Goal: Information Seeking & Learning: Check status

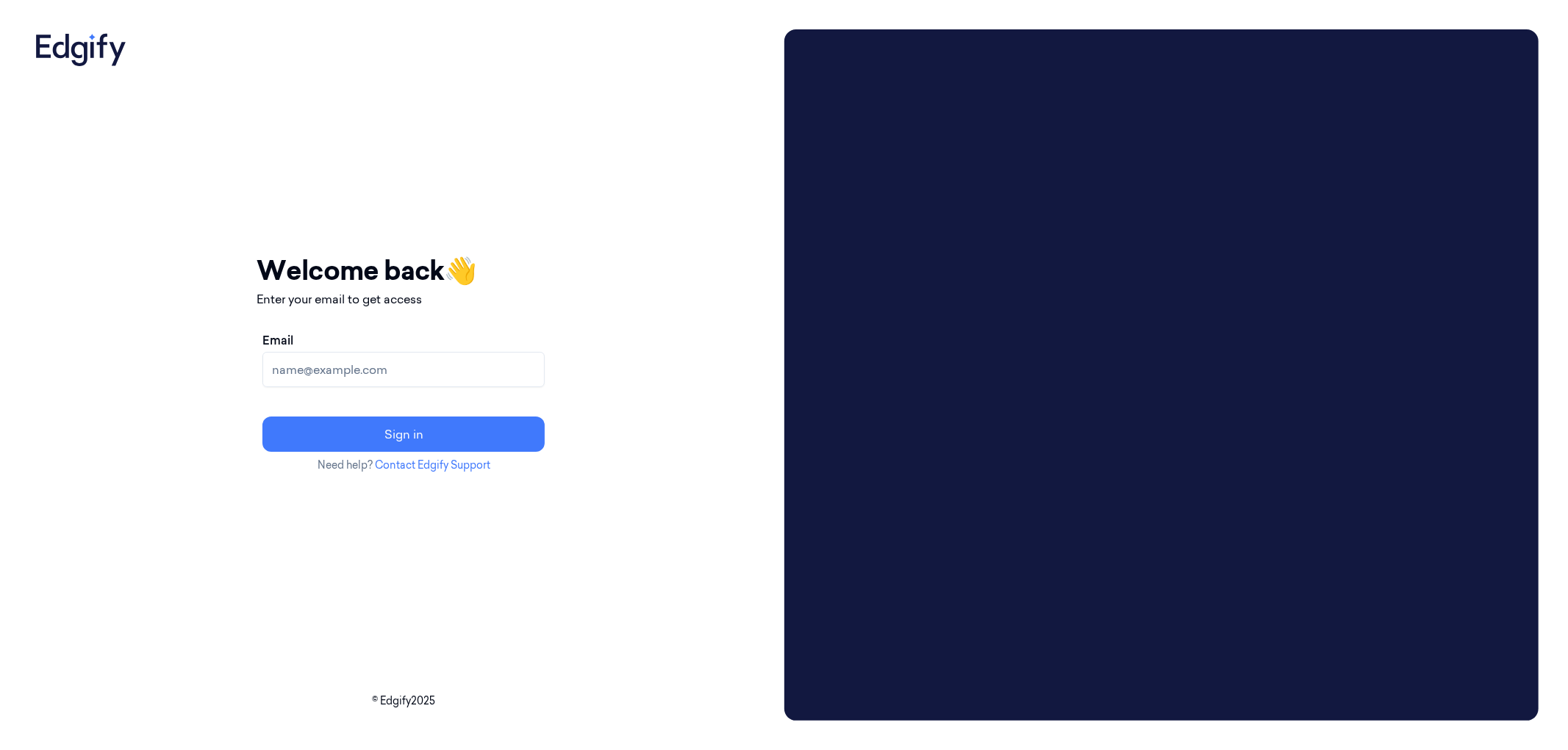
click at [531, 358] on input "Email" at bounding box center [403, 369] width 282 height 35
type input "parasuram.k@indivillage.in"
click at [412, 429] on button "Sign in" at bounding box center [403, 434] width 282 height 35
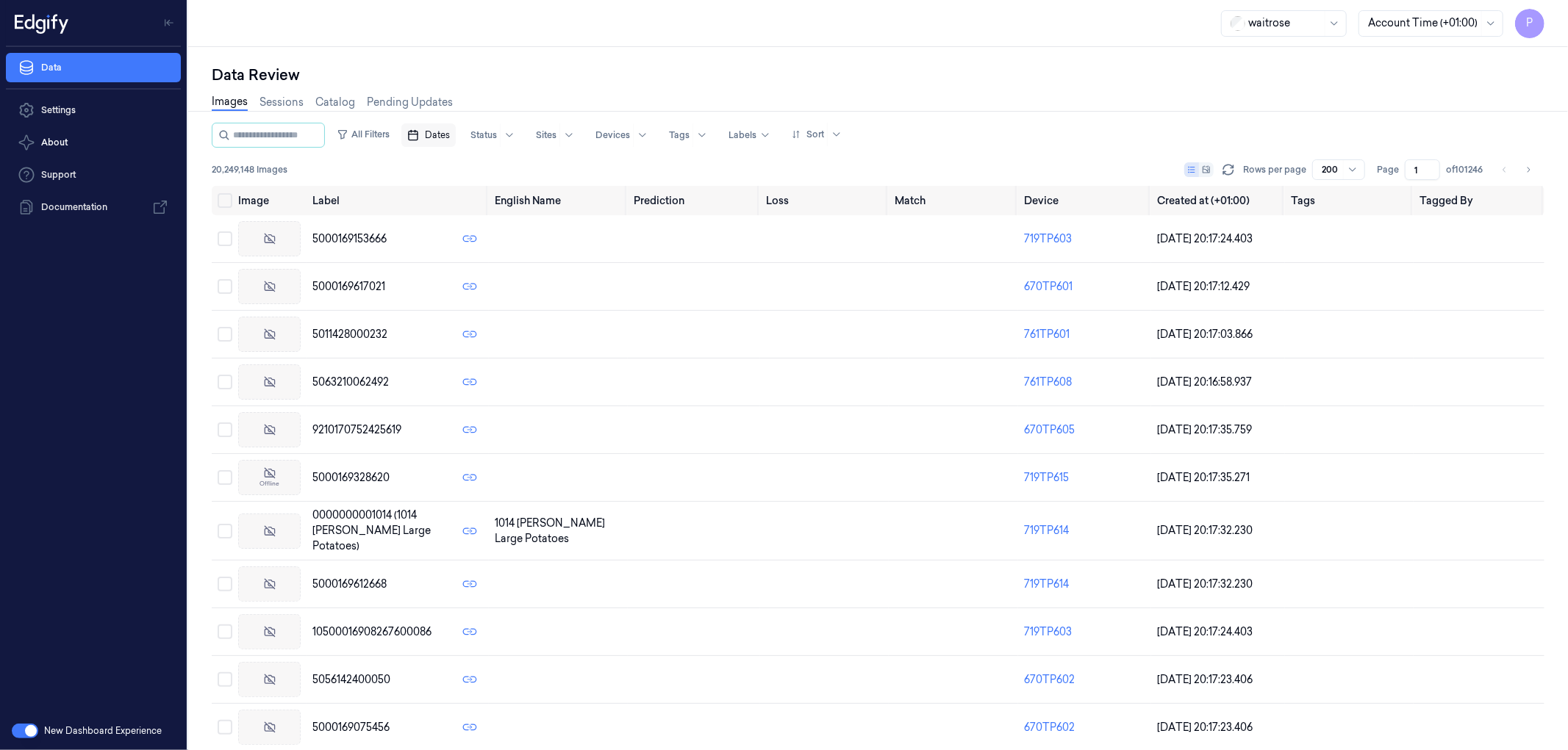
click at [450, 137] on span "Dates" at bounding box center [437, 134] width 25 height 13
click at [515, 310] on button "24" at bounding box center [513, 311] width 24 height 24
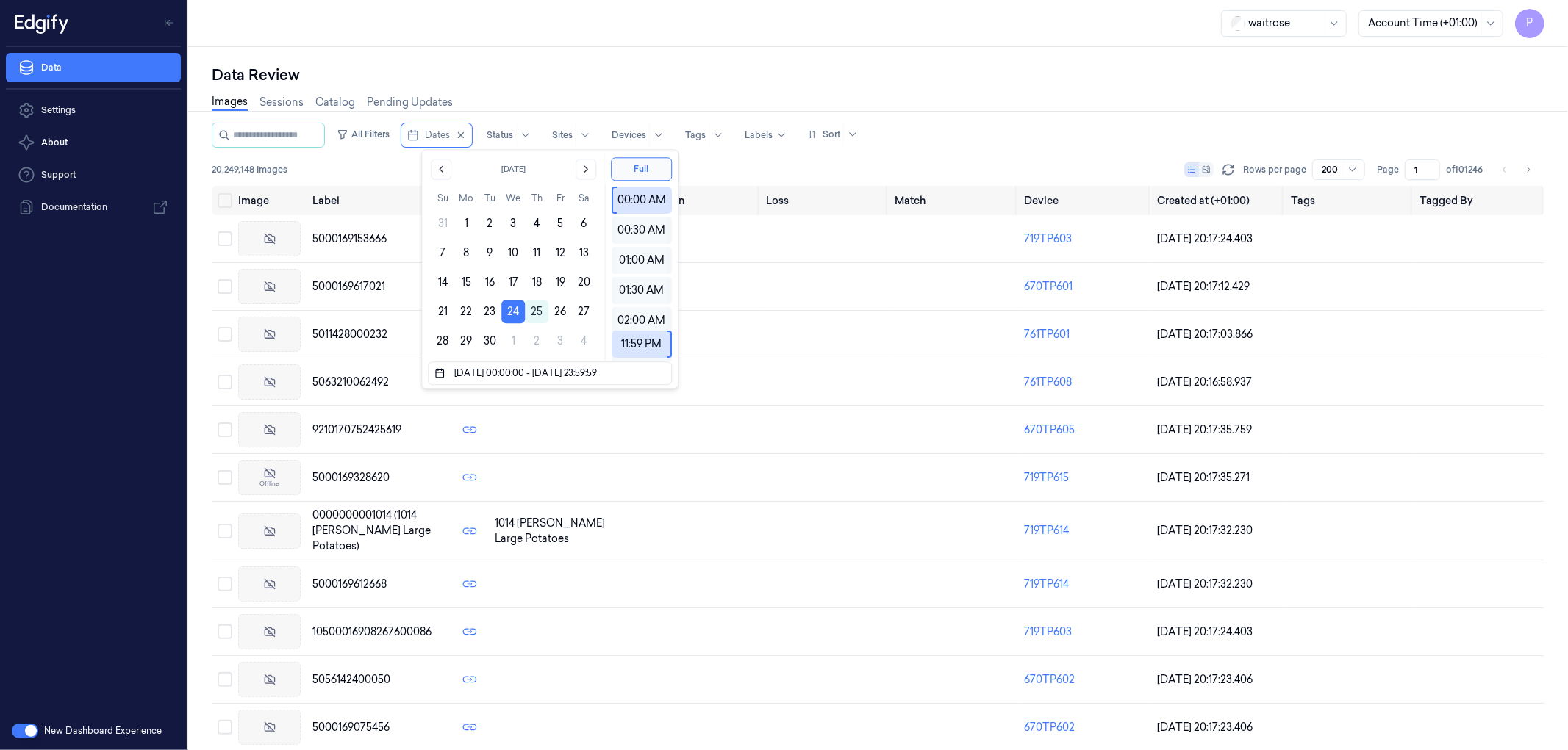
click at [642, 57] on div "Data Review Images Sessions Catalog Pending Updates All Filters Dates Status Si…" at bounding box center [878, 398] width 1380 height 703
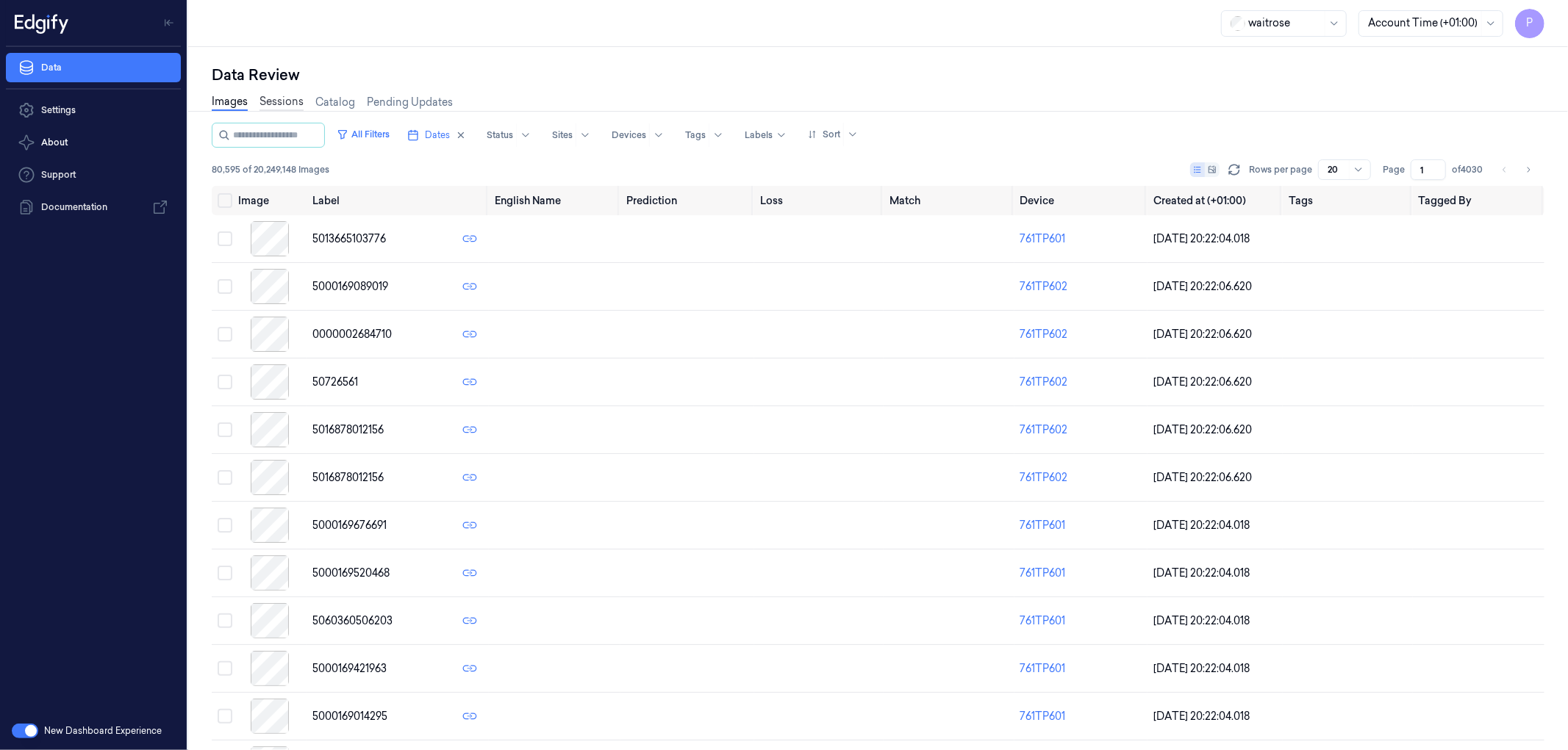
click at [263, 103] on link "Sessions" at bounding box center [281, 102] width 44 height 17
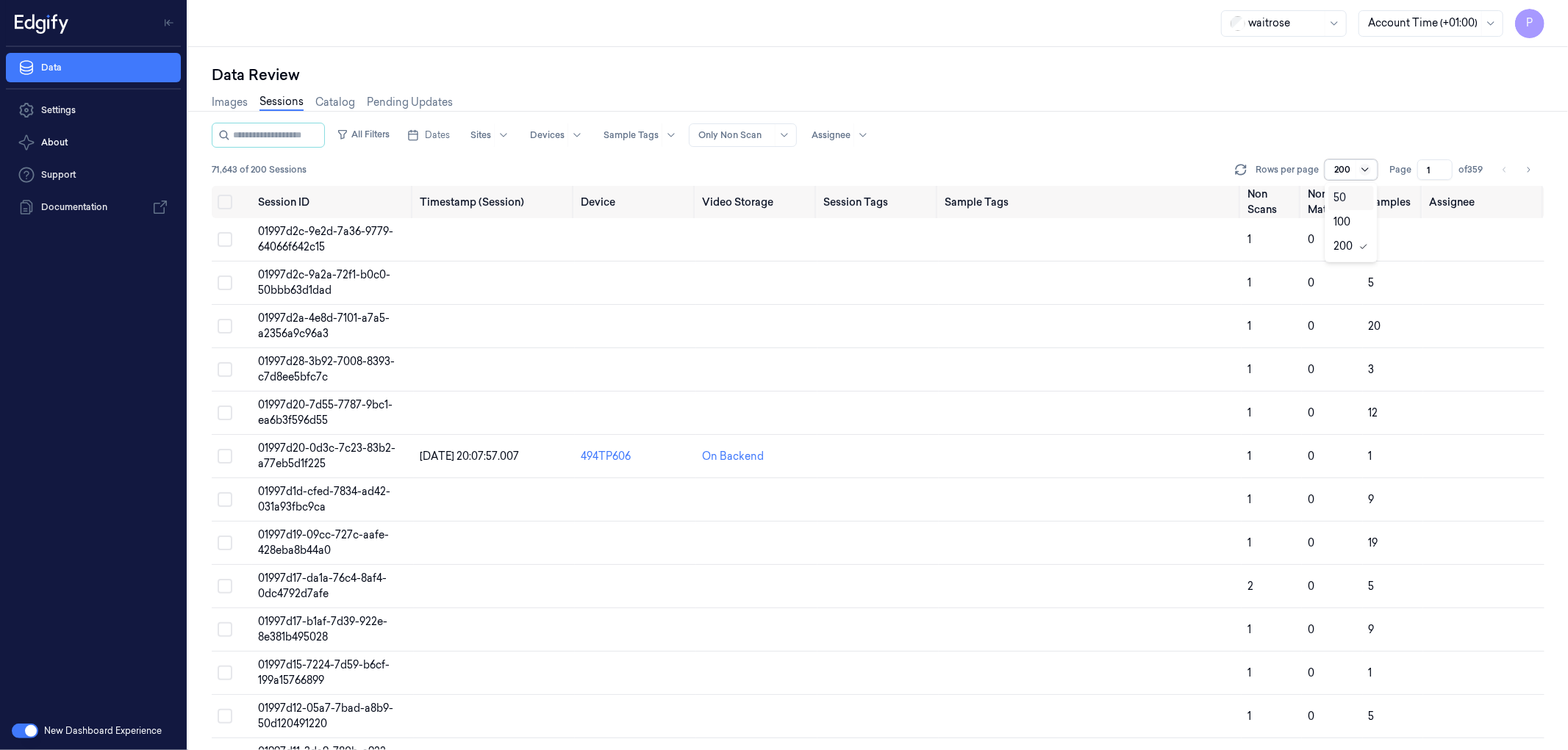
click at [1362, 165] on icon at bounding box center [1364, 169] width 11 height 11
click at [1213, 129] on div "All Filters Dates Sites Devices Sample Tags Alert Type Only Non Scan Assignee" at bounding box center [878, 135] width 1333 height 25
click at [450, 130] on span "Dates" at bounding box center [437, 134] width 25 height 13
click at [511, 312] on button "24" at bounding box center [513, 311] width 24 height 24
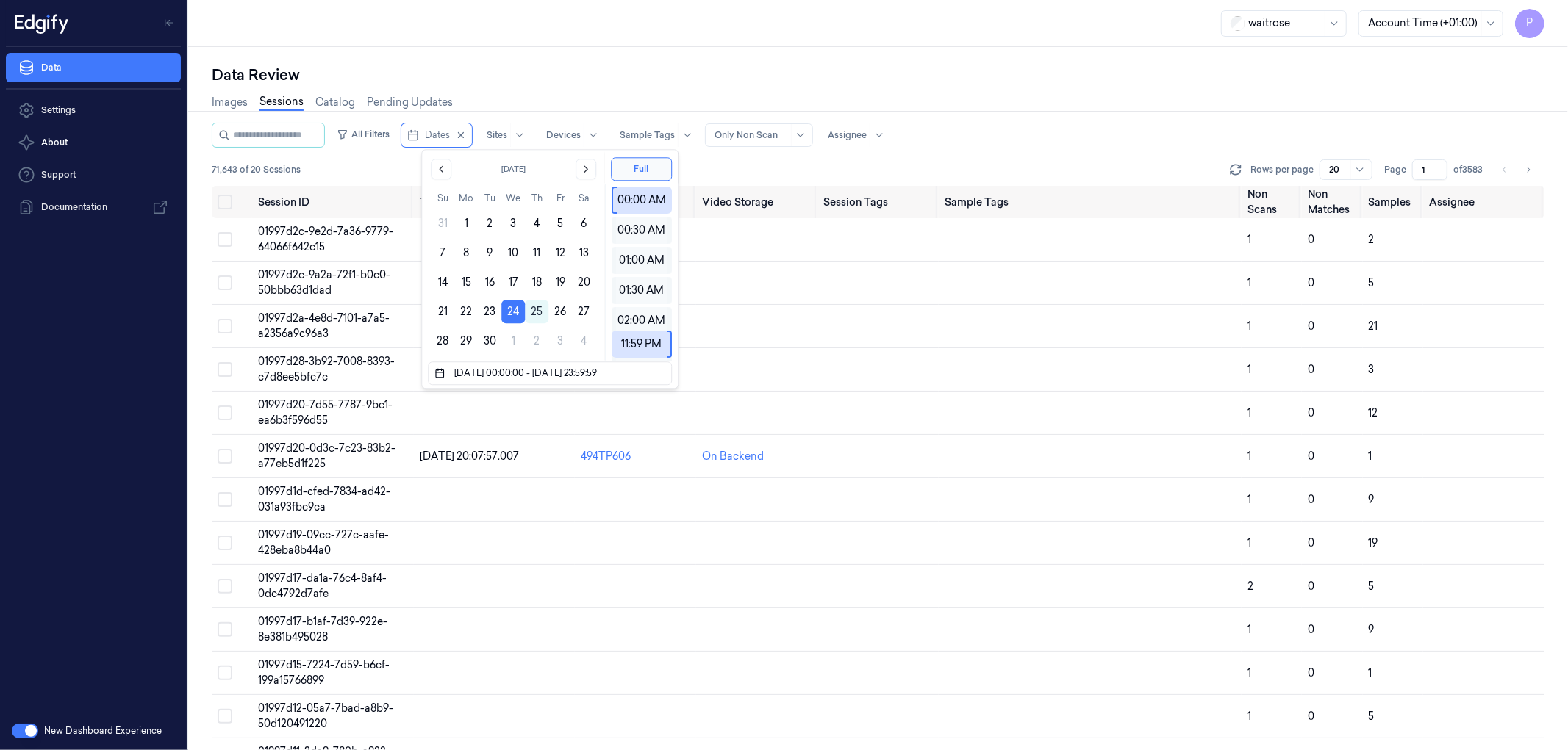
click at [596, 73] on div "Data Review" at bounding box center [878, 75] width 1333 height 21
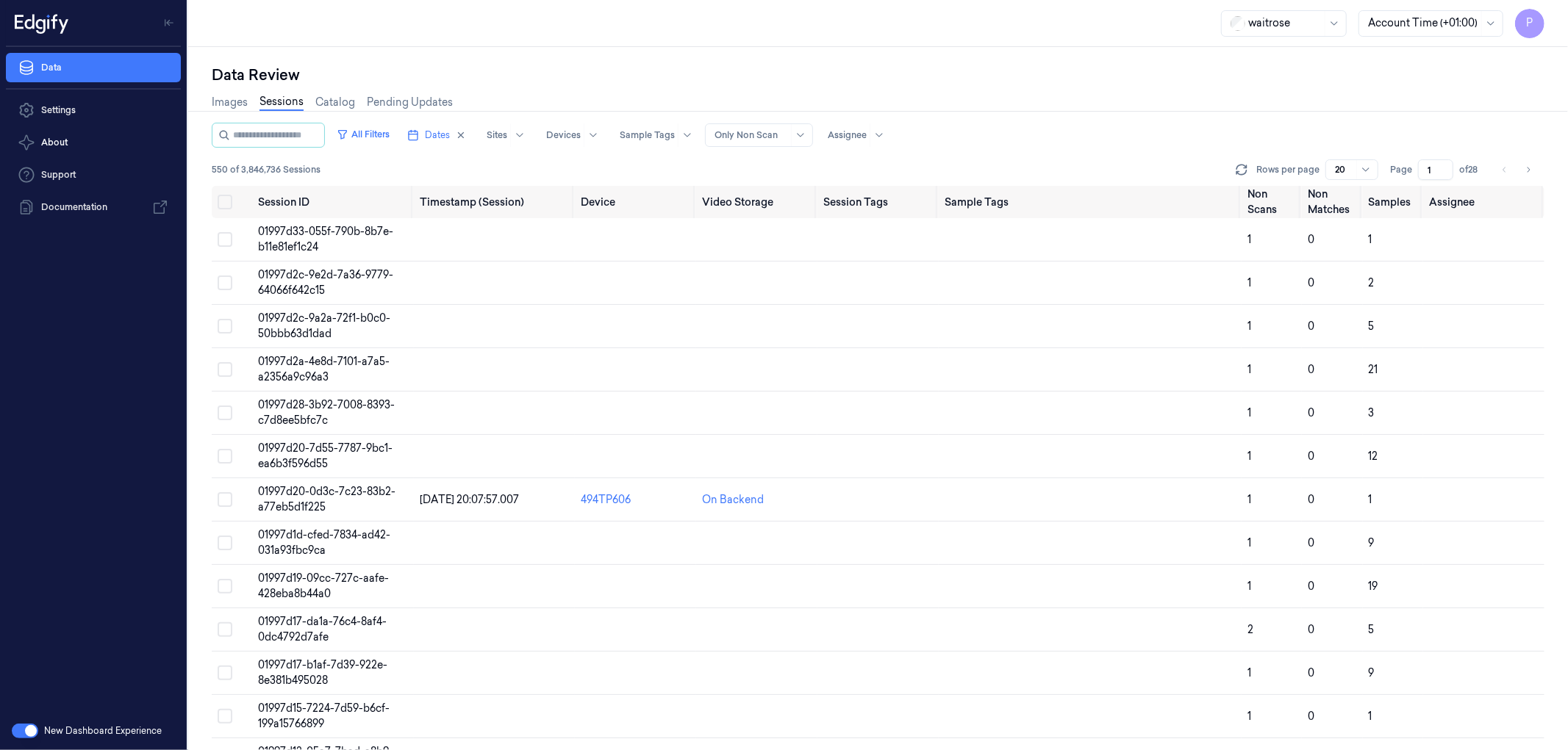
click at [807, 133] on div "Only Non Scan" at bounding box center [759, 134] width 108 height 24
click at [819, 73] on div "Data Review" at bounding box center [878, 75] width 1333 height 21
click at [1533, 167] on button "Go to next page" at bounding box center [1529, 170] width 21 height 21
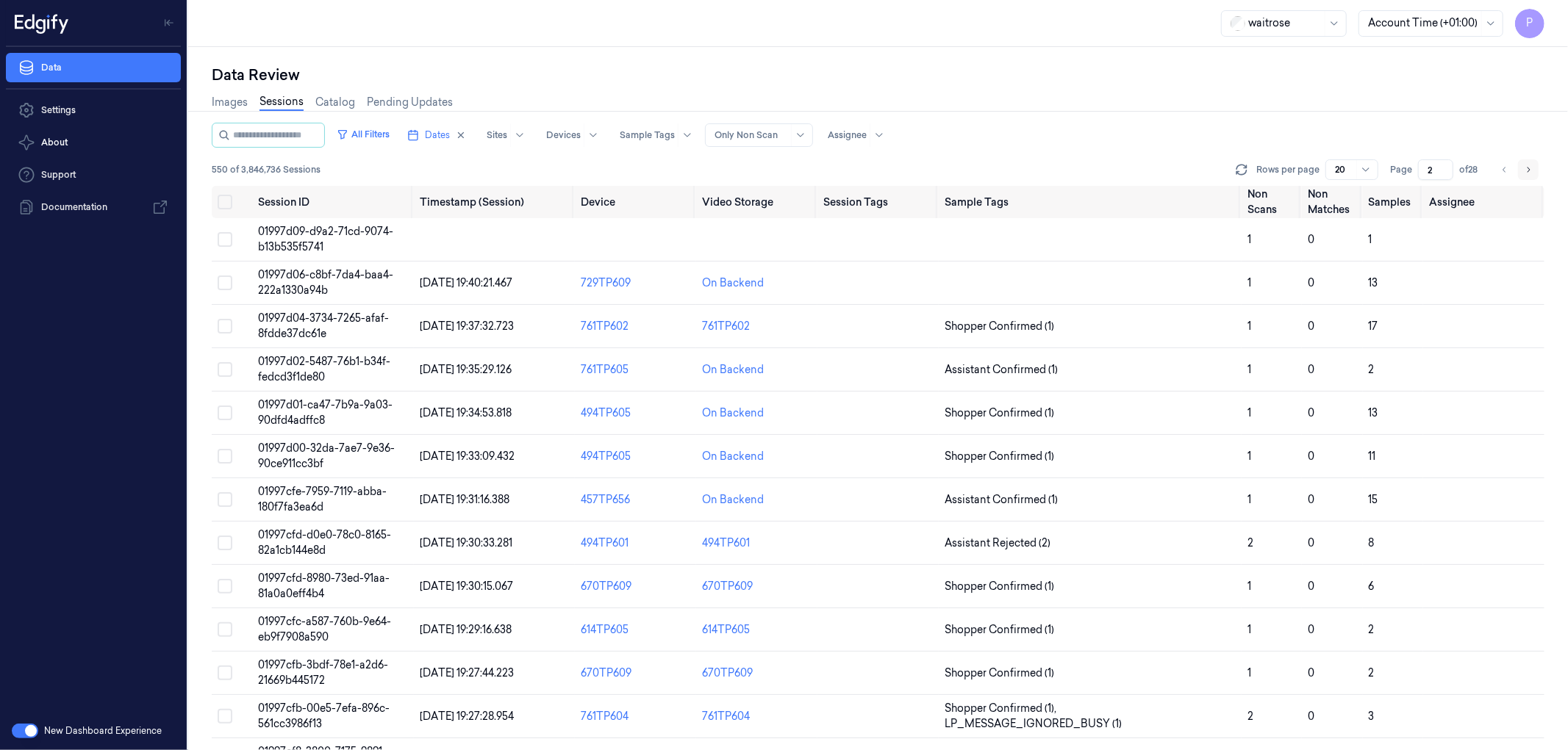
click at [1526, 172] on icon "Go to next page" at bounding box center [1528, 169] width 9 height 11
click at [1426, 170] on input "3" at bounding box center [1435, 170] width 35 height 21
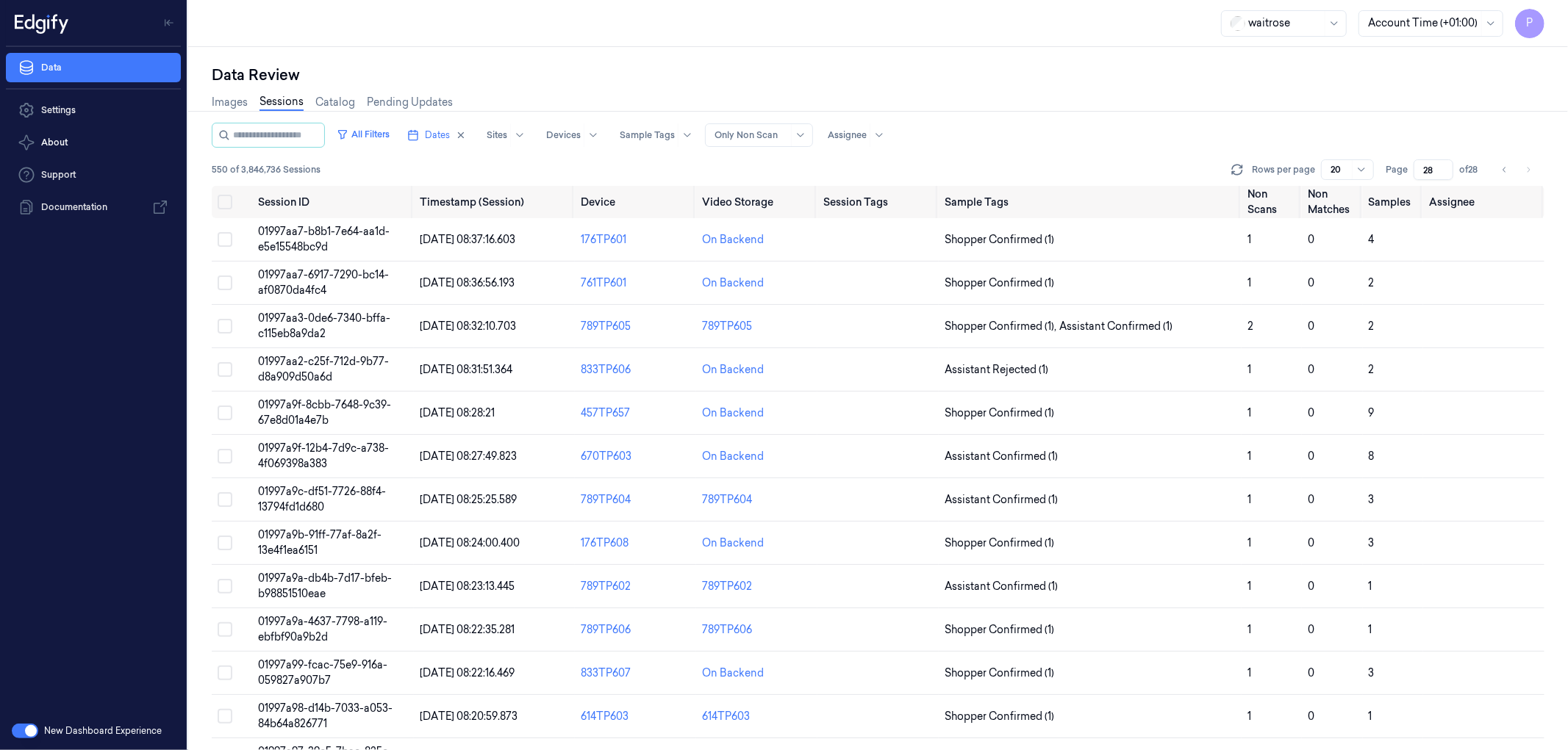
click at [1178, 121] on div "Images Sessions Catalog Pending Updates" at bounding box center [878, 104] width 1333 height 38
click at [1502, 170] on icon "Go to previous page" at bounding box center [1505, 169] width 9 height 11
click at [1507, 170] on icon "Go to previous page" at bounding box center [1505, 169] width 9 height 11
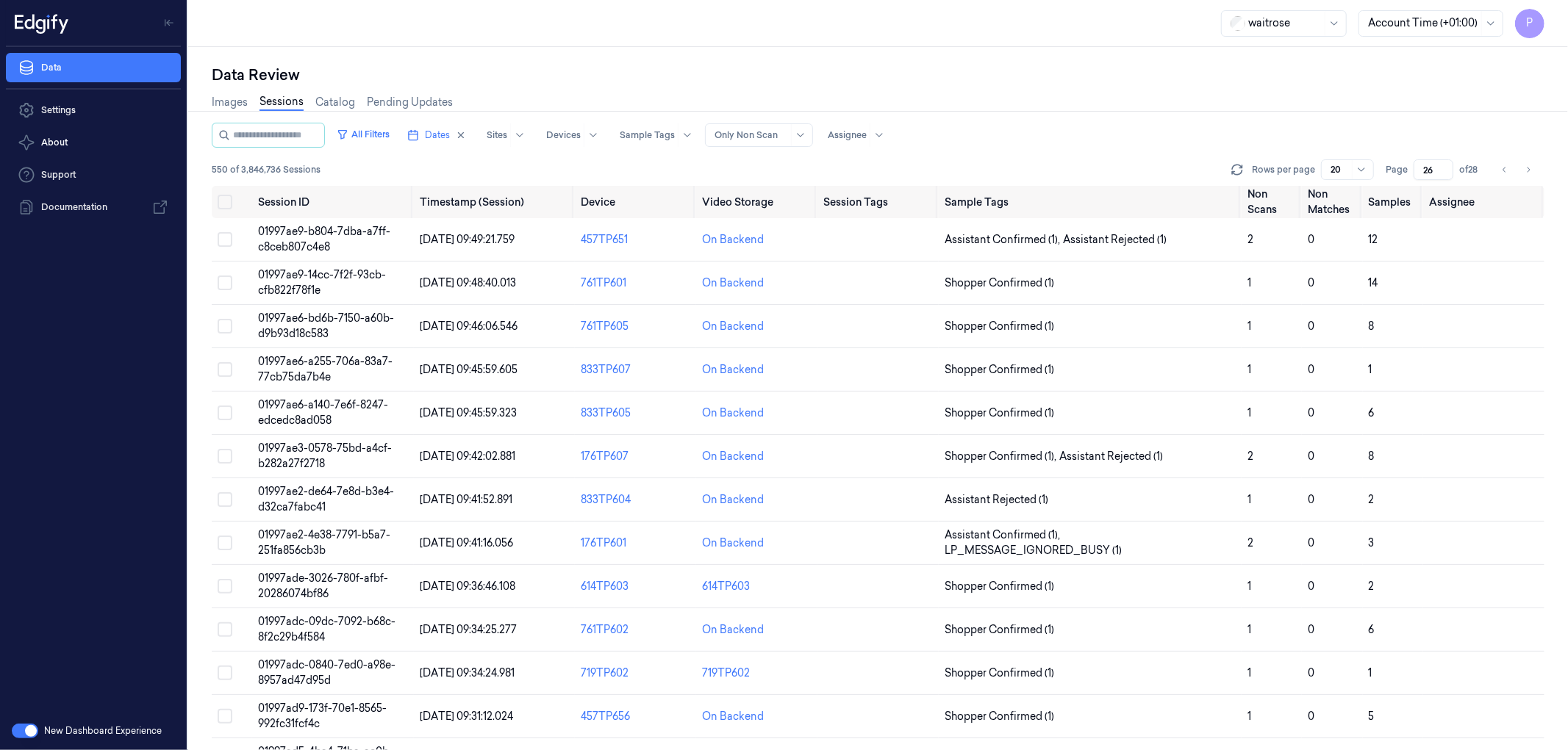
click at [1424, 169] on input "26" at bounding box center [1433, 170] width 39 height 21
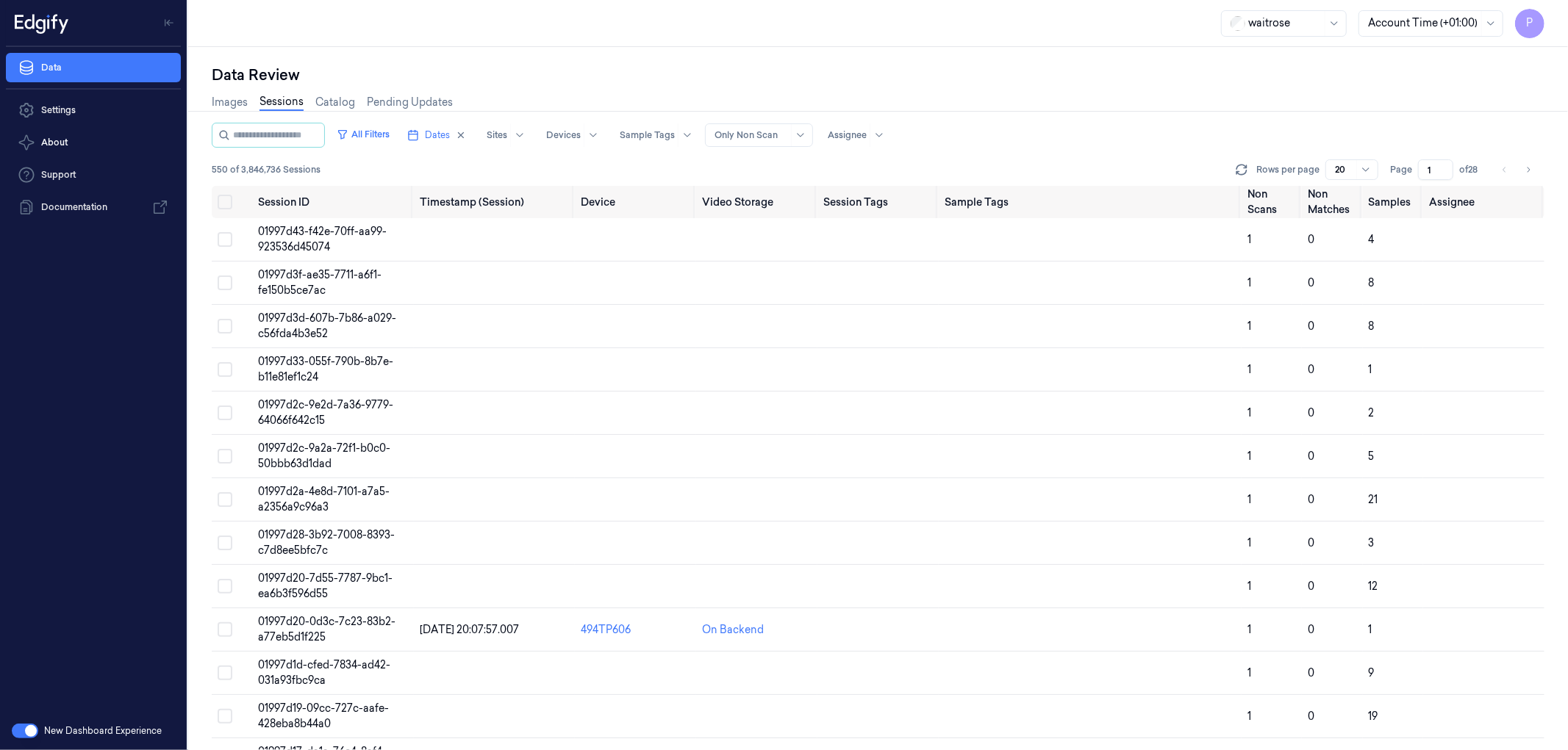
click at [1162, 120] on div "Images Sessions Catalog Pending Updates" at bounding box center [878, 104] width 1333 height 38
click at [1532, 169] on icon "Go to next page" at bounding box center [1528, 169] width 9 height 11
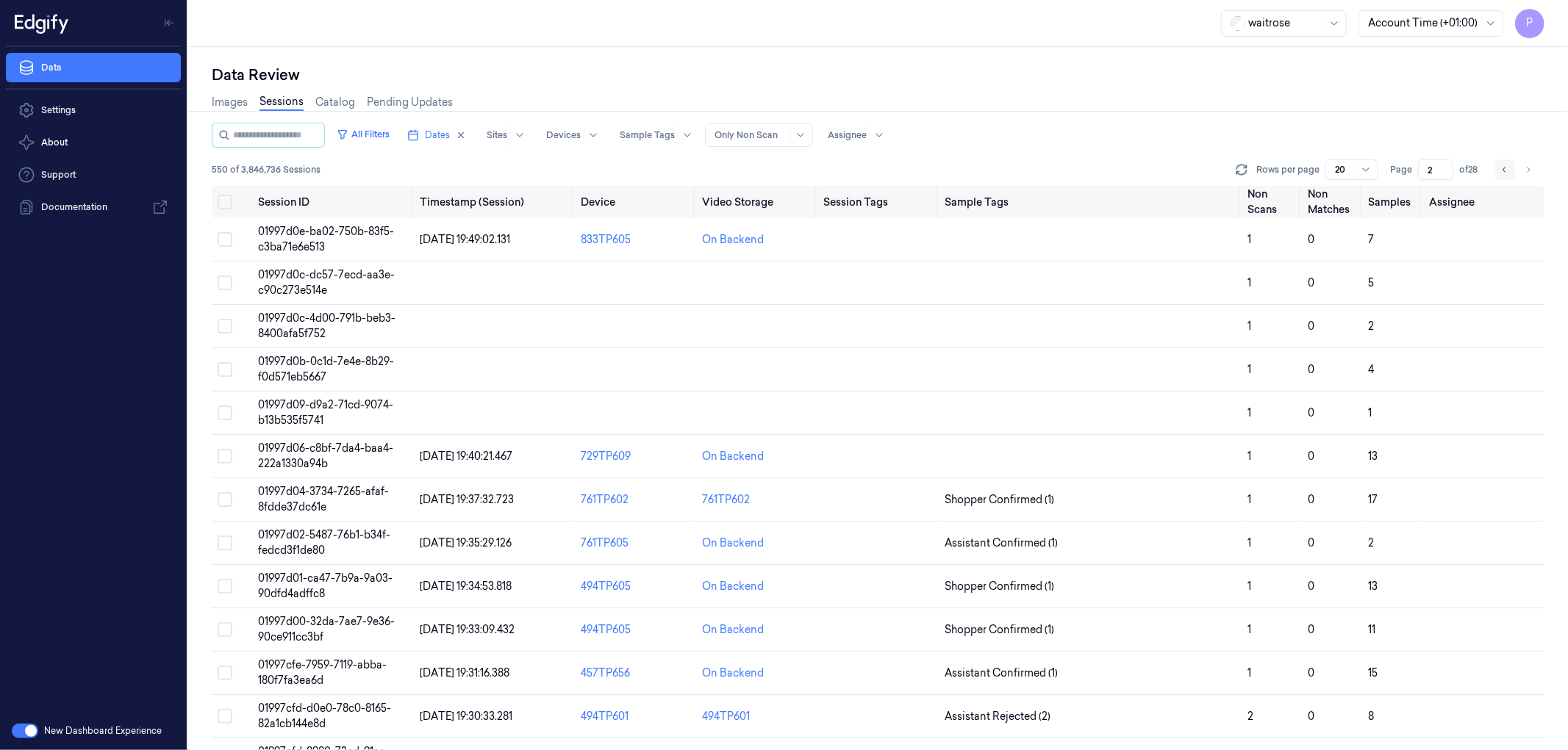
click at [1508, 172] on icon "Go to previous page" at bounding box center [1505, 169] width 9 height 11
type input "1"
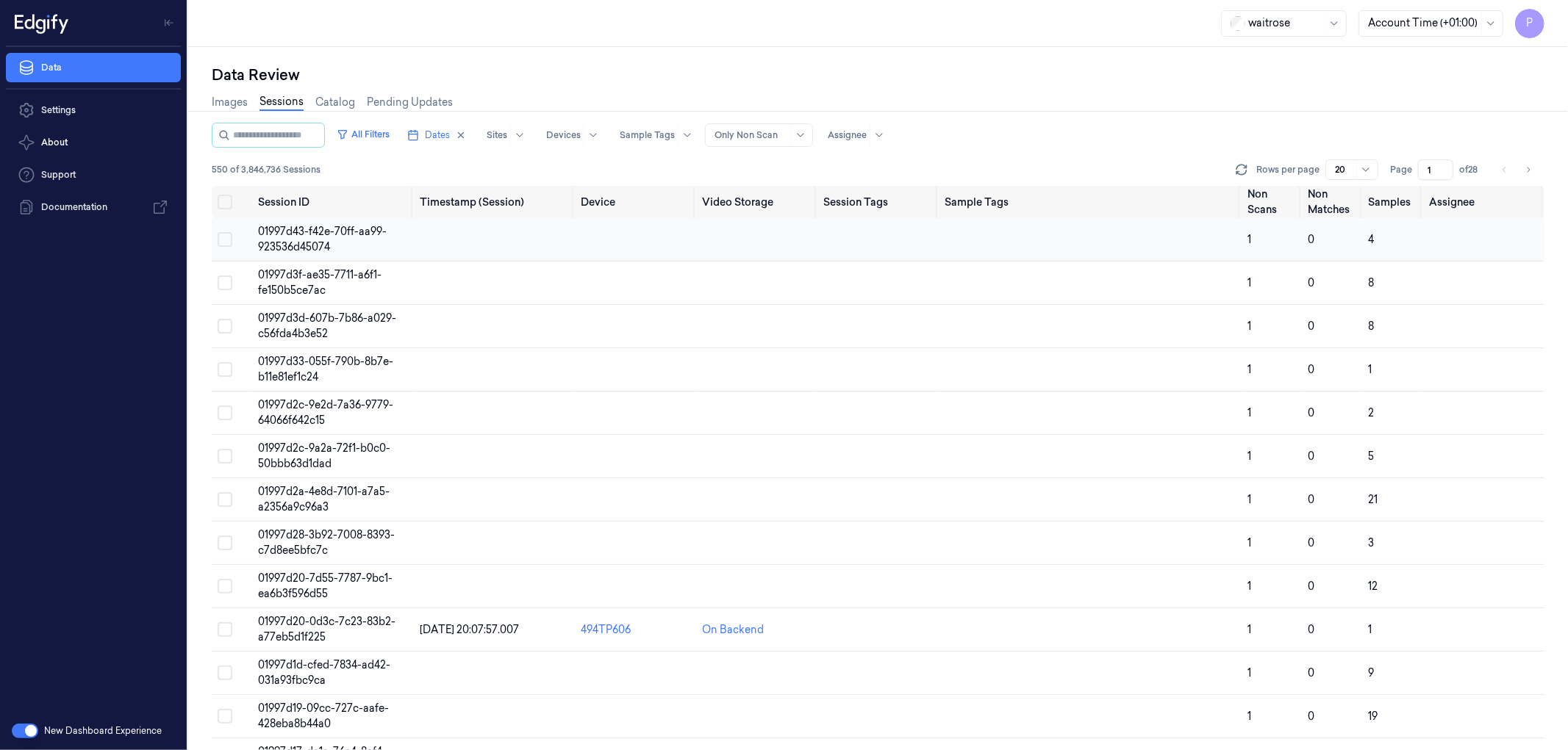
click at [359, 232] on span "01997d43-f42e-70ff-aa99-923536d45074" at bounding box center [321, 239] width 128 height 29
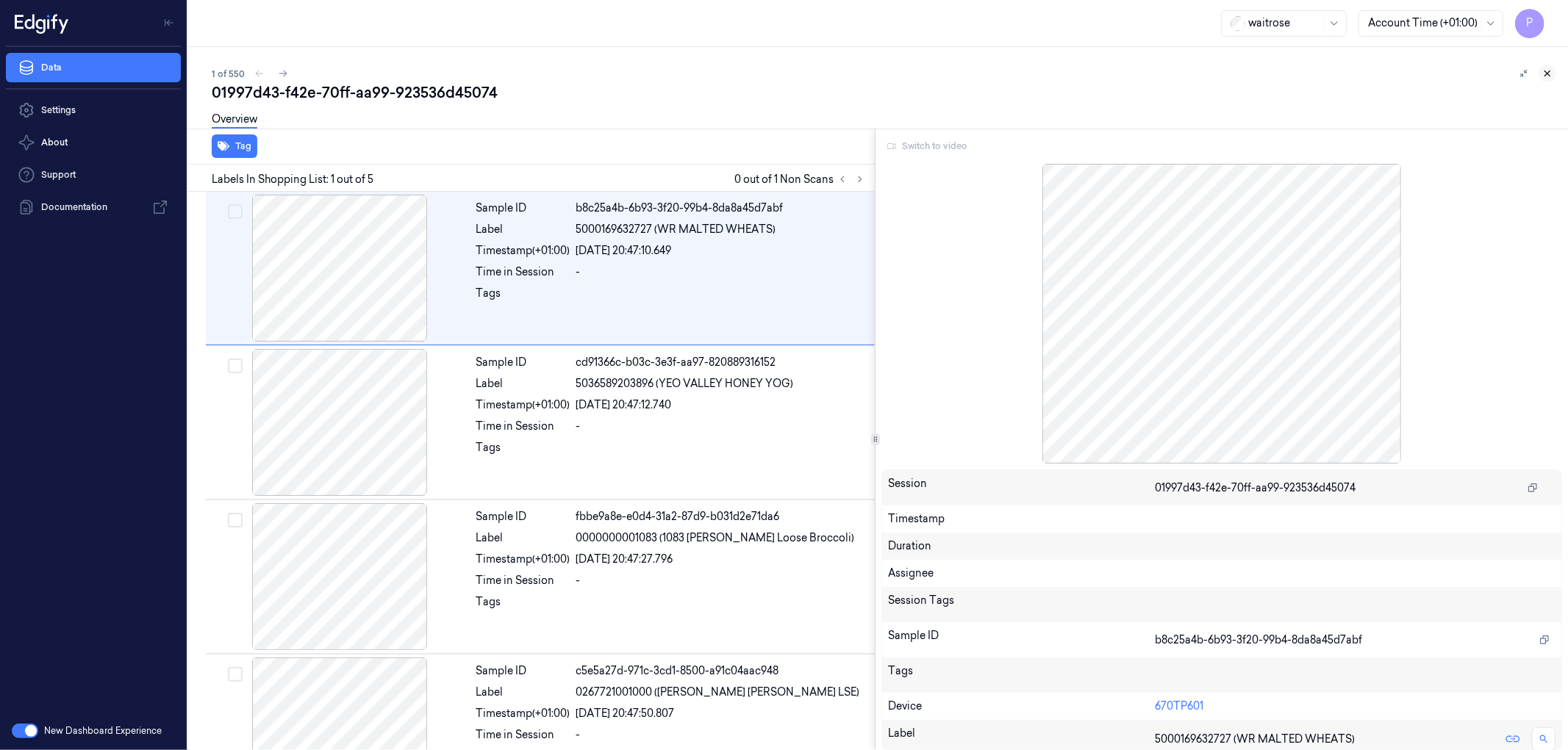
click at [1547, 72] on icon at bounding box center [1548, 73] width 10 height 10
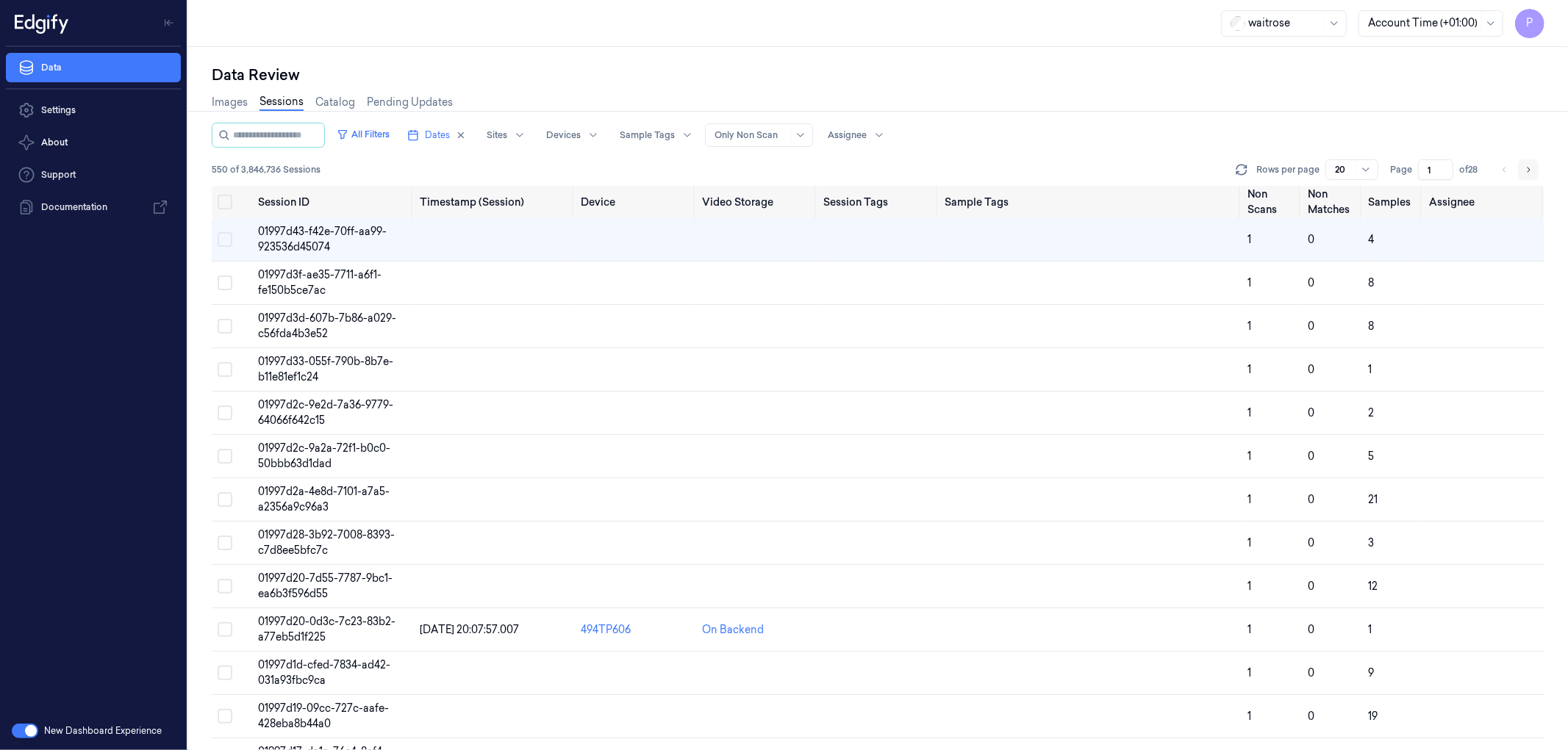
click at [1525, 162] on button "Go to next page" at bounding box center [1529, 170] width 21 height 21
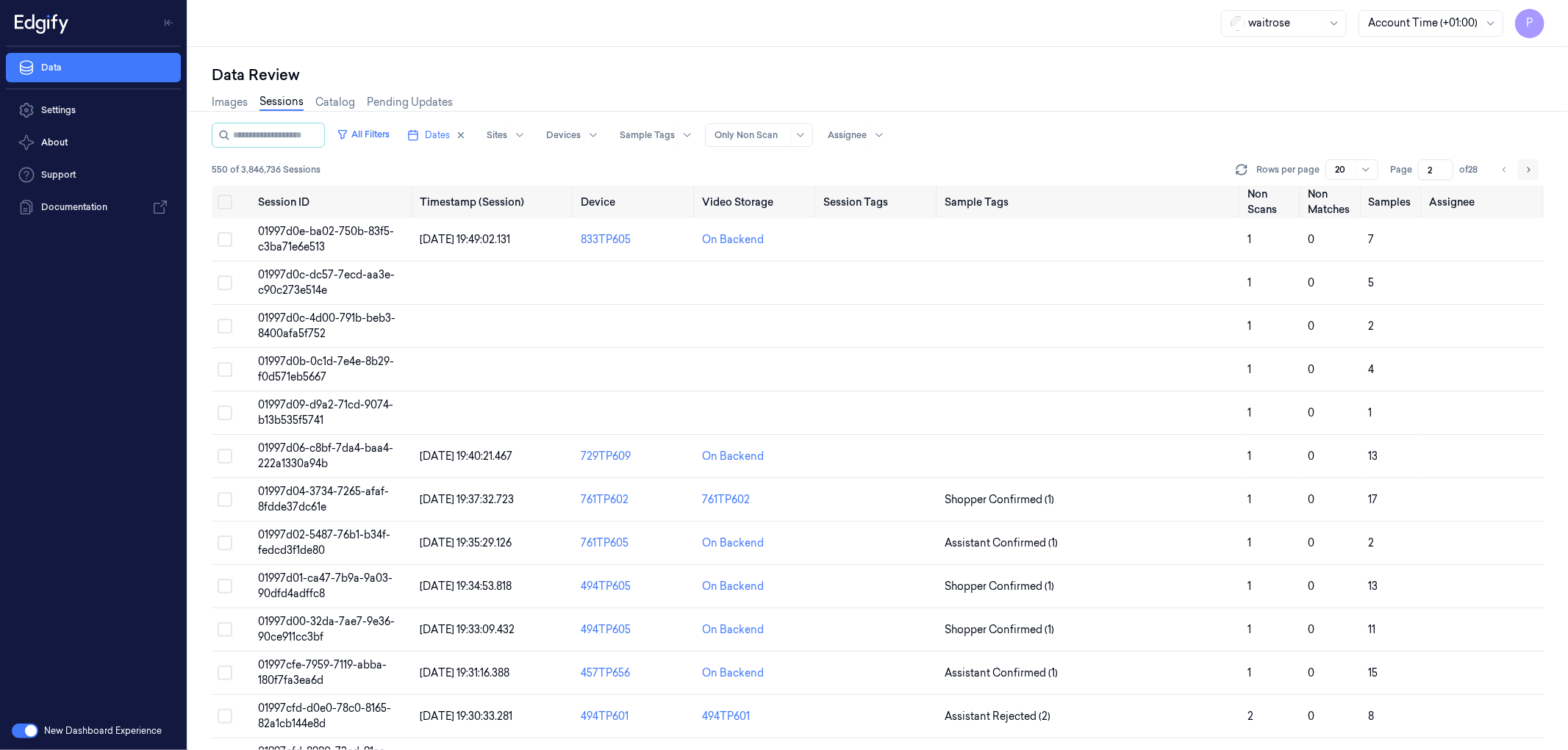
click at [1525, 162] on button "Go to next page" at bounding box center [1529, 170] width 21 height 21
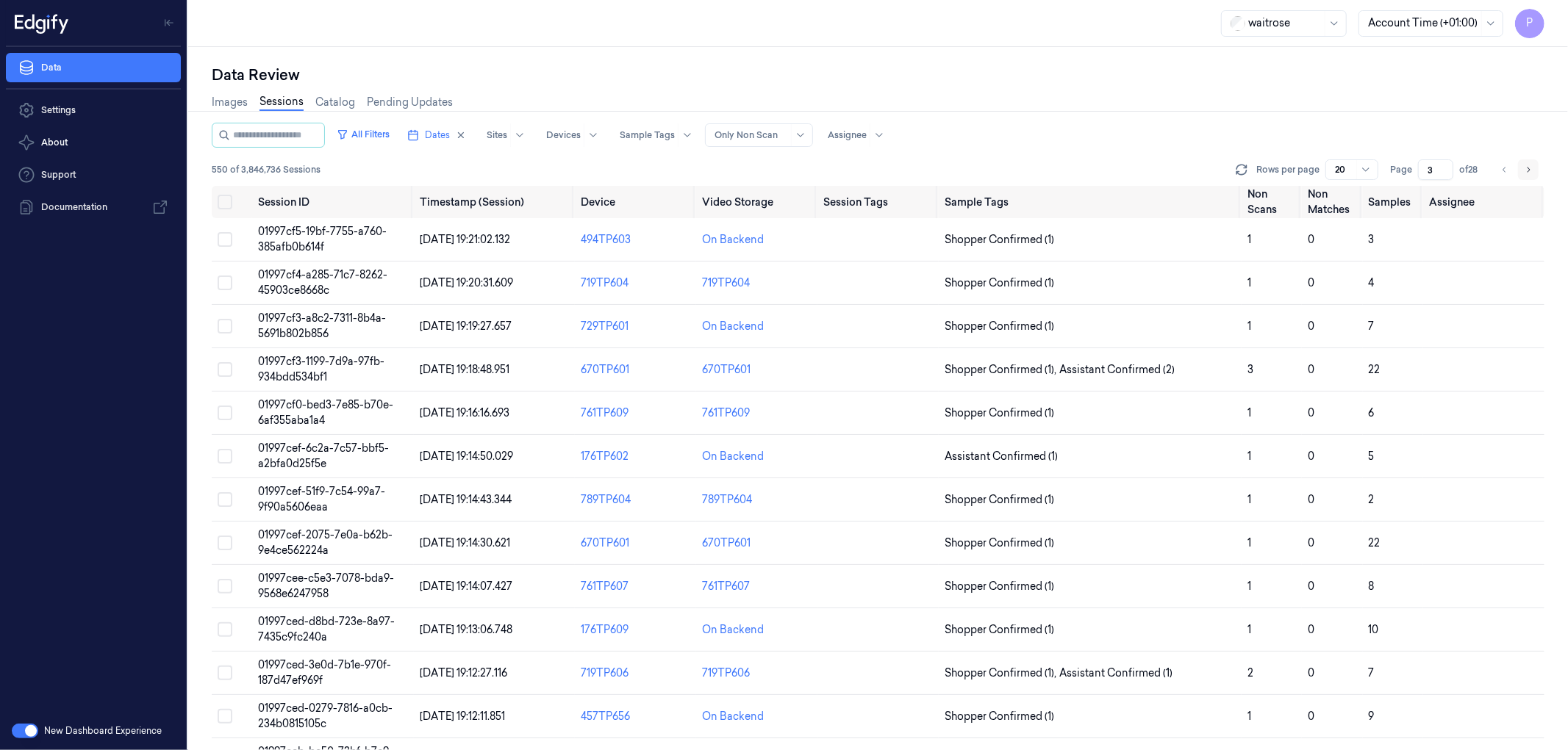
click at [1525, 162] on button "Go to next page" at bounding box center [1529, 170] width 21 height 21
type input "4"
click at [1502, 169] on icon "Go to previous page" at bounding box center [1505, 169] width 9 height 11
click at [1501, 168] on icon "Go to previous page" at bounding box center [1505, 169] width 9 height 11
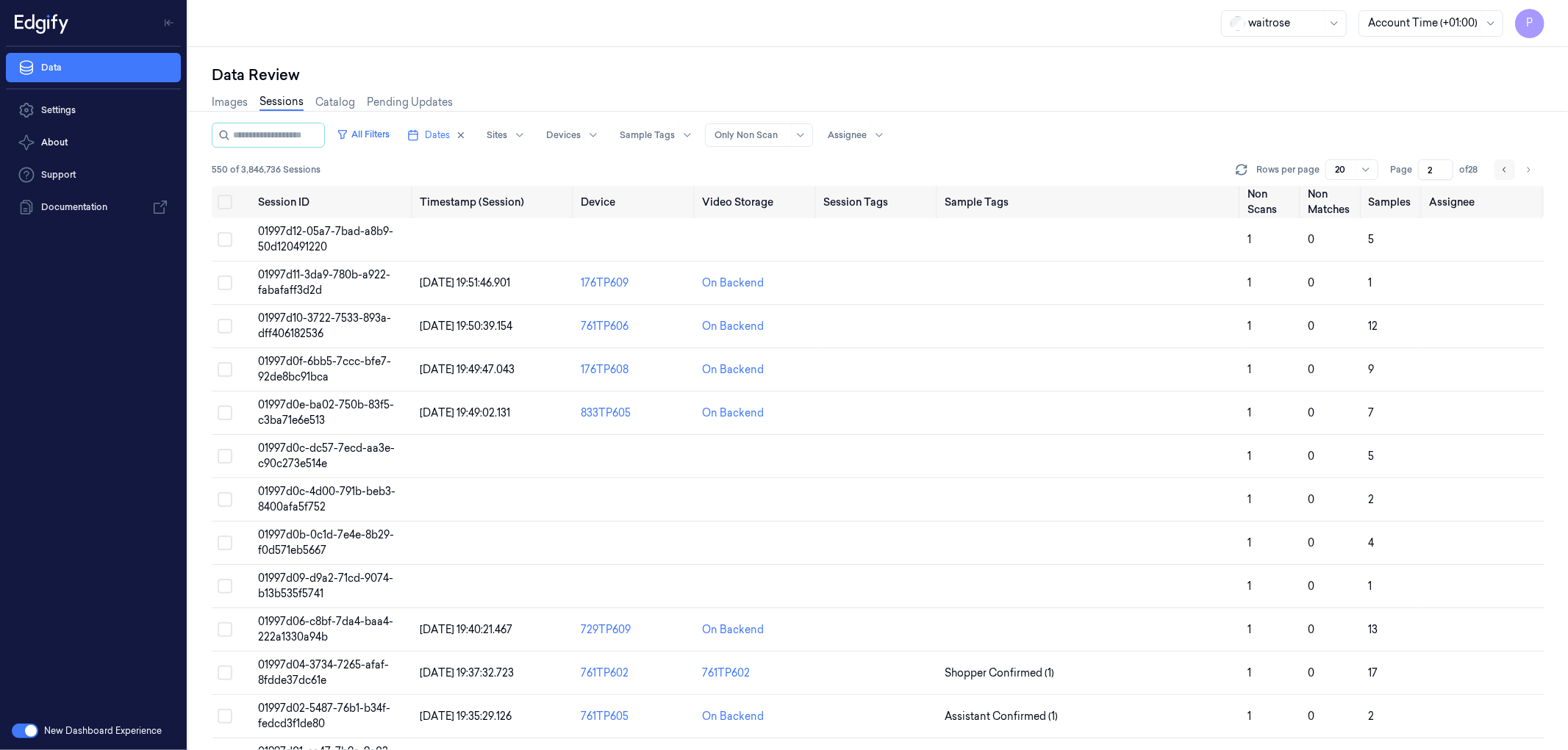
click at [1511, 166] on button "Go to previous page" at bounding box center [1505, 170] width 21 height 21
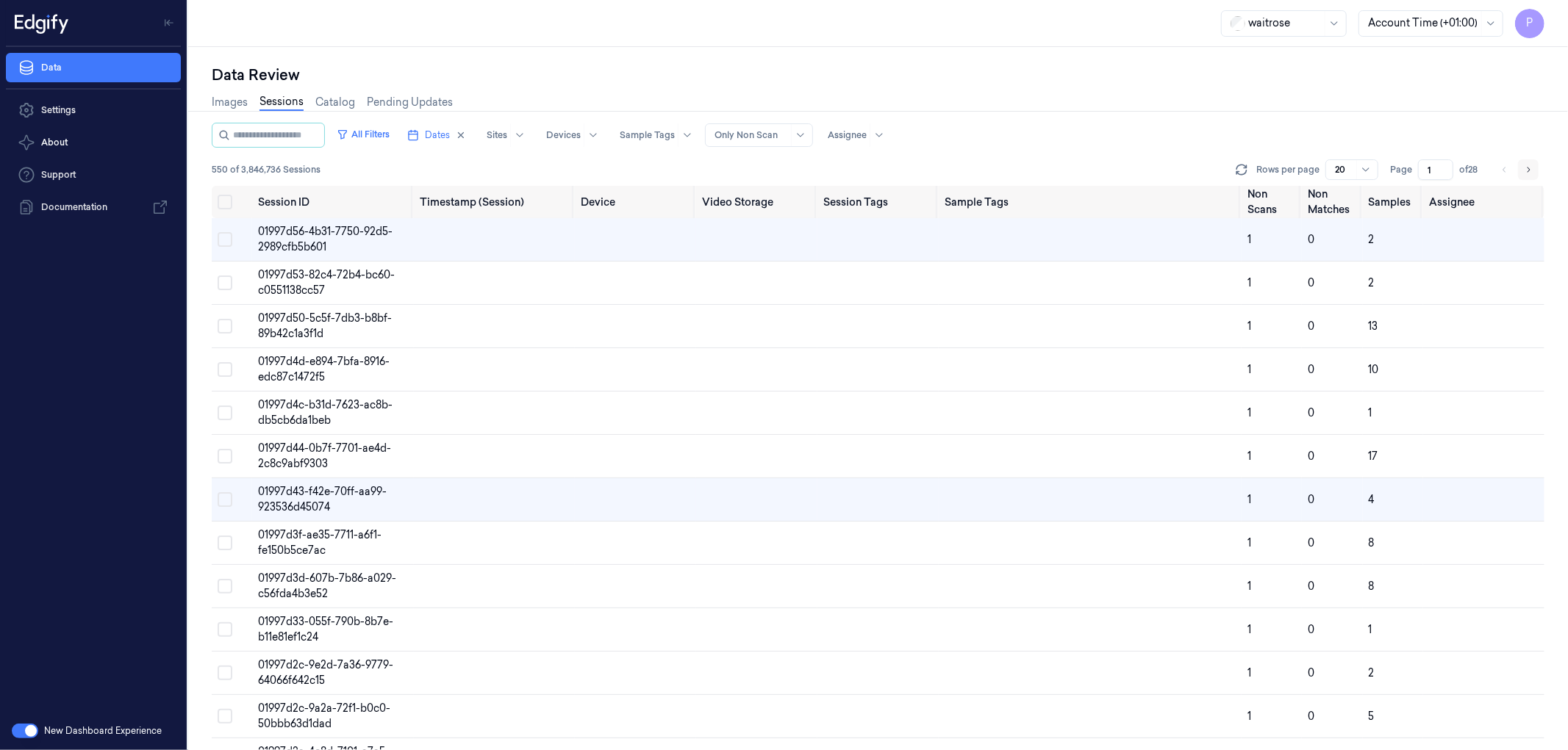
click at [1530, 167] on icon "Go to next page" at bounding box center [1528, 169] width 9 height 11
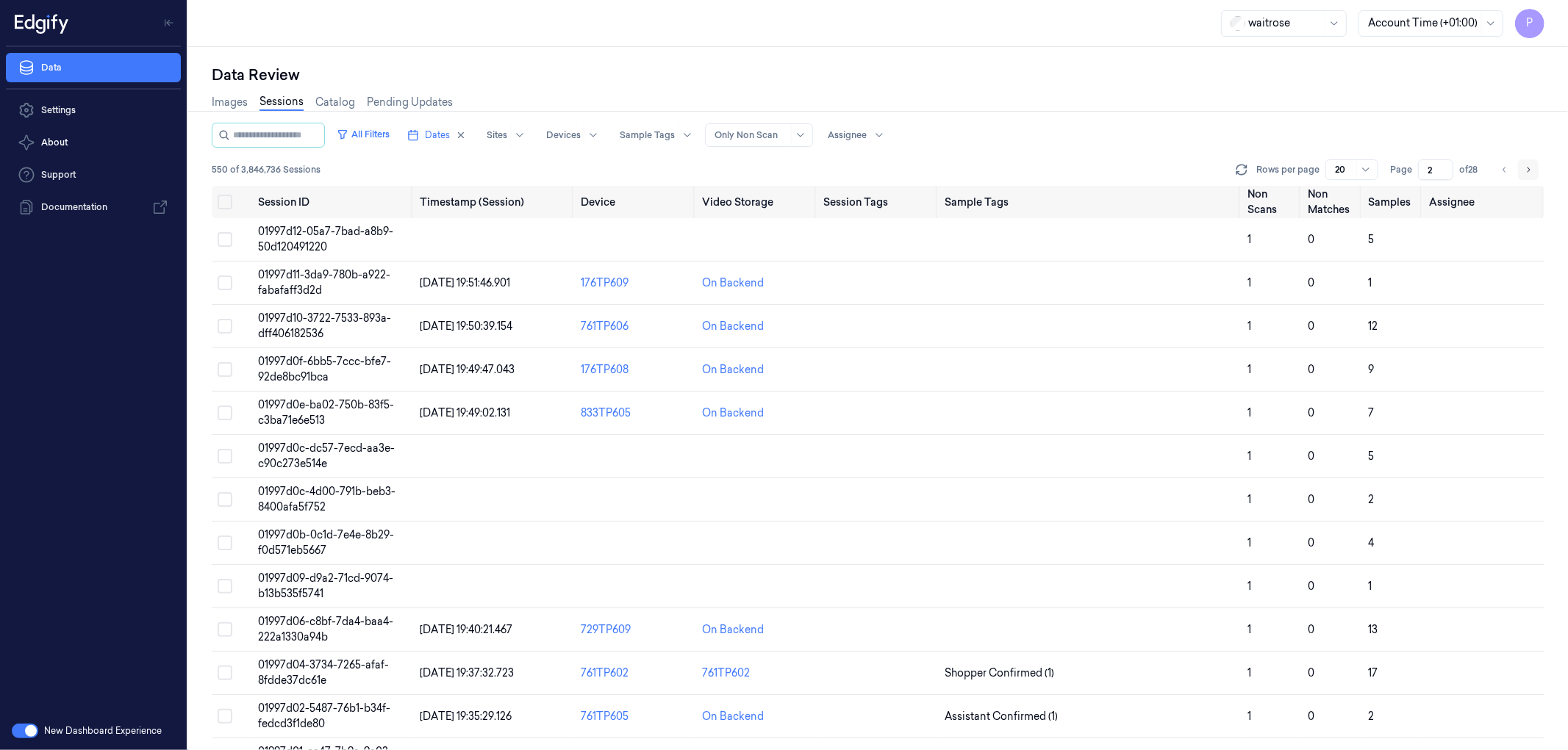
click at [1530, 167] on icon "Go to next page" at bounding box center [1528, 169] width 9 height 11
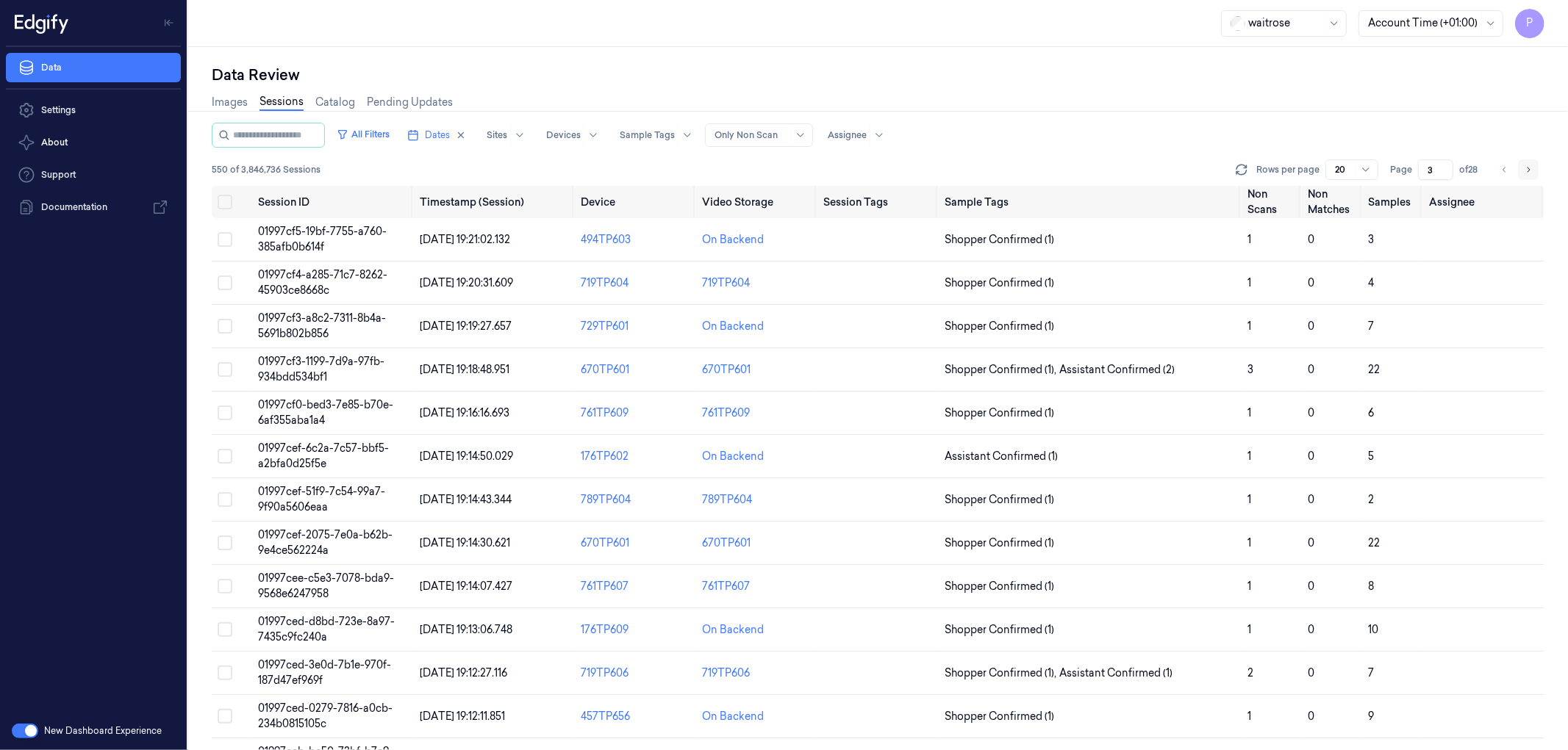
click at [1530, 167] on icon "Go to next page" at bounding box center [1528, 169] width 9 height 11
click at [1526, 167] on icon "Go to next page" at bounding box center [1528, 169] width 9 height 11
click at [1532, 164] on icon "Go to next page" at bounding box center [1528, 169] width 9 height 11
click at [1529, 164] on icon "Go to next page" at bounding box center [1528, 169] width 9 height 11
click at [1528, 171] on icon "Go to next page" at bounding box center [1529, 169] width 3 height 5
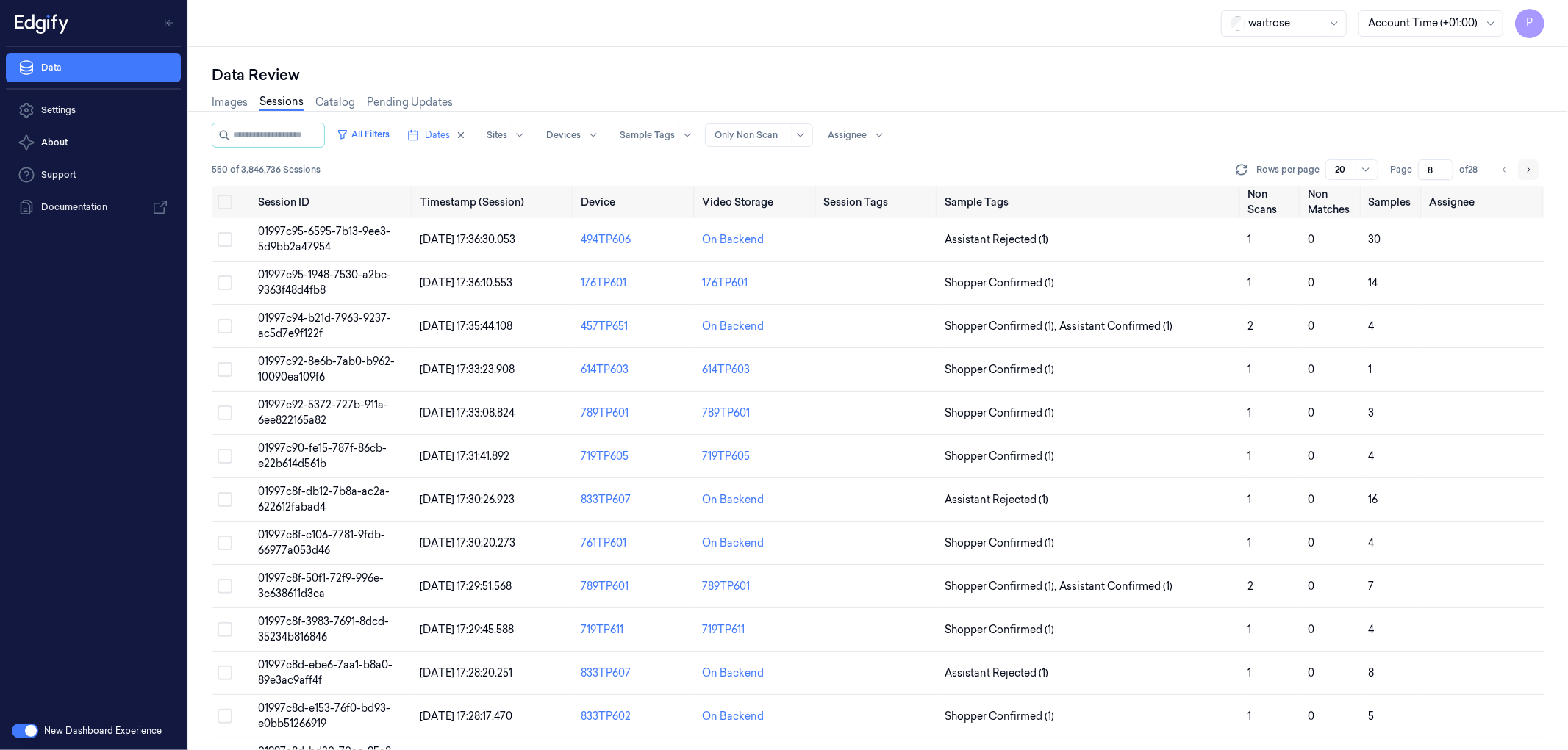
click at [1531, 167] on icon "Go to next page" at bounding box center [1528, 169] width 9 height 11
type input "9"
click at [1135, 99] on div "Images Sessions Catalog Pending Updates" at bounding box center [878, 104] width 1333 height 38
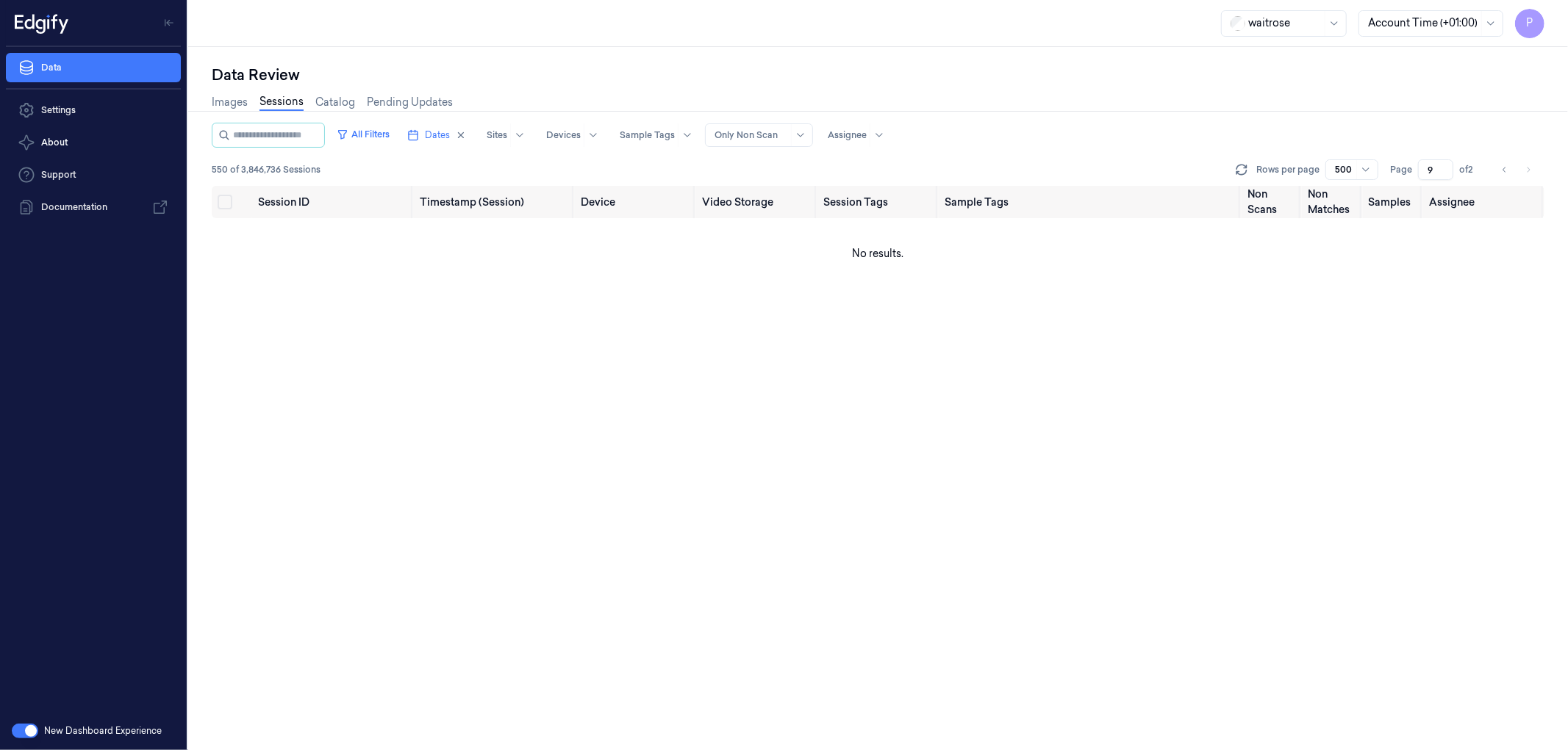
click at [1428, 165] on input "9" at bounding box center [1435, 170] width 35 height 21
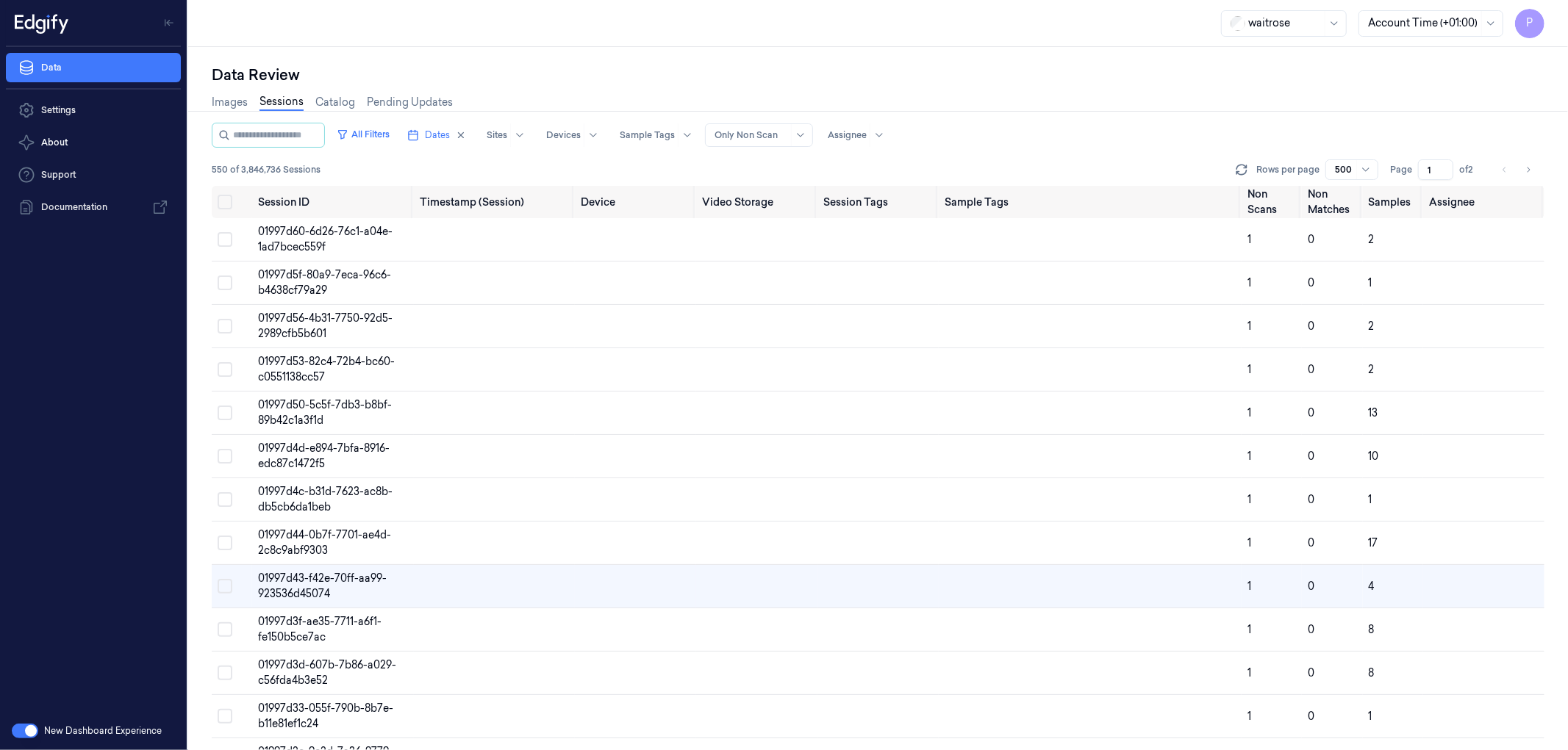
scroll to position [118, 0]
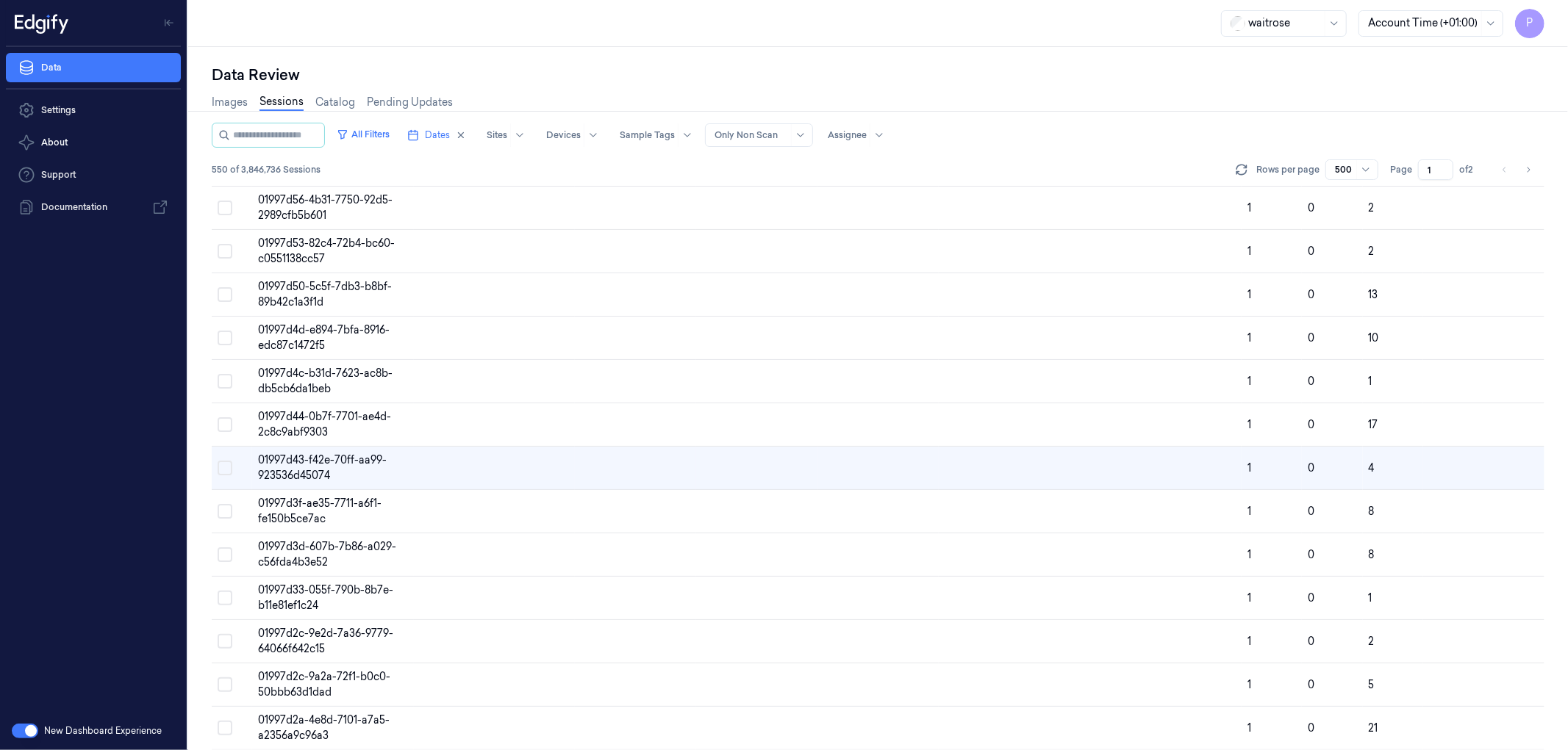
click at [1254, 104] on div "Images Sessions Catalog Pending Updates" at bounding box center [878, 104] width 1333 height 38
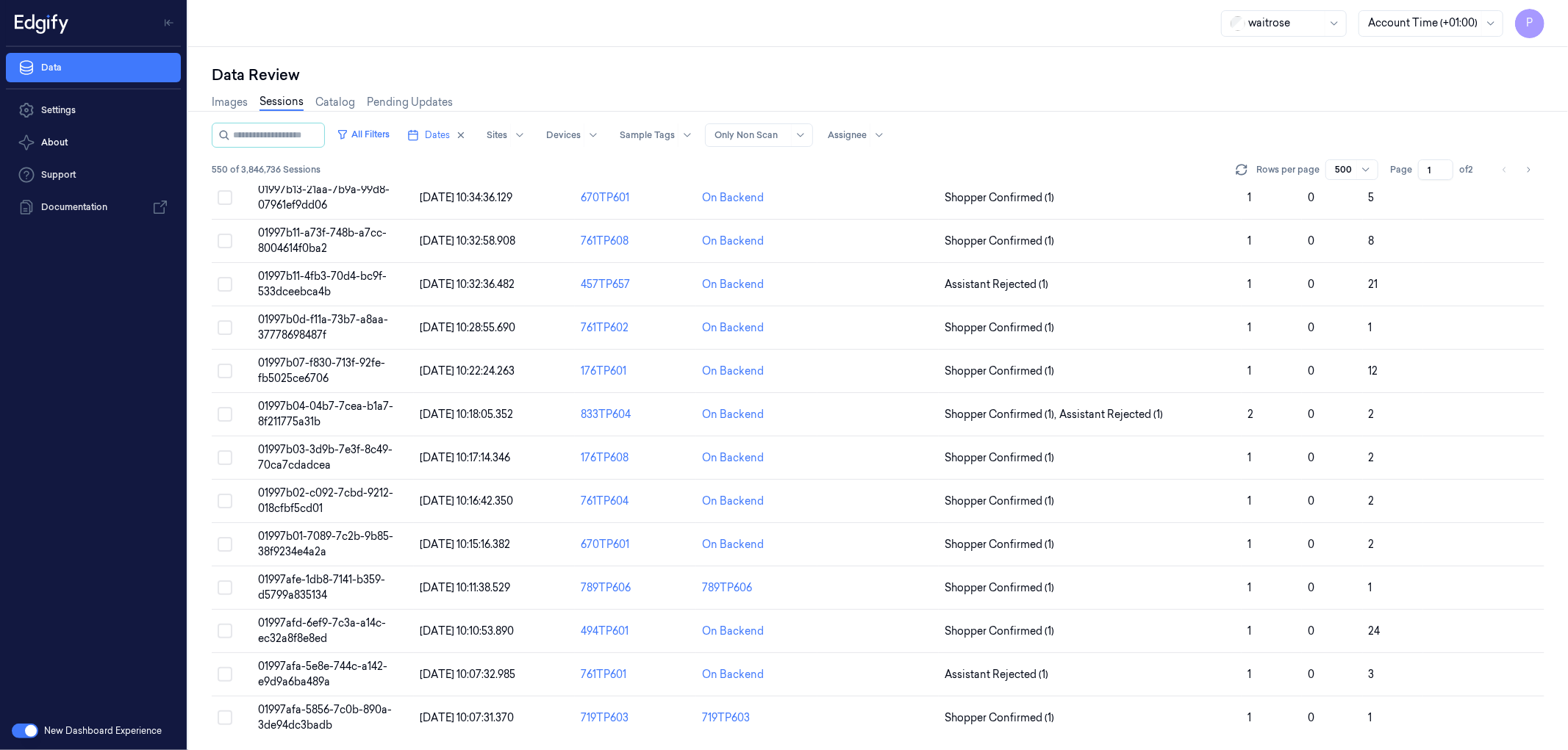
scroll to position [21176, 0]
click at [1530, 170] on icon "Go to next page" at bounding box center [1528, 169] width 9 height 11
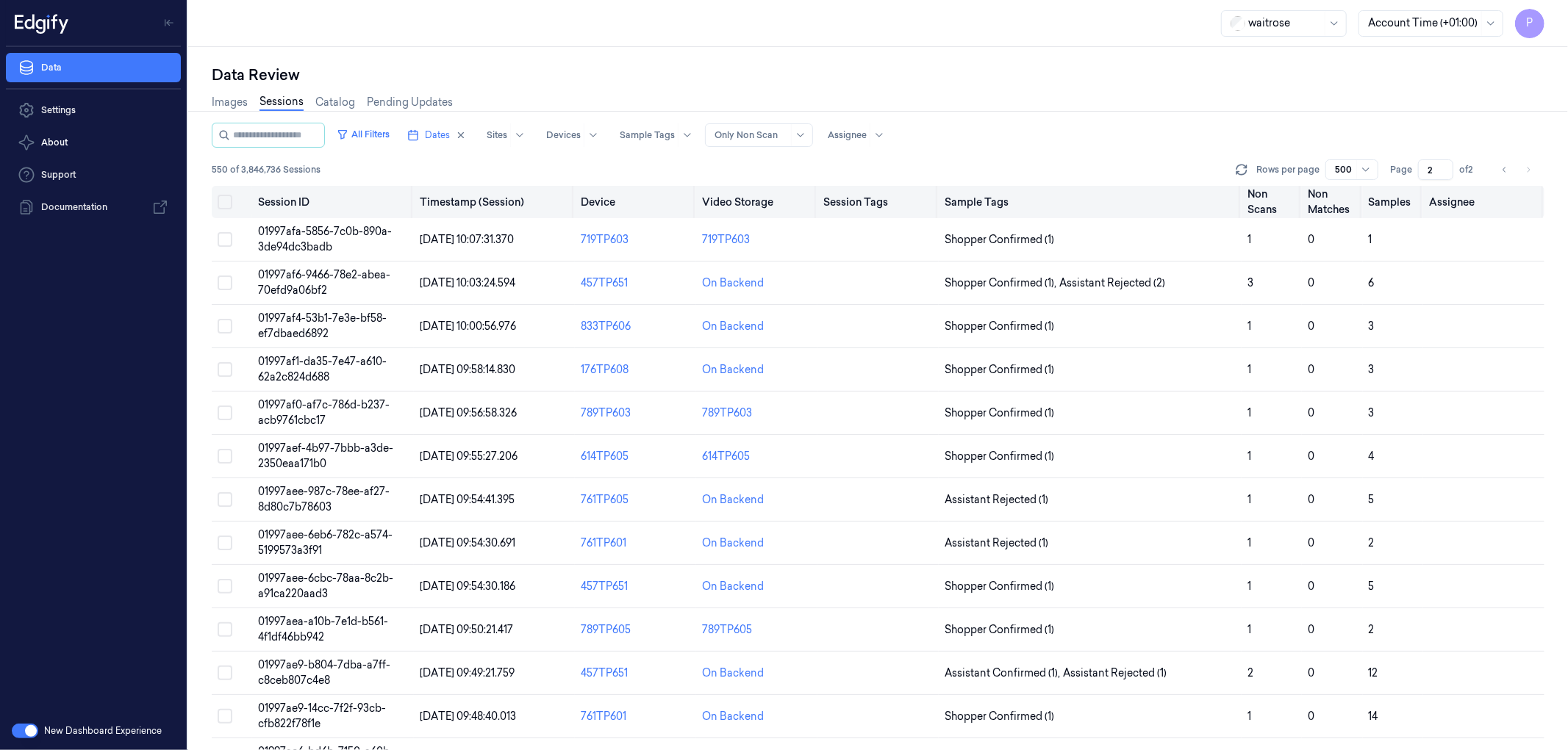
click at [229, 203] on button "Select all" at bounding box center [224, 202] width 15 height 15
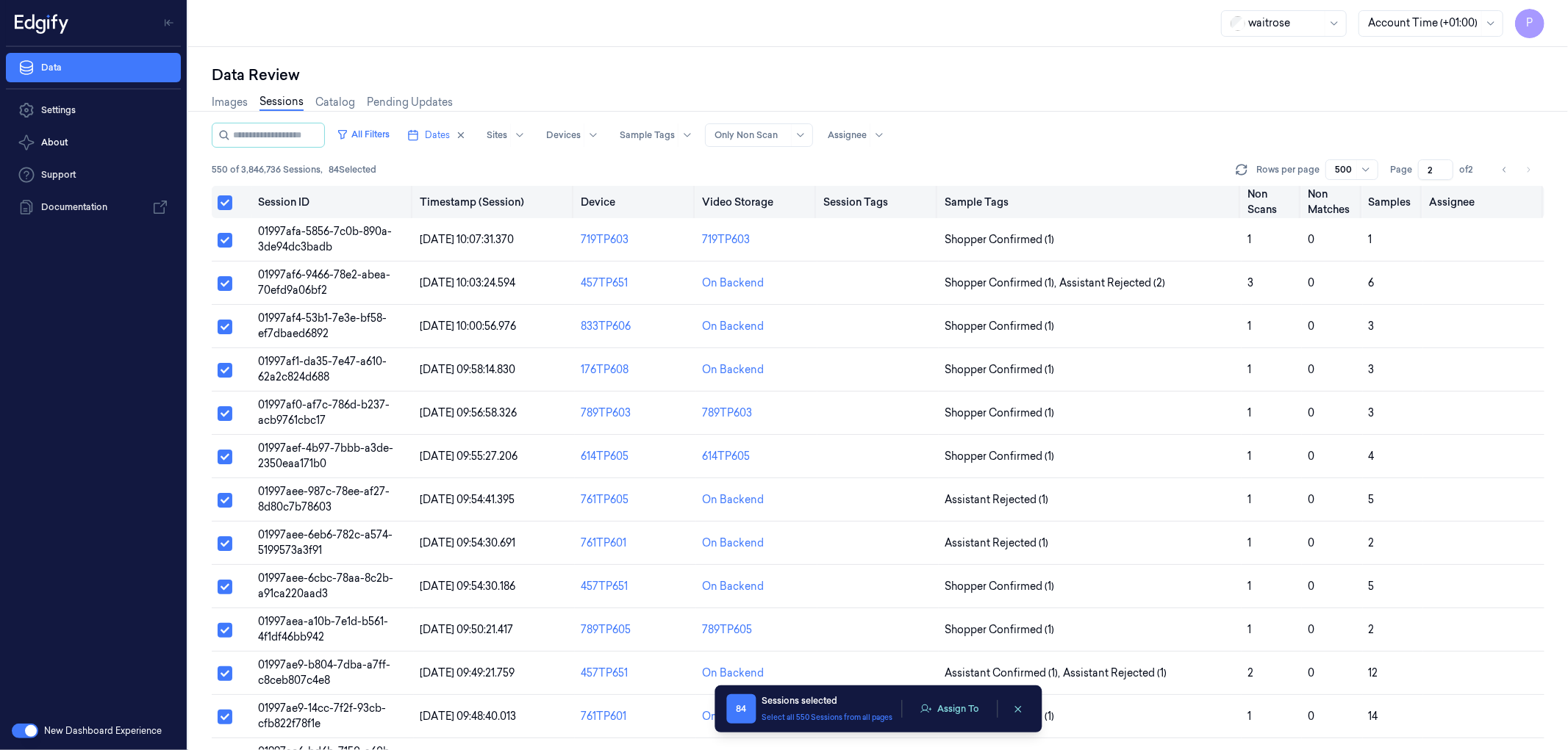
click at [228, 203] on button "Select all" at bounding box center [224, 203] width 15 height 15
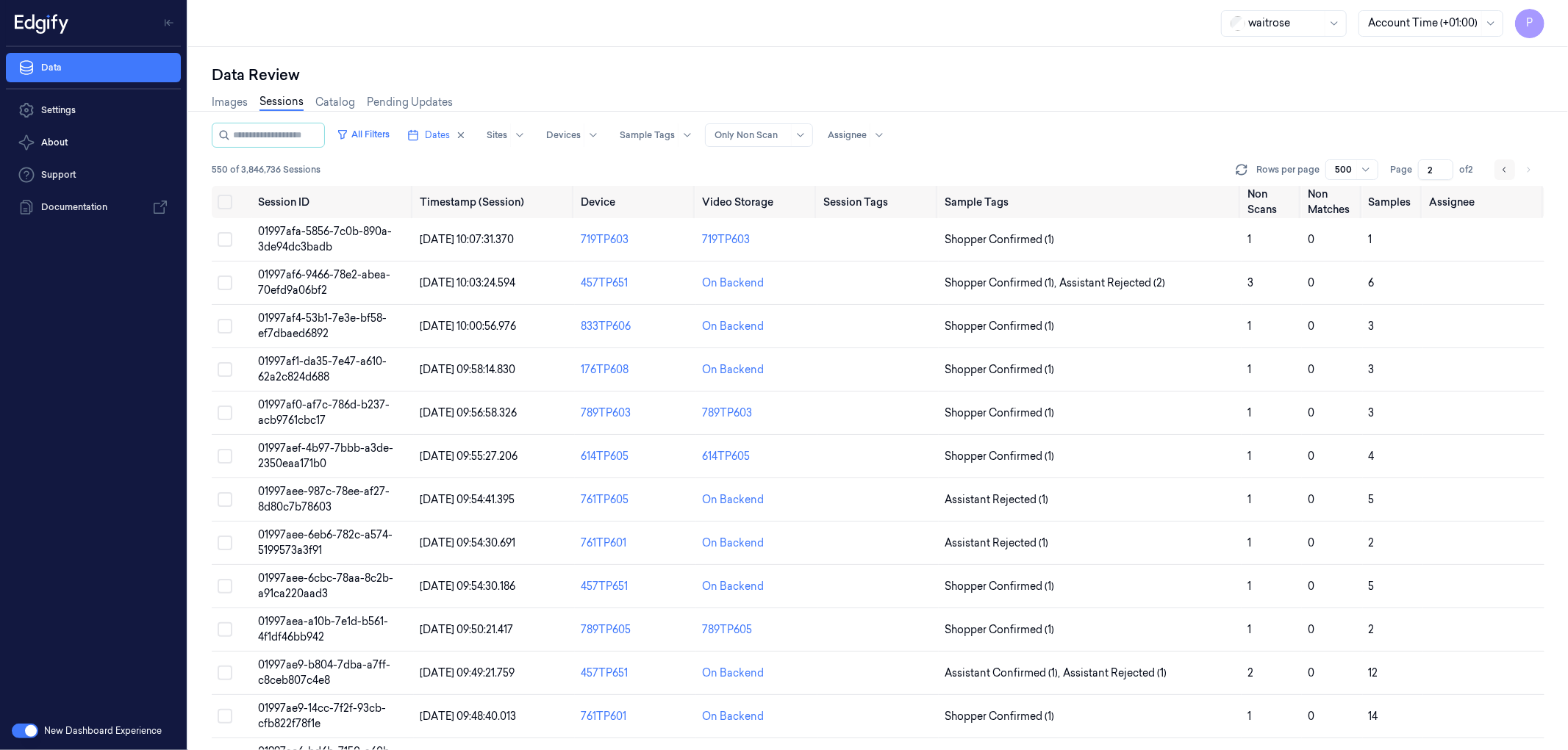
click at [1503, 171] on icon "Go to previous page" at bounding box center [1505, 169] width 9 height 11
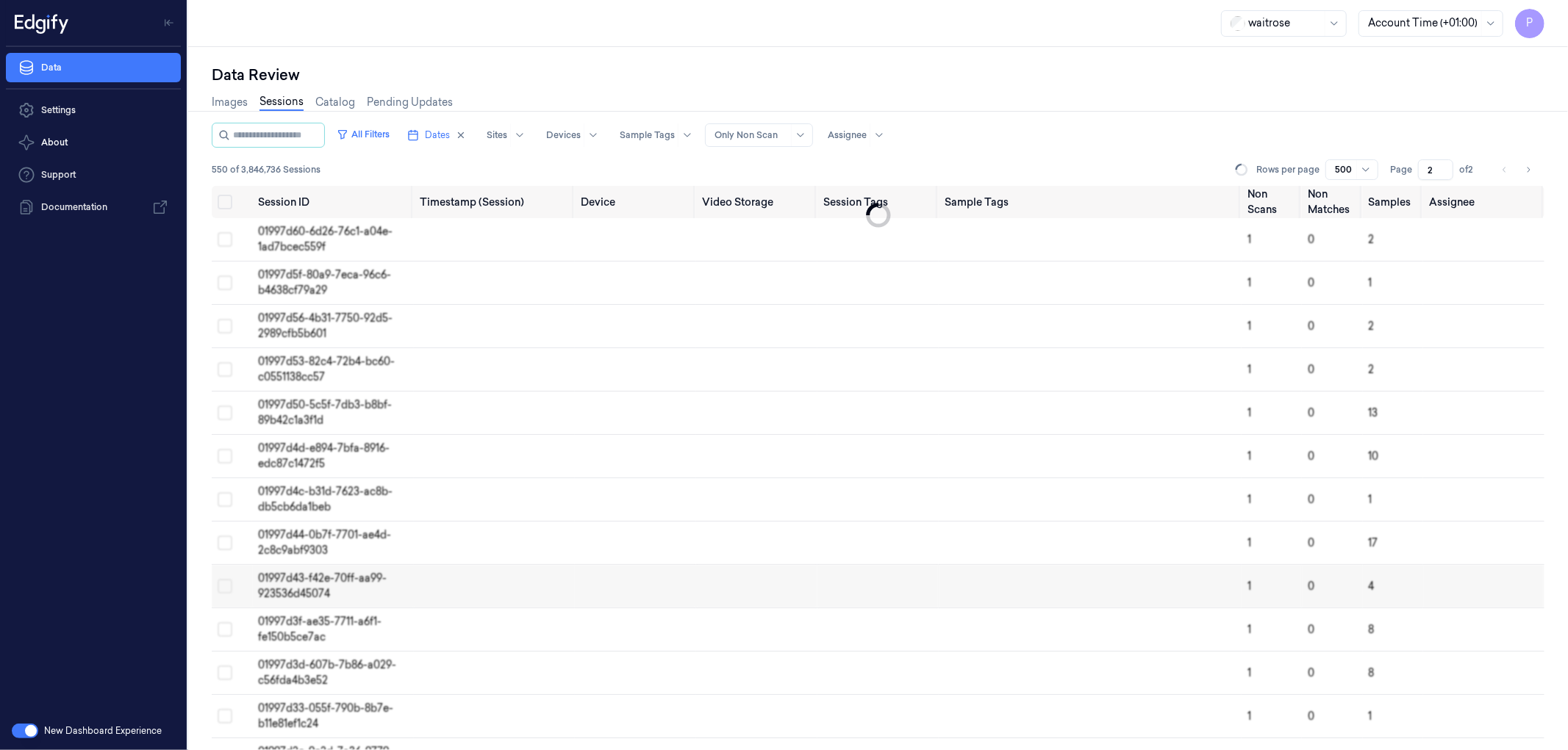
type input "1"
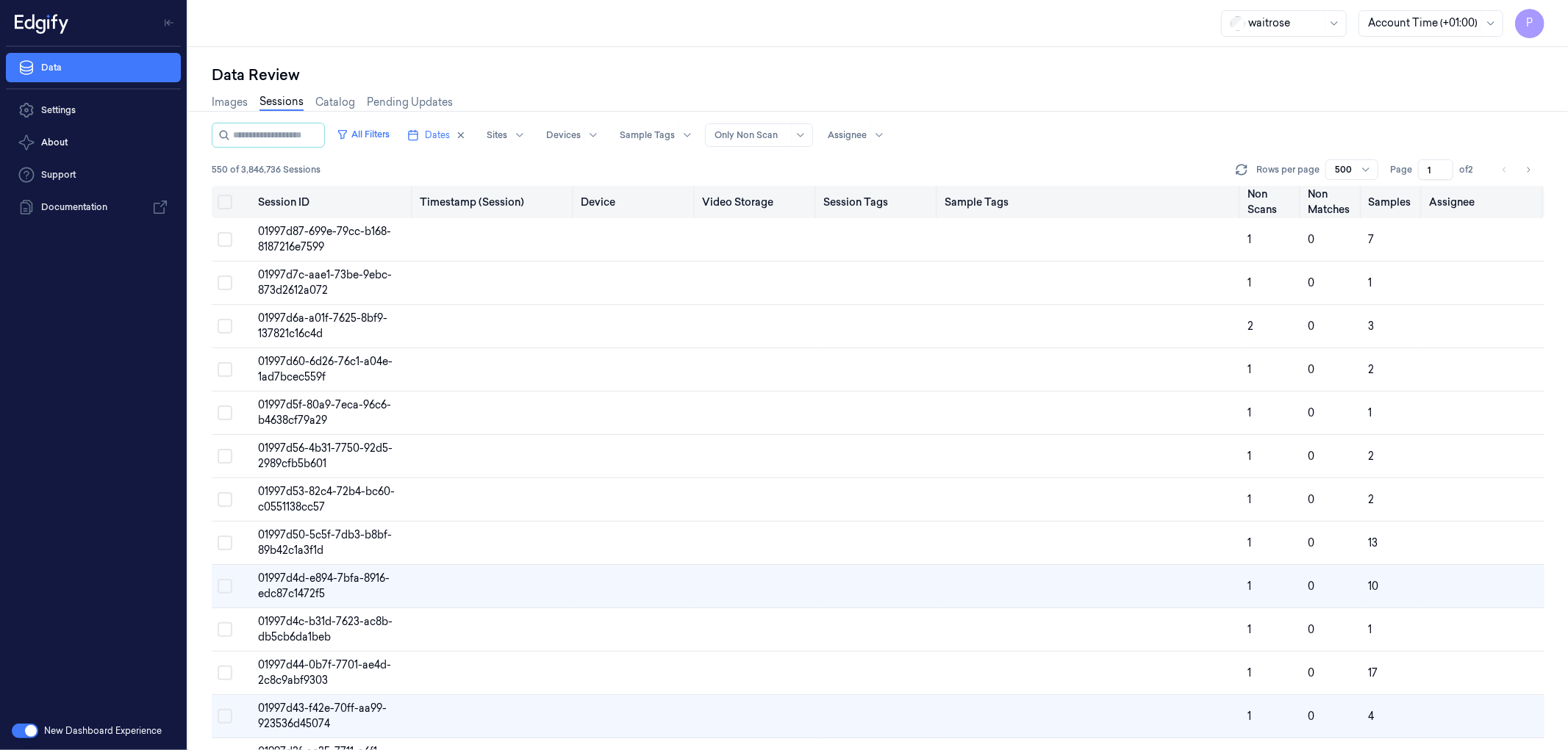
click at [224, 198] on button "Select all" at bounding box center [224, 202] width 15 height 15
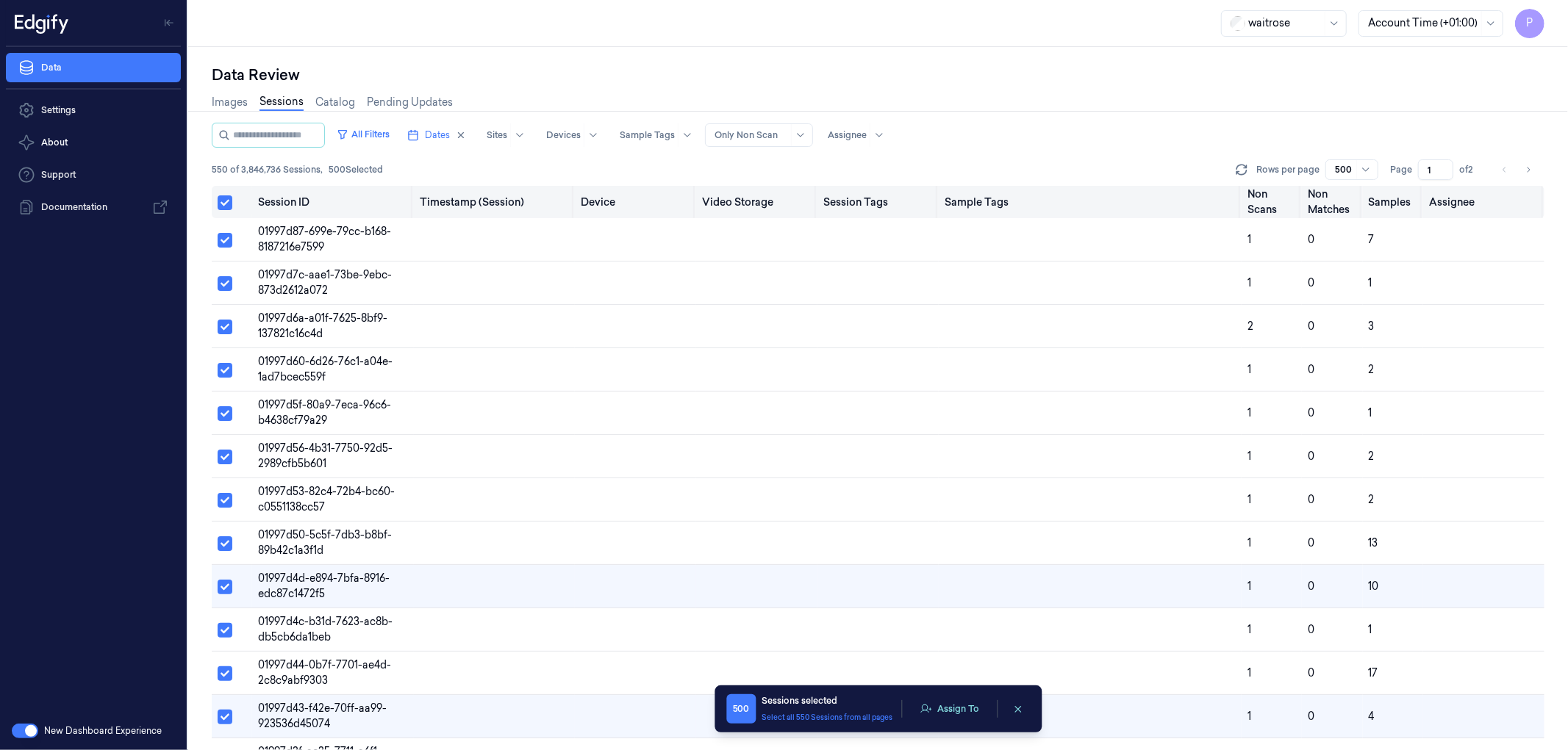
click at [221, 201] on button "Select all" at bounding box center [224, 203] width 15 height 15
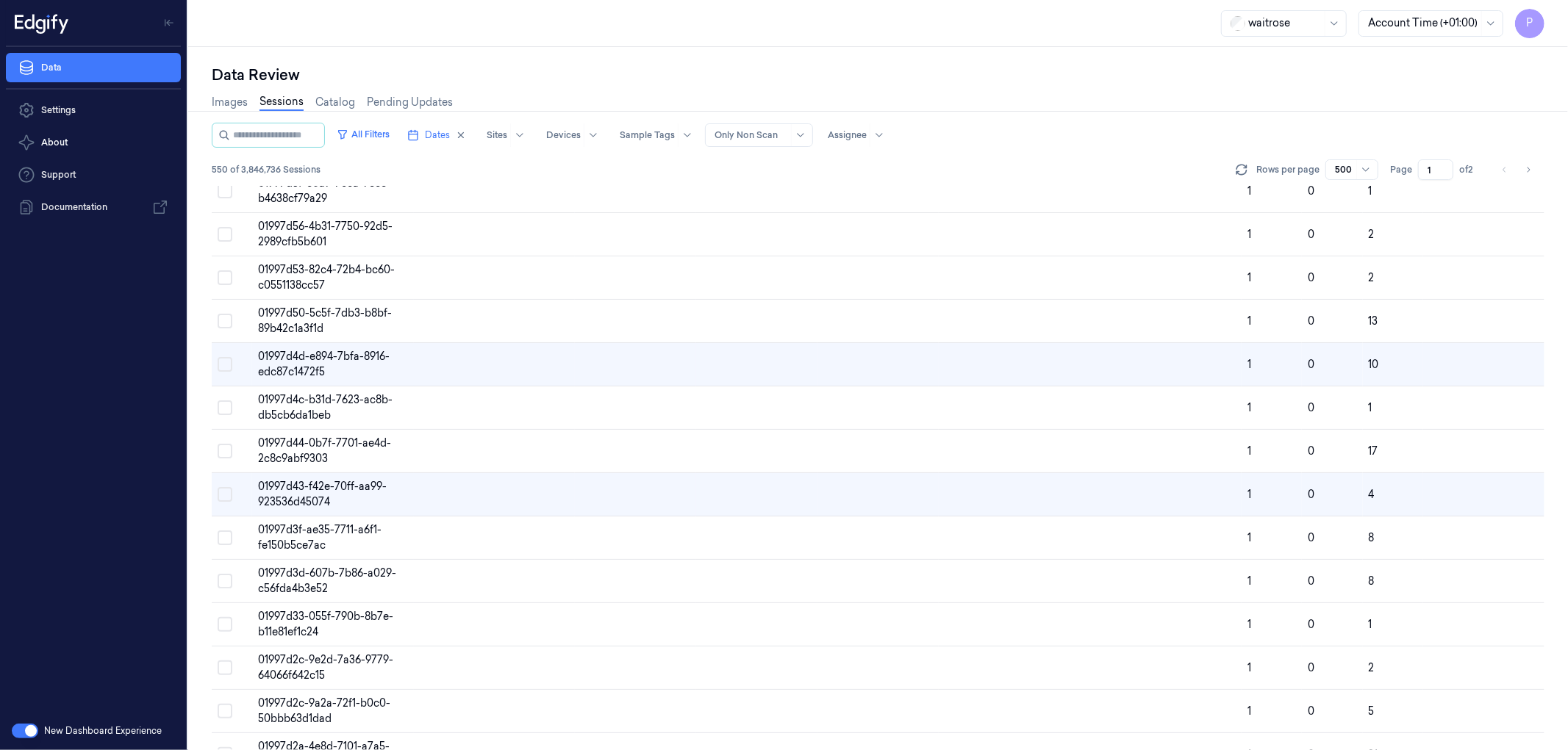
scroll to position [248, 0]
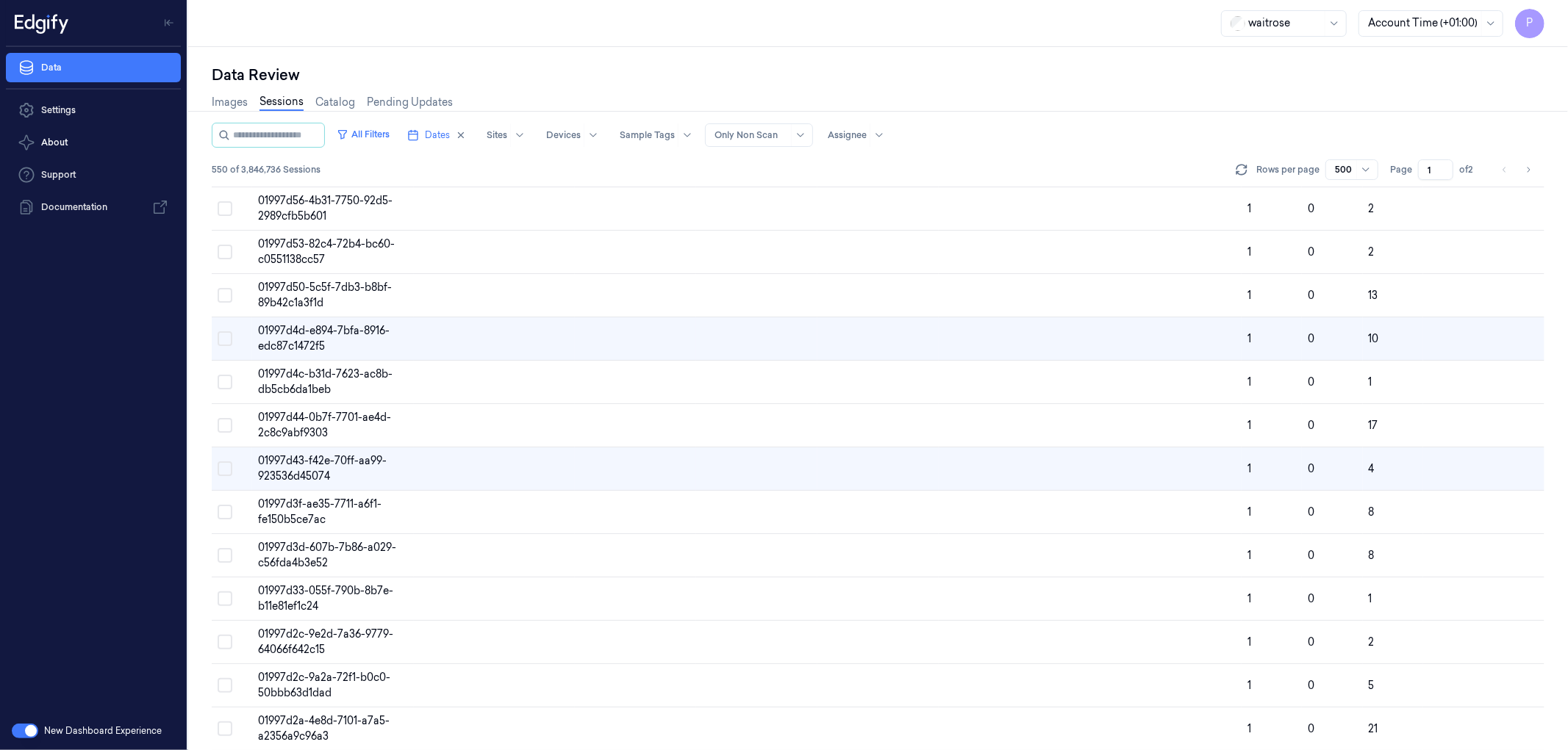
click at [1079, 81] on div "Data Review" at bounding box center [878, 75] width 1333 height 21
click at [1102, 67] on div "Data Review" at bounding box center [878, 75] width 1333 height 21
click at [1132, 119] on div "Images Sessions Catalog Pending Updates" at bounding box center [878, 104] width 1333 height 38
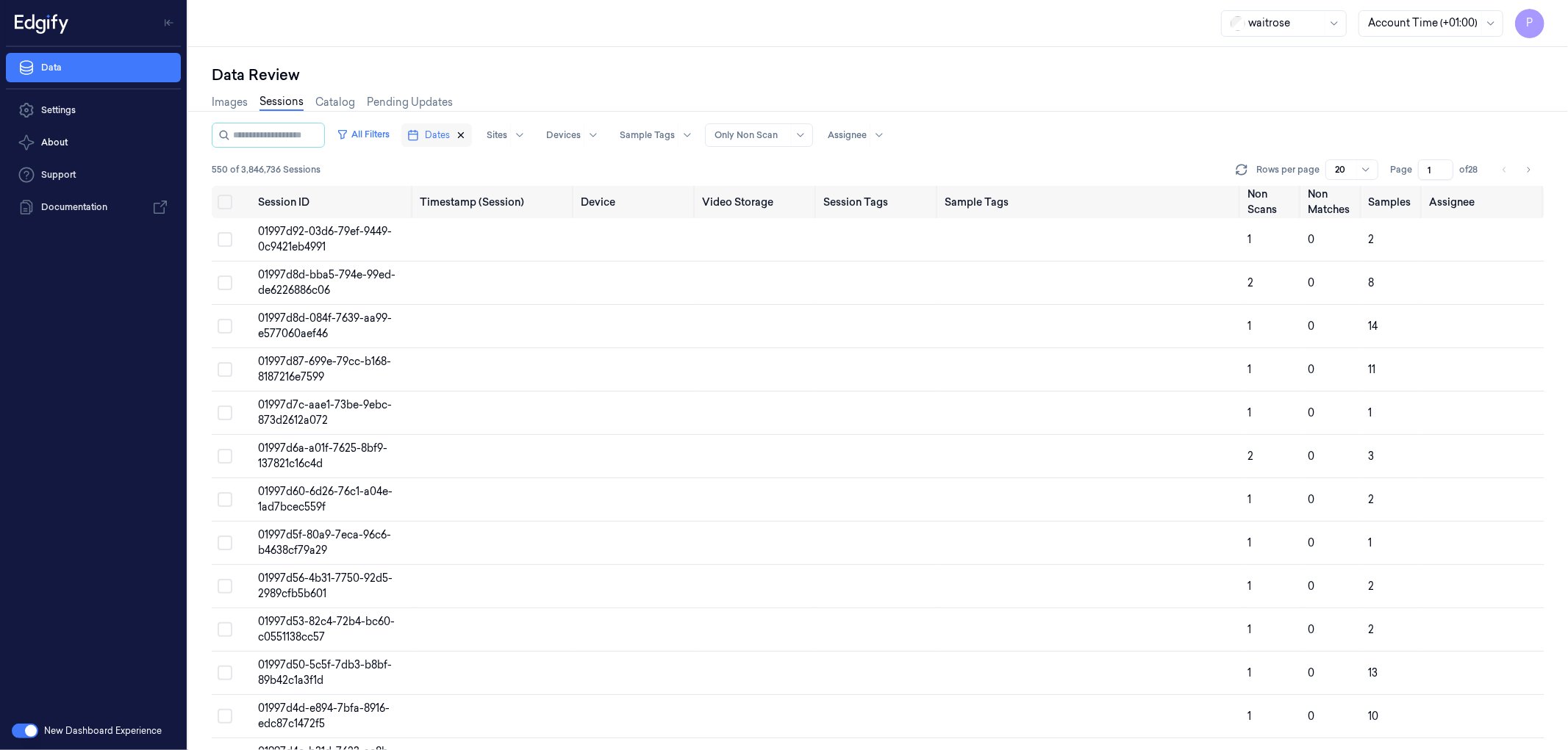
click at [466, 136] on icon "button" at bounding box center [461, 135] width 10 height 10
click at [450, 136] on span "Dates" at bounding box center [437, 134] width 25 height 13
click at [512, 308] on button "24" at bounding box center [513, 311] width 24 height 24
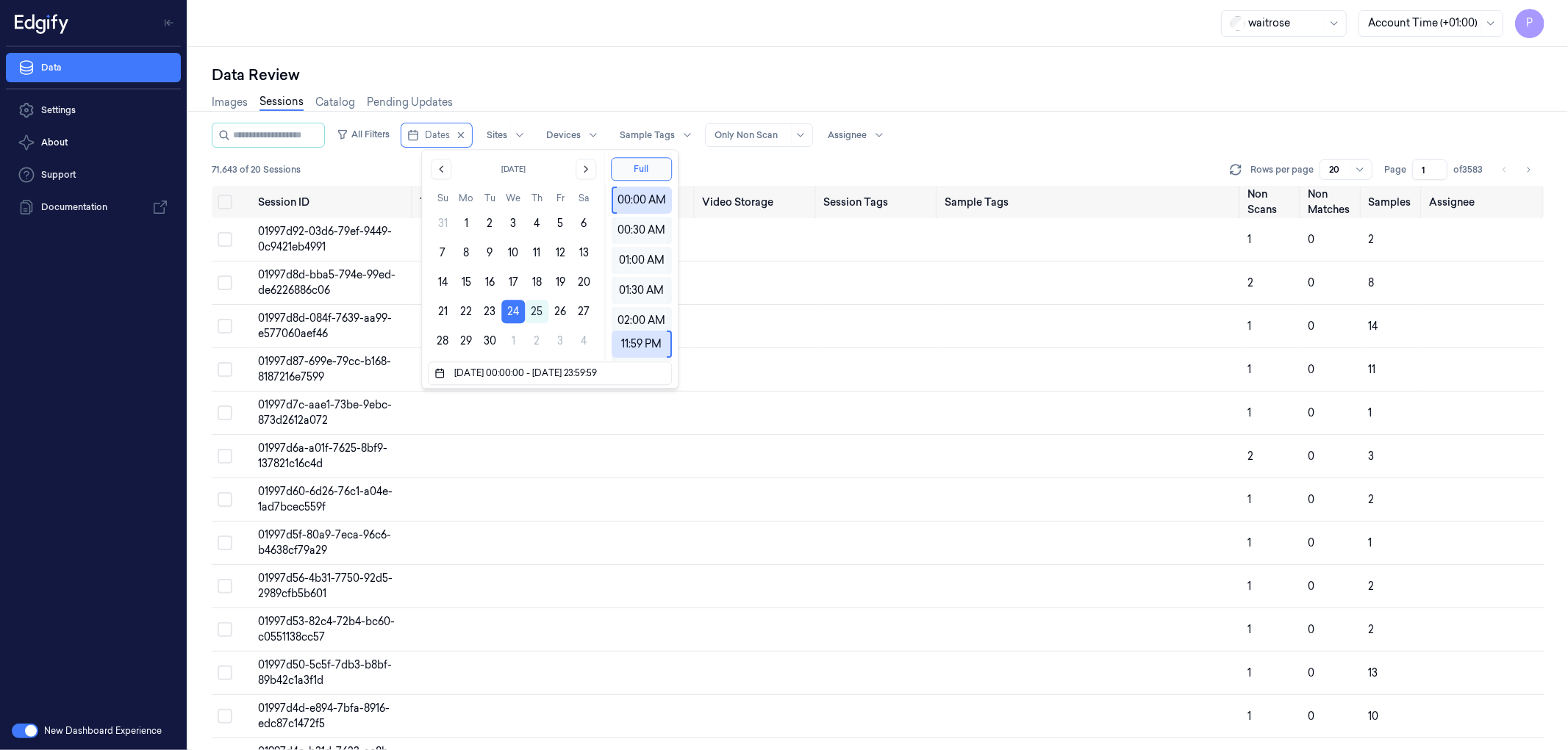
click at [647, 72] on div "Data Review" at bounding box center [878, 75] width 1333 height 21
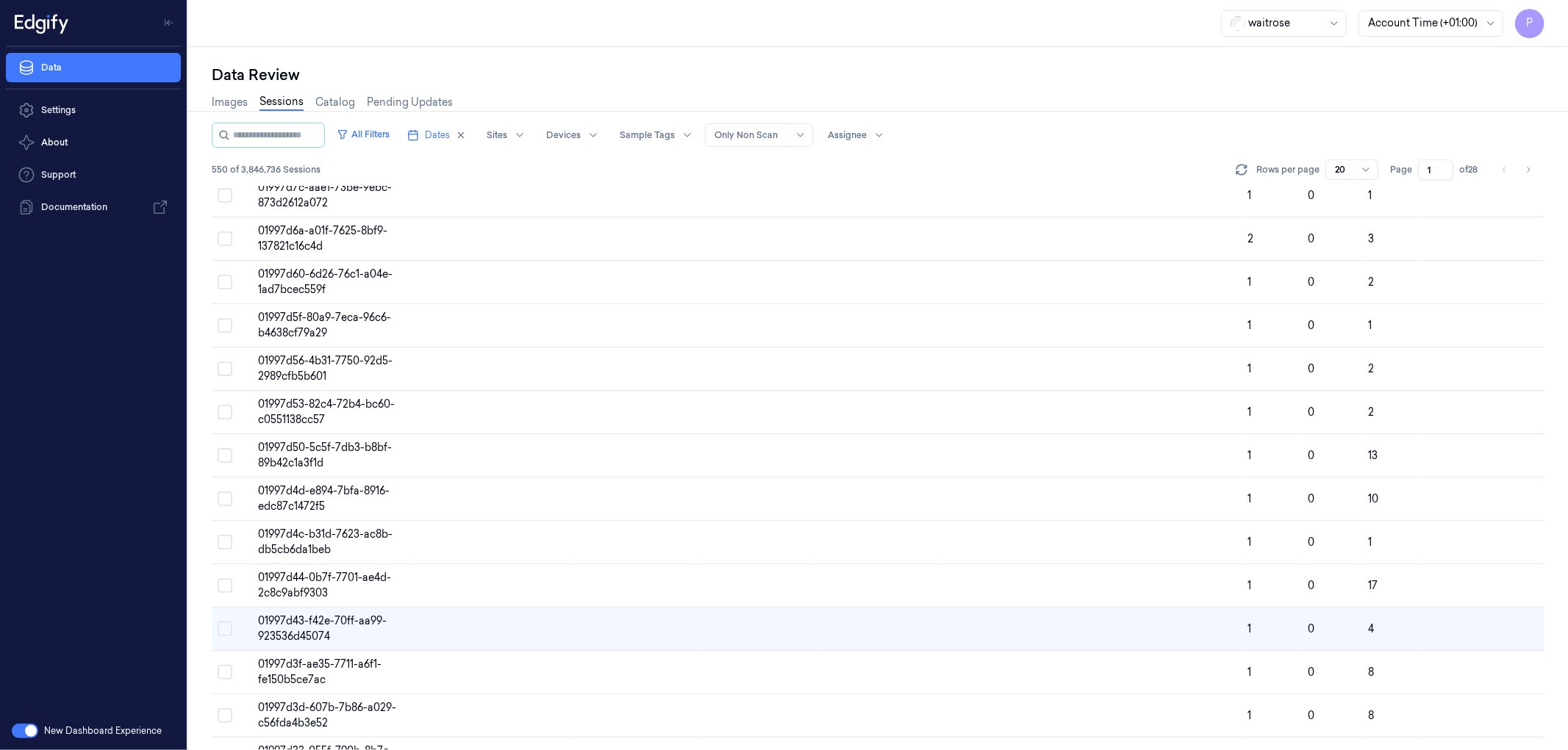
scroll to position [127, 0]
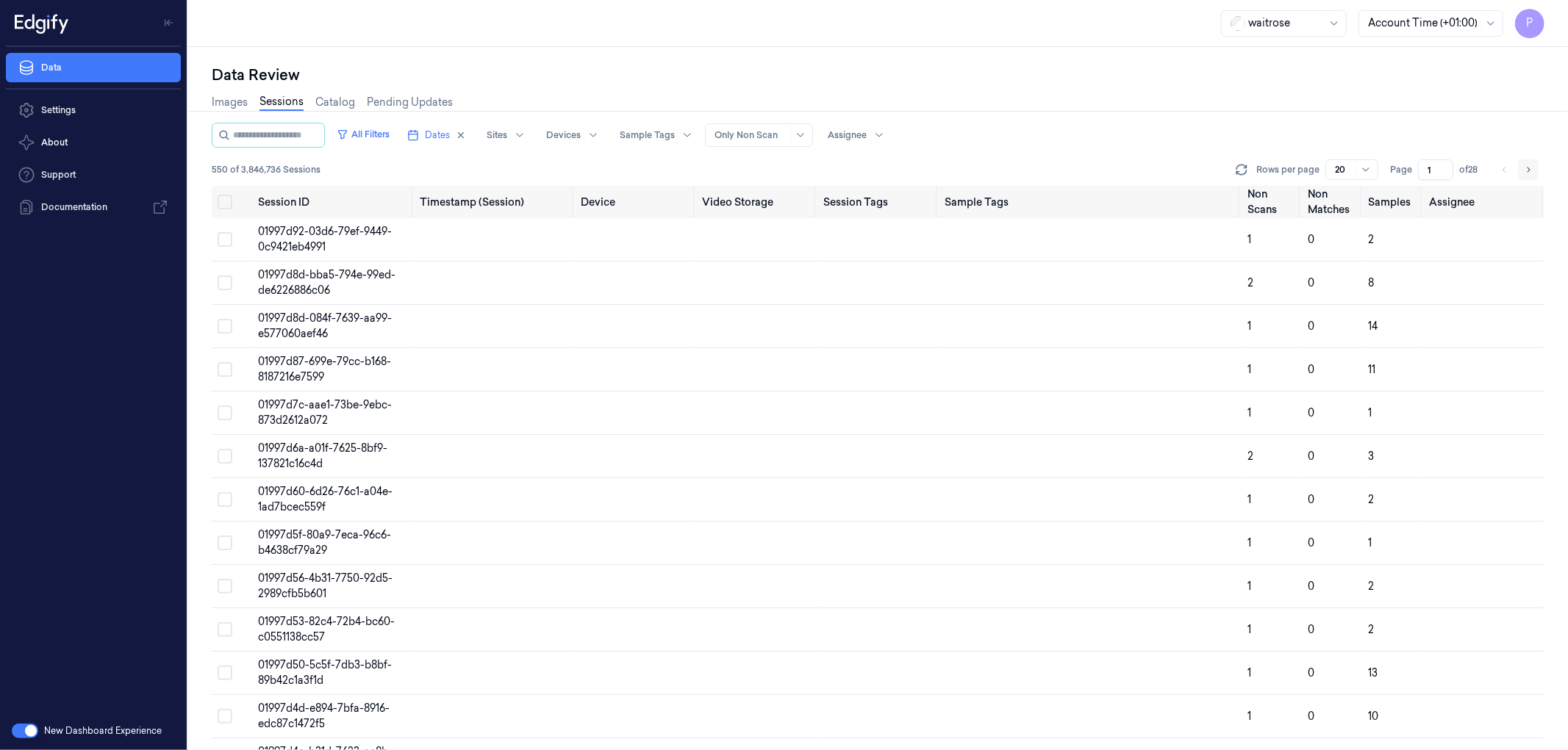
click at [1528, 174] on icon "Go to next page" at bounding box center [1528, 169] width 9 height 11
click at [1527, 167] on icon "Go to next page" at bounding box center [1528, 169] width 9 height 11
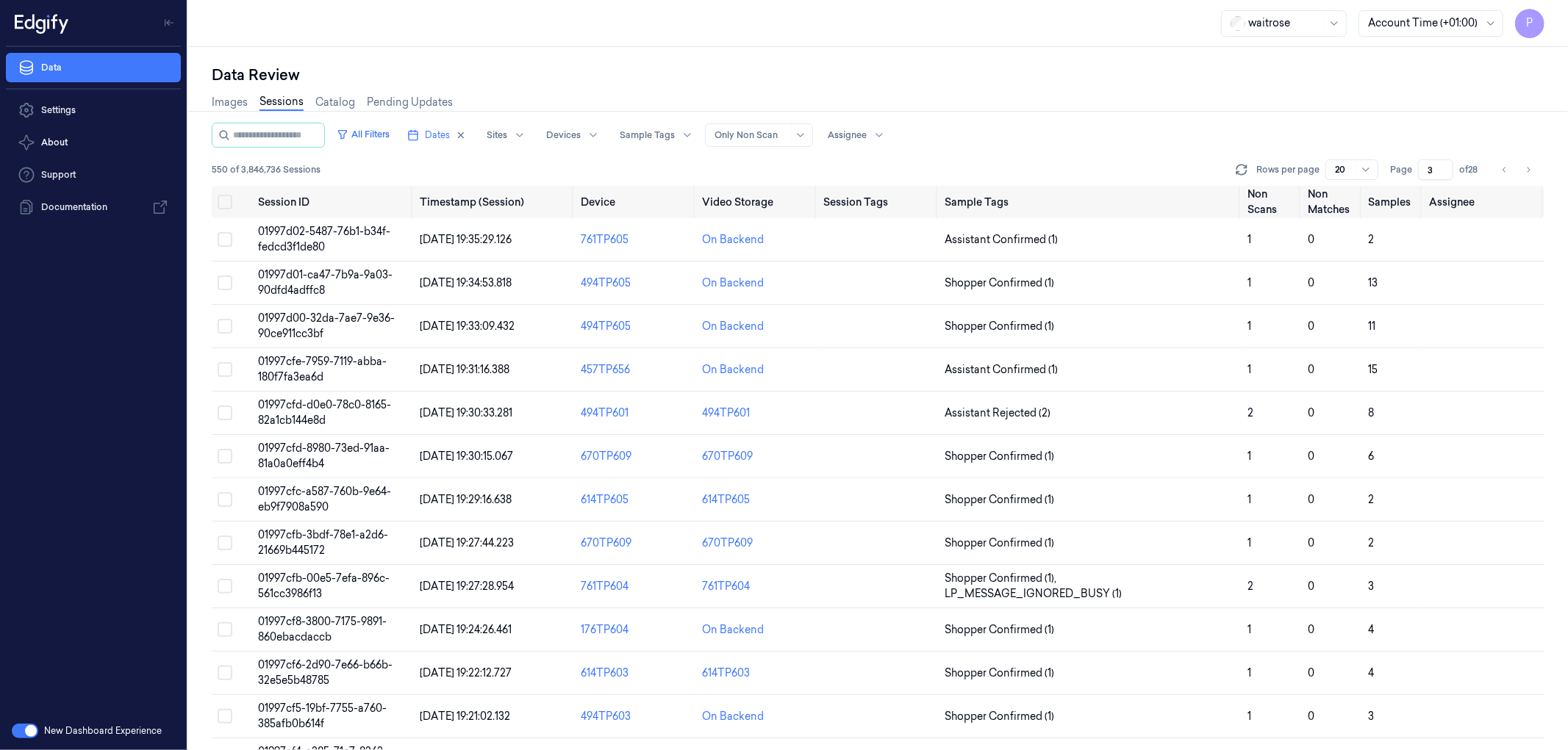
click at [889, 91] on div "Images Sessions Catalog Pending Updates" at bounding box center [878, 104] width 1333 height 38
click at [1099, 76] on div "Data Review" at bounding box center [878, 75] width 1333 height 21
click at [1426, 168] on input "3" at bounding box center [1435, 170] width 35 height 21
click at [1039, 113] on div "Images Sessions Catalog Pending Updates" at bounding box center [878, 104] width 1333 height 38
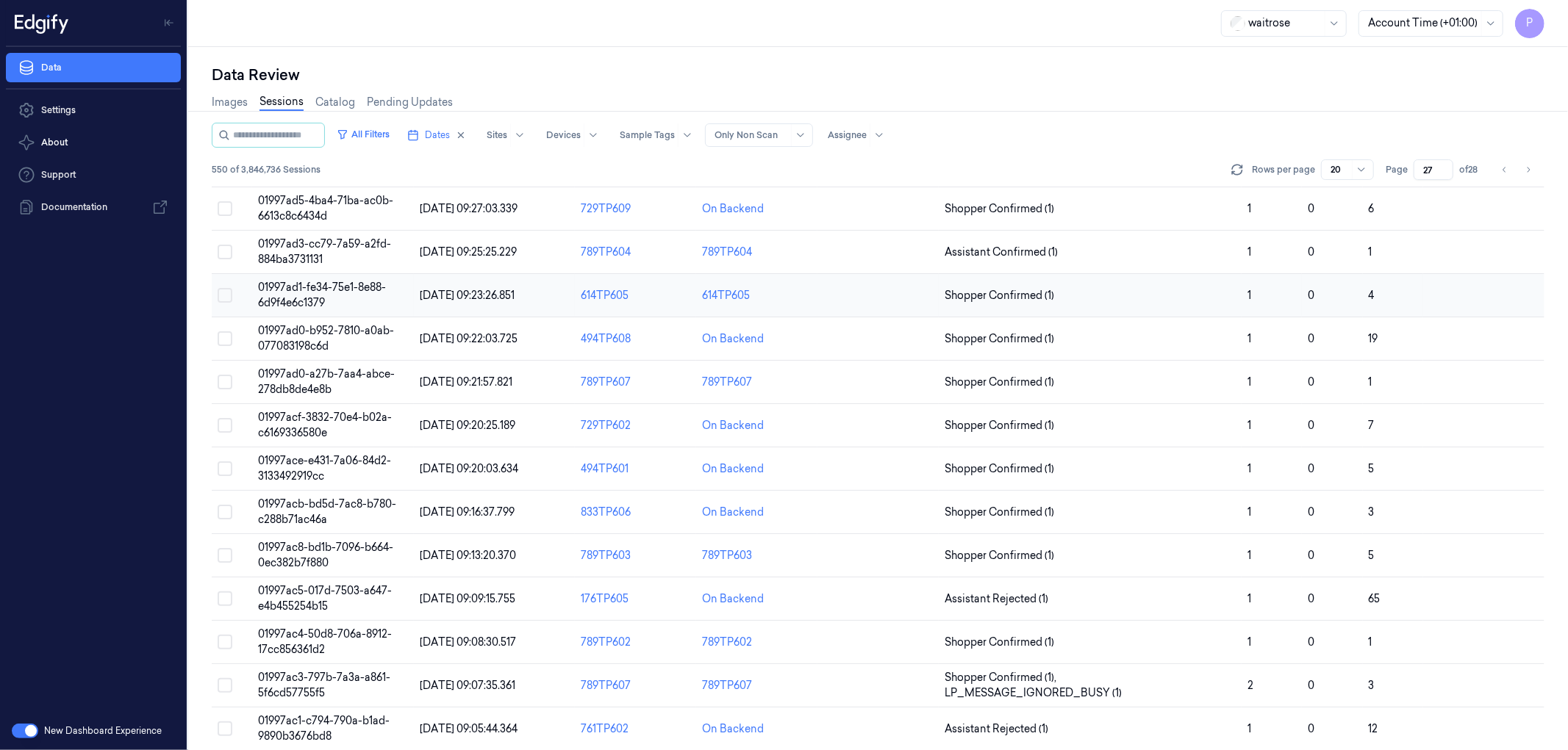
scroll to position [346, 0]
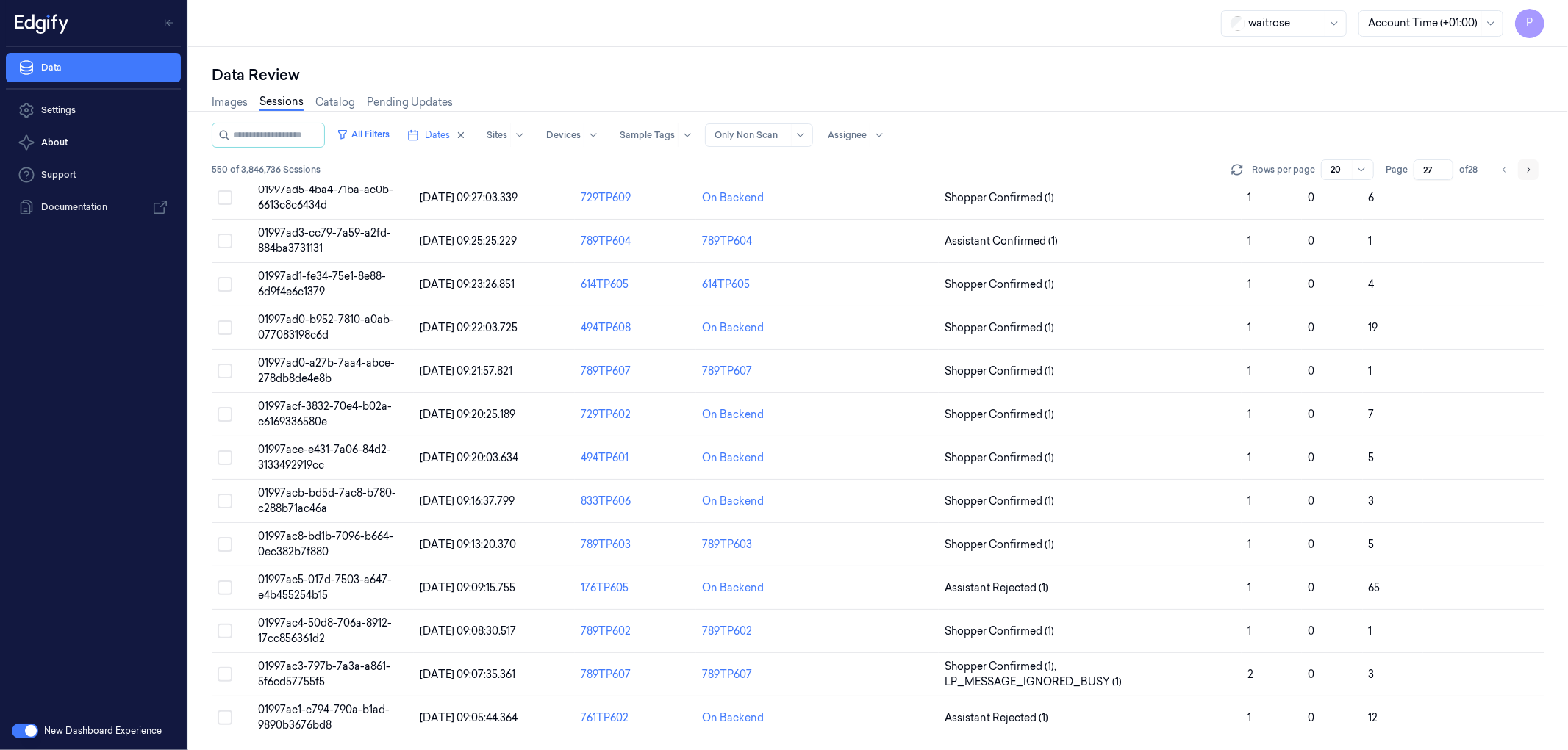
click at [1527, 170] on icon "Go to next page" at bounding box center [1528, 169] width 9 height 11
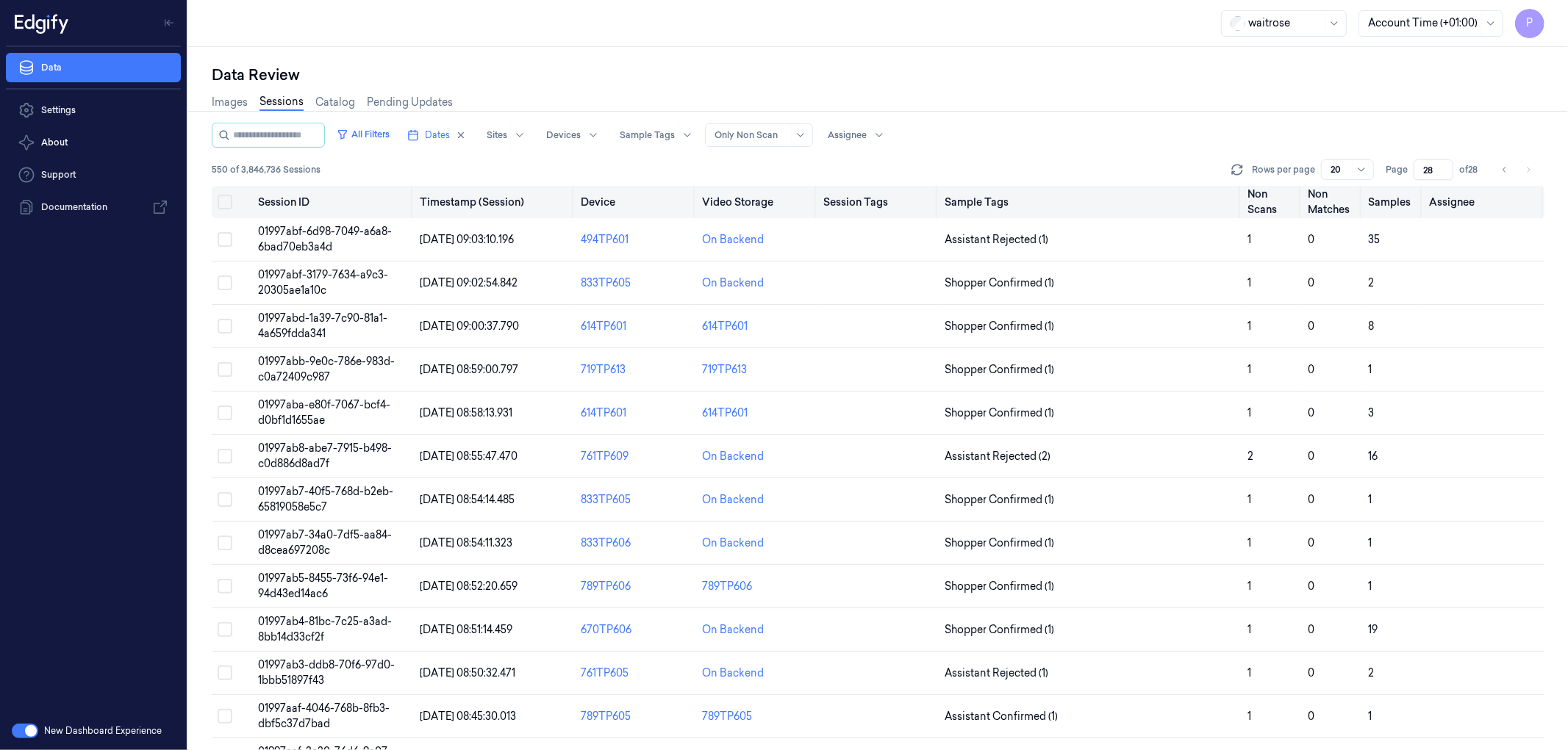
click at [229, 203] on button "Select all" at bounding box center [224, 202] width 15 height 15
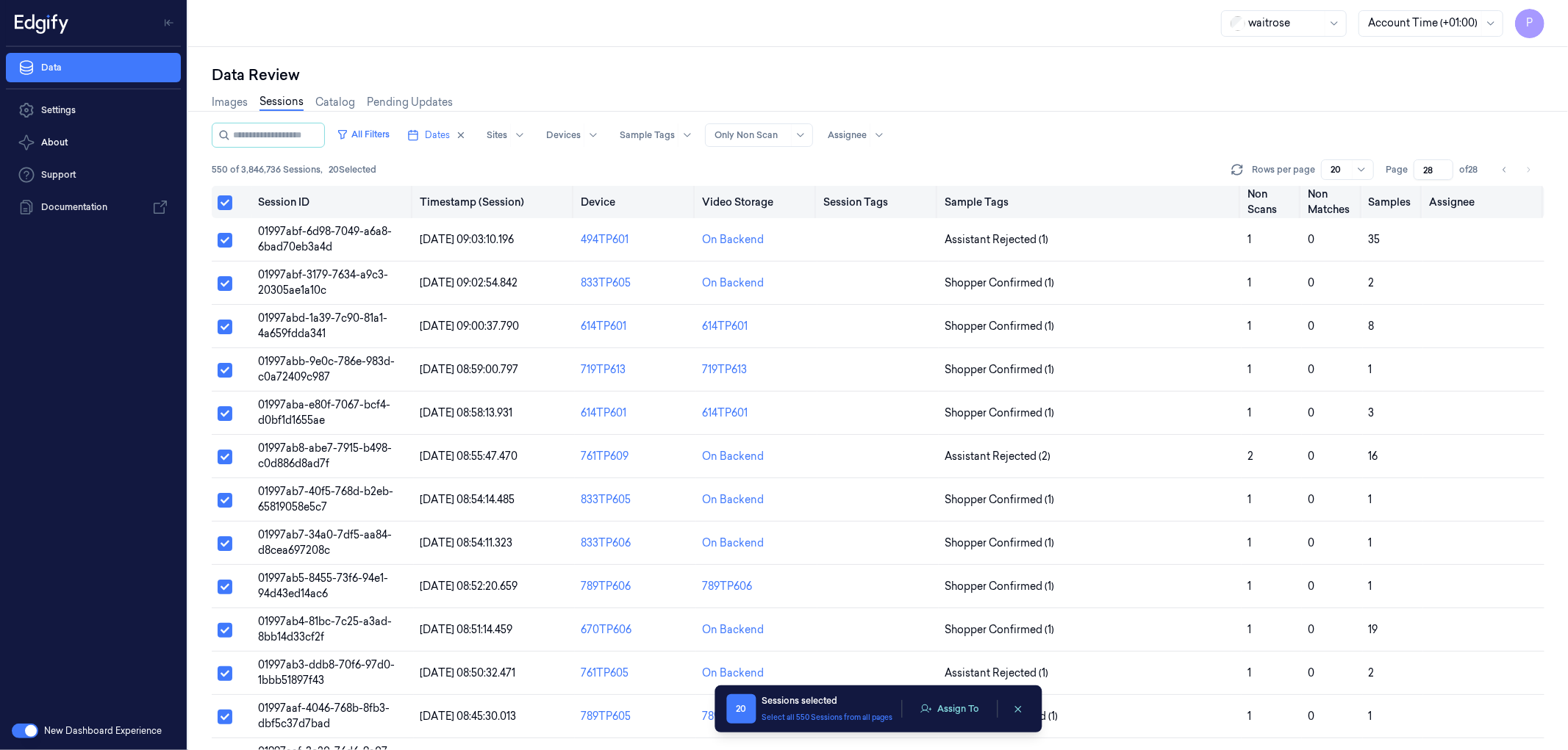
click at [229, 203] on button "Select all" at bounding box center [224, 203] width 15 height 15
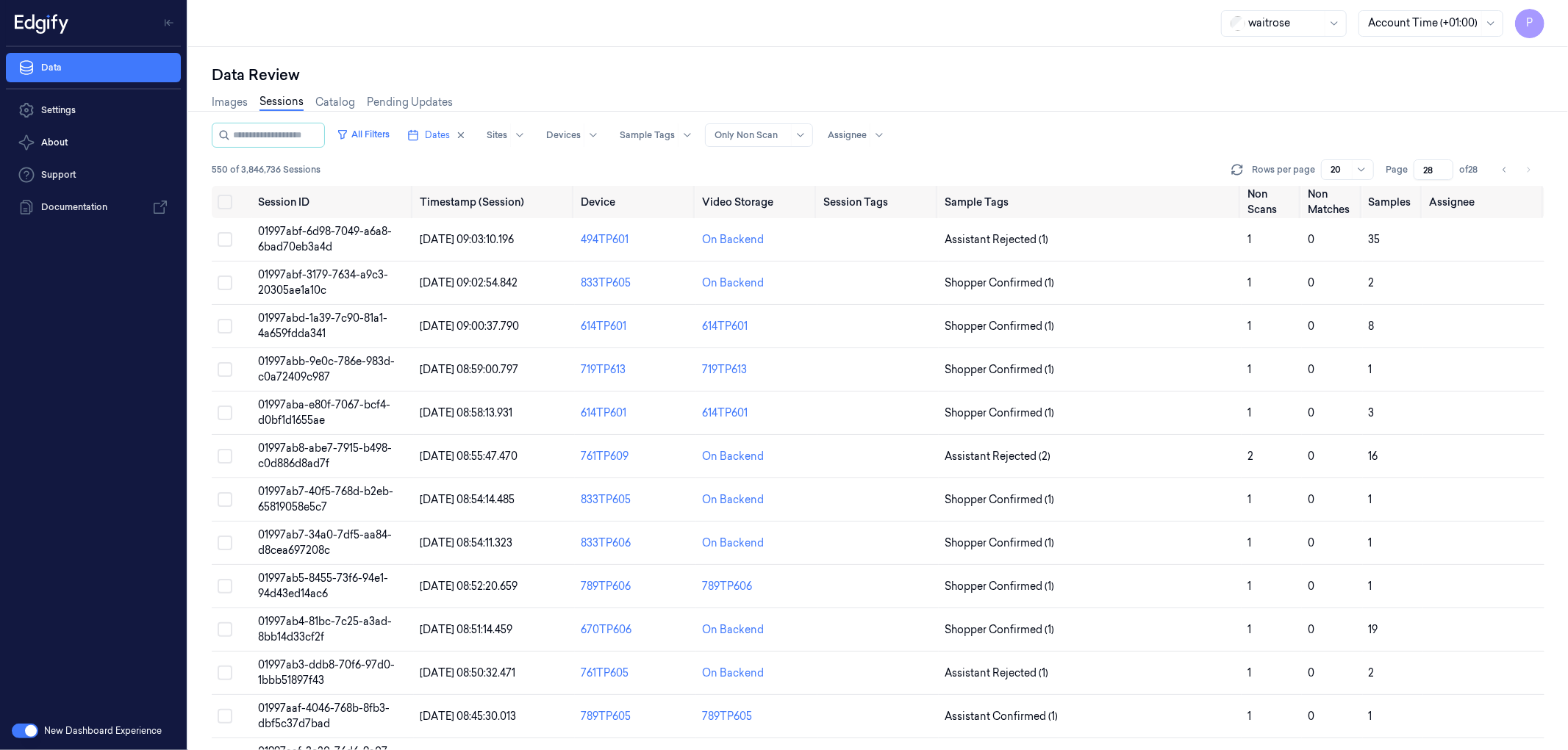
click at [1106, 126] on div "All Filters Dates Sites Devices Sample Tags Alert Type Only Non Scan Assignee" at bounding box center [878, 135] width 1333 height 25
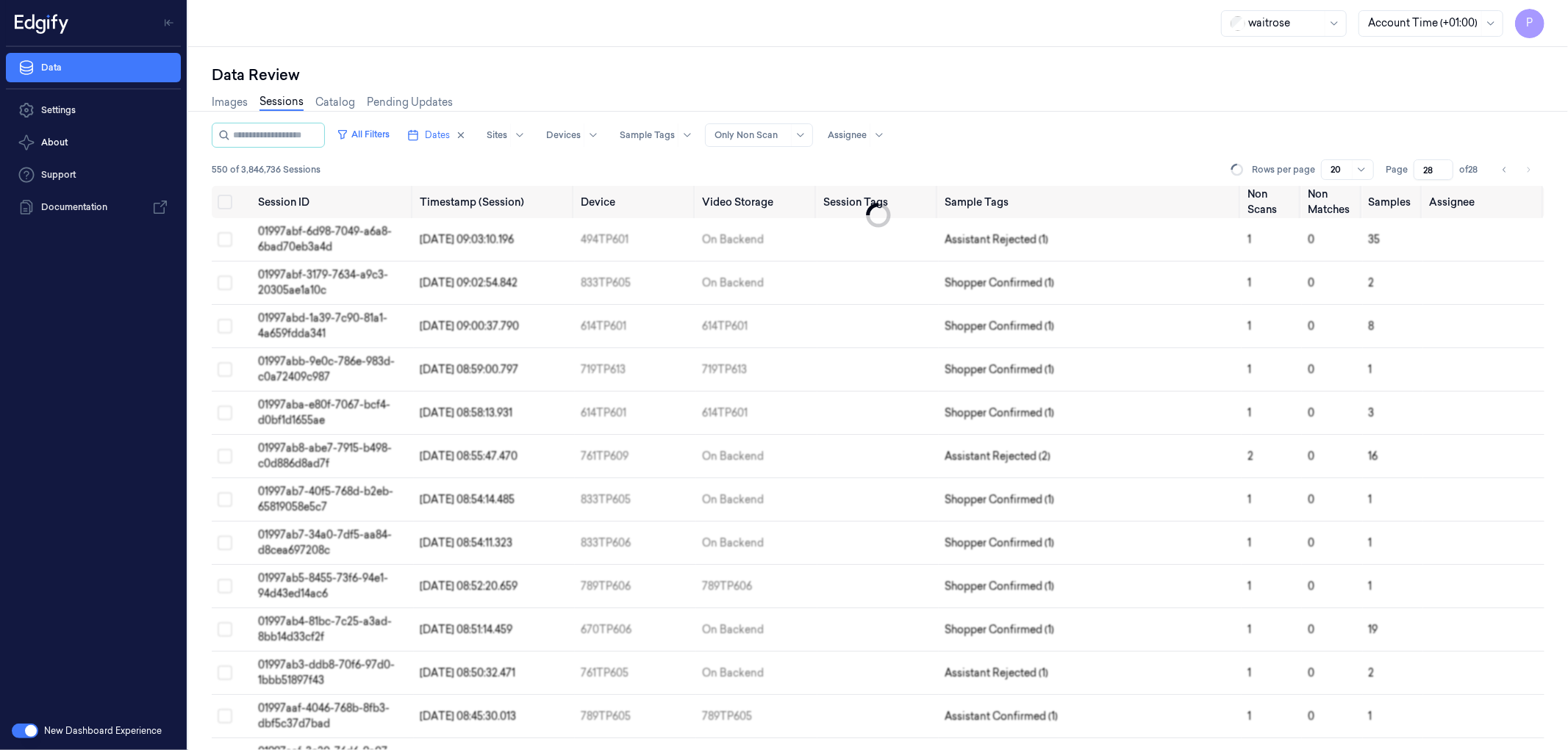
drag, startPoint x: 1436, startPoint y: 169, endPoint x: 1413, endPoint y: 171, distance: 23.1
click at [1413, 171] on div "Page 28 of 28" at bounding box center [1433, 170] width 97 height 21
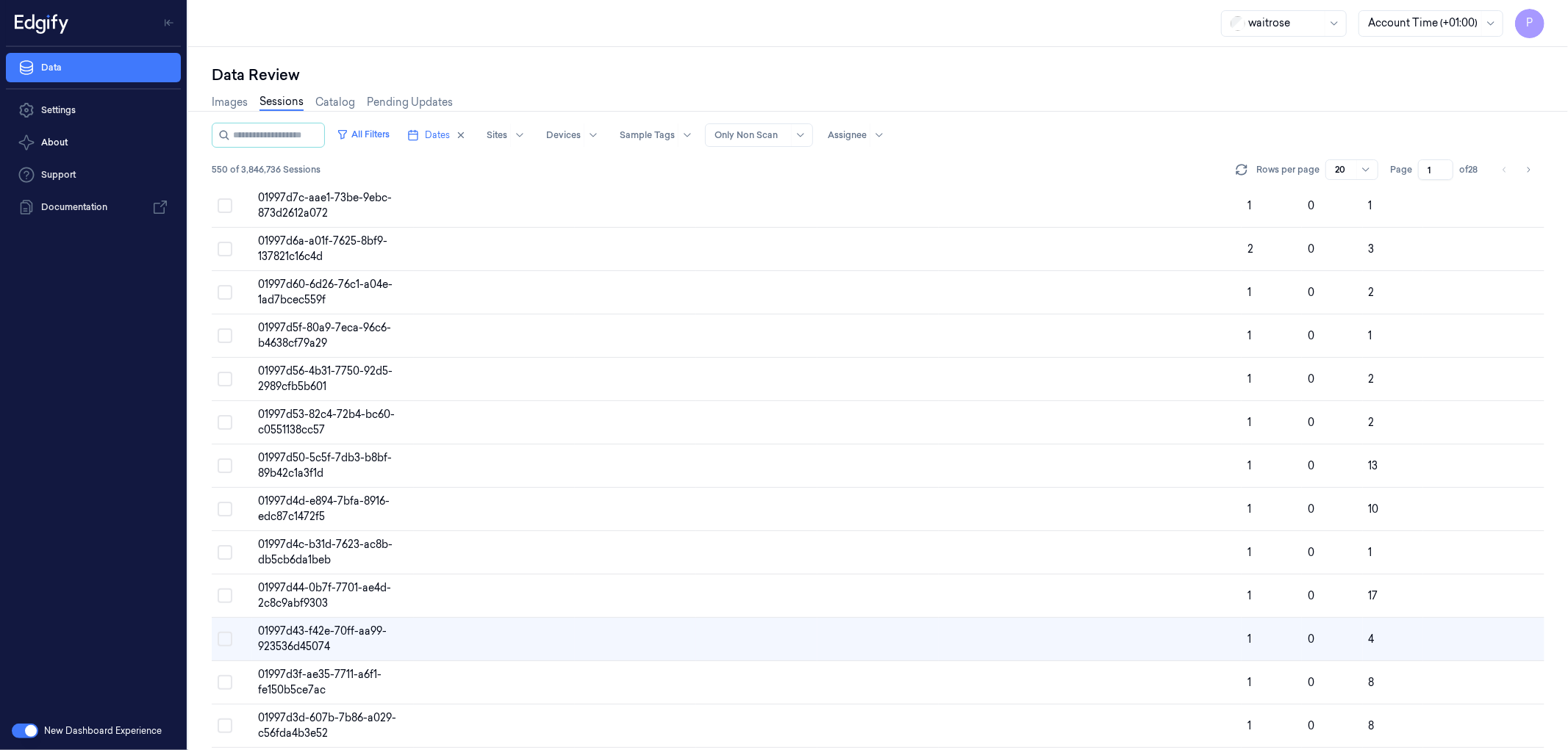
scroll to position [346, 0]
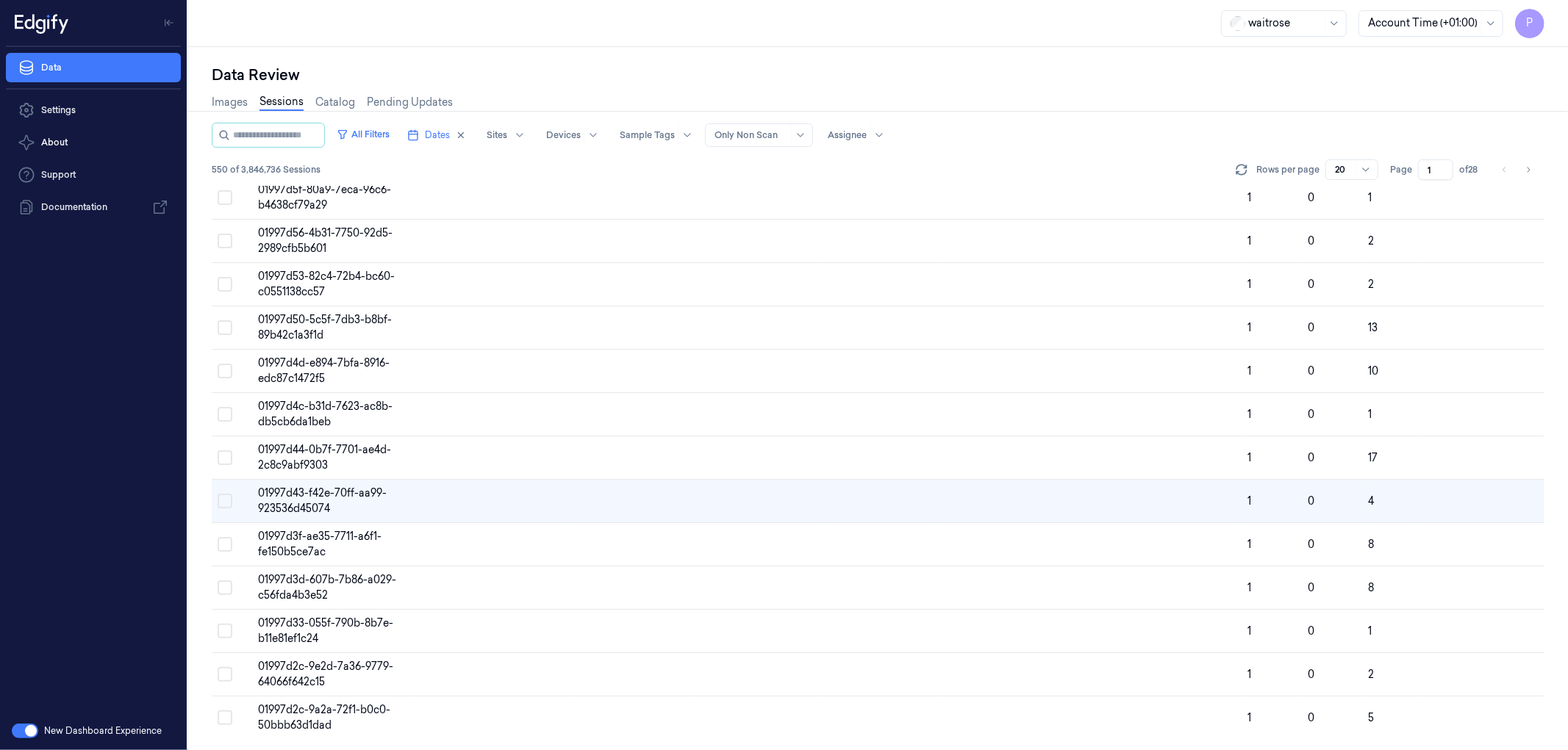
type input "1"
click at [1233, 105] on div "Images Sessions Catalog Pending Updates" at bounding box center [878, 104] width 1333 height 38
click at [396, 131] on button "All Filters" at bounding box center [363, 134] width 65 height 24
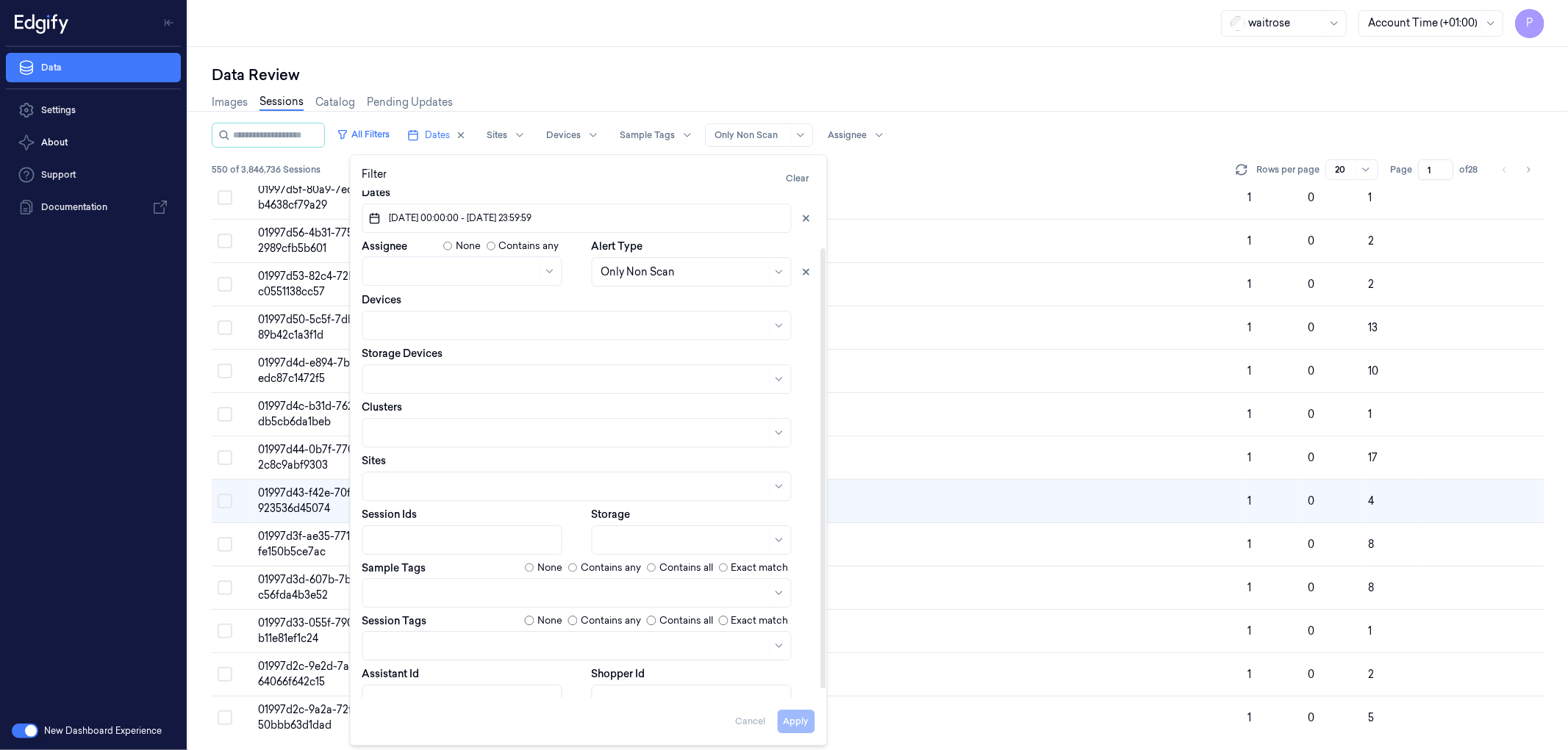
scroll to position [0, 0]
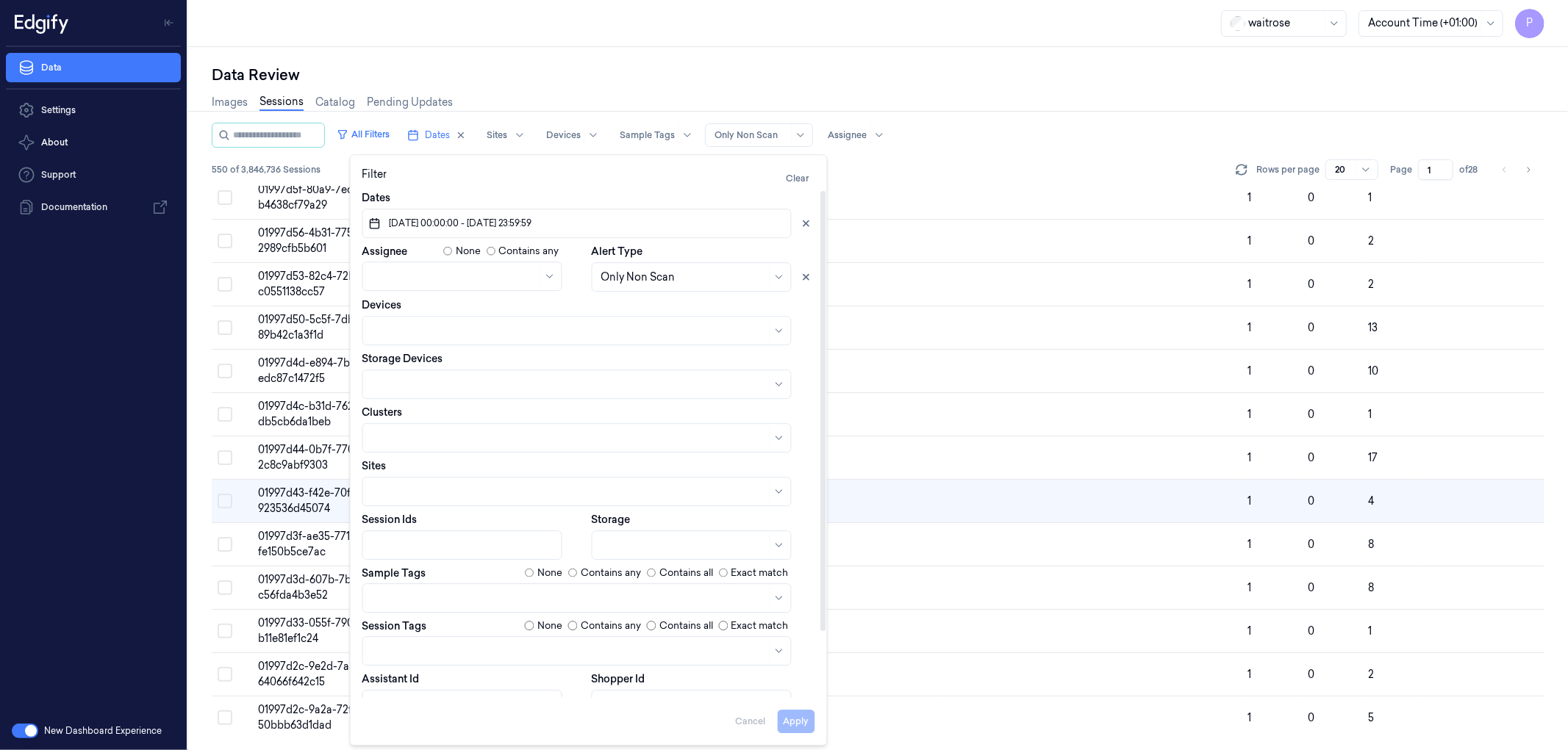
click at [920, 162] on div "550 of 3,846,736 Sessions Rows per page 20 Page 1 of 28" at bounding box center [878, 170] width 1333 height 21
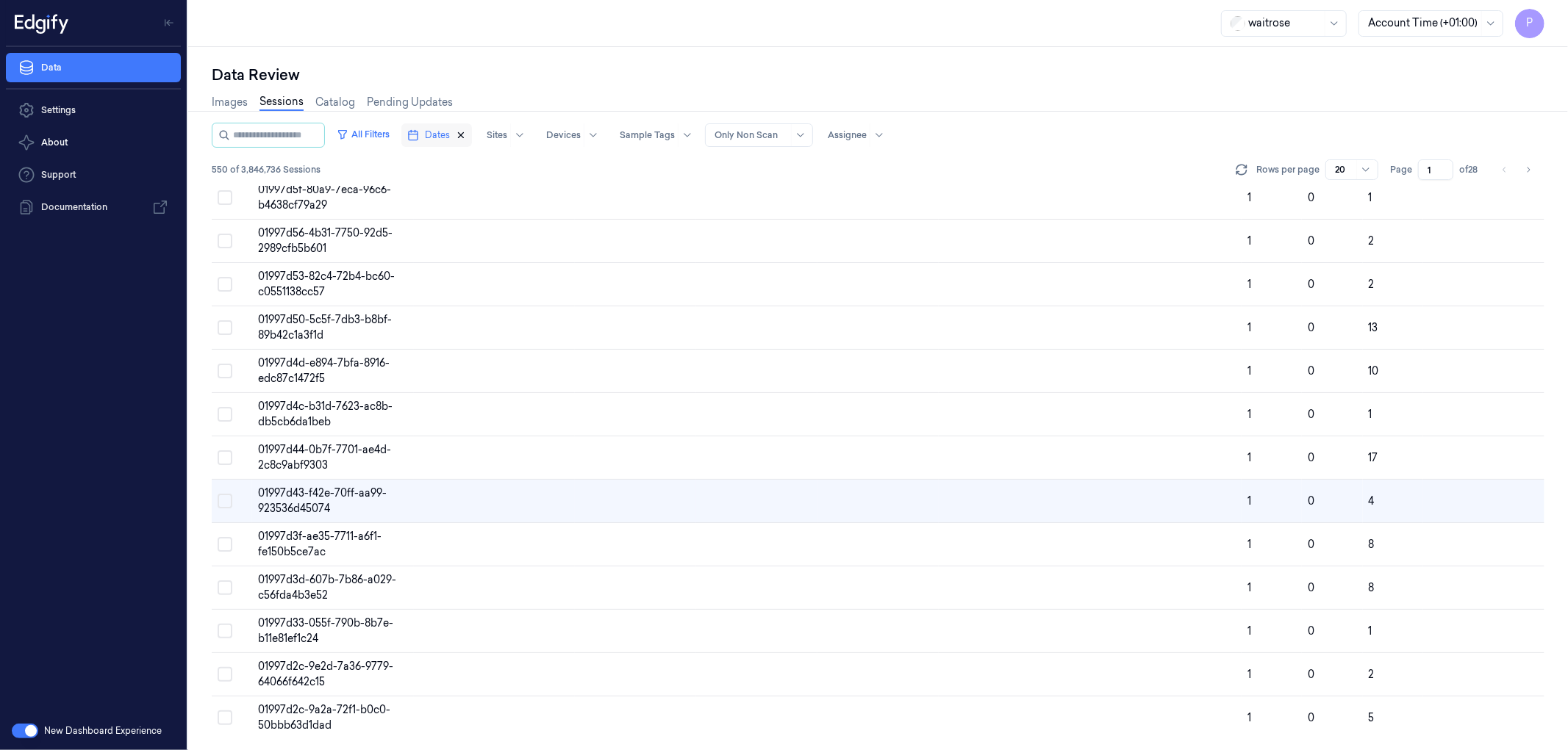
click at [466, 135] on icon "button" at bounding box center [461, 135] width 10 height 10
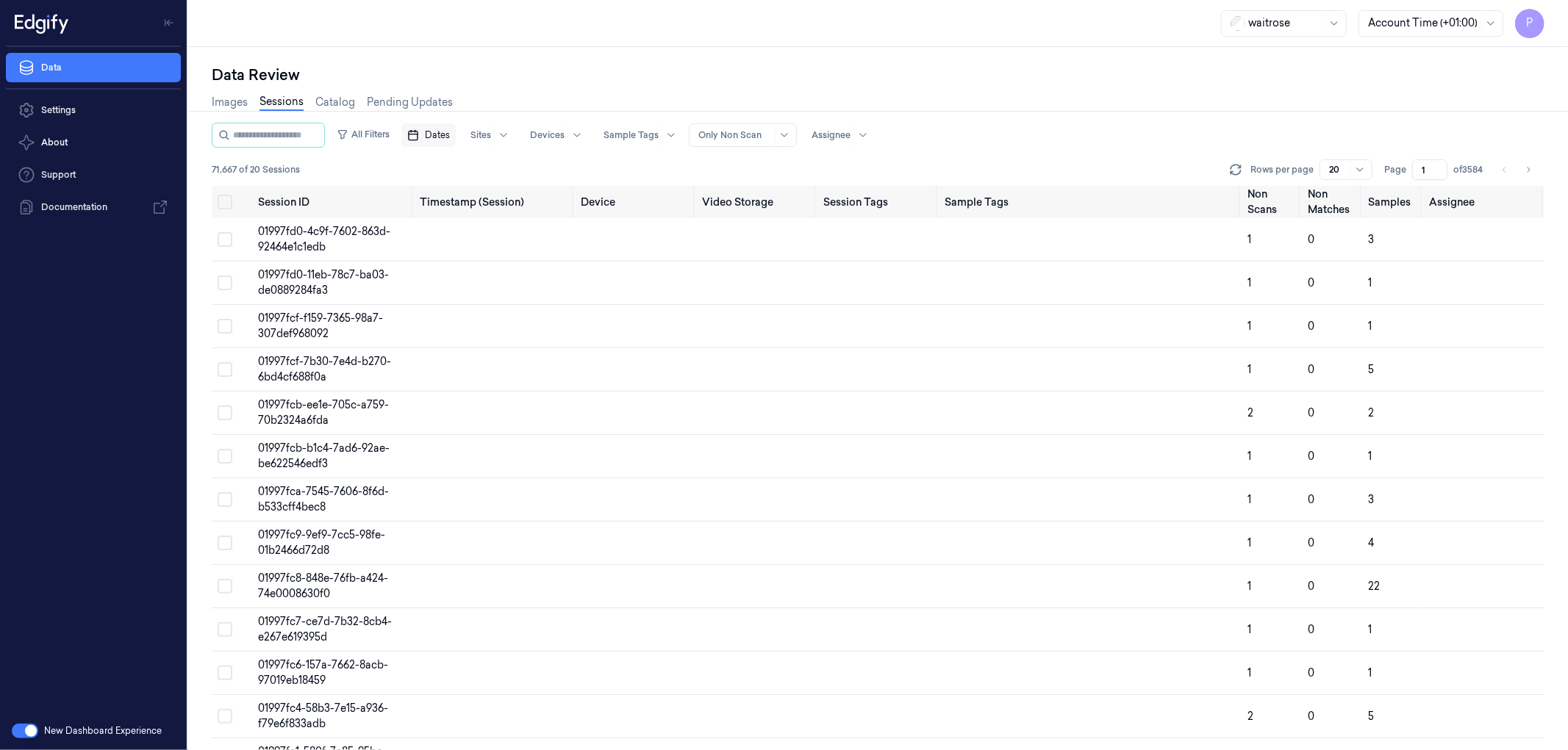
click at [450, 136] on span "Dates" at bounding box center [437, 134] width 25 height 13
click at [508, 313] on button "24" at bounding box center [513, 311] width 24 height 24
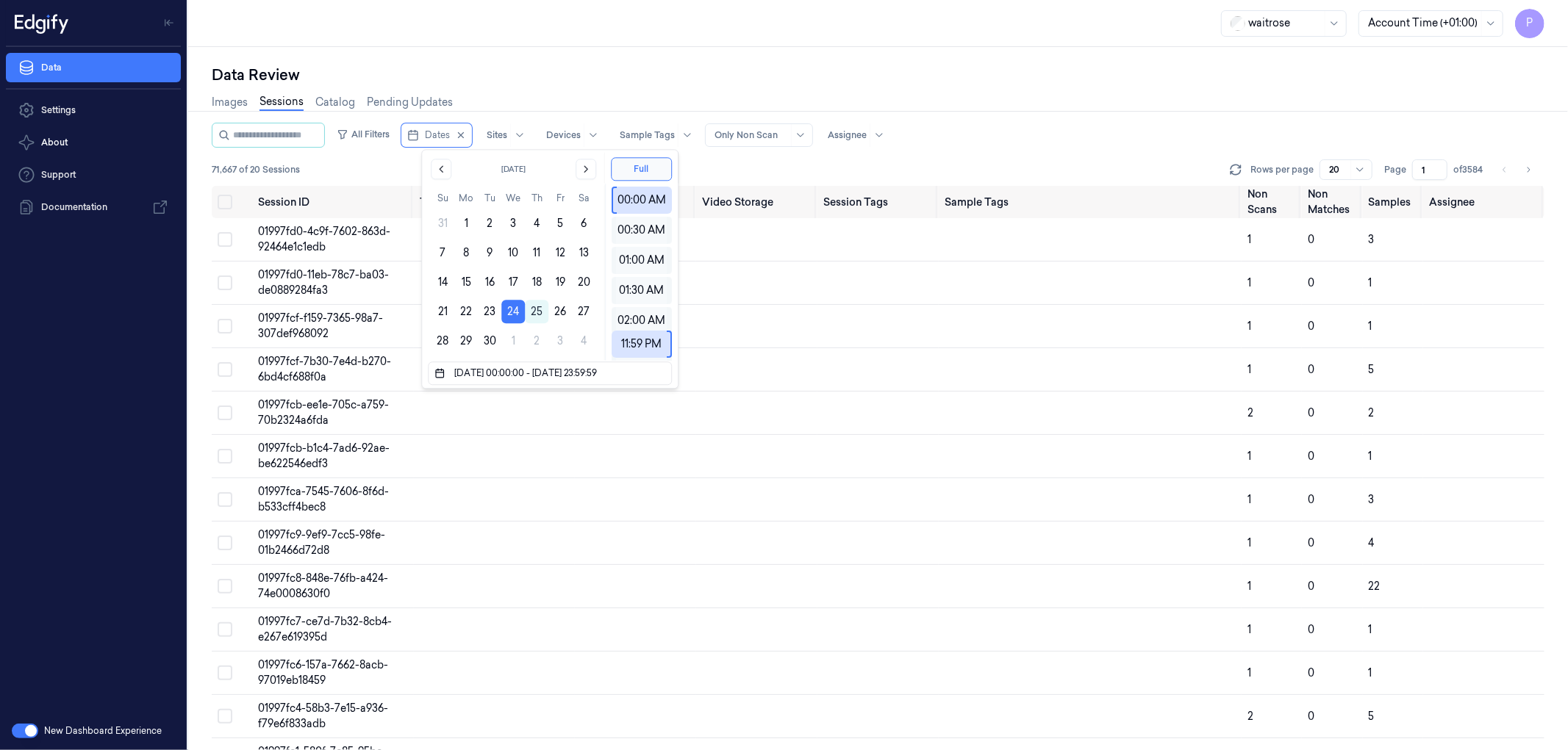
click at [663, 66] on div "Data Review" at bounding box center [878, 75] width 1333 height 21
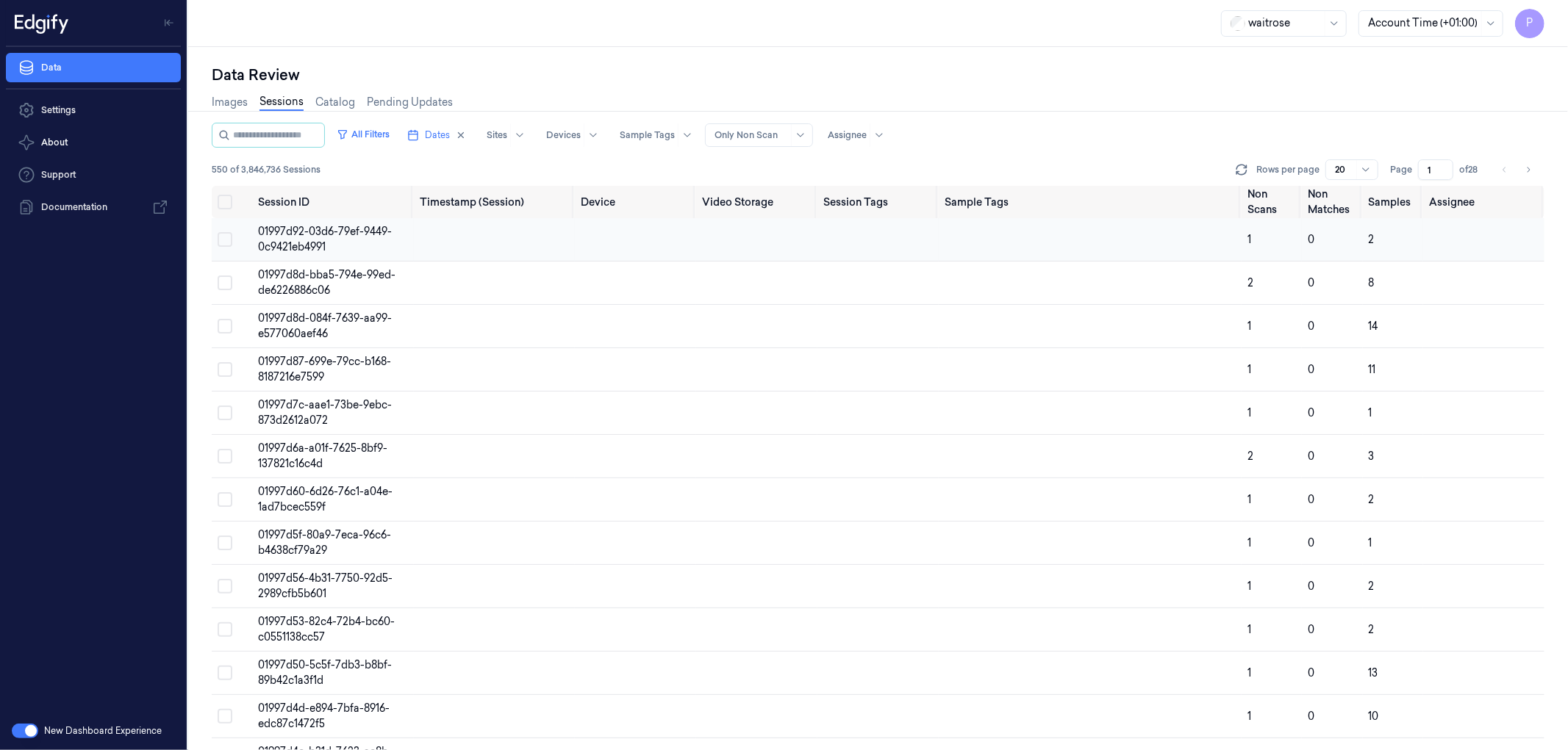
click at [332, 228] on span "01997d92-03d6-79ef-9449-0c9421eb4991" at bounding box center [324, 239] width 134 height 29
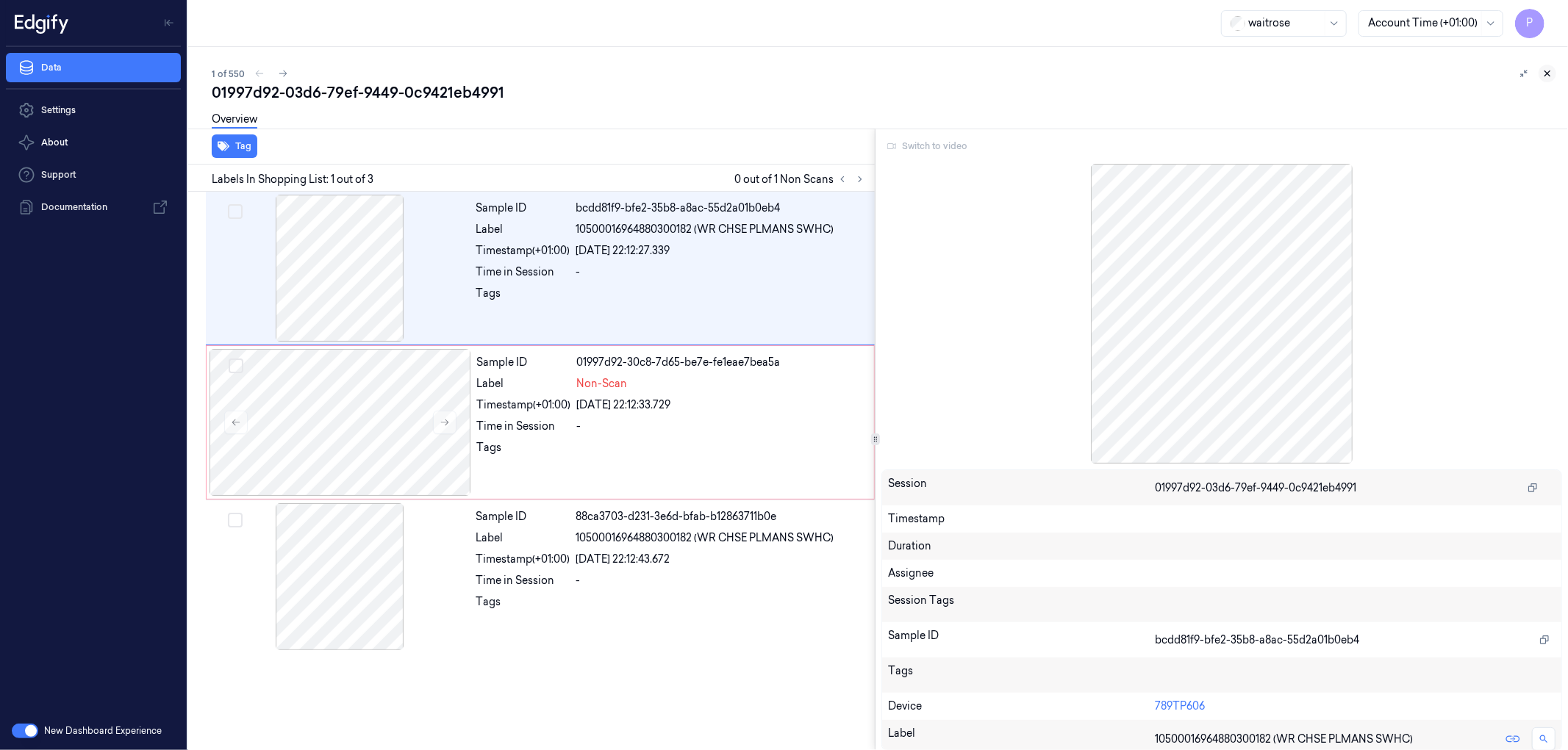
click at [1551, 75] on icon at bounding box center [1548, 73] width 10 height 10
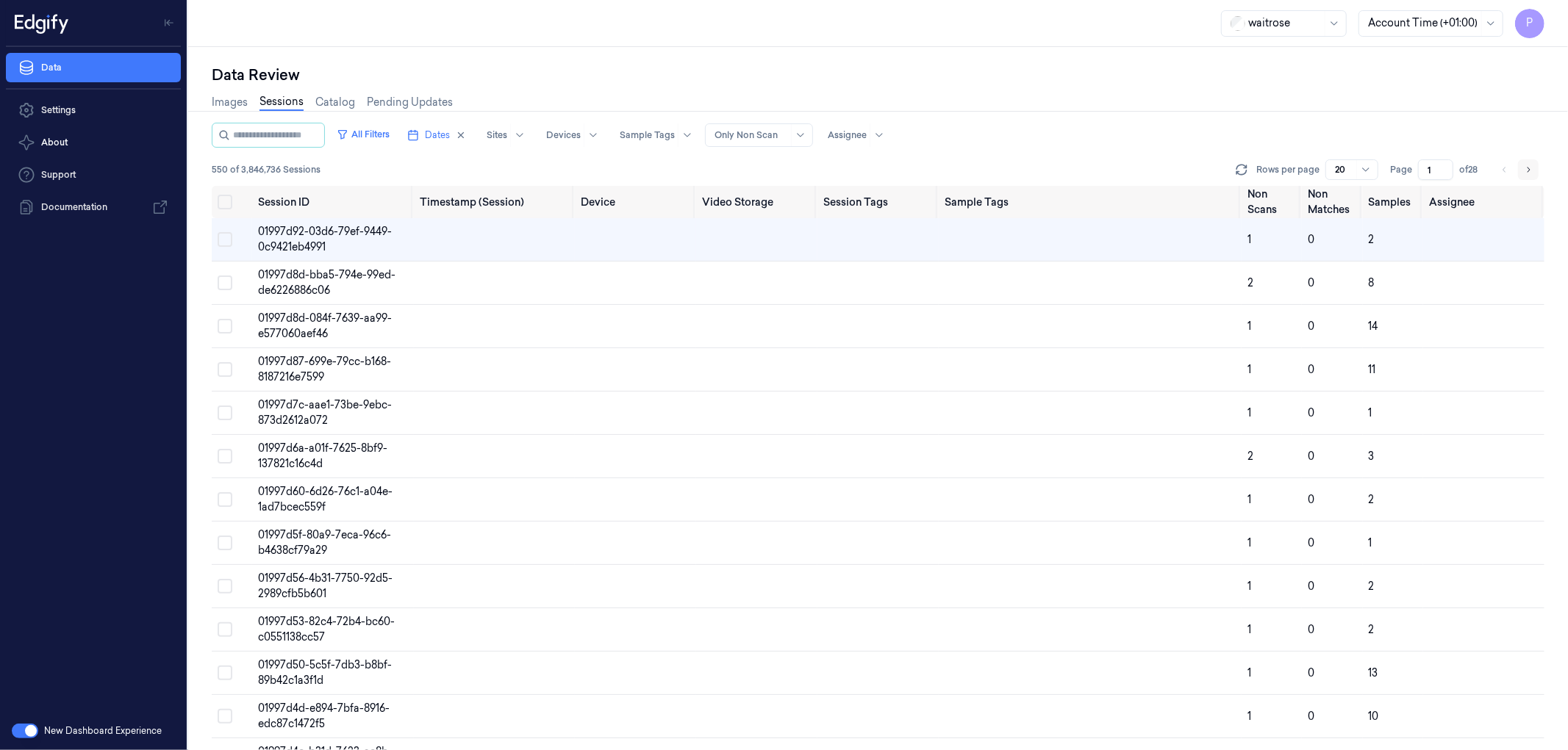
click at [1528, 168] on icon "Go to next page" at bounding box center [1528, 169] width 9 height 11
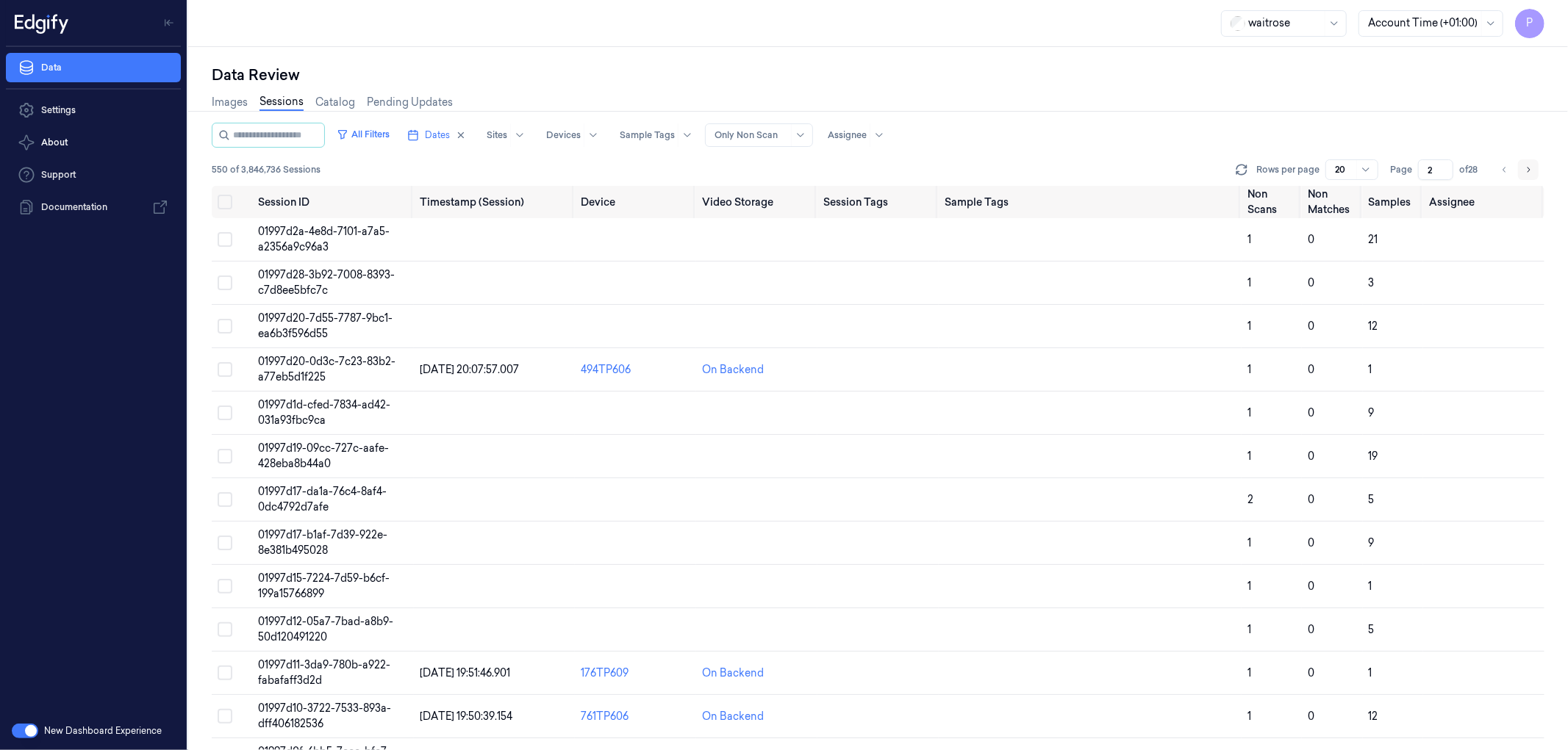
click at [1529, 167] on icon "Go to next page" at bounding box center [1528, 169] width 9 height 11
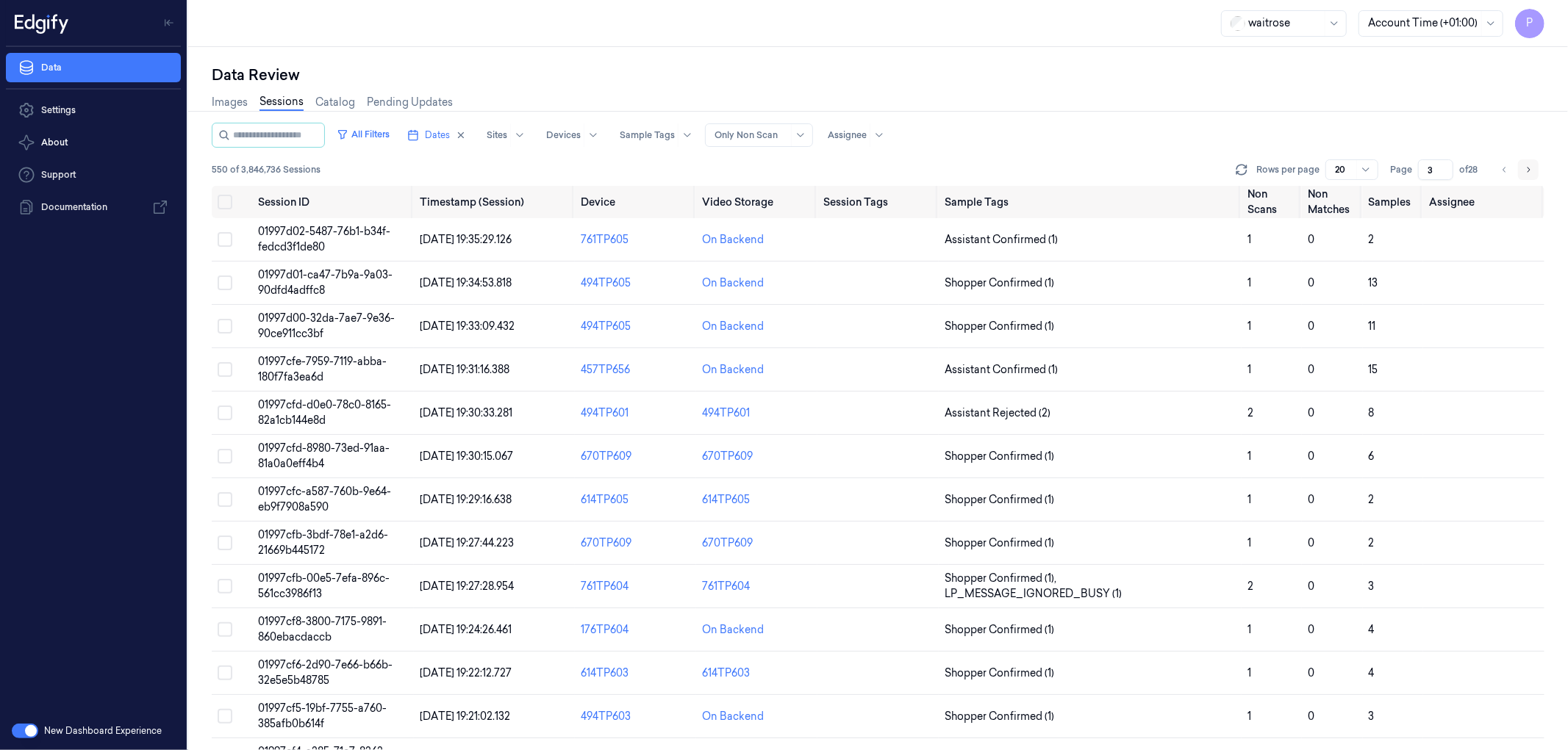
click at [1525, 169] on icon "Go to next page" at bounding box center [1528, 169] width 9 height 11
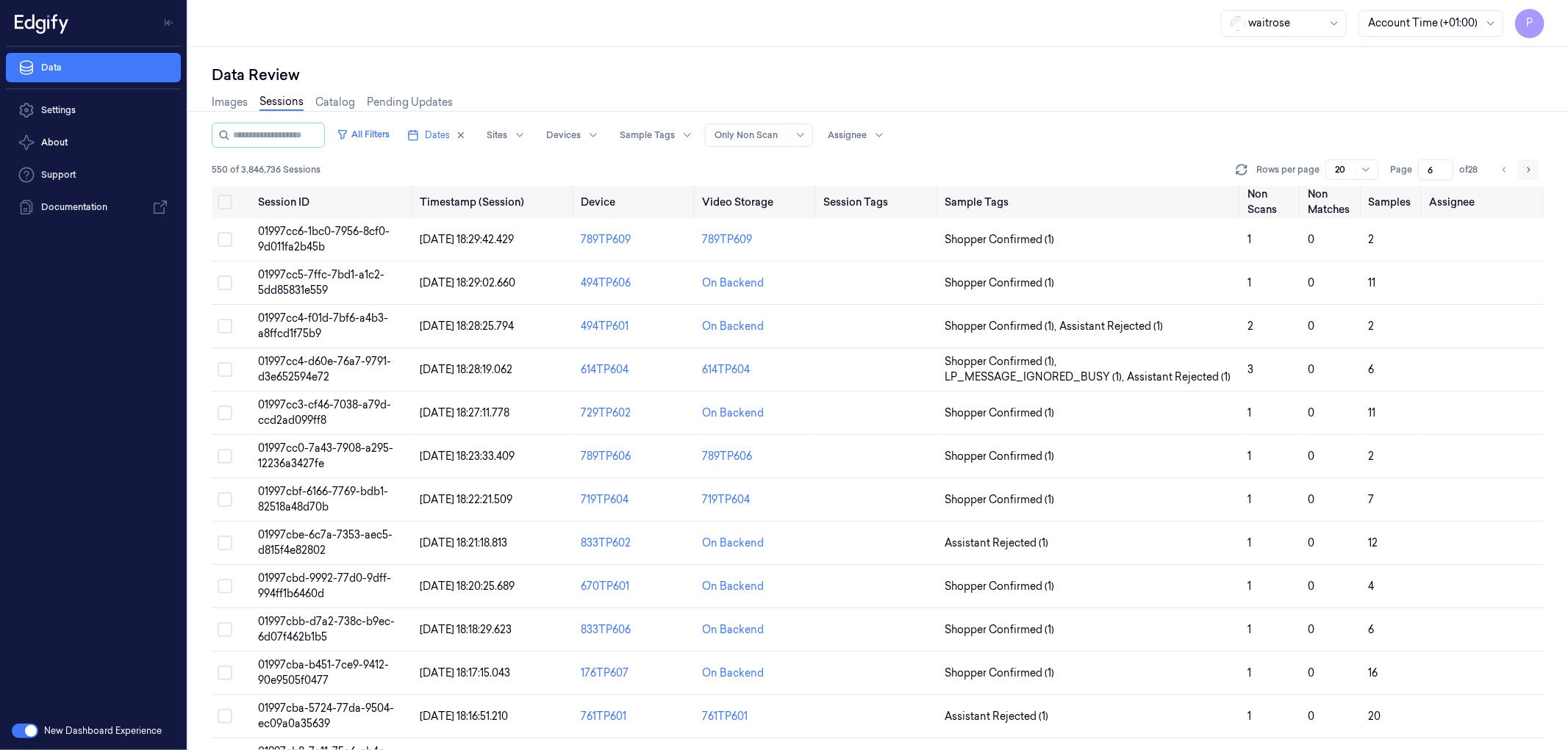
click at [1525, 169] on icon "Go to next page" at bounding box center [1528, 169] width 9 height 11
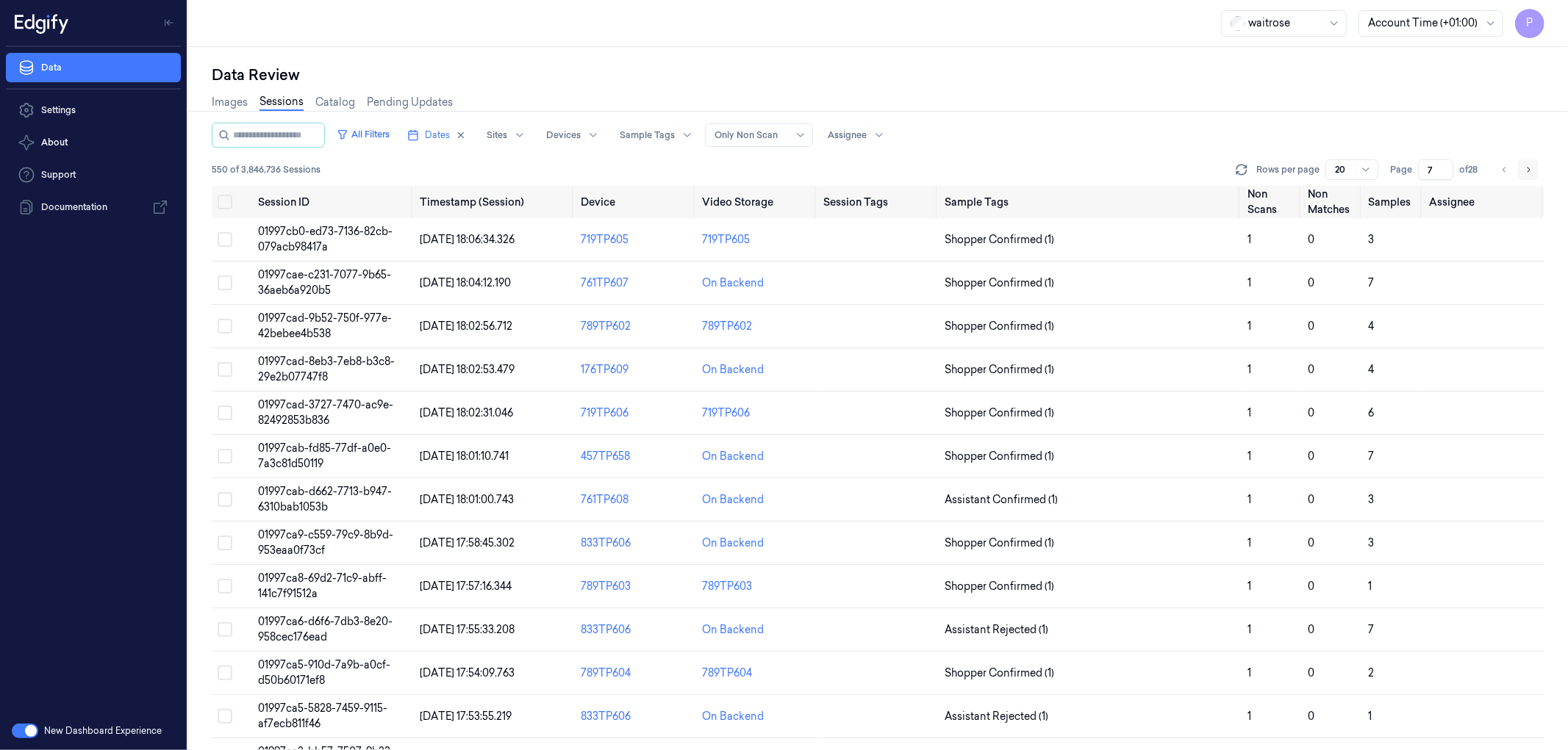
click at [1525, 169] on icon "Go to next page" at bounding box center [1528, 169] width 9 height 11
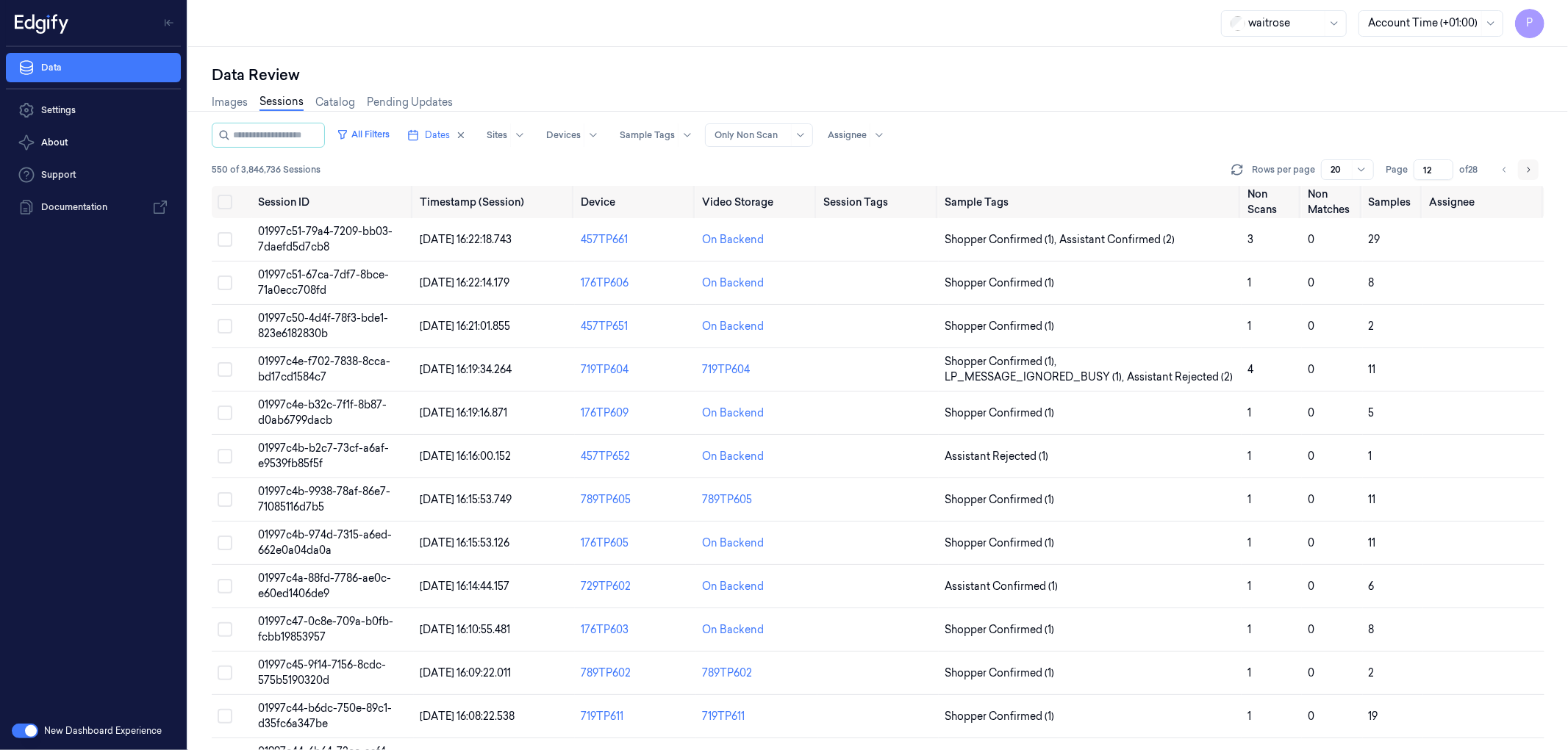
click at [1525, 169] on icon "Go to next page" at bounding box center [1528, 169] width 9 height 11
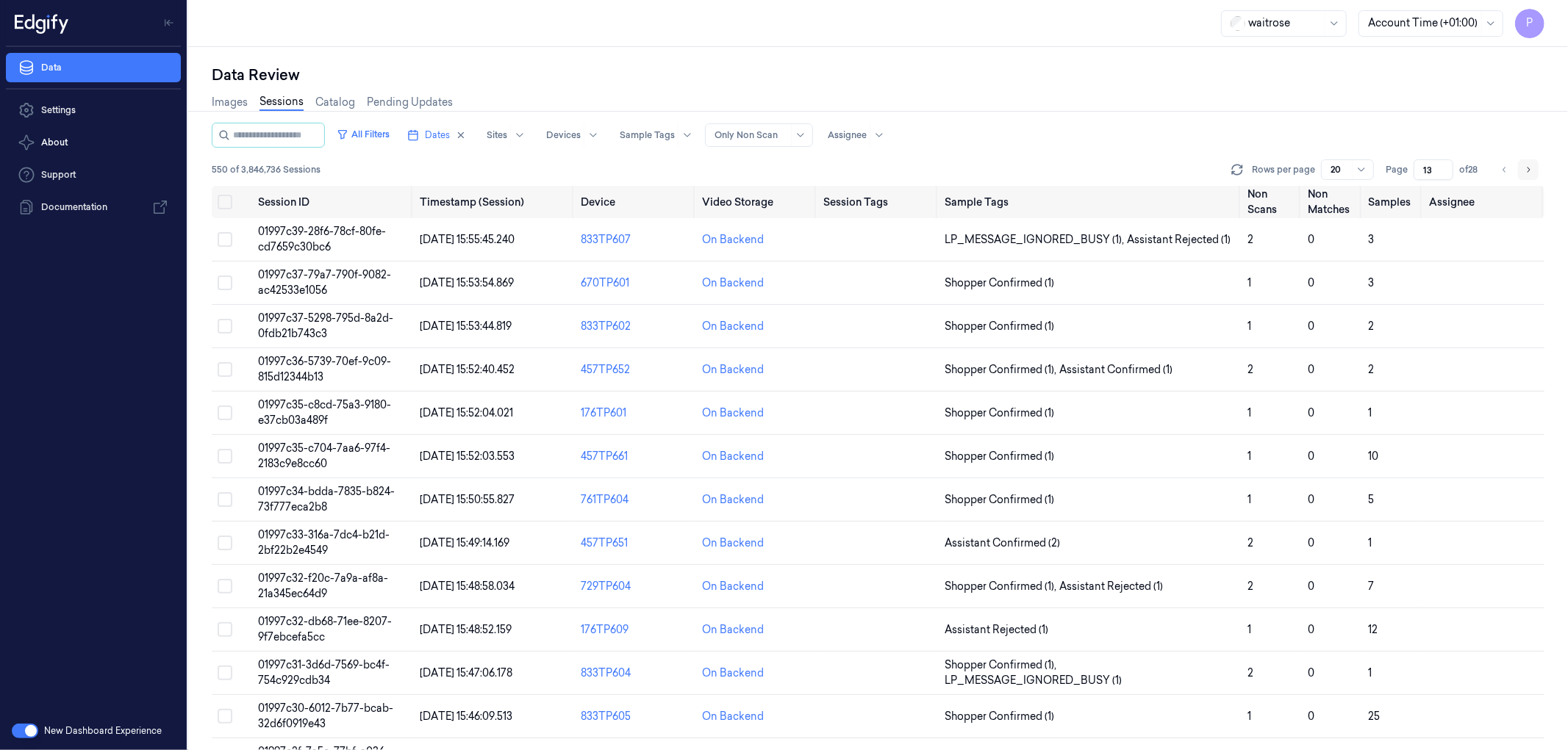
click at [1524, 165] on icon "Go to next page" at bounding box center [1528, 169] width 9 height 11
click at [1526, 165] on icon "Go to next page" at bounding box center [1528, 169] width 9 height 11
click at [1530, 167] on icon "Go to next page" at bounding box center [1528, 169] width 9 height 11
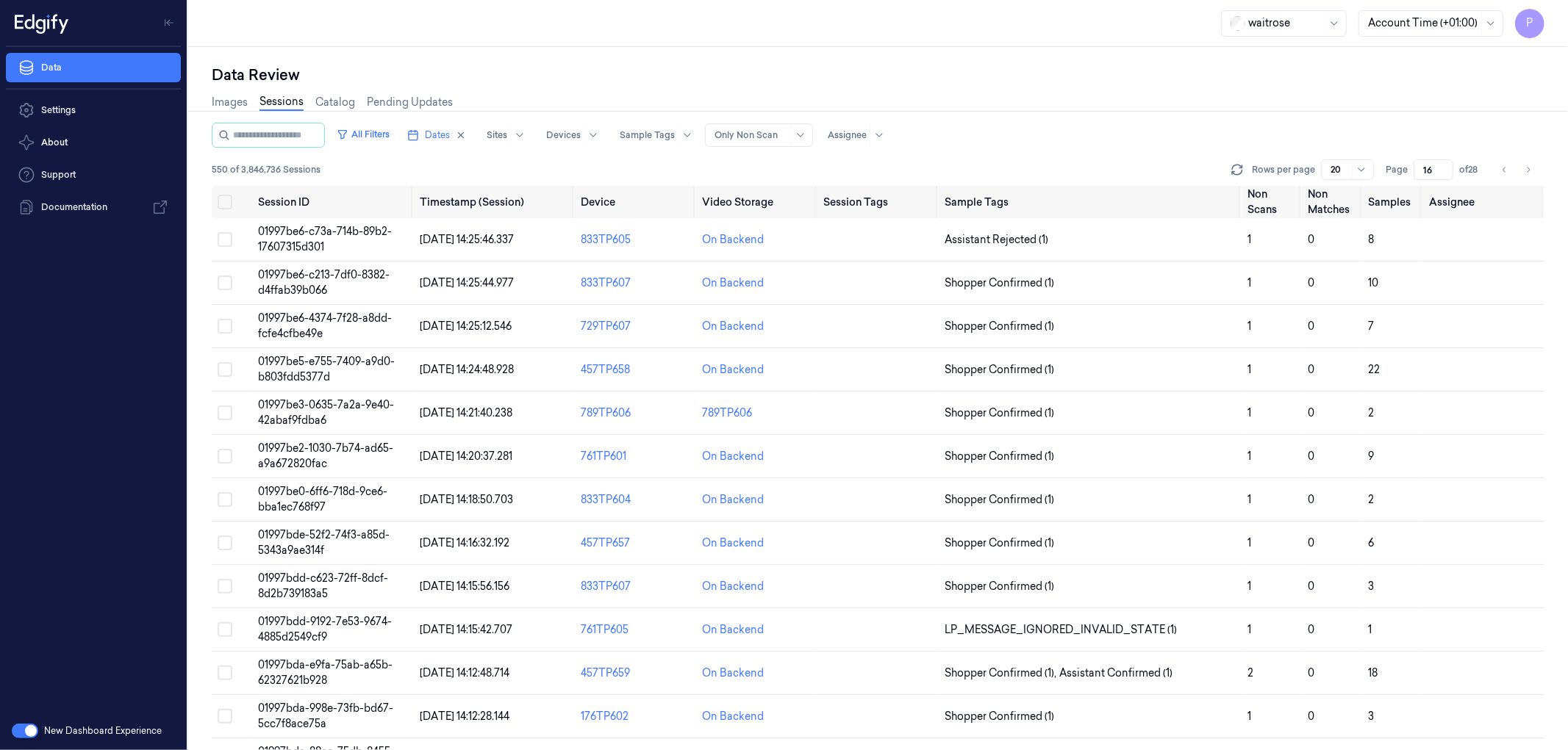
click at [1064, 66] on div "Data Review" at bounding box center [878, 75] width 1333 height 21
click at [1509, 170] on icon "Go to previous page" at bounding box center [1505, 169] width 9 height 11
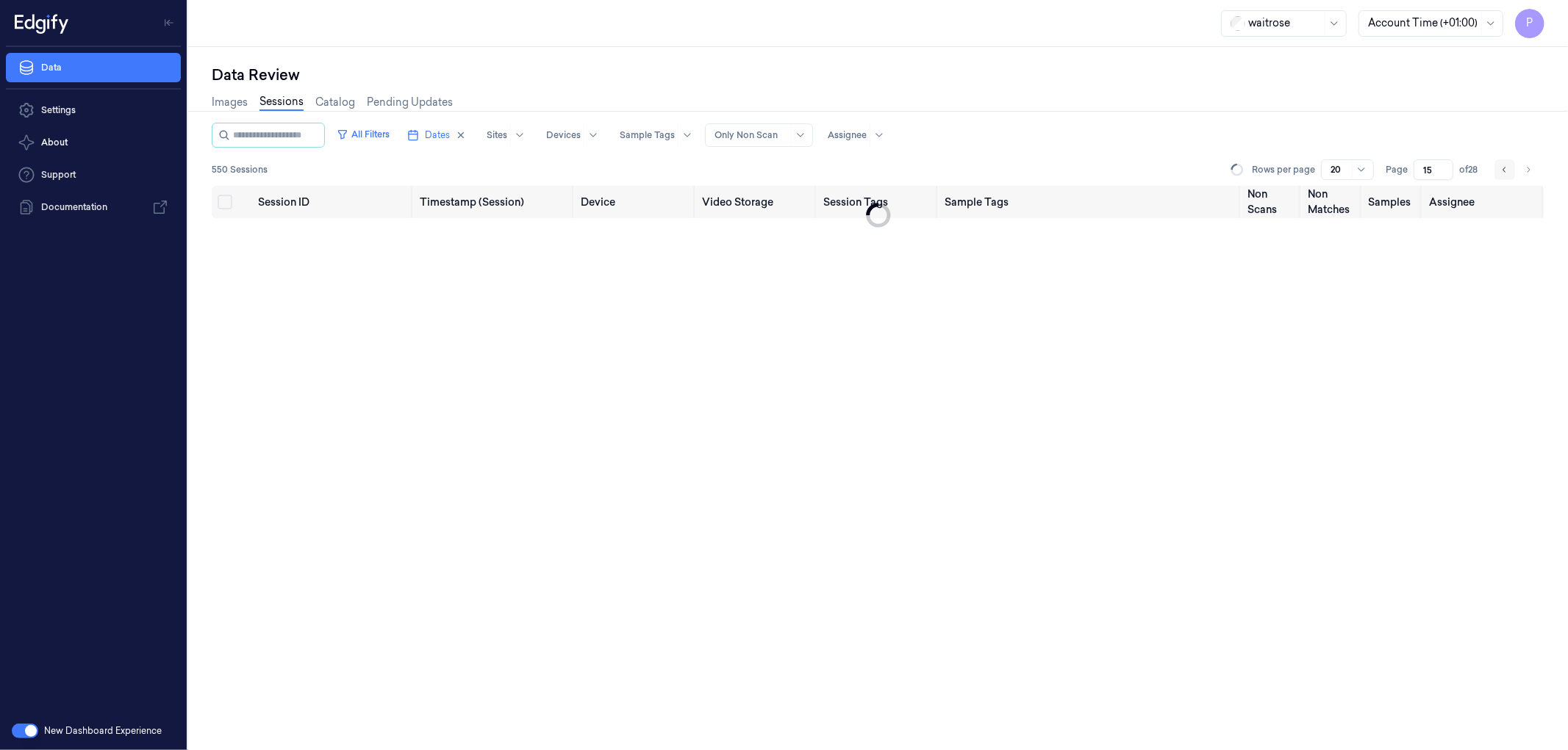
click at [1509, 170] on icon "Go to previous page" at bounding box center [1505, 169] width 9 height 11
type input "14"
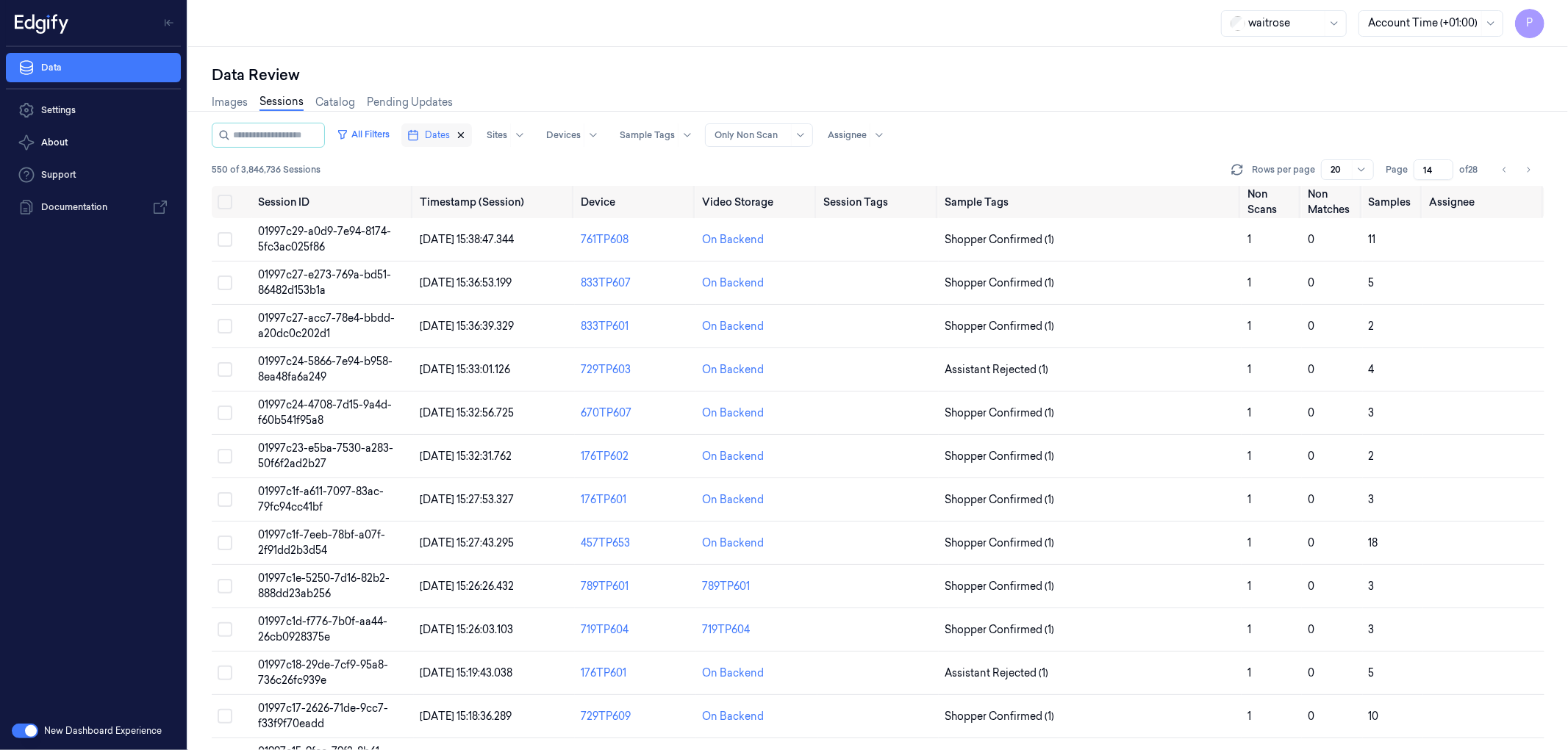
click at [466, 132] on icon "button" at bounding box center [461, 135] width 10 height 10
type input "1"
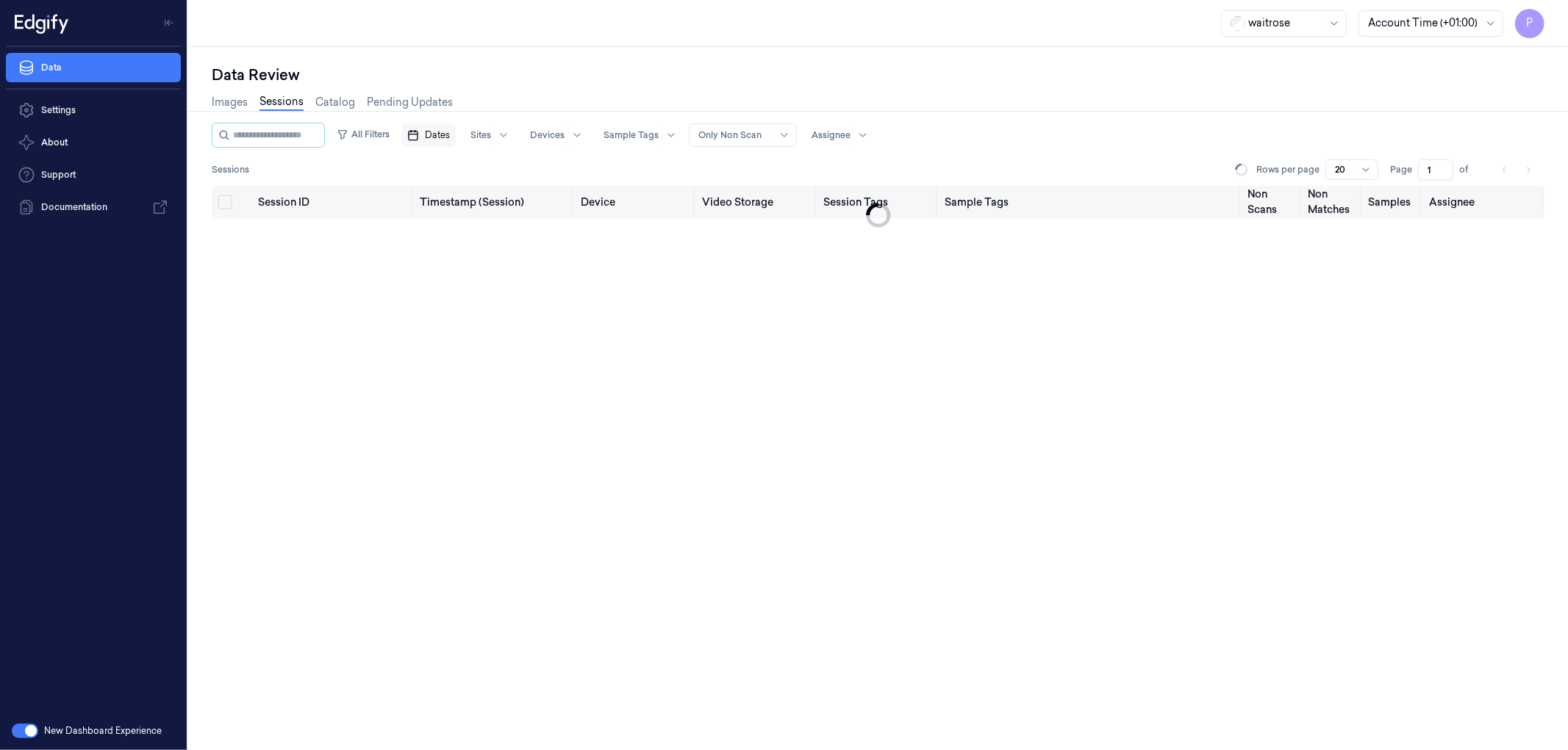
click at [450, 134] on span "Dates" at bounding box center [437, 134] width 25 height 13
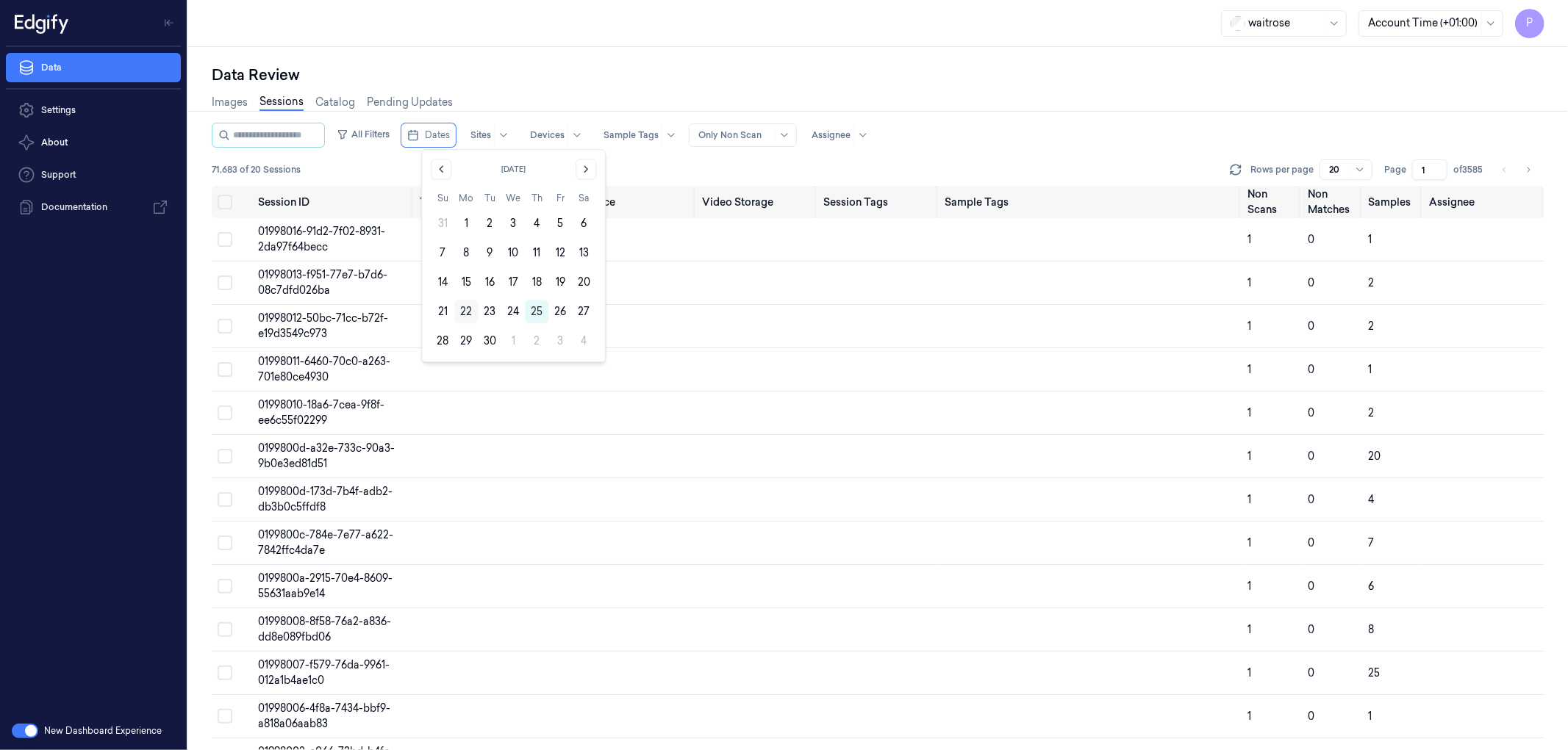
click at [463, 311] on button "22" at bounding box center [466, 311] width 24 height 24
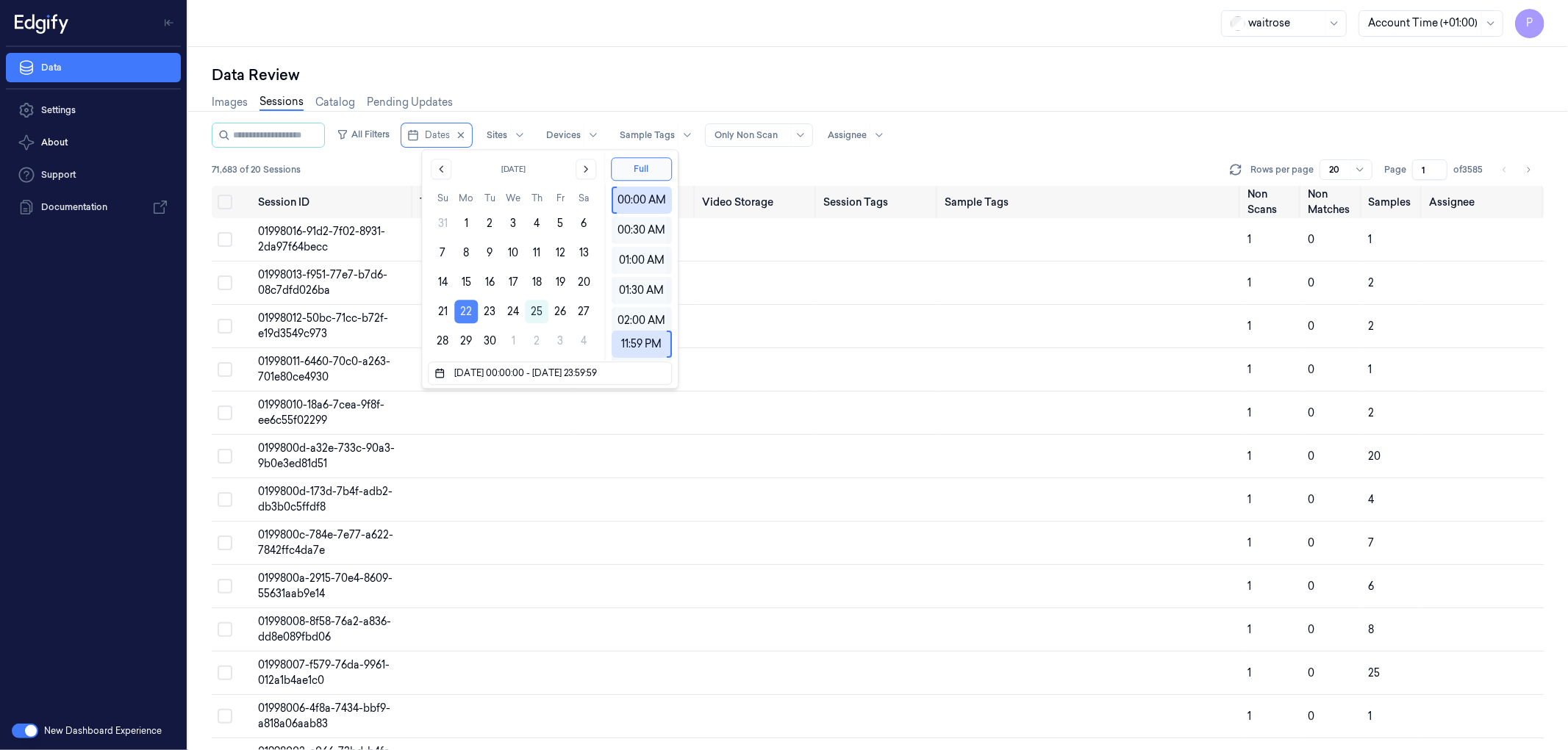
click at [466, 310] on button "22" at bounding box center [466, 311] width 24 height 24
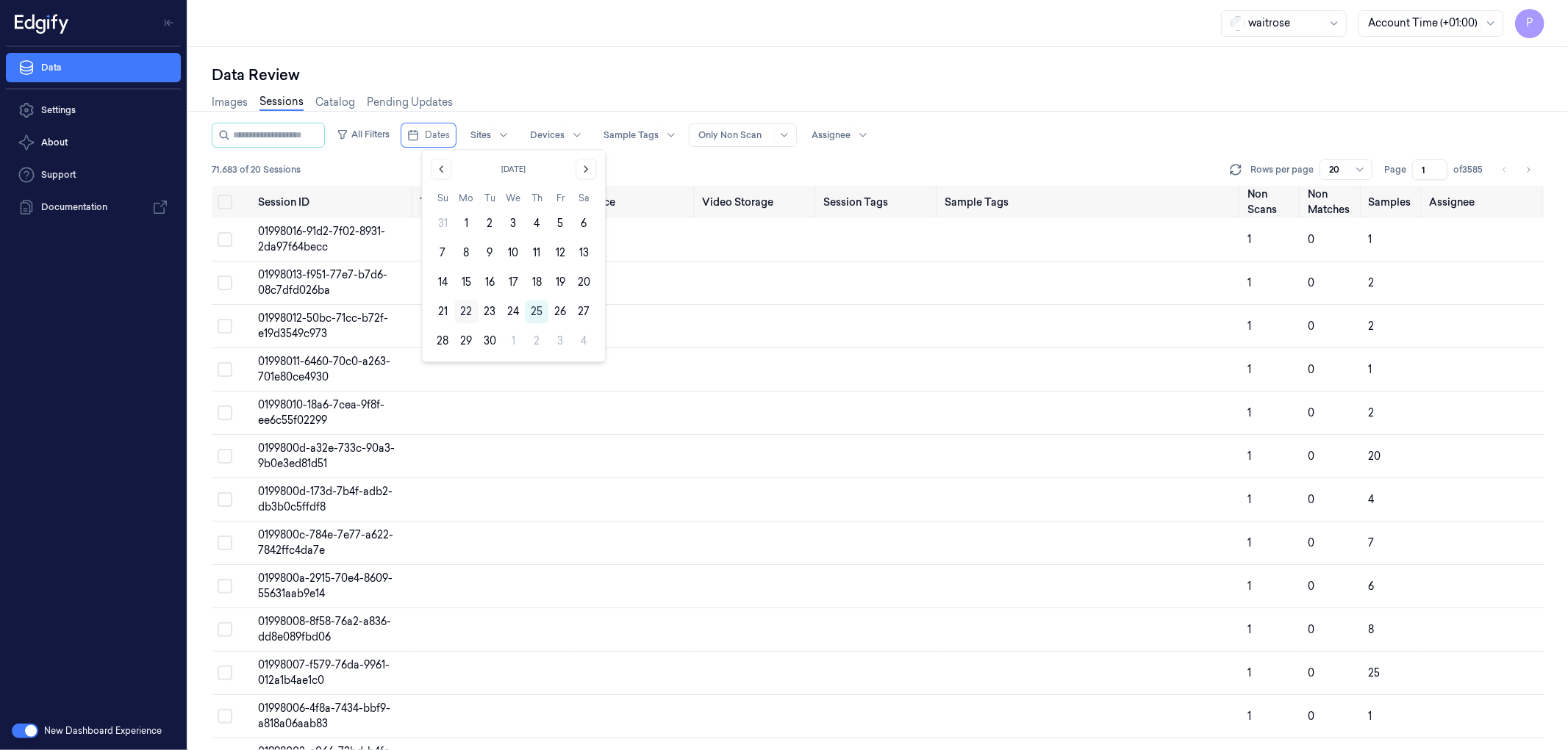
click at [468, 307] on button "22" at bounding box center [466, 311] width 24 height 24
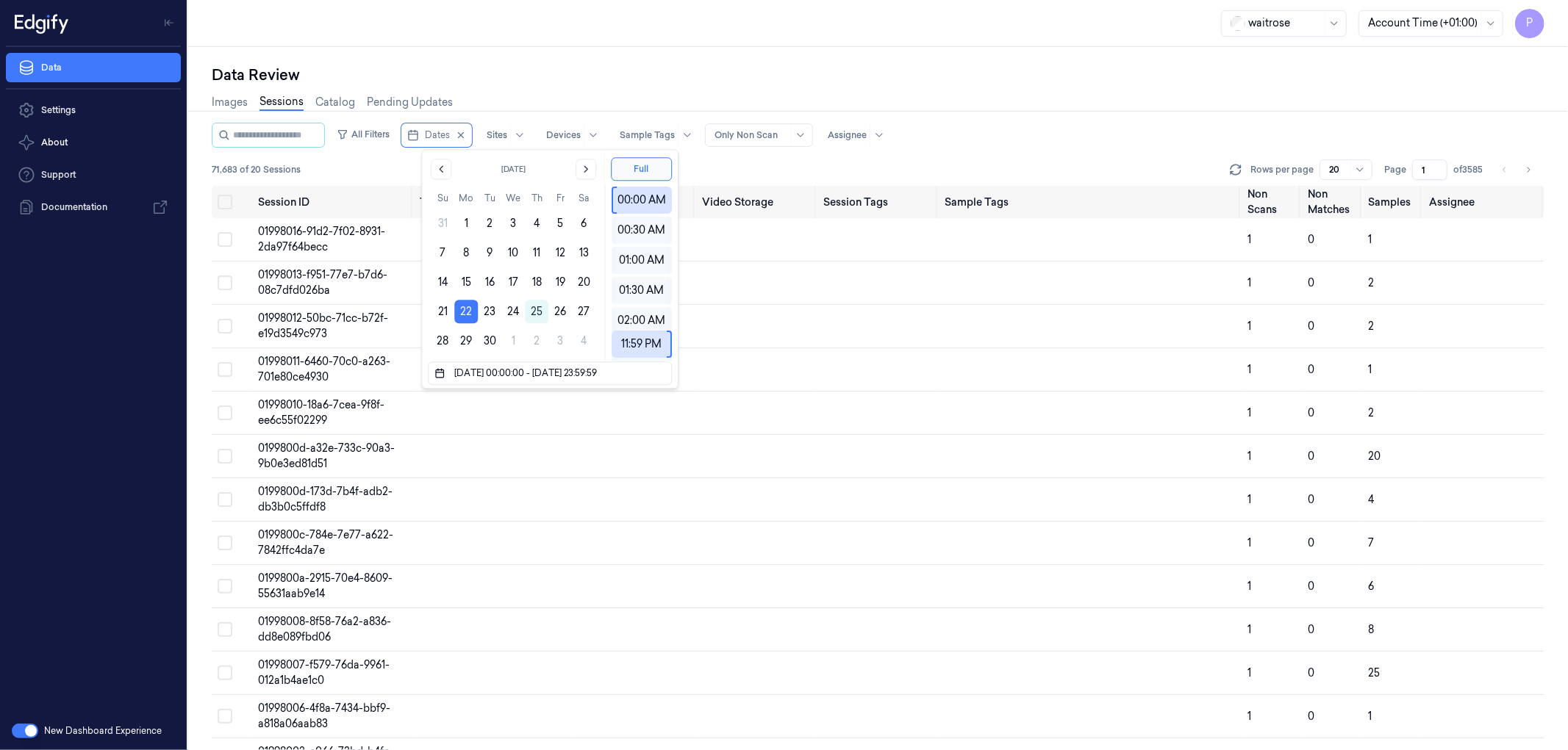
click at [717, 86] on div "Images Sessions Catalog Pending Updates" at bounding box center [878, 104] width 1333 height 38
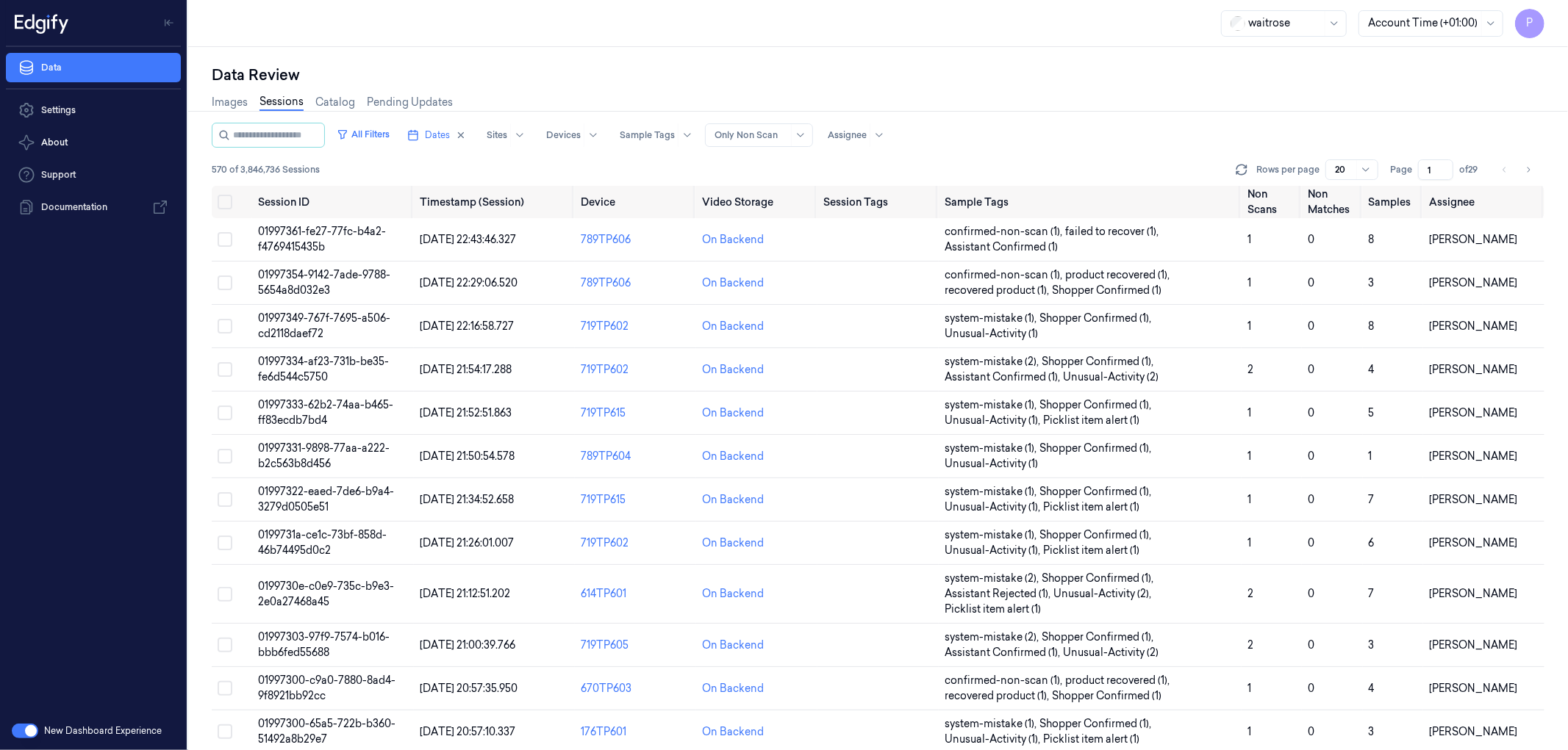
click at [1428, 168] on input "1" at bounding box center [1435, 170] width 35 height 21
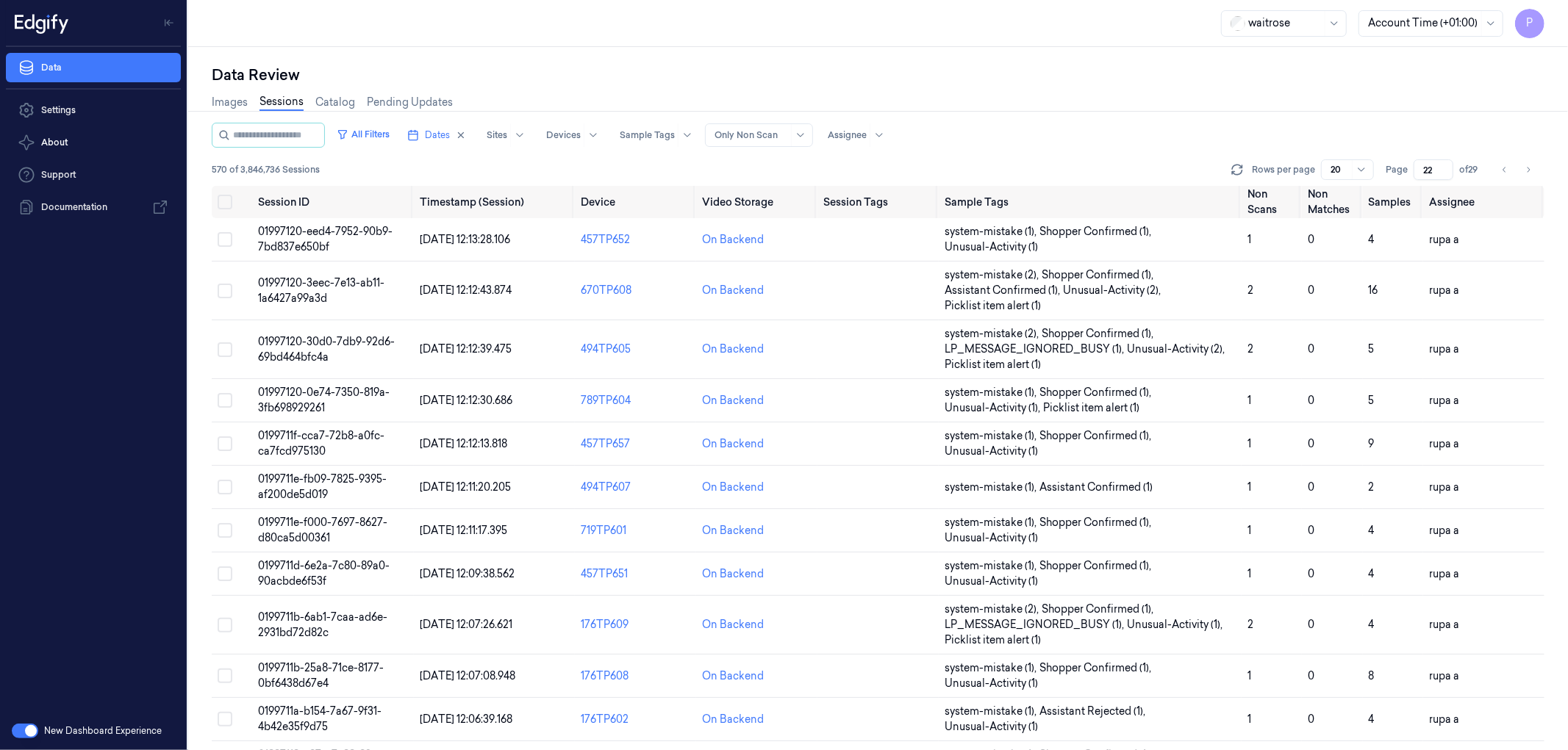
click at [1206, 100] on div "Images Sessions Catalog Pending Updates" at bounding box center [878, 104] width 1333 height 38
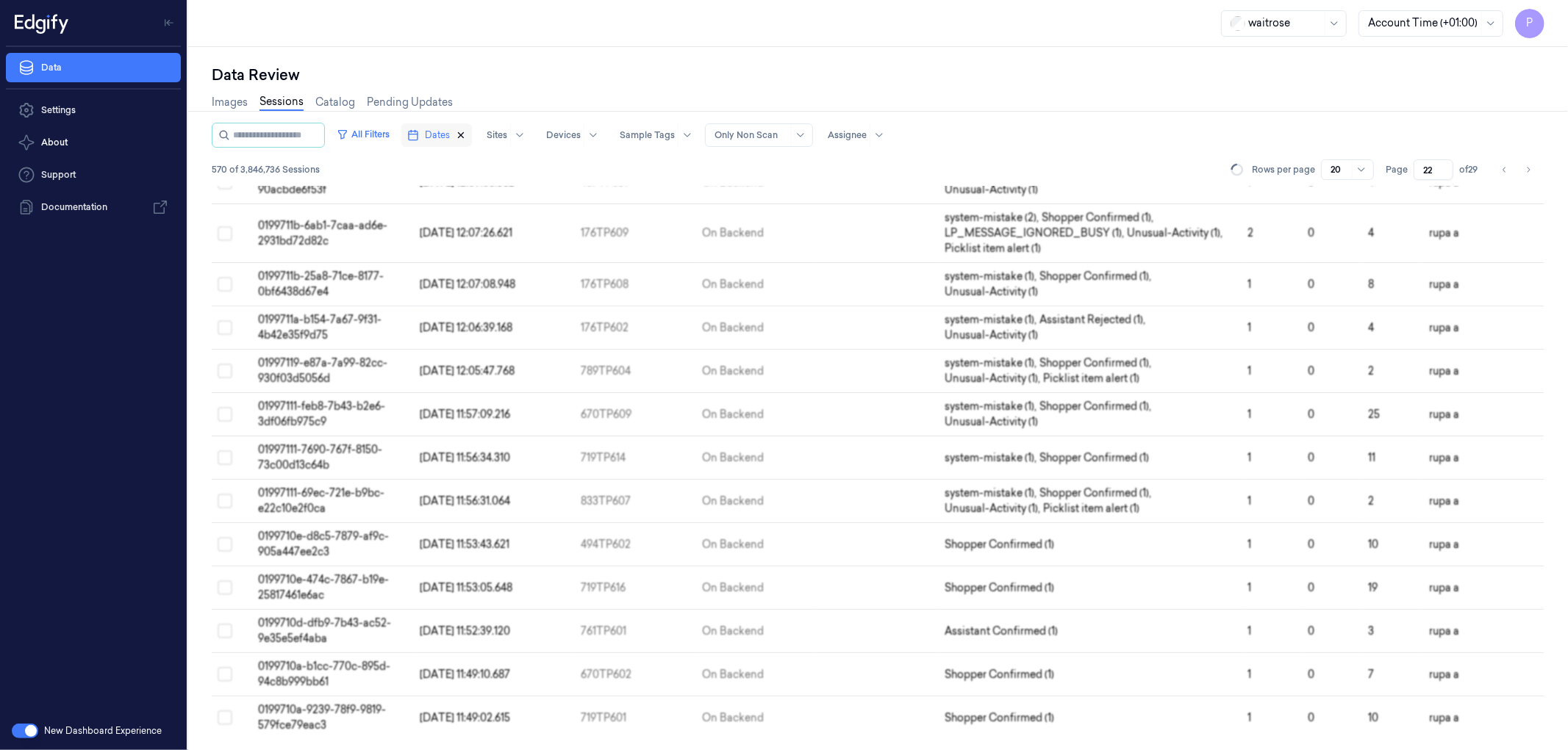
click at [466, 135] on icon "button" at bounding box center [461, 135] width 10 height 10
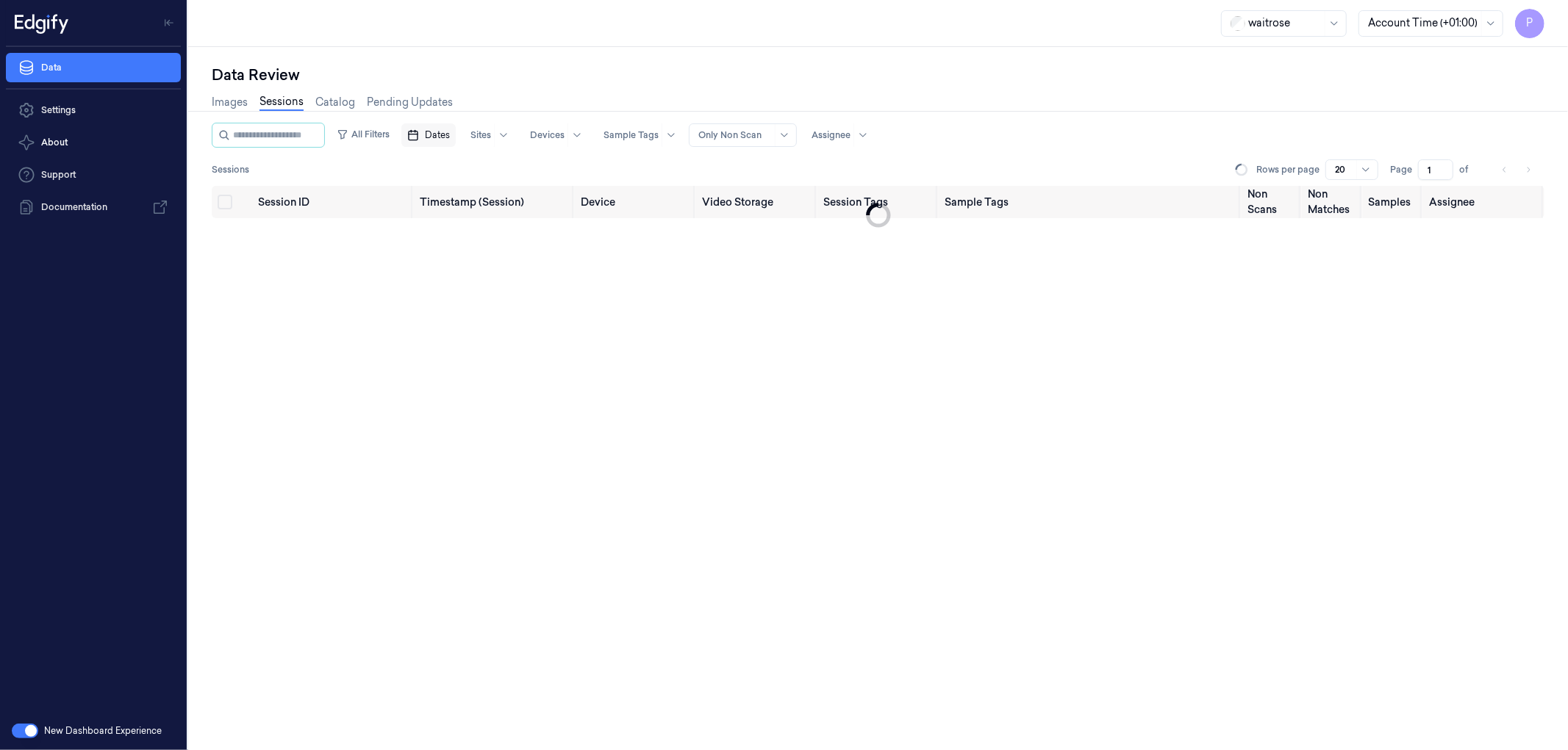
click at [450, 137] on span "Dates" at bounding box center [437, 134] width 25 height 13
click at [511, 311] on button "24" at bounding box center [513, 311] width 24 height 24
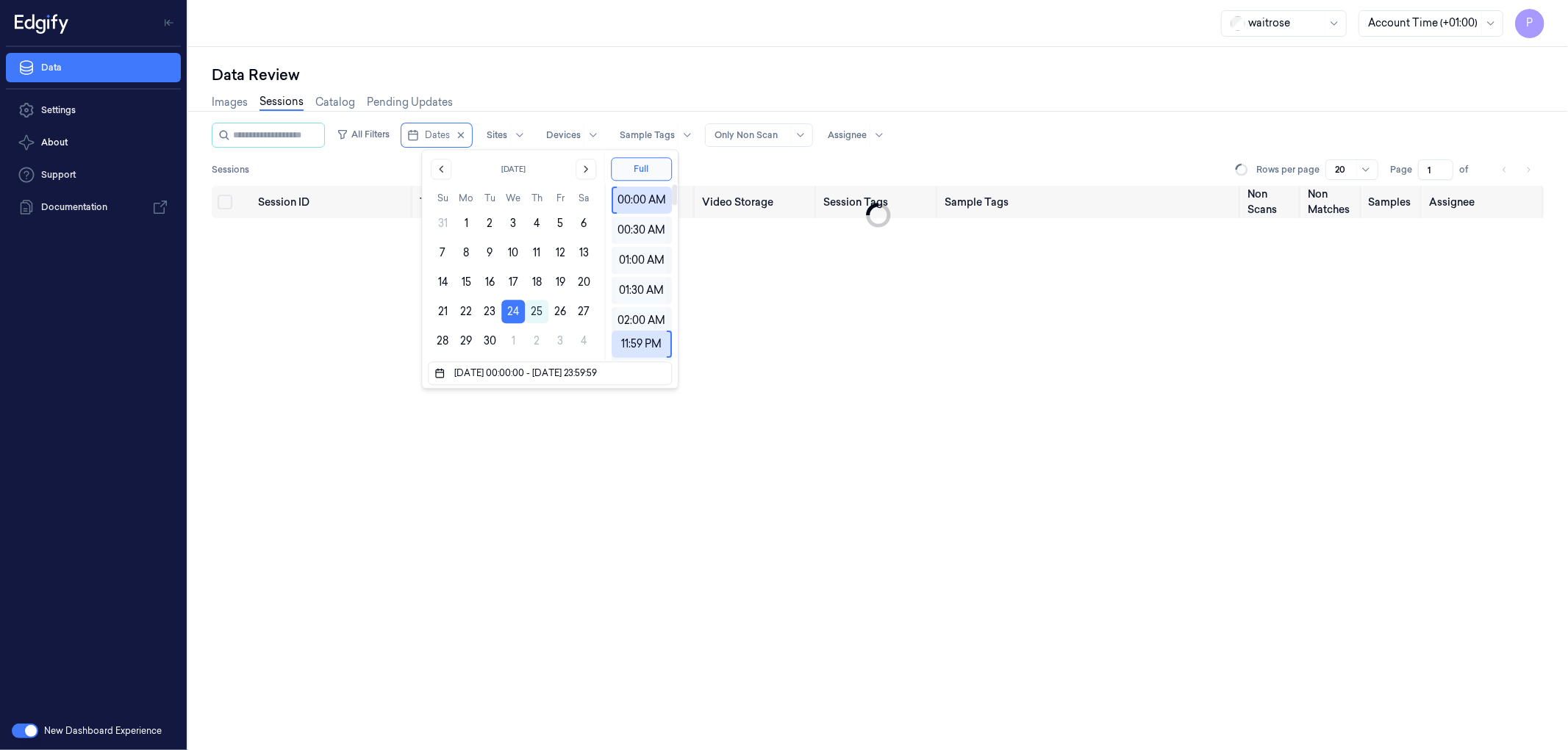
click at [886, 72] on div "Data Review" at bounding box center [878, 75] width 1333 height 21
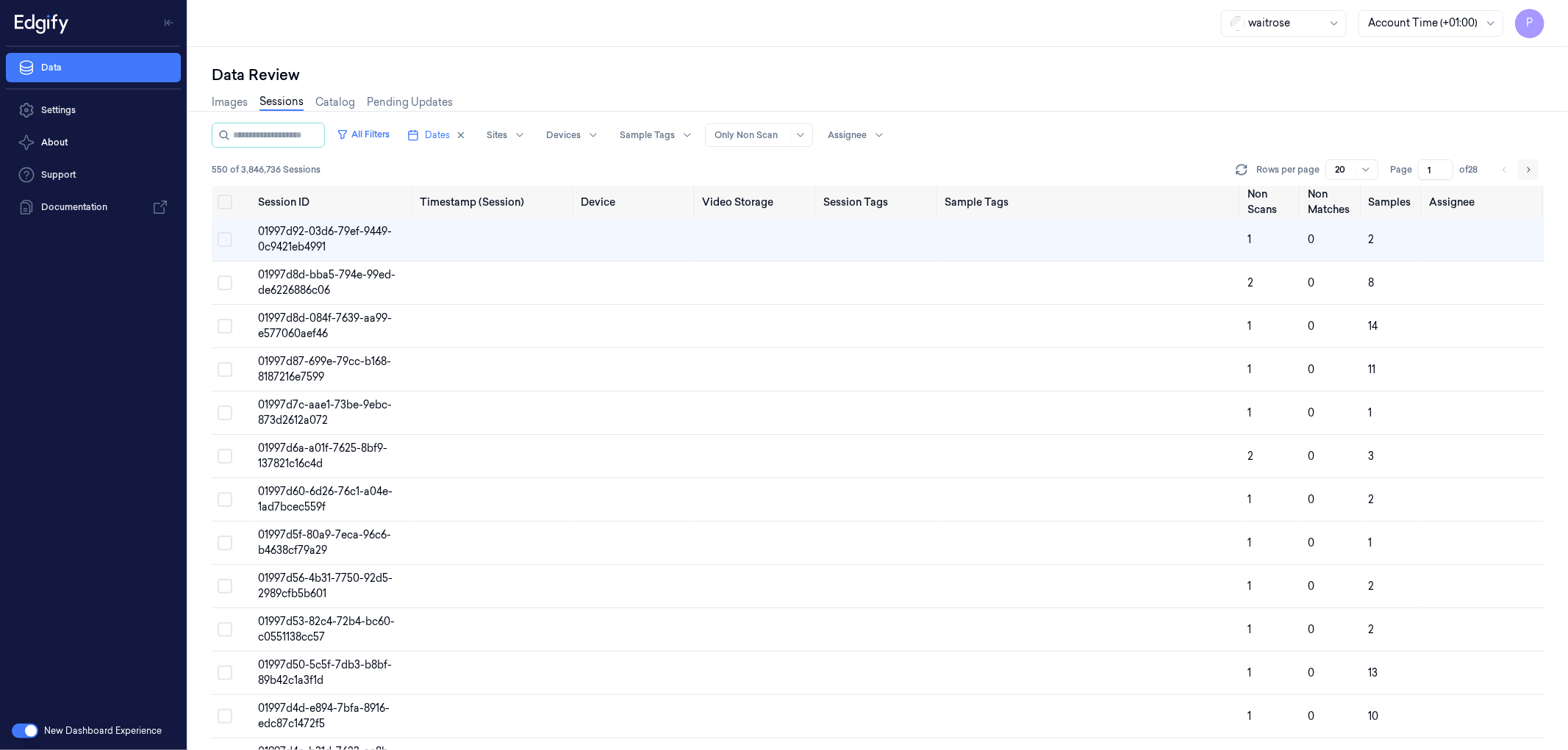
click at [1529, 168] on icon "Go to next page" at bounding box center [1529, 169] width 3 height 5
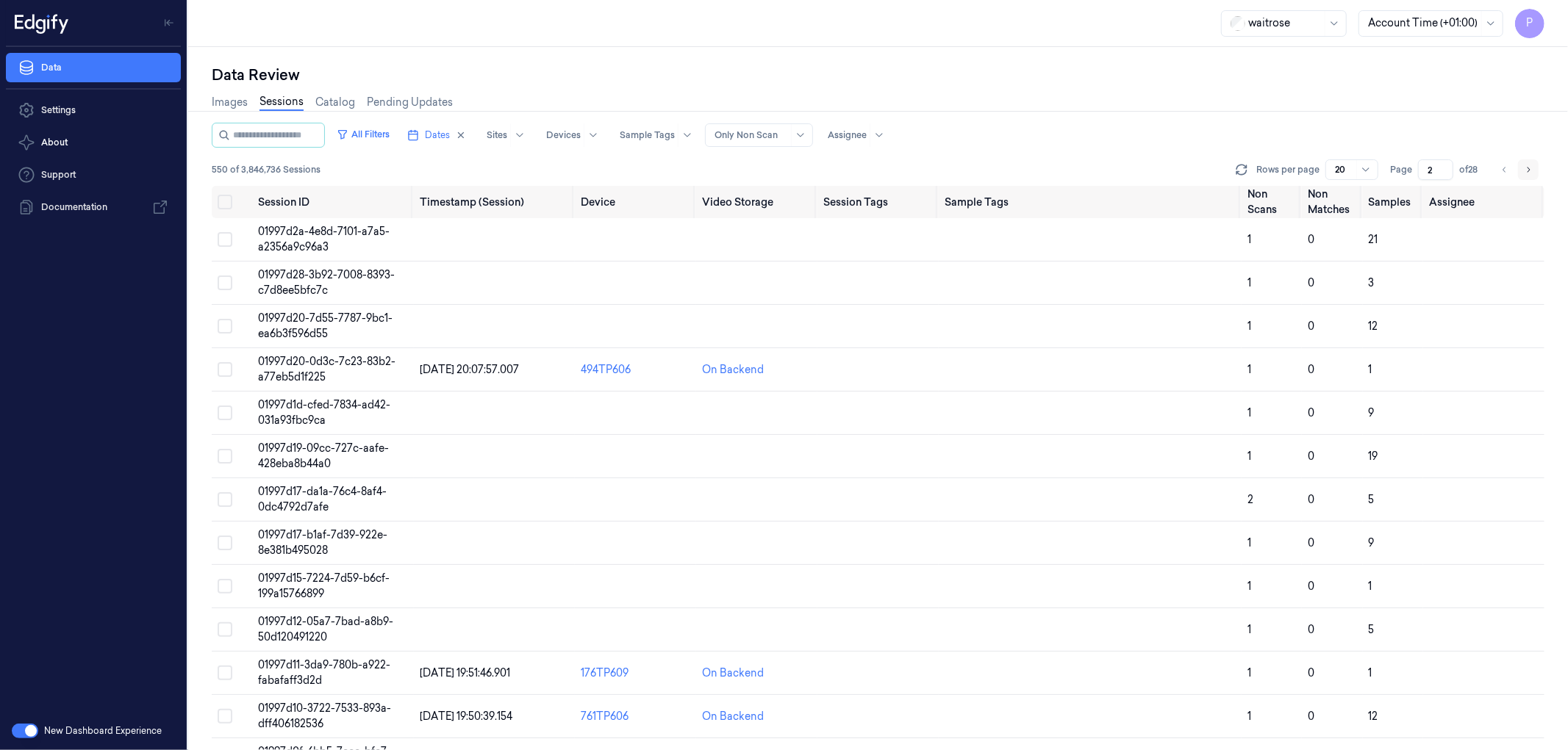
click at [1526, 174] on icon "Go to next page" at bounding box center [1528, 169] width 9 height 11
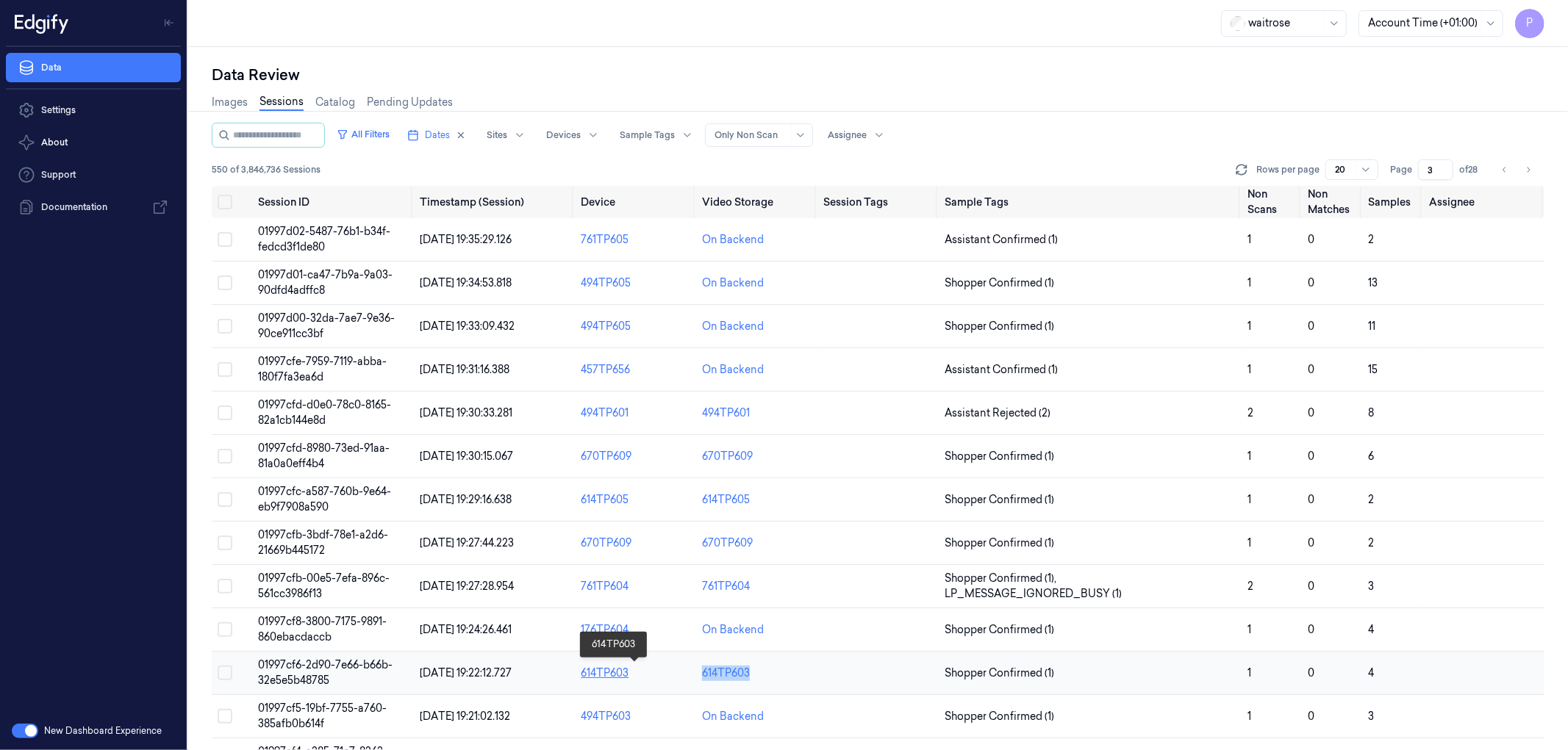
drag, startPoint x: 784, startPoint y: 667, endPoint x: 677, endPoint y: 665, distance: 107.0
click at [677, 665] on tr "01997cf6-2d90-7e66-b66b-32e5e5b48785 24/09/2025 19:22:12.727 614TP603 614TP603 …" at bounding box center [878, 673] width 1333 height 44
click at [1427, 166] on input "3" at bounding box center [1435, 170] width 35 height 21
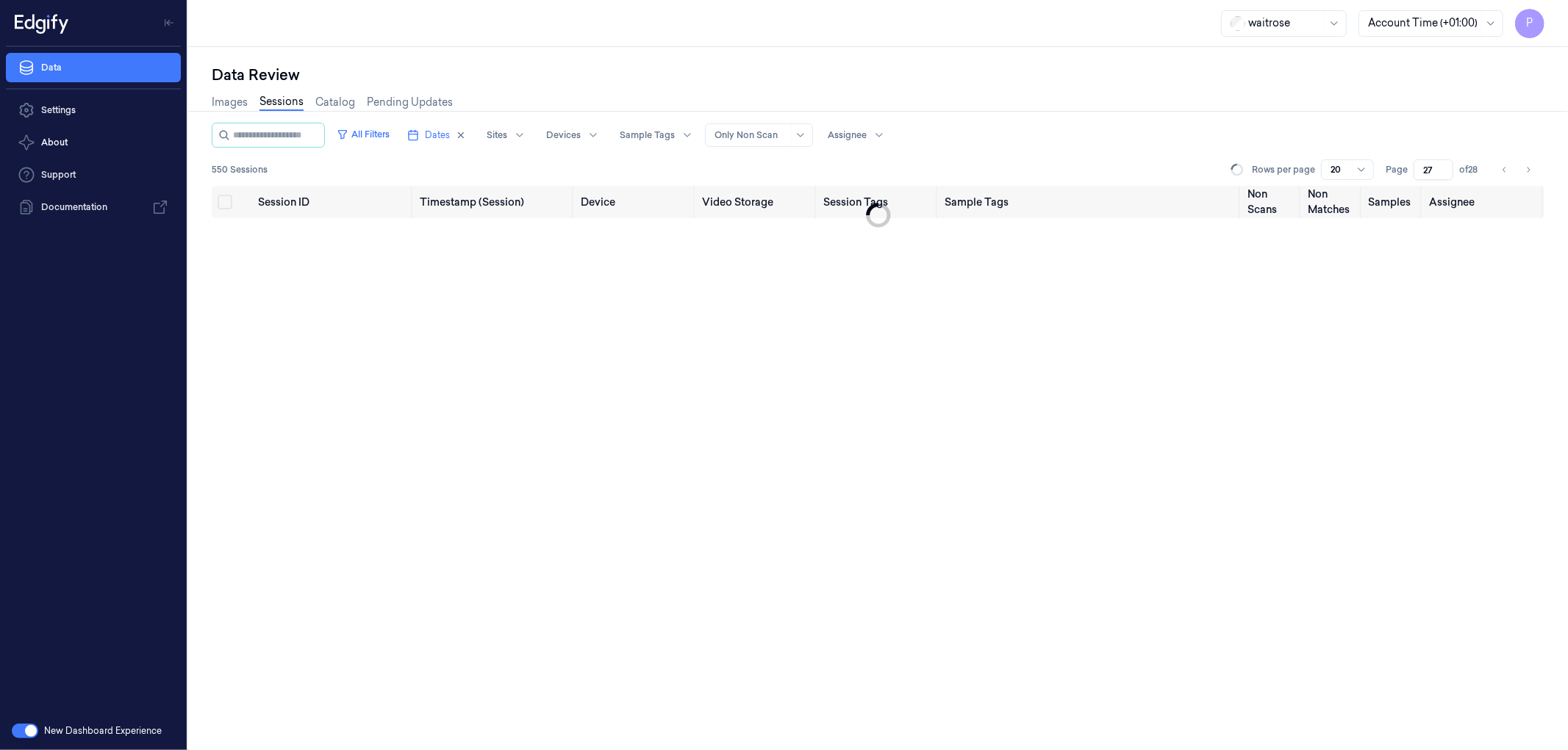
click at [1062, 100] on div "Images Sessions Catalog Pending Updates" at bounding box center [878, 104] width 1333 height 38
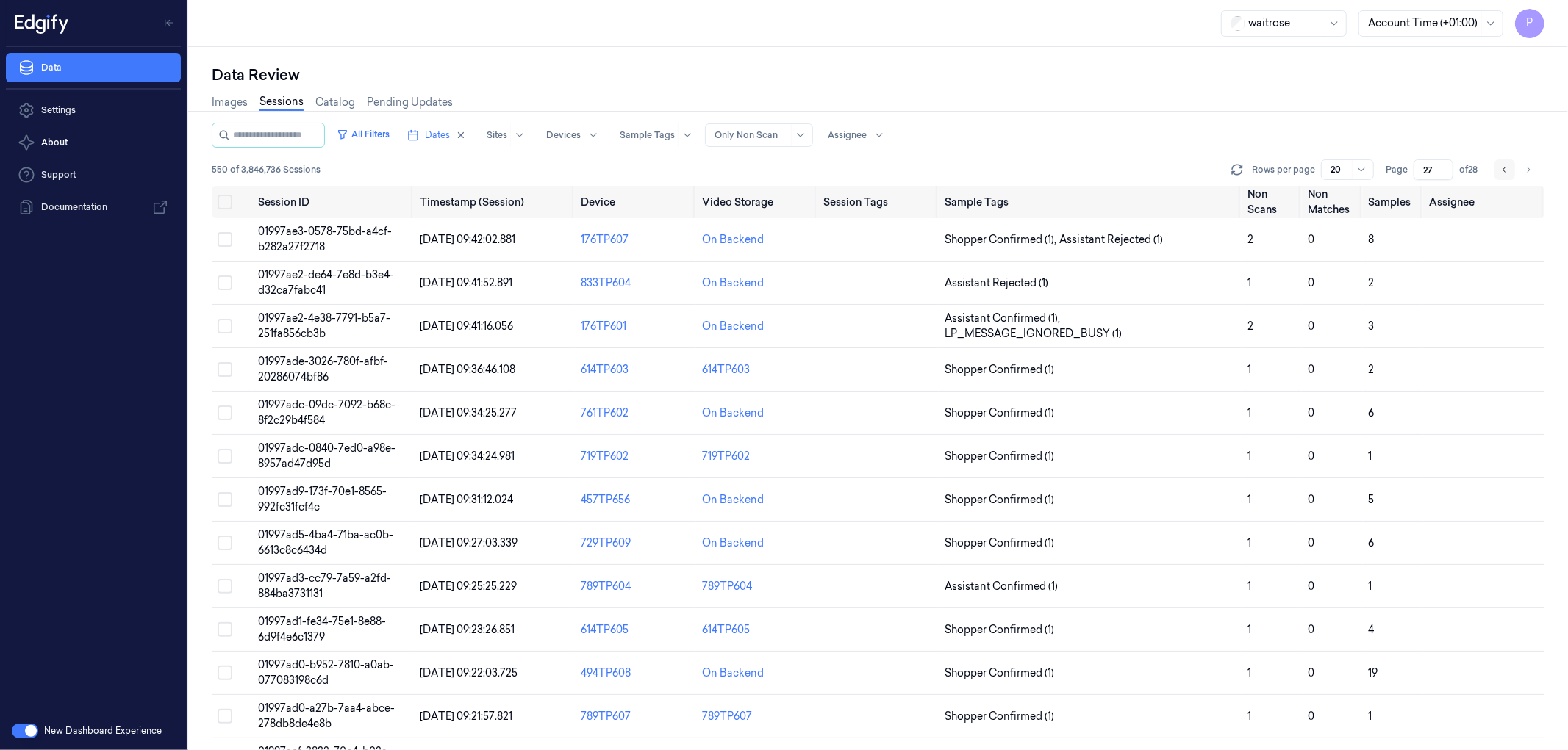
click at [1505, 170] on icon "Go to previous page" at bounding box center [1505, 169] width 9 height 11
click at [1503, 168] on icon "Go to previous page" at bounding box center [1505, 169] width 9 height 11
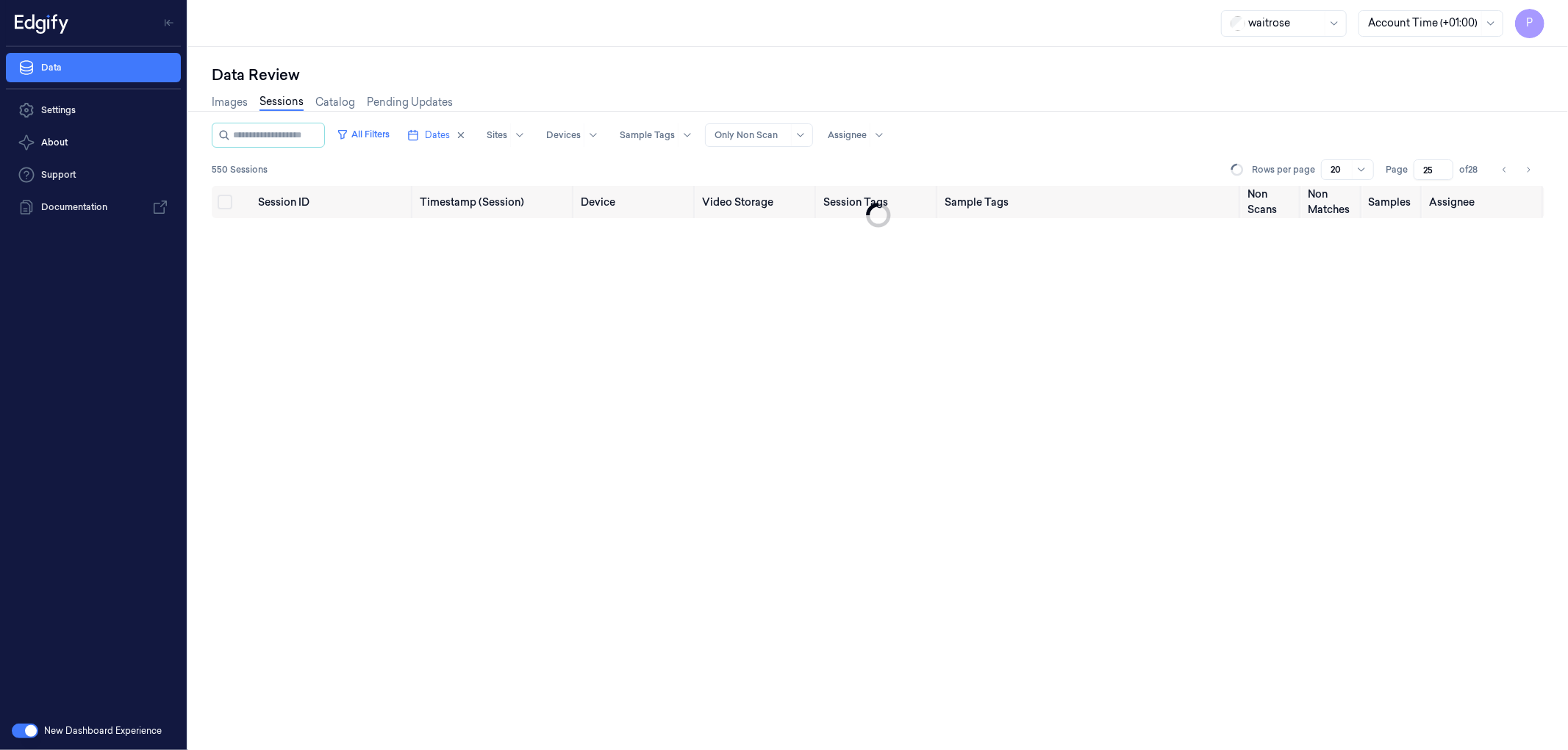
click at [1155, 91] on div "Images Sessions Catalog Pending Updates" at bounding box center [878, 104] width 1333 height 38
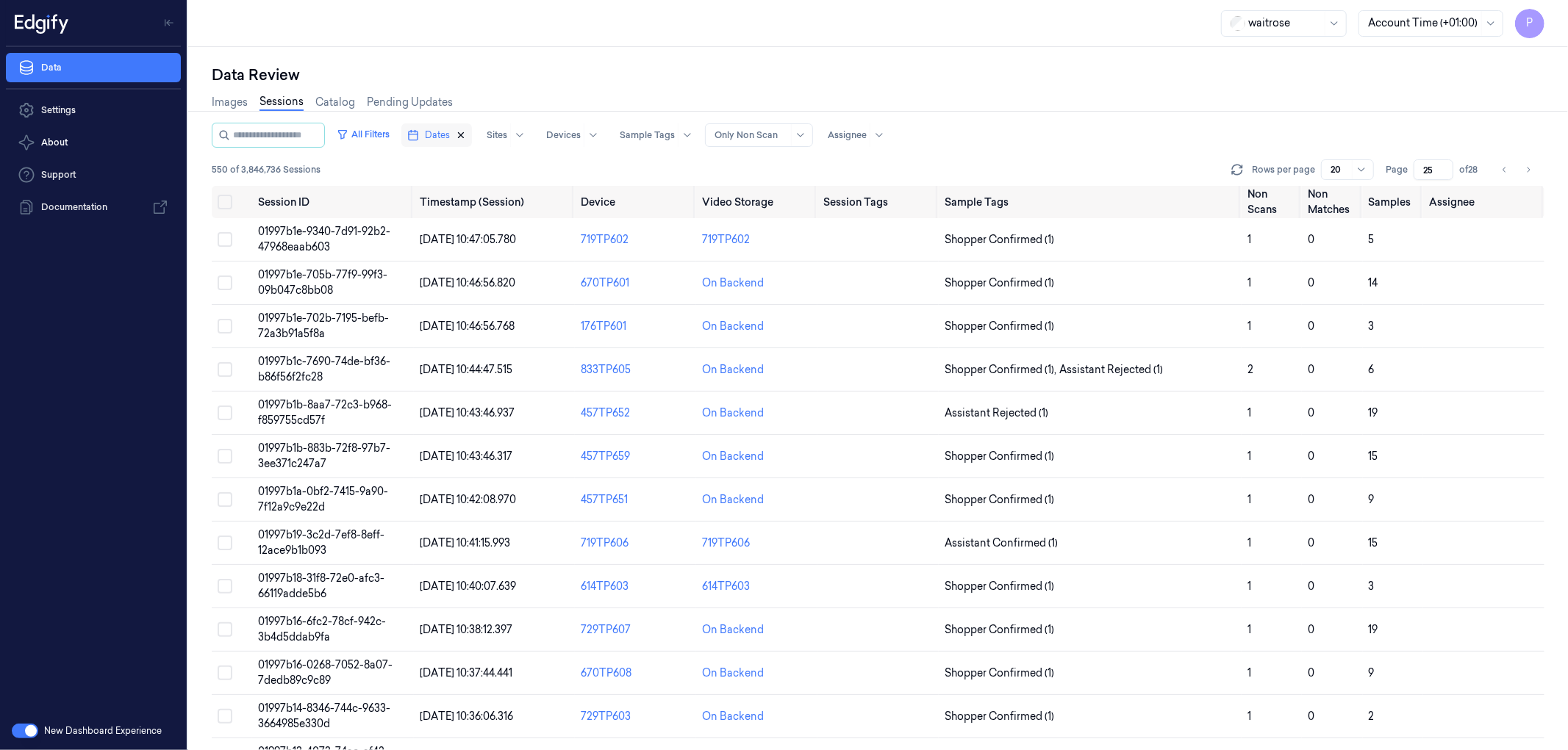
click at [466, 134] on icon "button" at bounding box center [461, 135] width 10 height 10
type input "1"
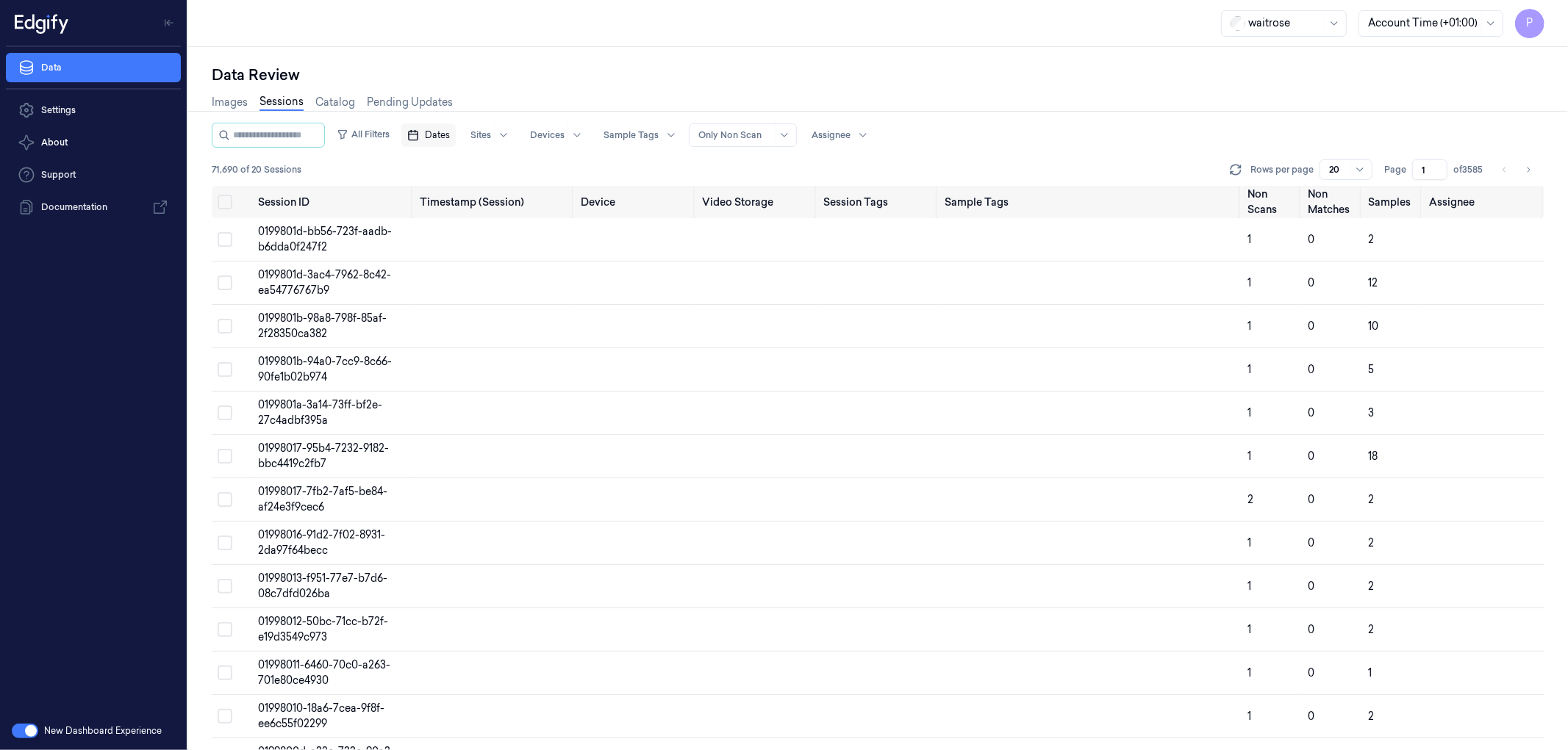
click at [450, 134] on span "Dates" at bounding box center [437, 134] width 25 height 13
click at [515, 312] on button "24" at bounding box center [513, 311] width 24 height 24
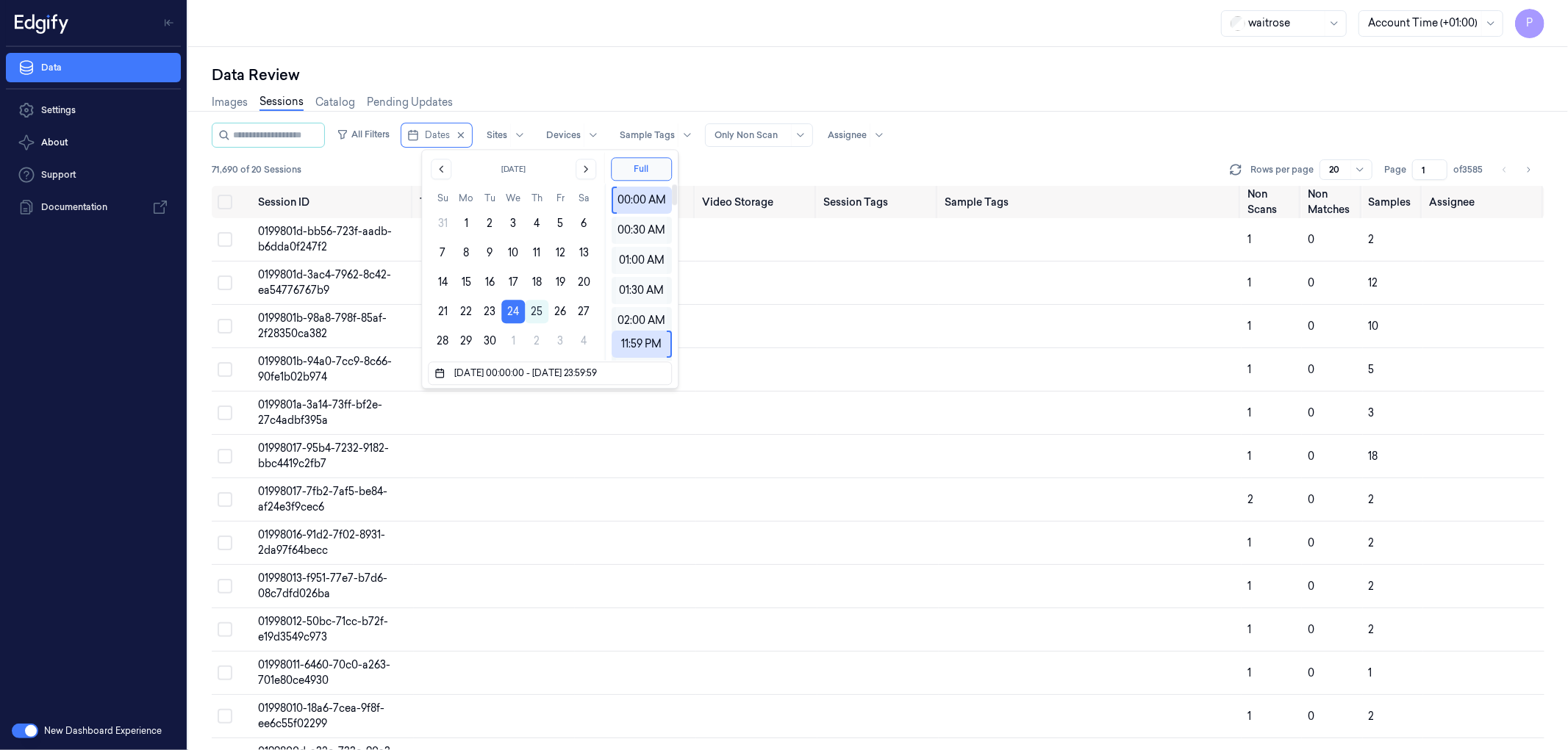
click at [724, 52] on div "Data Review Images Sessions Catalog Pending Updates All Filters Dates Sites Dev…" at bounding box center [878, 398] width 1380 height 703
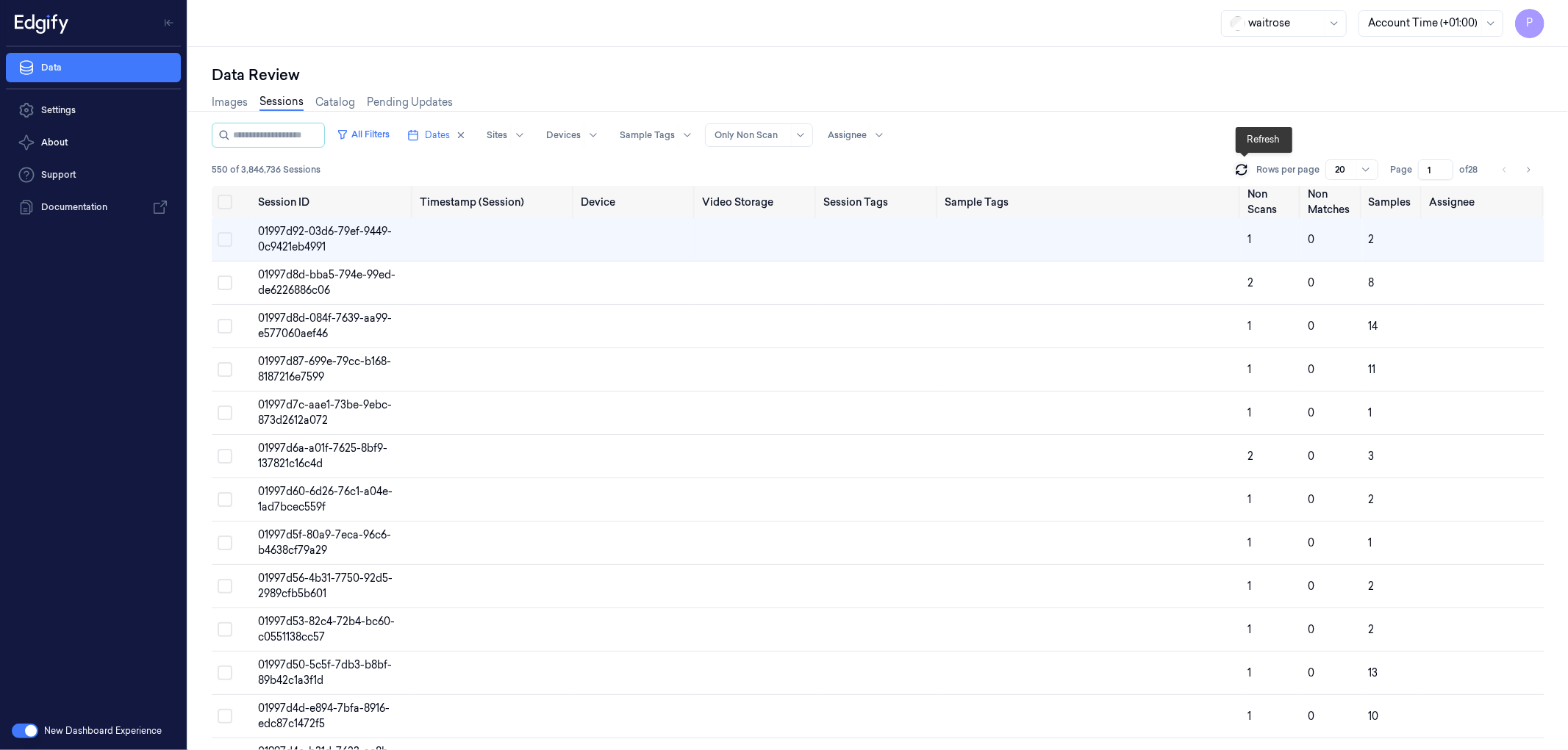
click at [1247, 170] on icon at bounding box center [1241, 169] width 15 height 15
click at [370, 268] on span "01997d8d-bba5-794e-99ed-de6226886c06" at bounding box center [326, 282] width 137 height 29
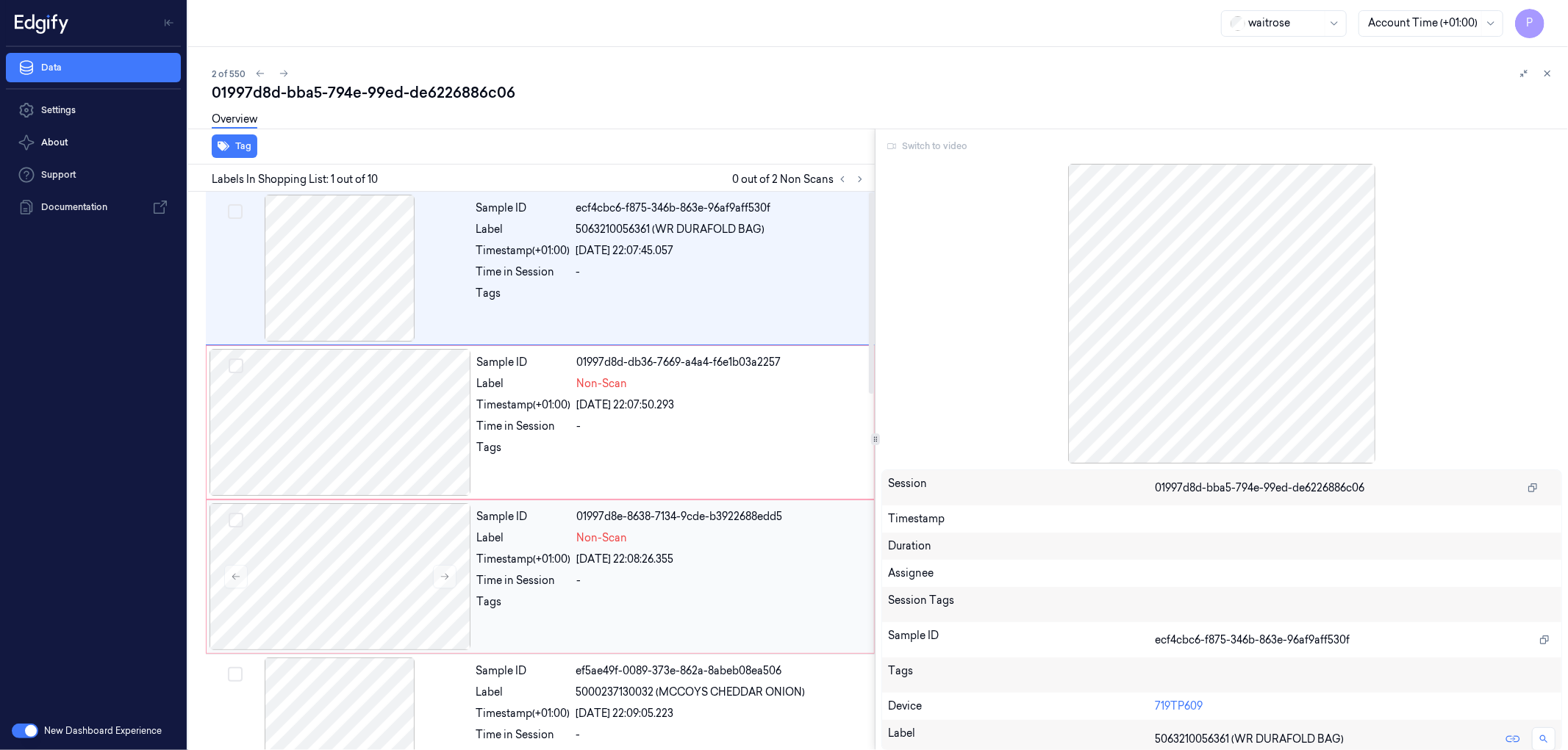
click at [664, 517] on div "01997d8e-8638-7134-9cde-b3922688edd5" at bounding box center [722, 517] width 288 height 16
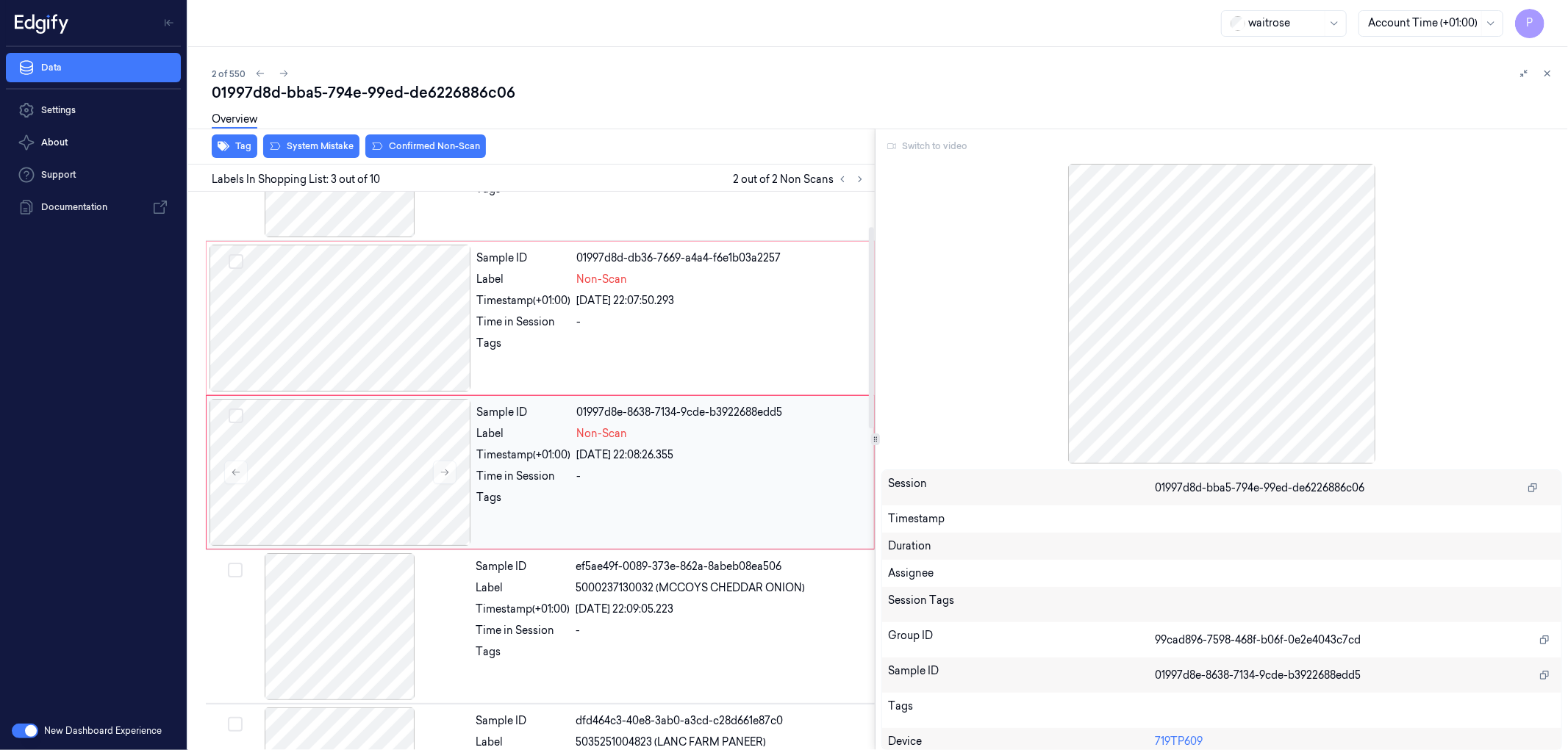
scroll to position [106, 0]
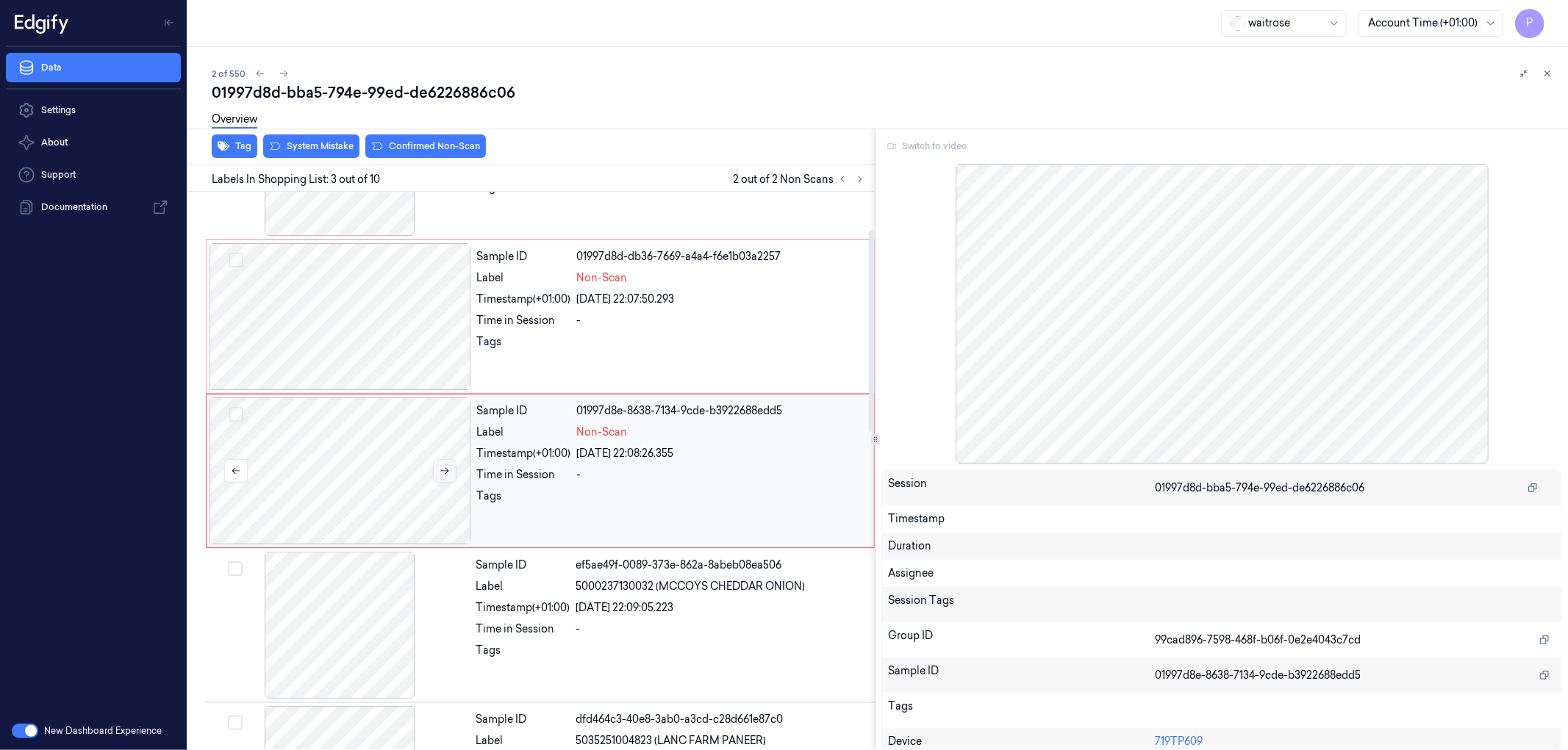
click at [439, 466] on icon at bounding box center [445, 471] width 10 height 10
click at [443, 469] on icon at bounding box center [445, 471] width 10 height 10
click at [406, 327] on div at bounding box center [341, 317] width 262 height 147
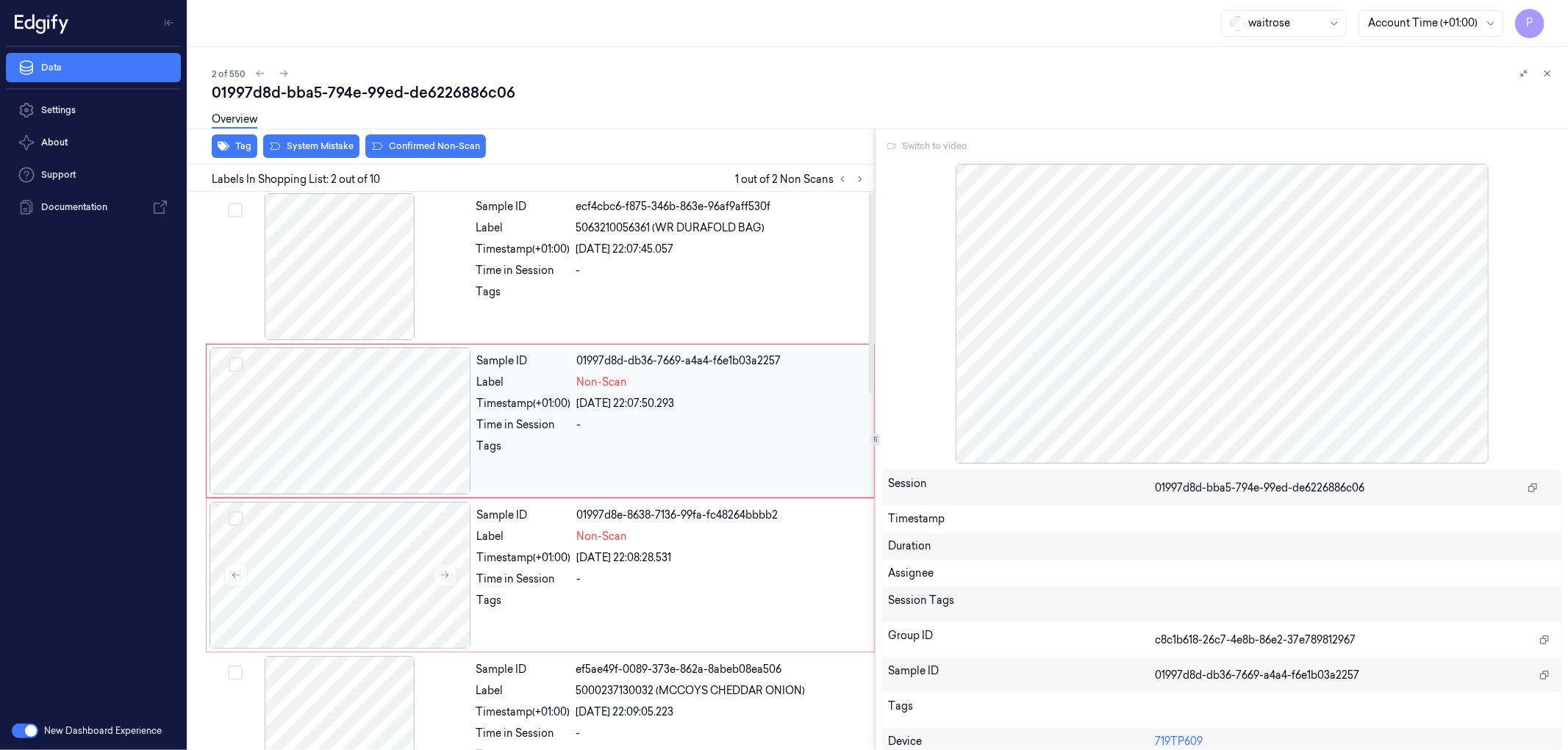
scroll to position [0, 0]
click at [1547, 71] on icon at bounding box center [1548, 73] width 10 height 10
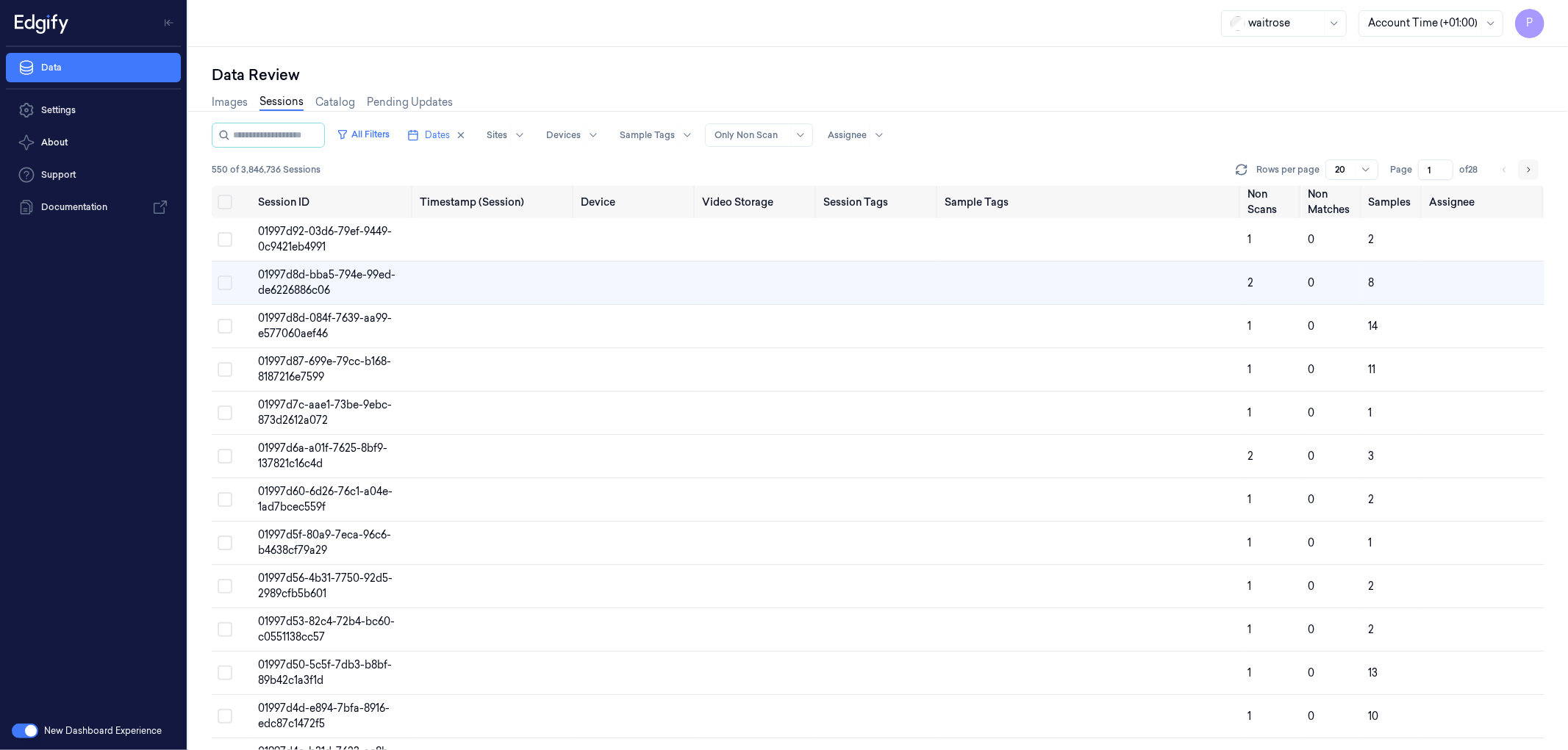
click at [1526, 165] on icon "Go to next page" at bounding box center [1528, 169] width 9 height 11
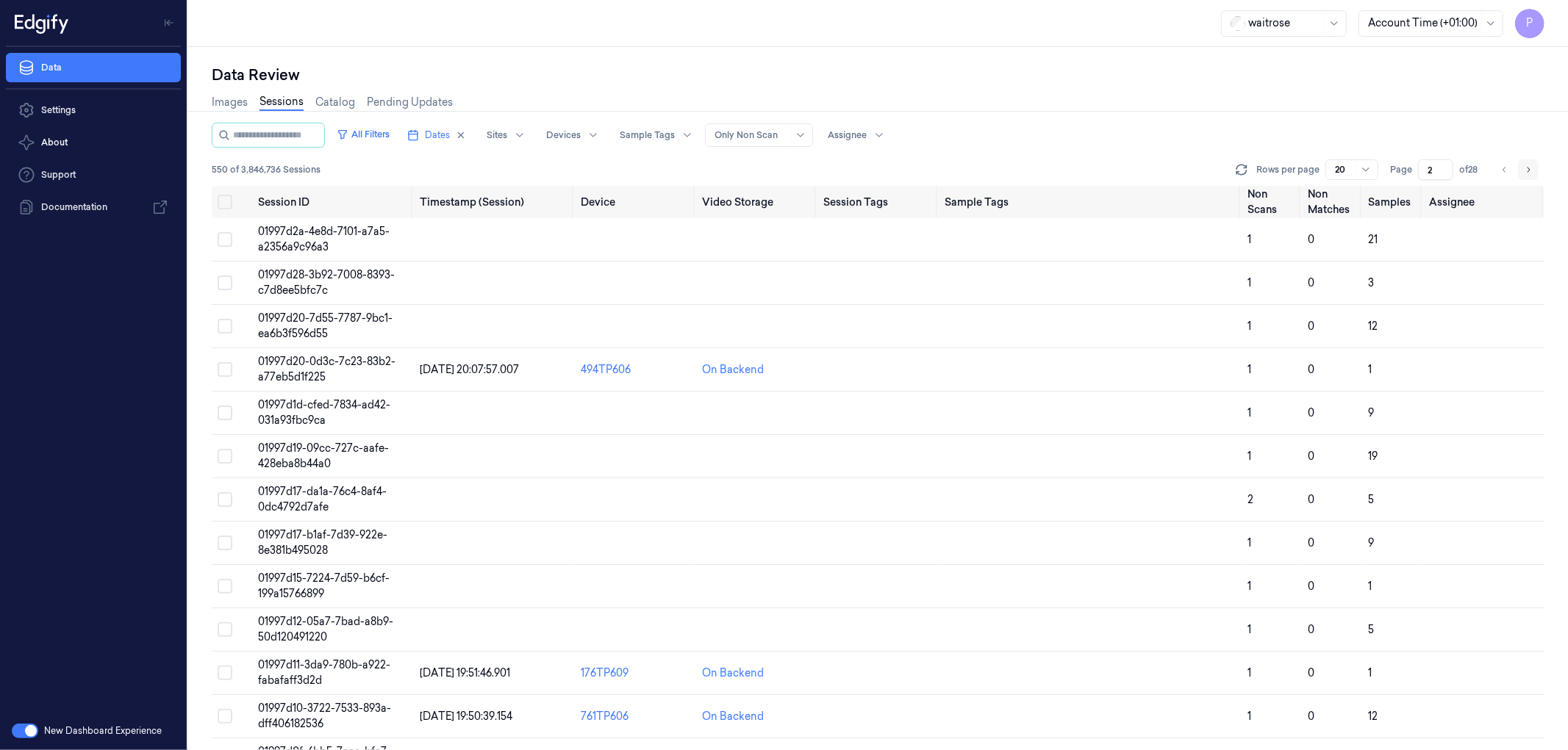
click at [1528, 168] on icon "Go to next page" at bounding box center [1528, 169] width 9 height 11
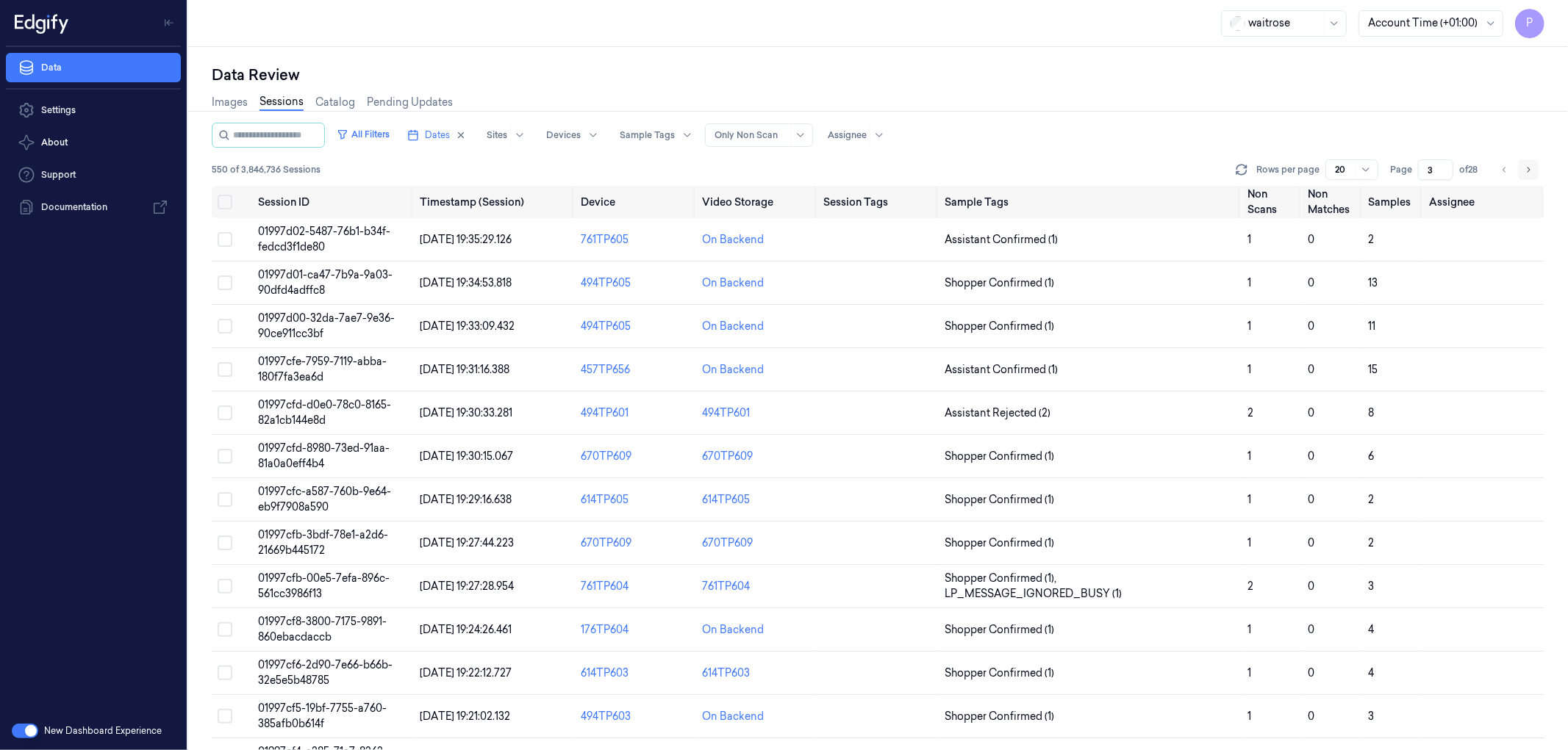
click at [1530, 168] on icon "Go to next page" at bounding box center [1528, 169] width 9 height 11
type input "4"
click at [998, 79] on div "Data Review" at bounding box center [878, 75] width 1333 height 21
drag, startPoint x: 1435, startPoint y: 166, endPoint x: 1419, endPoint y: 167, distance: 16.0
click at [1419, 167] on input "4" at bounding box center [1435, 170] width 35 height 21
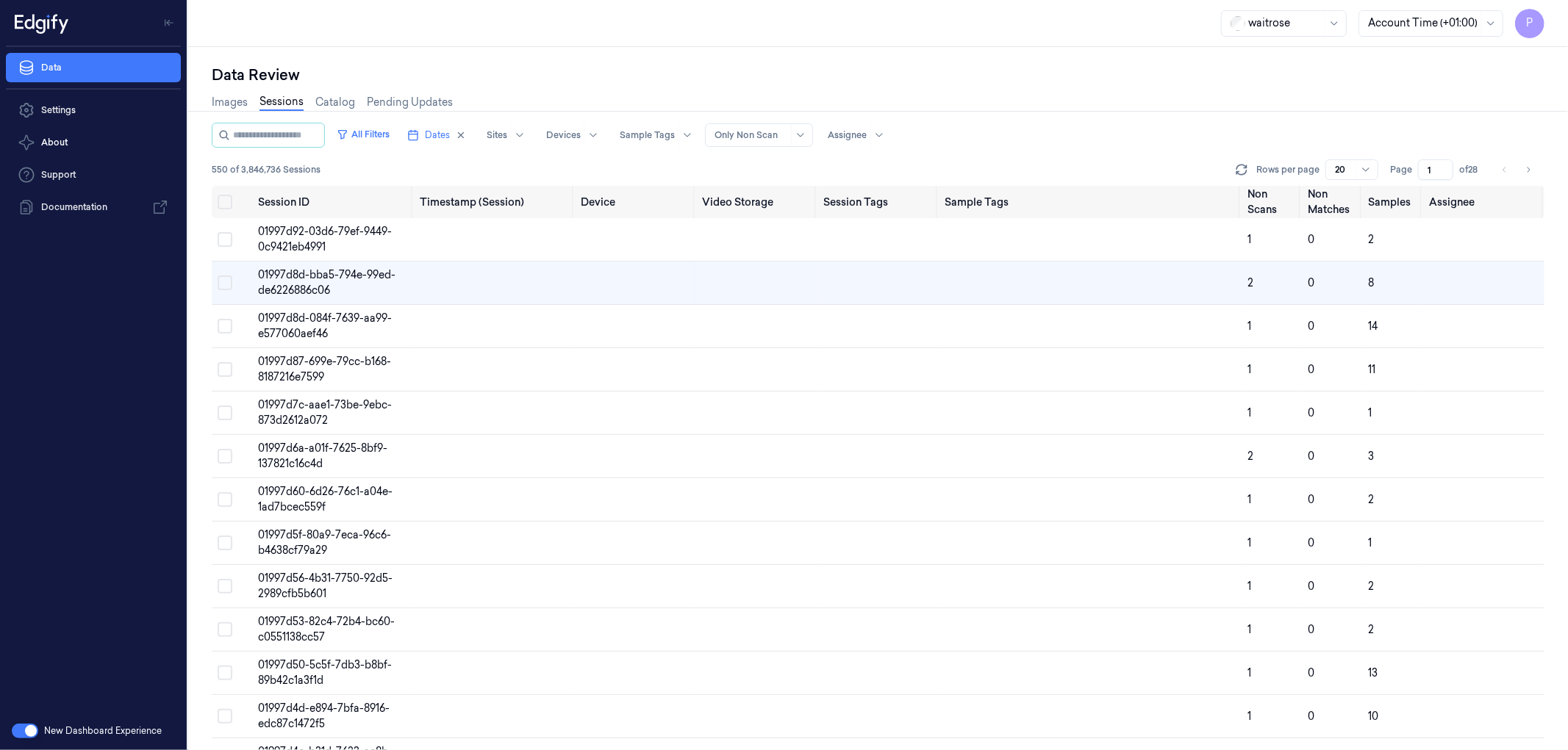
type input "1"
click at [1200, 111] on div "Images Sessions Catalog Pending Updates" at bounding box center [878, 104] width 1333 height 38
click at [1425, 168] on input "1" at bounding box center [1435, 170] width 35 height 21
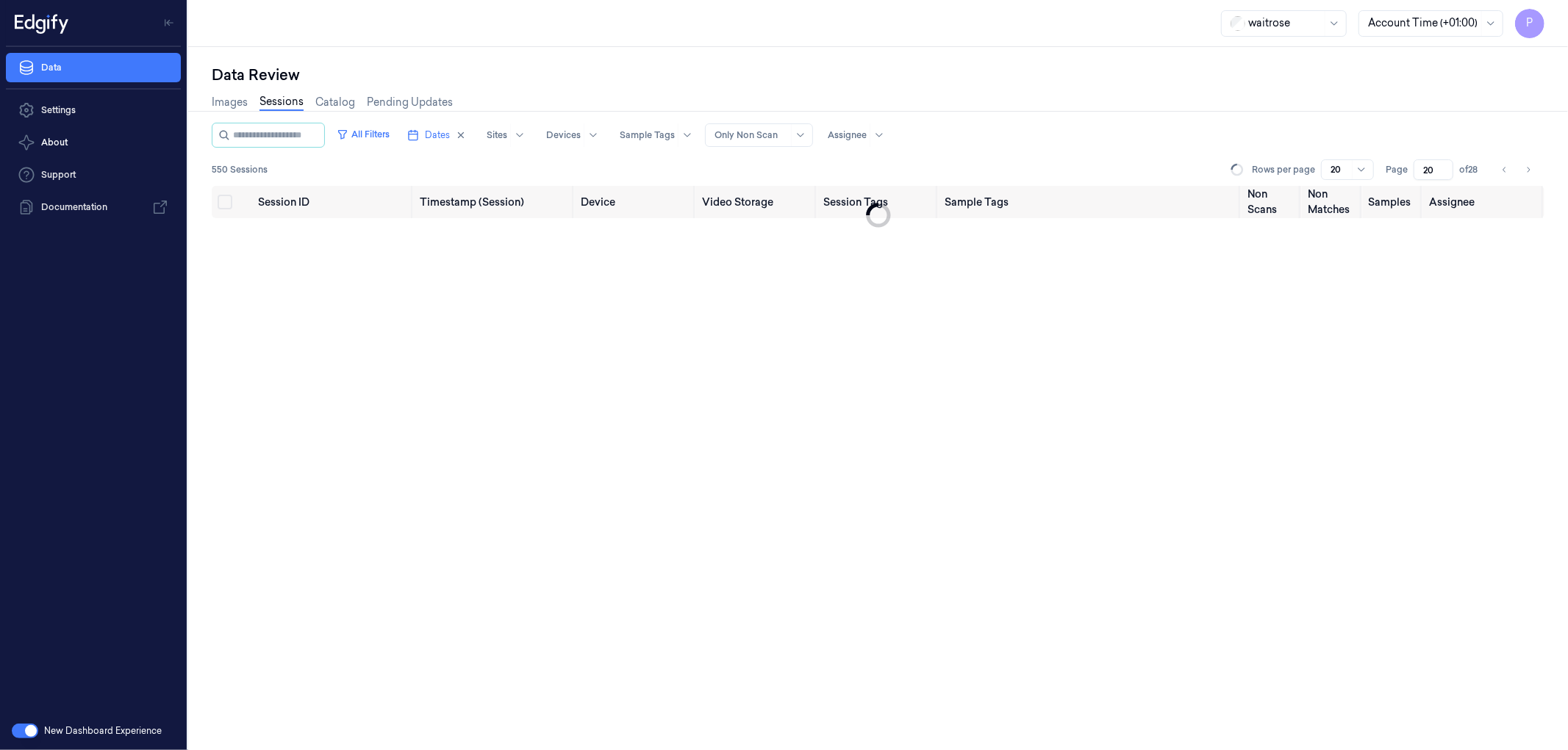
click at [1148, 92] on div "Images Sessions Catalog Pending Updates" at bounding box center [878, 104] width 1333 height 38
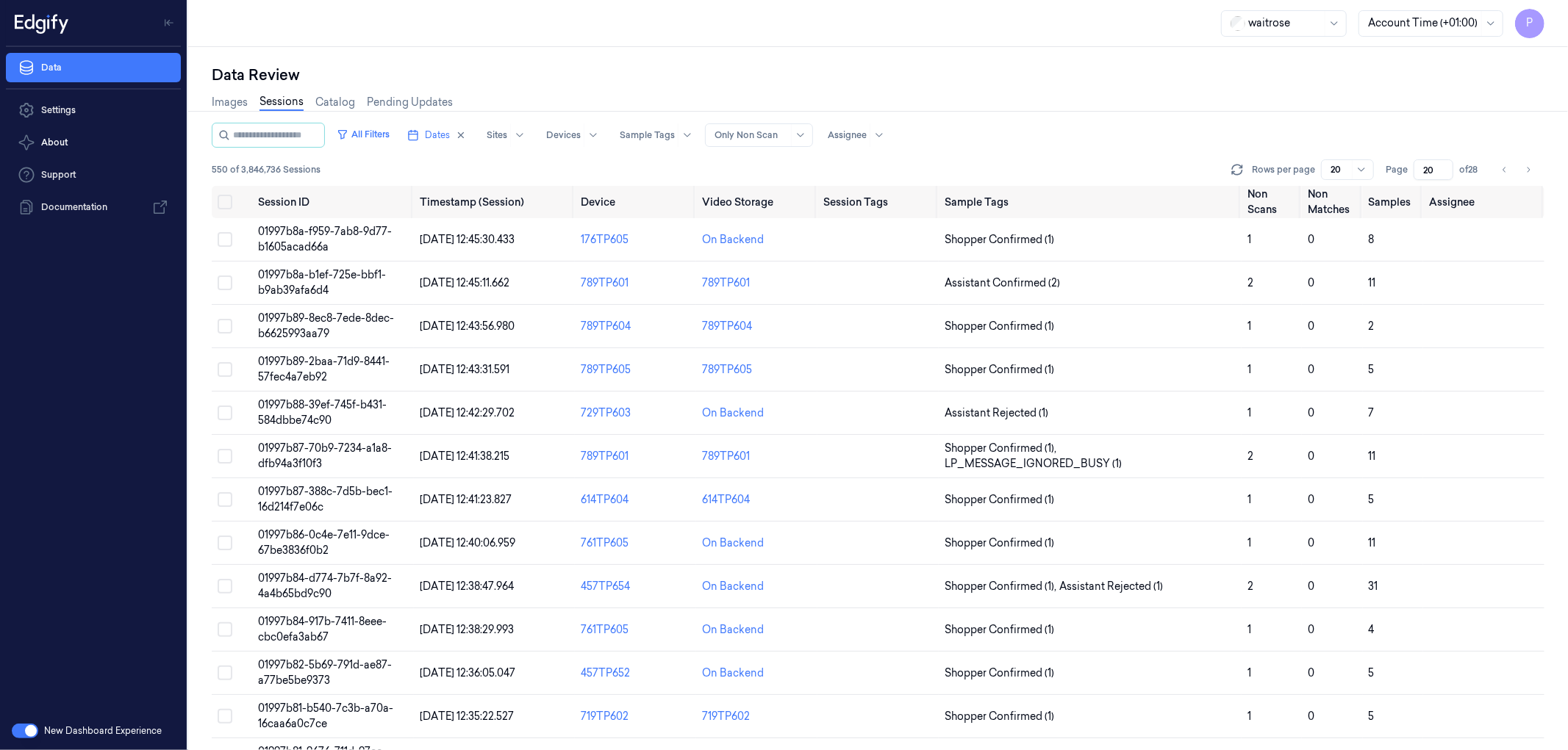
drag, startPoint x: 1437, startPoint y: 165, endPoint x: 1421, endPoint y: 168, distance: 16.3
click at [1421, 168] on input "20" at bounding box center [1433, 170] width 39 height 21
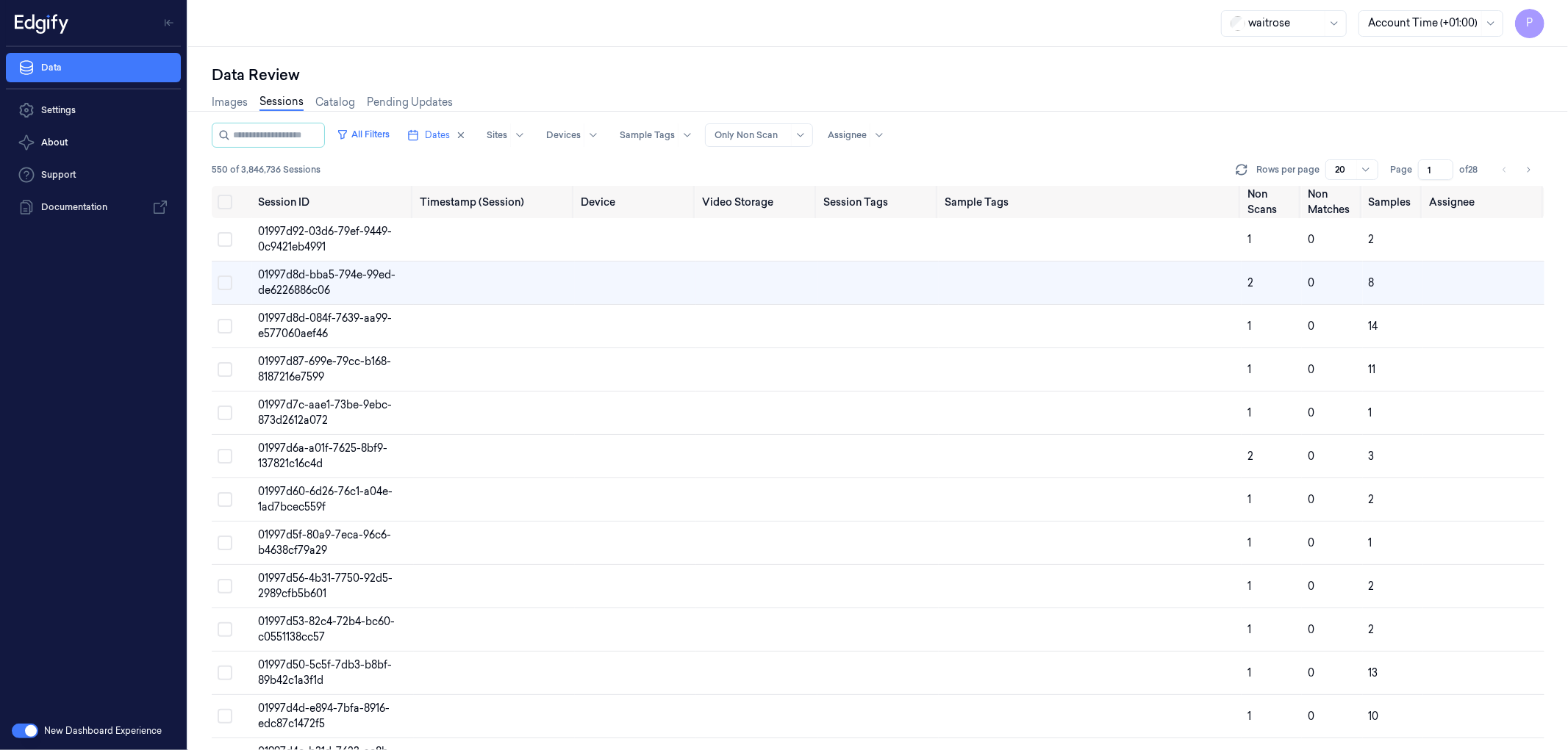
type input "1"
click at [1239, 100] on div "Images Sessions Catalog Pending Updates" at bounding box center [878, 104] width 1333 height 38
click at [1164, 81] on div "Data Review" at bounding box center [878, 75] width 1333 height 21
click at [319, 324] on td "01997d8d-084f-7639-aa99-e577060aef46" at bounding box center [333, 327] width 162 height 44
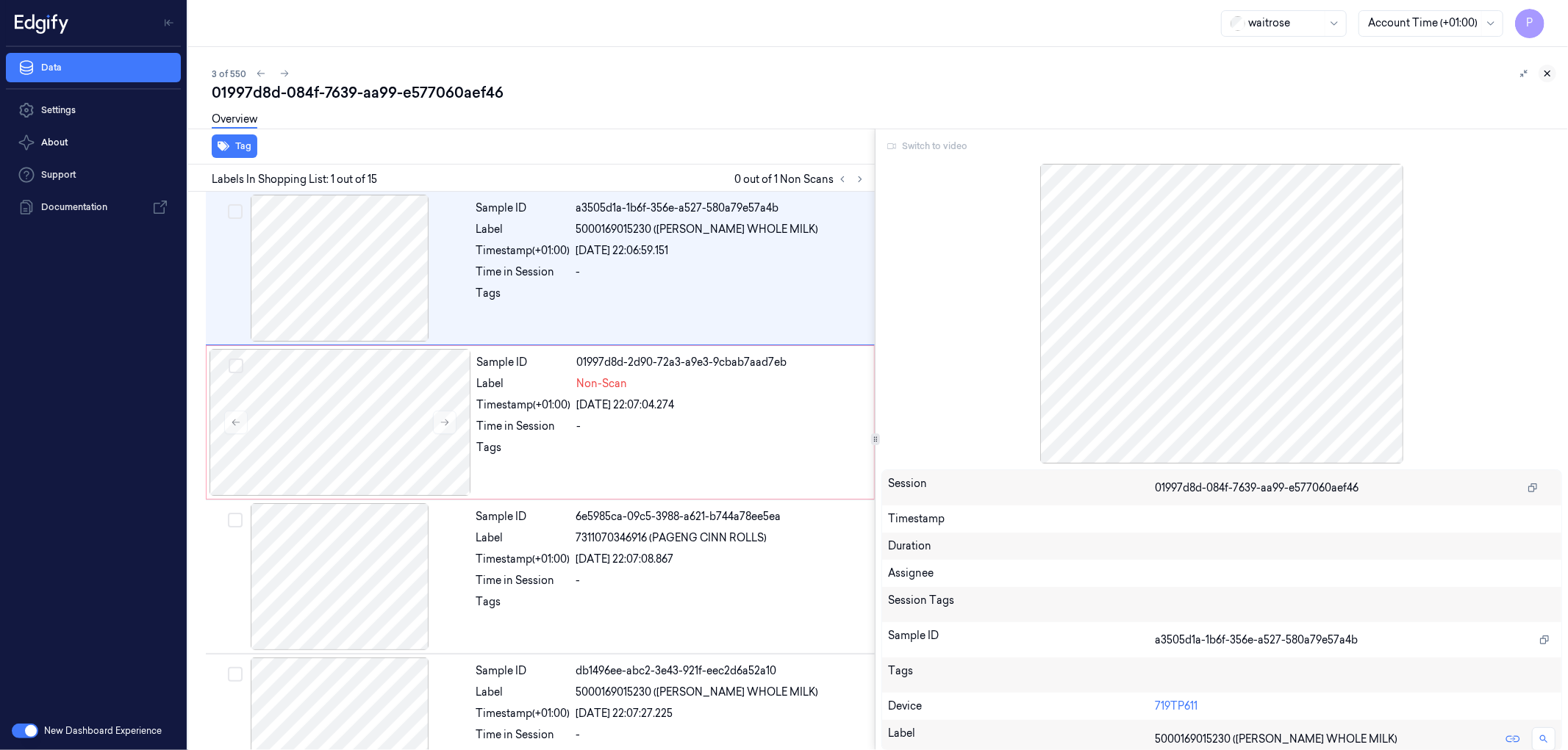
click at [1549, 73] on icon at bounding box center [1548, 73] width 10 height 10
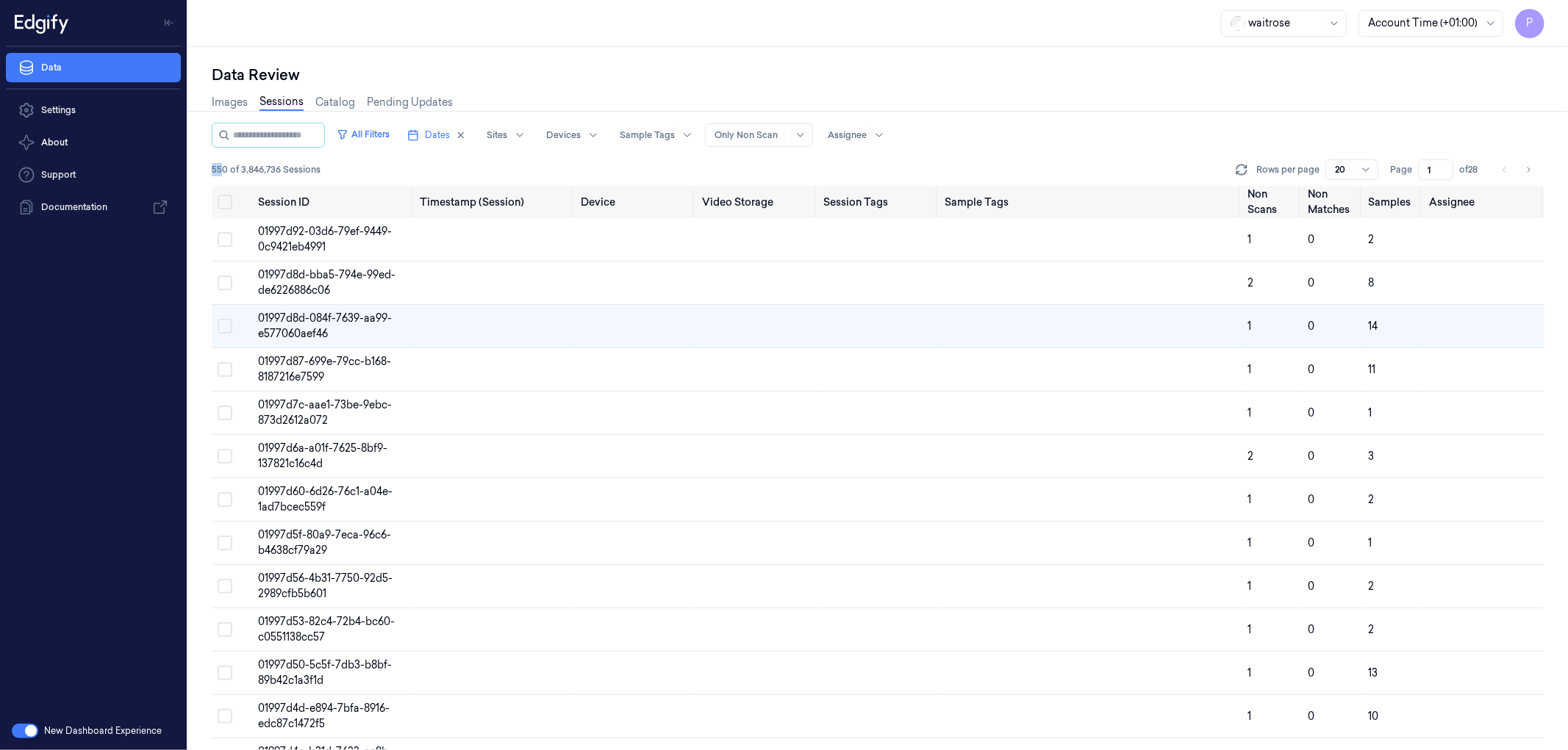
click at [221, 167] on span "550 of 3,846,736 Sessions" at bounding box center [266, 169] width 109 height 13
click at [224, 169] on span "550 of 3,846,736 Sessions" at bounding box center [266, 169] width 109 height 13
click at [1074, 104] on div "Images Sessions Catalog Pending Updates" at bounding box center [878, 104] width 1333 height 38
click at [225, 203] on button "Select all" at bounding box center [224, 202] width 15 height 15
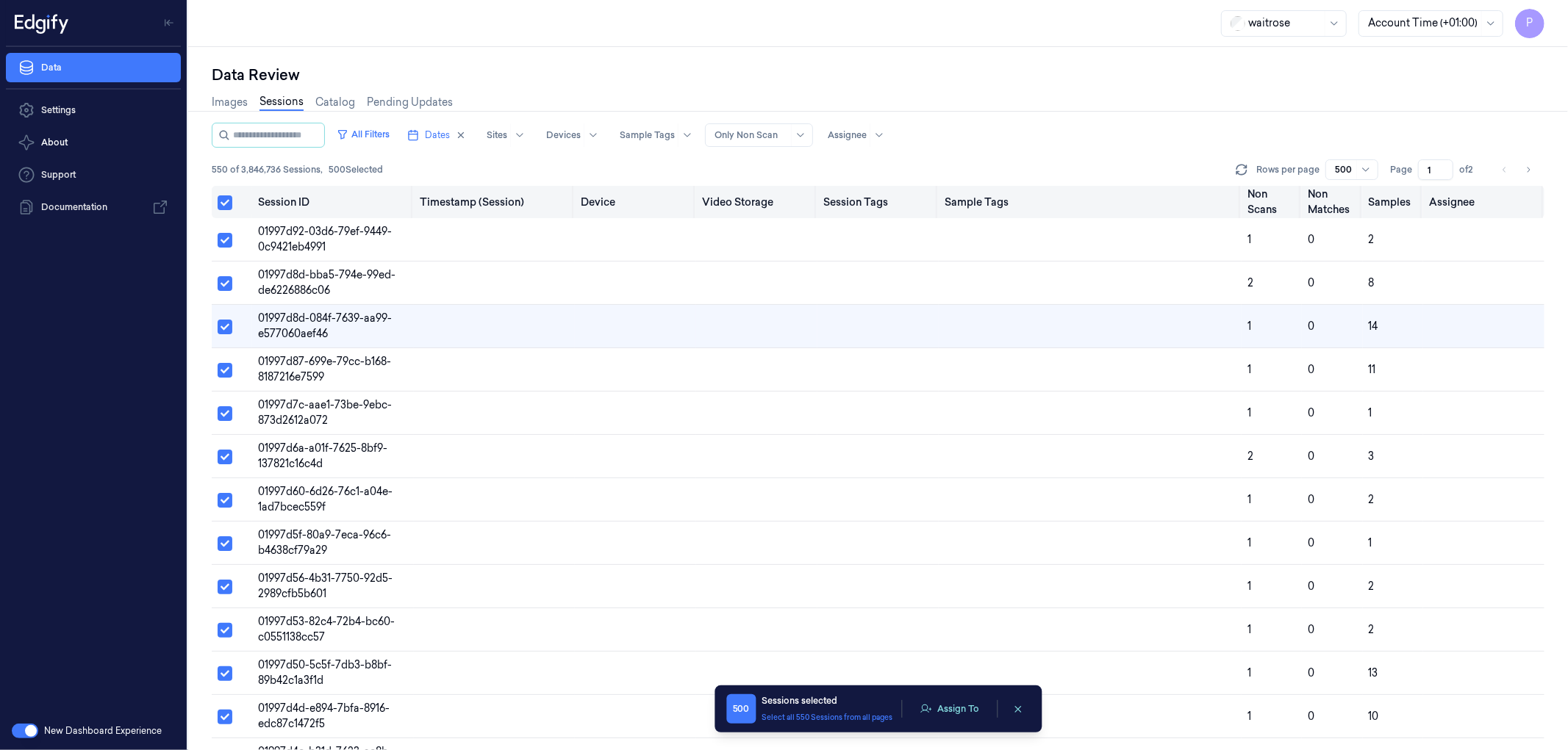
click at [225, 203] on button "Select all" at bounding box center [224, 203] width 15 height 15
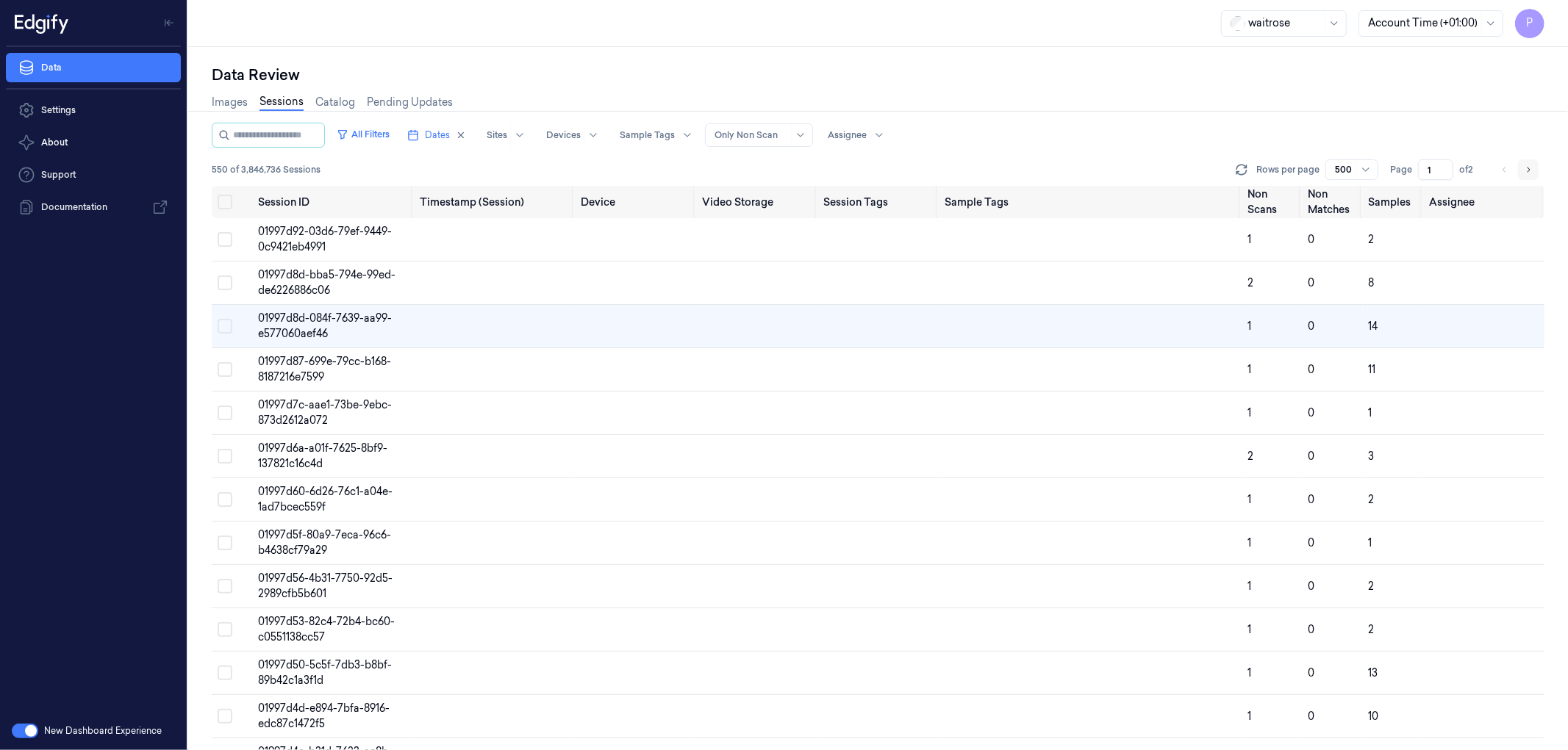
click at [1530, 168] on icon "Go to next page" at bounding box center [1528, 169] width 9 height 11
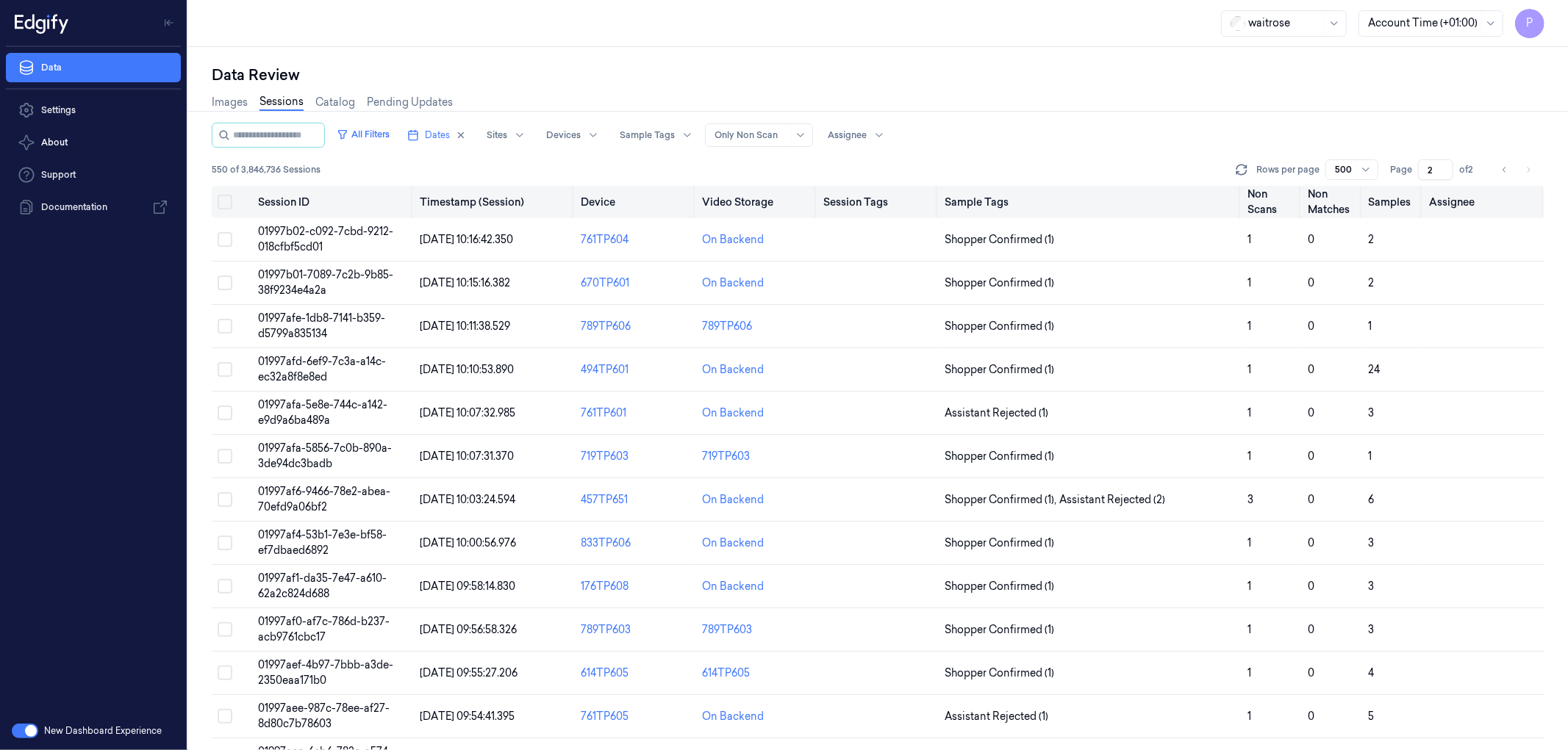
click at [224, 200] on button "Select all" at bounding box center [224, 202] width 15 height 15
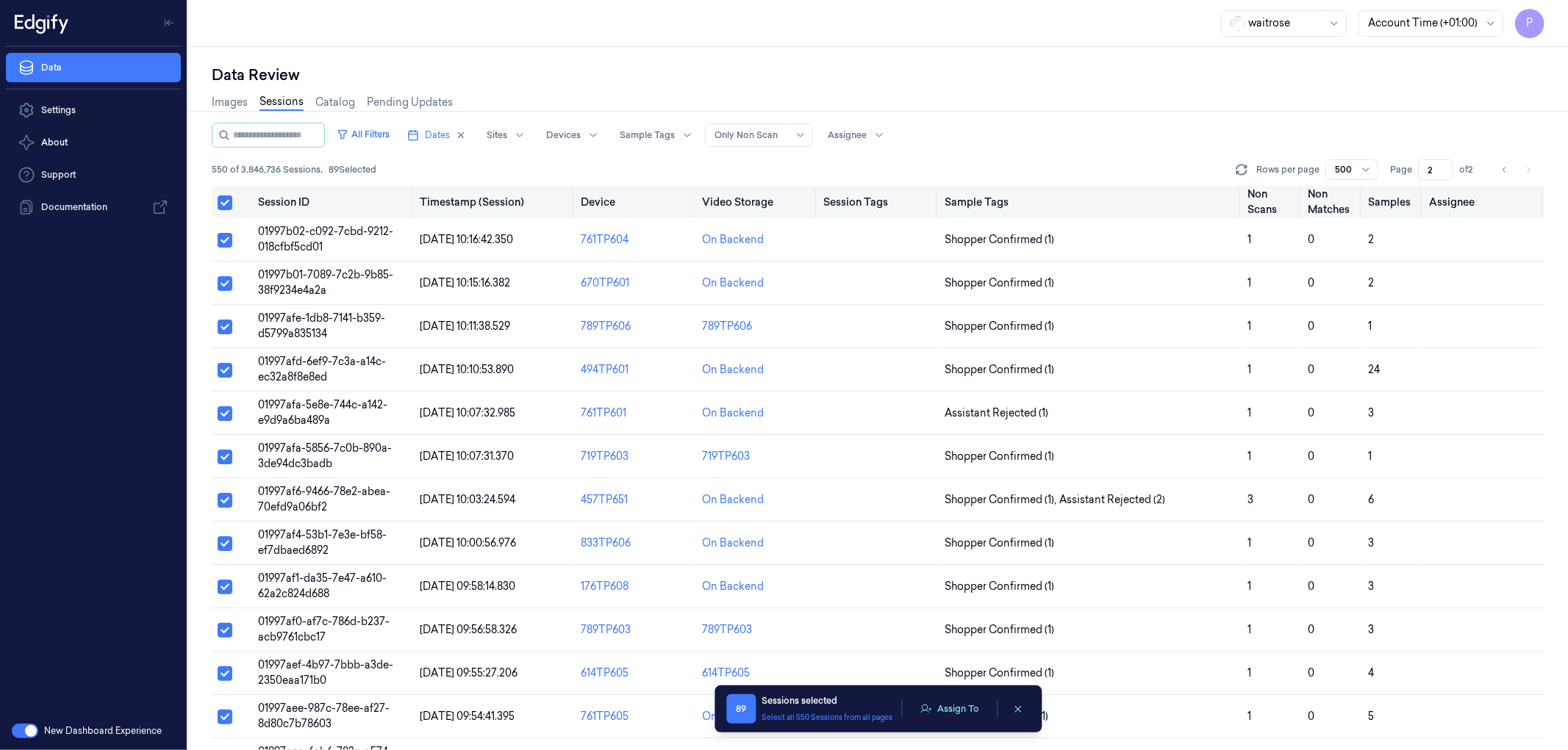
click at [221, 202] on button "Select all" at bounding box center [224, 203] width 15 height 15
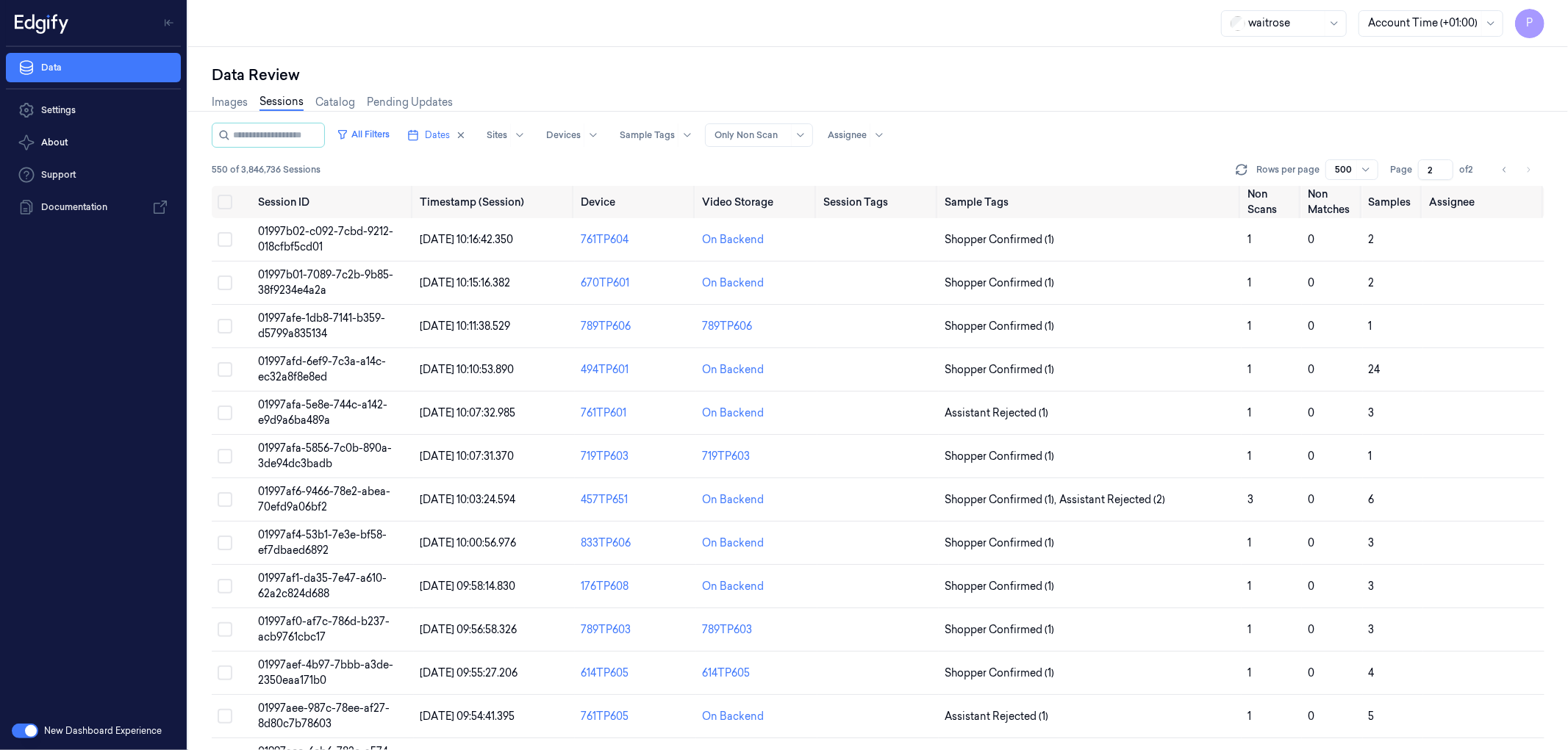
click at [1143, 94] on div "Images Sessions Catalog Pending Updates" at bounding box center [878, 104] width 1333 height 38
click at [1505, 171] on icon "Go to previous page" at bounding box center [1503, 169] width 3 height 5
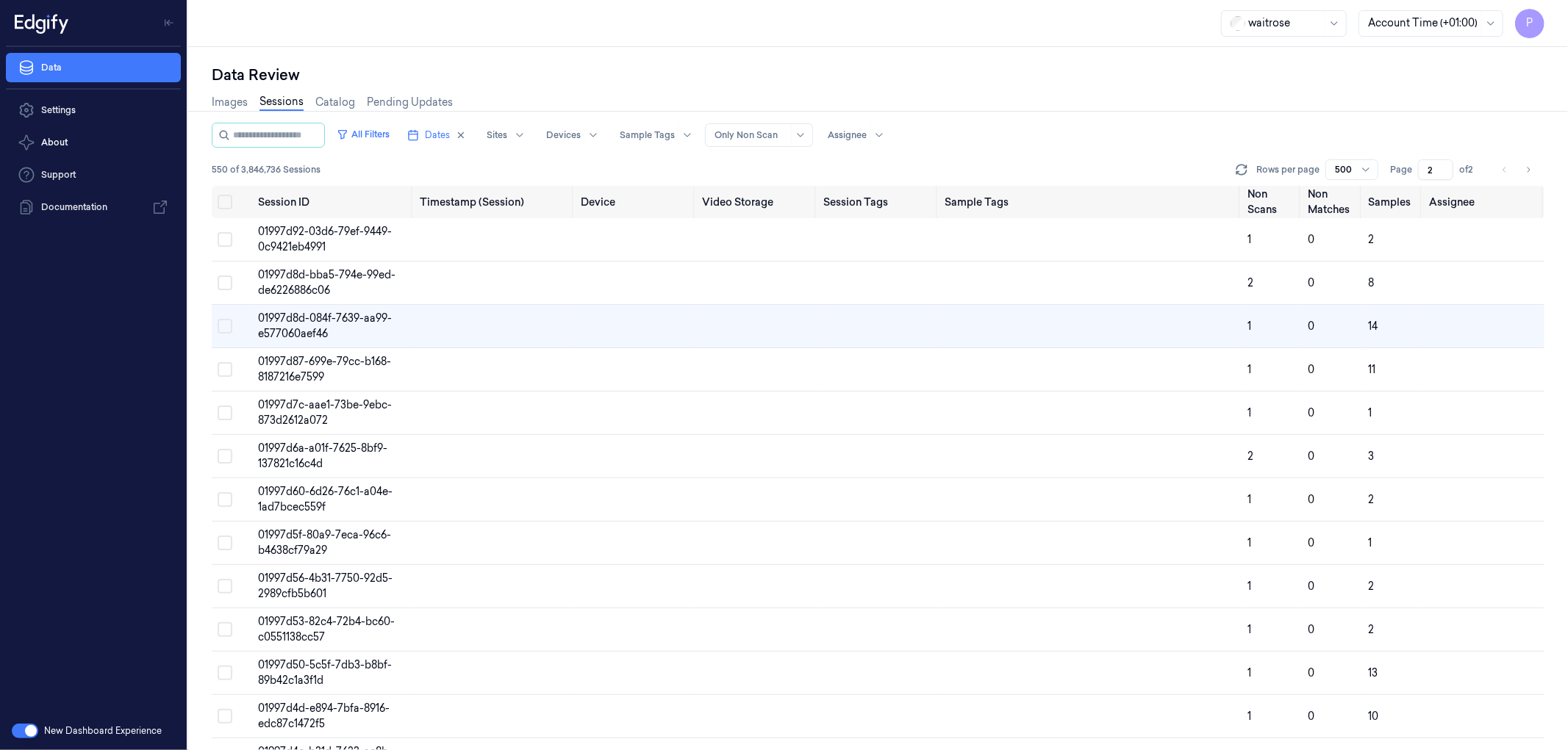
type input "1"
click at [1154, 65] on div "Data Review" at bounding box center [878, 75] width 1333 height 21
click at [1531, 169] on icon "Go to next page" at bounding box center [1528, 169] width 9 height 11
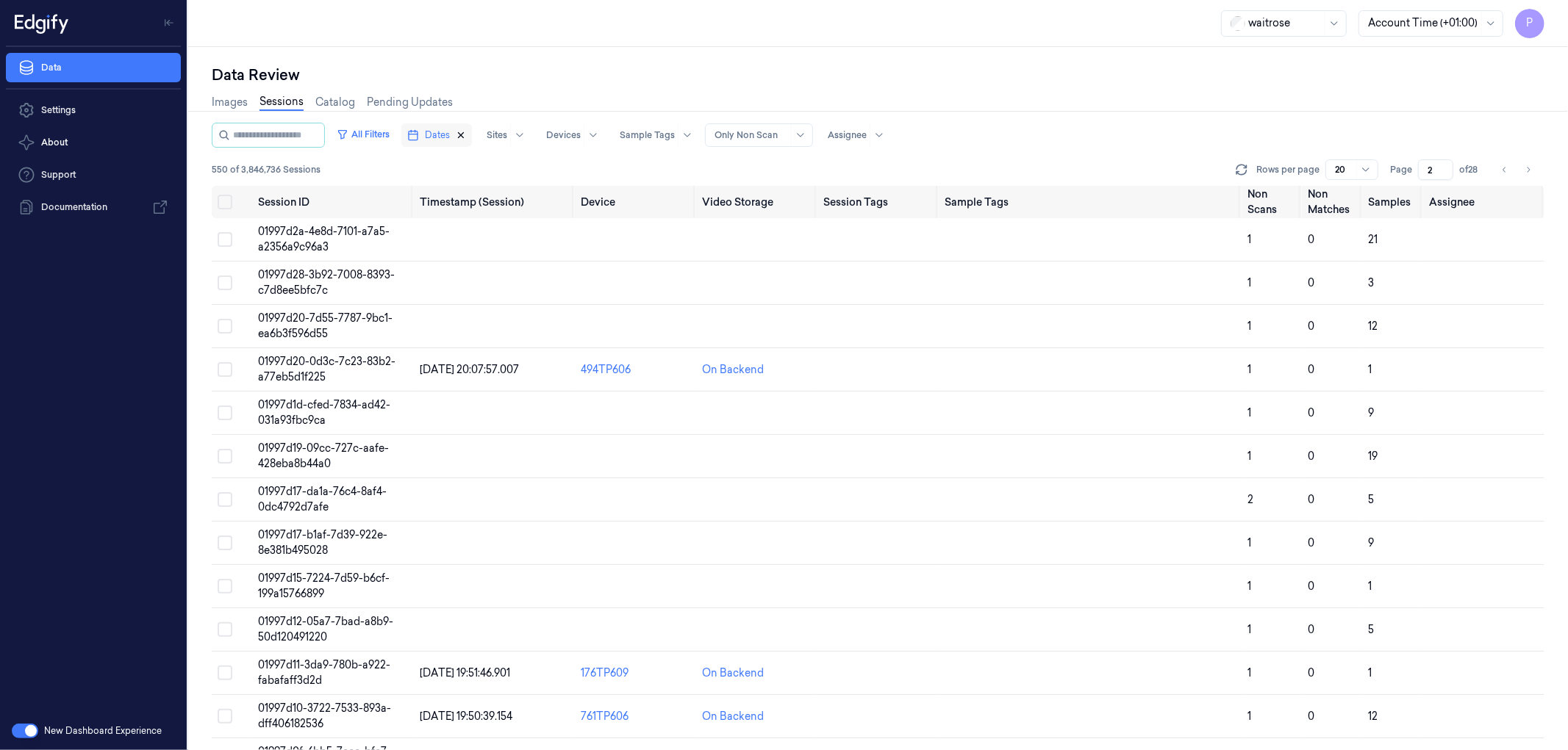
click at [464, 134] on icon "button" at bounding box center [461, 135] width 5 height 5
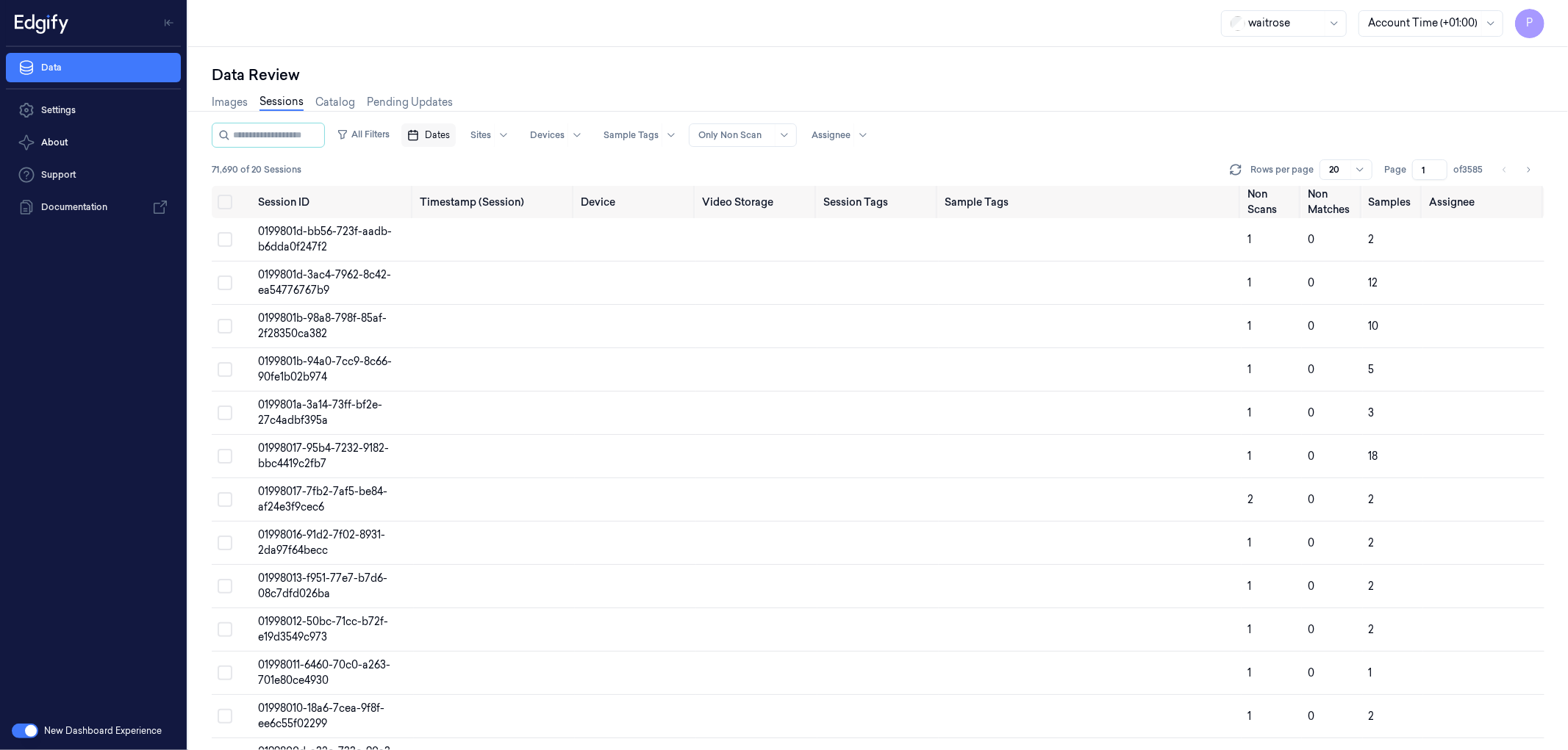
click at [450, 137] on span "Dates" at bounding box center [437, 134] width 25 height 13
click at [517, 312] on button "24" at bounding box center [513, 311] width 24 height 24
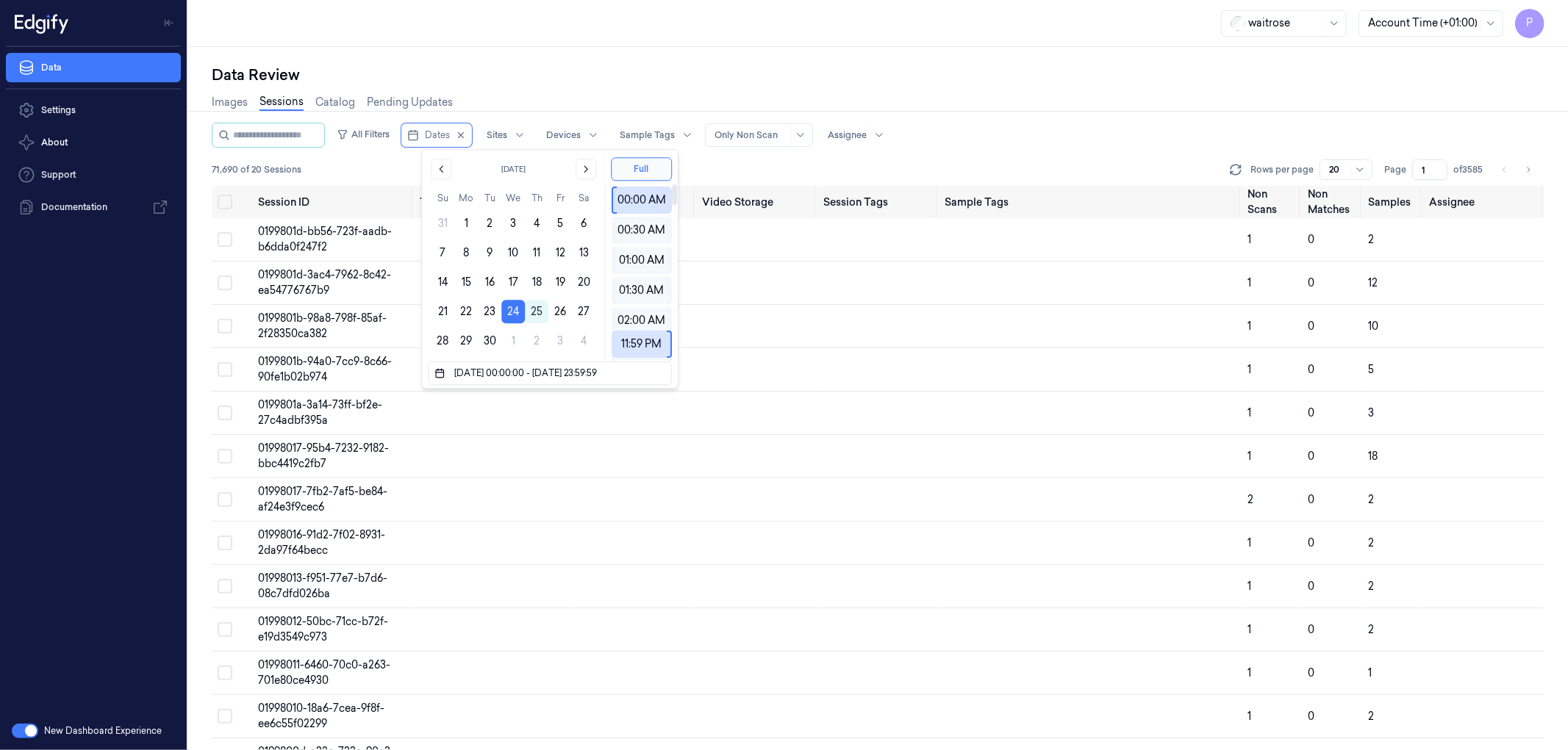
click at [765, 50] on div "Data Review Images Sessions Catalog Pending Updates All Filters Dates Sites Dev…" at bounding box center [878, 398] width 1380 height 703
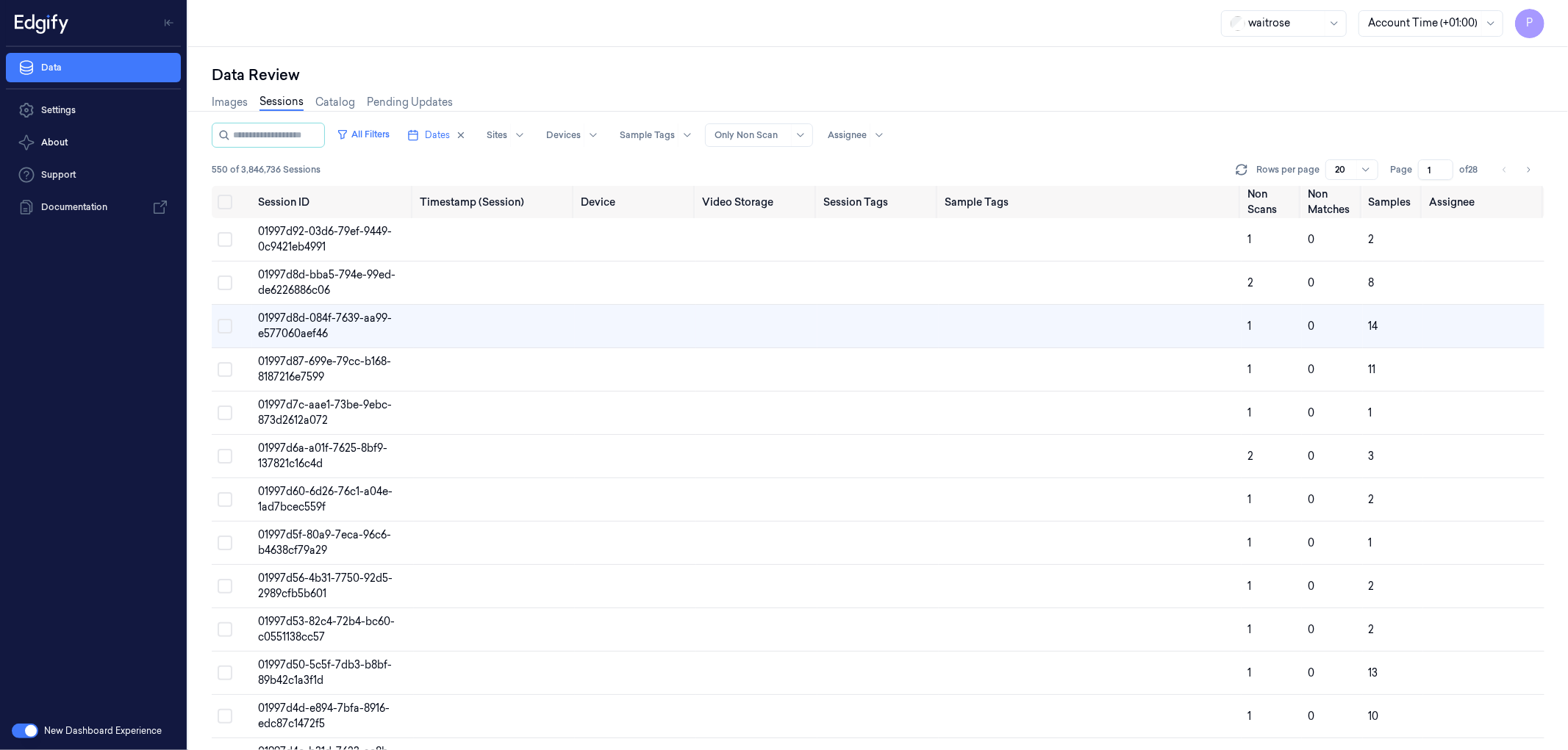
click at [1065, 63] on div "Data Review Images Sessions Catalog Pending Updates All Filters Dates Sites Dev…" at bounding box center [878, 398] width 1380 height 703
click at [1066, 59] on div "Data Review Images Sessions Catalog Pending Updates All Filters Dates Sites Dev…" at bounding box center [878, 398] width 1380 height 703
click at [1527, 171] on icon "Go to next page" at bounding box center [1528, 169] width 9 height 11
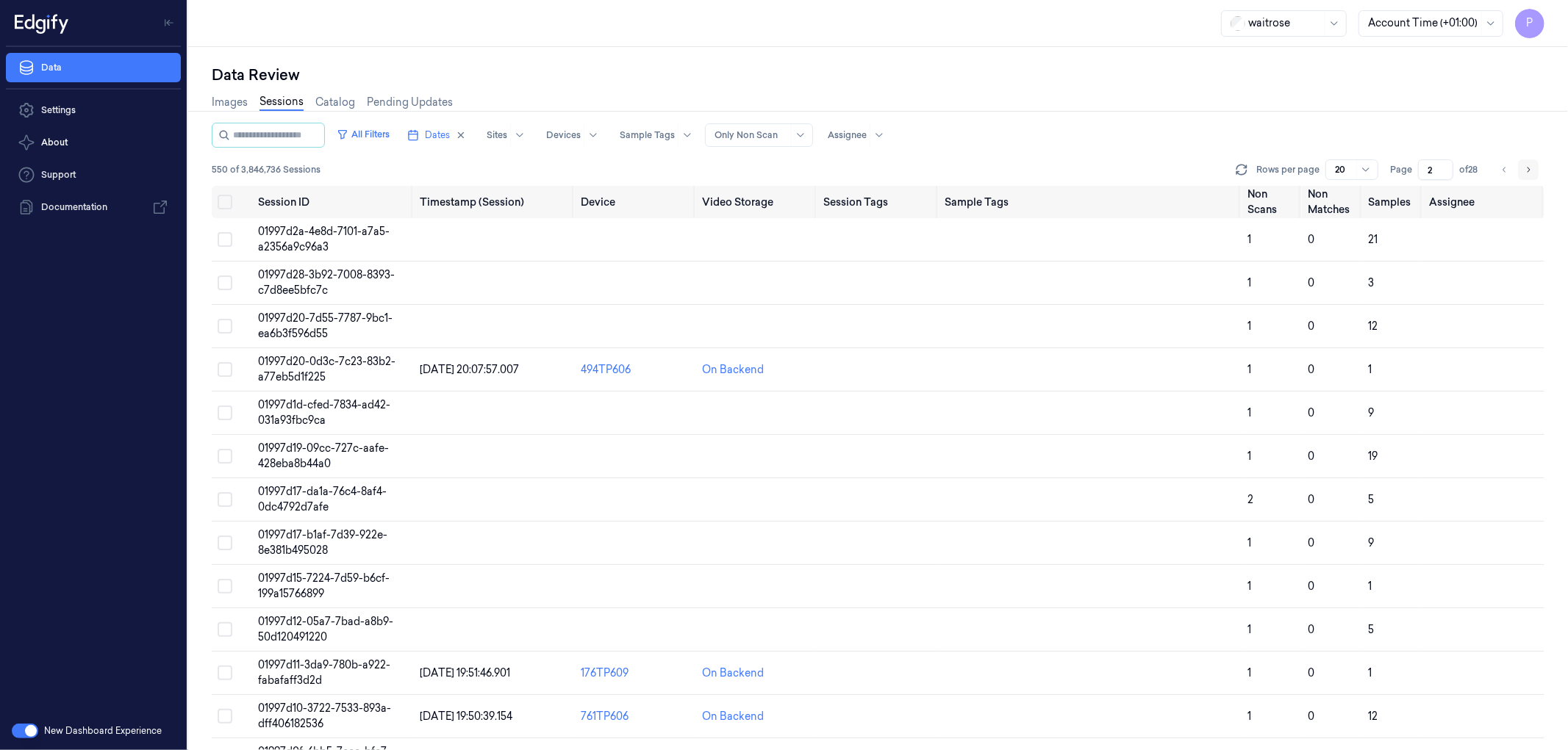
click at [1527, 171] on icon "Go to next page" at bounding box center [1528, 169] width 9 height 11
type input "3"
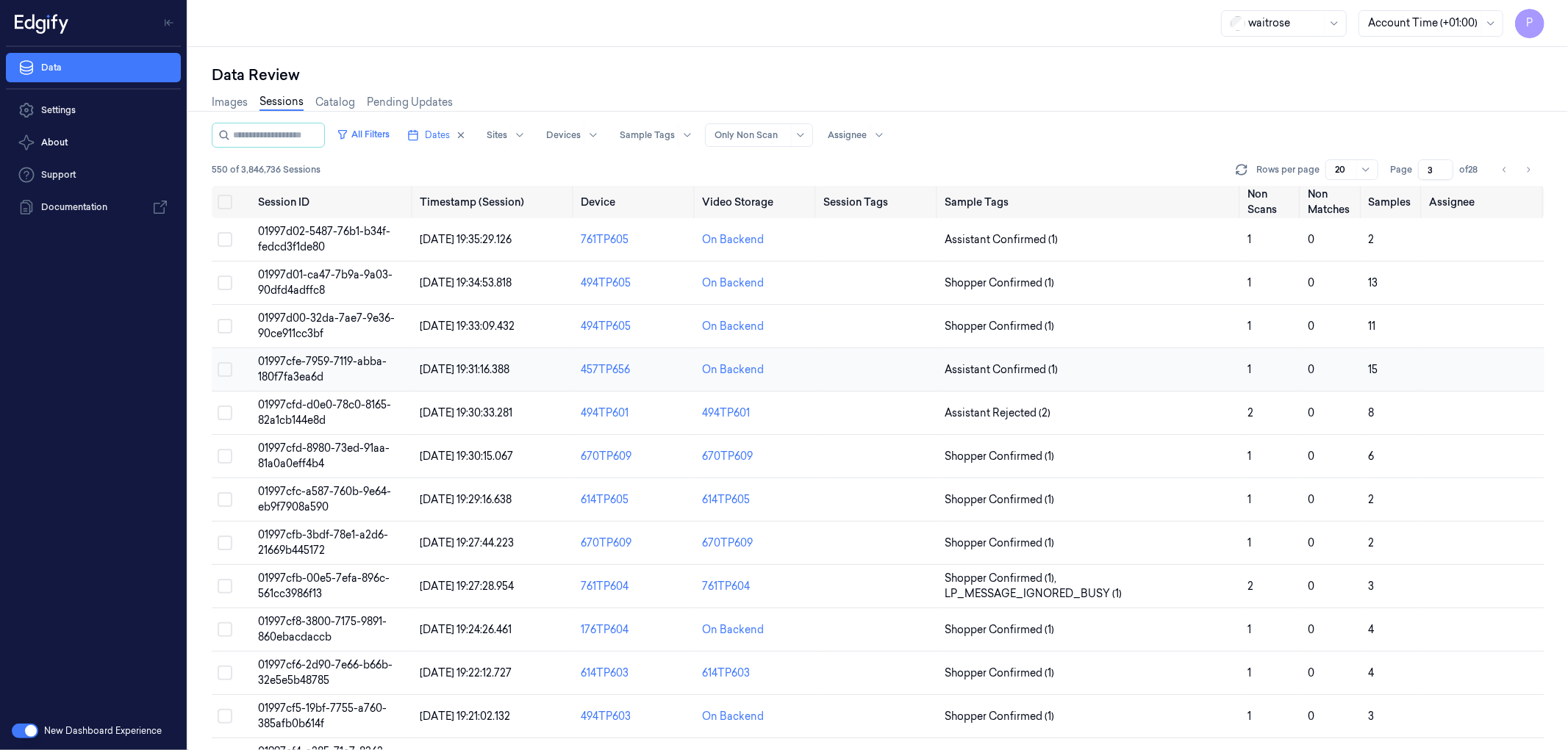
click at [341, 360] on span "01997cfe-7959-7119-abba-180f7fa3ea6d" at bounding box center [321, 368] width 128 height 29
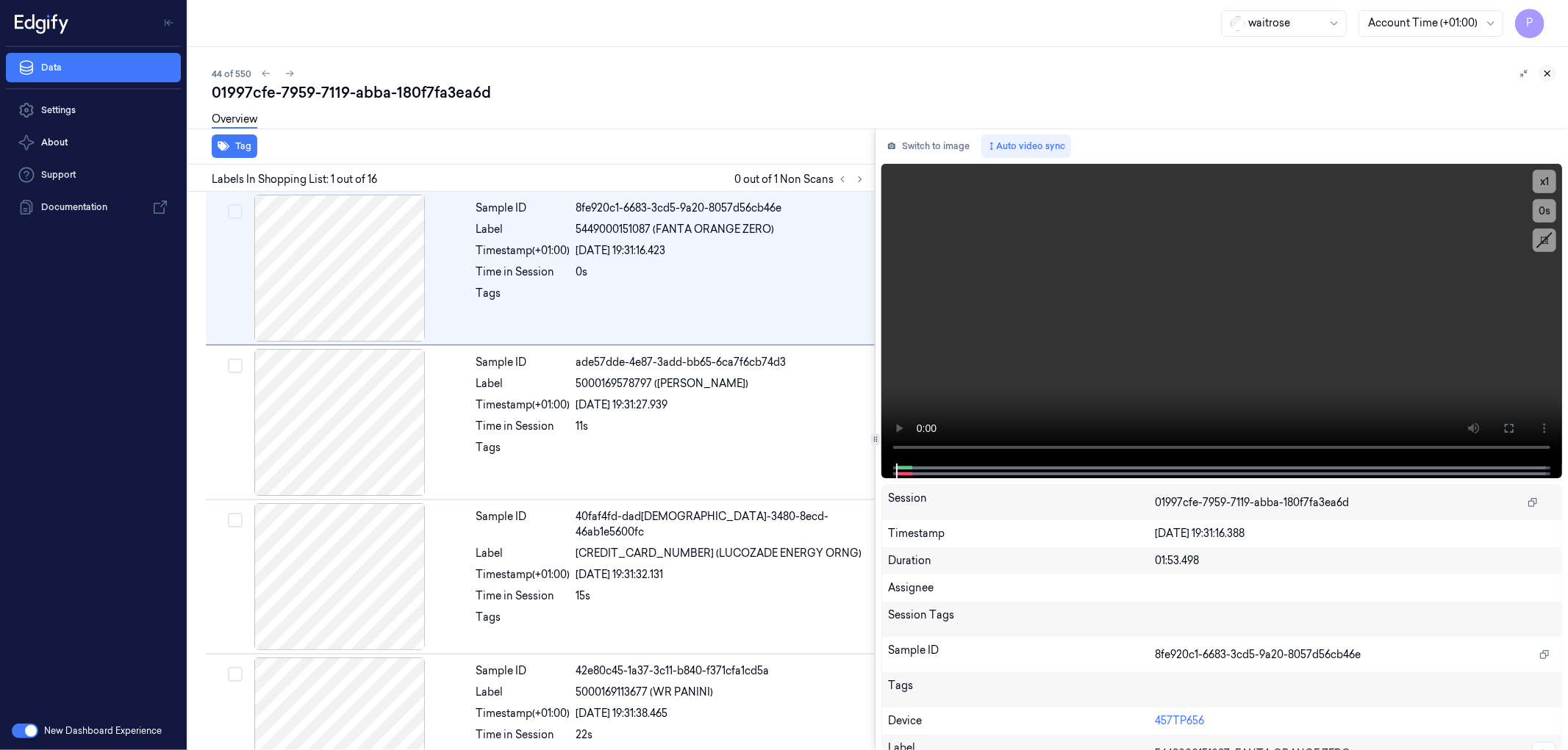
click at [1547, 76] on icon at bounding box center [1548, 73] width 10 height 10
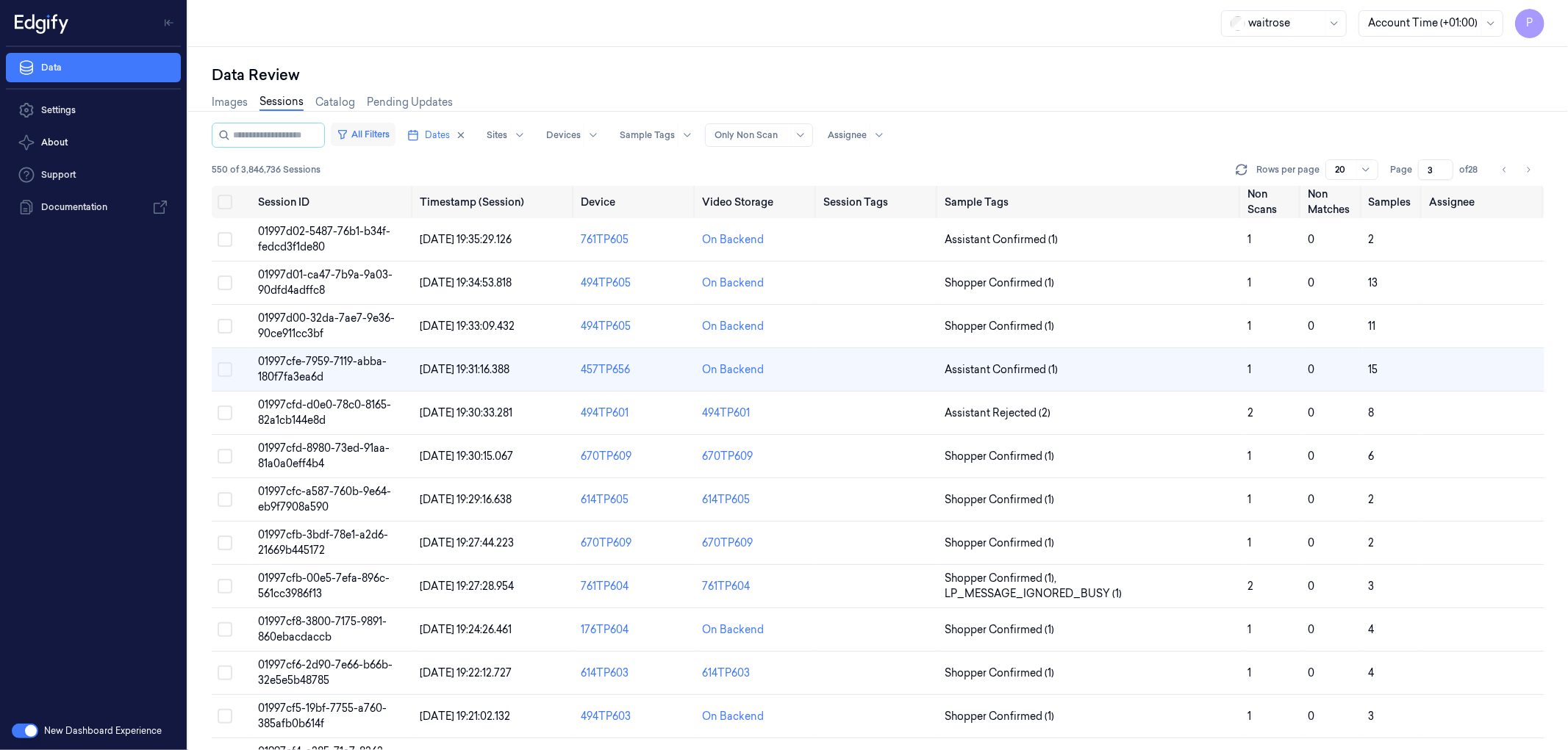
click at [396, 131] on button "All Filters" at bounding box center [363, 134] width 65 height 24
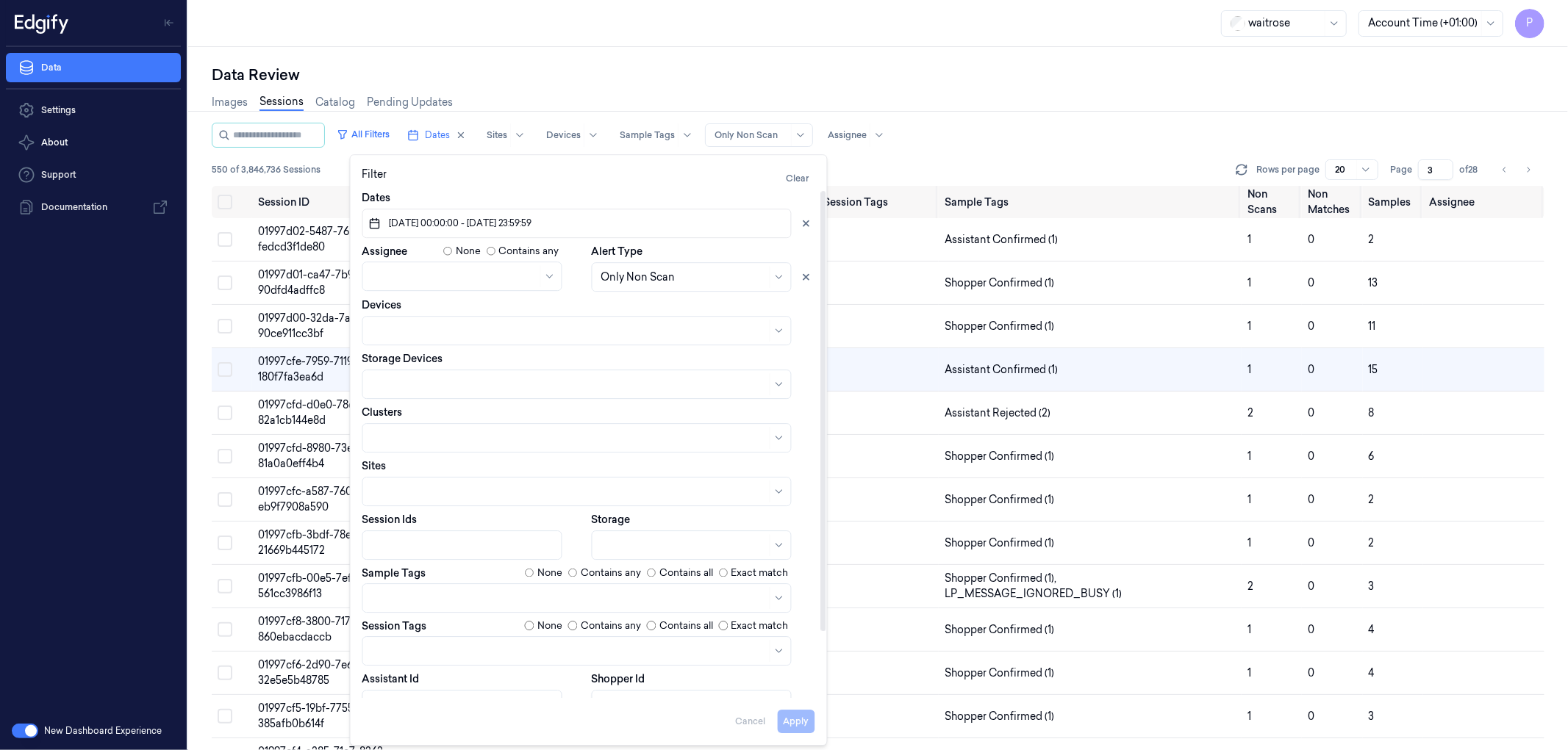
click at [688, 533] on div at bounding box center [691, 546] width 200 height 30
click at [660, 605] on div "Backend" at bounding box center [691, 603] width 181 height 16
click at [794, 723] on button "Apply" at bounding box center [796, 721] width 38 height 24
type input "1"
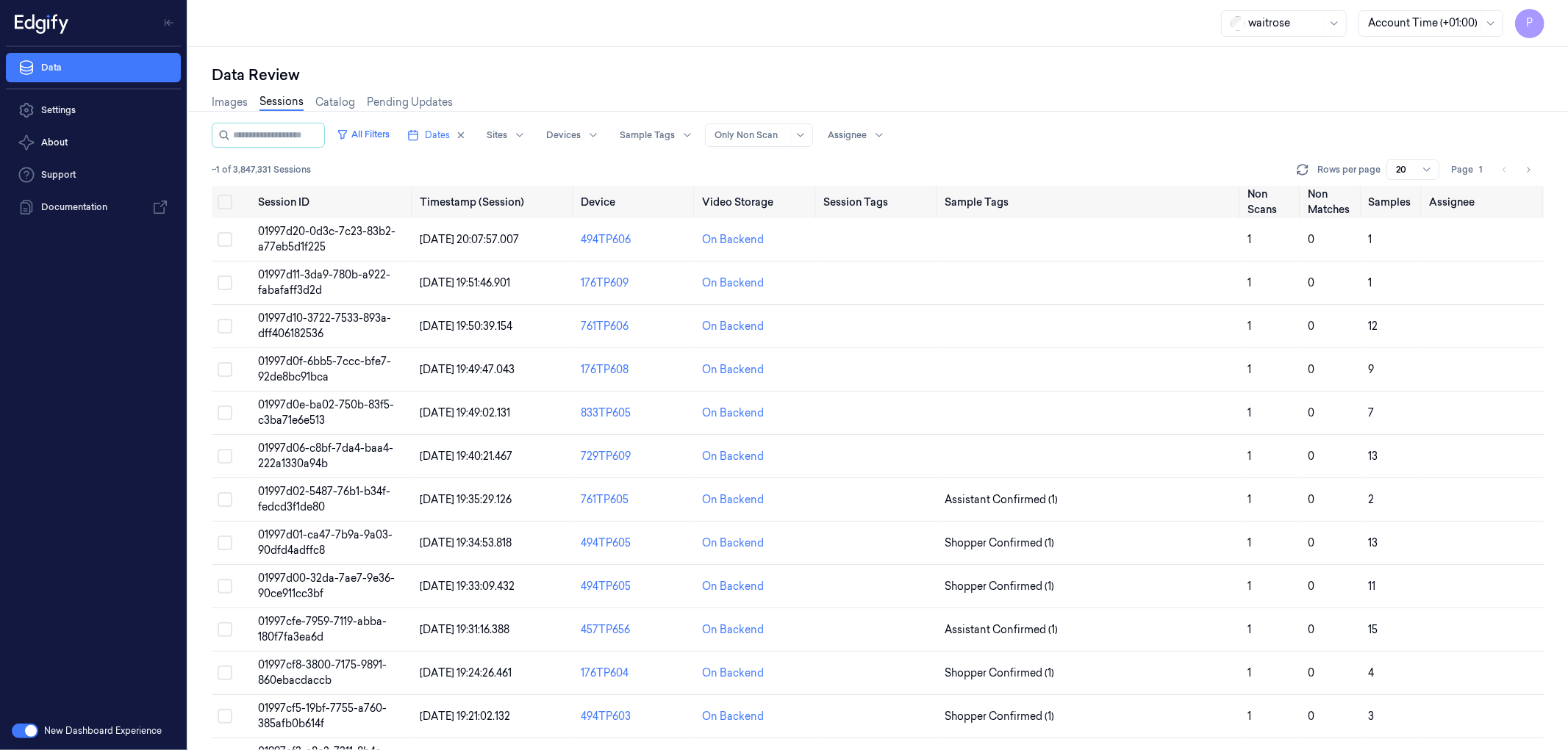
click at [1071, 86] on div "Images Sessions Catalog Pending Updates" at bounding box center [878, 104] width 1333 height 38
drag, startPoint x: 225, startPoint y: 166, endPoint x: 211, endPoint y: 168, distance: 14.1
click at [211, 168] on div "Data Review Images Sessions Catalog Pending Updates All Filters Dates Sites Dev…" at bounding box center [878, 398] width 1380 height 703
click at [1189, 103] on div "Images Sessions Catalog Pending Updates" at bounding box center [878, 104] width 1333 height 38
click at [1244, 169] on icon at bounding box center [1241, 169] width 15 height 15
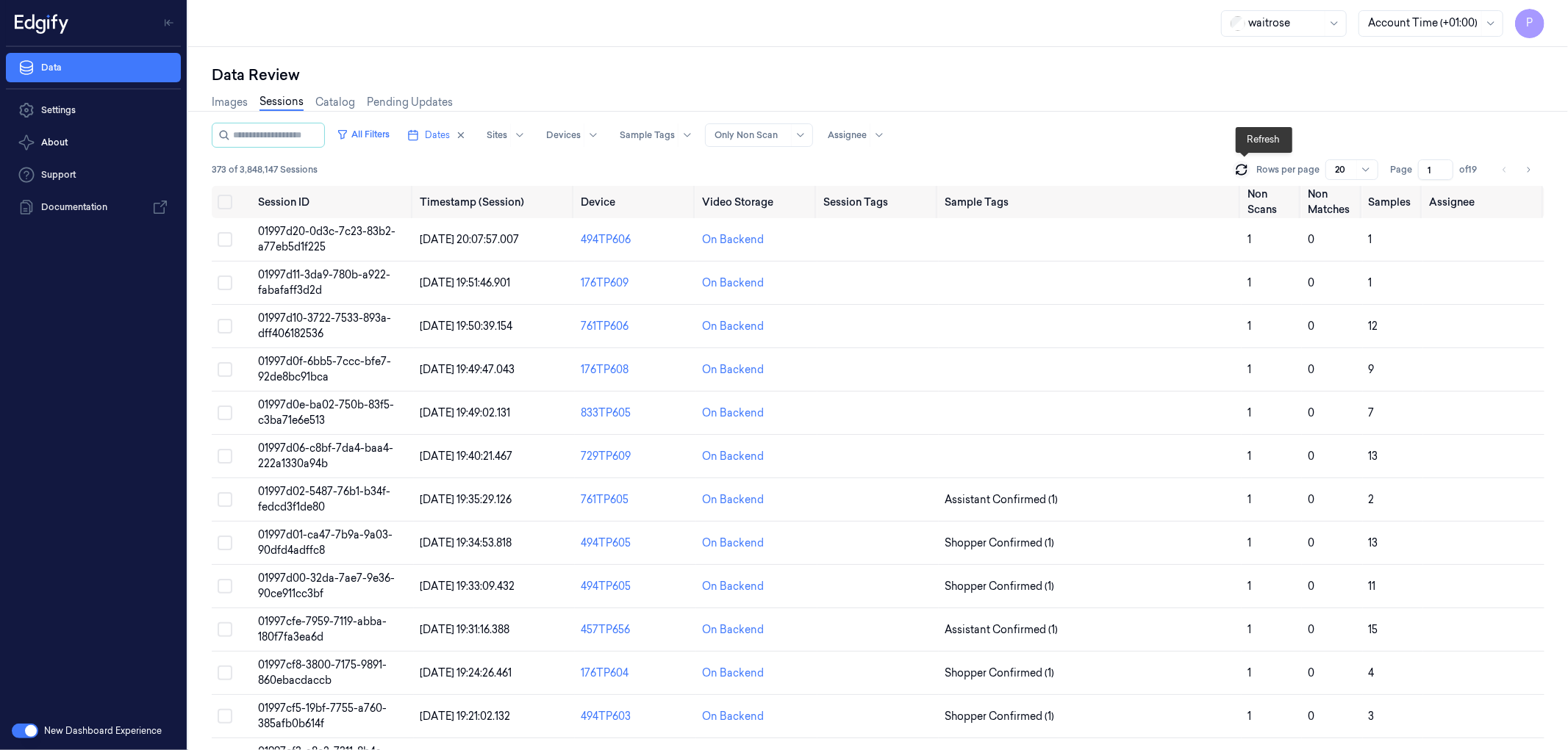
click at [1247, 168] on icon at bounding box center [1241, 169] width 15 height 15
click at [1240, 162] on icon at bounding box center [1241, 169] width 15 height 15
click at [1243, 170] on icon at bounding box center [1241, 169] width 15 height 15
click at [1247, 170] on icon at bounding box center [1241, 169] width 15 height 15
click at [1246, 170] on icon at bounding box center [1240, 172] width 10 height 4
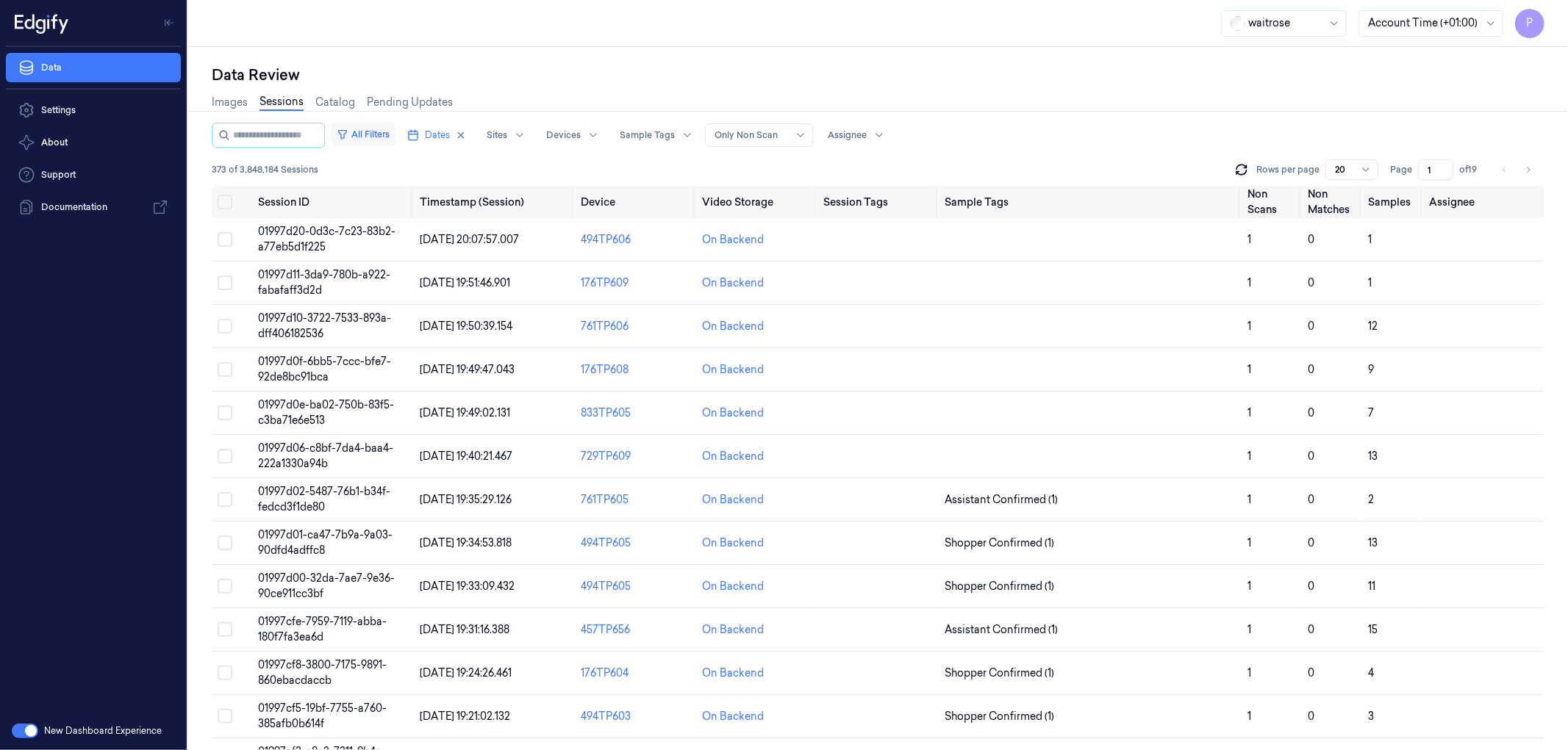
click at [380, 138] on button "All Filters" at bounding box center [363, 134] width 65 height 24
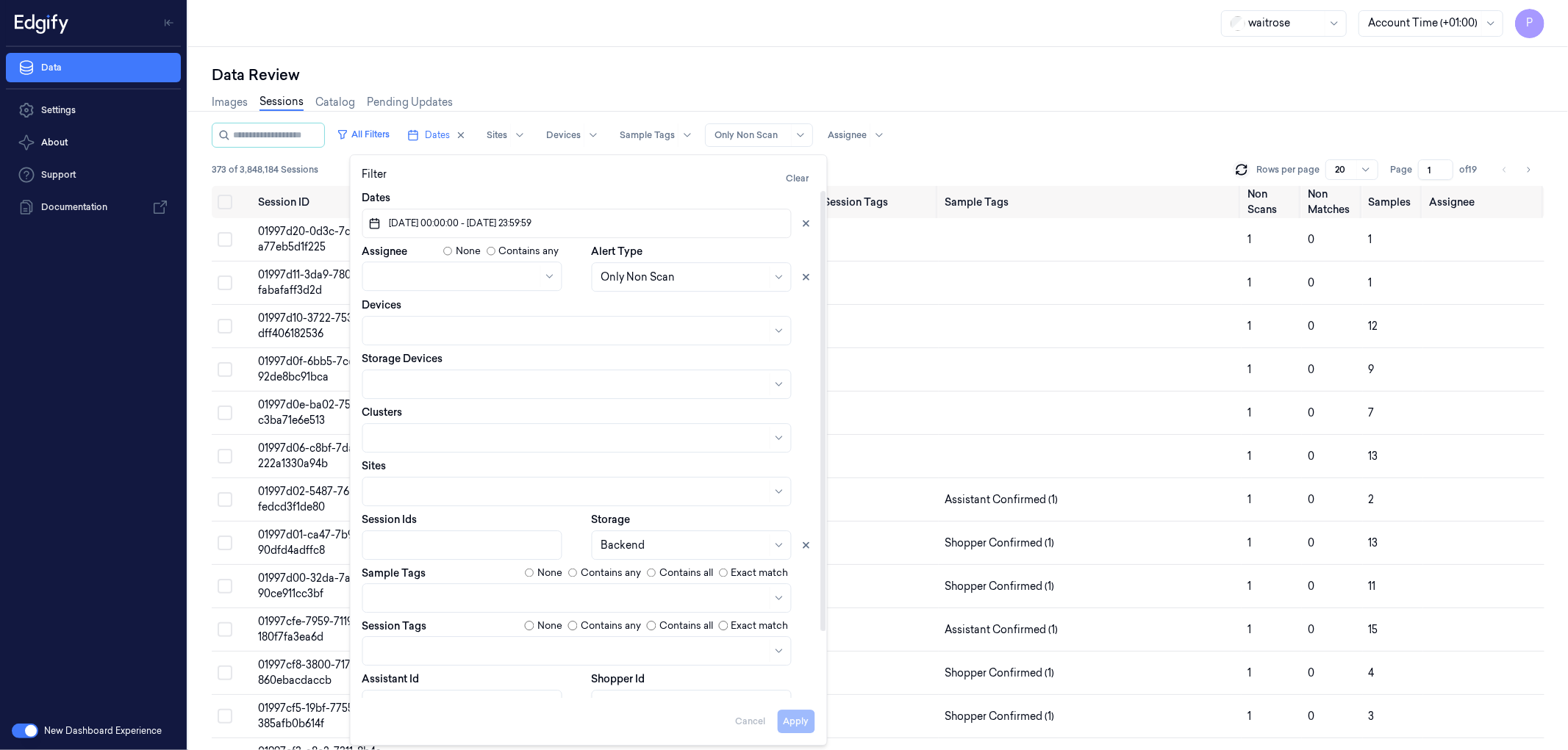
click at [950, 83] on div "Data Review" at bounding box center [878, 75] width 1333 height 21
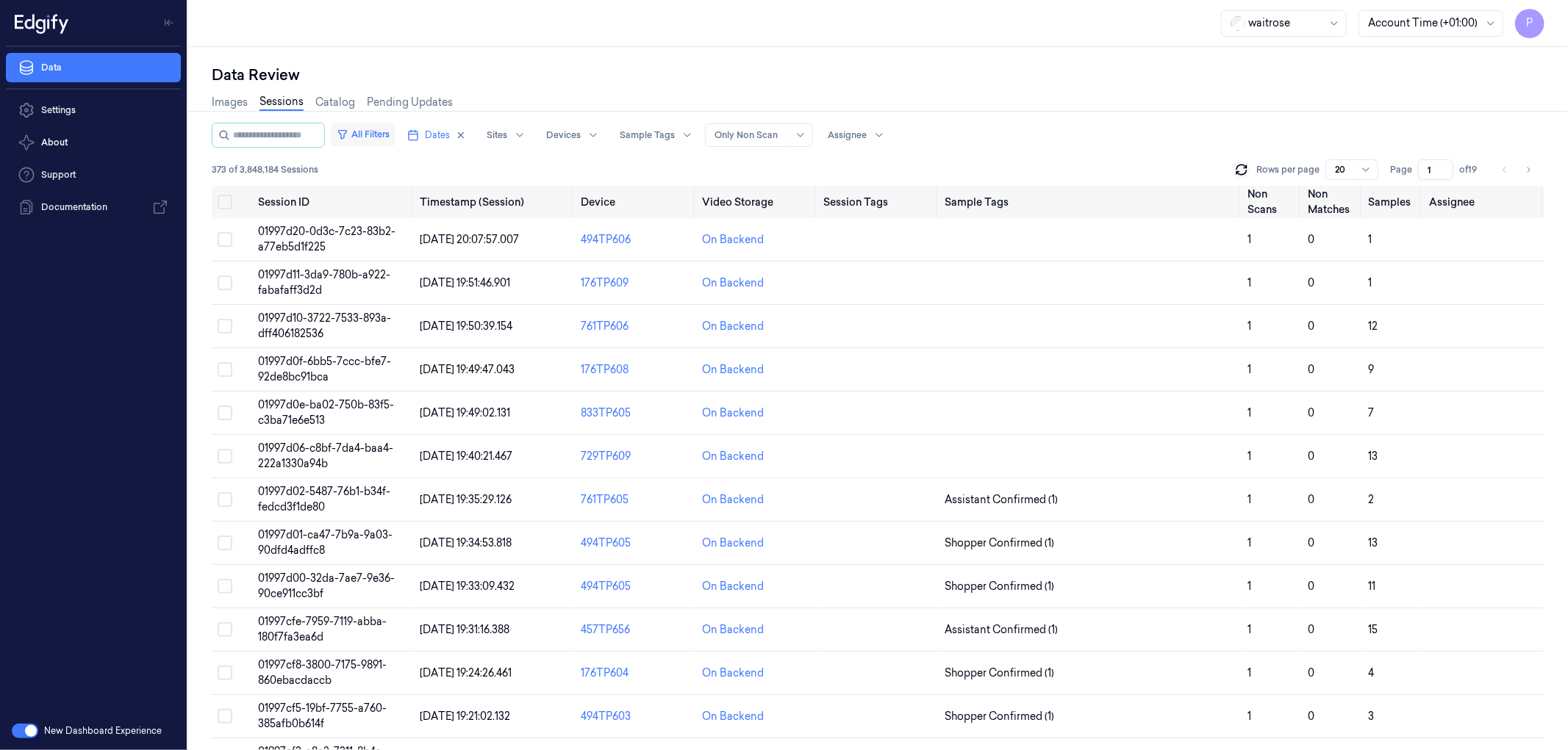
click at [388, 132] on button "All Filters" at bounding box center [363, 134] width 65 height 24
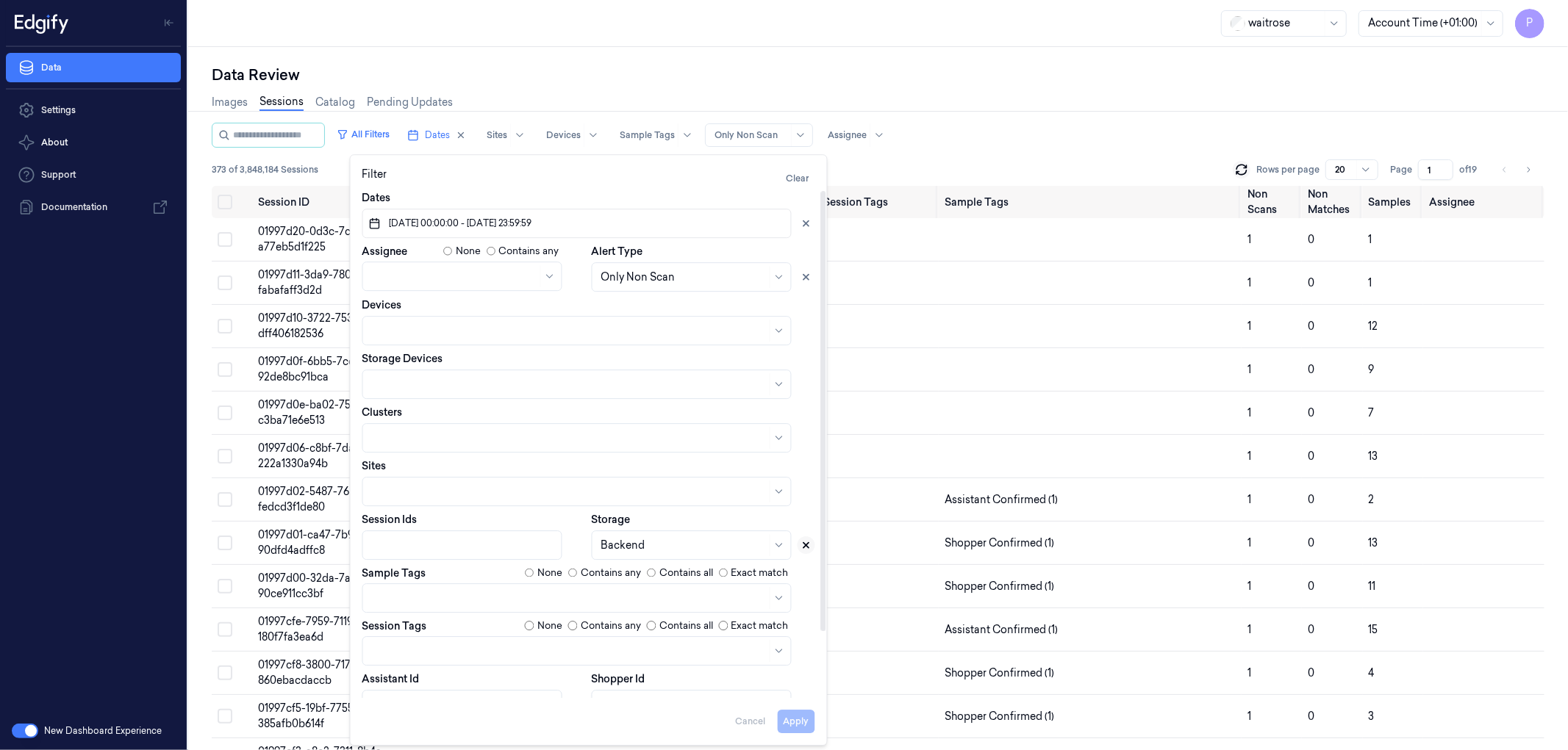
click at [807, 546] on icon at bounding box center [806, 546] width 5 height 5
click at [803, 721] on button "Apply" at bounding box center [796, 721] width 38 height 24
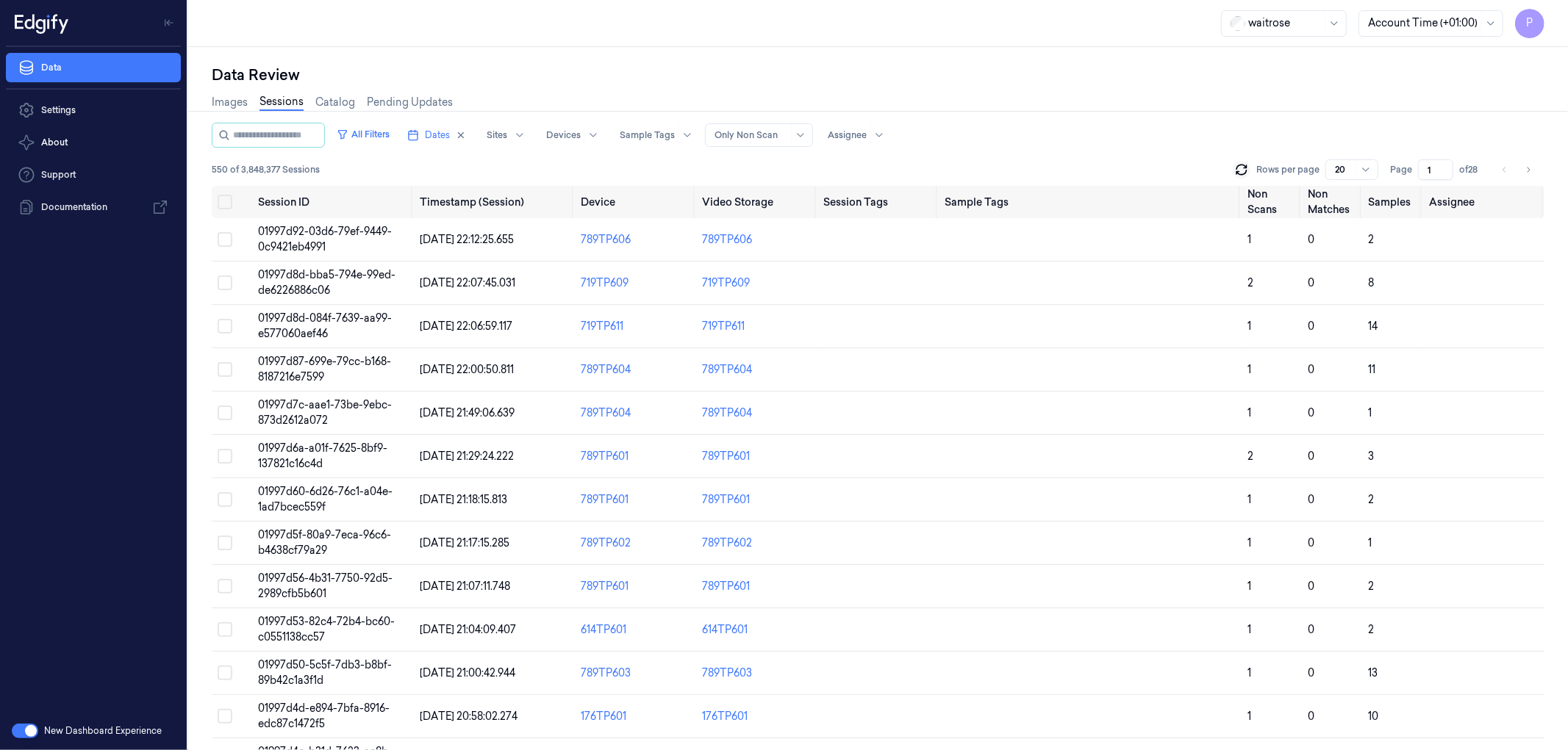
click at [1055, 107] on div "Images Sessions Catalog Pending Updates" at bounding box center [878, 104] width 1333 height 38
click at [1247, 171] on icon at bounding box center [1241, 169] width 15 height 15
click at [1527, 169] on icon "Go to next page" at bounding box center [1528, 169] width 9 height 11
click at [464, 137] on icon "button" at bounding box center [461, 135] width 5 height 5
type input "1"
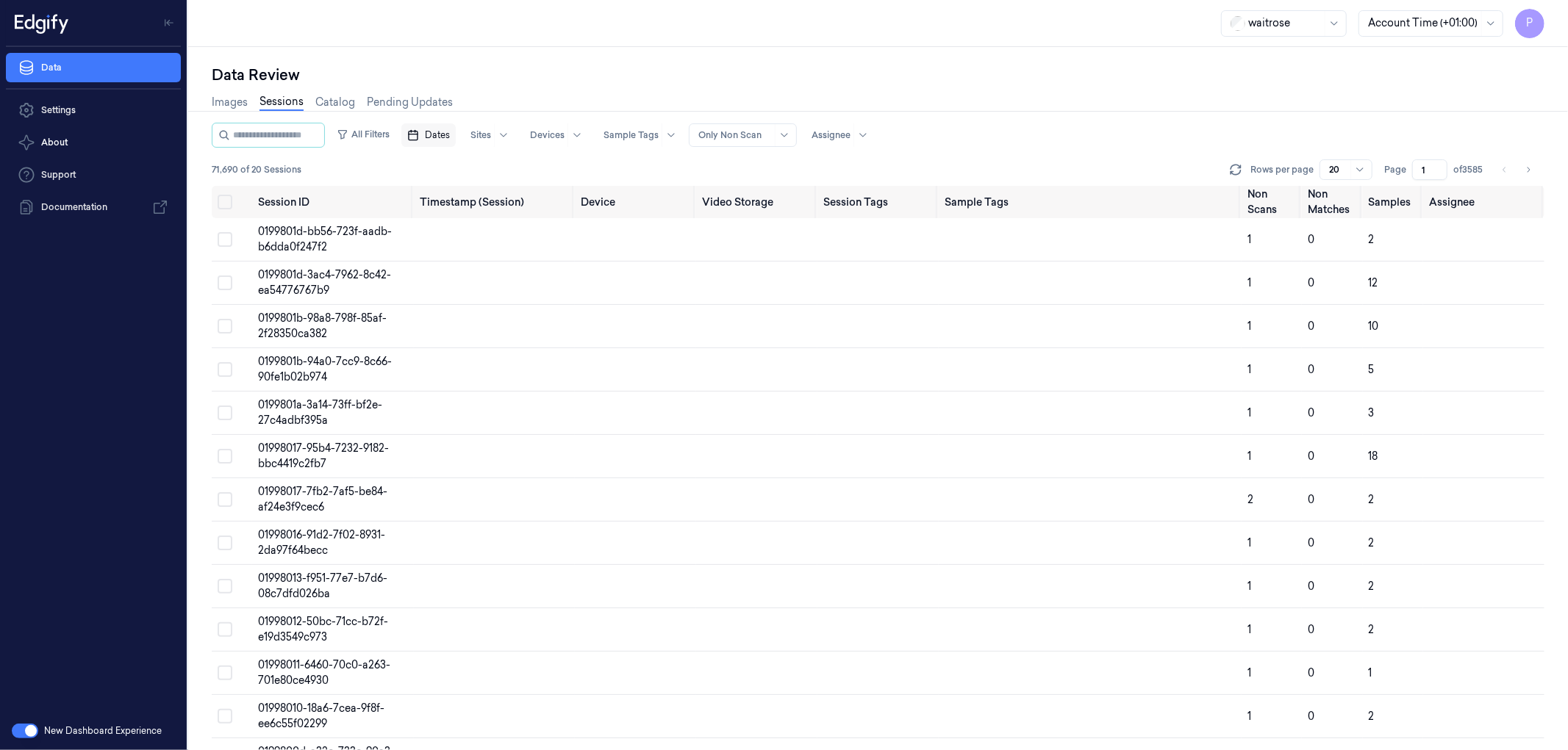
click at [444, 130] on span "Dates" at bounding box center [437, 134] width 25 height 13
click at [508, 312] on button "24" at bounding box center [513, 311] width 24 height 24
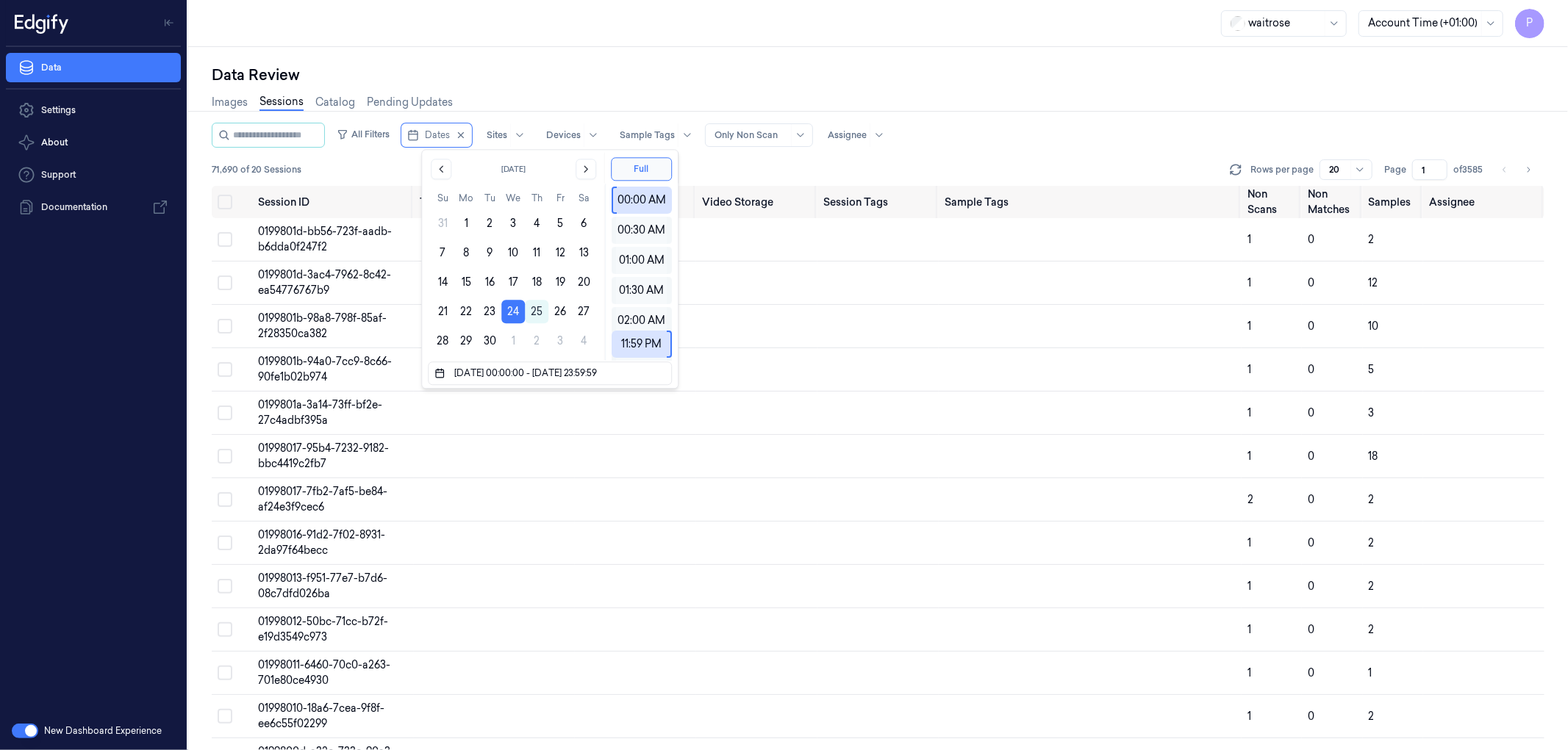
click at [694, 45] on div "waitrose Account Time (+01:00) P" at bounding box center [878, 24] width 1380 height 47
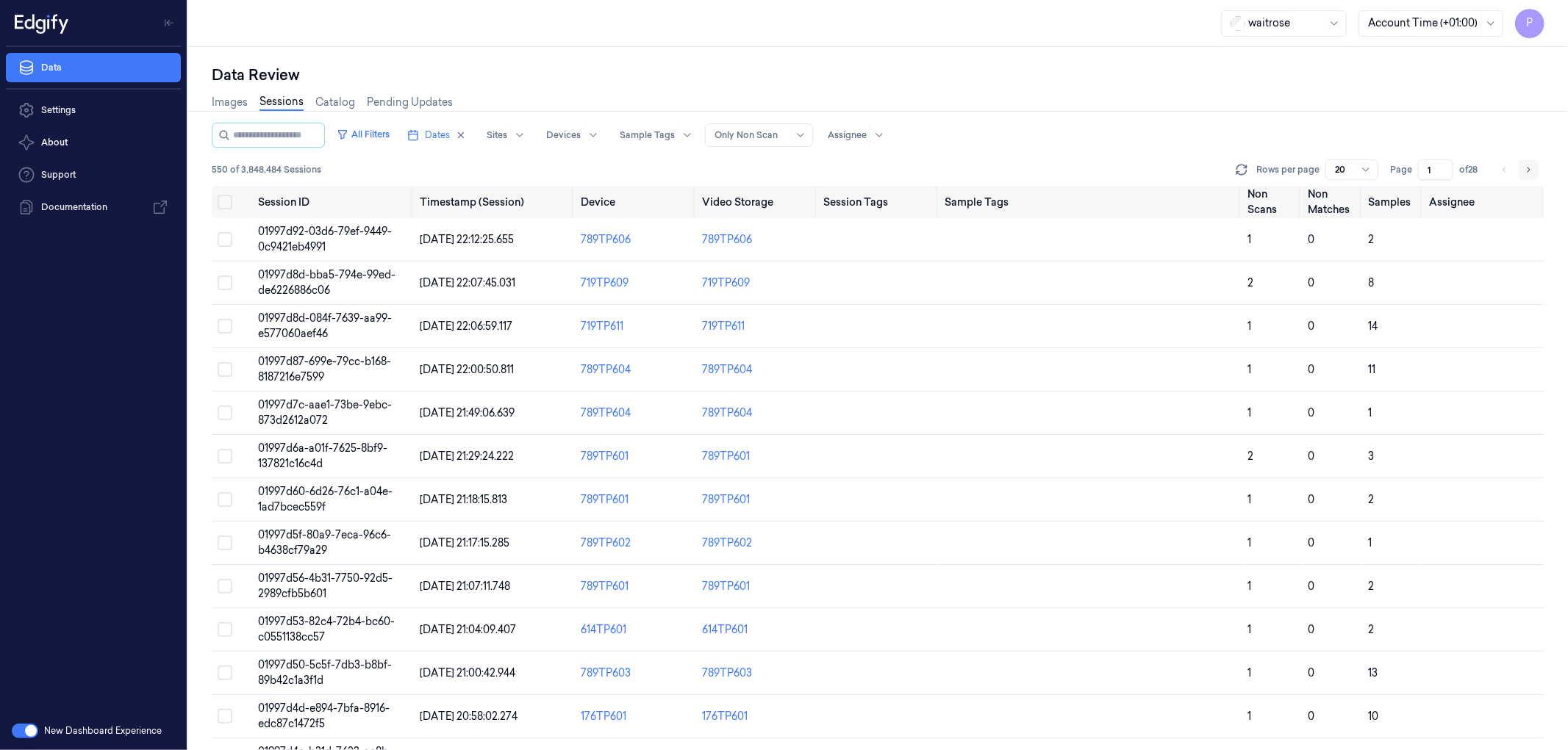
click at [1523, 174] on icon "Go to next page" at bounding box center [1528, 169] width 9 height 11
click at [1527, 169] on icon "Go to next page" at bounding box center [1528, 169] width 9 height 11
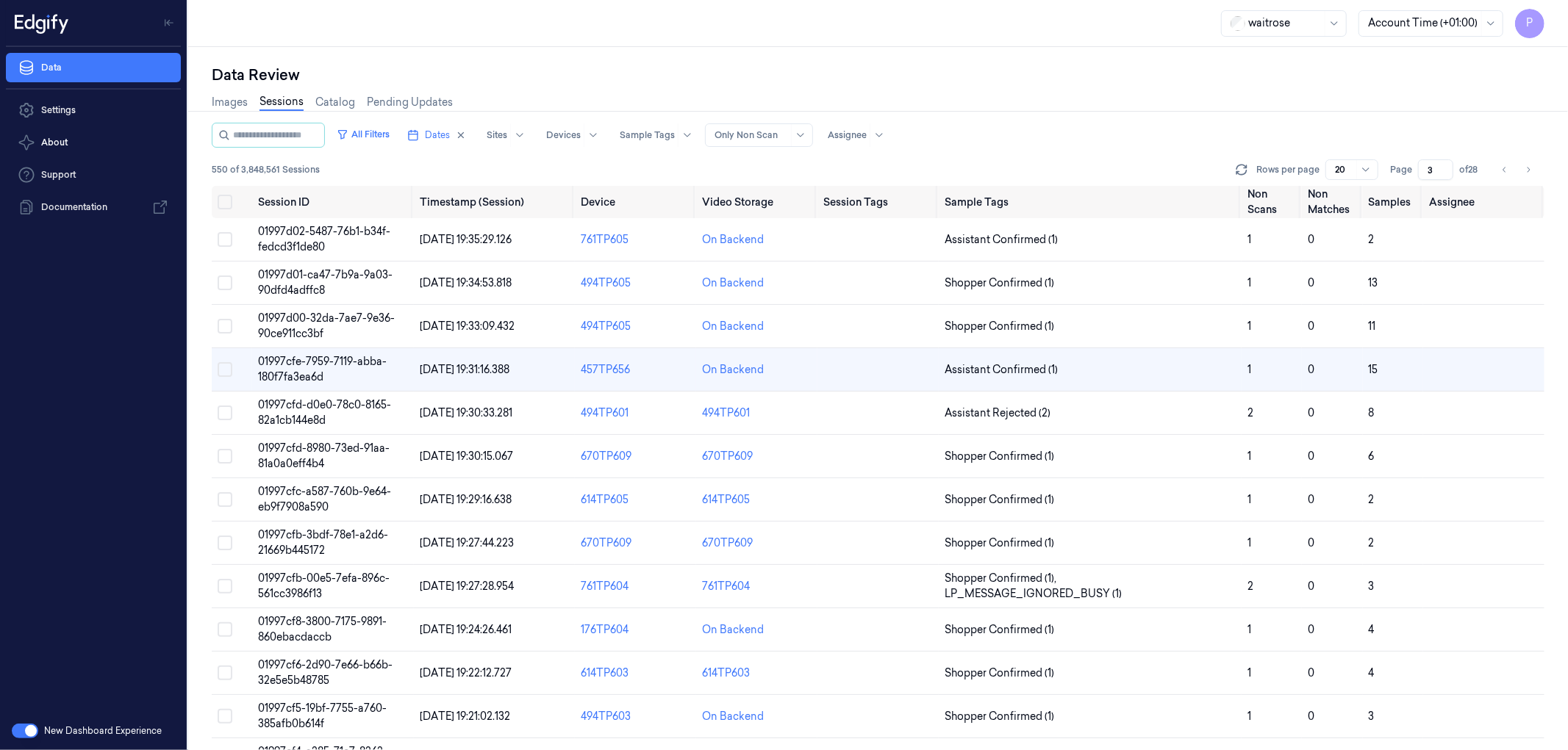
click at [1422, 168] on input "3" at bounding box center [1435, 170] width 35 height 21
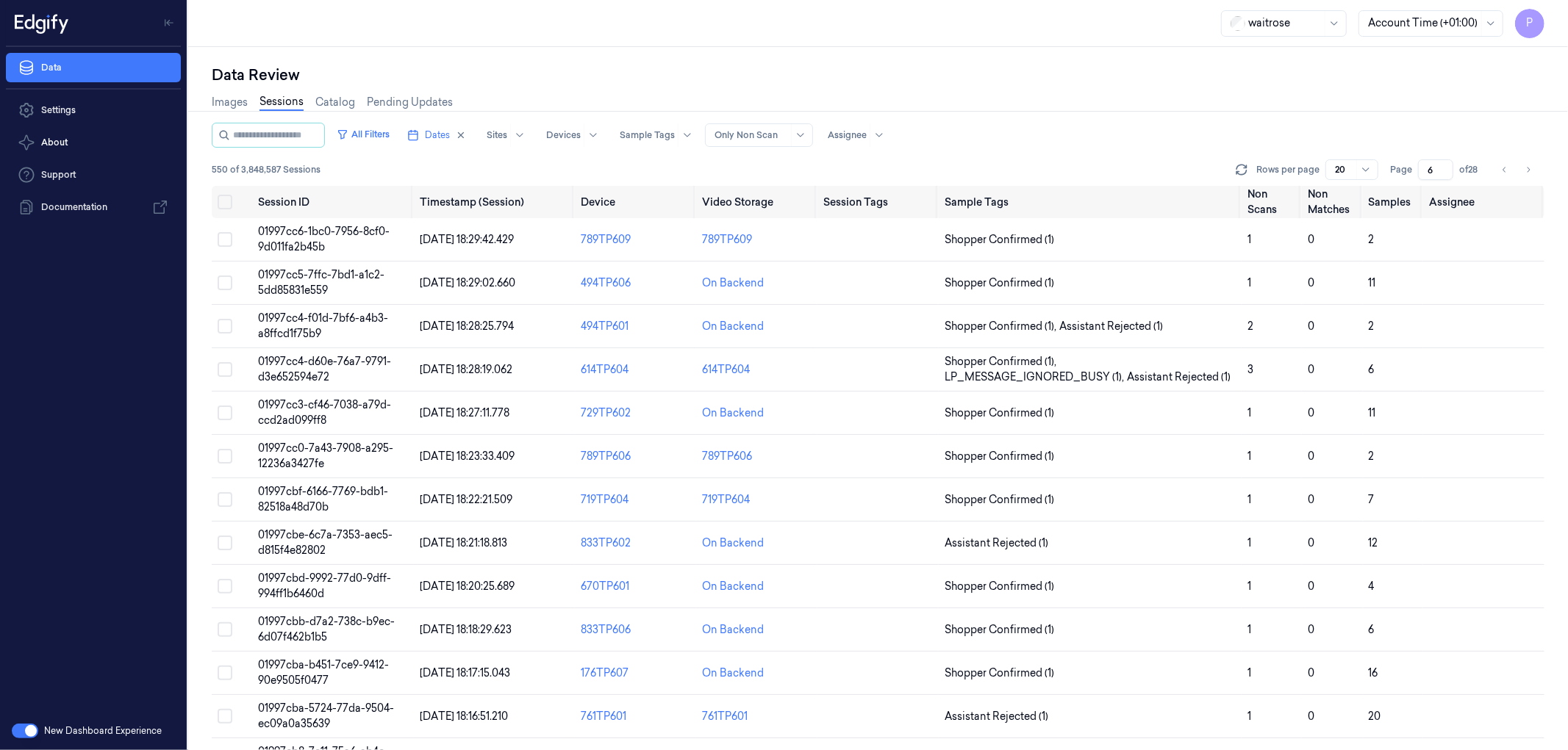
click at [1422, 167] on input "6" at bounding box center [1435, 170] width 35 height 21
click at [1225, 114] on div "Images Sessions Catalog Pending Updates" at bounding box center [878, 104] width 1333 height 38
click at [222, 203] on button "Select all" at bounding box center [224, 202] width 15 height 15
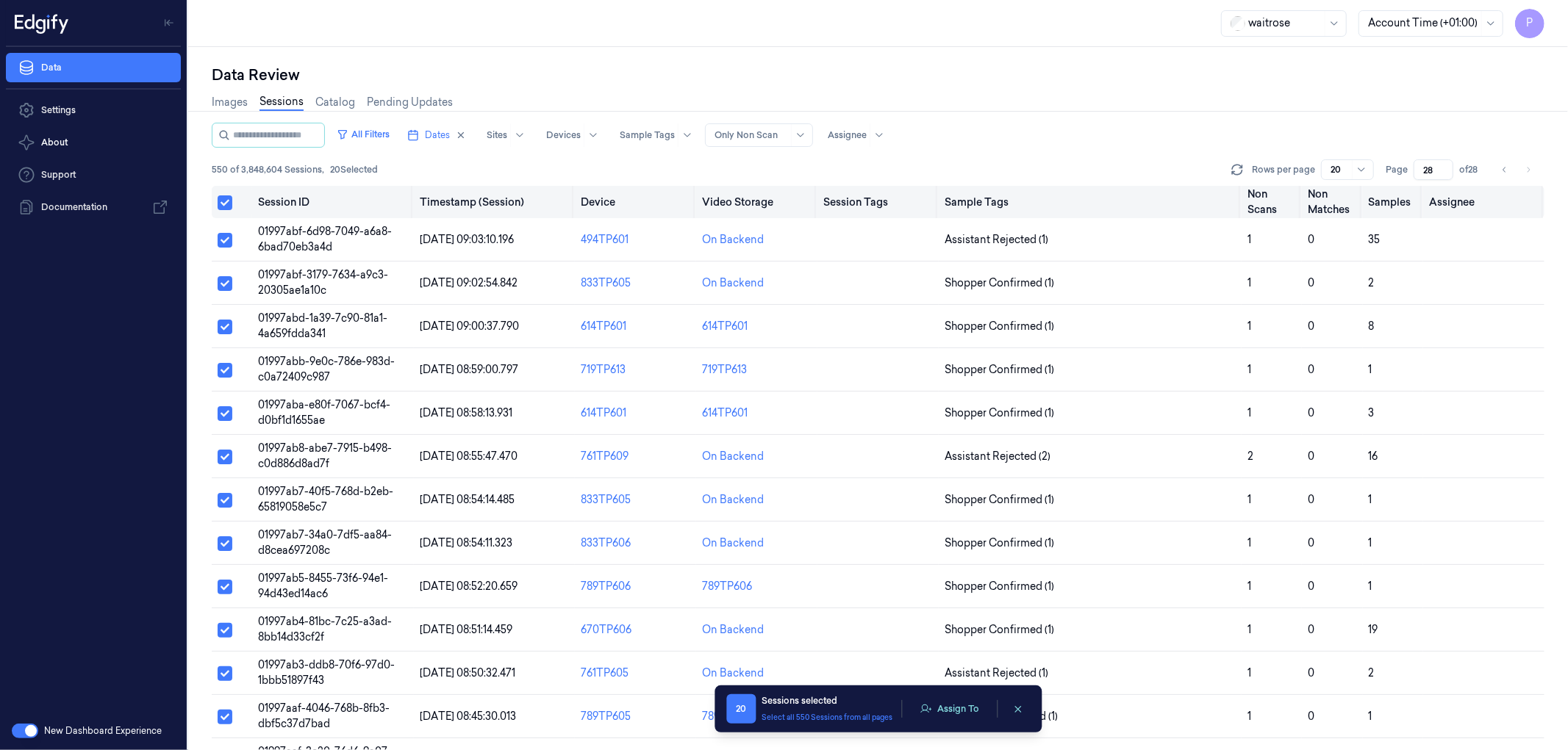
click at [222, 203] on button "Select all" at bounding box center [224, 203] width 15 height 15
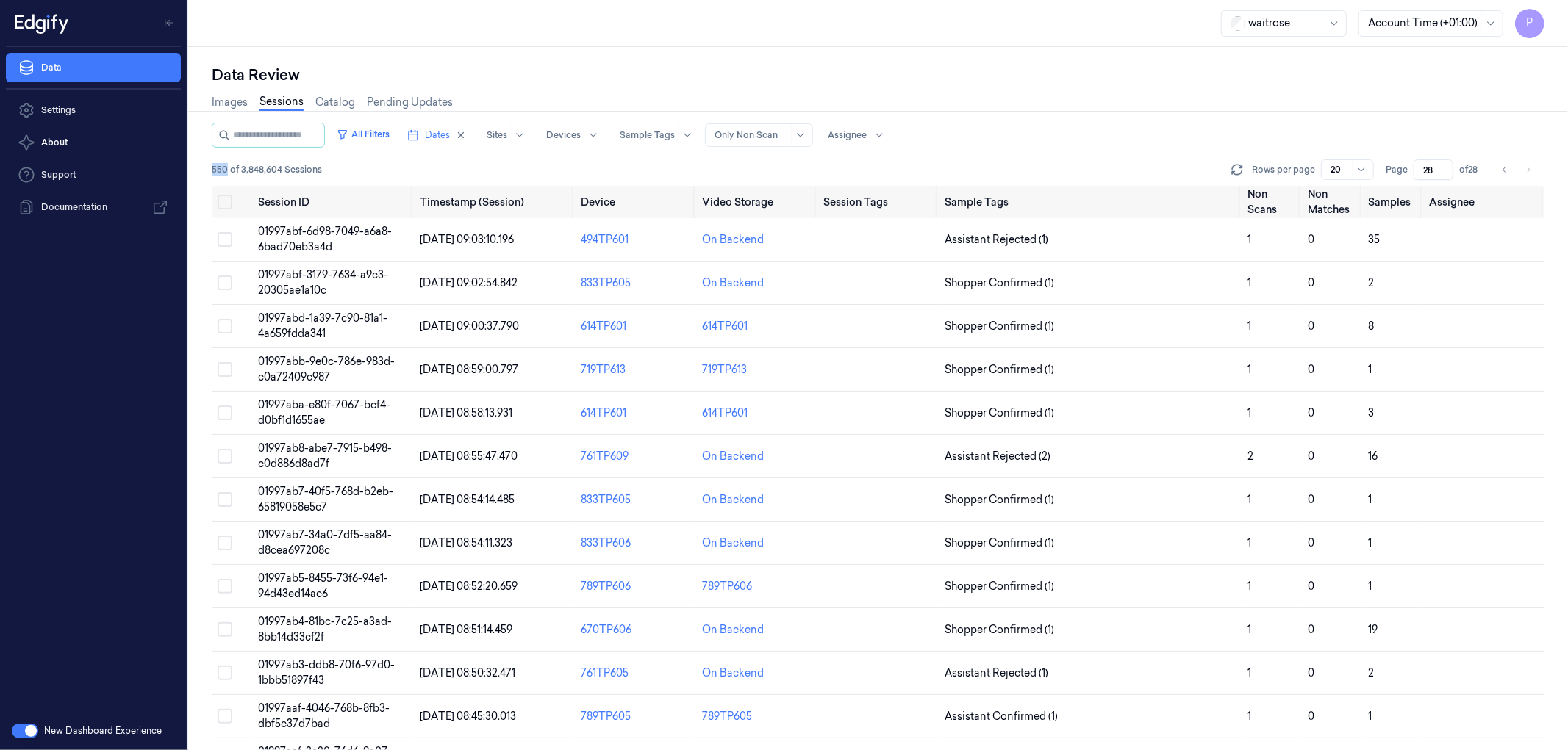
drag, startPoint x: 224, startPoint y: 169, endPoint x: 211, endPoint y: 169, distance: 13.0
click at [211, 169] on span "550 of 3,848,604 Sessions" at bounding box center [266, 169] width 110 height 13
click at [1097, 132] on div "All Filters Dates Sites Devices Sample Tags Alert Type Only Non Scan Assignee" at bounding box center [878, 135] width 1333 height 25
click at [1504, 169] on icon "Go to previous page" at bounding box center [1505, 169] width 9 height 11
click at [1502, 168] on icon "Go to previous page" at bounding box center [1505, 169] width 9 height 11
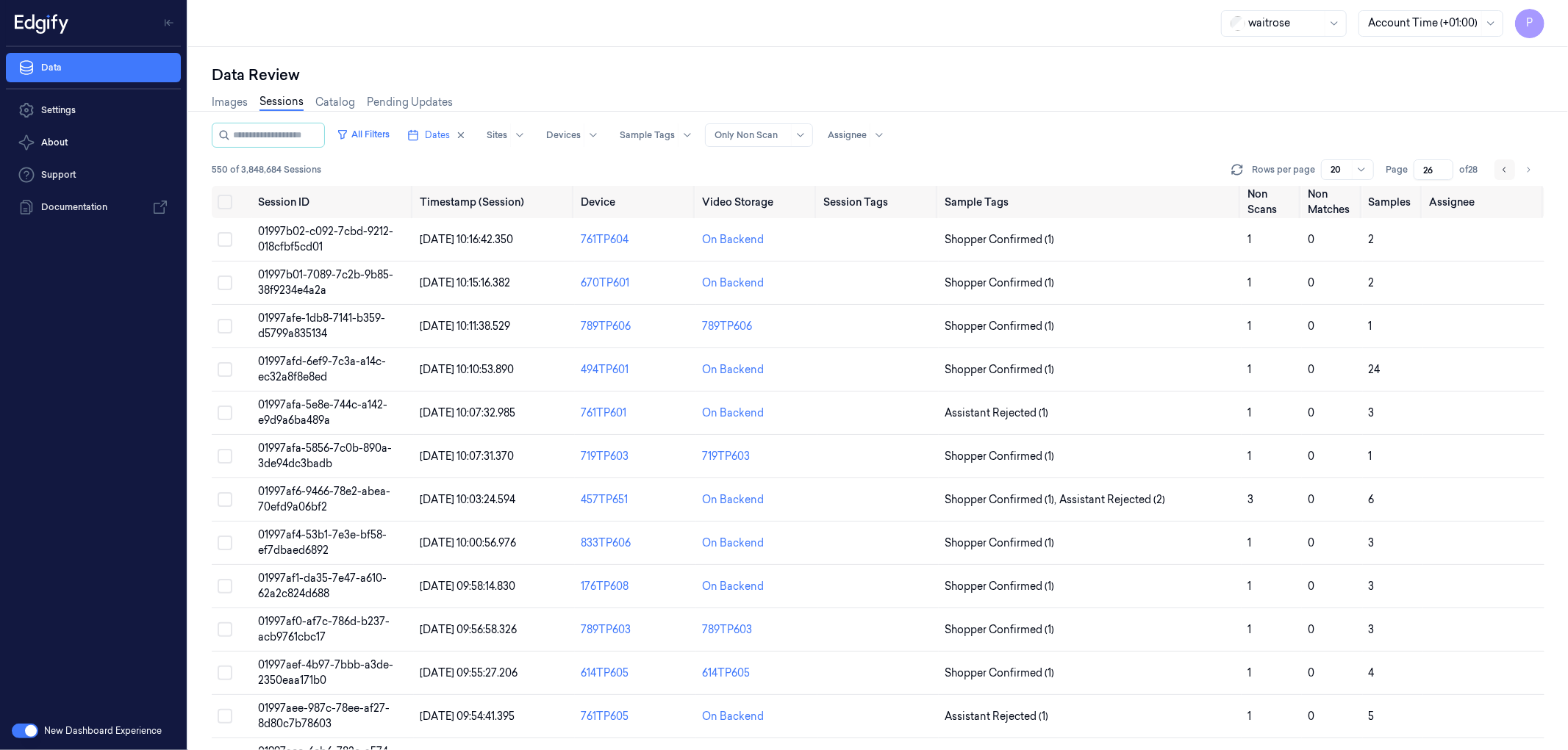
click at [1505, 167] on icon "Go to previous page" at bounding box center [1503, 169] width 3 height 5
click at [1154, 143] on div "All Filters Dates Sites Devices Sample Tags Alert Type Only Non Scan Assignee" at bounding box center [878, 135] width 1333 height 25
drag, startPoint x: 1434, startPoint y: 169, endPoint x: 1419, endPoint y: 169, distance: 15.0
click at [1419, 169] on input "25" at bounding box center [1433, 170] width 39 height 21
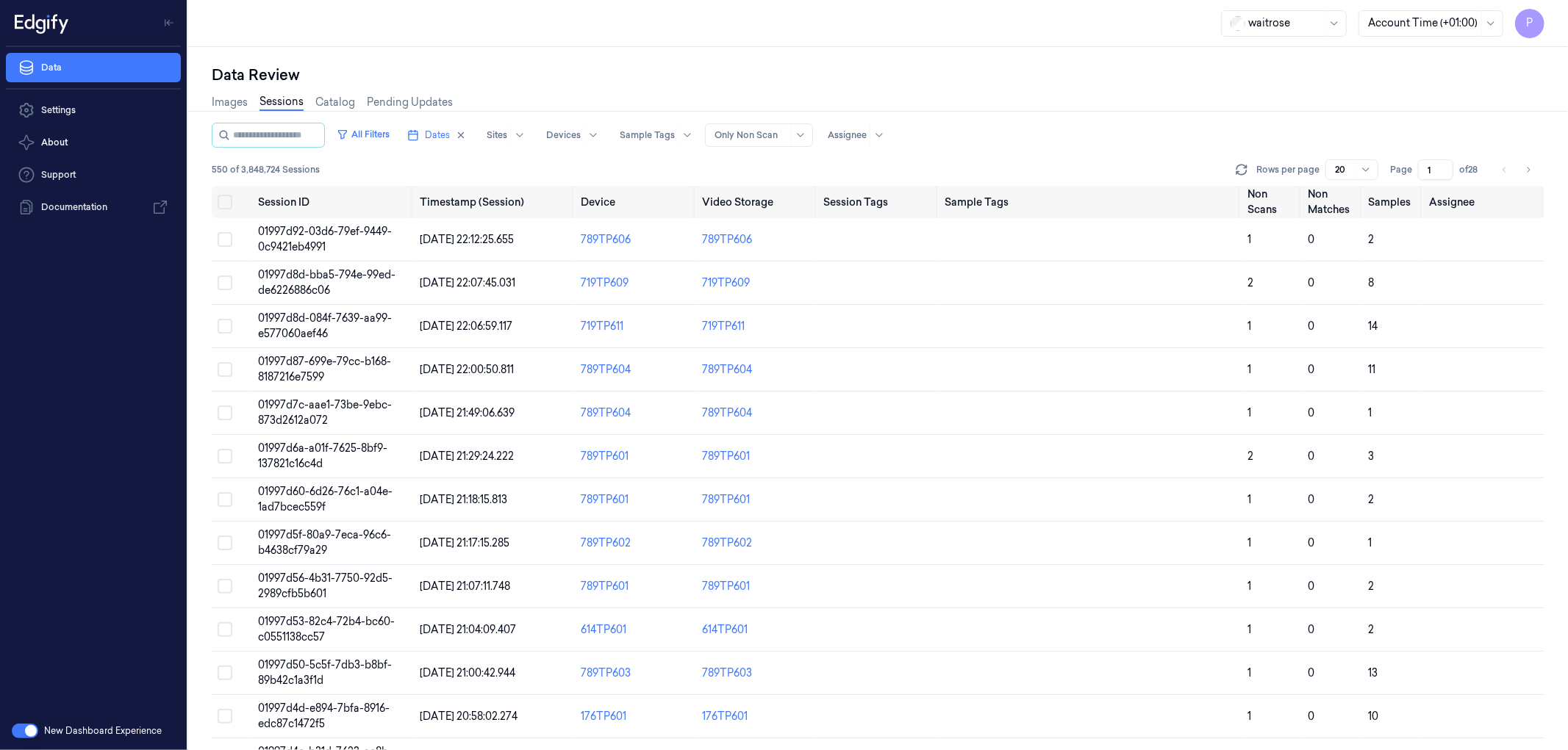
type input "1"
click at [1255, 100] on div "Images Sessions Catalog Pending Updates" at bounding box center [878, 104] width 1333 height 38
click at [450, 137] on span "Dates" at bounding box center [437, 134] width 25 height 13
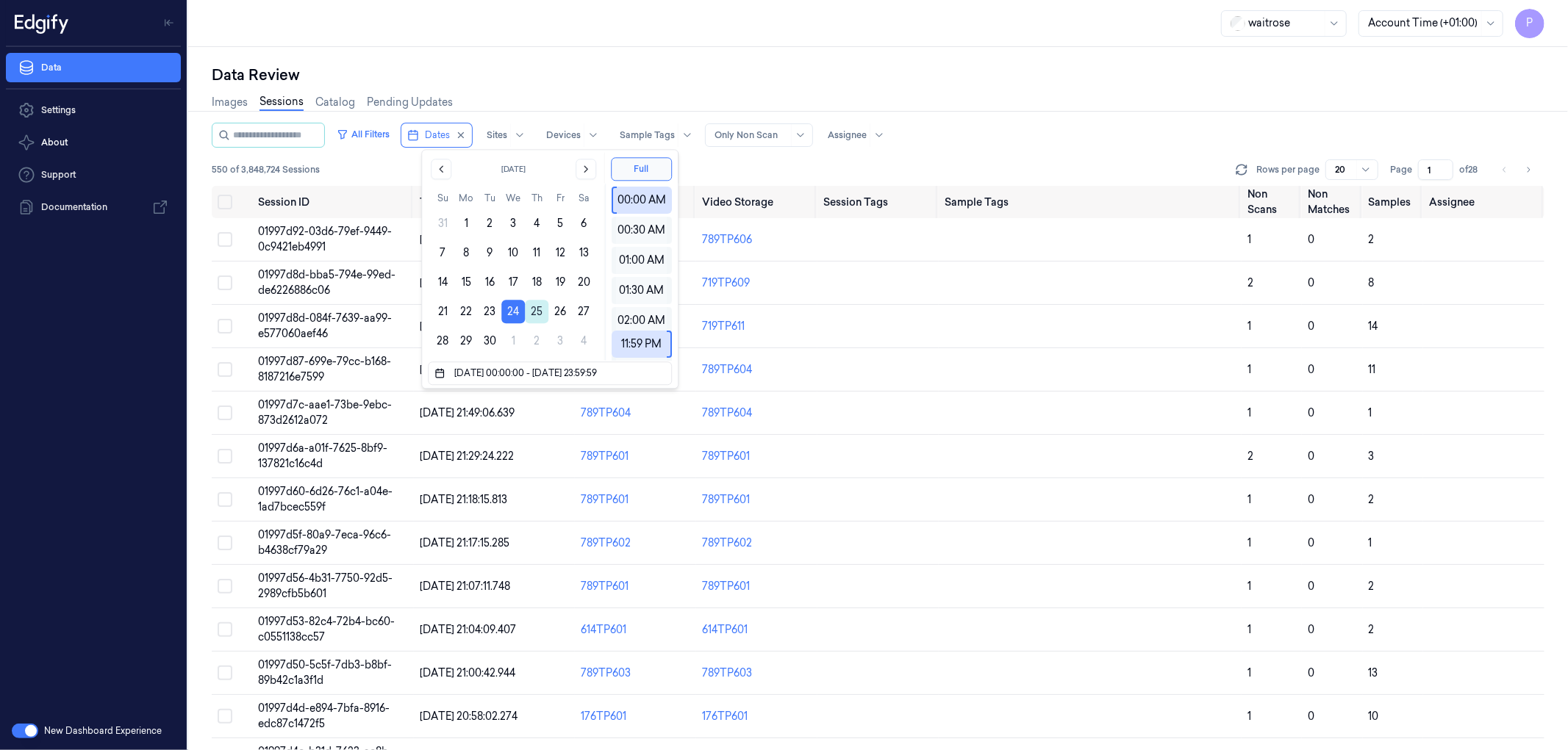
click at [537, 308] on button "25" at bounding box center [536, 311] width 24 height 24
type input "24/09/2025 00:00:00 - 25/09/2025 23:59:59"
click at [943, 78] on div "Data Review" at bounding box center [878, 75] width 1333 height 21
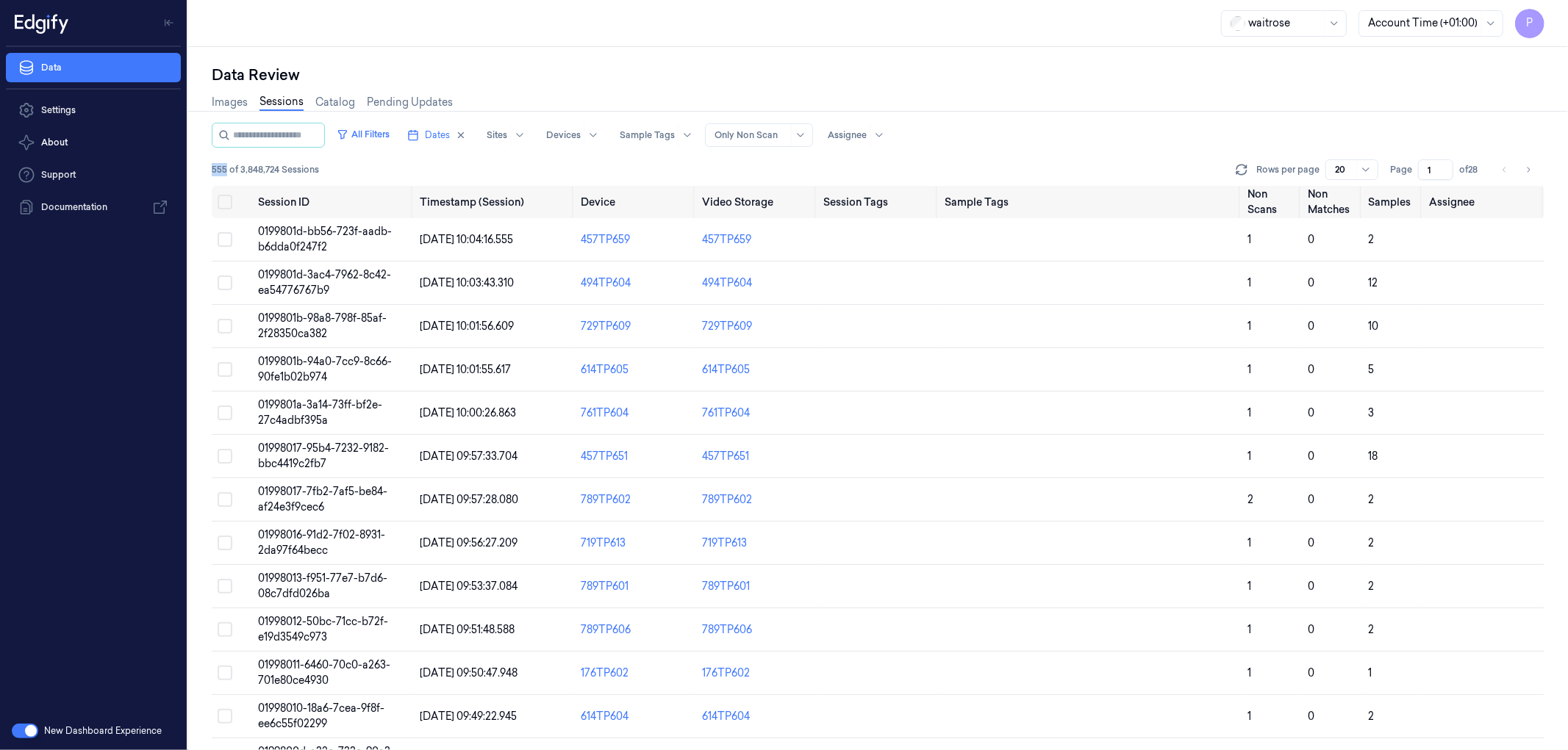
drag, startPoint x: 225, startPoint y: 169, endPoint x: 207, endPoint y: 169, distance: 18.0
click at [207, 169] on div "Data Review Images Sessions Catalog Pending Updates All Filters Dates Sites Dev…" at bounding box center [878, 398] width 1380 height 703
click at [1008, 127] on div "All Filters Dates Sites Devices Sample Tags Alert Type Only Non Scan Assignee" at bounding box center [878, 135] width 1333 height 25
click at [1530, 170] on icon "Go to next page" at bounding box center [1528, 169] width 9 height 11
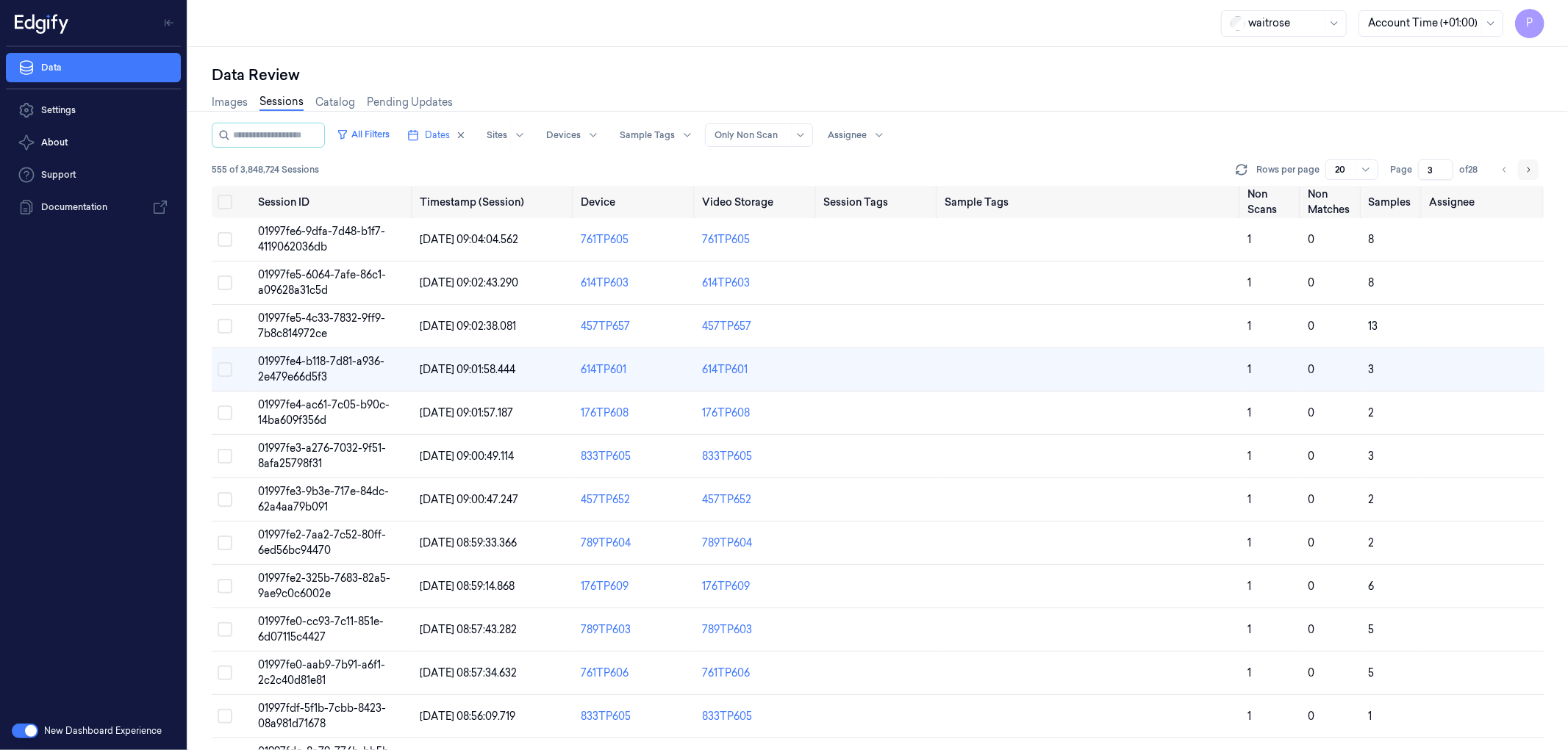
click at [1530, 170] on icon "Go to next page" at bounding box center [1528, 169] width 9 height 11
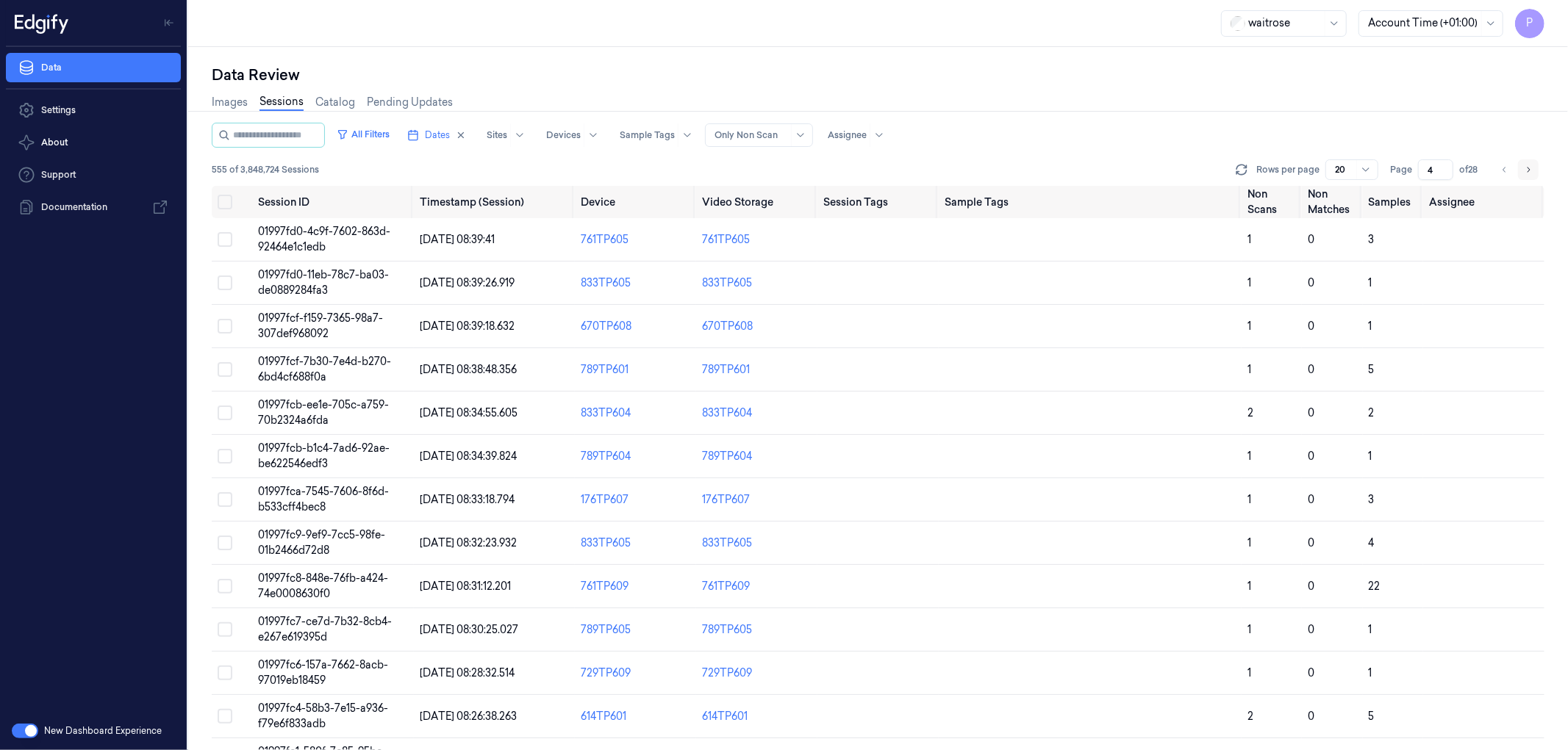
click at [1531, 170] on icon "Go to next page" at bounding box center [1528, 169] width 9 height 11
drag, startPoint x: 1436, startPoint y: 169, endPoint x: 1427, endPoint y: 169, distance: 9.0
click at [1427, 169] on input "6" at bounding box center [1435, 170] width 35 height 21
type input "1"
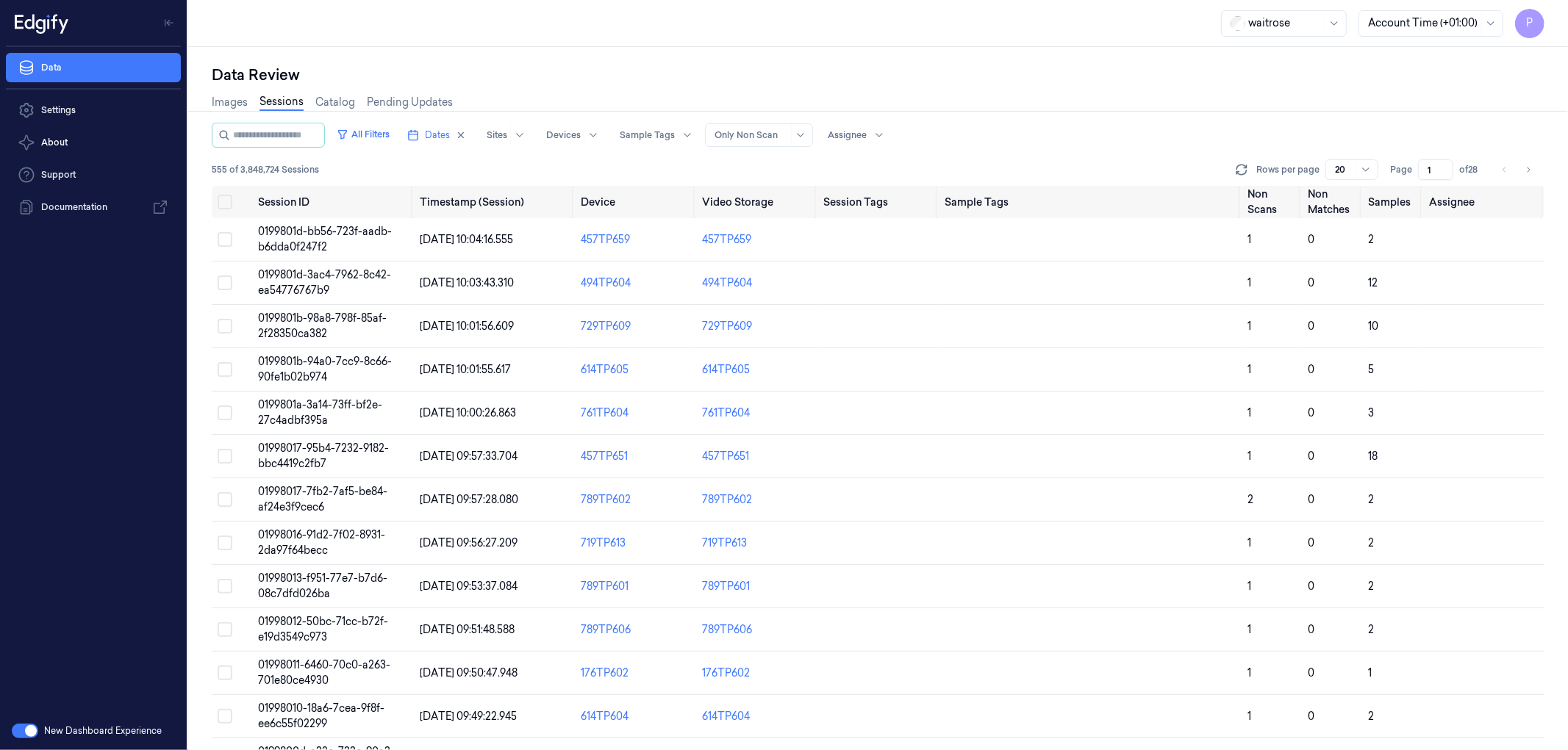
click at [1231, 112] on div "Images Sessions Catalog Pending Updates" at bounding box center [878, 104] width 1333 height 38
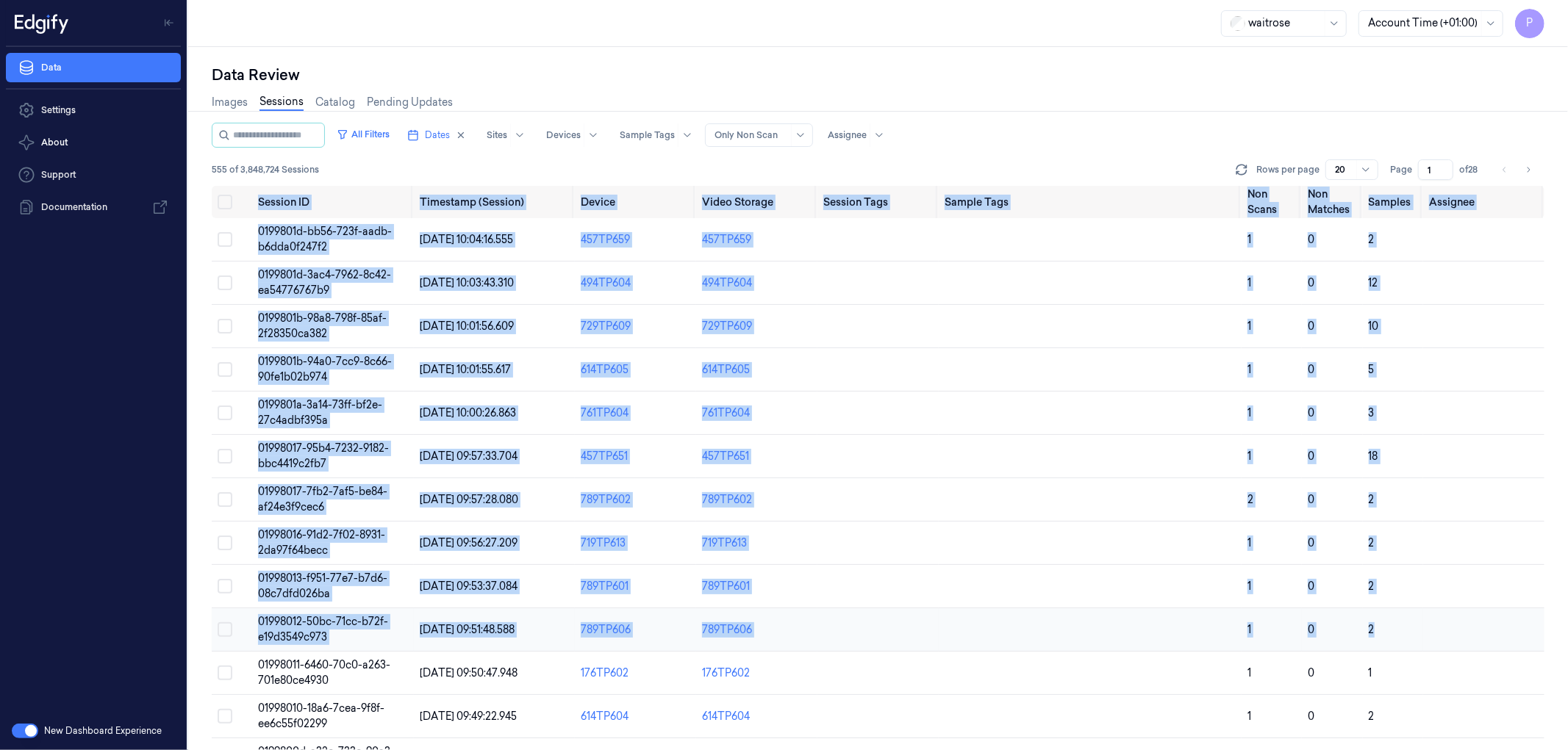
drag, startPoint x: 244, startPoint y: 198, endPoint x: 1483, endPoint y: 630, distance: 1312.2
click at [1483, 630] on table "Session ID Timestamp (Session) Device Video Storage Session Tags Sample Tags No…" at bounding box center [878, 635] width 1333 height 898
click at [1483, 630] on td at bounding box center [1483, 630] width 121 height 44
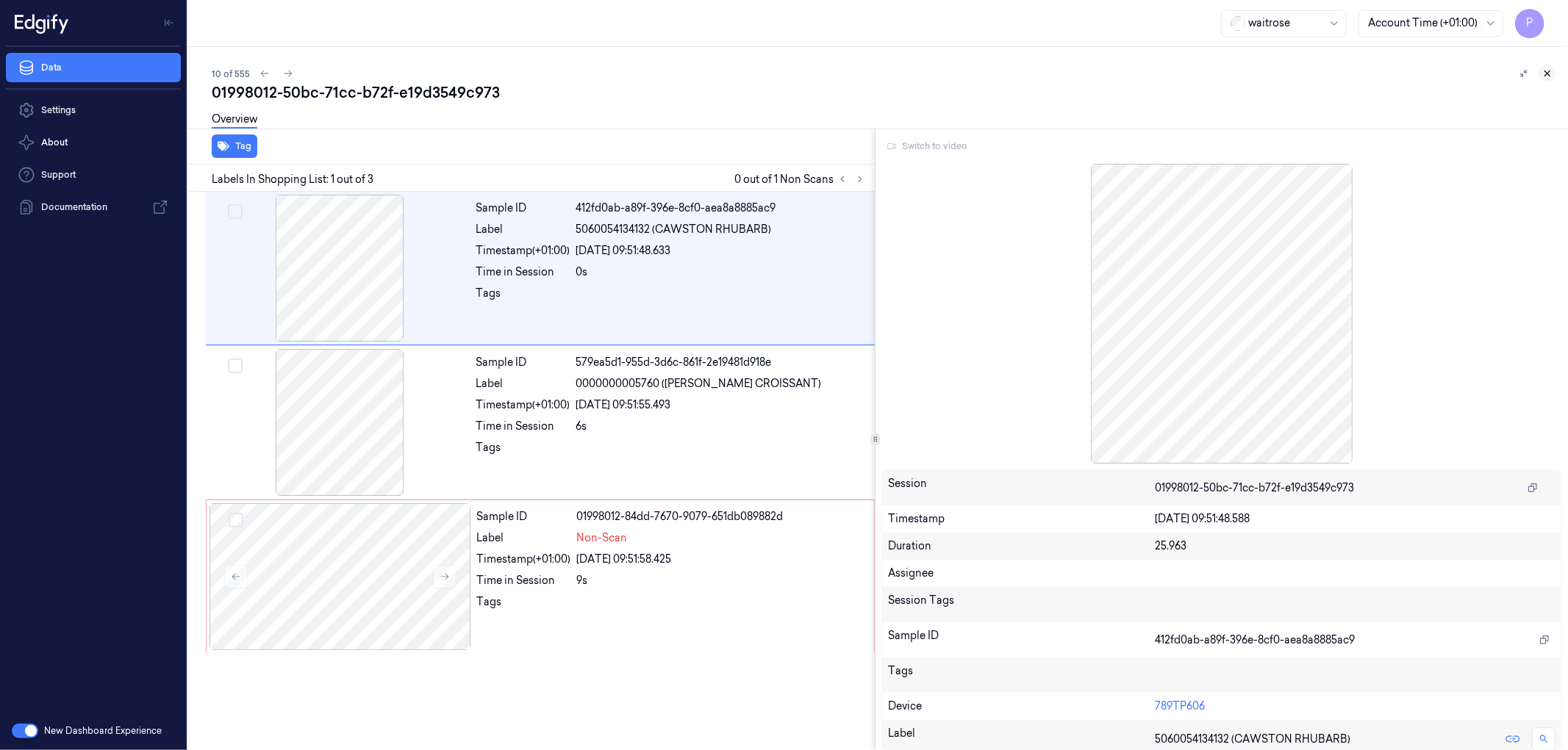
click at [1545, 72] on icon at bounding box center [1548, 73] width 10 height 10
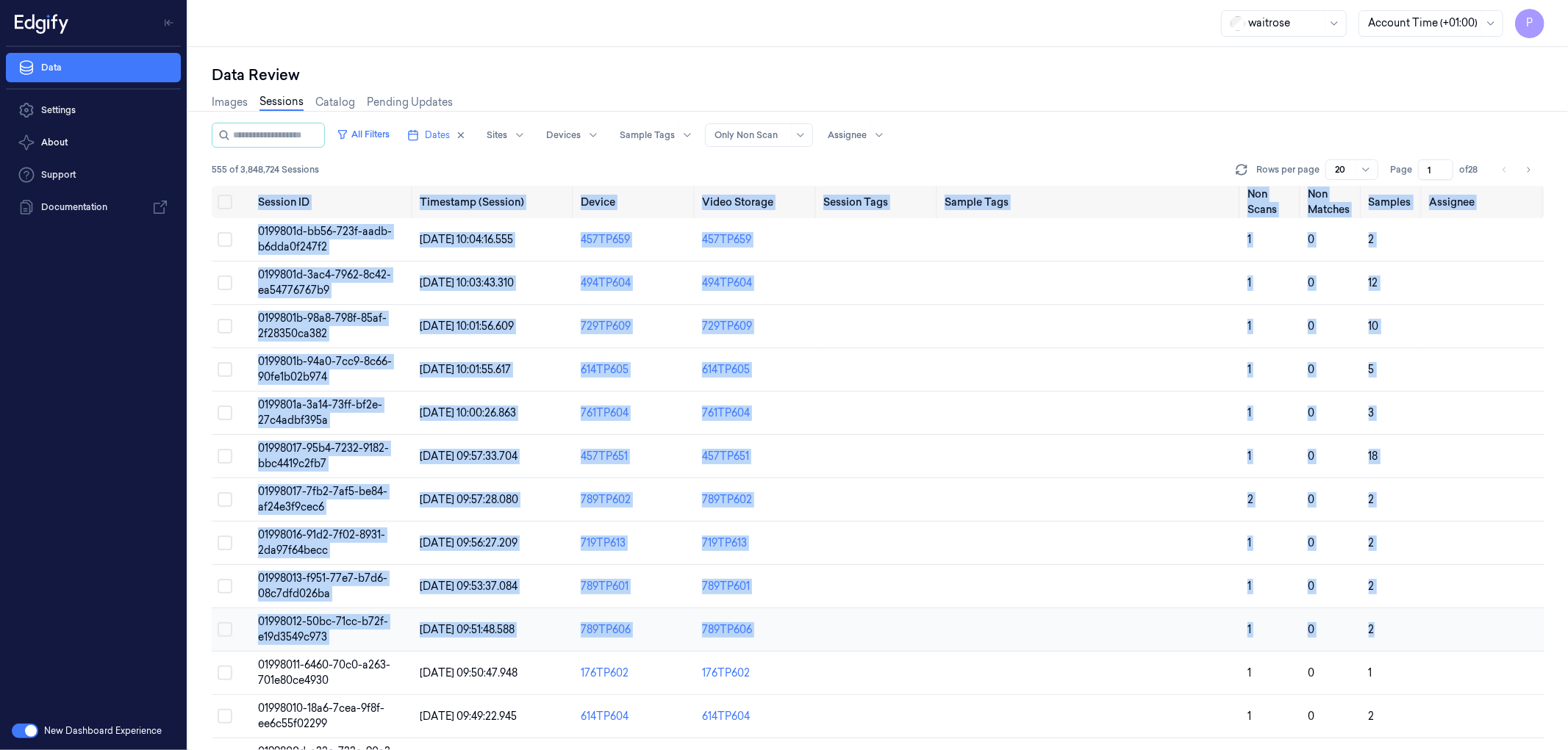
drag, startPoint x: 248, startPoint y: 195, endPoint x: 1463, endPoint y: 647, distance: 1296.4
click at [1463, 647] on table "Session ID Timestamp (Session) Device Video Storage Session Tags Sample Tags No…" at bounding box center [878, 635] width 1333 height 898
copy table "Session ID Timestamp (Session) Device Video Storage Session Tags Sample Tags No…"
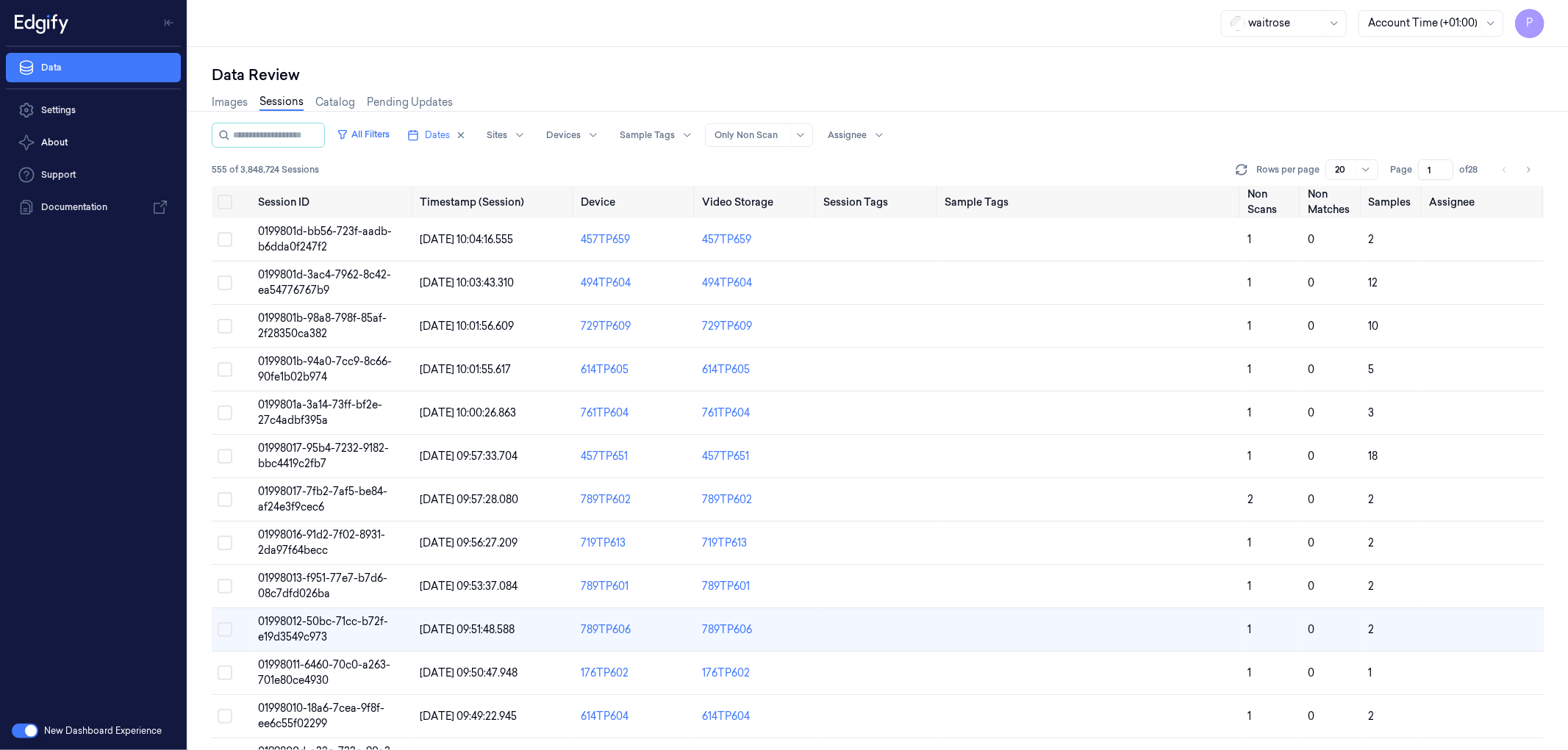
click at [619, 86] on div "Images Sessions Catalog Pending Updates" at bounding box center [878, 104] width 1333 height 38
click at [466, 130] on icon "button" at bounding box center [461, 135] width 10 height 10
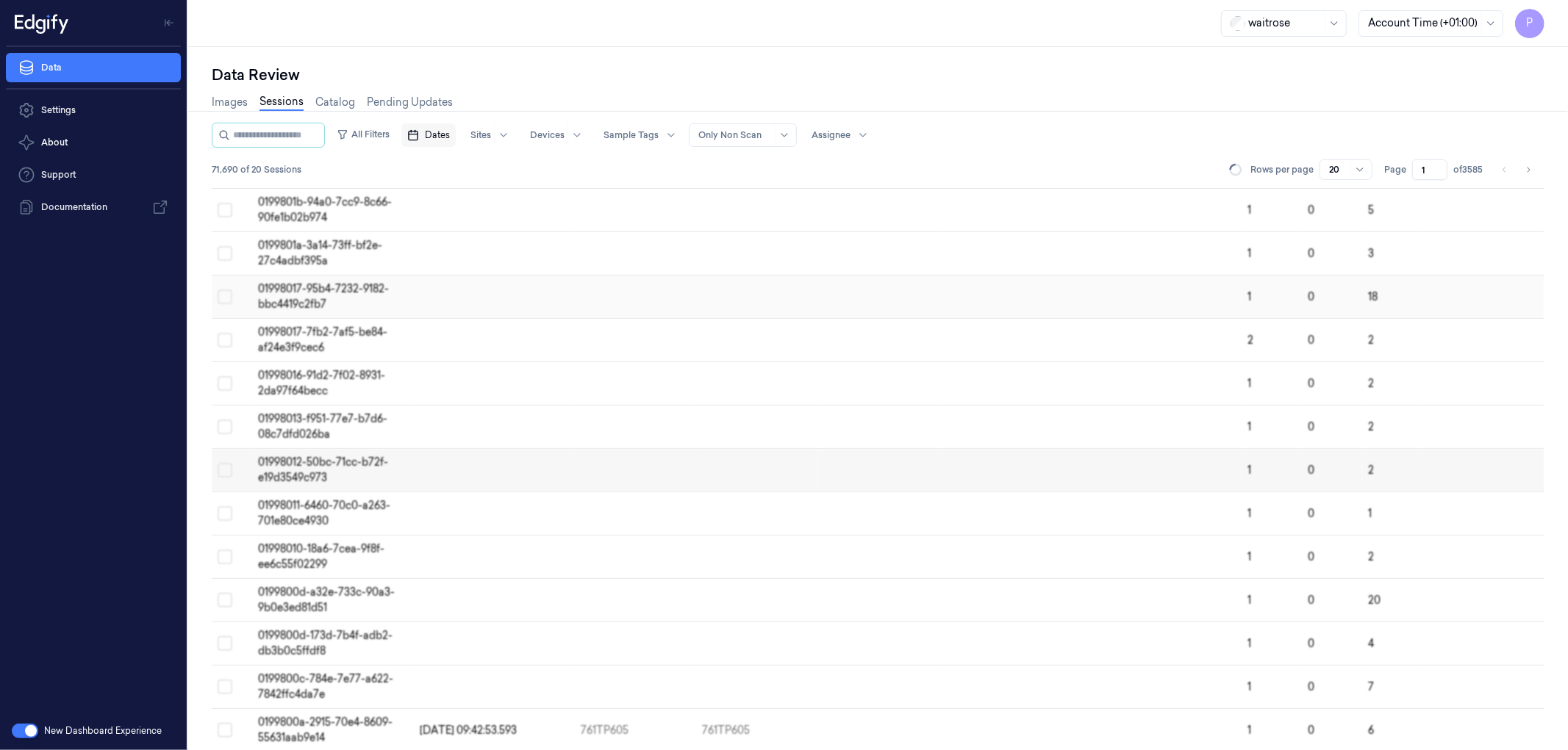
scroll to position [162, 0]
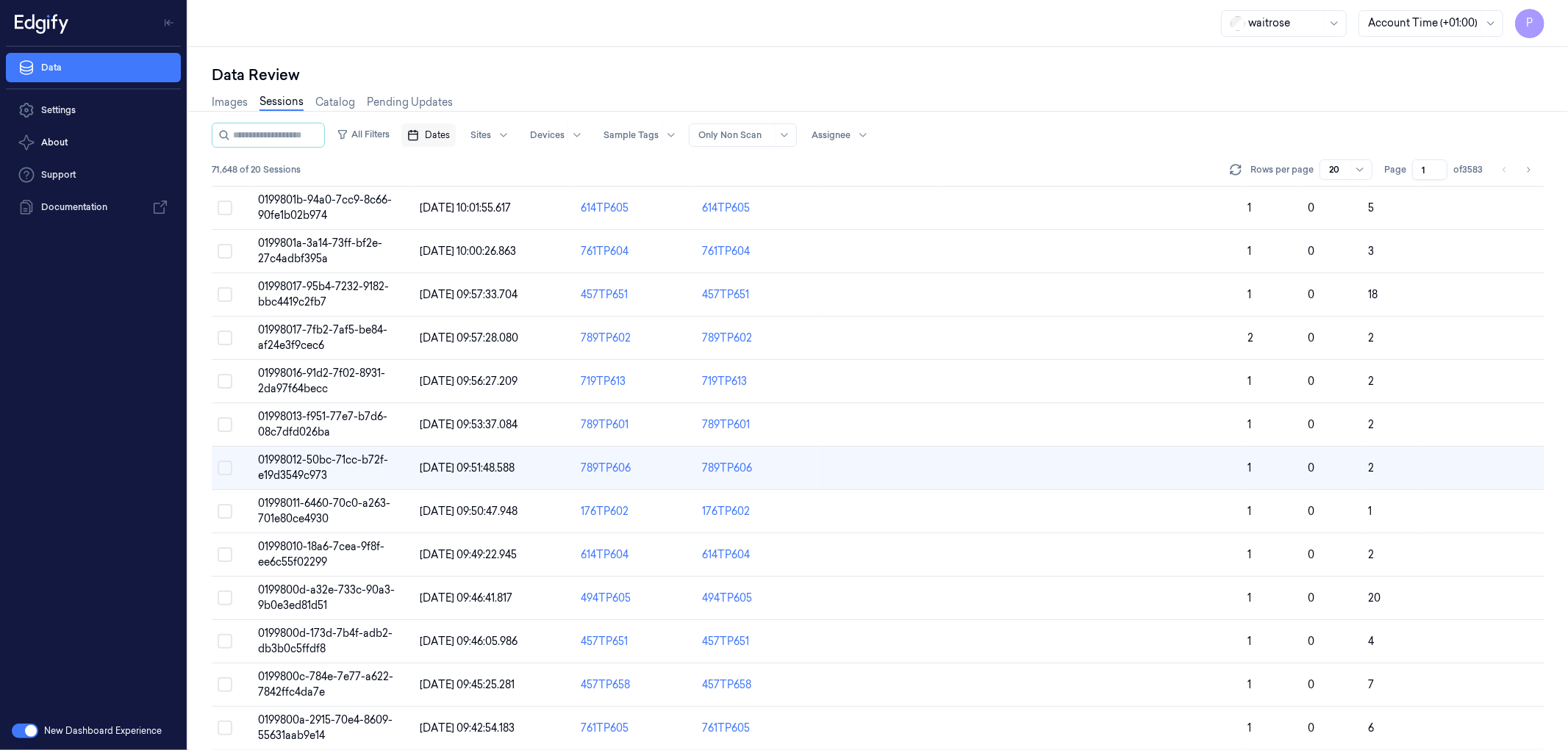
click at [450, 135] on span "Dates" at bounding box center [437, 134] width 25 height 13
click at [513, 307] on button "24" at bounding box center [513, 311] width 24 height 24
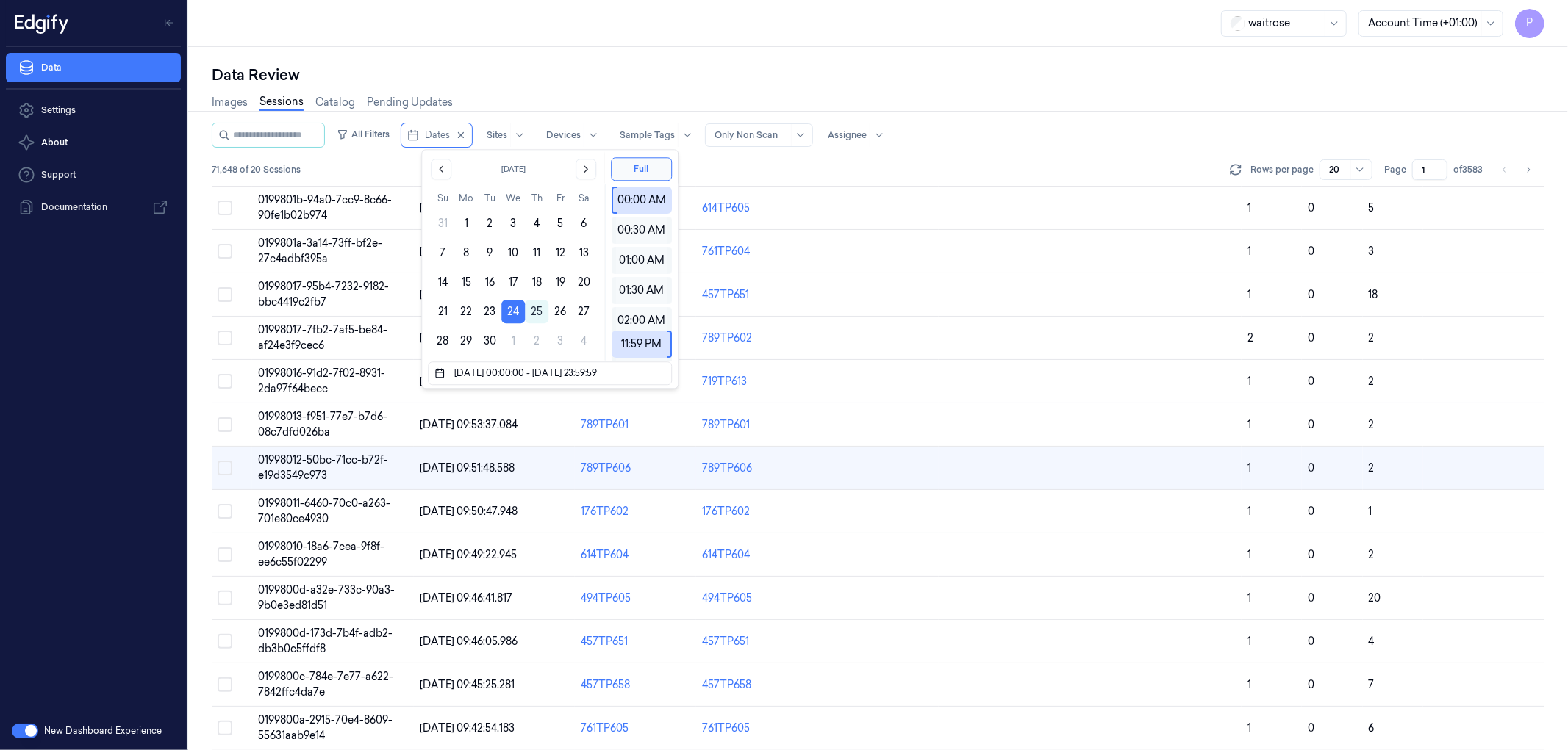
click at [633, 68] on div "Data Review" at bounding box center [878, 75] width 1333 height 21
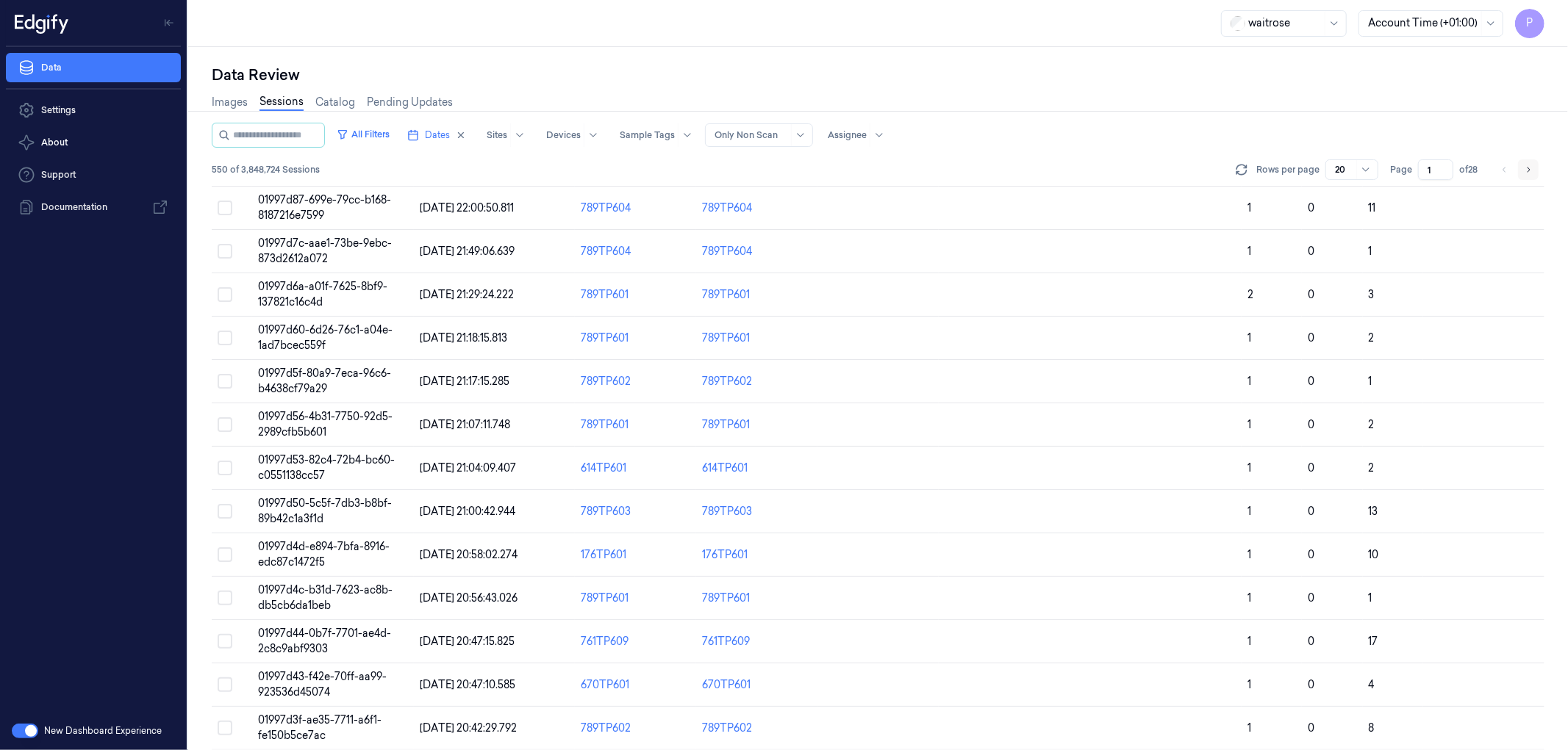
click at [1524, 169] on icon "Go to next page" at bounding box center [1528, 169] width 9 height 11
click at [466, 134] on icon "button" at bounding box center [461, 135] width 10 height 10
type input "1"
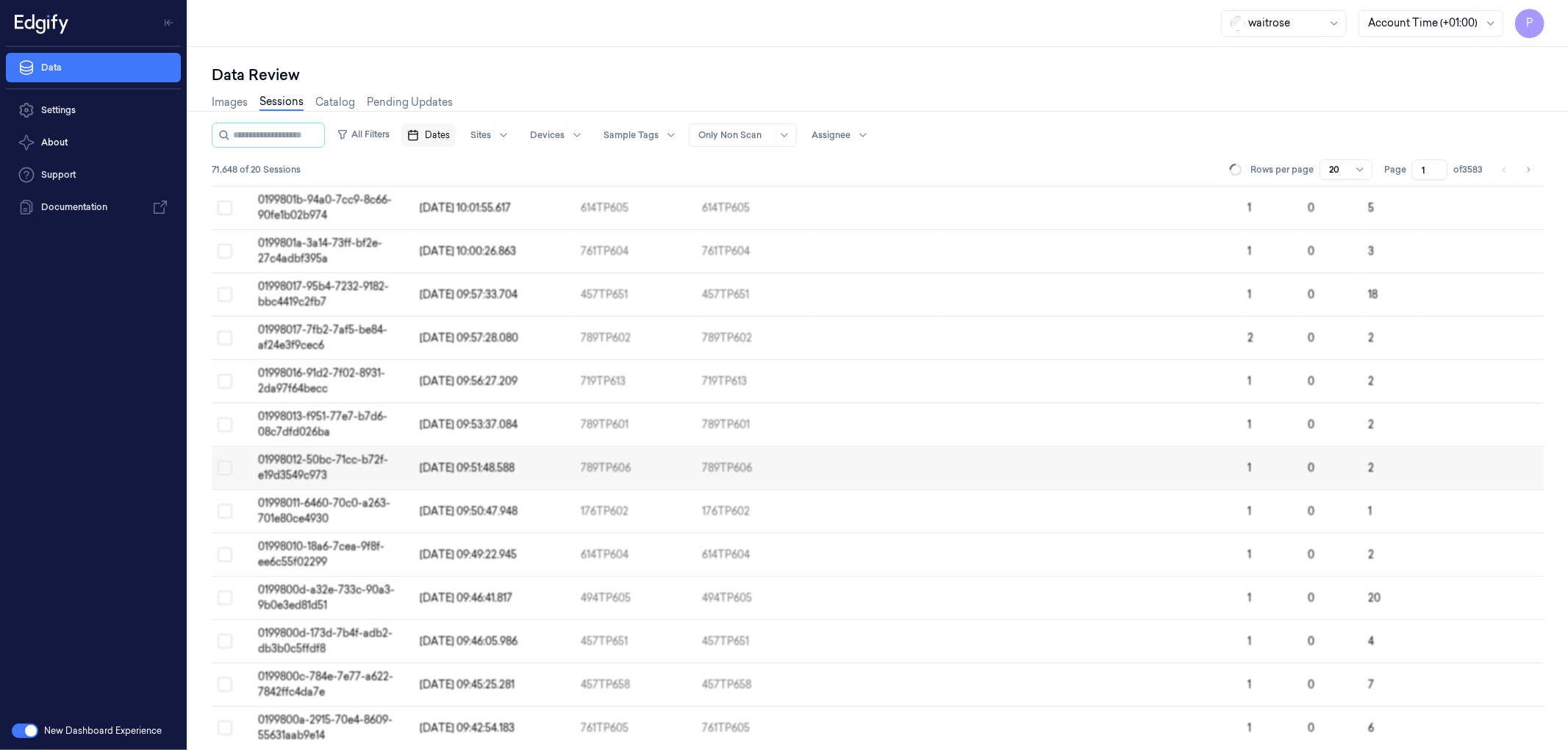
click at [450, 133] on span "Dates" at bounding box center [437, 134] width 25 height 13
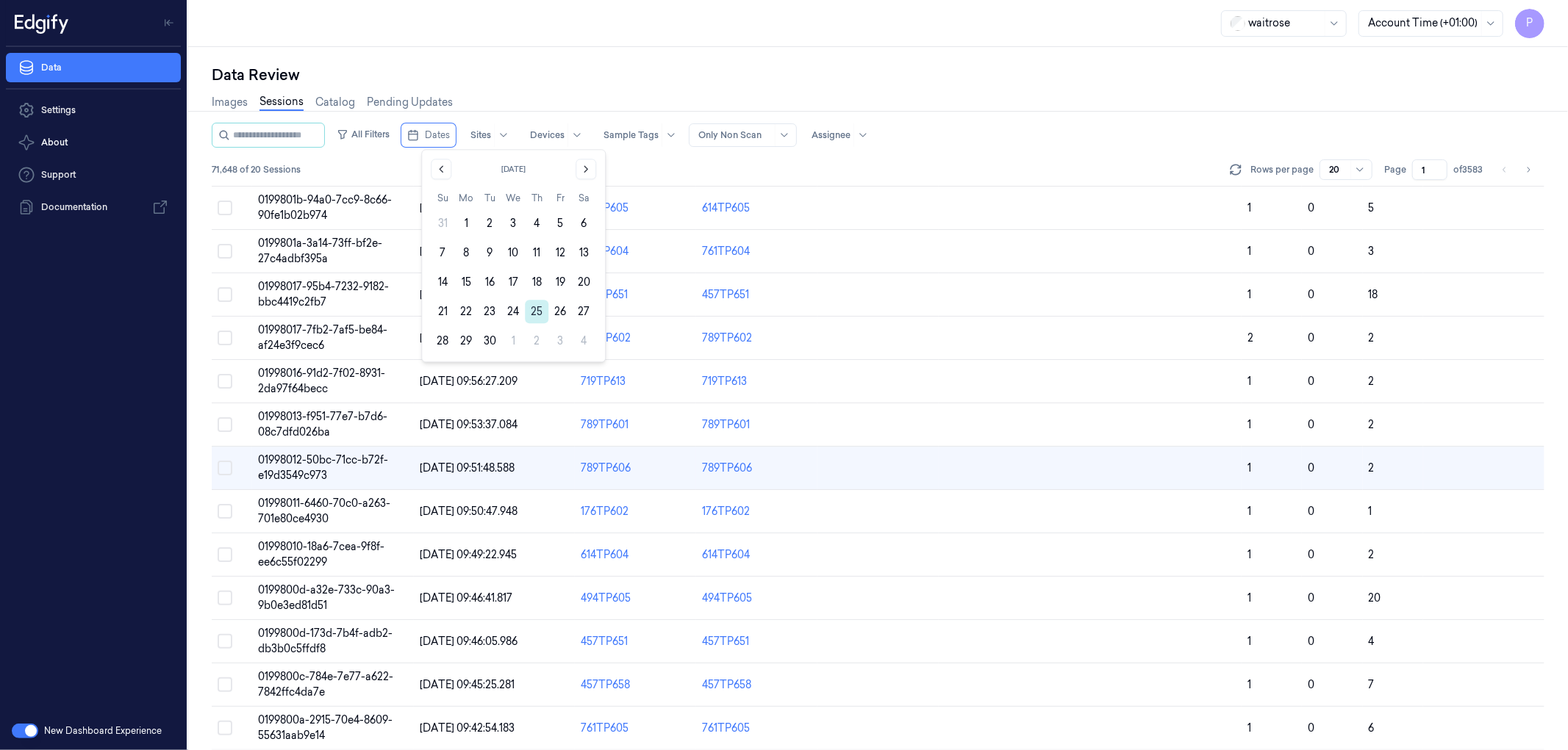
click at [541, 313] on button "25" at bounding box center [536, 311] width 24 height 24
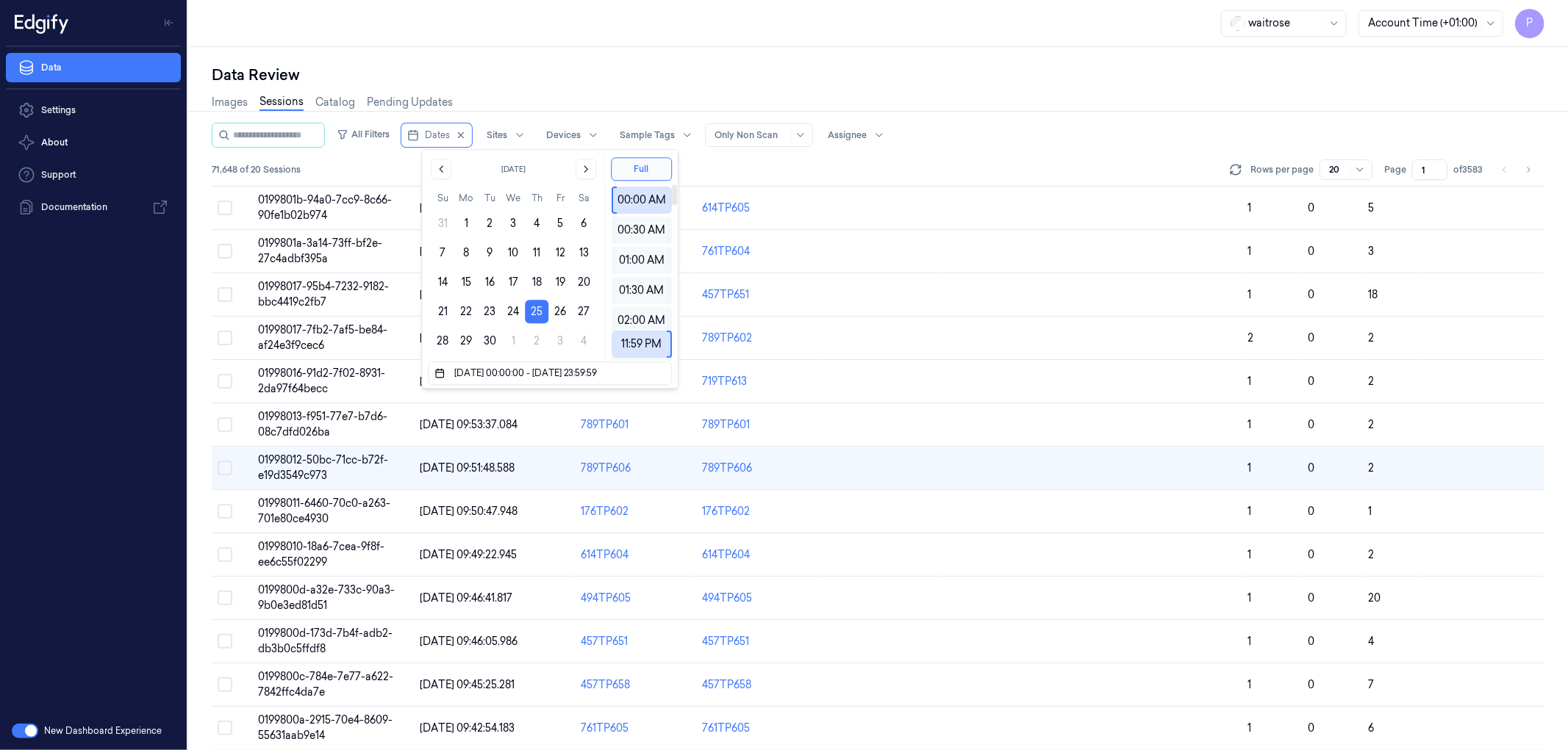
click at [744, 79] on div "Data Review" at bounding box center [878, 75] width 1333 height 21
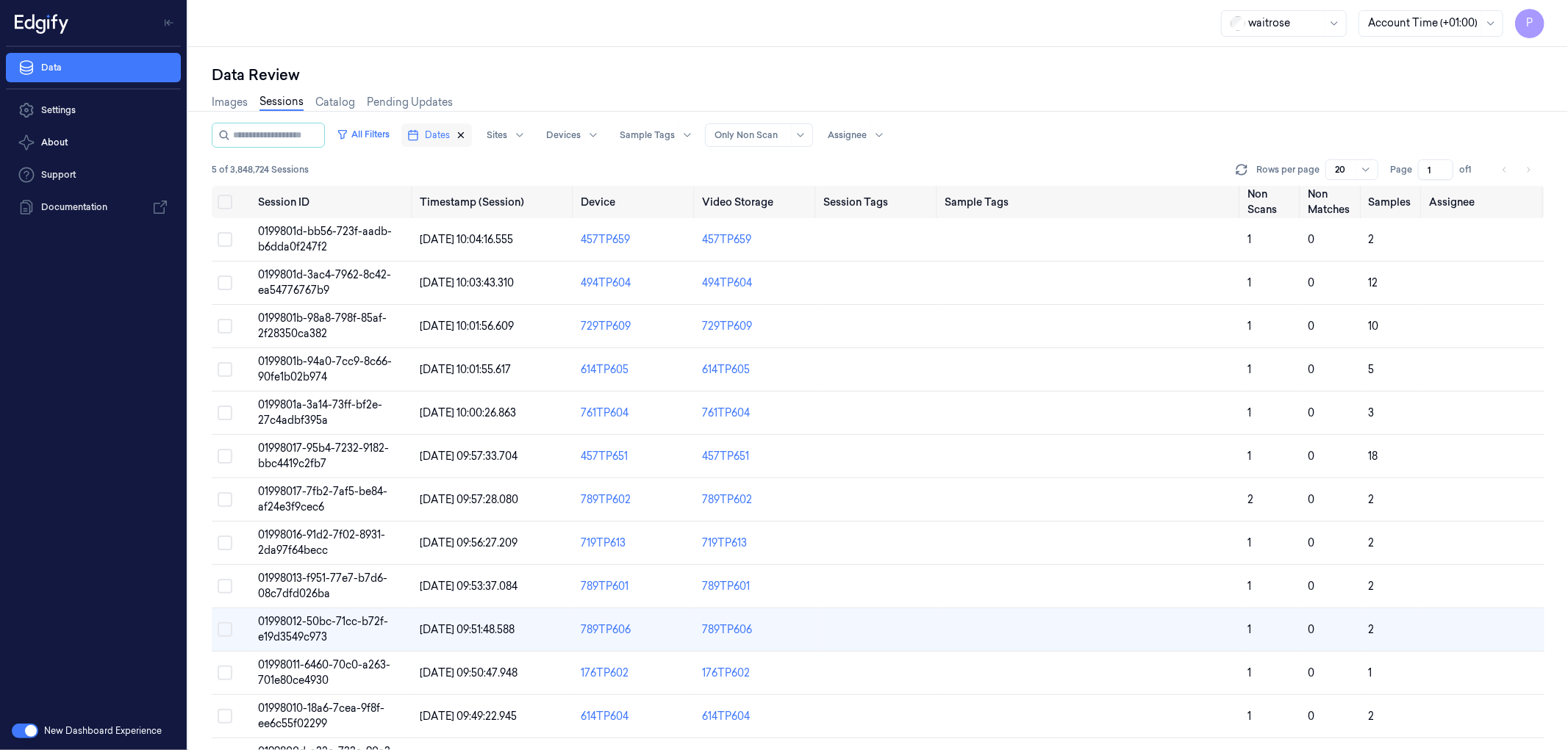
click at [466, 135] on icon "button" at bounding box center [461, 135] width 10 height 10
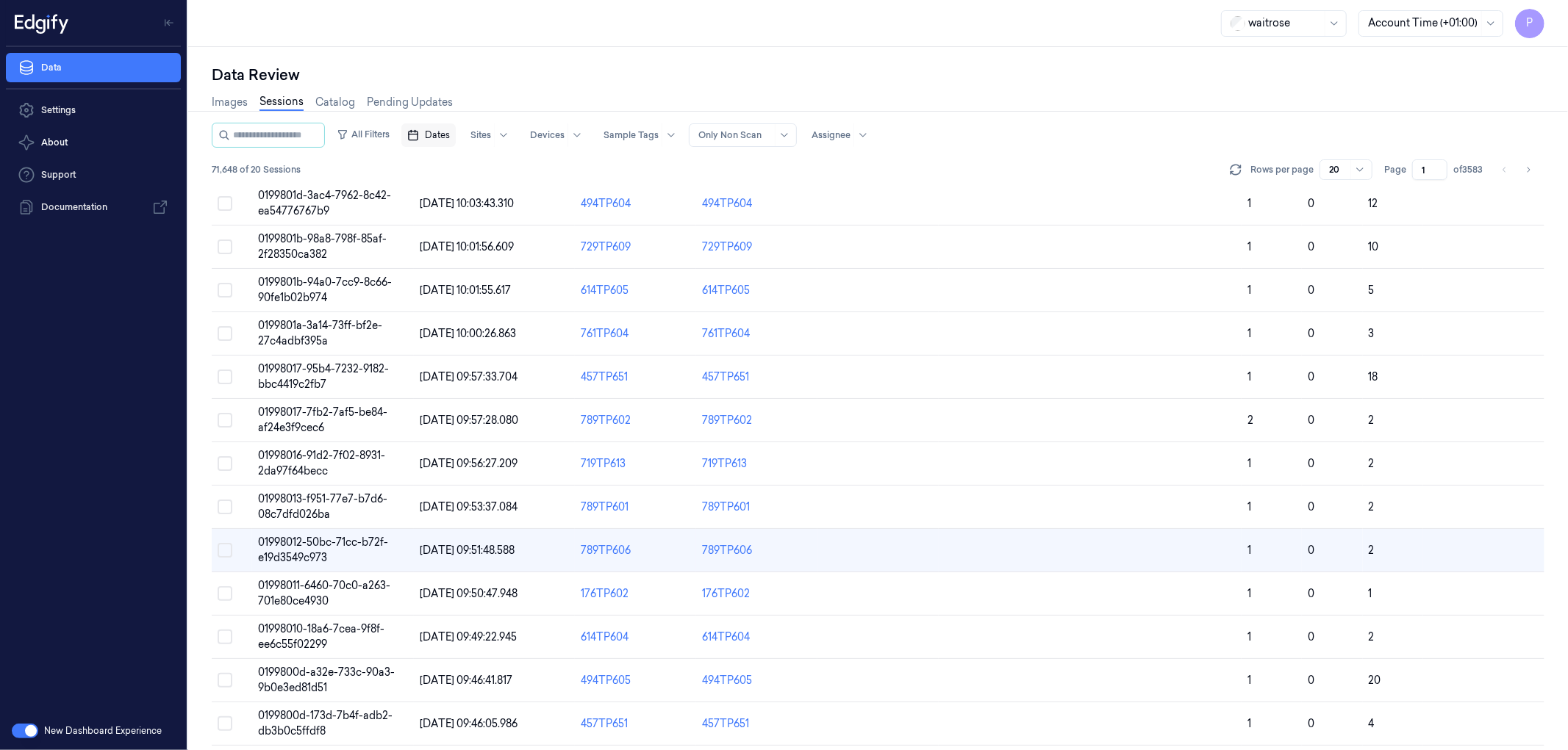
scroll to position [162, 0]
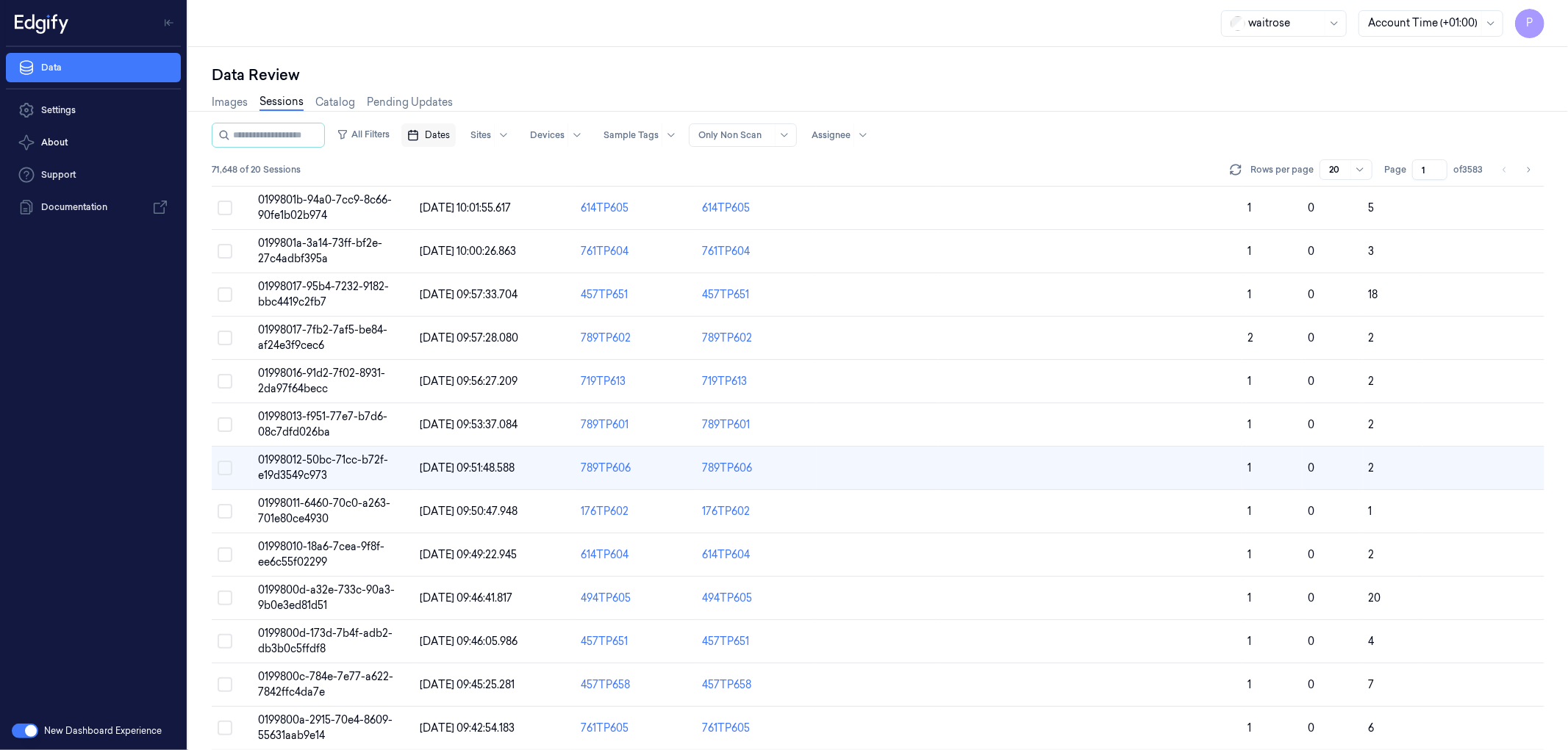
click at [605, 77] on div "Data Review" at bounding box center [878, 75] width 1333 height 21
click at [450, 137] on span "Dates" at bounding box center [437, 134] width 25 height 13
click at [512, 312] on button "24" at bounding box center [513, 311] width 24 height 24
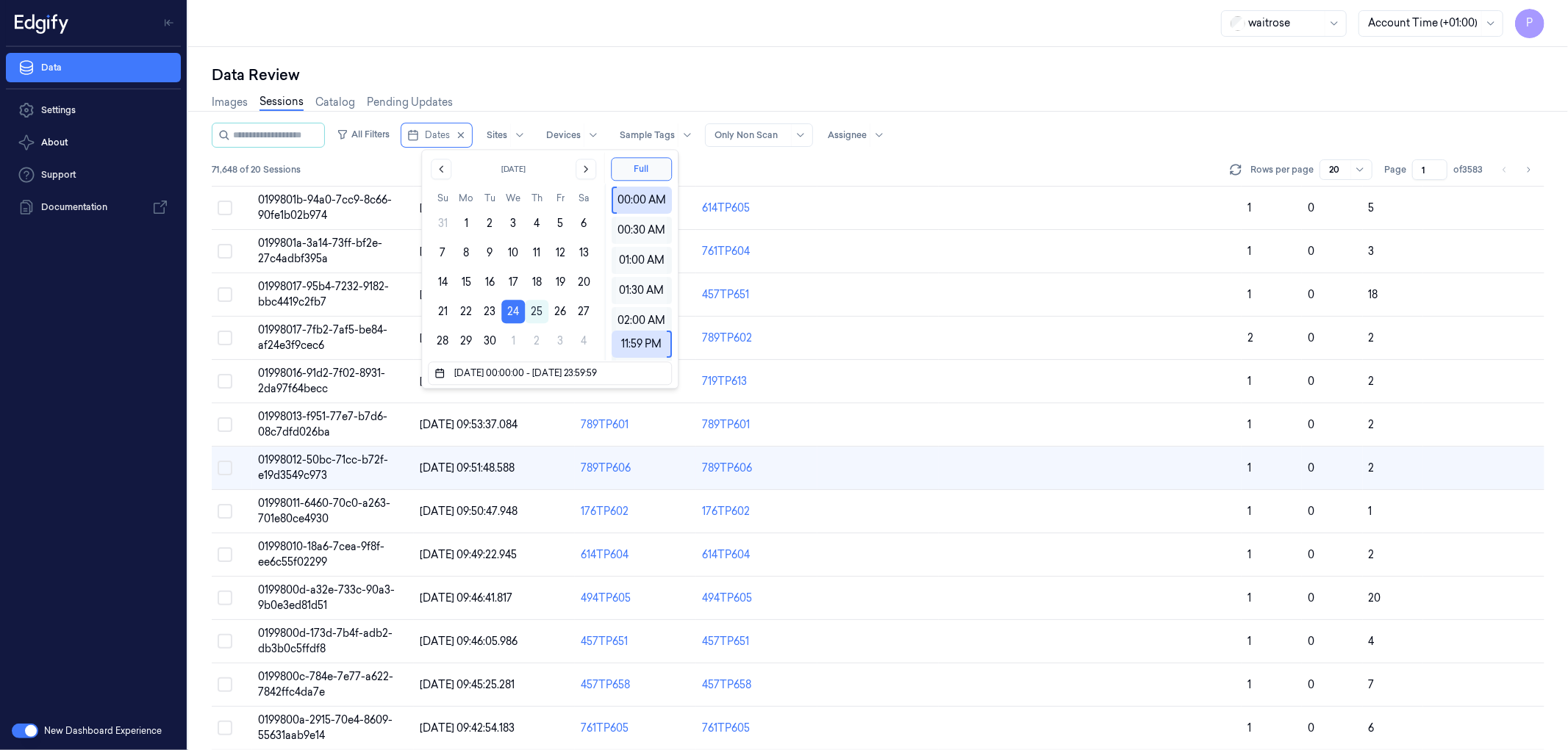
click at [653, 71] on div "Data Review" at bounding box center [878, 75] width 1333 height 21
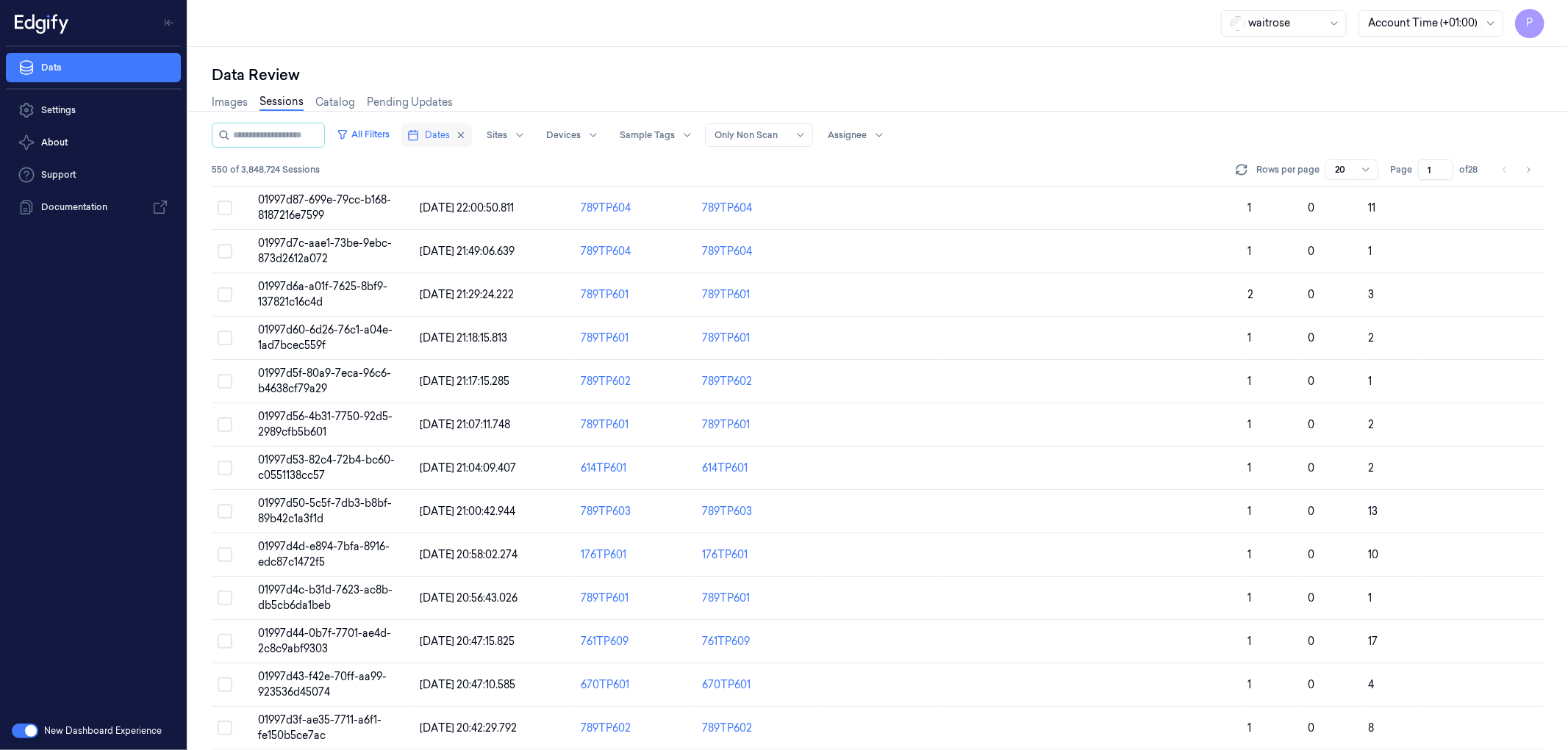
click at [449, 134] on span "Dates" at bounding box center [437, 134] width 25 height 13
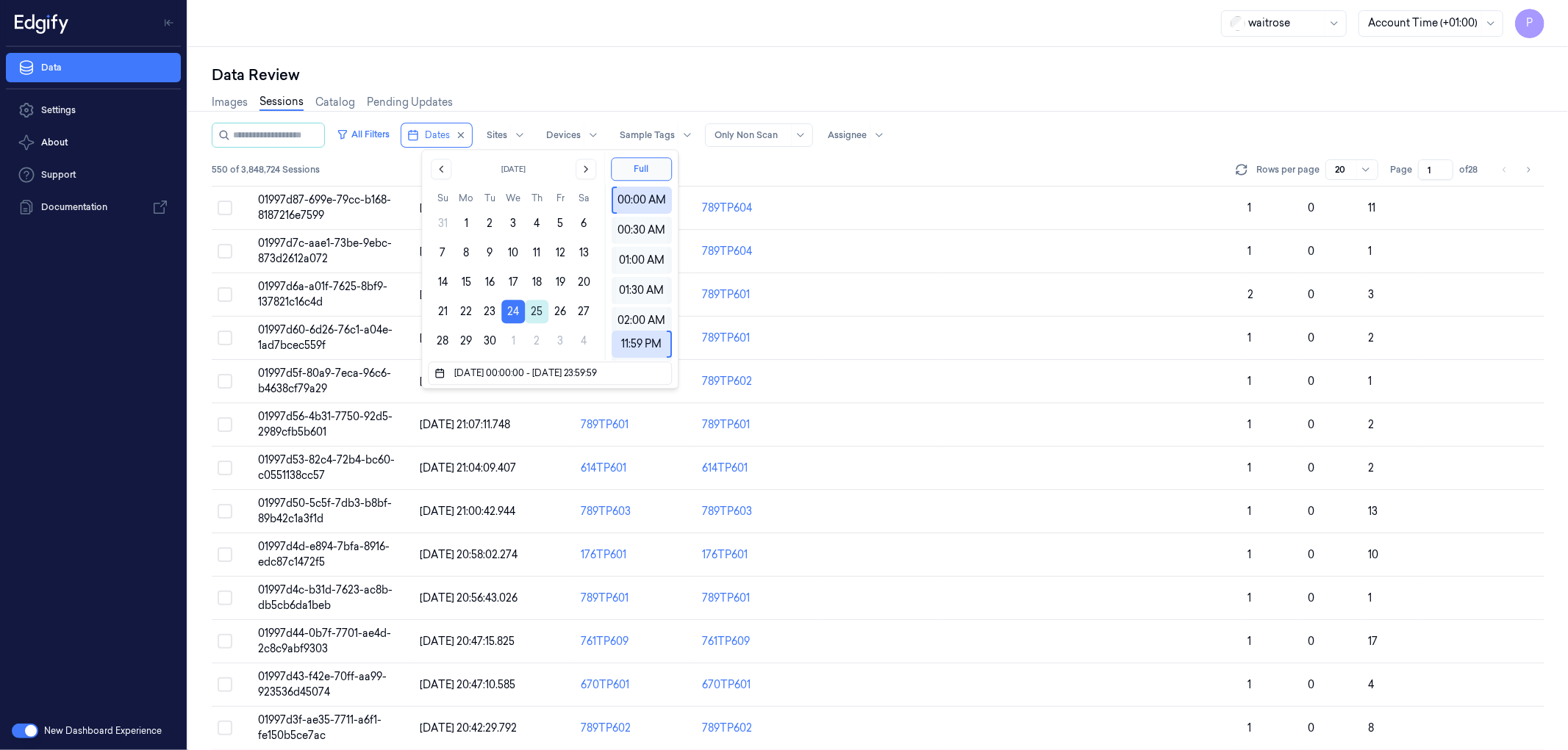
click at [535, 313] on button "25" at bounding box center [536, 311] width 24 height 24
type input "24/09/2025 00:00:00 - 25/09/2025 23:59:59"
click at [624, 86] on div "Images Sessions Catalog Pending Updates" at bounding box center [878, 104] width 1333 height 38
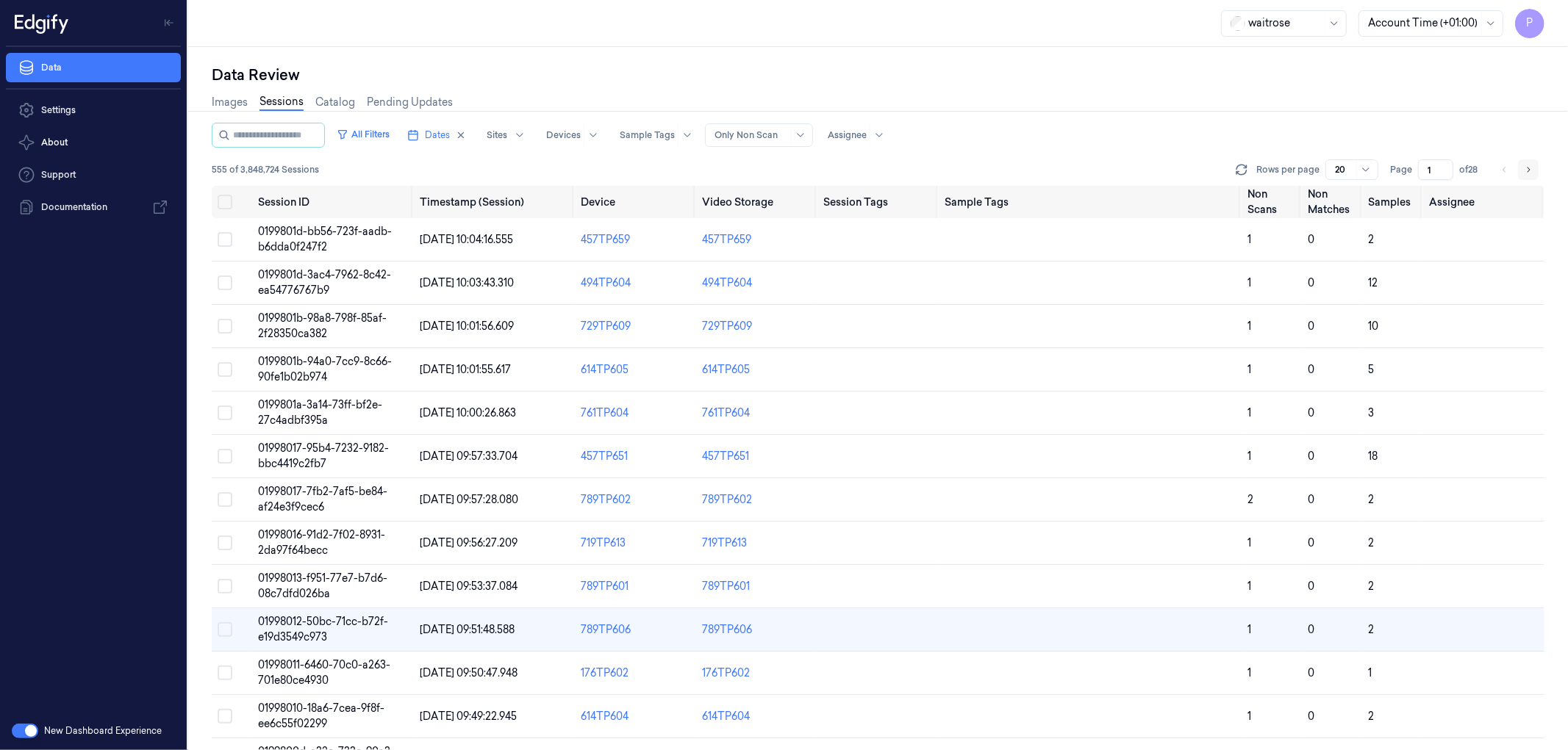
click at [1526, 167] on icon "Go to next page" at bounding box center [1528, 169] width 9 height 11
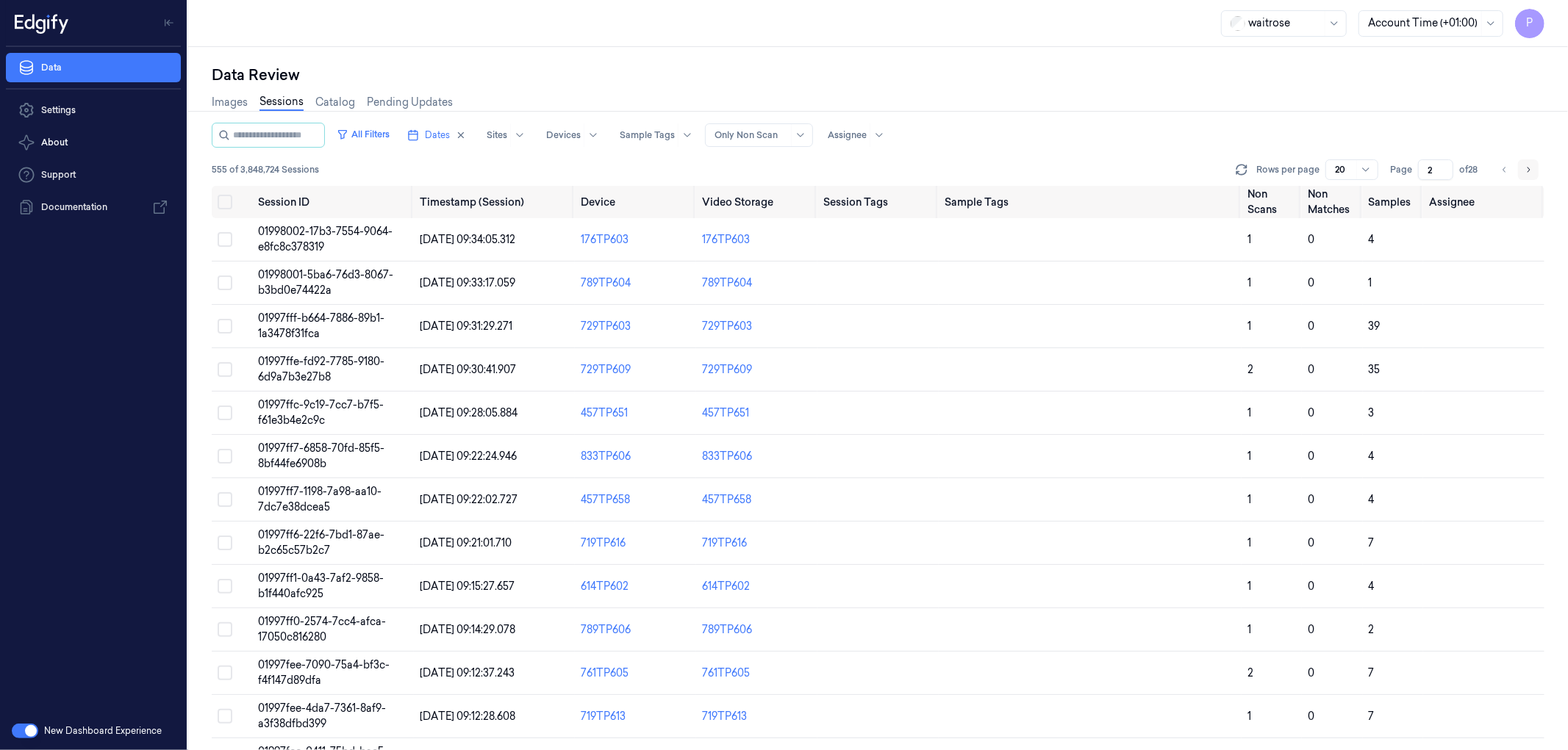
click at [1523, 174] on icon "Go to next page" at bounding box center [1528, 169] width 9 height 11
click at [1505, 173] on icon "Go to previous page" at bounding box center [1505, 169] width 9 height 11
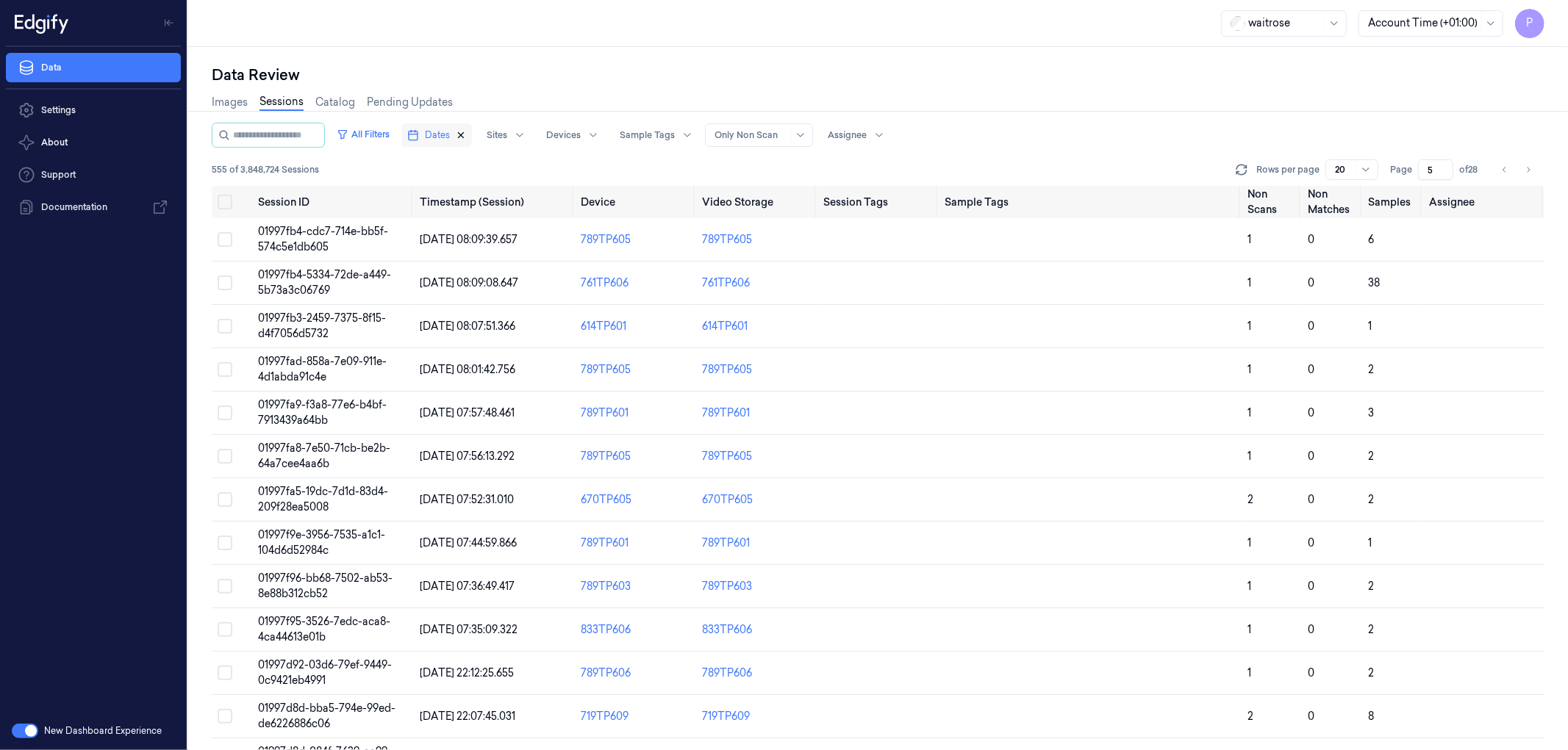
click at [466, 136] on icon "button" at bounding box center [461, 135] width 10 height 10
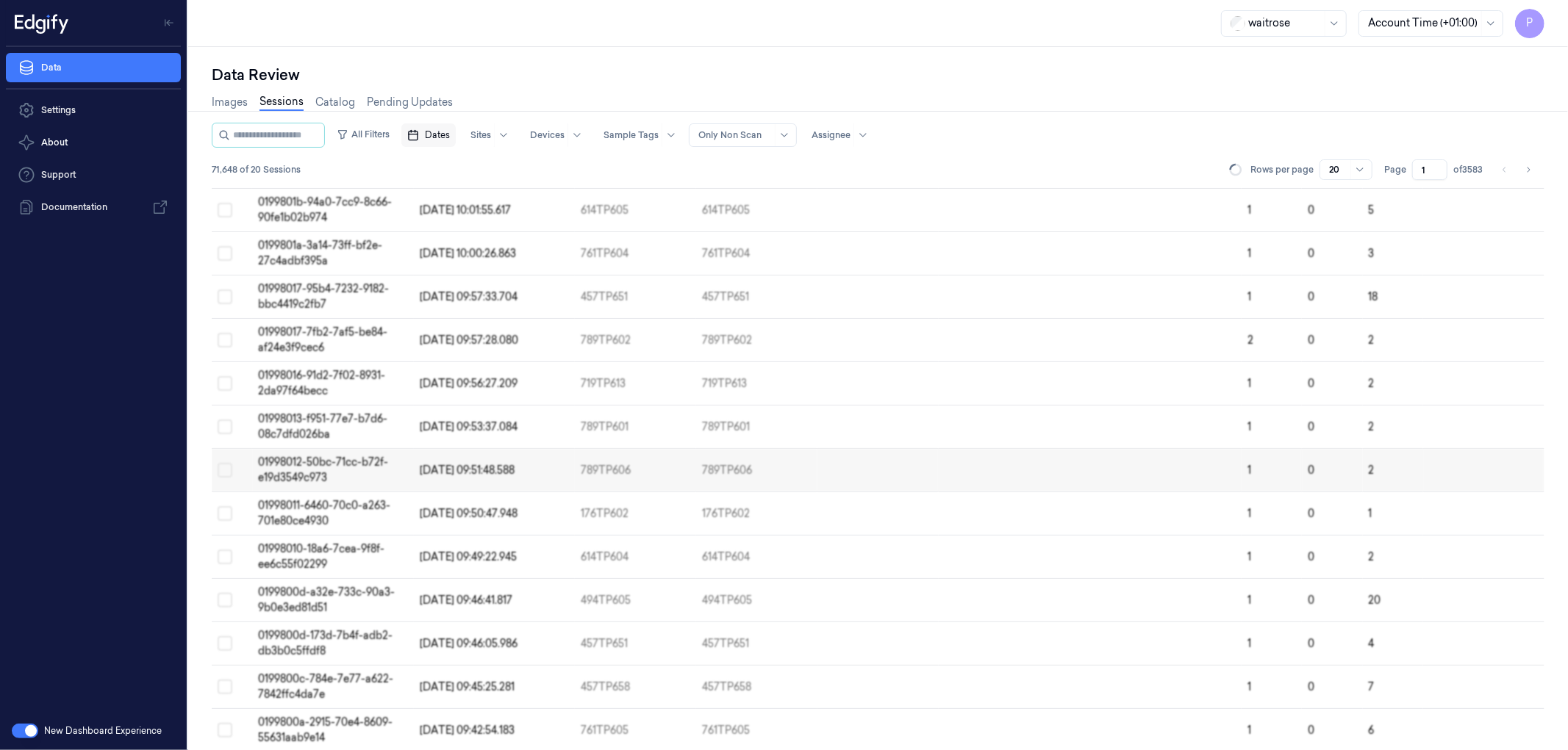
scroll to position [162, 0]
click at [450, 134] on span "Dates" at bounding box center [437, 134] width 25 height 13
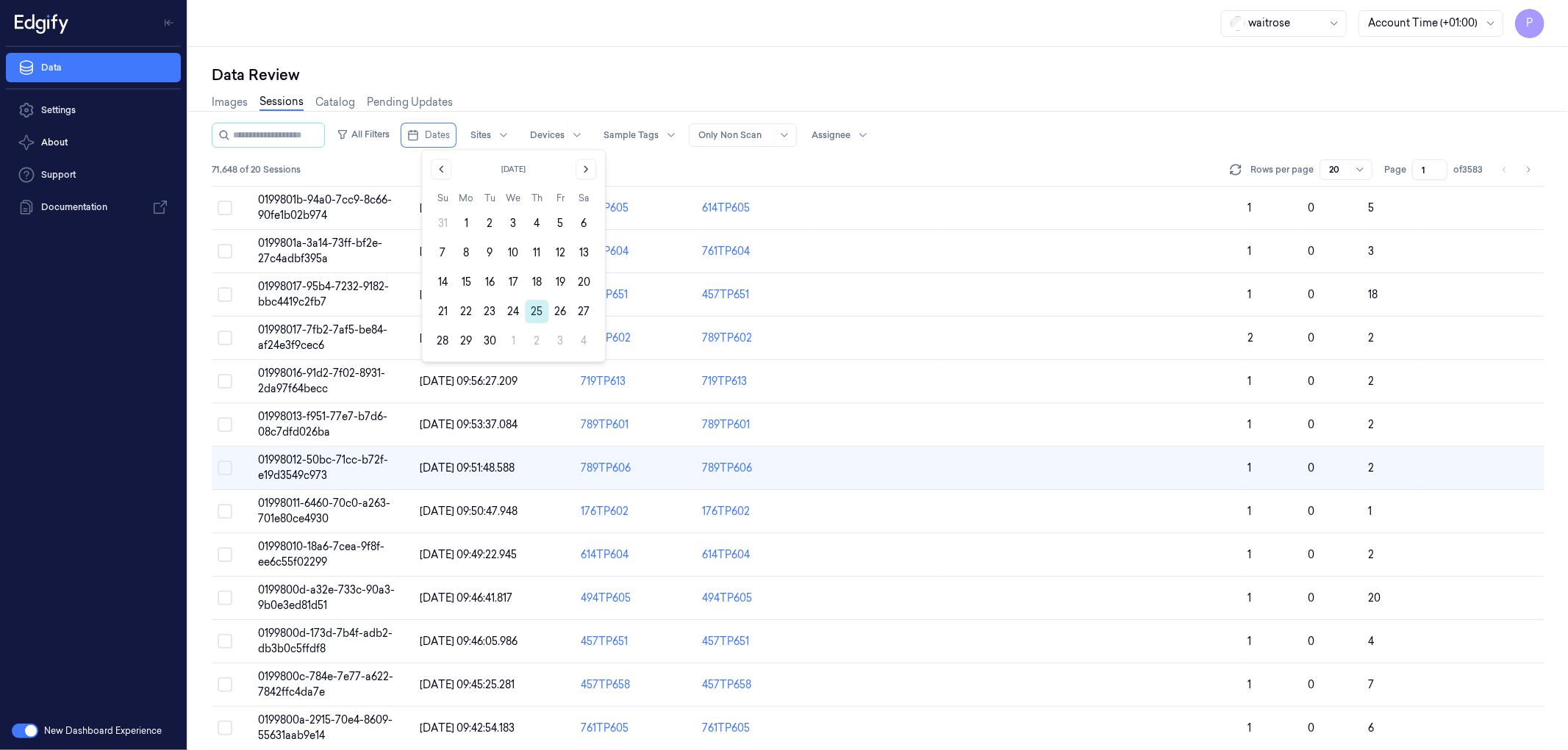
click at [541, 313] on button "25" at bounding box center [536, 311] width 24 height 24
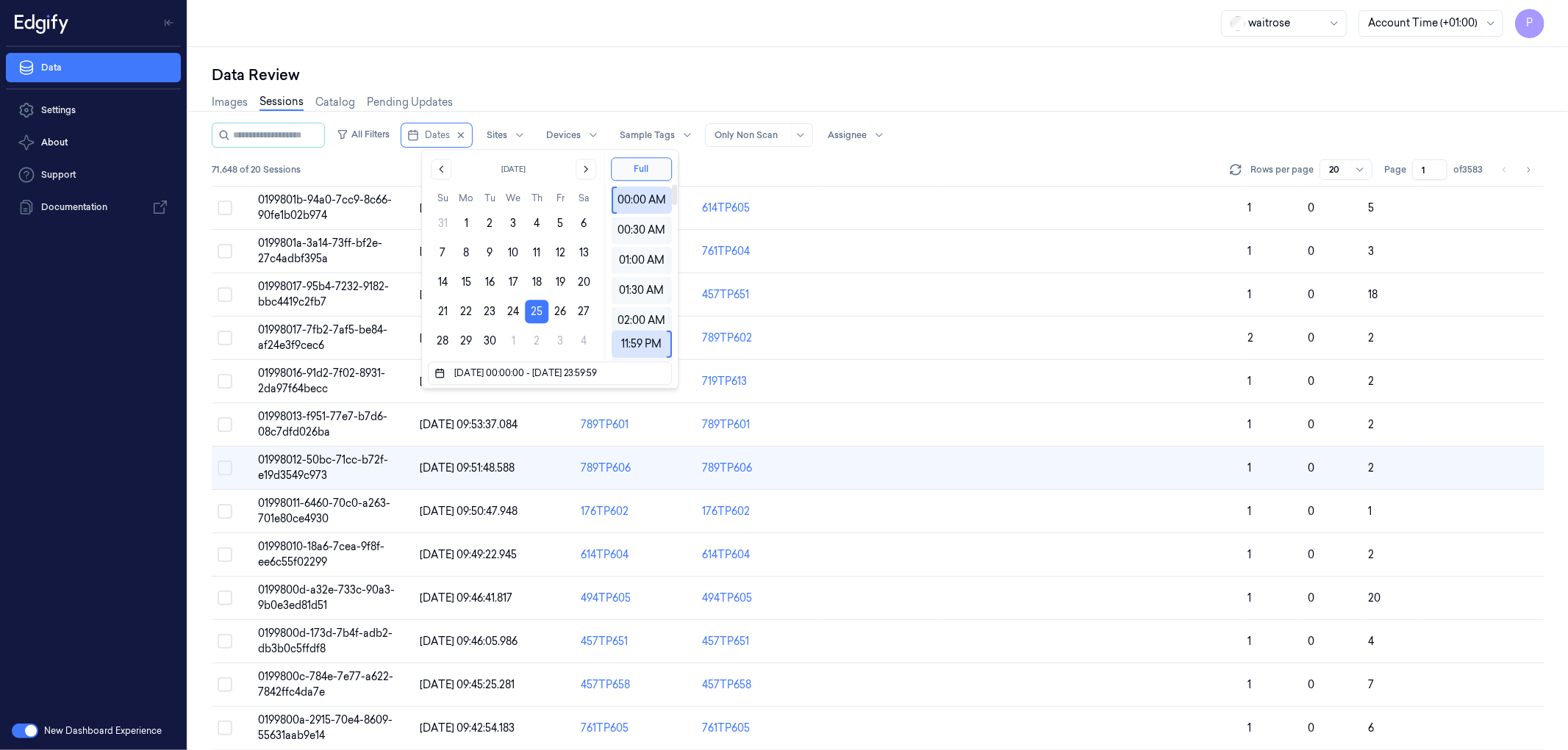
click at [729, 70] on div "Data Review" at bounding box center [878, 75] width 1333 height 21
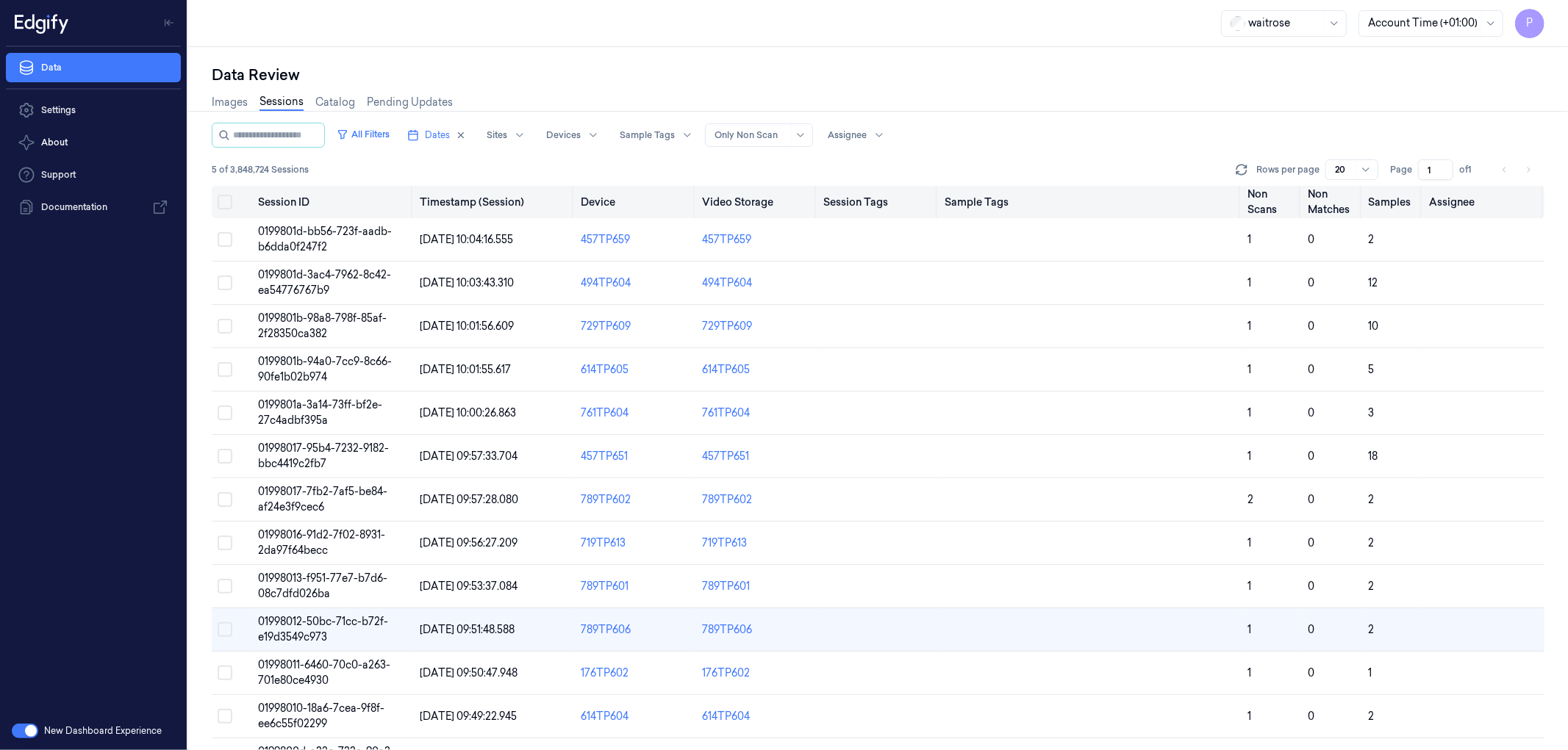
click at [220, 202] on button "Select all" at bounding box center [224, 202] width 15 height 15
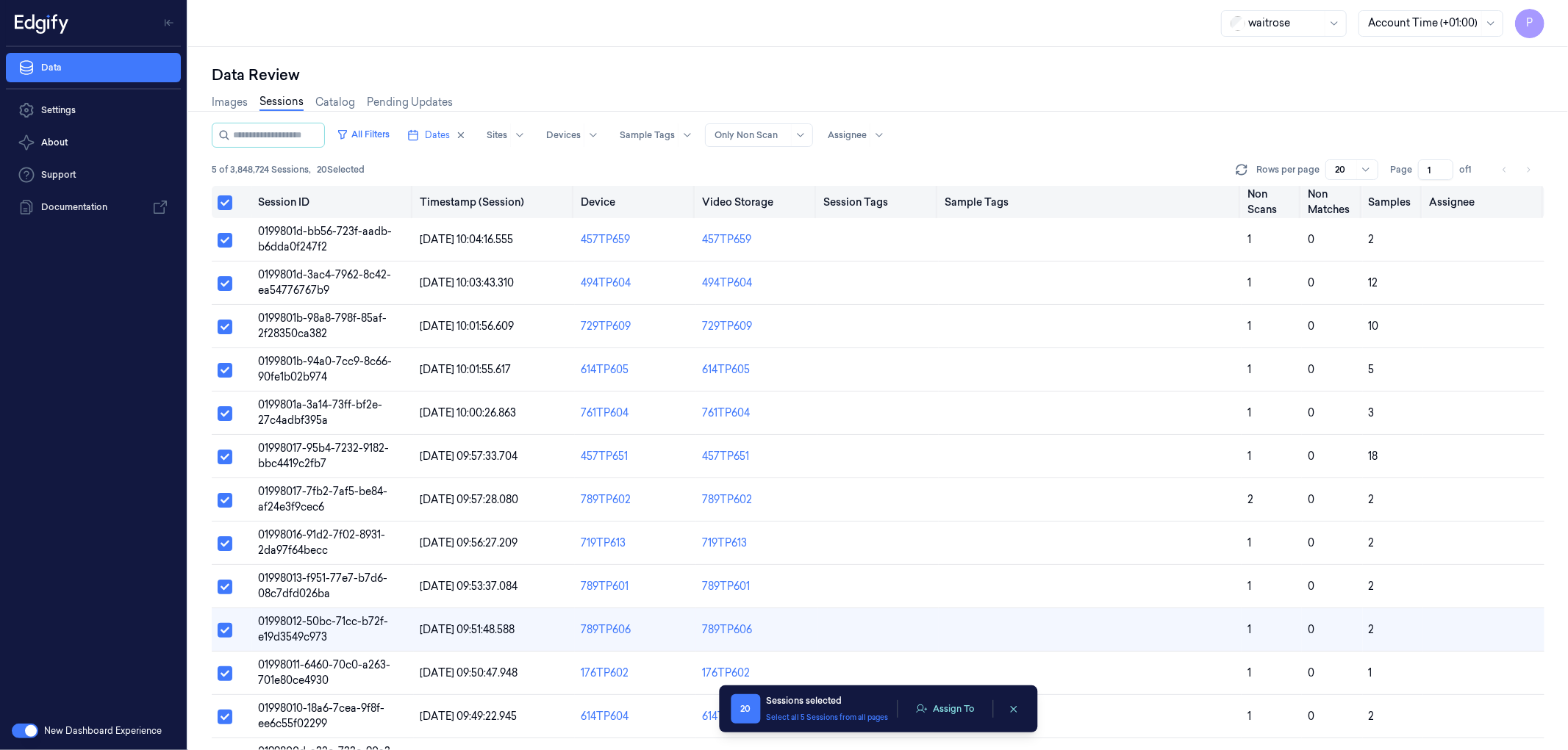
click at [225, 206] on button "Select all" at bounding box center [224, 203] width 15 height 15
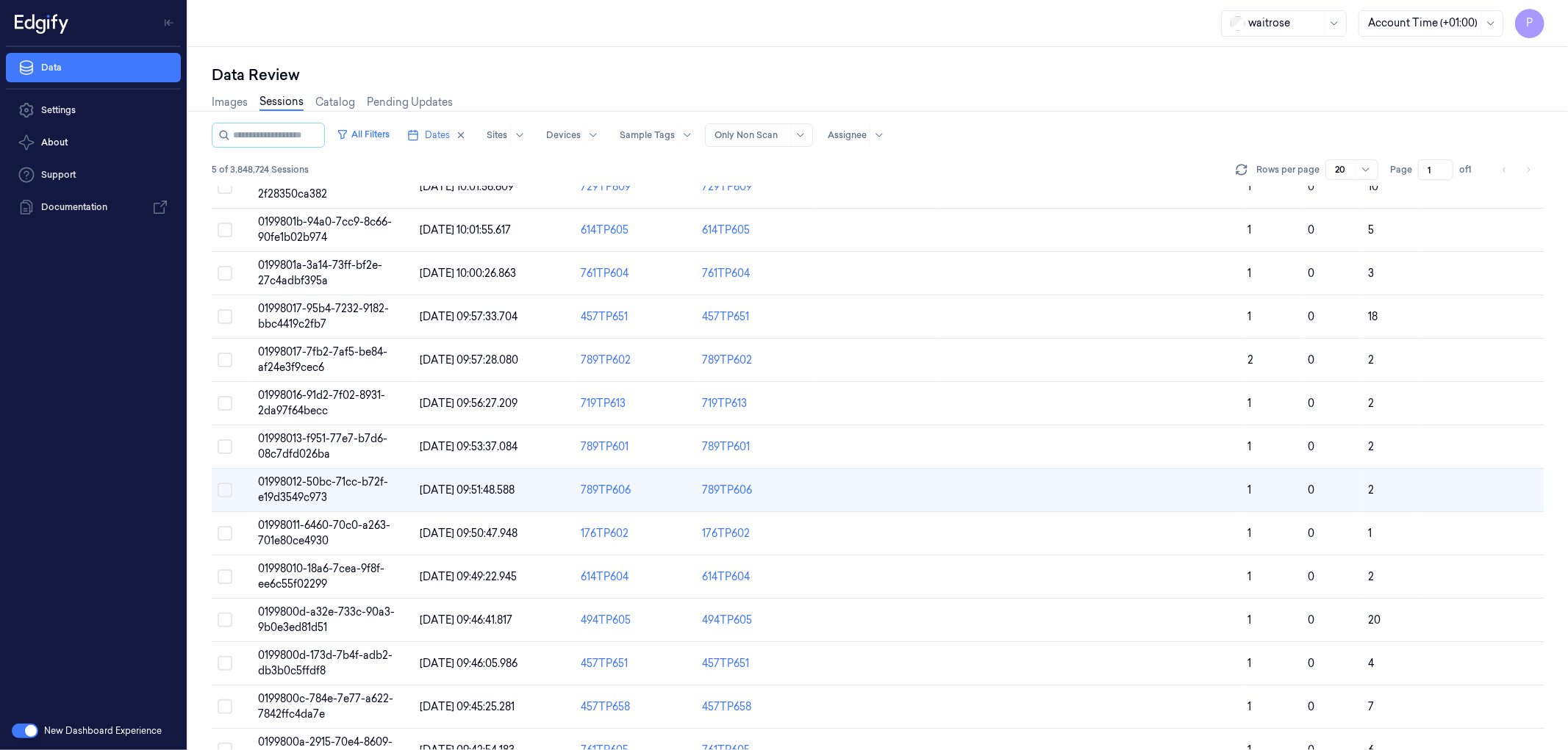
scroll to position [162, 0]
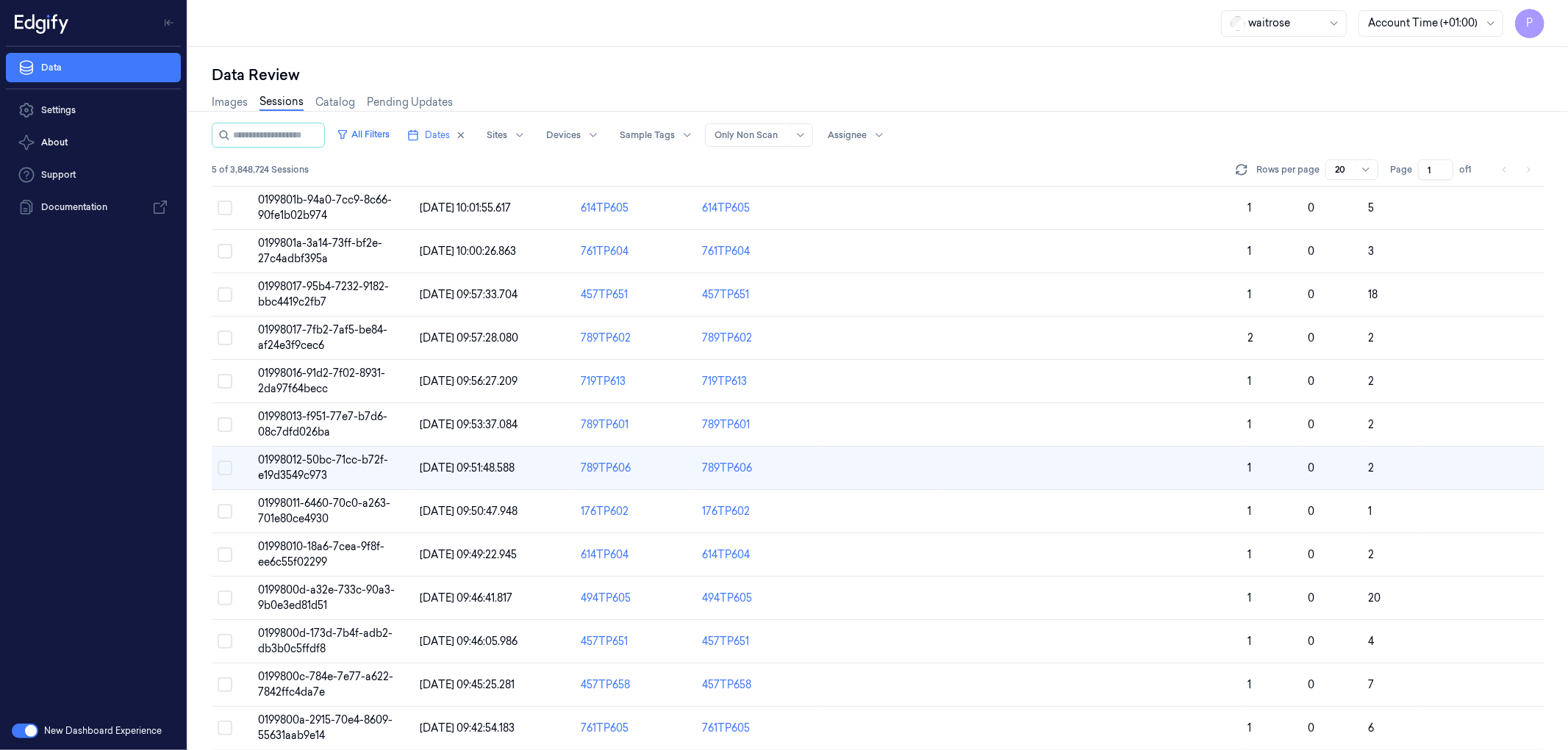
click at [1196, 88] on div "Images Sessions Catalog Pending Updates" at bounding box center [878, 104] width 1333 height 38
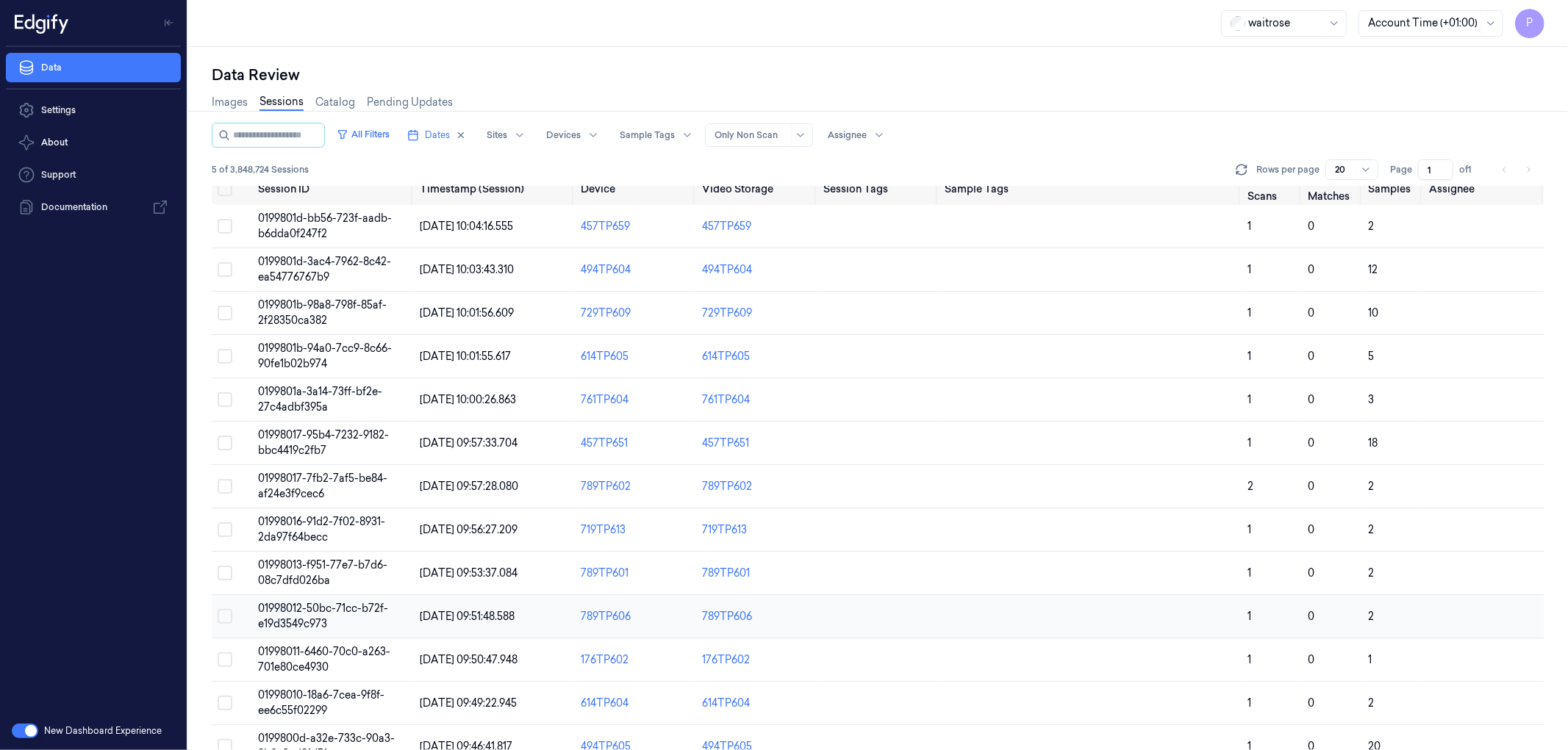
scroll to position [0, 0]
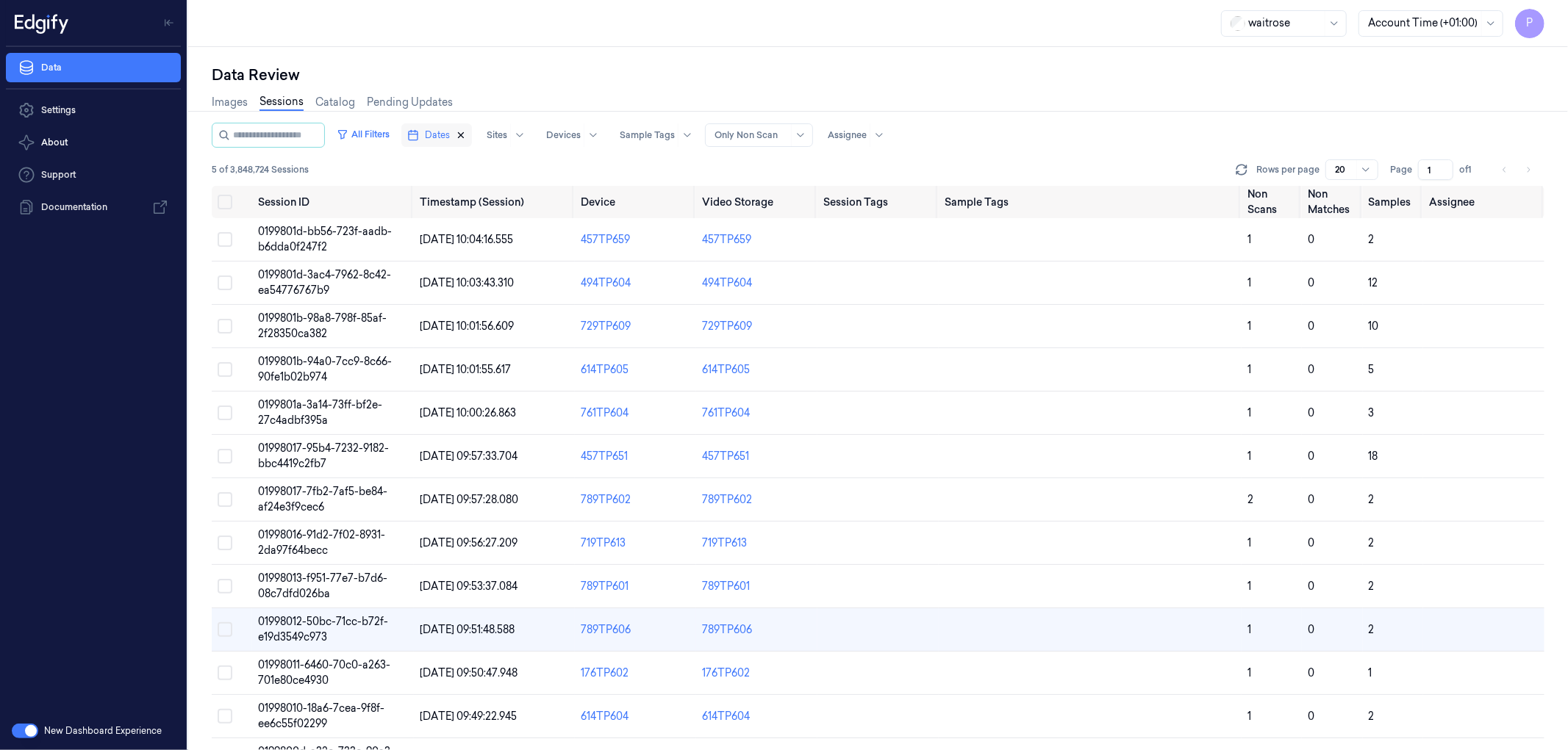
click at [466, 137] on icon "button" at bounding box center [461, 135] width 10 height 10
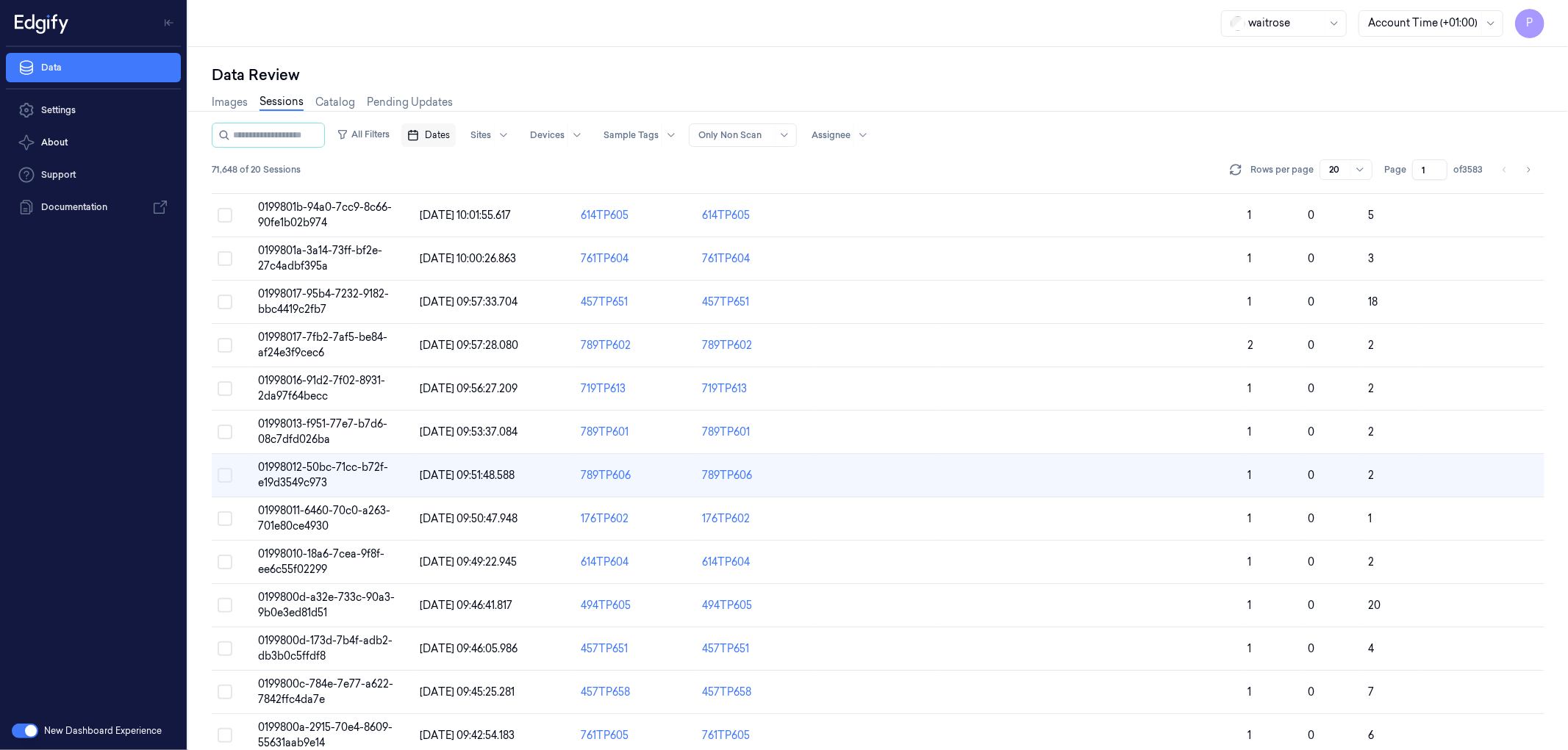
scroll to position [162, 0]
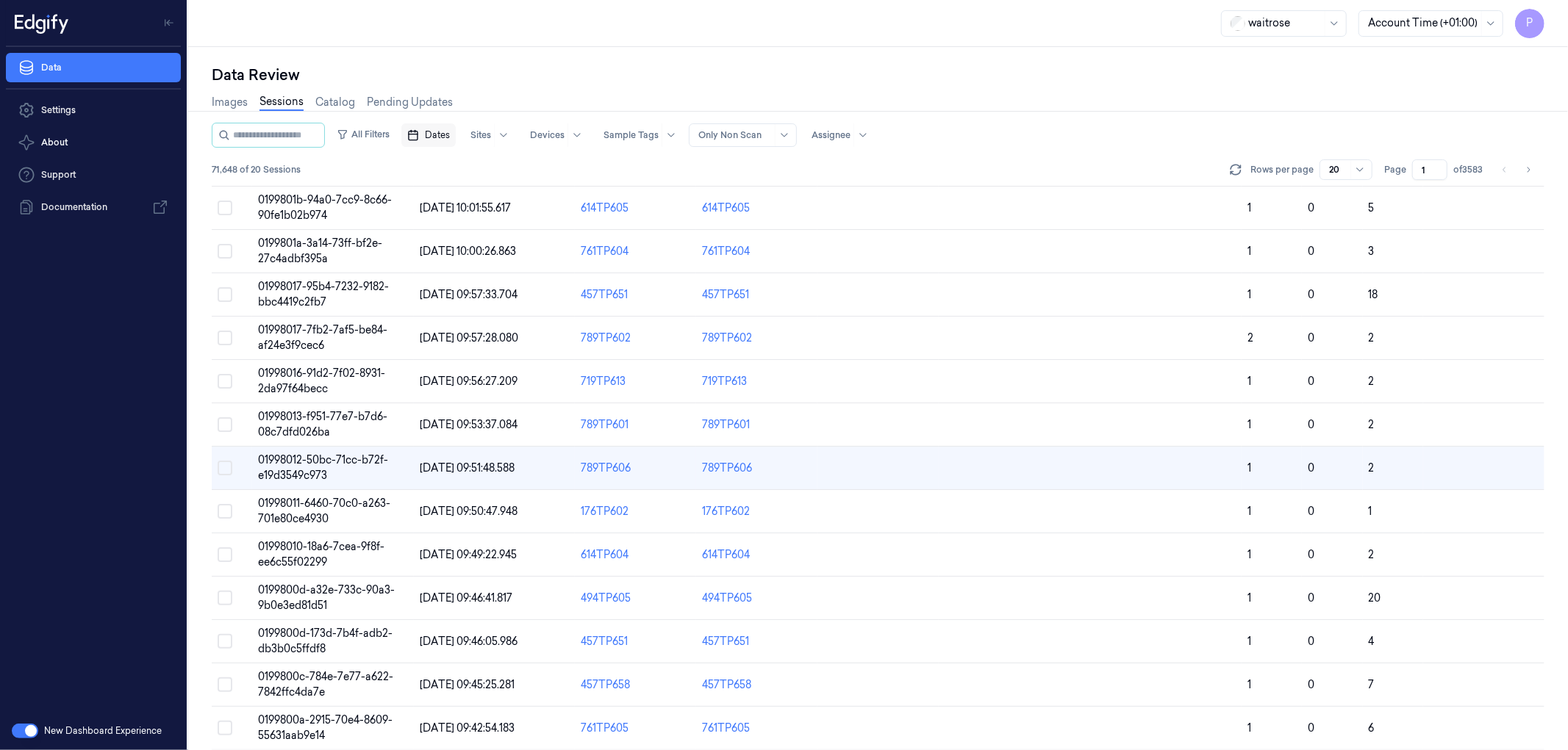
click at [734, 76] on div "Data Review" at bounding box center [878, 75] width 1333 height 21
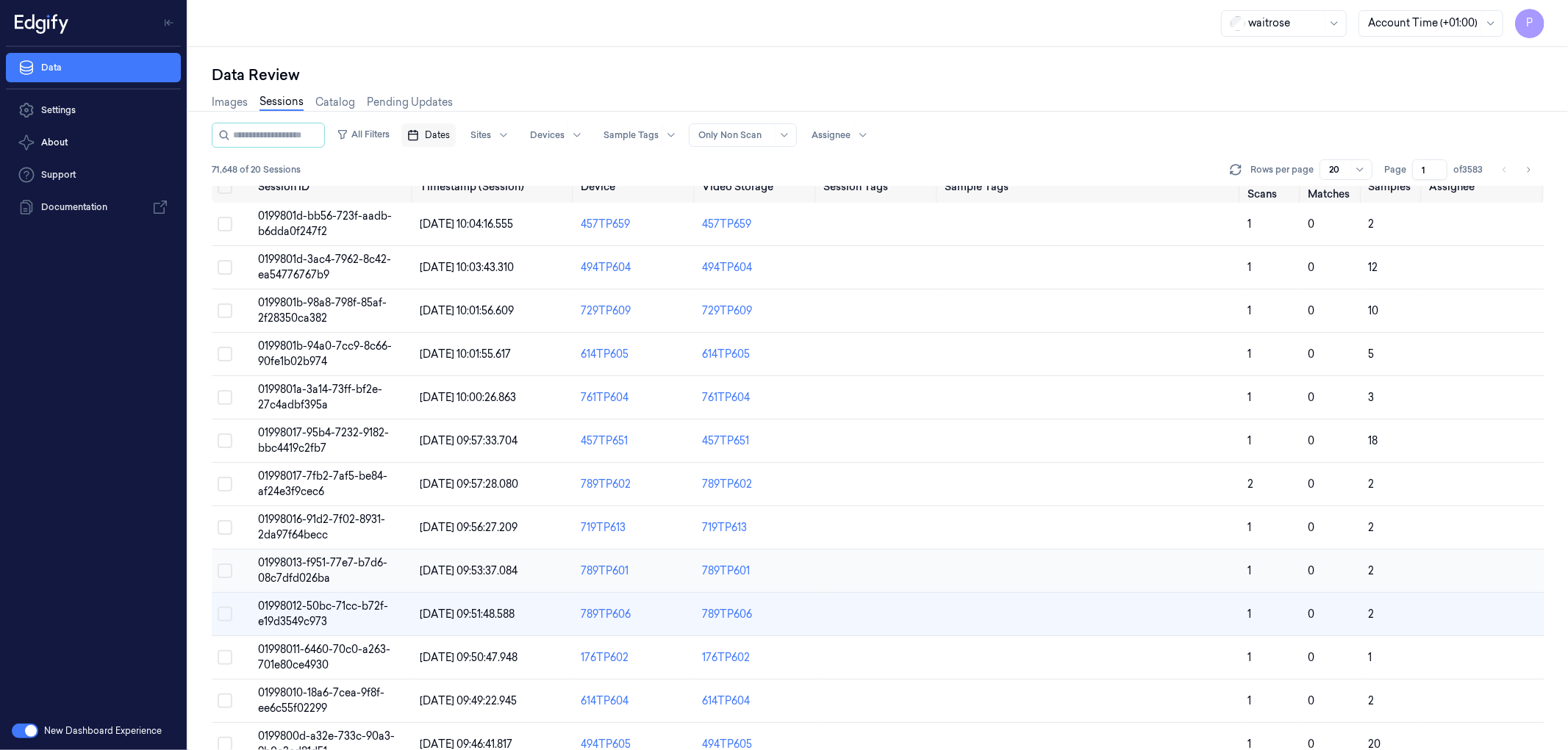
scroll to position [0, 0]
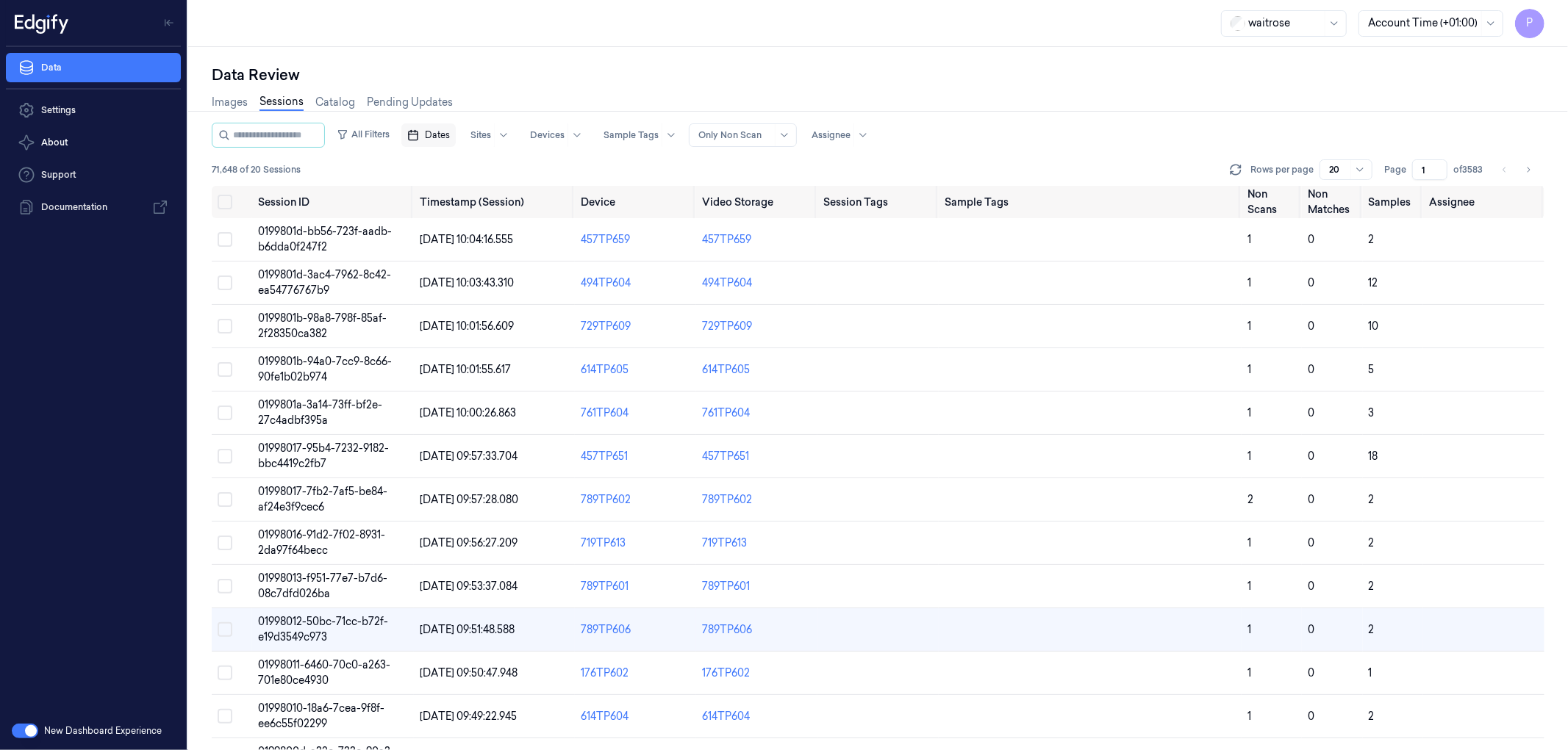
click at [450, 131] on span "Dates" at bounding box center [437, 134] width 25 height 13
click at [523, 100] on div "Images Sessions Catalog Pending Updates" at bounding box center [878, 104] width 1333 height 38
click at [450, 140] on span "Dates" at bounding box center [437, 134] width 25 height 13
click at [513, 309] on button "24" at bounding box center [513, 311] width 24 height 24
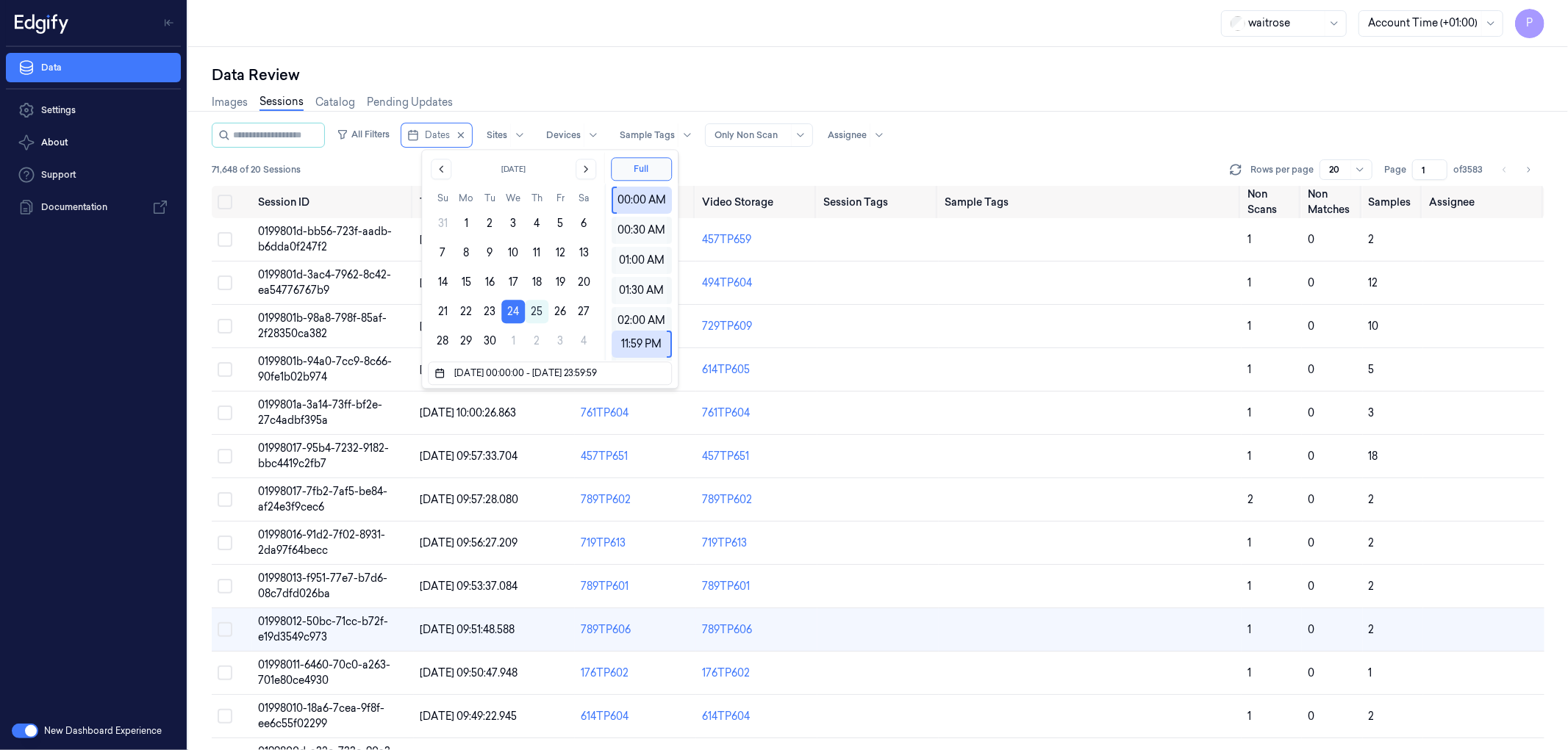
click at [589, 77] on div "Data Review" at bounding box center [878, 75] width 1333 height 21
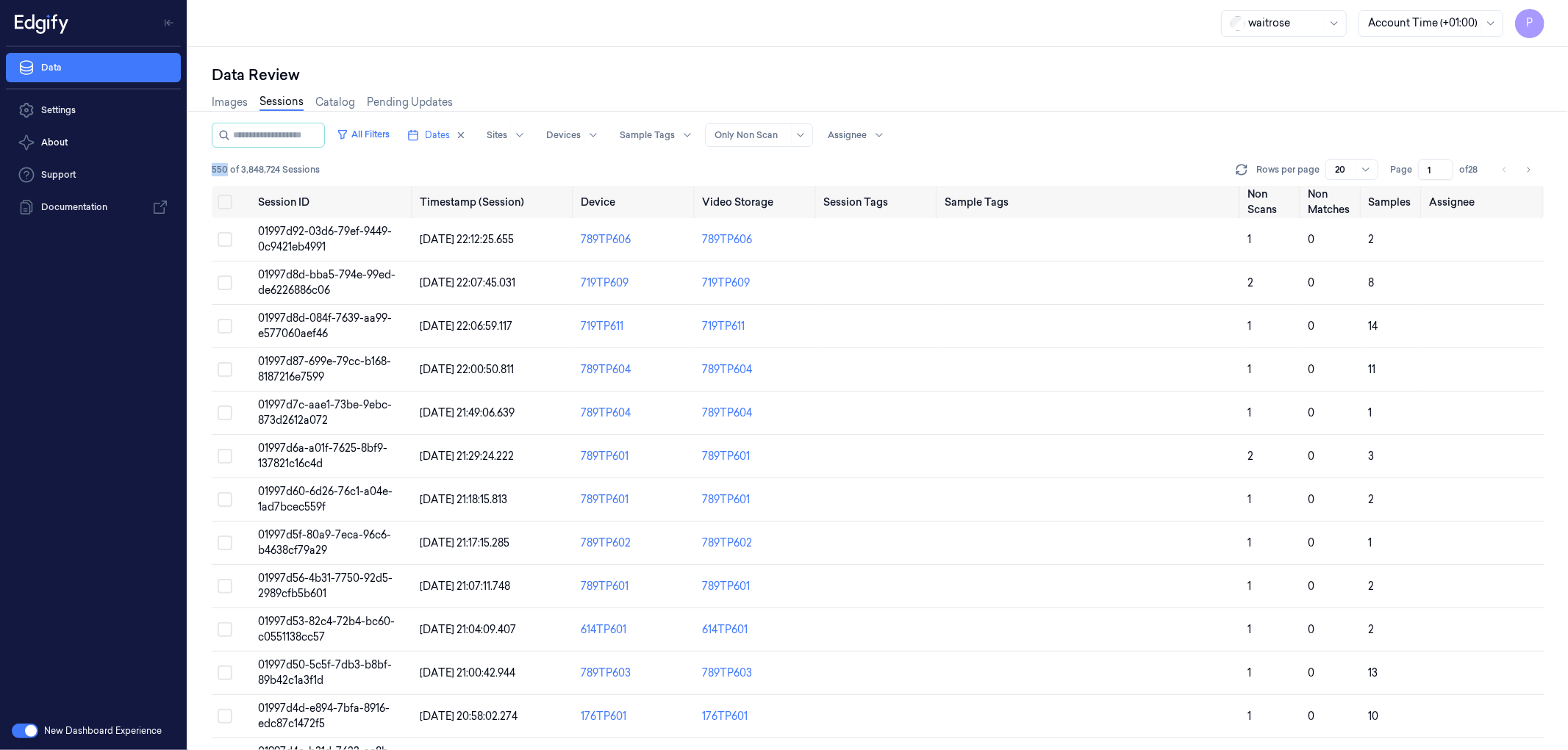
drag, startPoint x: 224, startPoint y: 169, endPoint x: 207, endPoint y: 169, distance: 17.0
click at [207, 169] on div "Data Review Images Sessions Catalog Pending Updates All Filters Dates Sites Dev…" at bounding box center [878, 398] width 1380 height 703
click at [421, 163] on div "550 of 3,848,724 Sessions Rows per page 20 Page 1 of 28" at bounding box center [878, 170] width 1333 height 21
click at [1526, 169] on icon "Go to next page" at bounding box center [1528, 169] width 9 height 11
drag, startPoint x: 1435, startPoint y: 167, endPoint x: 1426, endPoint y: 169, distance: 9.2
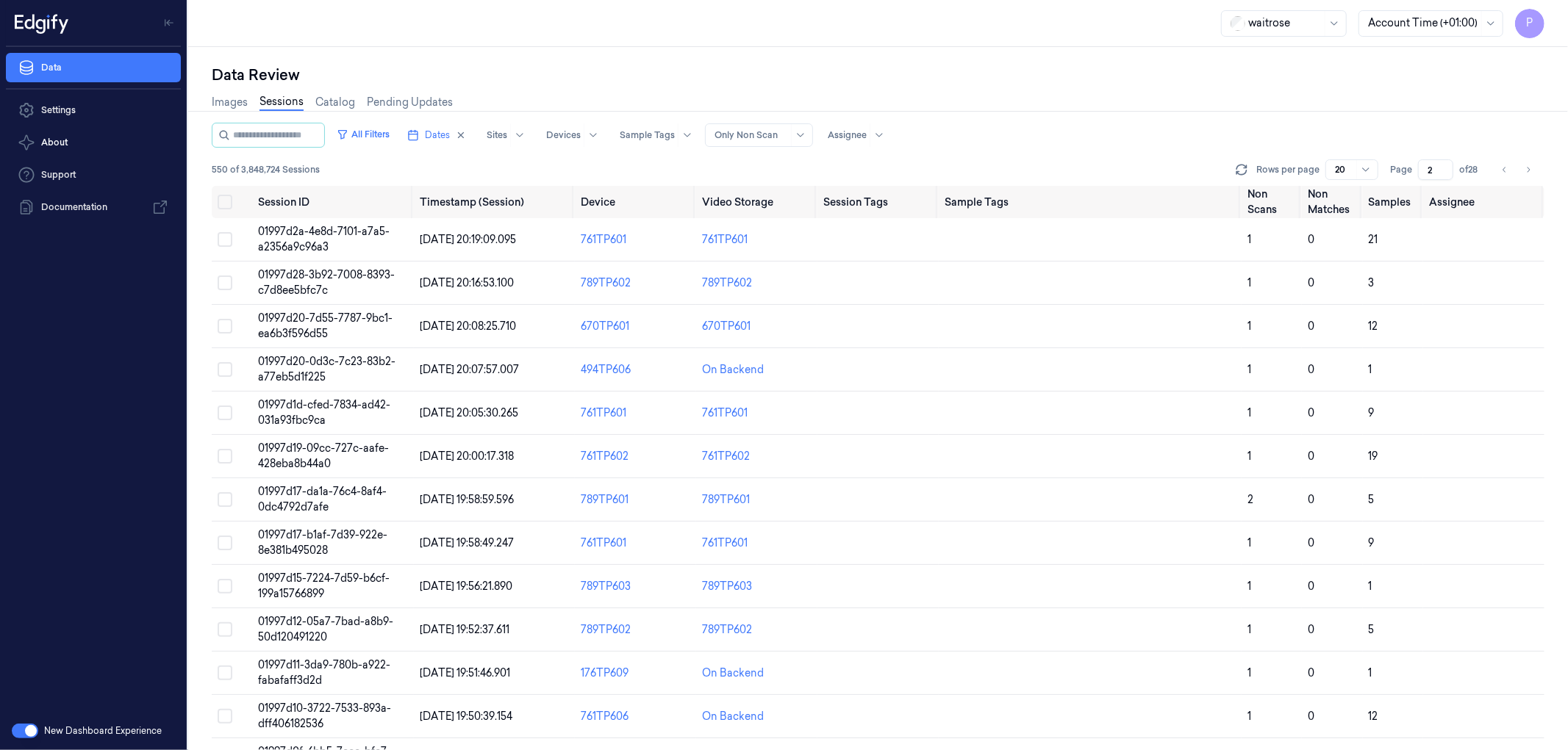
click at [1426, 169] on input "2" at bounding box center [1435, 170] width 35 height 21
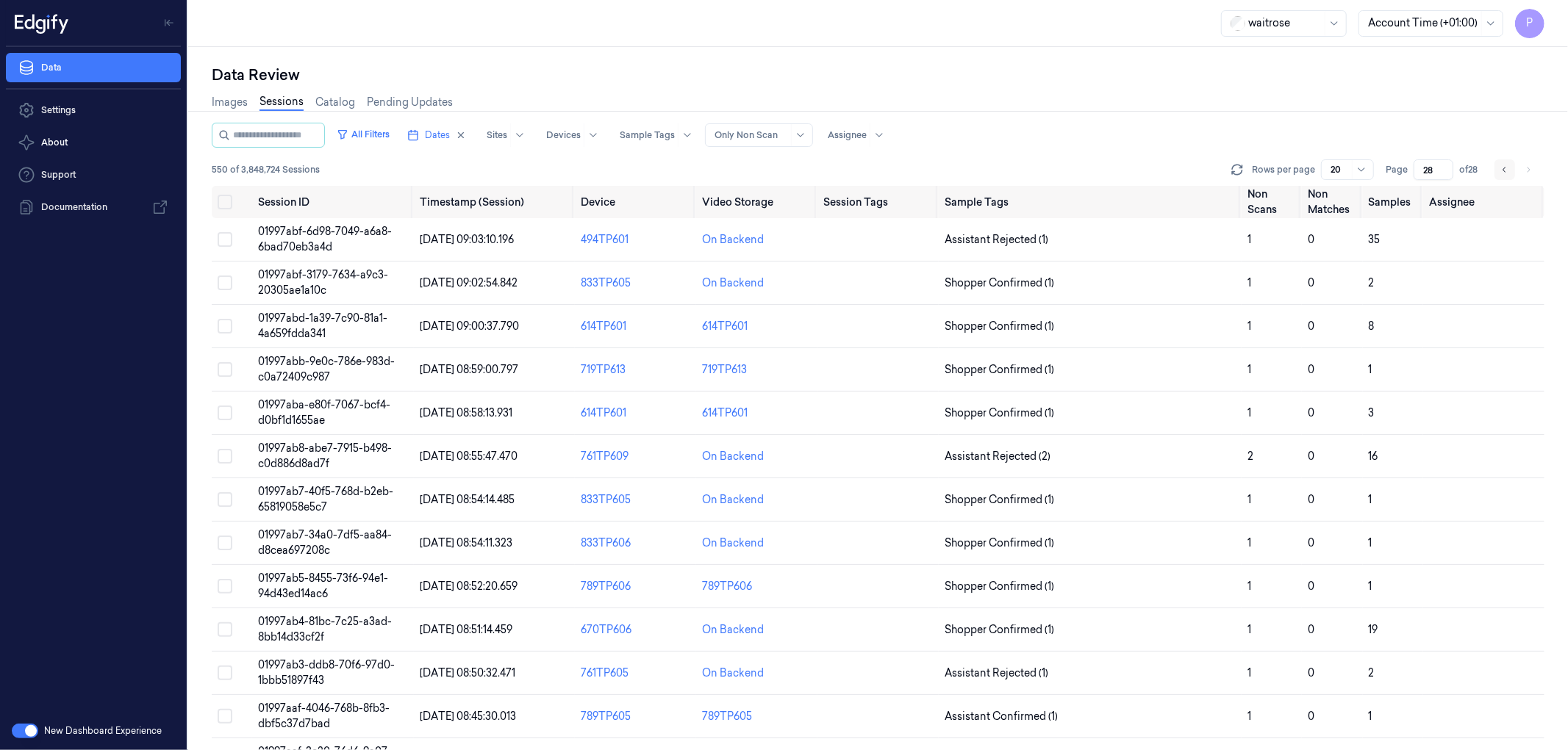
click at [1505, 172] on icon "Go to previous page" at bounding box center [1505, 169] width 9 height 11
click at [1504, 170] on icon "Go to previous page" at bounding box center [1503, 169] width 3 height 5
click at [1502, 174] on icon "Go to previous page" at bounding box center [1505, 169] width 9 height 11
click at [1502, 172] on icon "Go to previous page" at bounding box center [1505, 169] width 9 height 11
click at [1508, 173] on icon "Go to previous page" at bounding box center [1505, 169] width 9 height 11
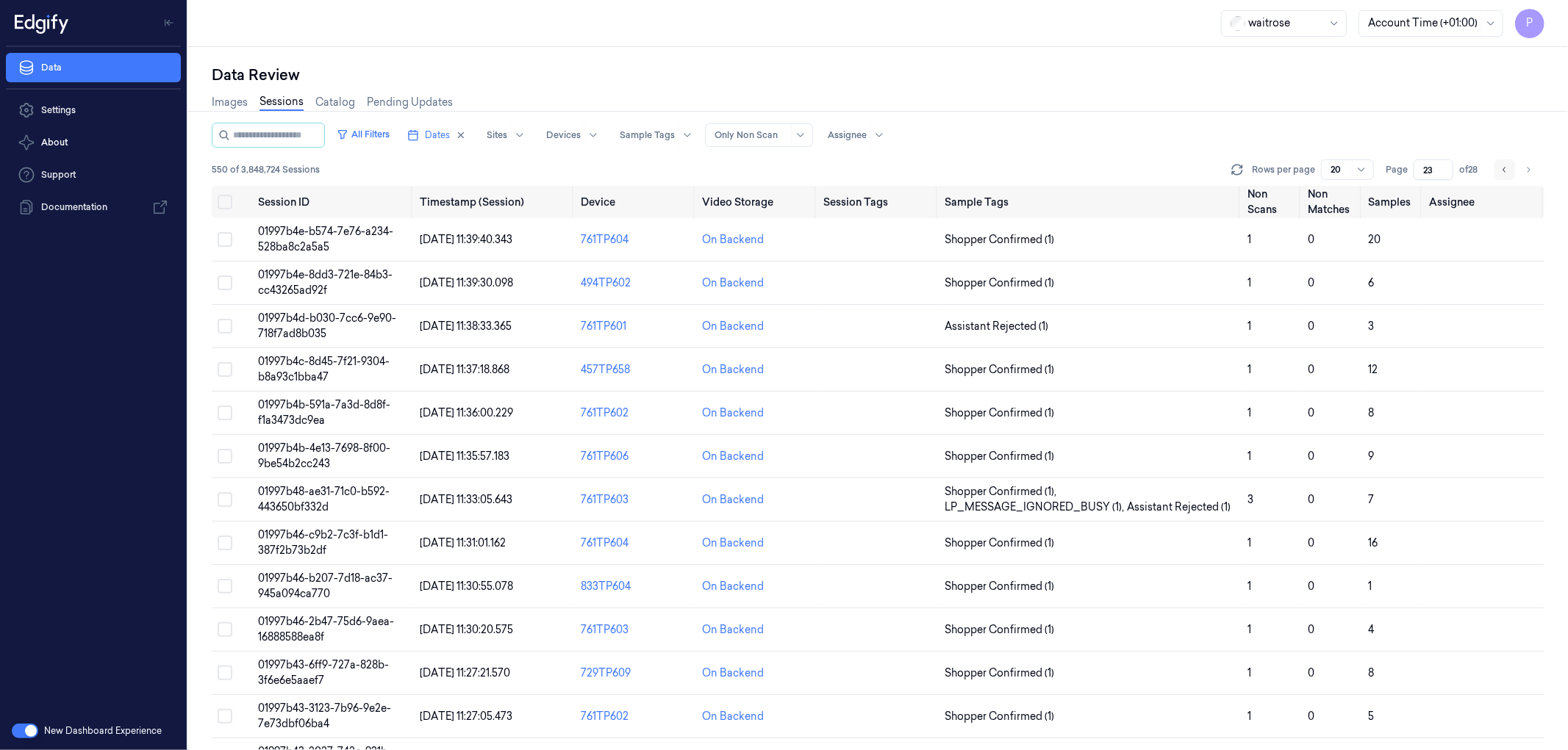
click at [1505, 169] on icon "Go to previous page" at bounding box center [1505, 169] width 9 height 11
click at [1500, 169] on button "Go to previous page" at bounding box center [1505, 170] width 21 height 21
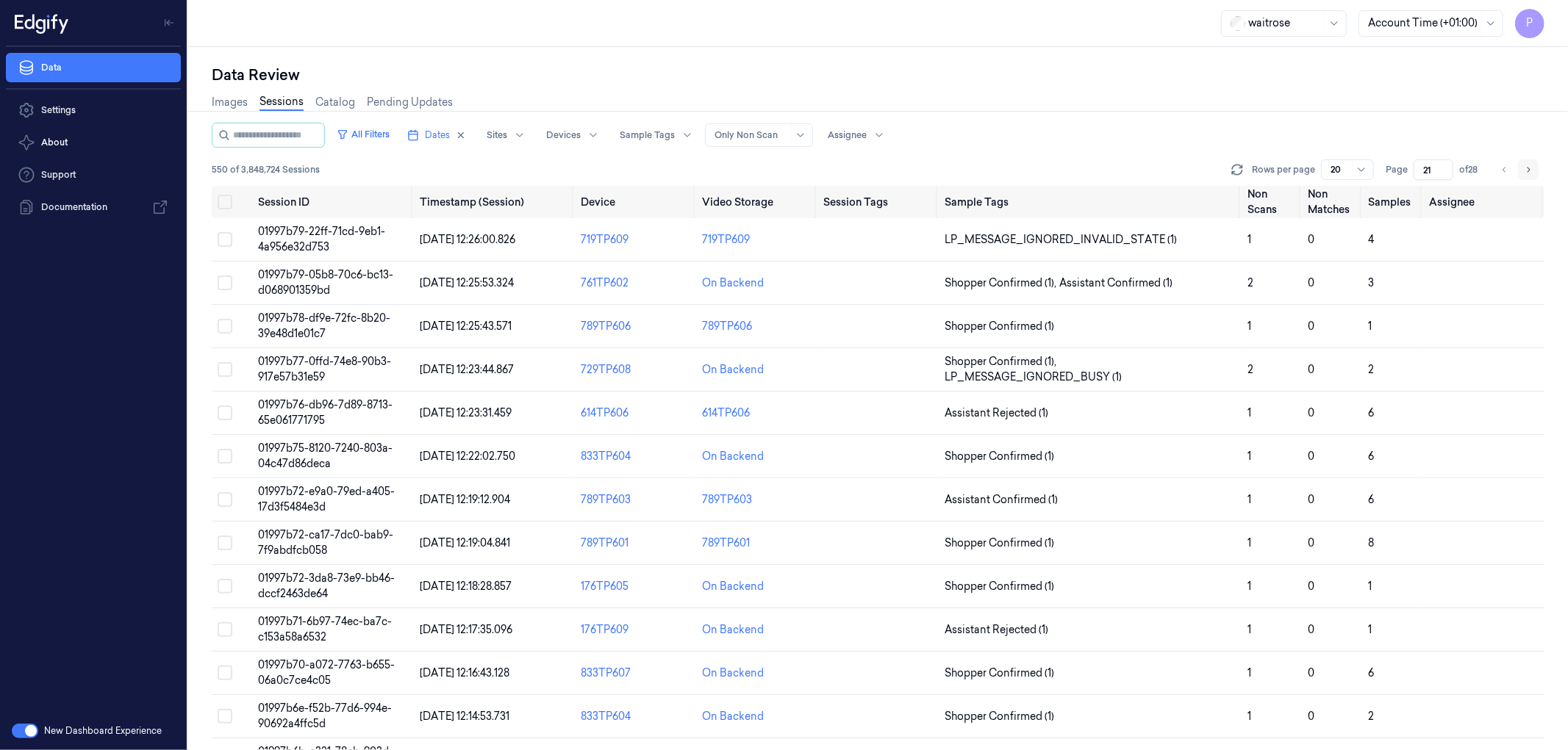
click at [1523, 175] on button "Go to next page" at bounding box center [1529, 170] width 21 height 21
click at [1503, 172] on icon "Go to previous page" at bounding box center [1505, 169] width 9 height 11
click at [1503, 169] on icon "Go to previous page" at bounding box center [1503, 169] width 3 height 5
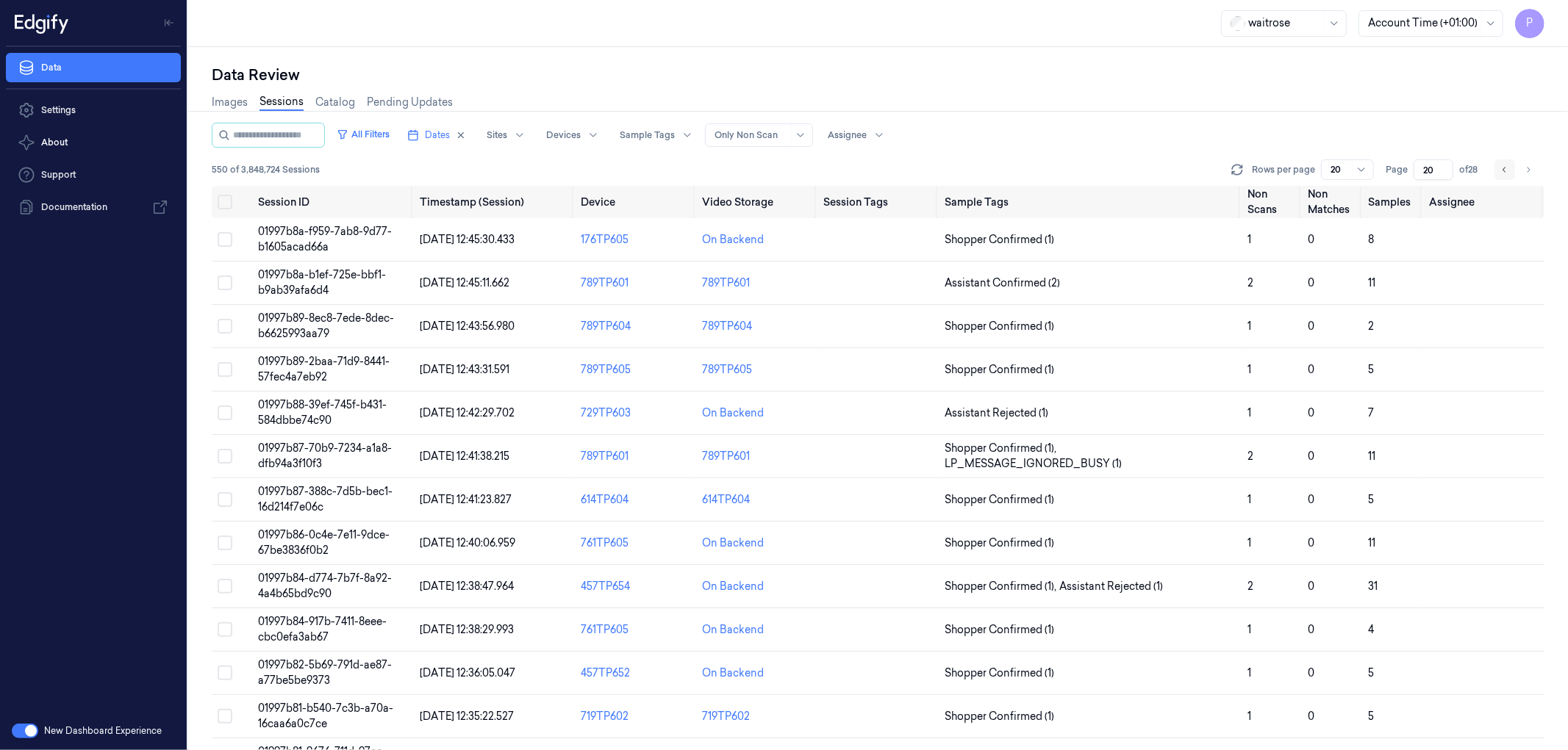
click at [1508, 169] on icon "Go to previous page" at bounding box center [1505, 169] width 9 height 11
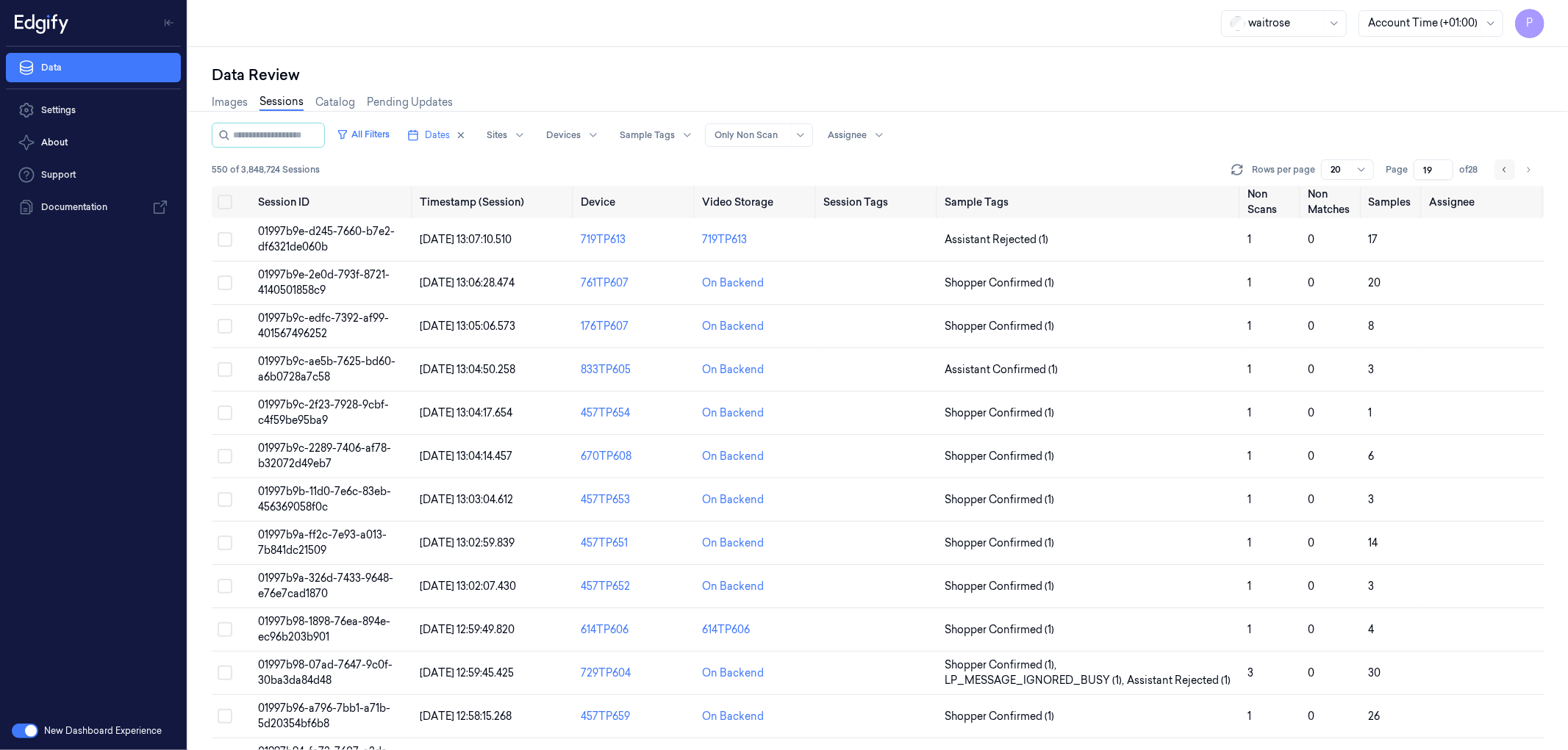
click at [1502, 169] on icon "Go to previous page" at bounding box center [1505, 169] width 9 height 11
click at [1507, 167] on icon "Go to previous page" at bounding box center [1505, 169] width 9 height 11
click at [1503, 170] on icon "Go to previous page" at bounding box center [1505, 169] width 9 height 11
click at [1513, 174] on button "Go to previous page" at bounding box center [1505, 170] width 21 height 21
click at [1012, 100] on div "Images Sessions Catalog Pending Updates" at bounding box center [878, 104] width 1333 height 38
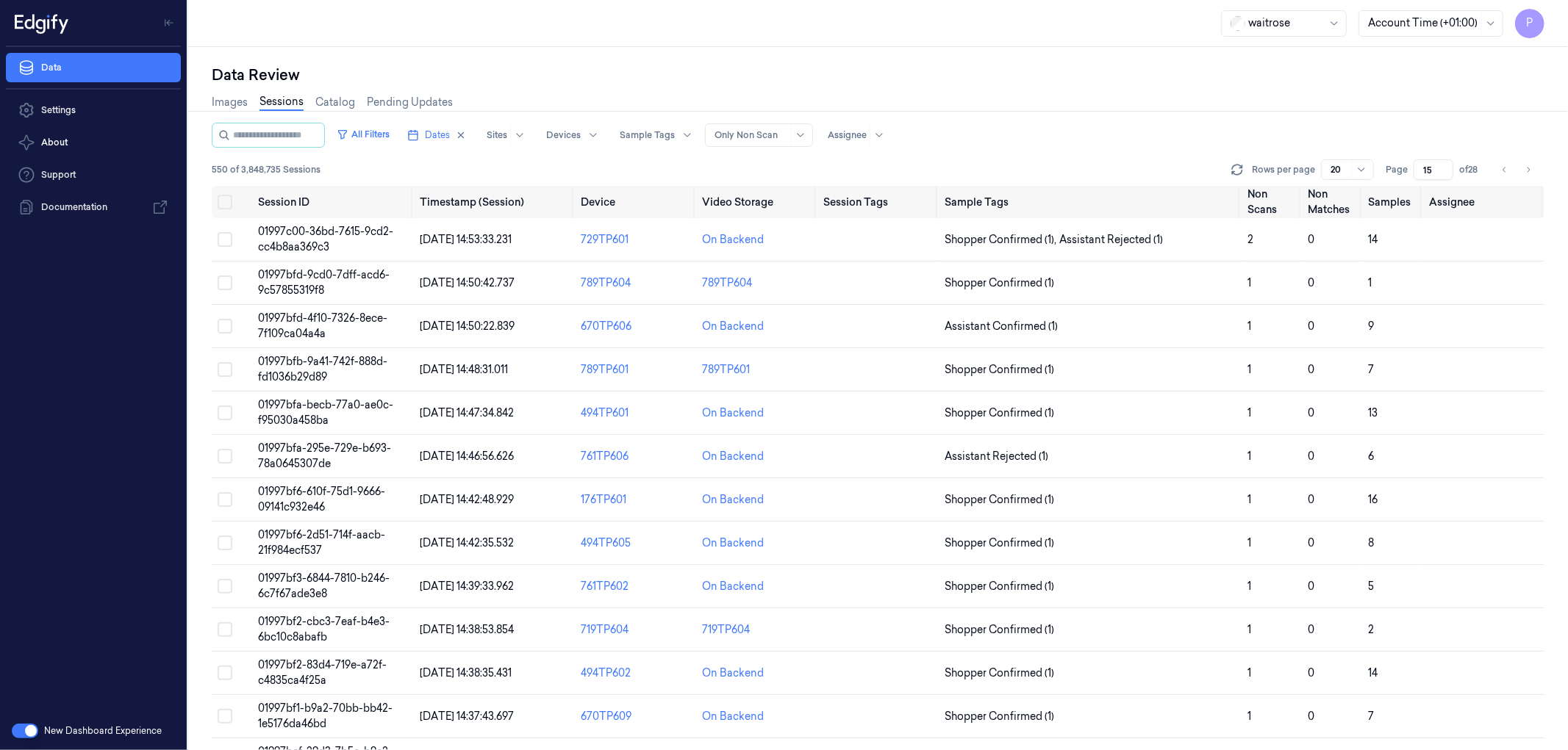
click at [1011, 91] on div "Images Sessions Catalog Pending Updates" at bounding box center [878, 104] width 1333 height 38
drag, startPoint x: 1432, startPoint y: 168, endPoint x: 1422, endPoint y: 168, distance: 10.0
click at [1422, 168] on input "15" at bounding box center [1433, 170] width 39 height 21
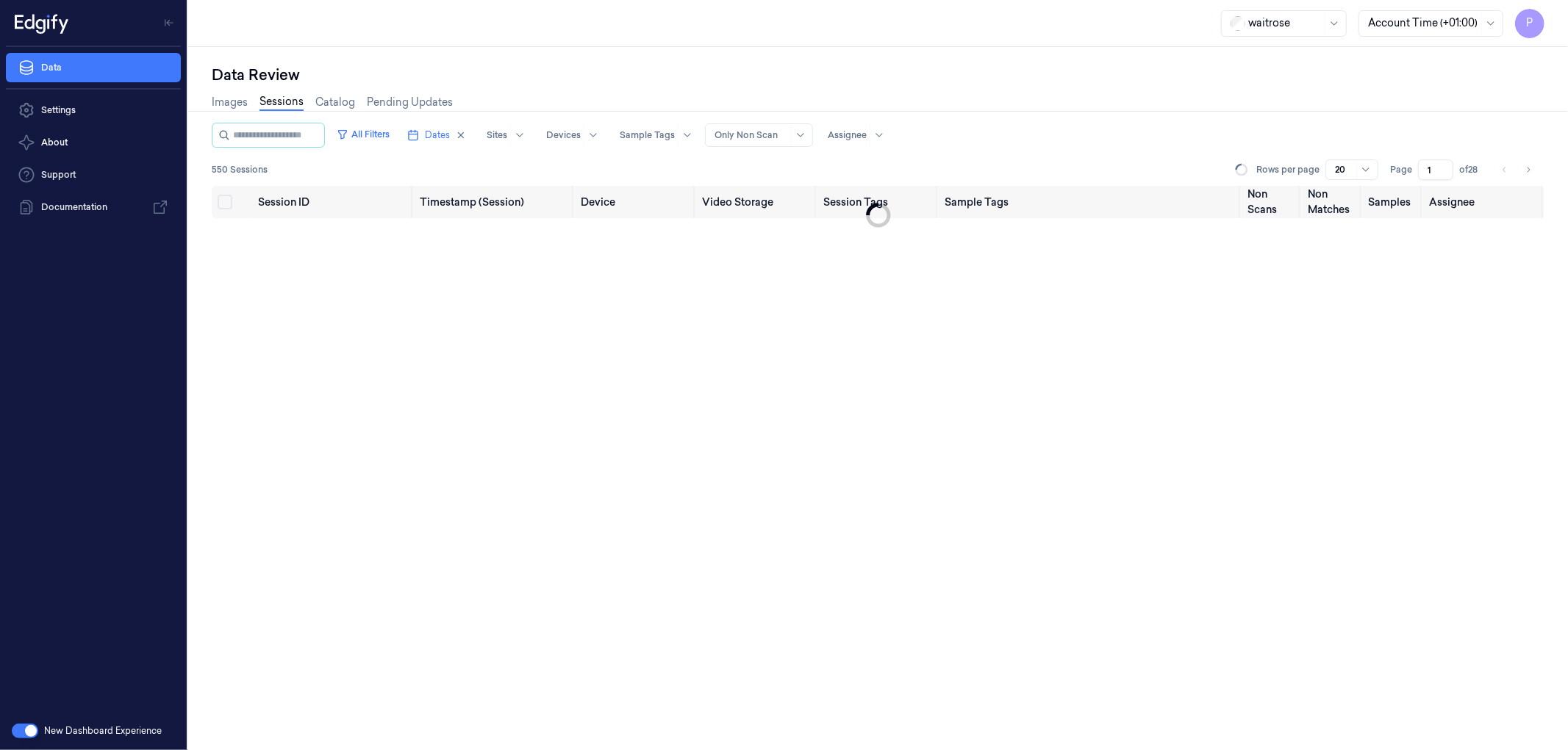
type input "1"
click at [1367, 114] on div "Images Sessions Catalog Pending Updates" at bounding box center [878, 104] width 1333 height 38
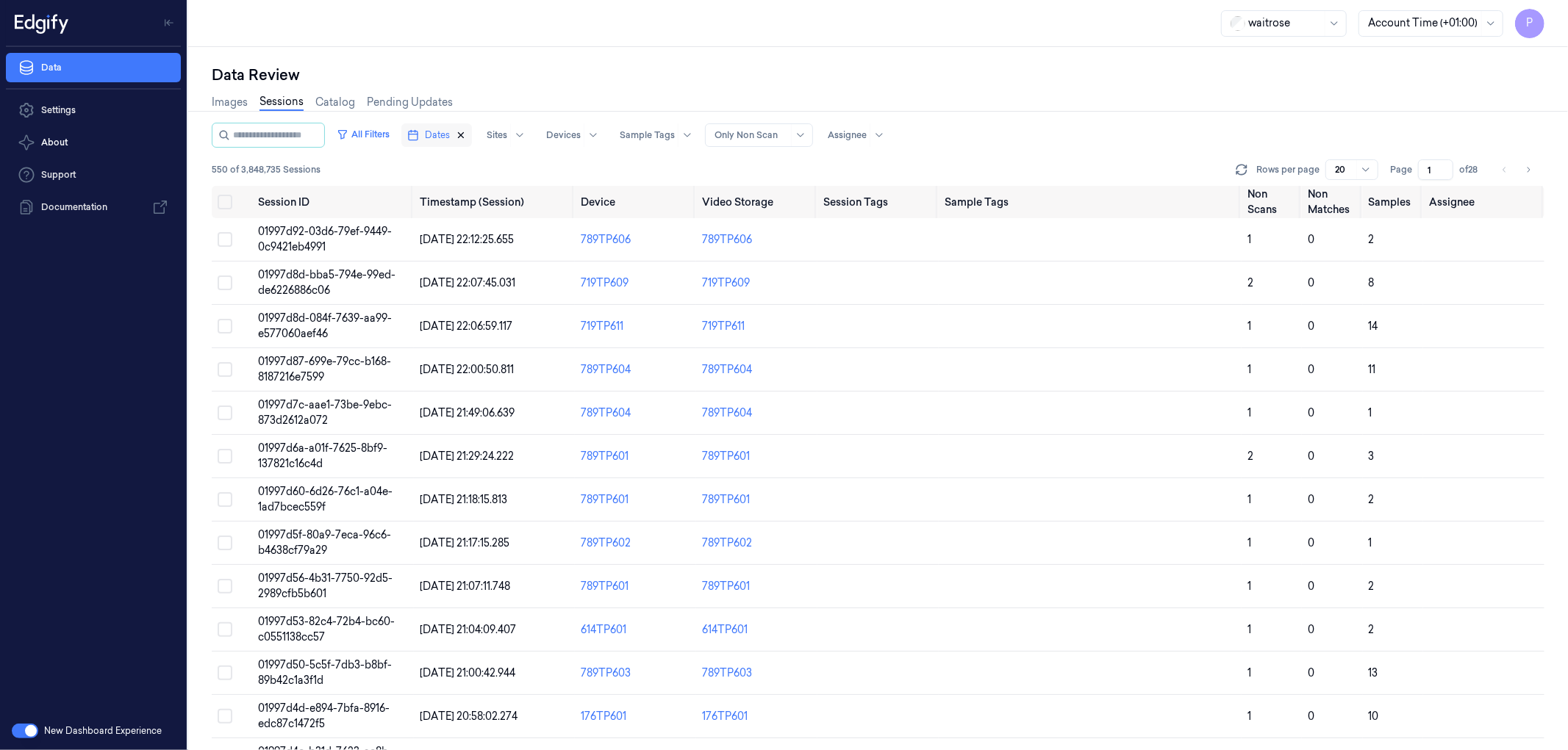
click at [466, 132] on icon "button" at bounding box center [461, 135] width 10 height 10
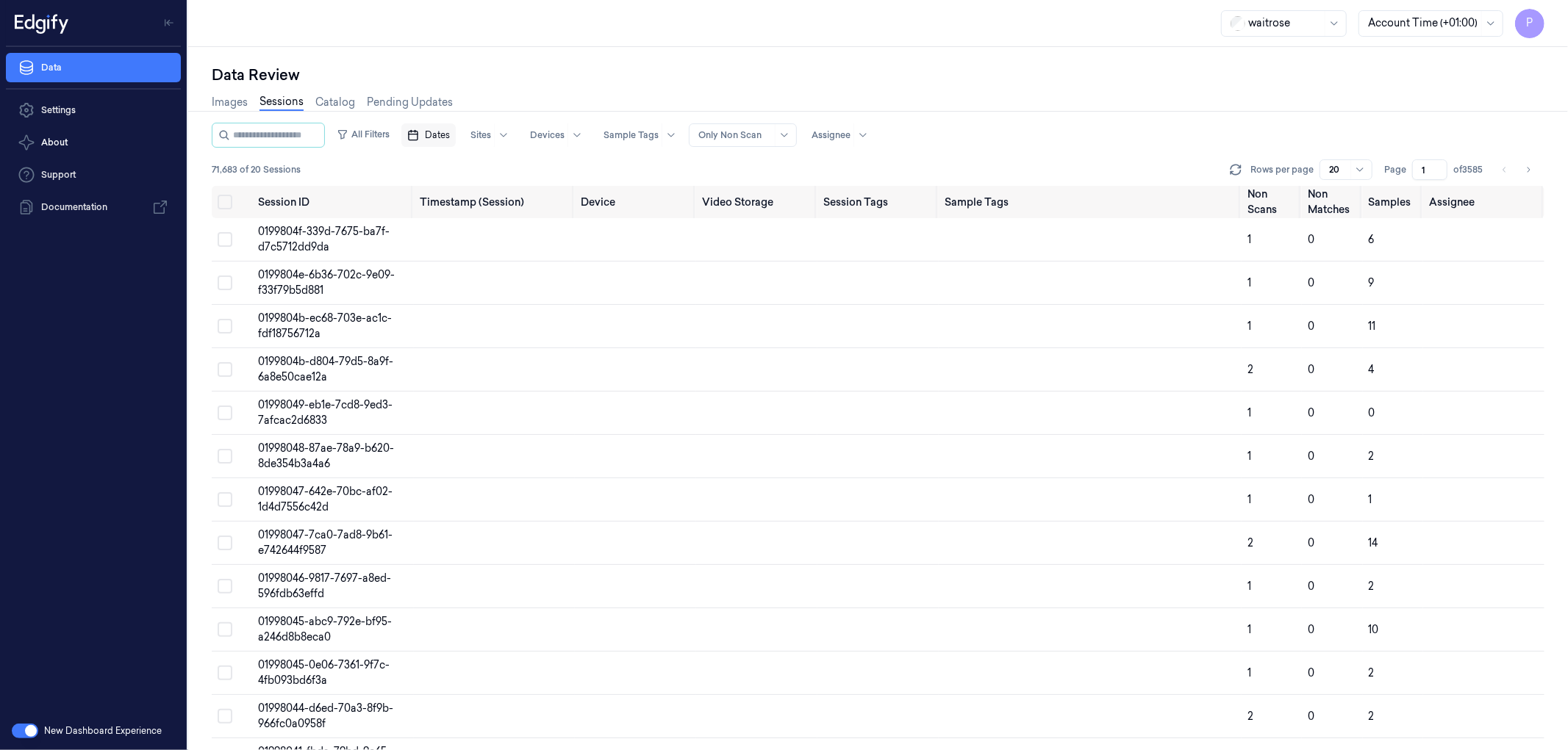
click at [546, 86] on div "Images Sessions Catalog Pending Updates" at bounding box center [878, 104] width 1333 height 38
click at [450, 136] on span "Dates" at bounding box center [437, 134] width 25 height 13
click at [513, 312] on button "24" at bounding box center [513, 311] width 24 height 24
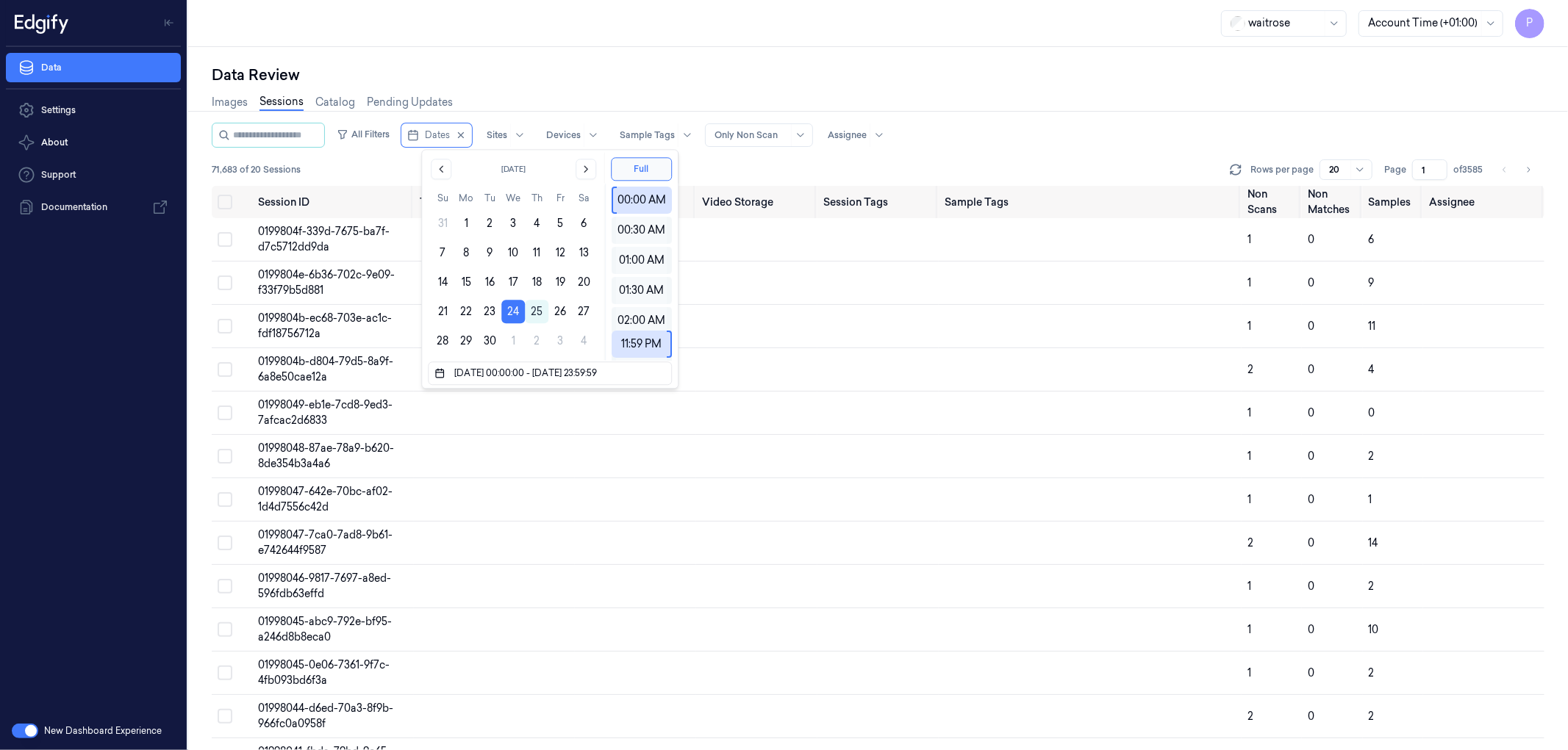
click at [638, 77] on div "Data Review" at bounding box center [878, 75] width 1333 height 21
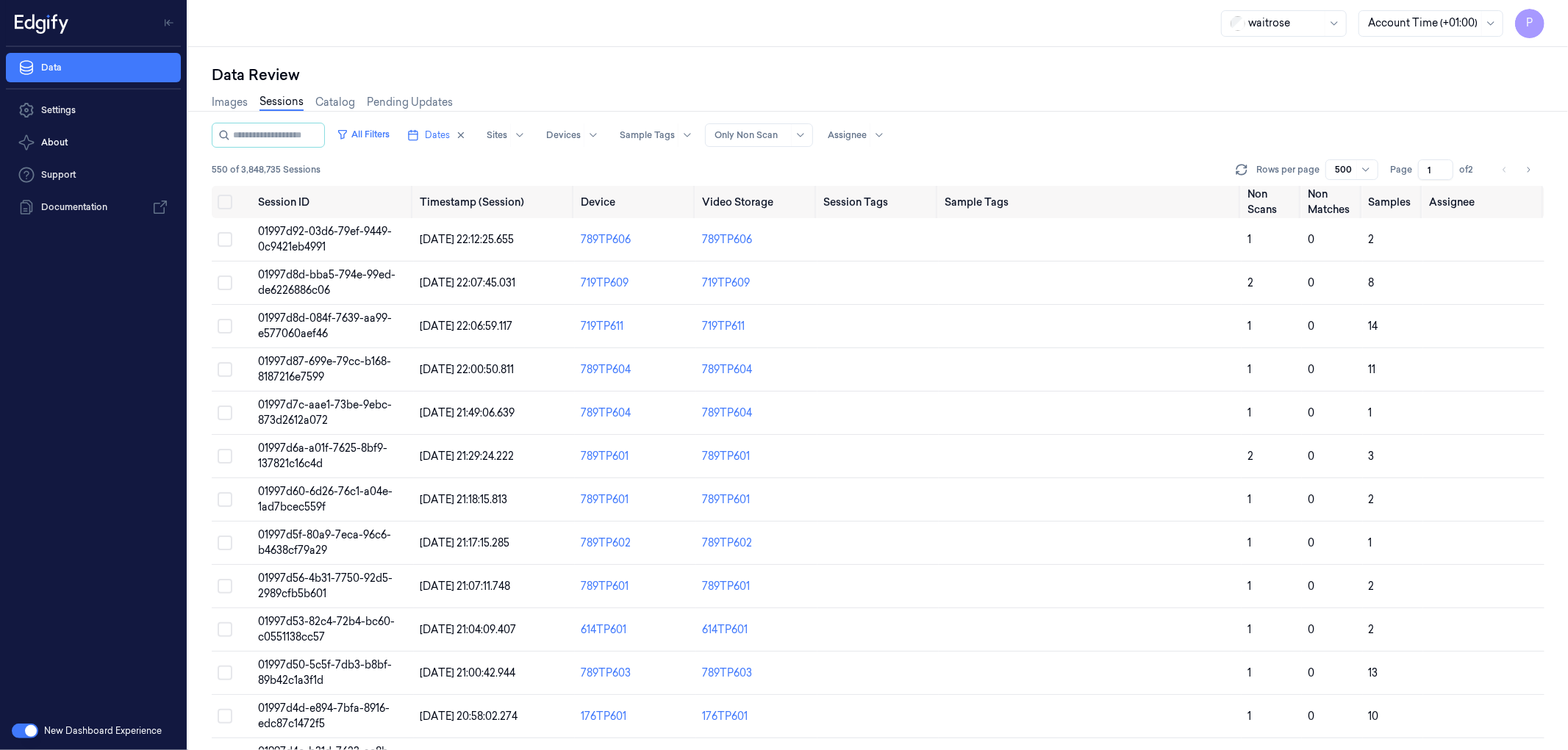
click at [772, 67] on div "Data Review" at bounding box center [878, 75] width 1333 height 21
click at [224, 208] on button "Select all" at bounding box center [224, 202] width 15 height 15
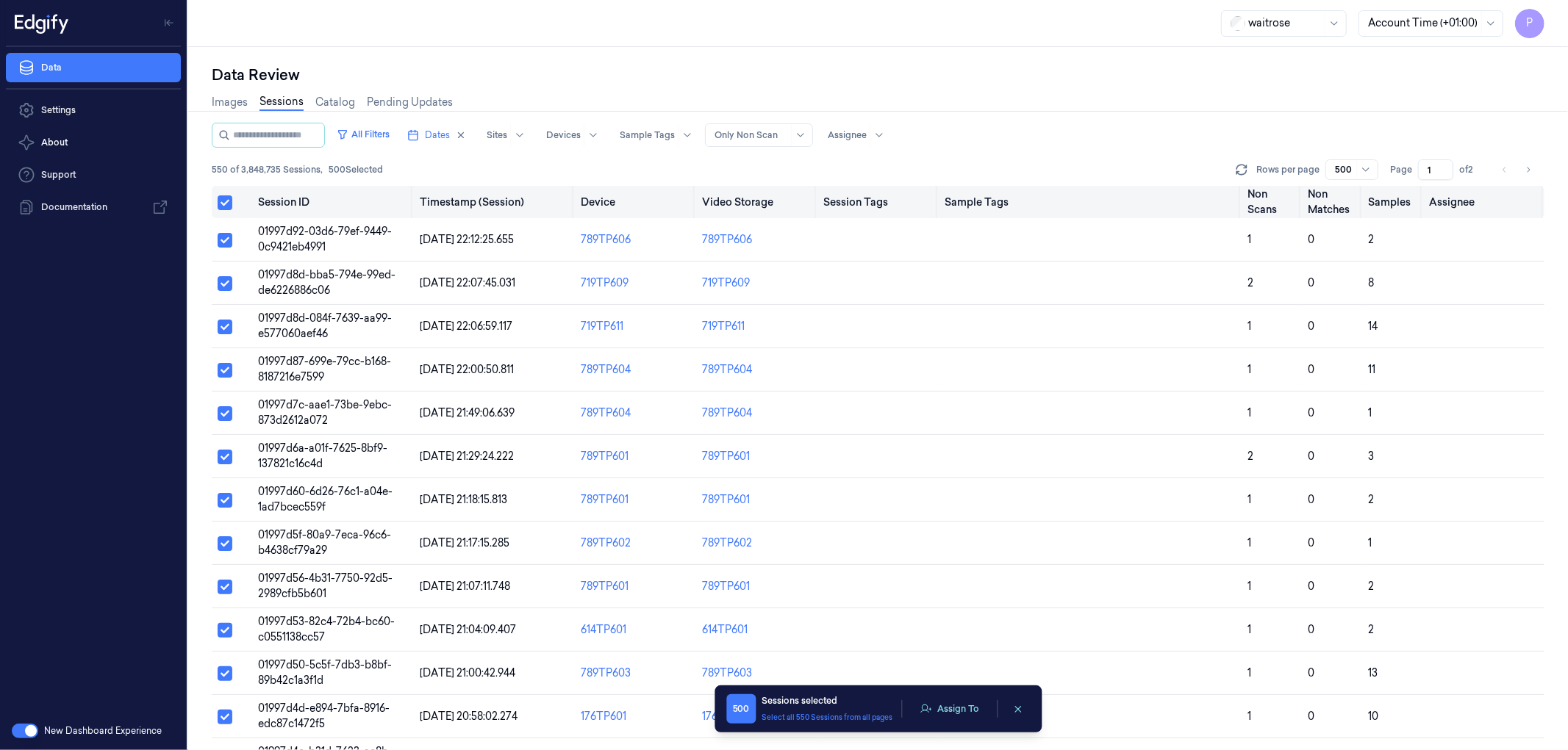
click at [225, 202] on button "Select all" at bounding box center [224, 203] width 15 height 15
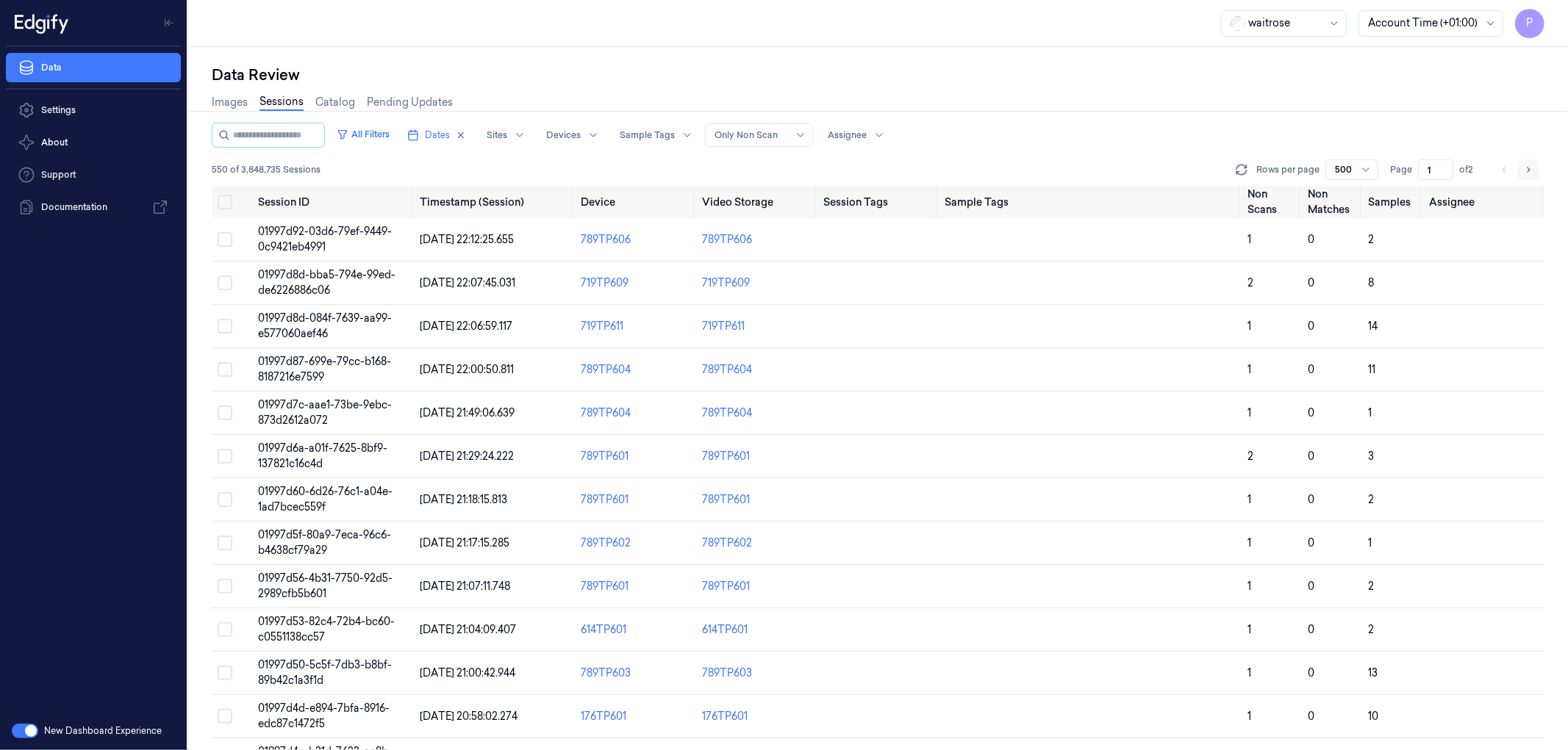
click at [1525, 169] on icon "Go to next page" at bounding box center [1528, 169] width 9 height 11
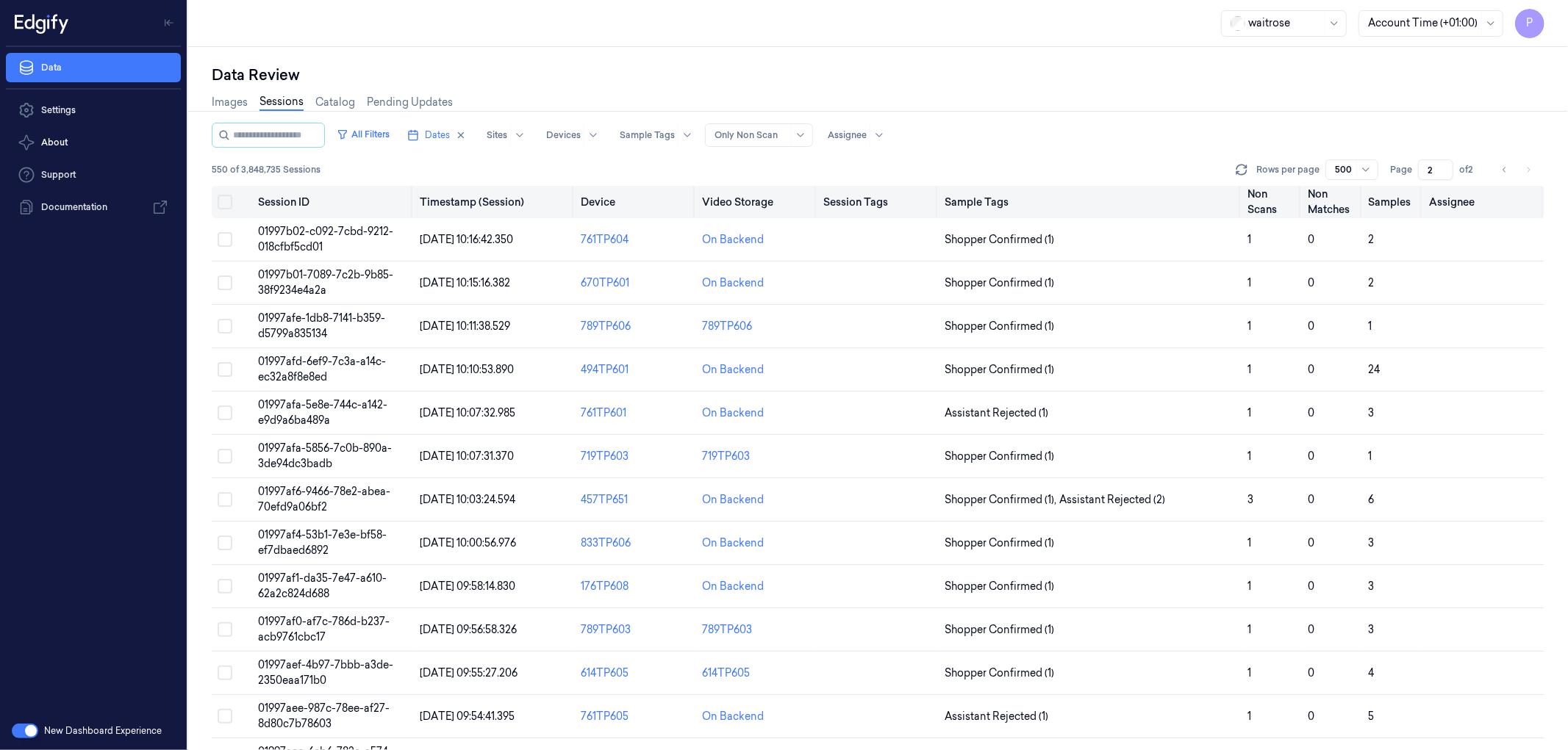
click at [223, 200] on button "Select all" at bounding box center [224, 202] width 15 height 15
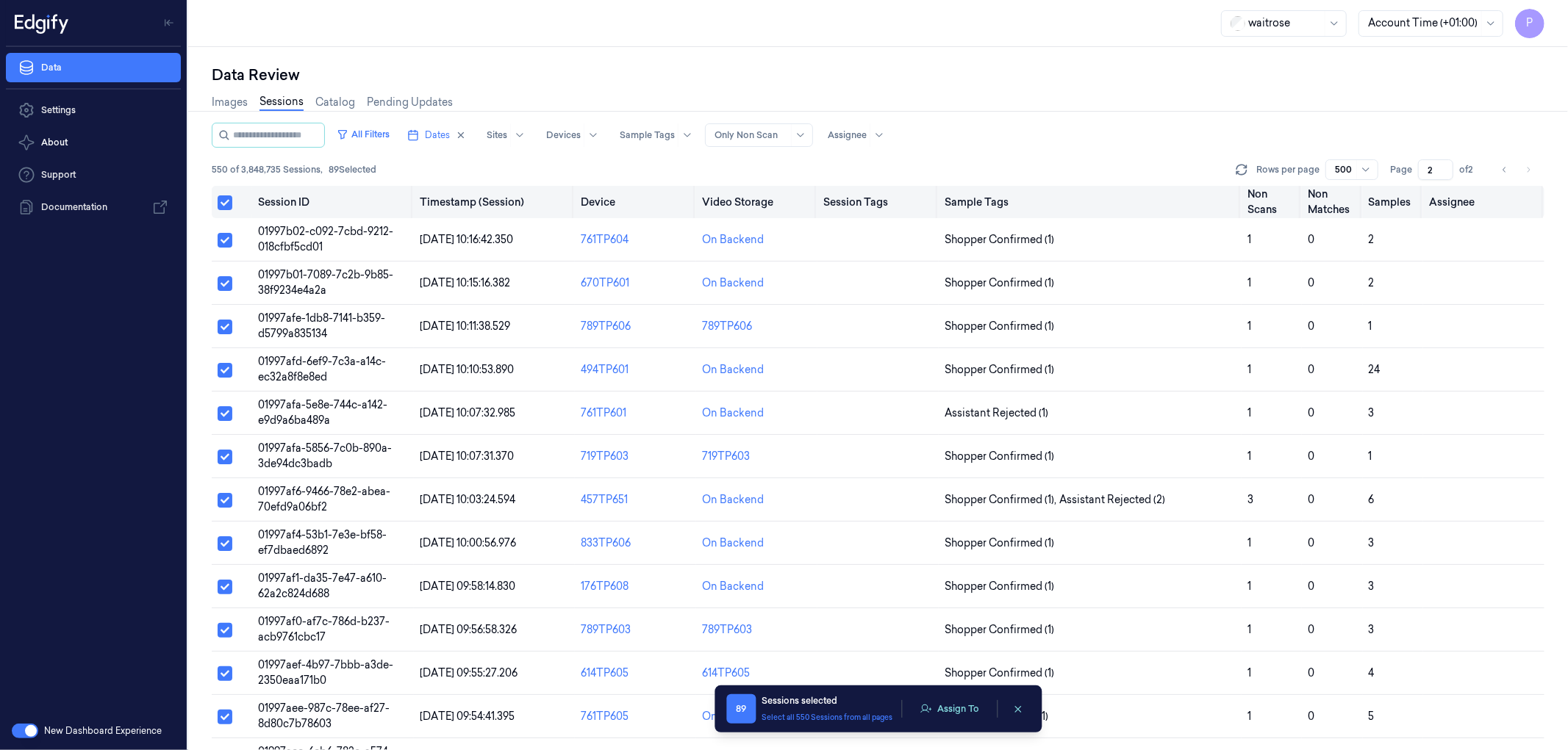
click at [223, 200] on button "Select all" at bounding box center [224, 203] width 15 height 15
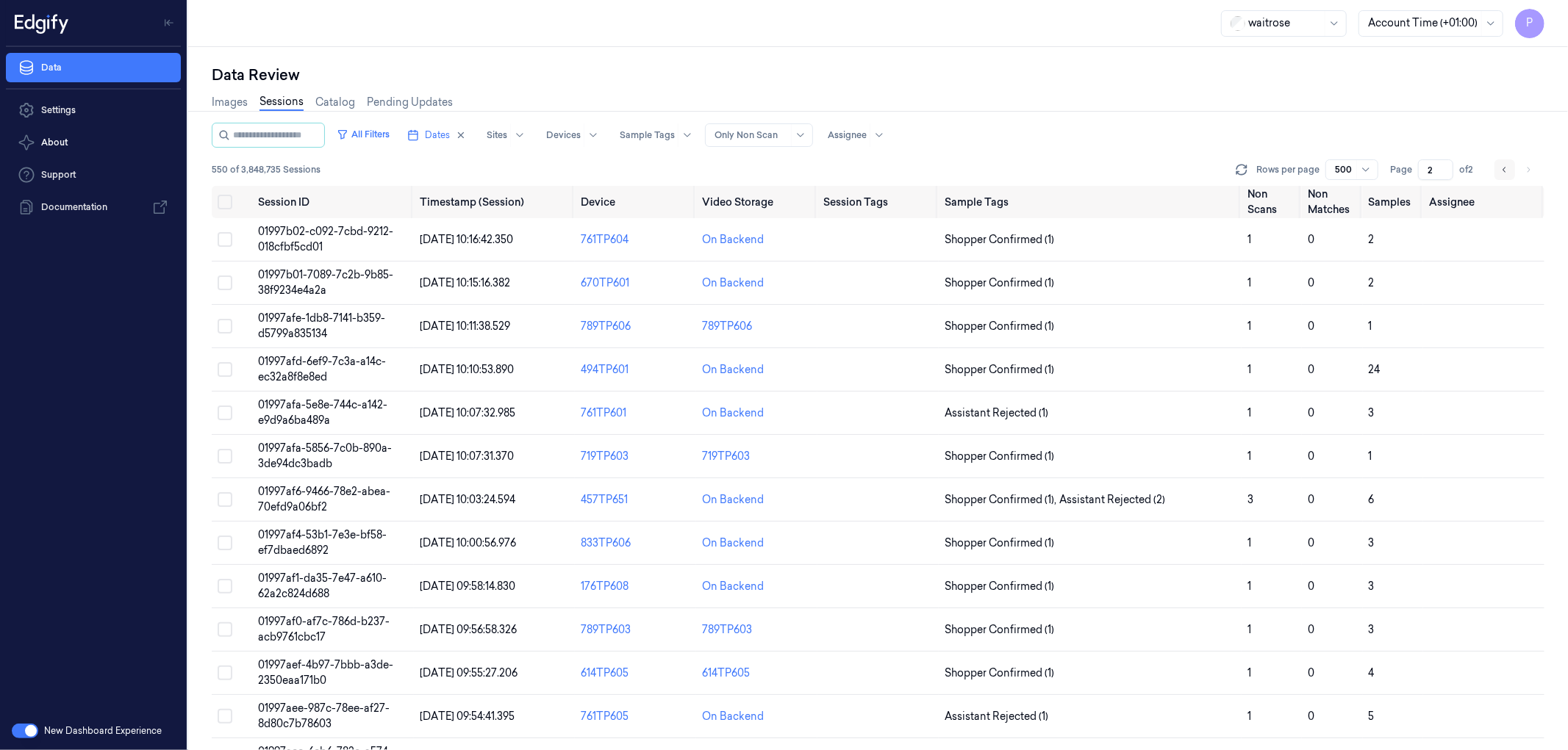
click at [1496, 165] on button "Go to previous page" at bounding box center [1505, 170] width 21 height 21
type input "1"
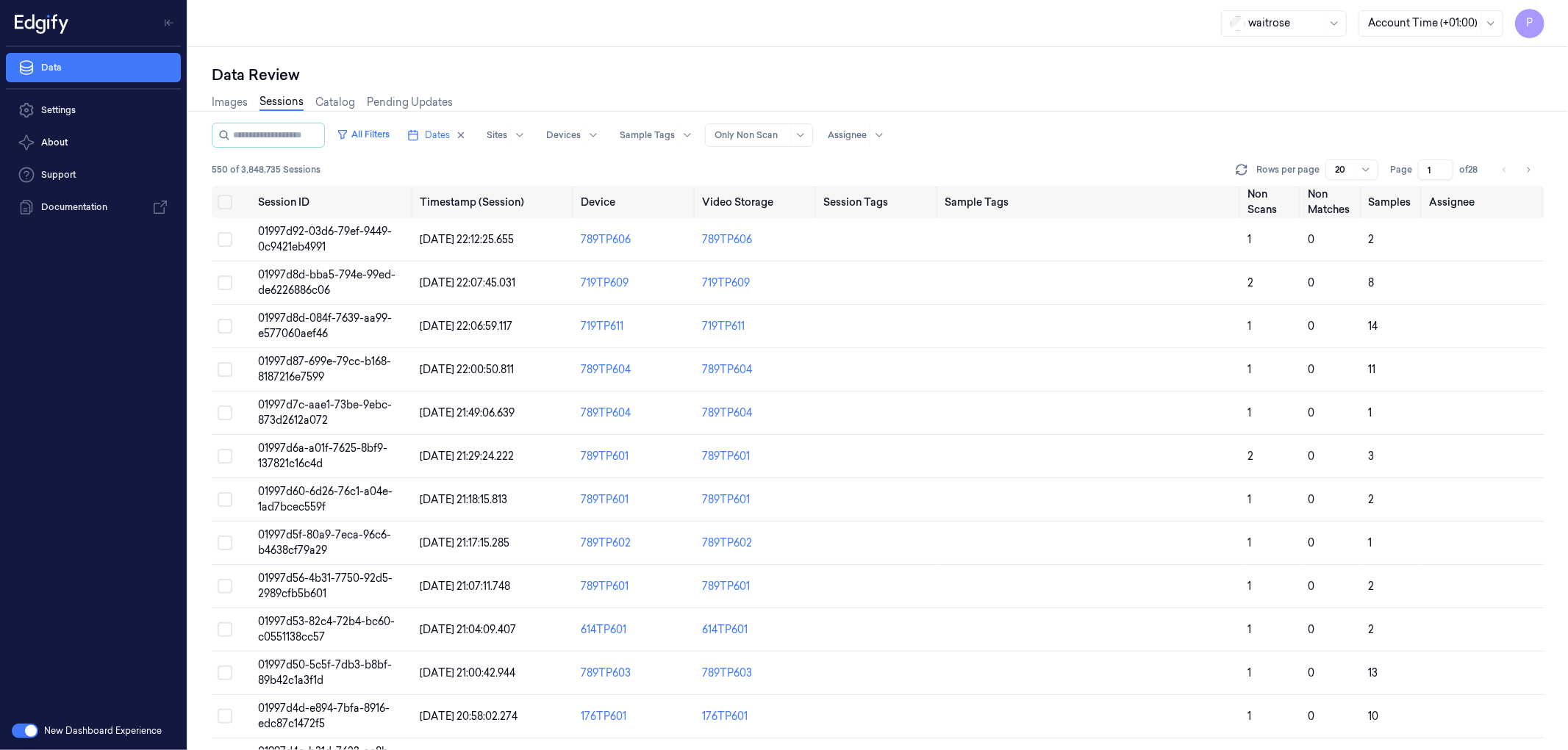
click at [851, 82] on div "Data Review" at bounding box center [878, 75] width 1333 height 21
click at [1532, 167] on icon "Go to next page" at bounding box center [1528, 169] width 9 height 11
click at [1528, 165] on icon "Go to next page" at bounding box center [1528, 169] width 9 height 11
type input "3"
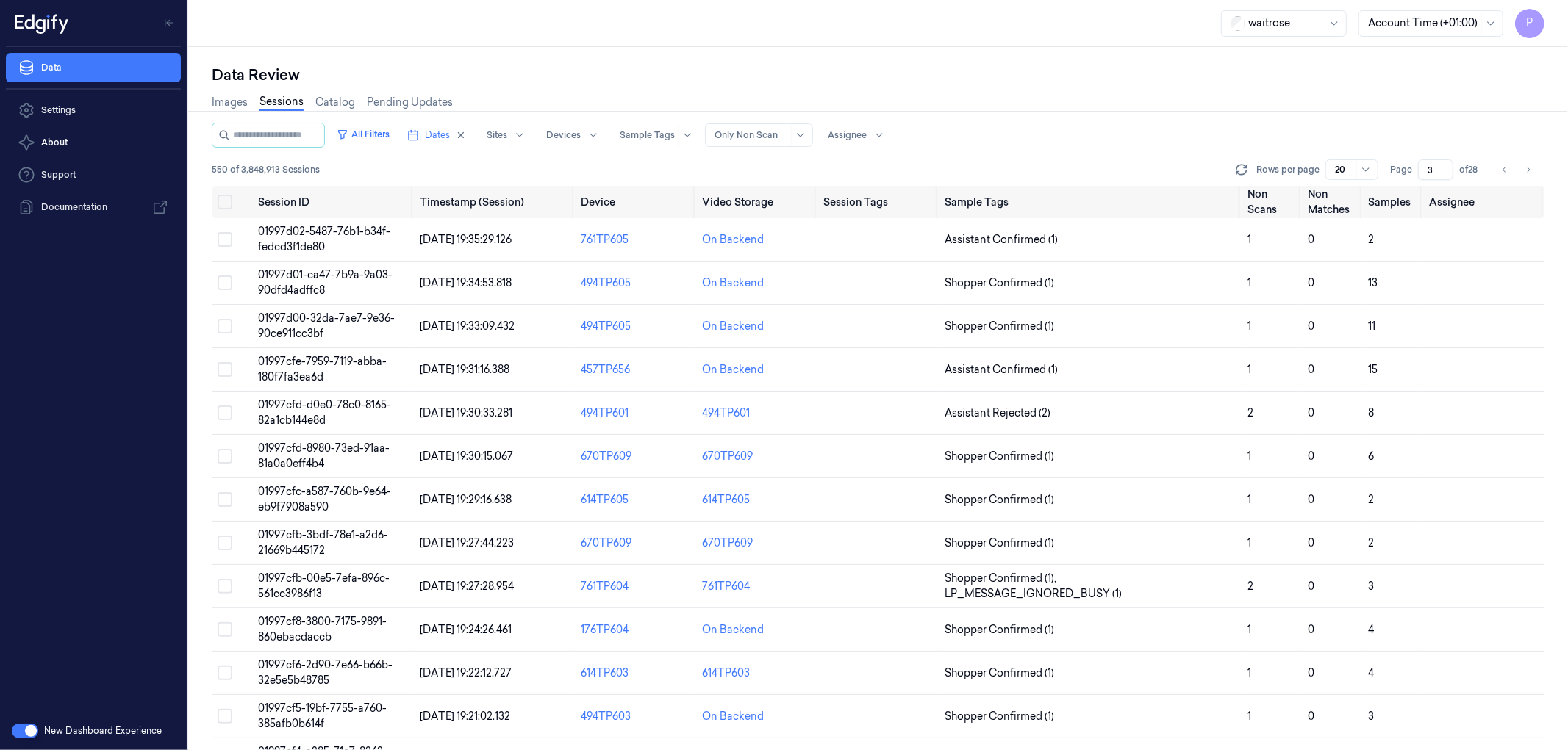
click at [1120, 157] on div "All Filters Dates Sites Devices Sample Tags Alert Type Only Non Scan Assignee 5…" at bounding box center [878, 155] width 1333 height 63
drag, startPoint x: 1432, startPoint y: 168, endPoint x: 1420, endPoint y: 169, distance: 12.0
click at [1420, 169] on input "3" at bounding box center [1435, 170] width 35 height 21
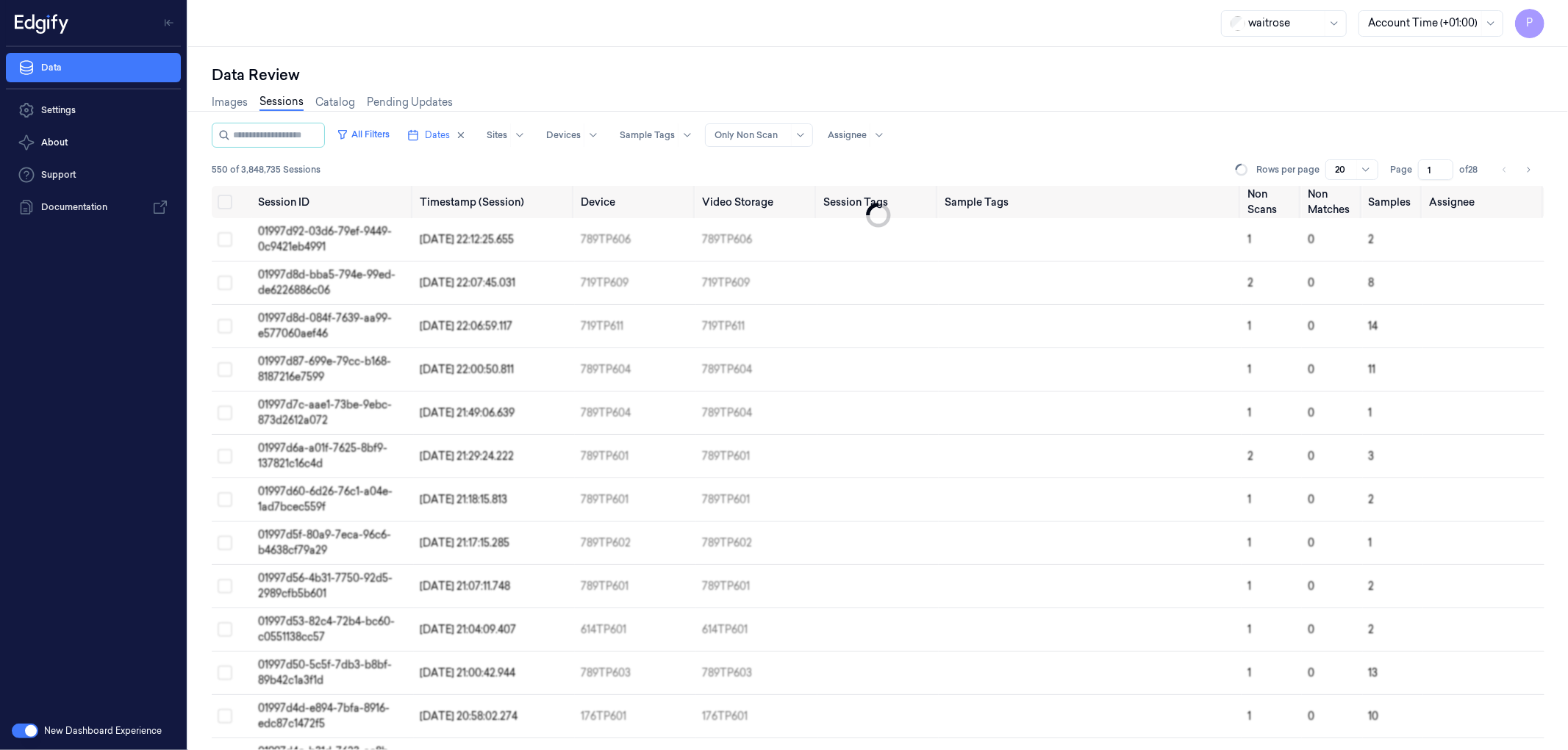
type input "1"
click at [1353, 141] on div "All Filters Dates Sites Devices Sample Tags Alert Type Only Non Scan Assignee" at bounding box center [878, 135] width 1333 height 25
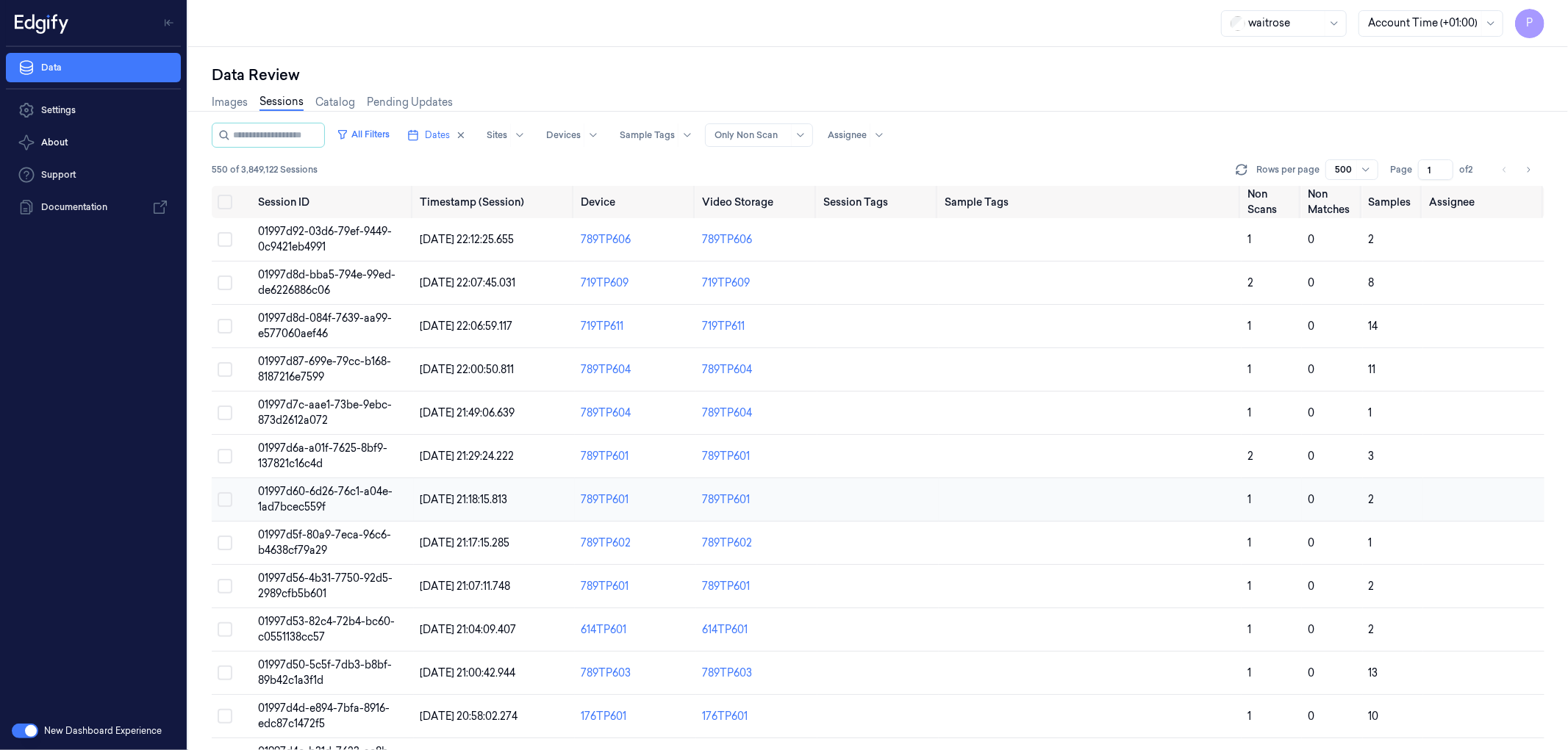
drag, startPoint x: 224, startPoint y: 202, endPoint x: 1175, endPoint y: 480, distance: 990.8
click at [224, 202] on button "Select all" at bounding box center [224, 202] width 15 height 15
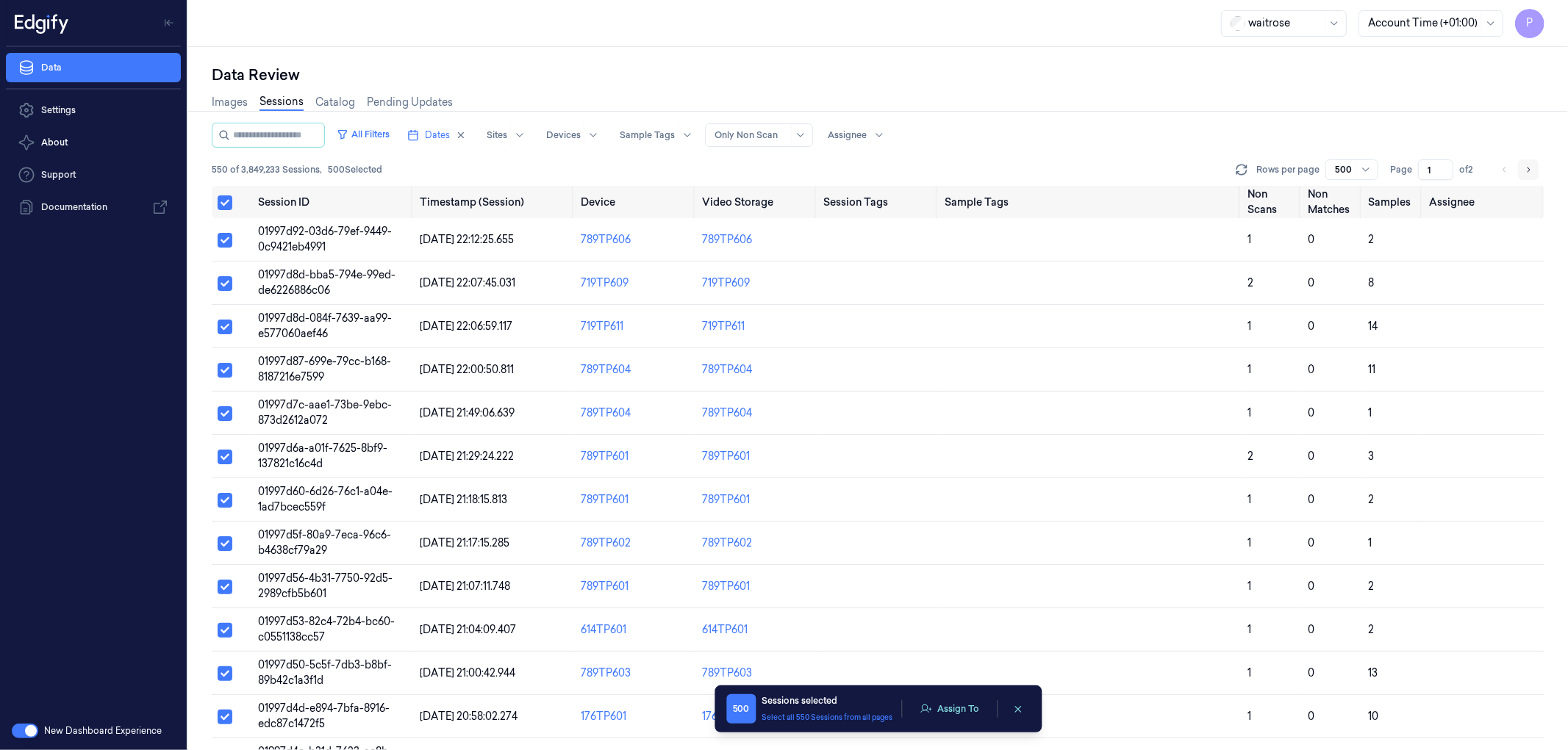
click at [1533, 167] on button "Go to next page" at bounding box center [1529, 170] width 21 height 21
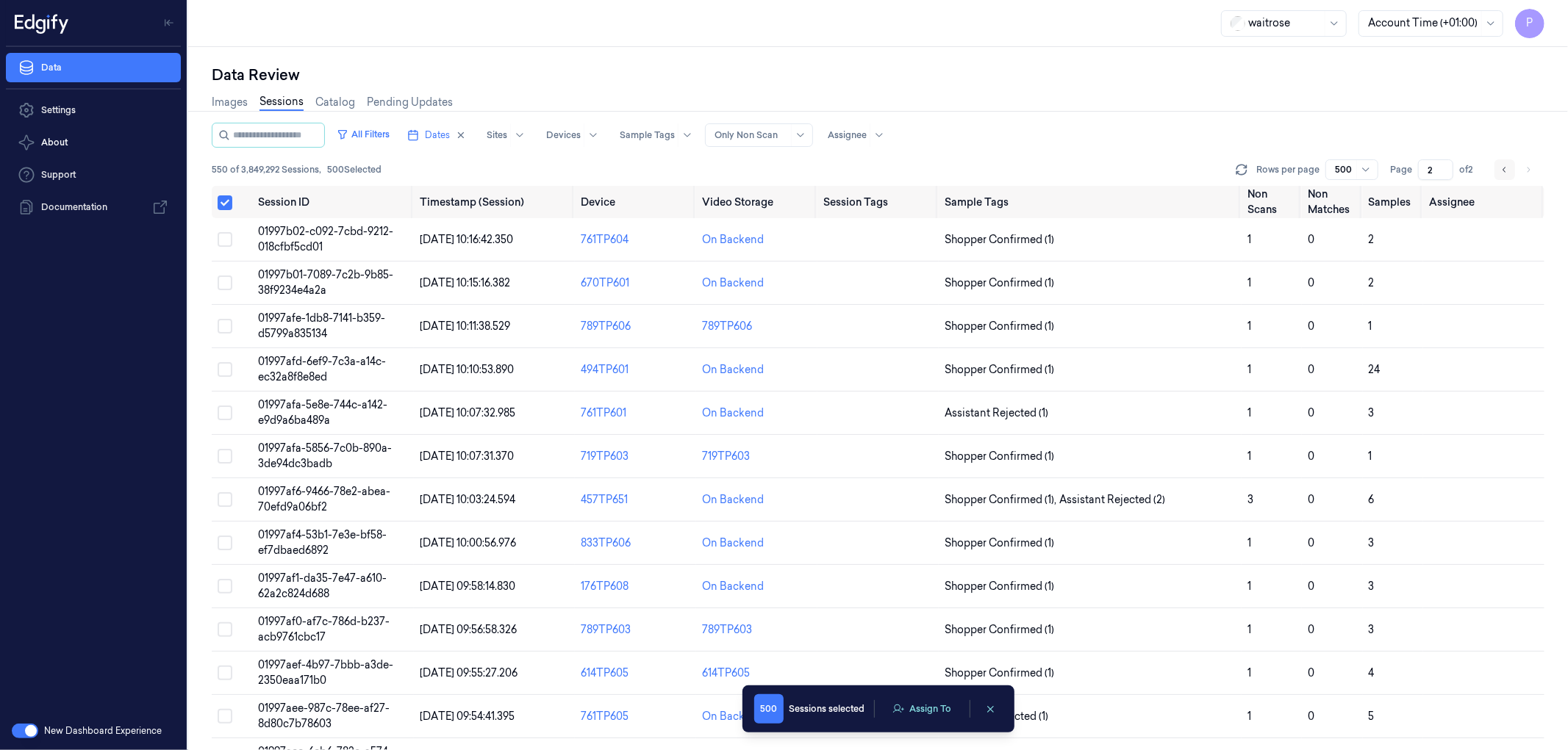
click at [1504, 168] on icon "Go to previous page" at bounding box center [1503, 169] width 3 height 5
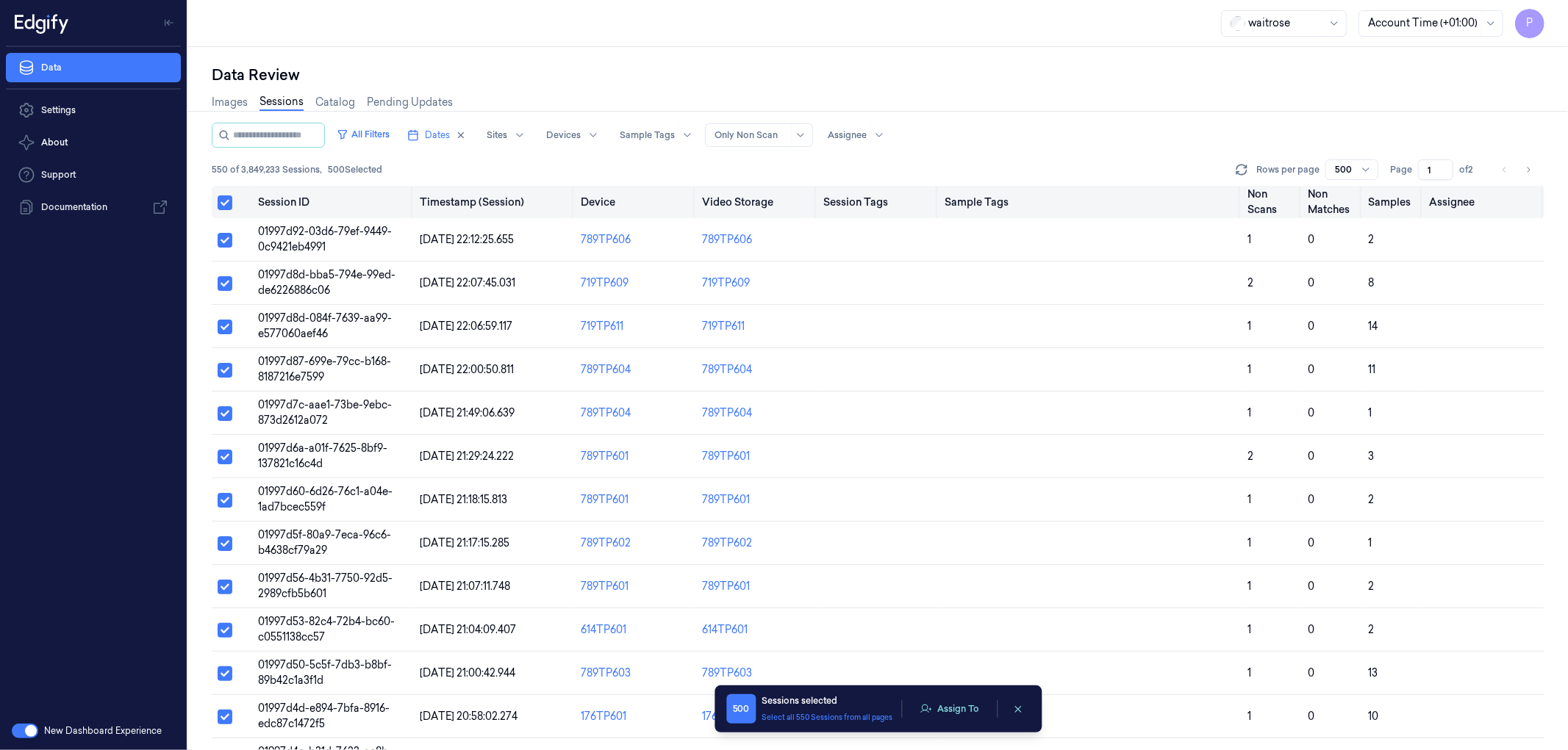
click at [226, 203] on button "Select all" at bounding box center [224, 203] width 15 height 15
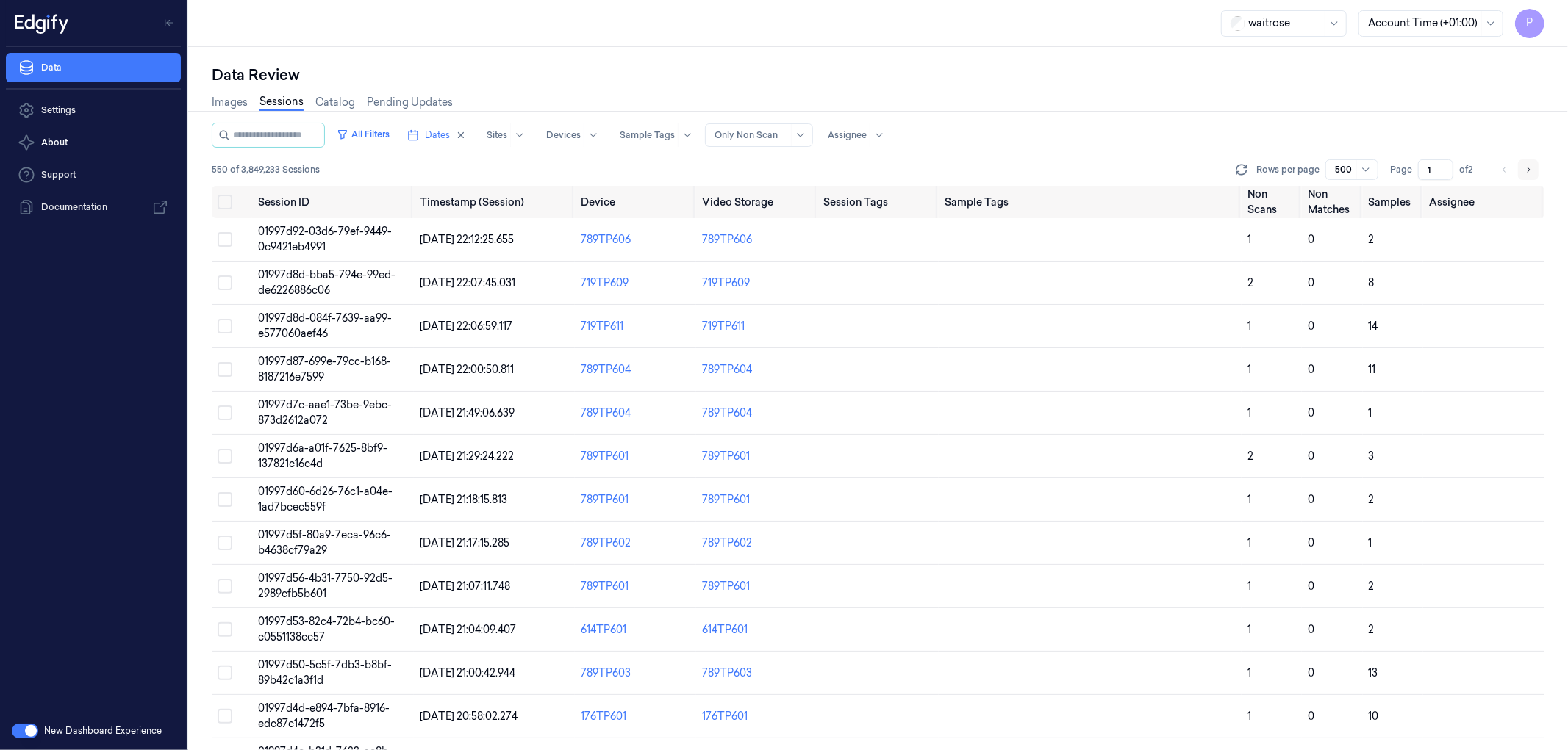
click at [1527, 169] on icon "Go to next page" at bounding box center [1528, 169] width 9 height 11
type input "2"
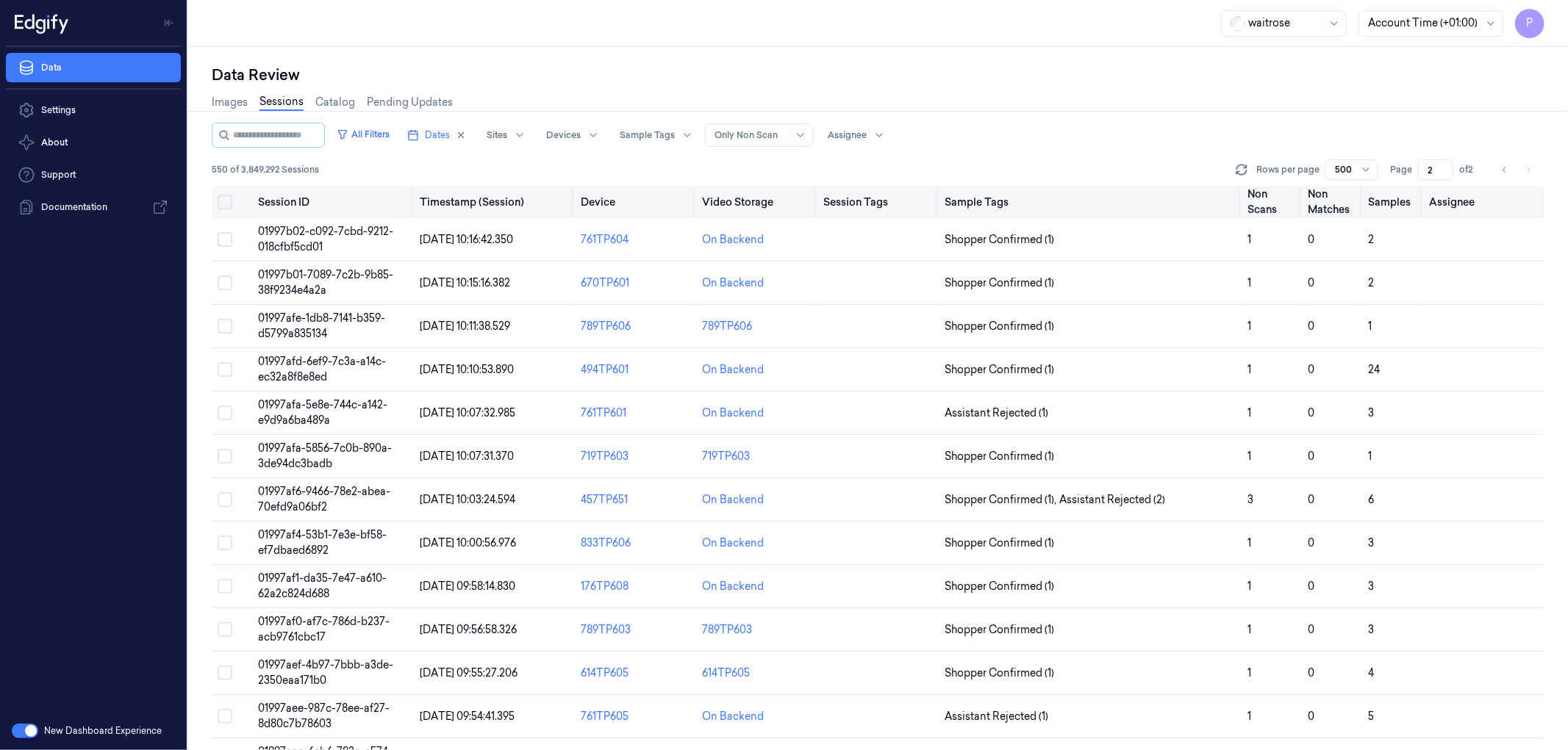
click at [225, 202] on button "Select all" at bounding box center [224, 202] width 15 height 15
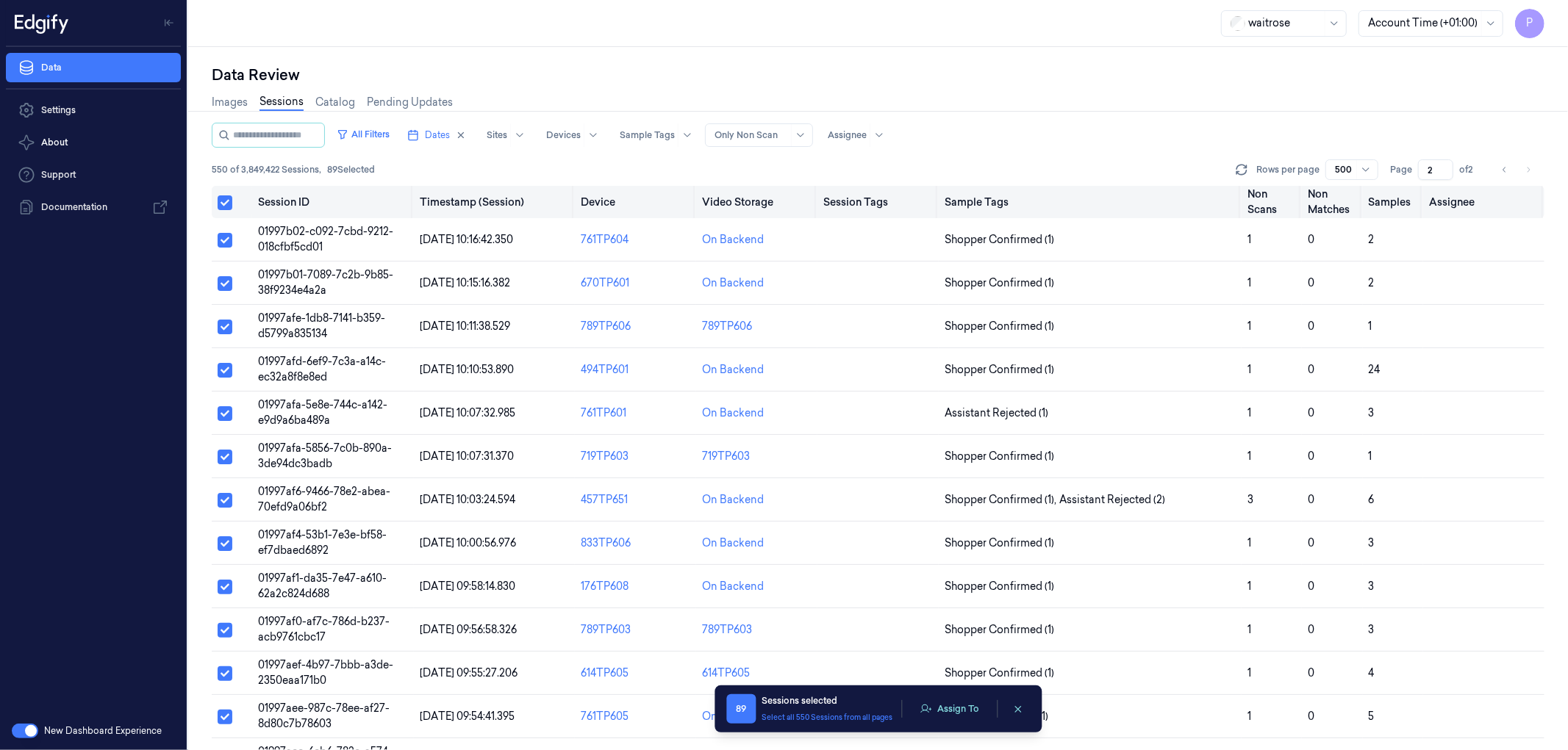
click at [221, 202] on button "Select all" at bounding box center [224, 203] width 15 height 15
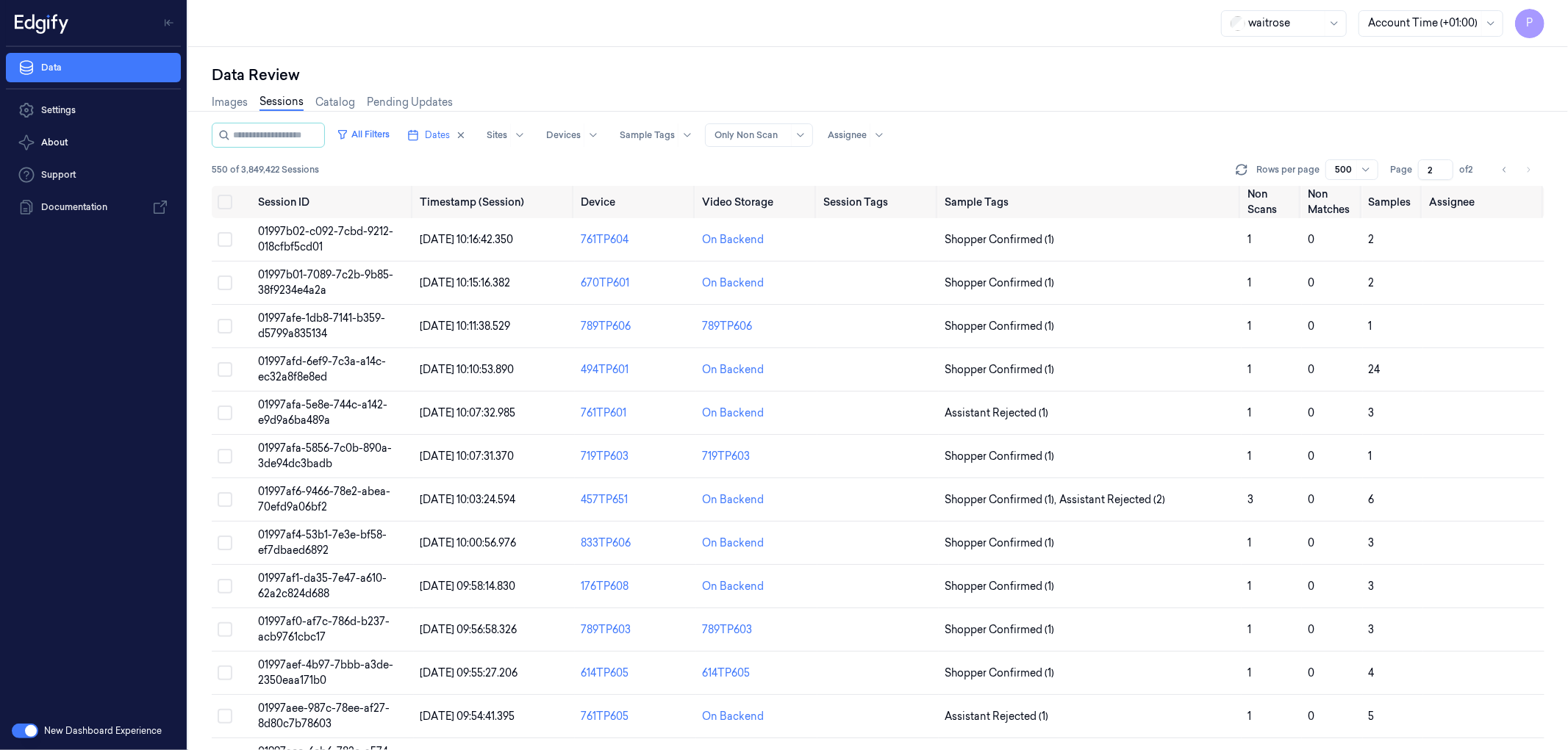
click at [1046, 94] on div "Images Sessions Catalog Pending Updates" at bounding box center [878, 104] width 1333 height 38
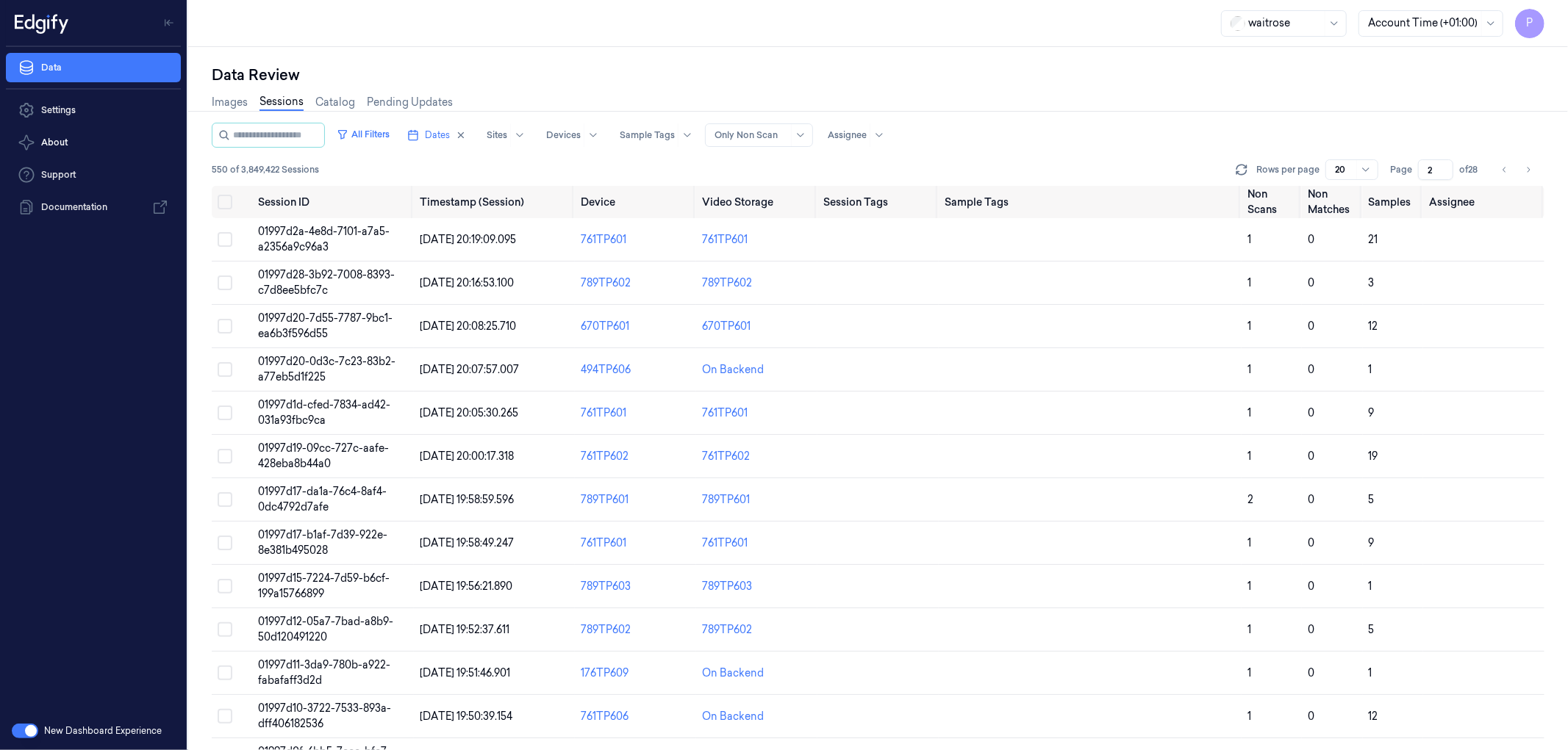
click at [1068, 95] on div "Images Sessions Catalog Pending Updates" at bounding box center [878, 104] width 1333 height 38
click at [1505, 169] on icon "Go to previous page" at bounding box center [1505, 169] width 9 height 11
click at [1532, 169] on icon "Go to next page" at bounding box center [1528, 169] width 9 height 11
click at [1529, 171] on icon "Go to next page" at bounding box center [1528, 169] width 9 height 11
type input "3"
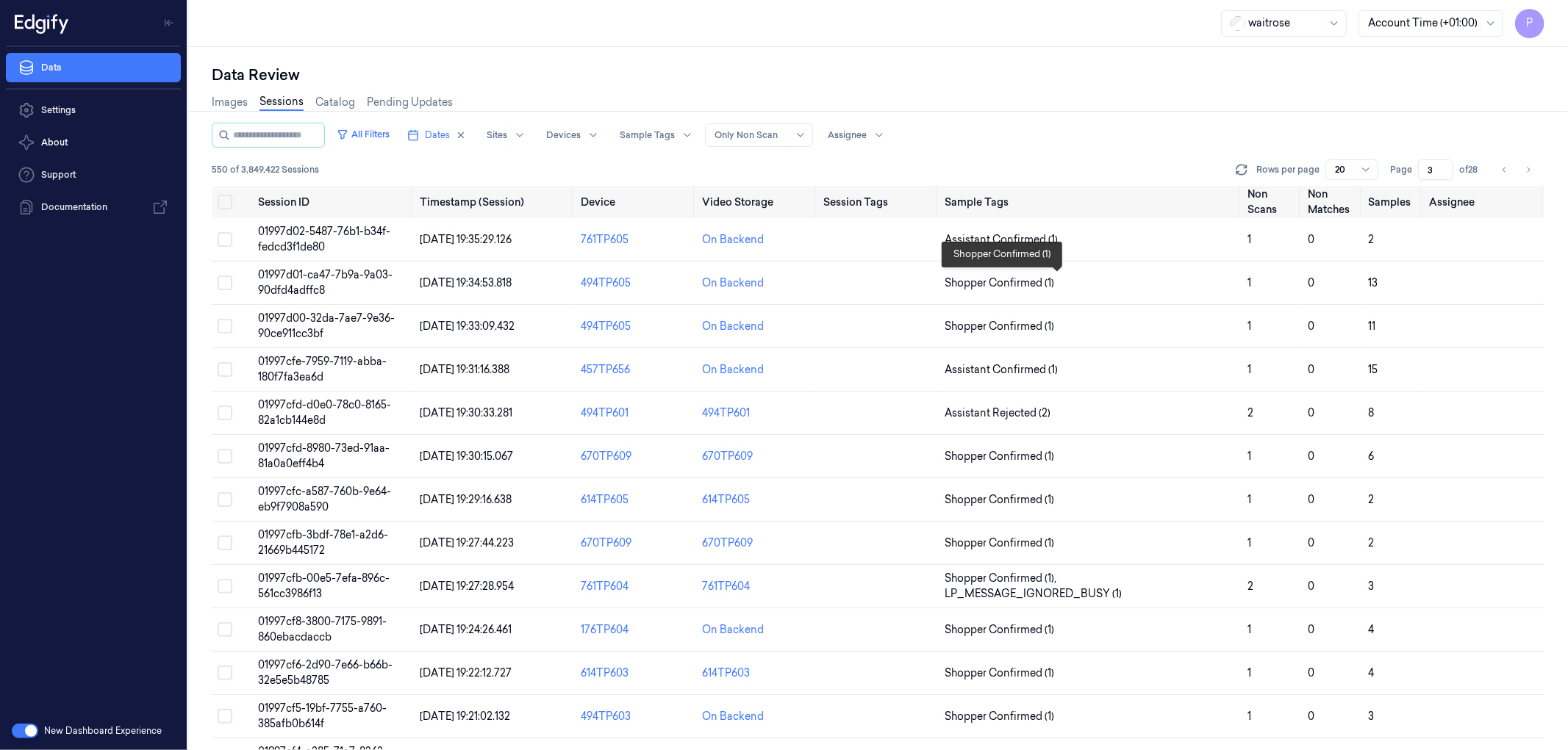
click at [1053, 77] on div "Data Review" at bounding box center [878, 75] width 1333 height 21
click at [1504, 170] on icon "Go to previous page" at bounding box center [1503, 169] width 3 height 5
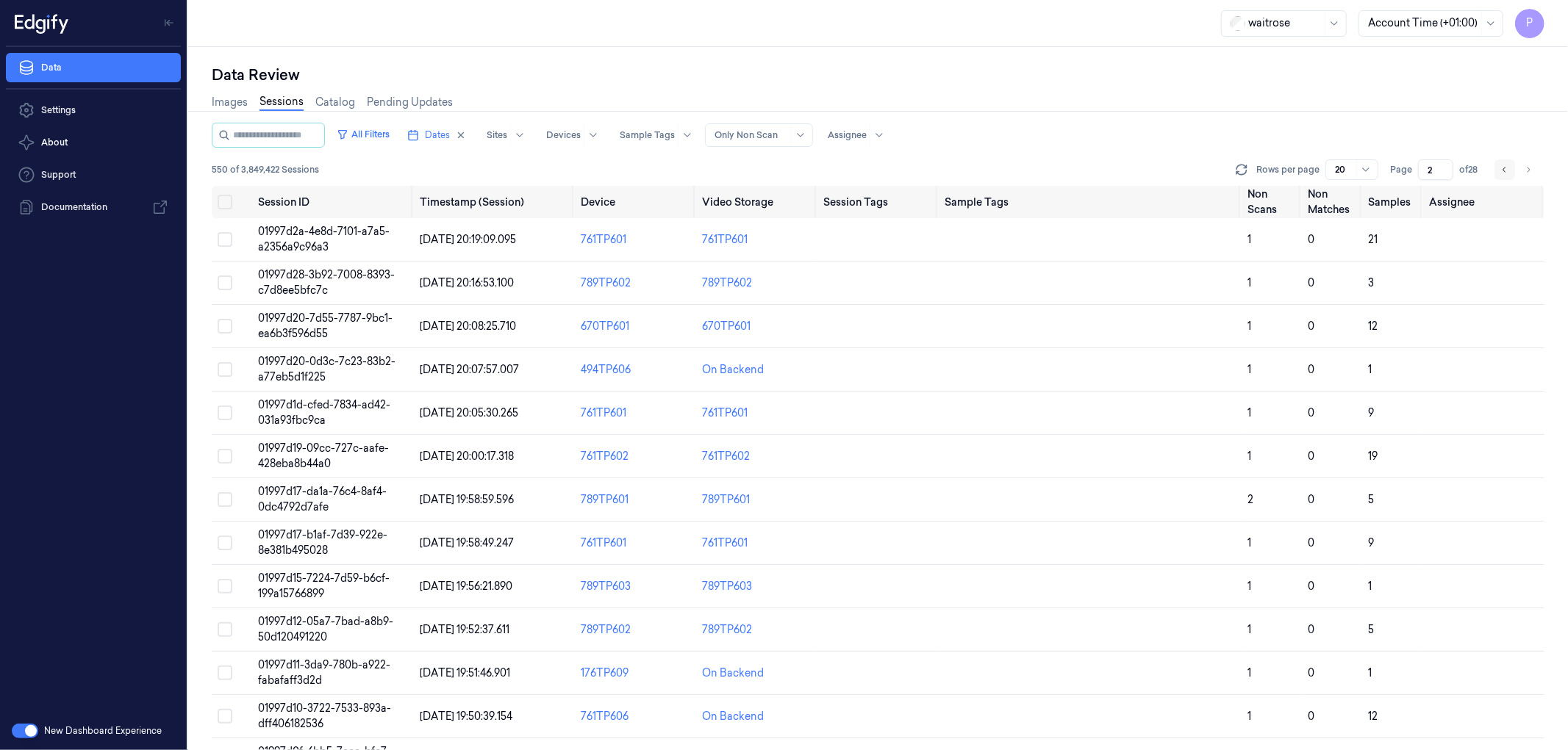
click at [1504, 170] on icon "Go to previous page" at bounding box center [1503, 169] width 3 height 5
click at [225, 207] on button "Select all" at bounding box center [224, 202] width 15 height 15
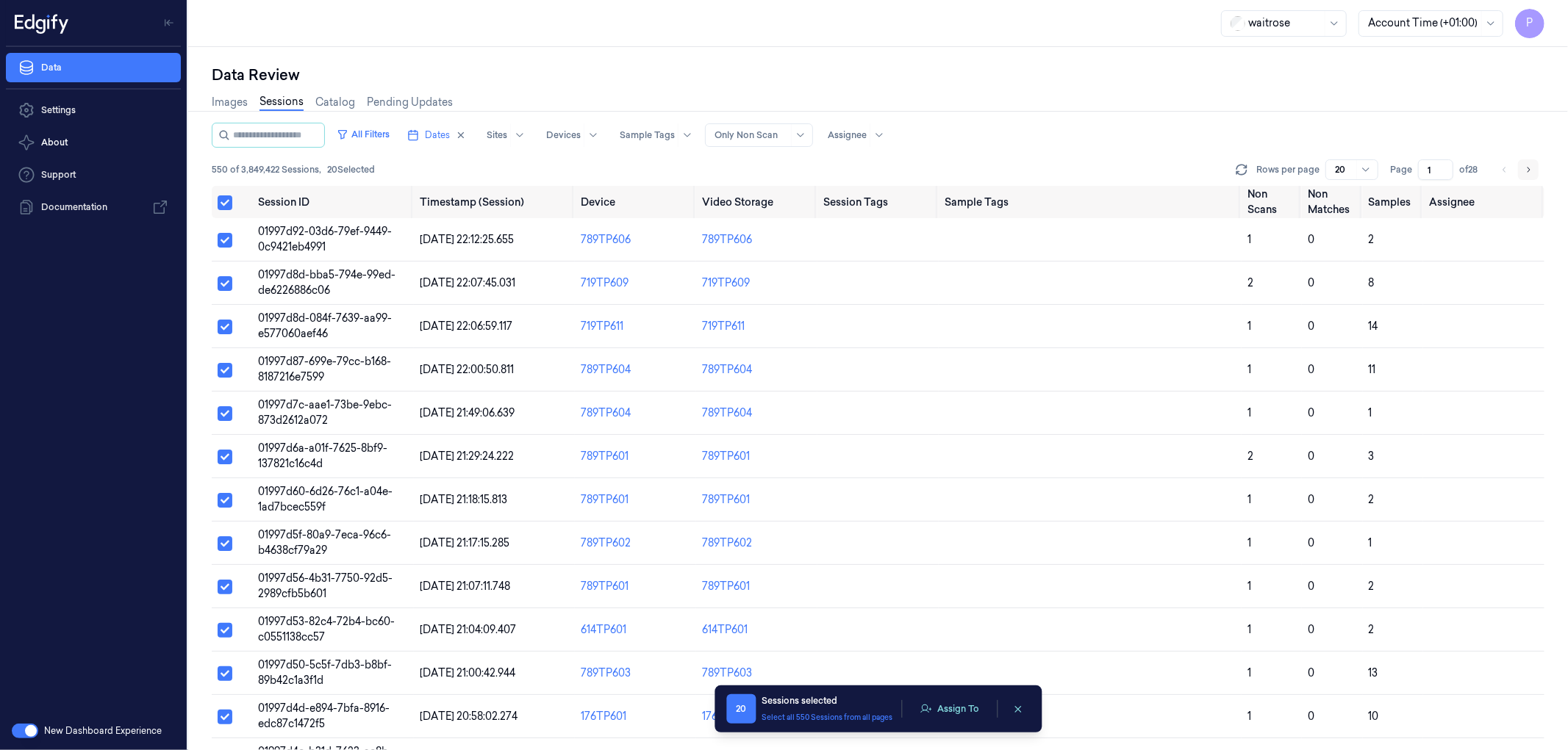
click at [1529, 167] on icon "Go to next page" at bounding box center [1528, 169] width 9 height 11
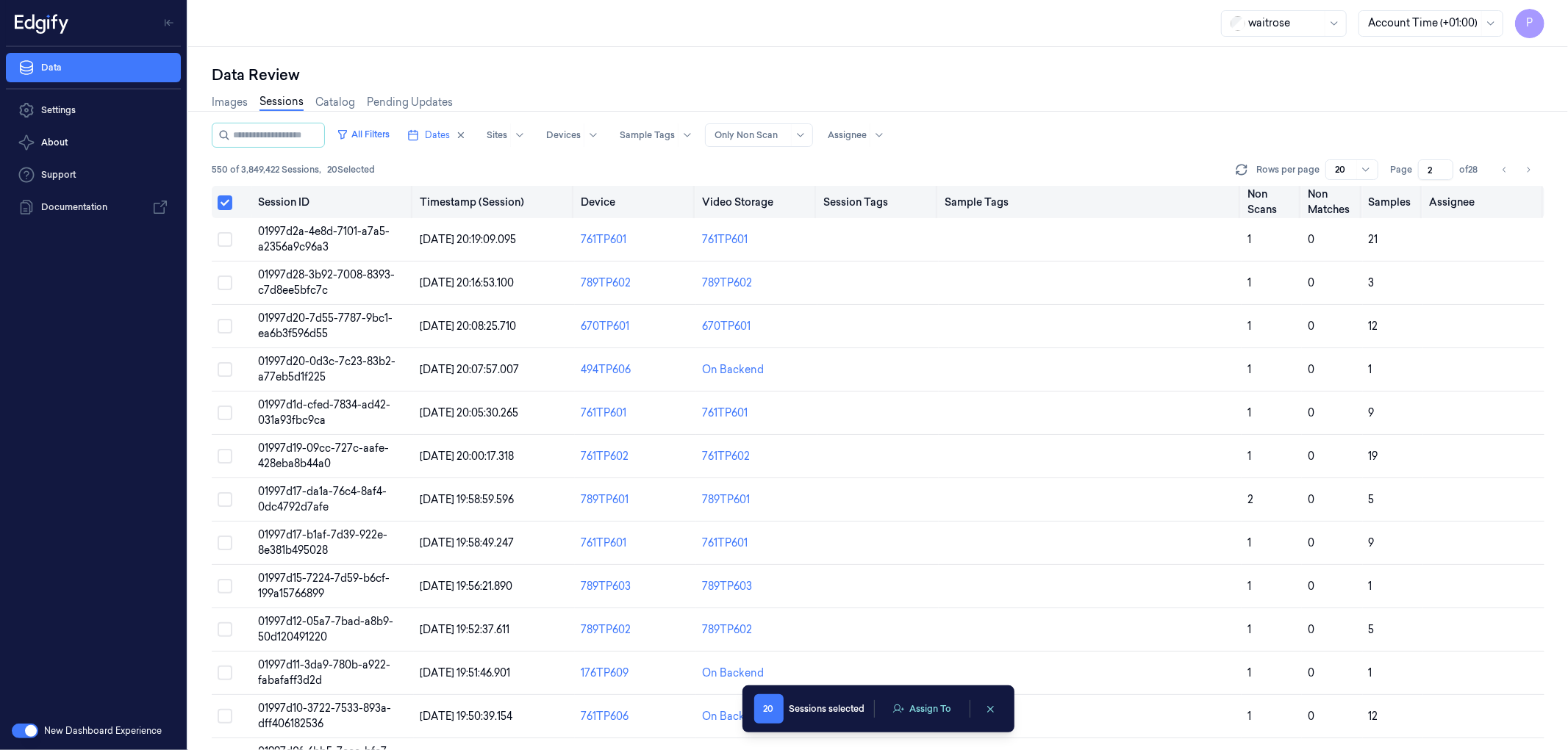
click at [229, 200] on button "Select all" at bounding box center [224, 203] width 15 height 15
click at [230, 199] on button "Select all" at bounding box center [224, 202] width 15 height 15
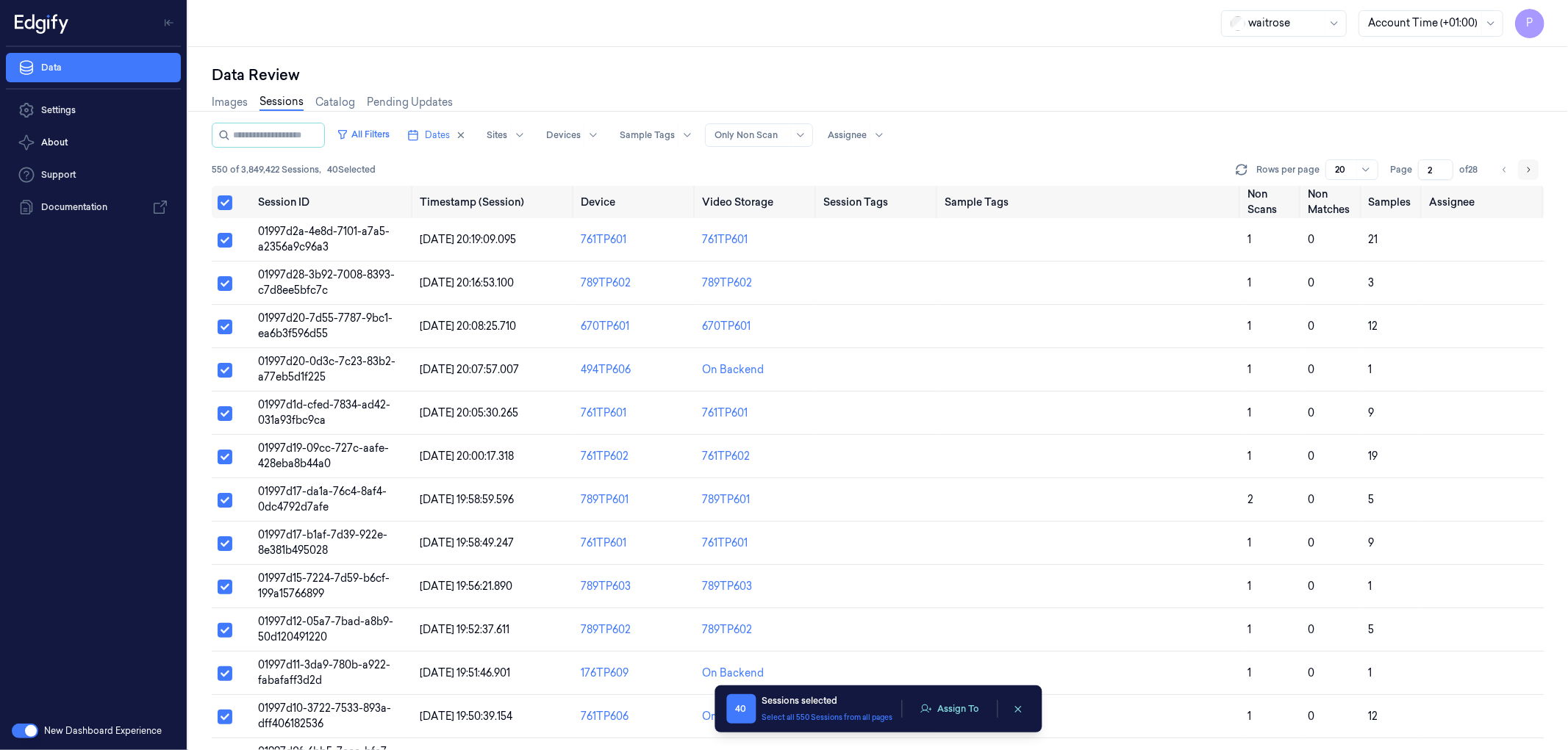
click at [1529, 171] on icon "Go to next page" at bounding box center [1528, 169] width 9 height 11
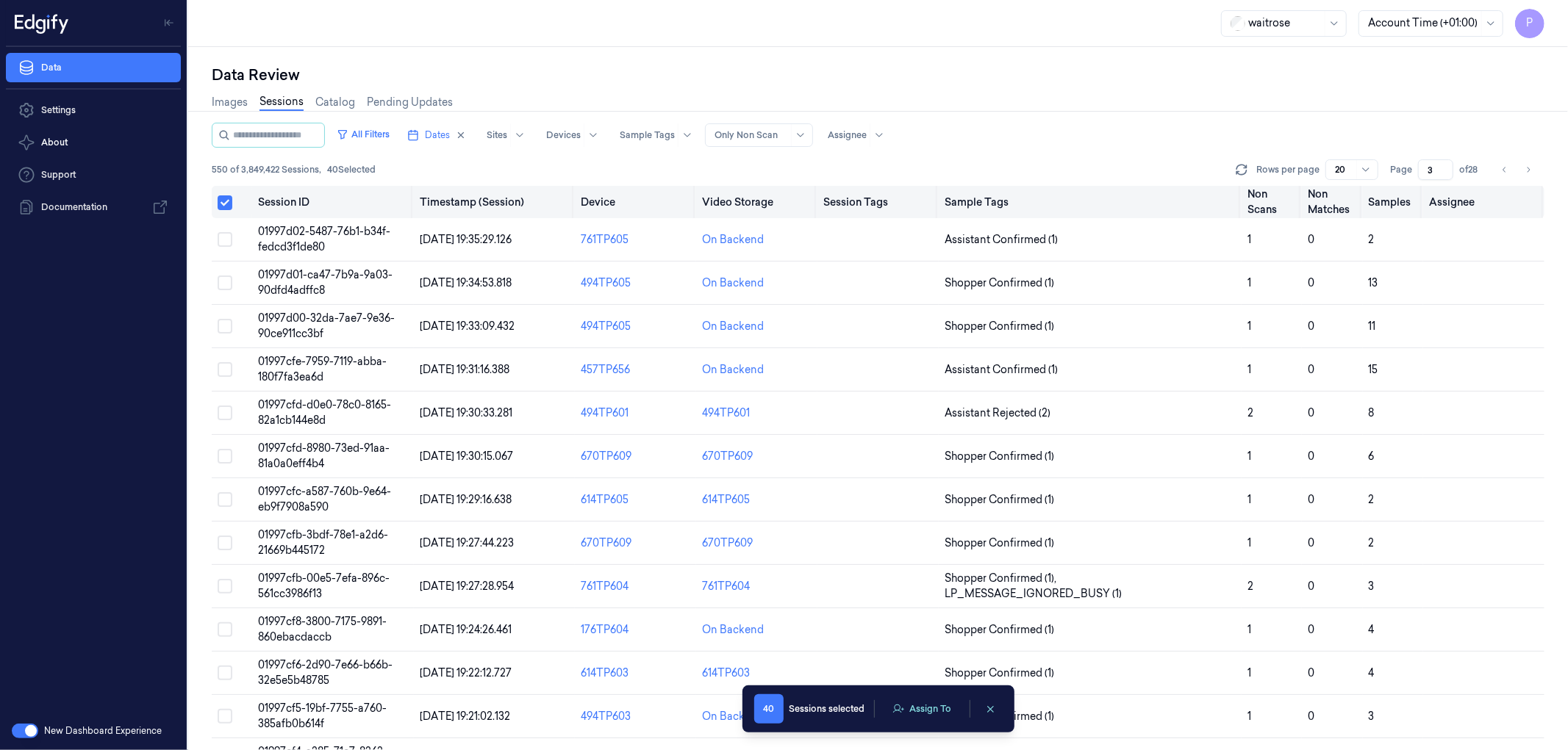
click at [230, 199] on button "Select all" at bounding box center [224, 203] width 15 height 15
click at [225, 203] on button "Select all" at bounding box center [224, 202] width 15 height 15
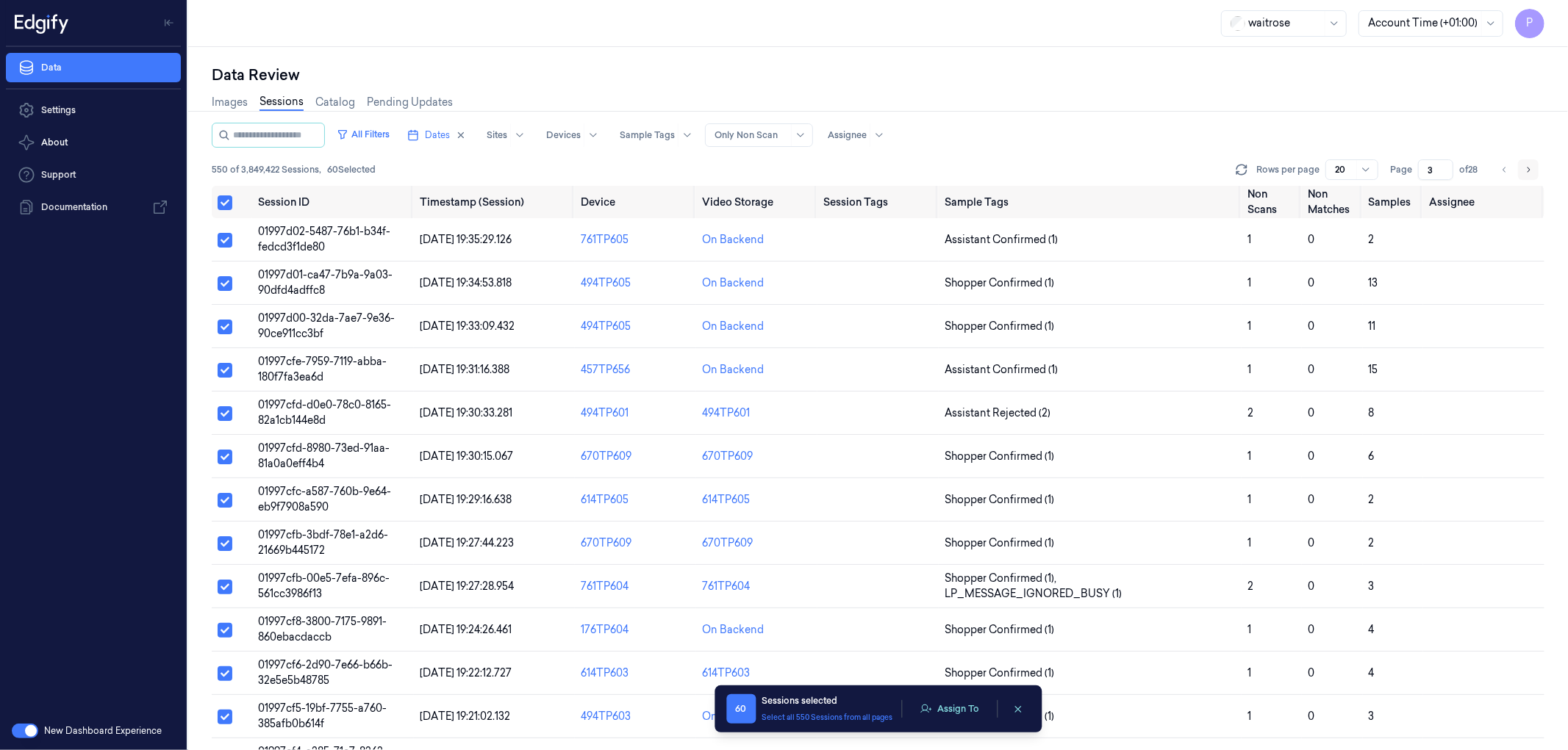
click at [1527, 168] on icon "Go to next page" at bounding box center [1528, 169] width 9 height 11
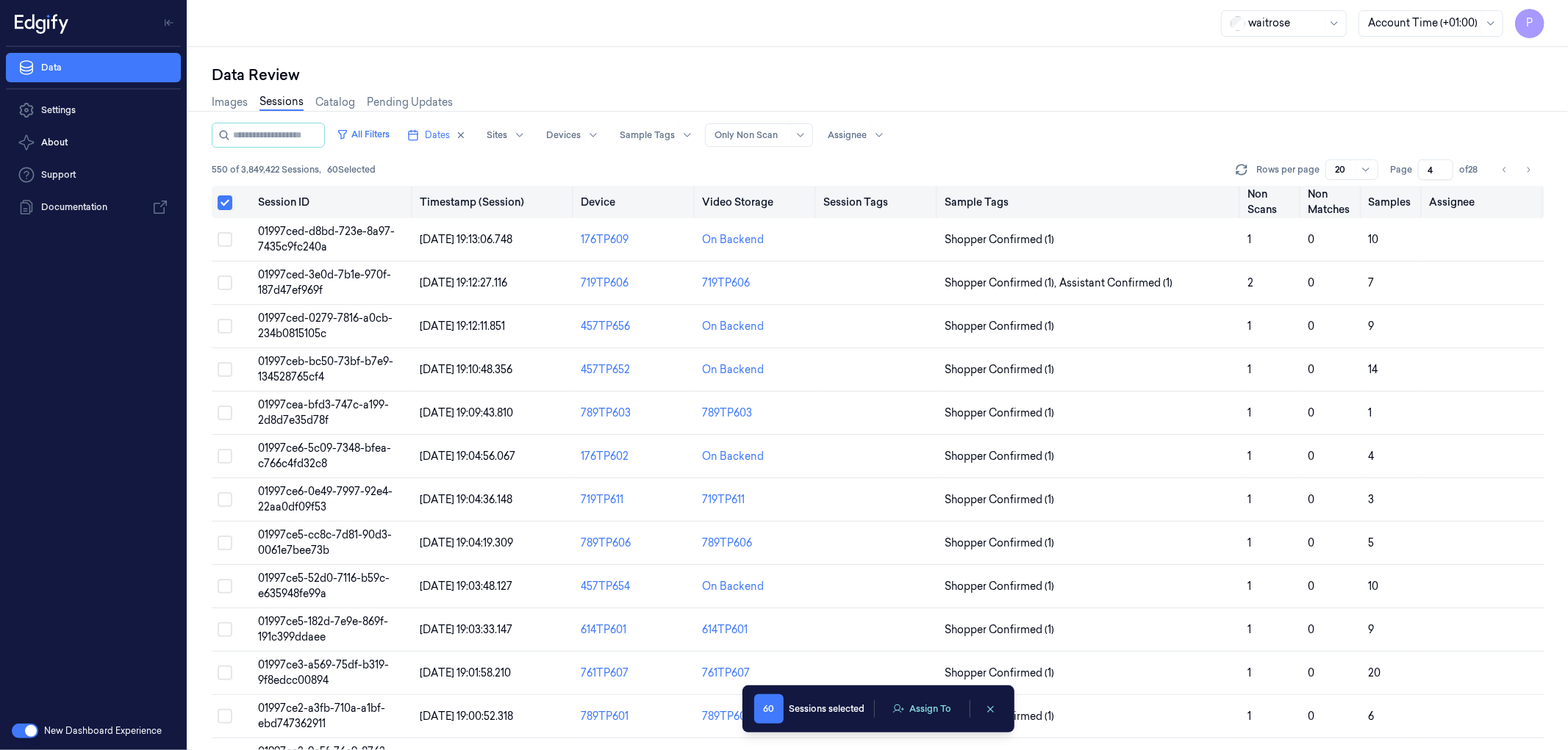
click at [225, 202] on button "Select all" at bounding box center [224, 203] width 15 height 15
click at [225, 202] on button "Select all" at bounding box center [224, 202] width 15 height 15
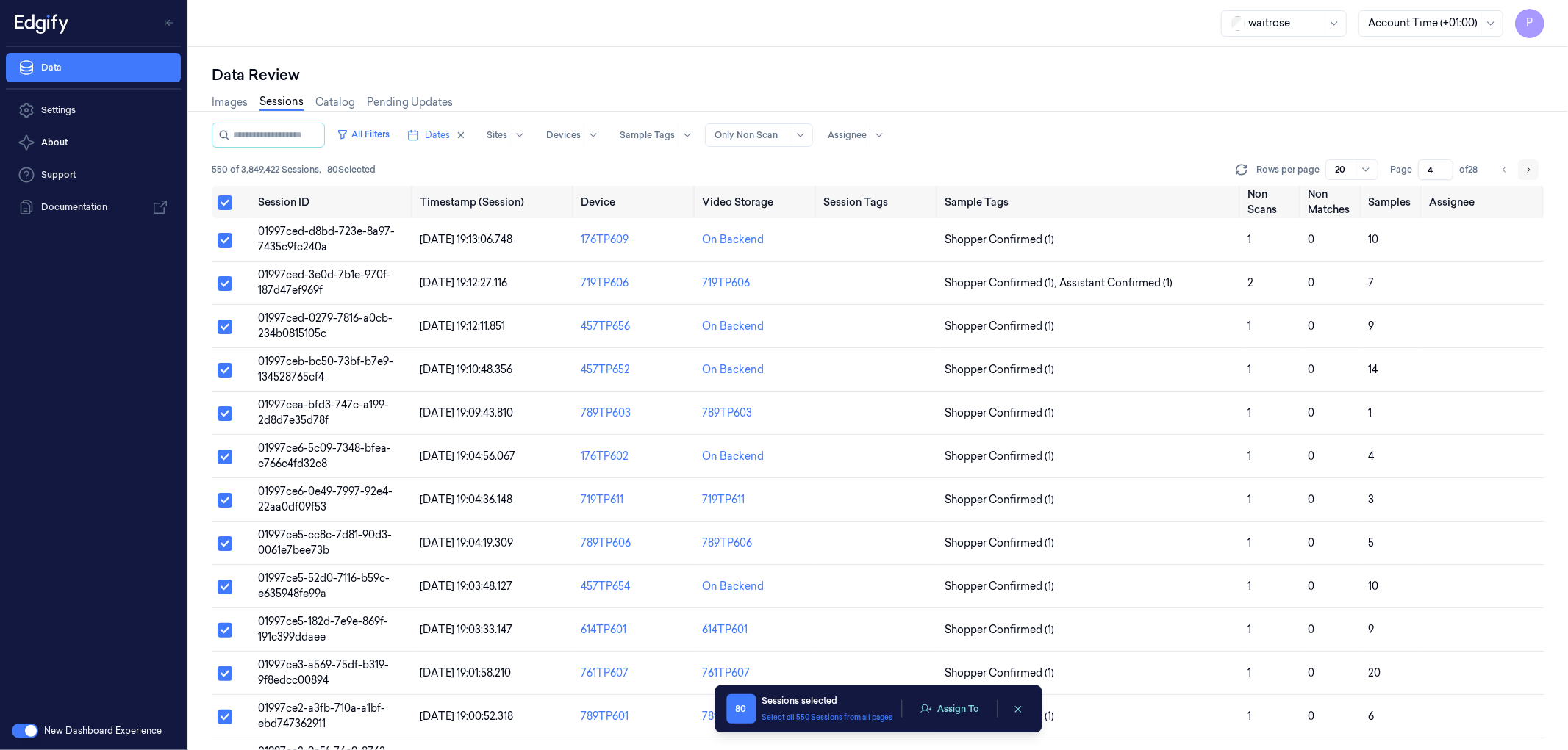
click at [1528, 174] on icon "Go to next page" at bounding box center [1528, 169] width 9 height 11
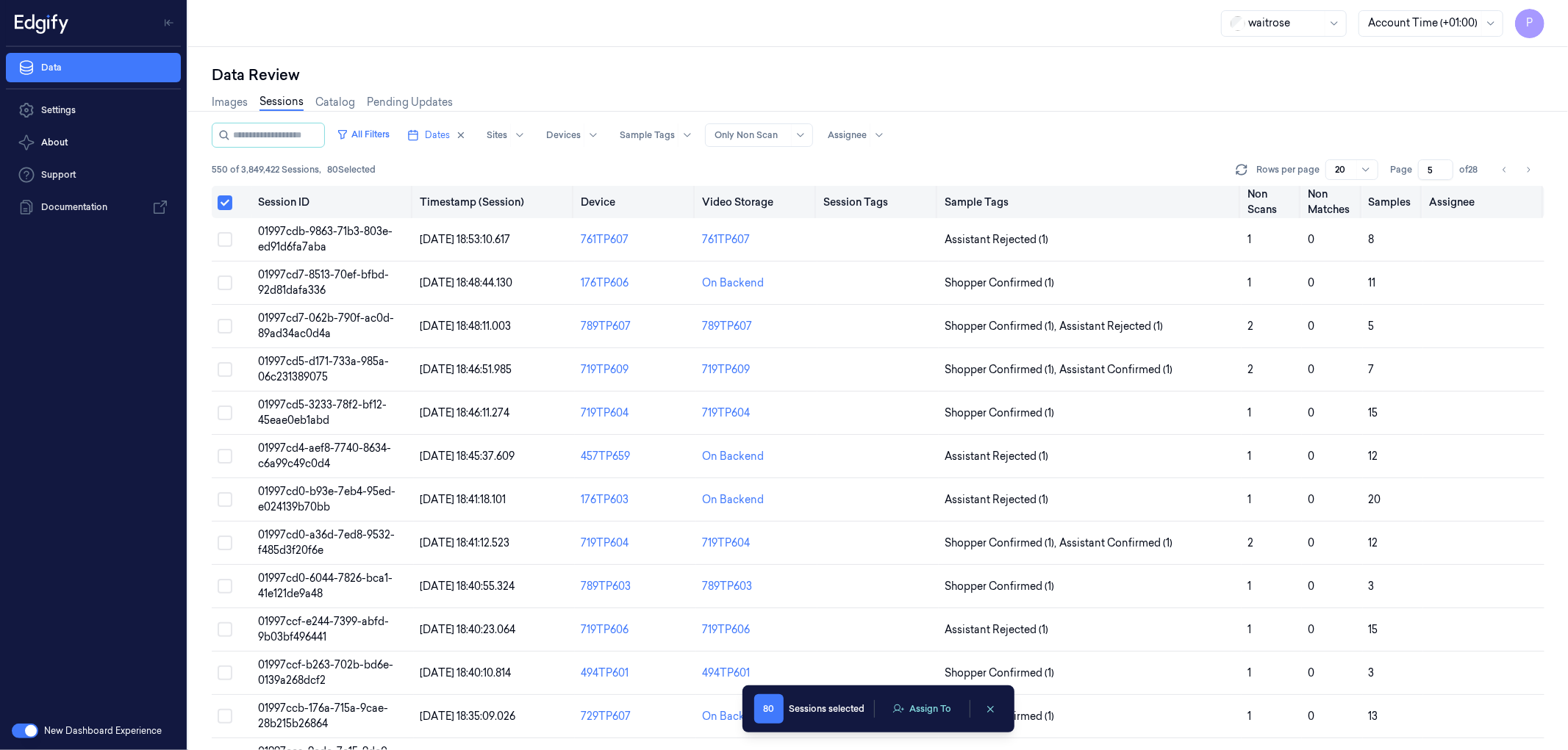
click at [219, 198] on button "Select all" at bounding box center [224, 203] width 15 height 15
click at [224, 200] on button "Select all" at bounding box center [224, 202] width 15 height 15
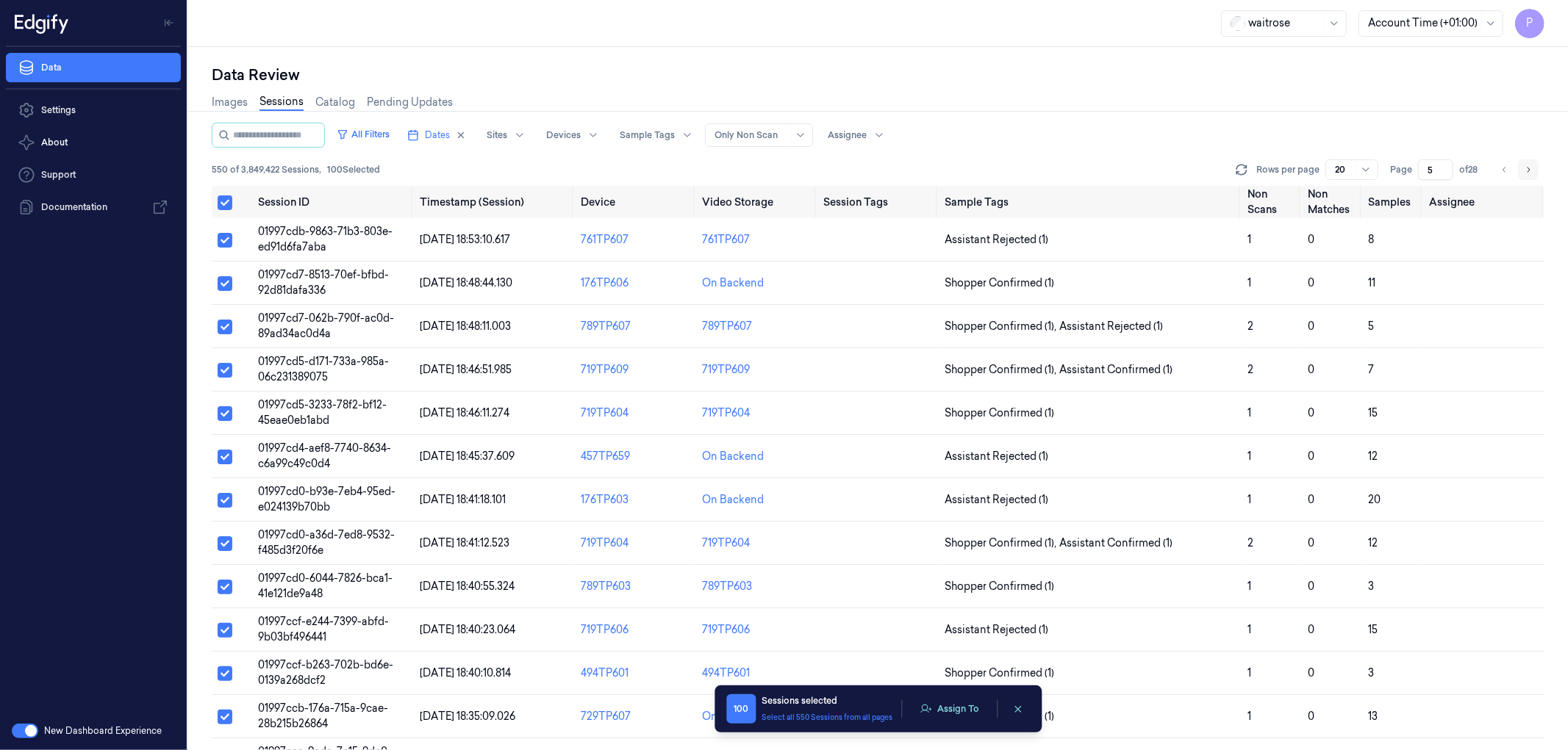
click at [1532, 169] on icon "Go to next page" at bounding box center [1528, 169] width 9 height 11
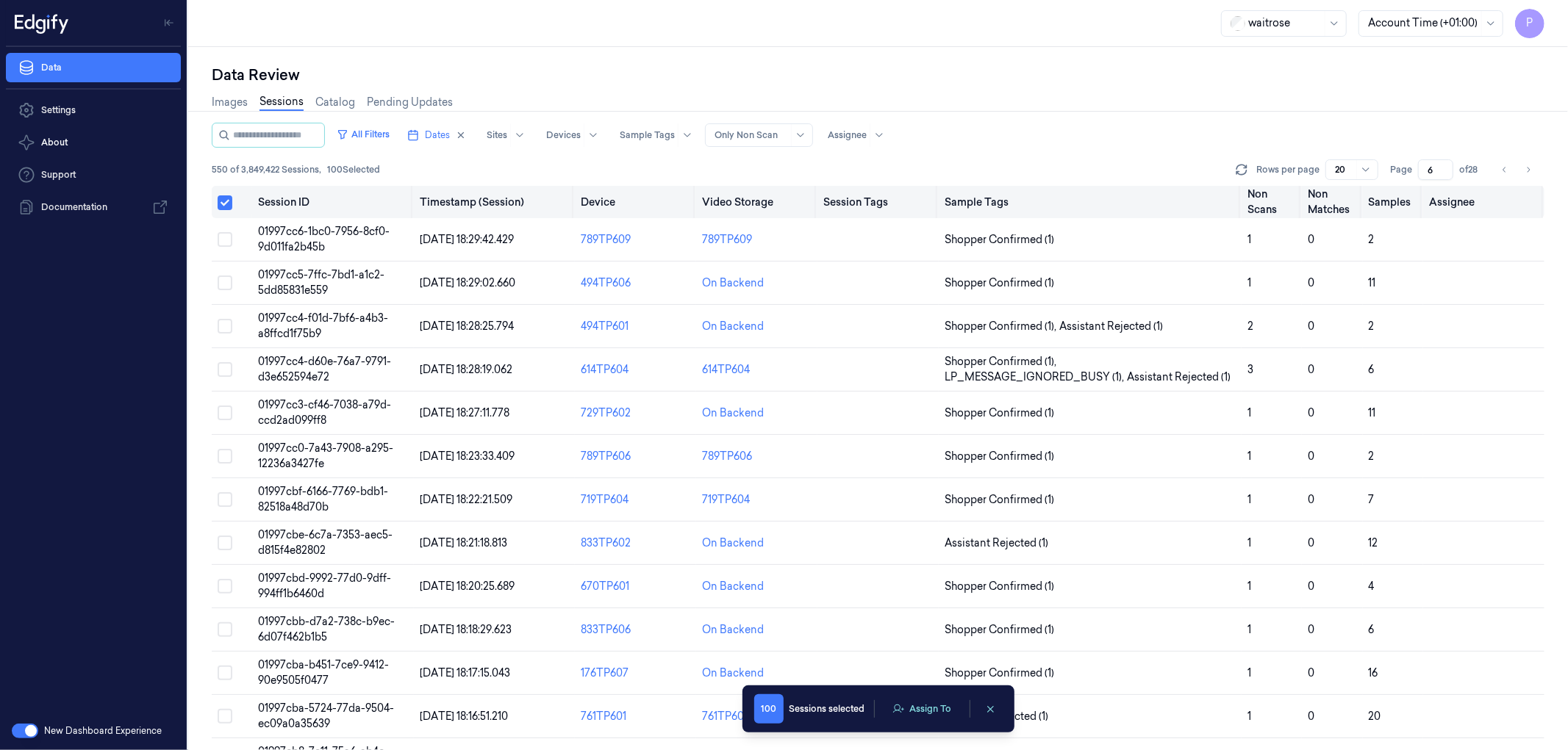
click at [220, 202] on button "Select all" at bounding box center [224, 203] width 15 height 15
click at [225, 202] on button "Select all" at bounding box center [224, 202] width 15 height 15
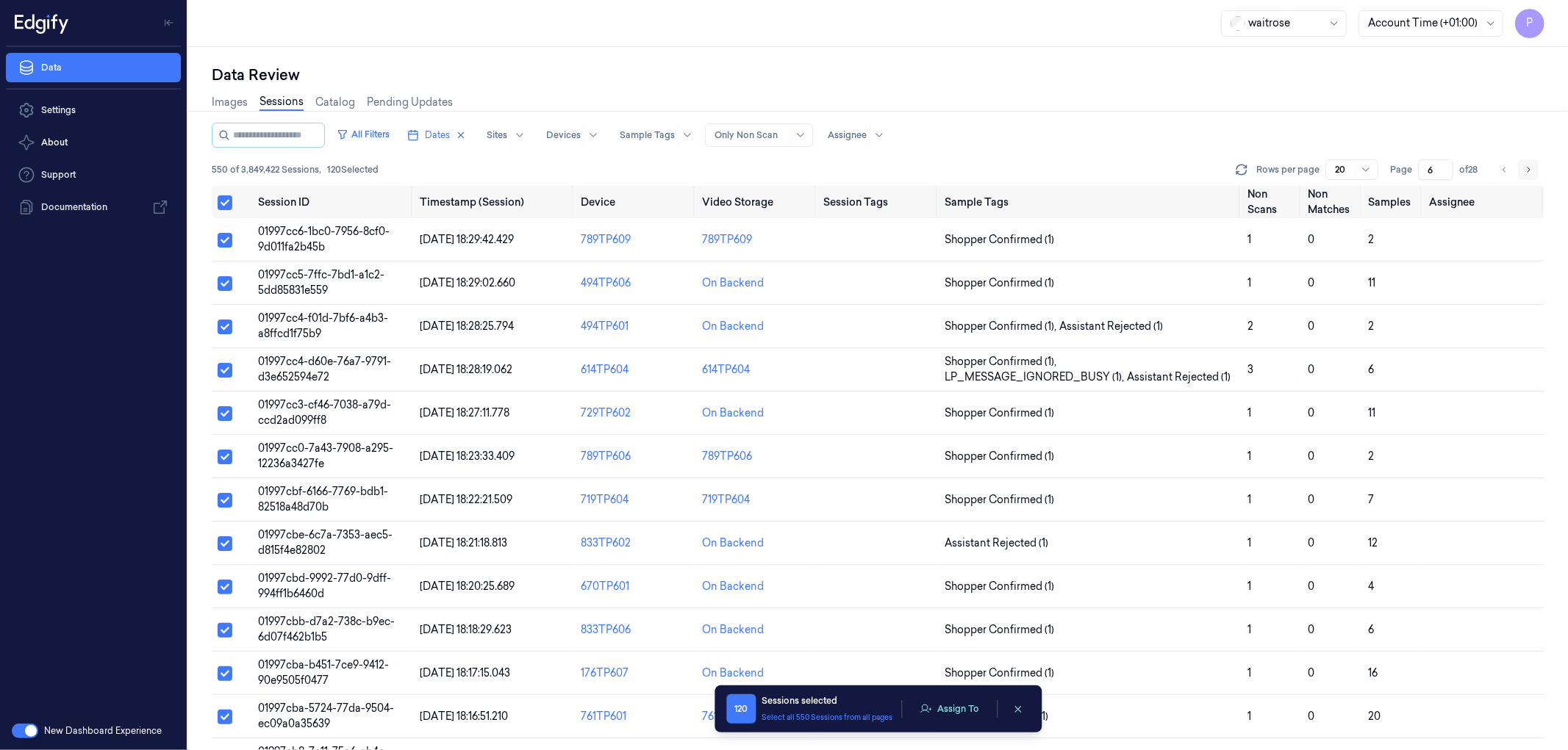
click at [1531, 169] on icon "Go to next page" at bounding box center [1528, 169] width 9 height 11
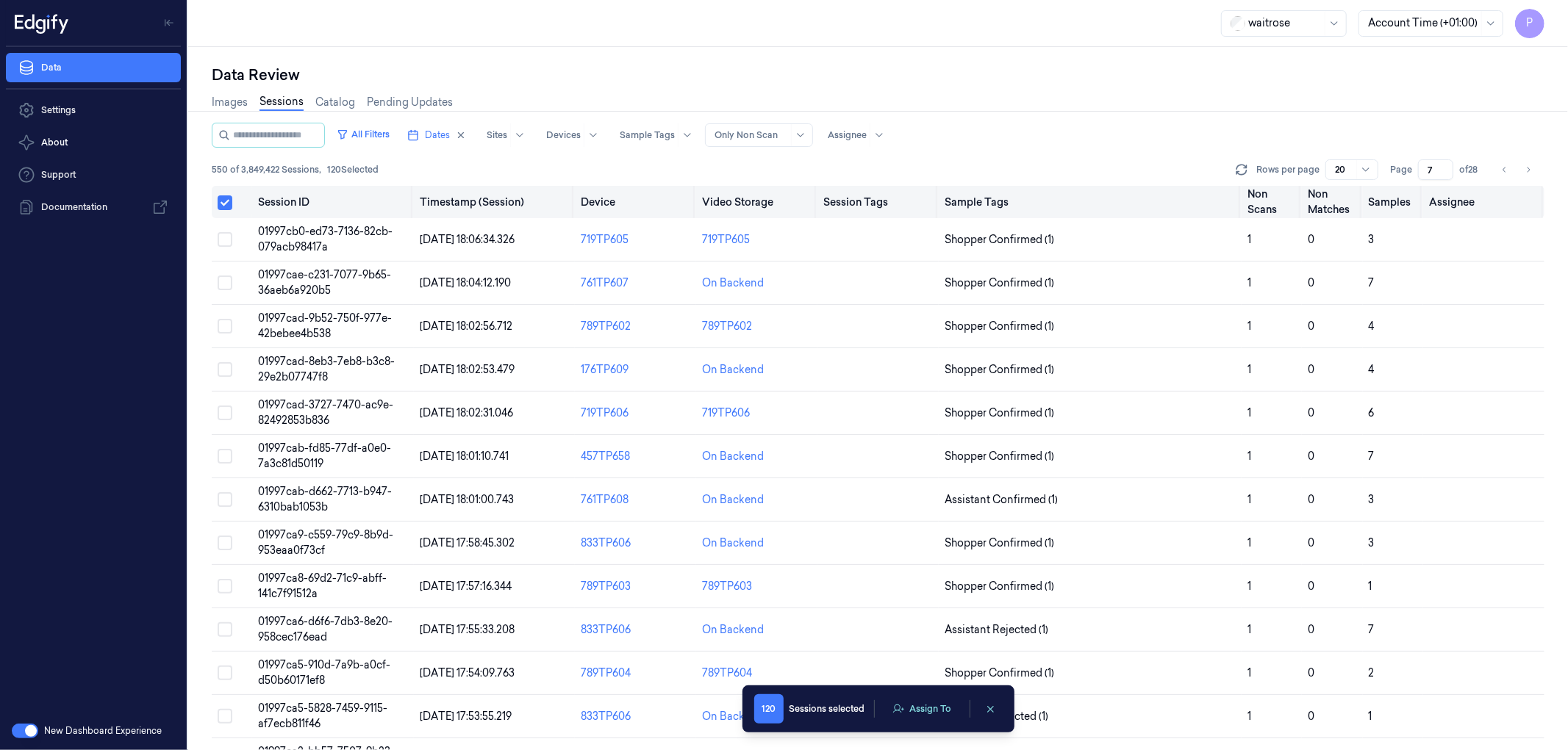
click at [226, 203] on button "Select all" at bounding box center [224, 203] width 15 height 15
click at [224, 199] on button "Select all" at bounding box center [224, 202] width 15 height 15
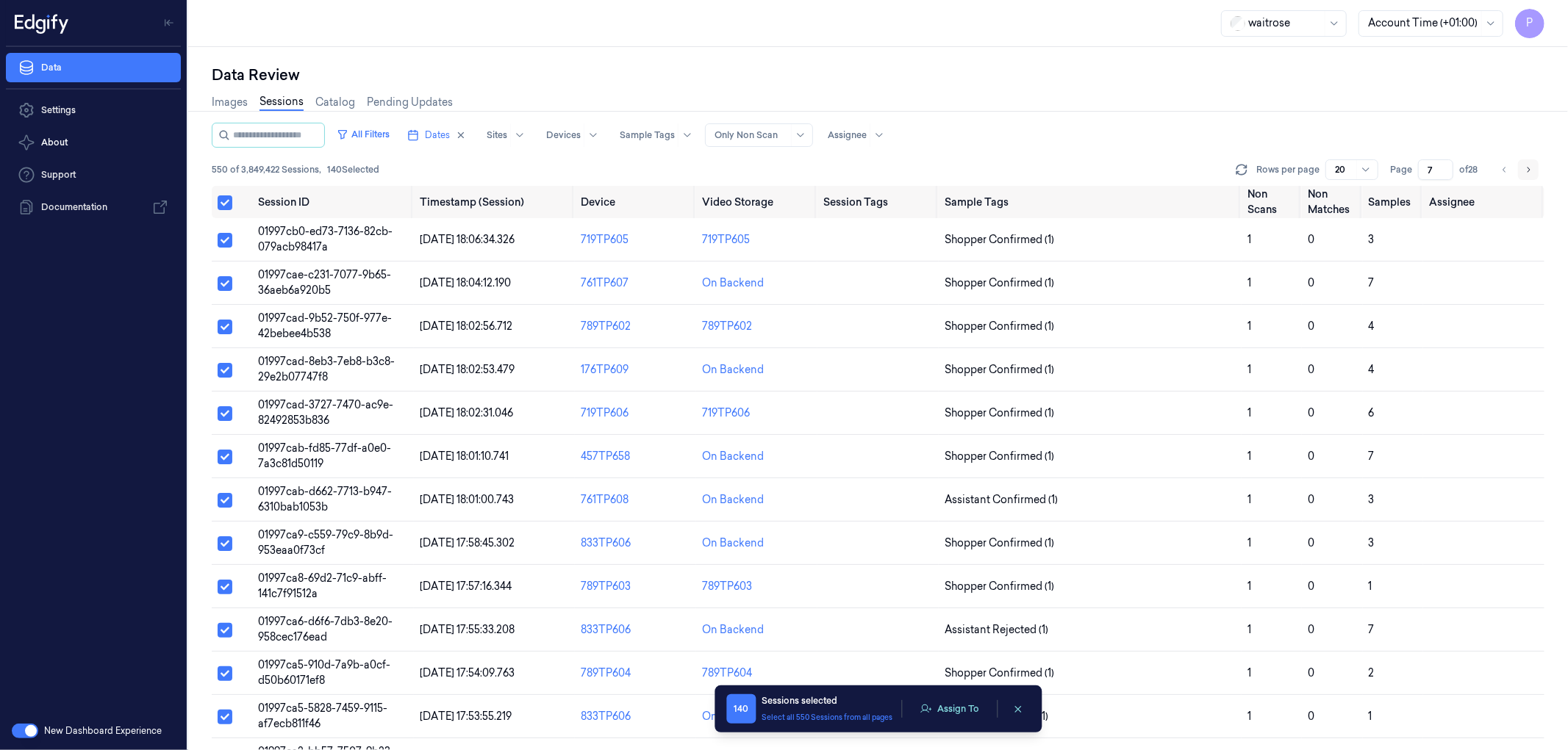
click at [1528, 168] on icon "Go to next page" at bounding box center [1528, 169] width 9 height 11
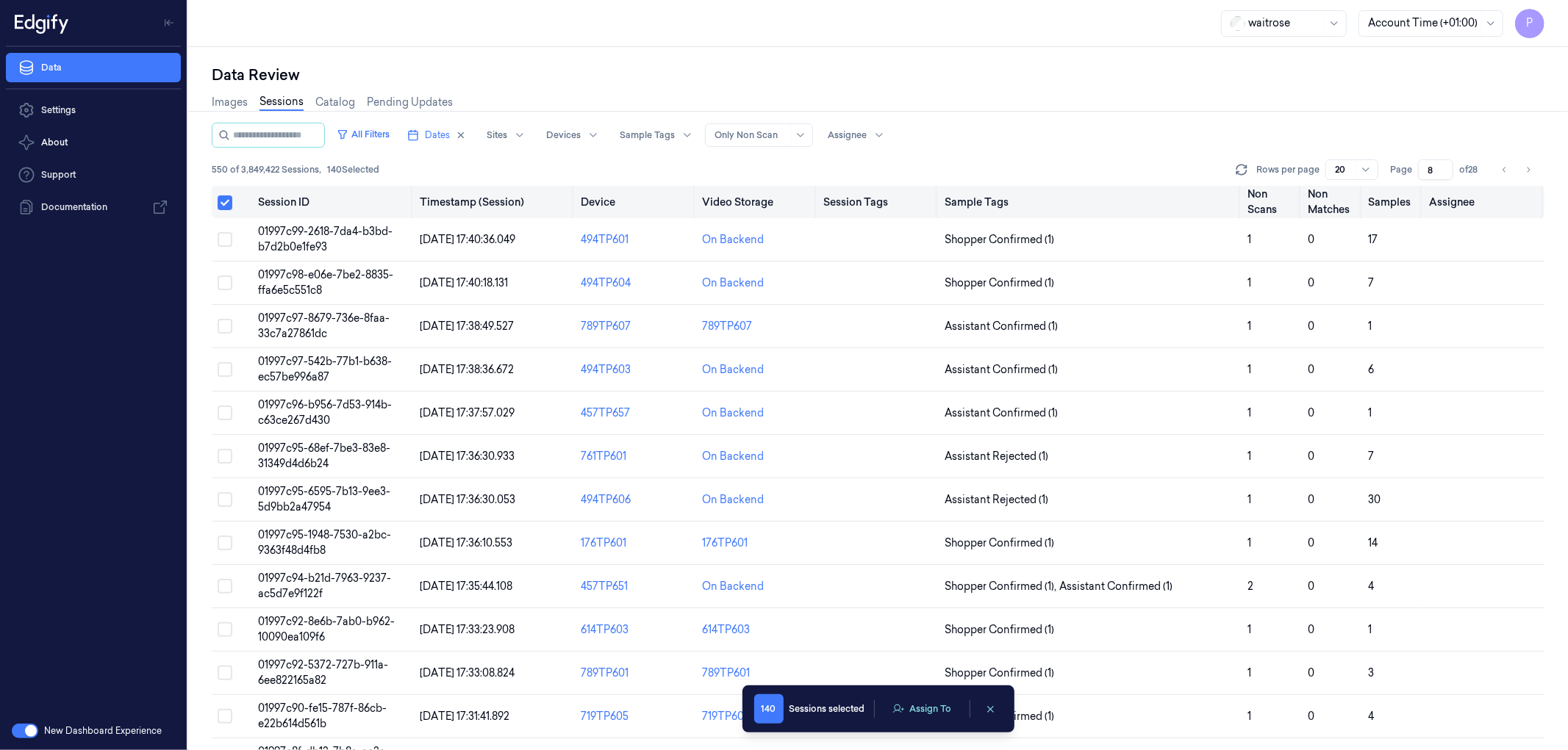
click at [223, 201] on button "Select all" at bounding box center [224, 203] width 15 height 15
click at [226, 201] on button "Select all" at bounding box center [224, 202] width 15 height 15
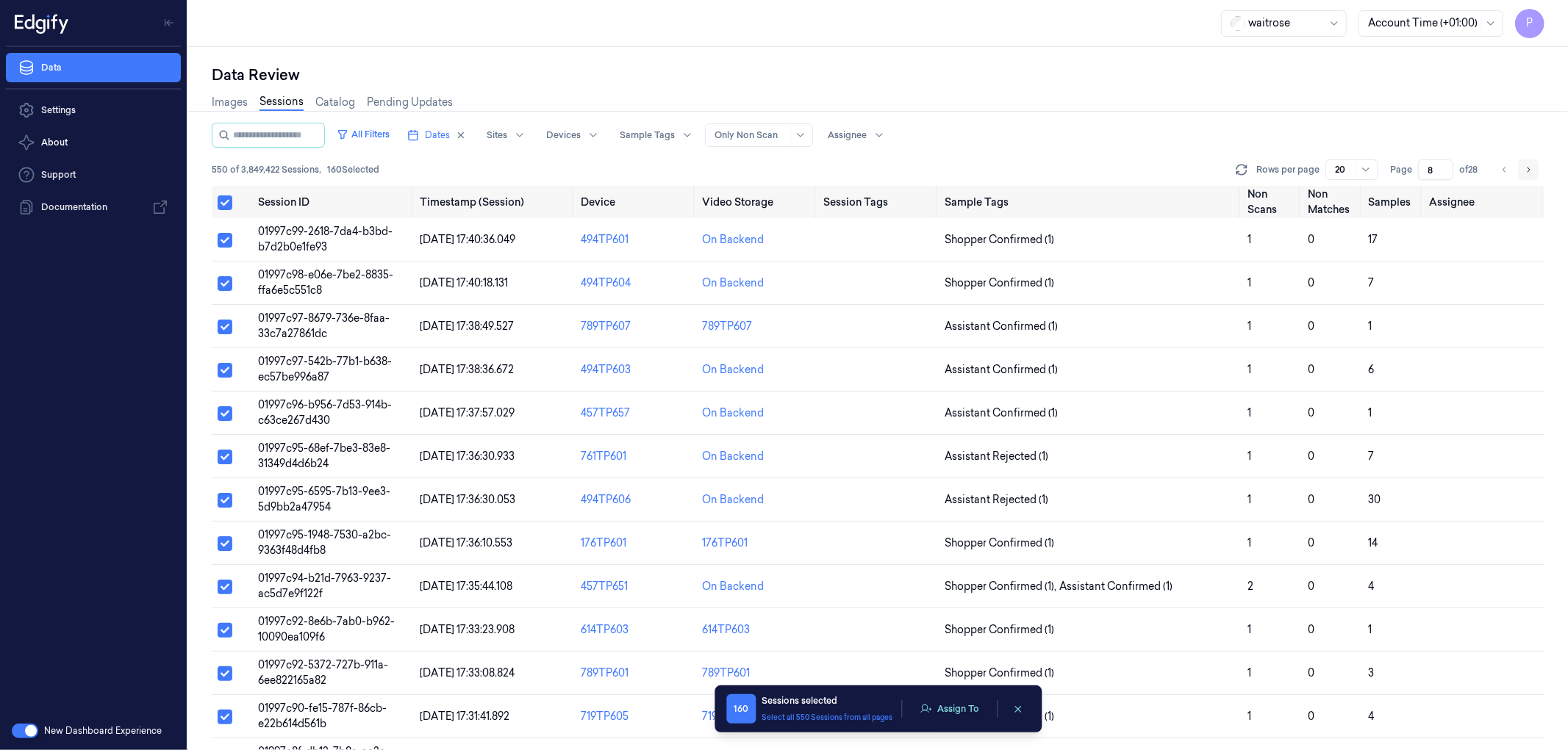
click at [1532, 173] on icon "Go to next page" at bounding box center [1528, 169] width 9 height 11
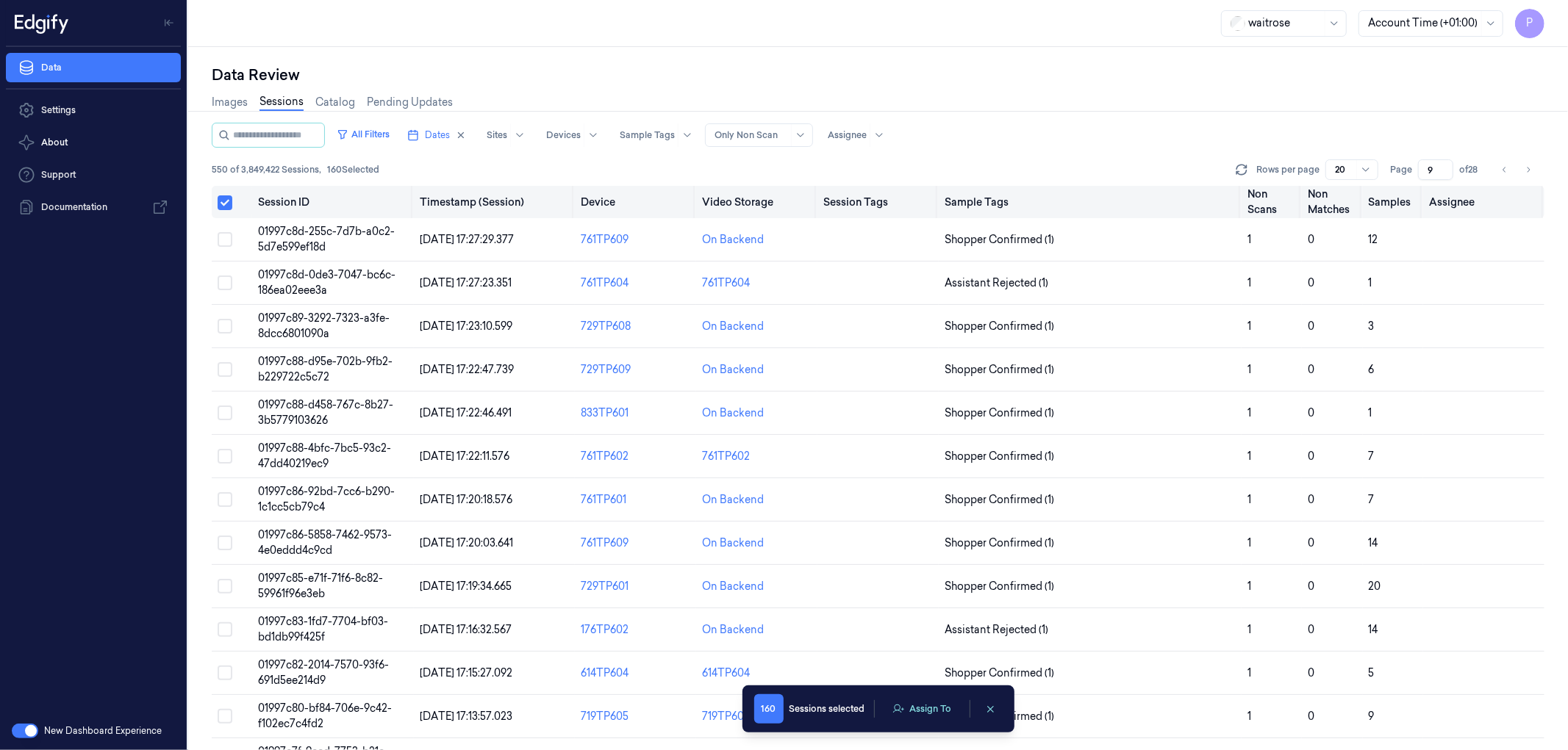
click at [224, 199] on button "Select all" at bounding box center [224, 203] width 15 height 15
click at [225, 198] on button "Select all" at bounding box center [224, 202] width 15 height 15
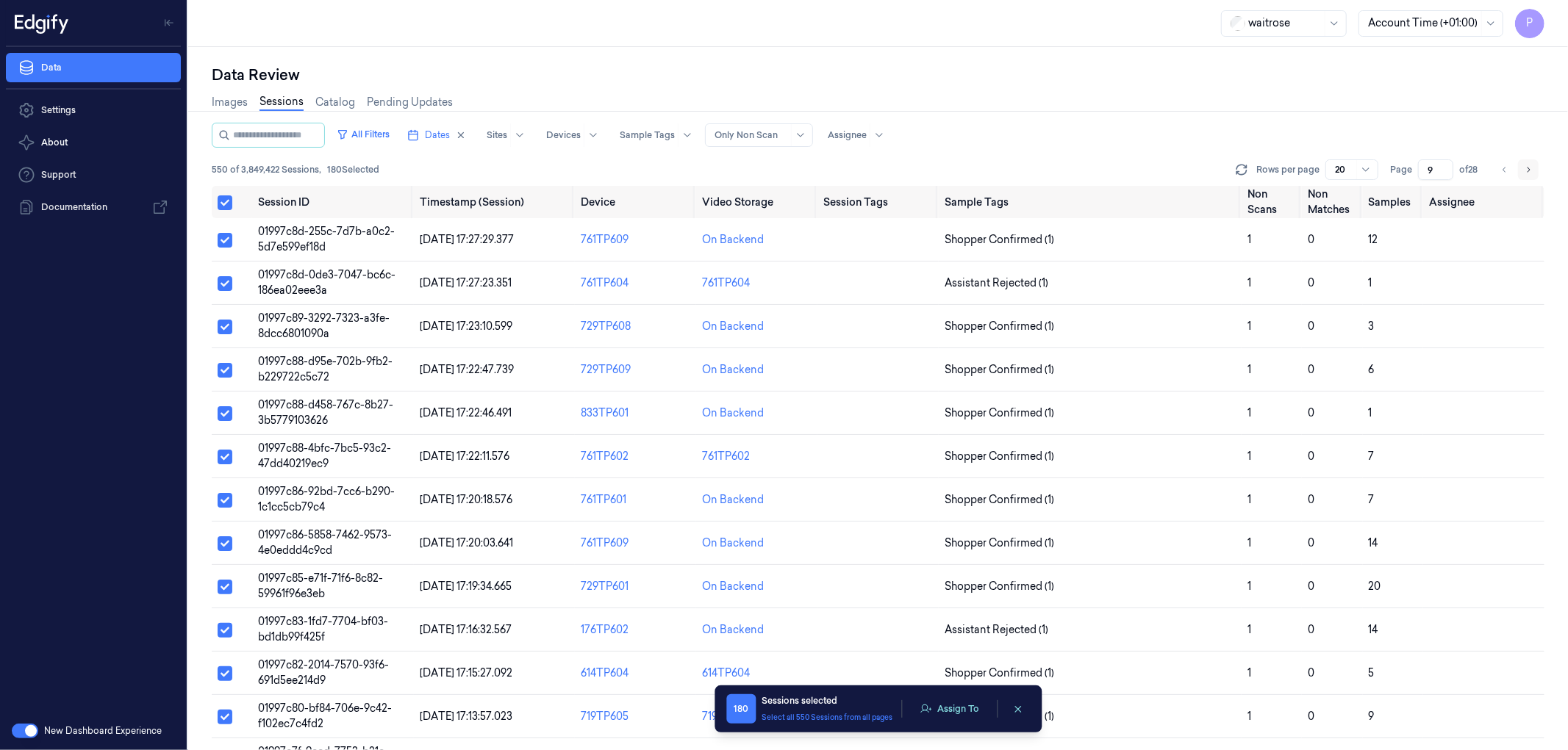
click at [1530, 168] on icon "Go to next page" at bounding box center [1528, 169] width 9 height 11
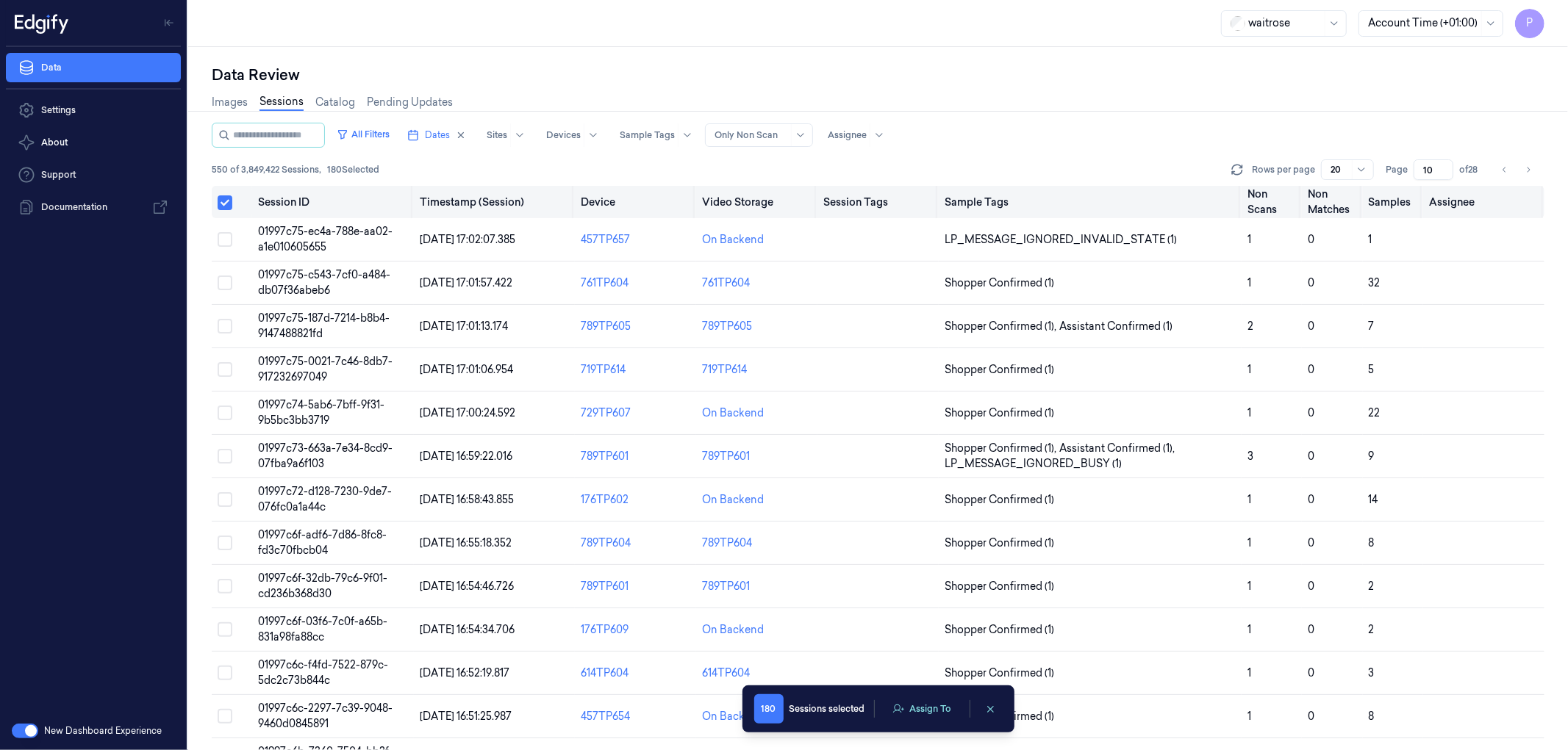
click at [224, 199] on button "Select all" at bounding box center [224, 203] width 15 height 15
click at [228, 203] on button "Select all" at bounding box center [224, 202] width 15 height 15
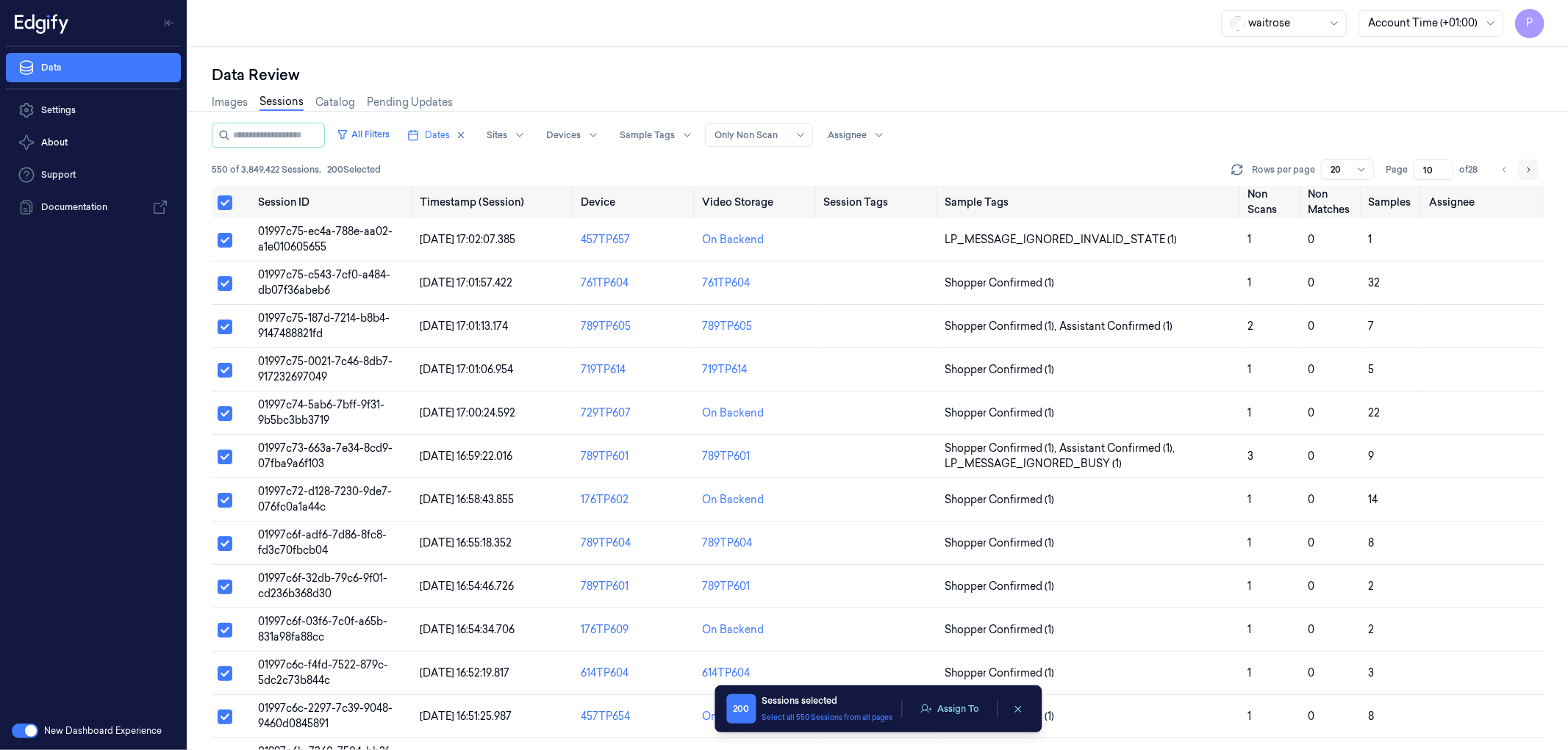
click at [1523, 171] on icon "Go to next page" at bounding box center [1528, 169] width 9 height 11
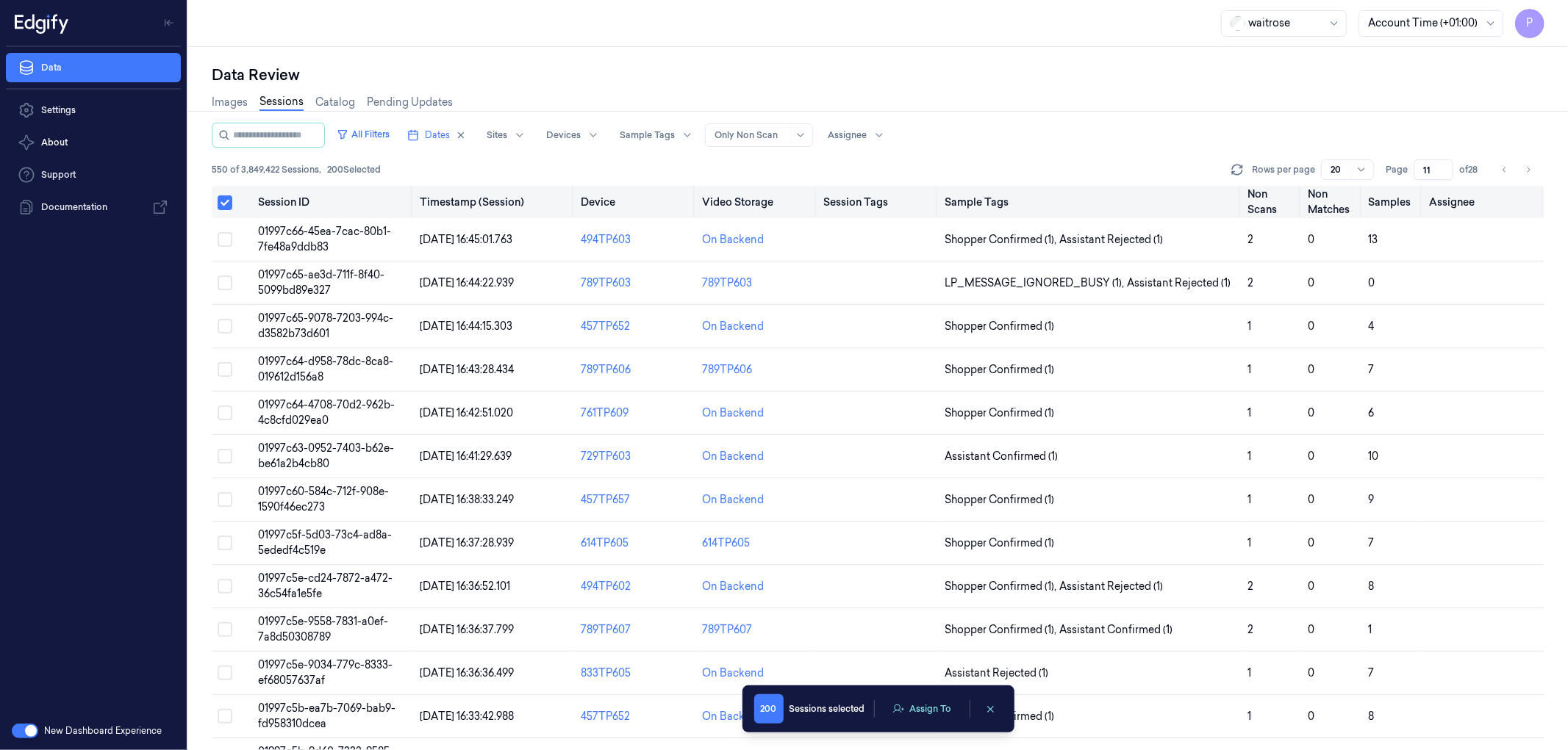
click at [221, 201] on button "Select all" at bounding box center [224, 203] width 15 height 15
click at [225, 201] on button "Select all" at bounding box center [224, 202] width 15 height 15
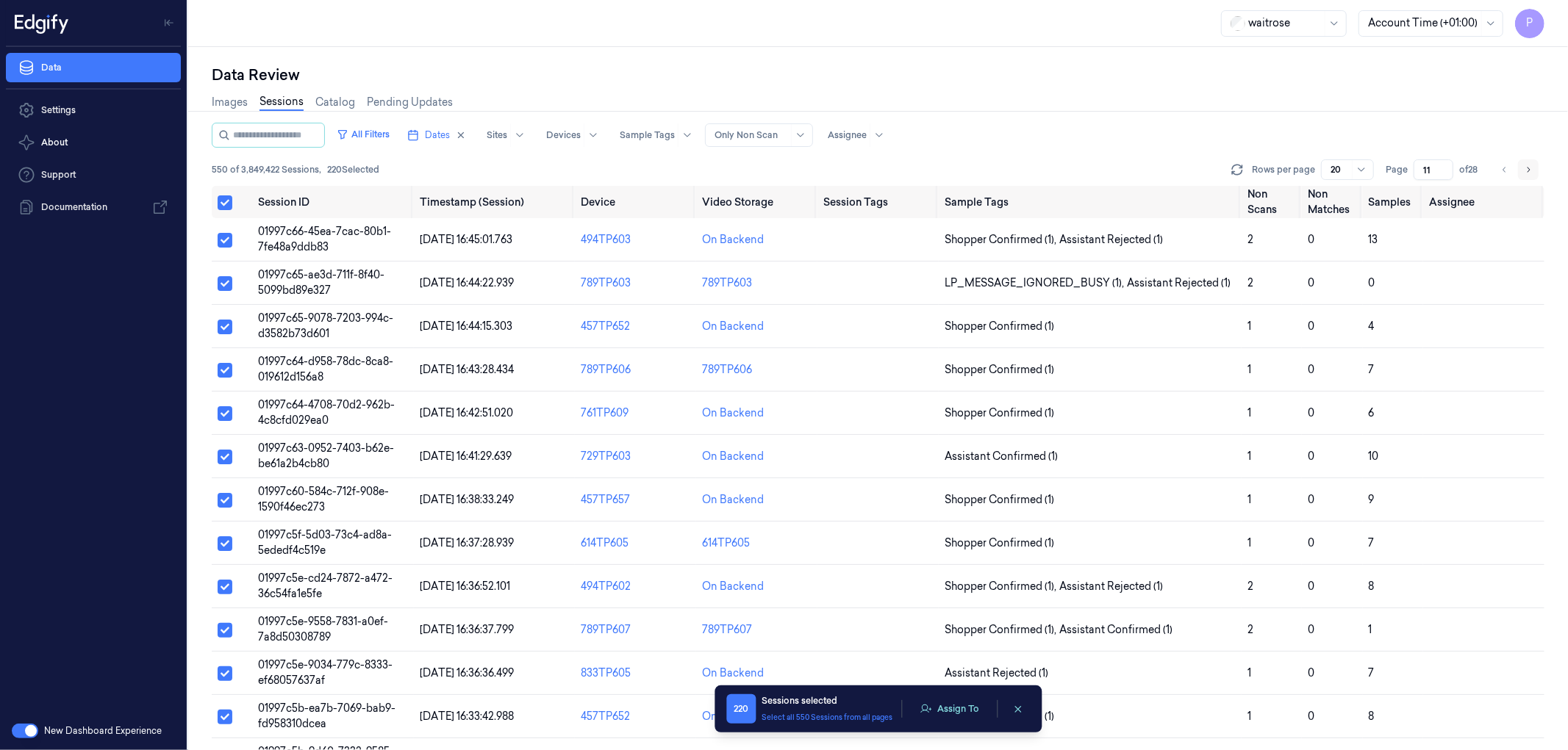
click at [1533, 170] on button "Go to next page" at bounding box center [1529, 170] width 21 height 21
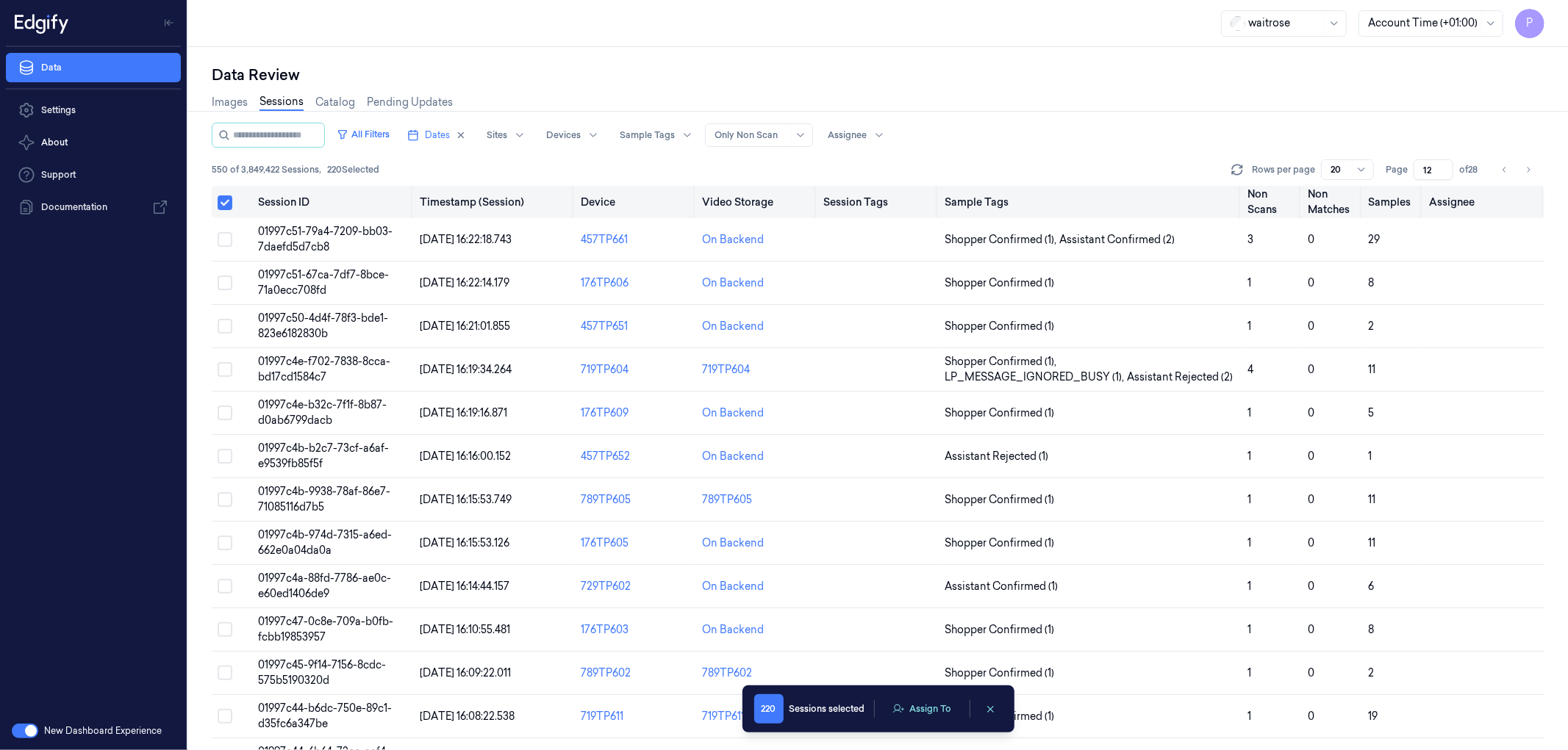
click at [223, 202] on button "Select all" at bounding box center [224, 203] width 15 height 15
click at [230, 203] on button "Select all" at bounding box center [224, 202] width 15 height 15
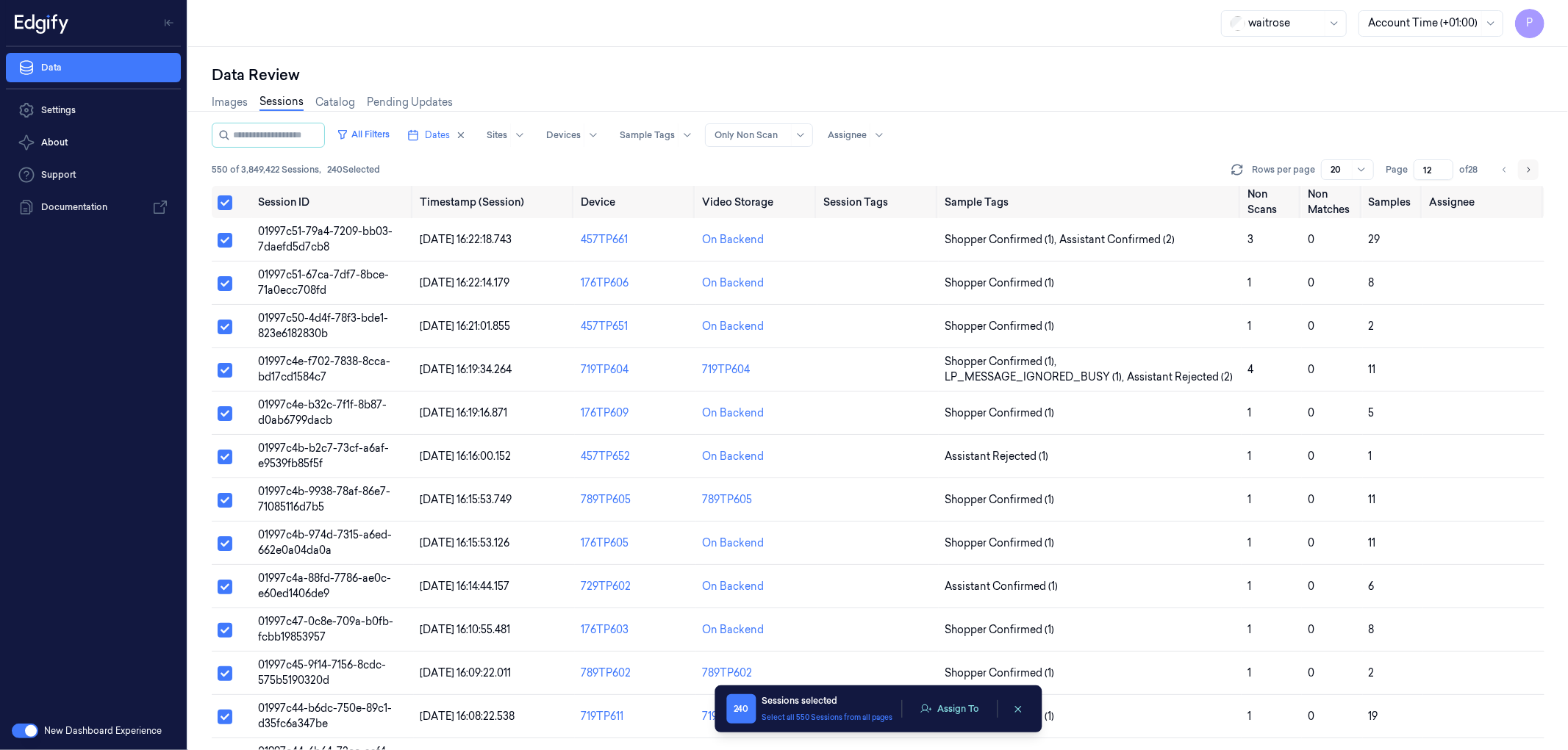
click at [1529, 168] on icon "Go to next page" at bounding box center [1529, 169] width 3 height 5
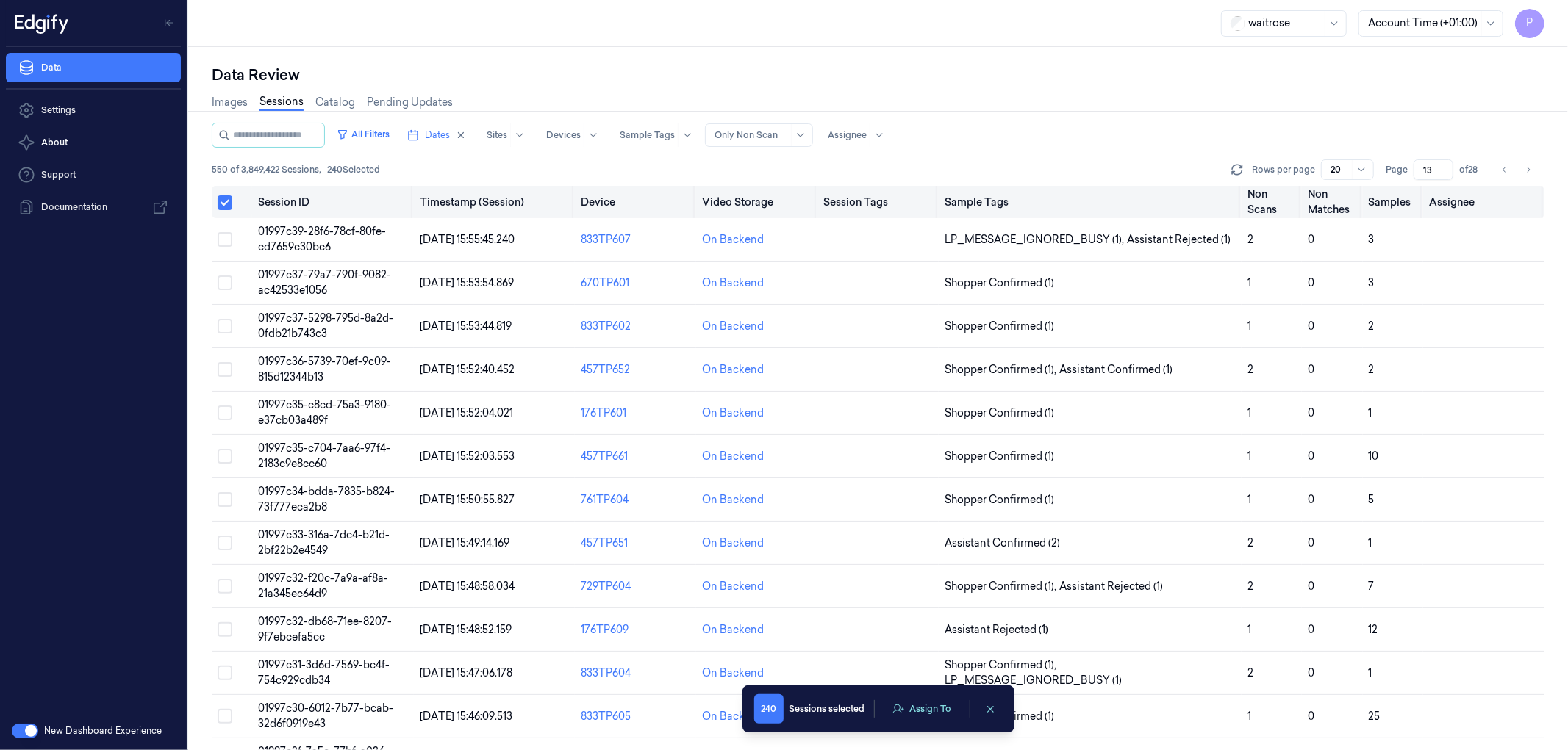
click at [230, 203] on button "Select all" at bounding box center [224, 203] width 15 height 15
click at [228, 204] on button "Select all" at bounding box center [224, 202] width 15 height 15
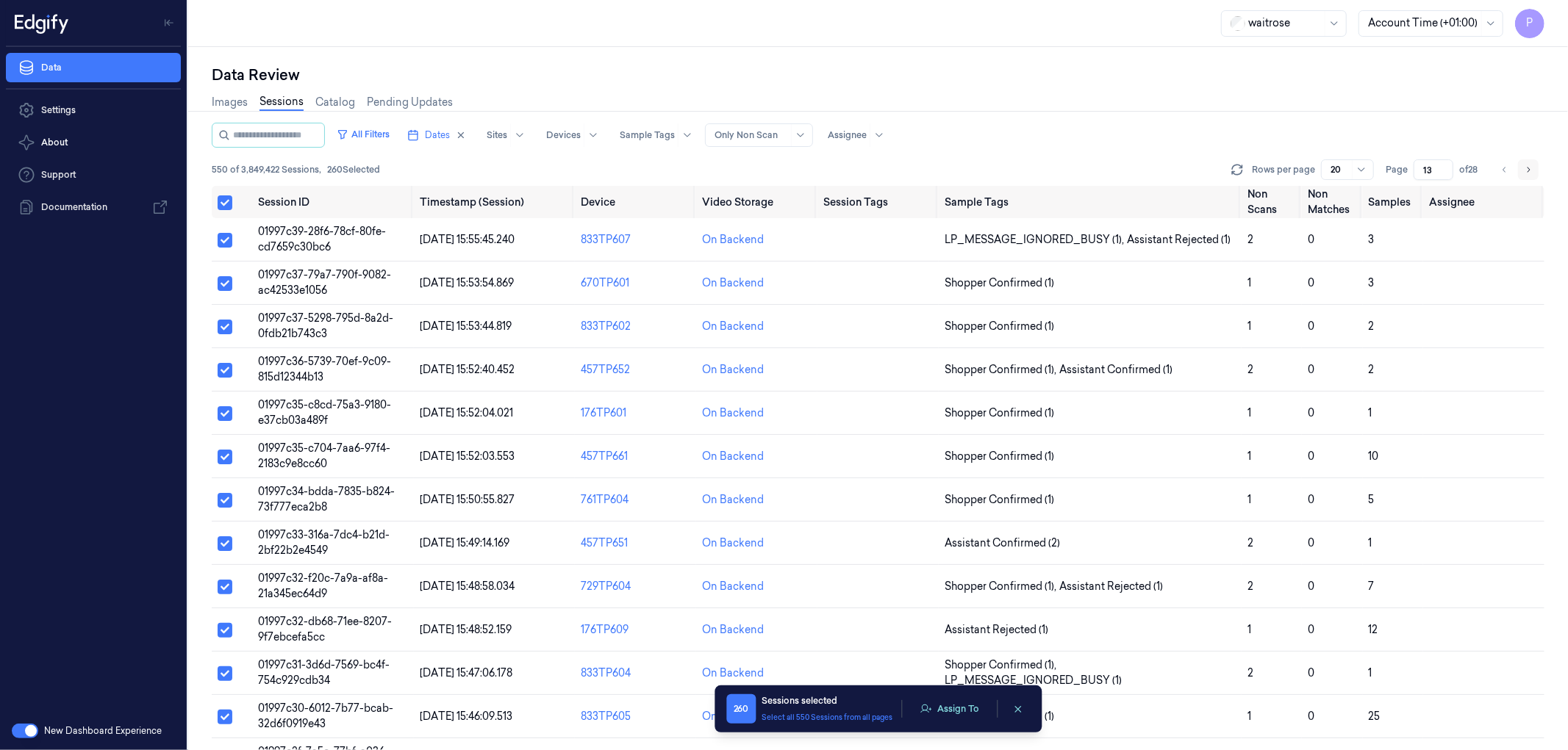
click at [1530, 168] on icon "Go to next page" at bounding box center [1528, 169] width 9 height 11
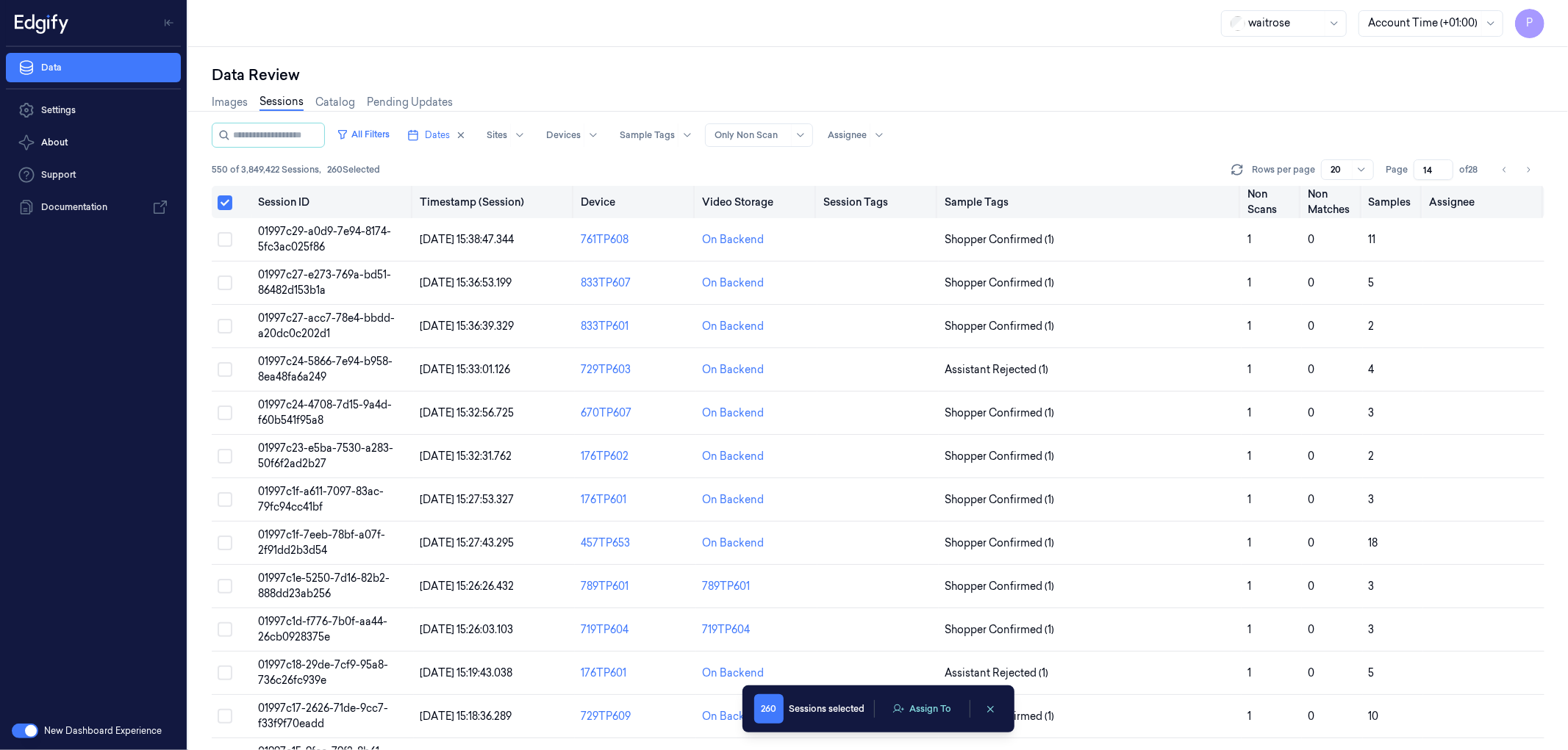
click at [225, 203] on button "Select all" at bounding box center [224, 203] width 15 height 15
click at [224, 206] on button "Select all" at bounding box center [224, 202] width 15 height 15
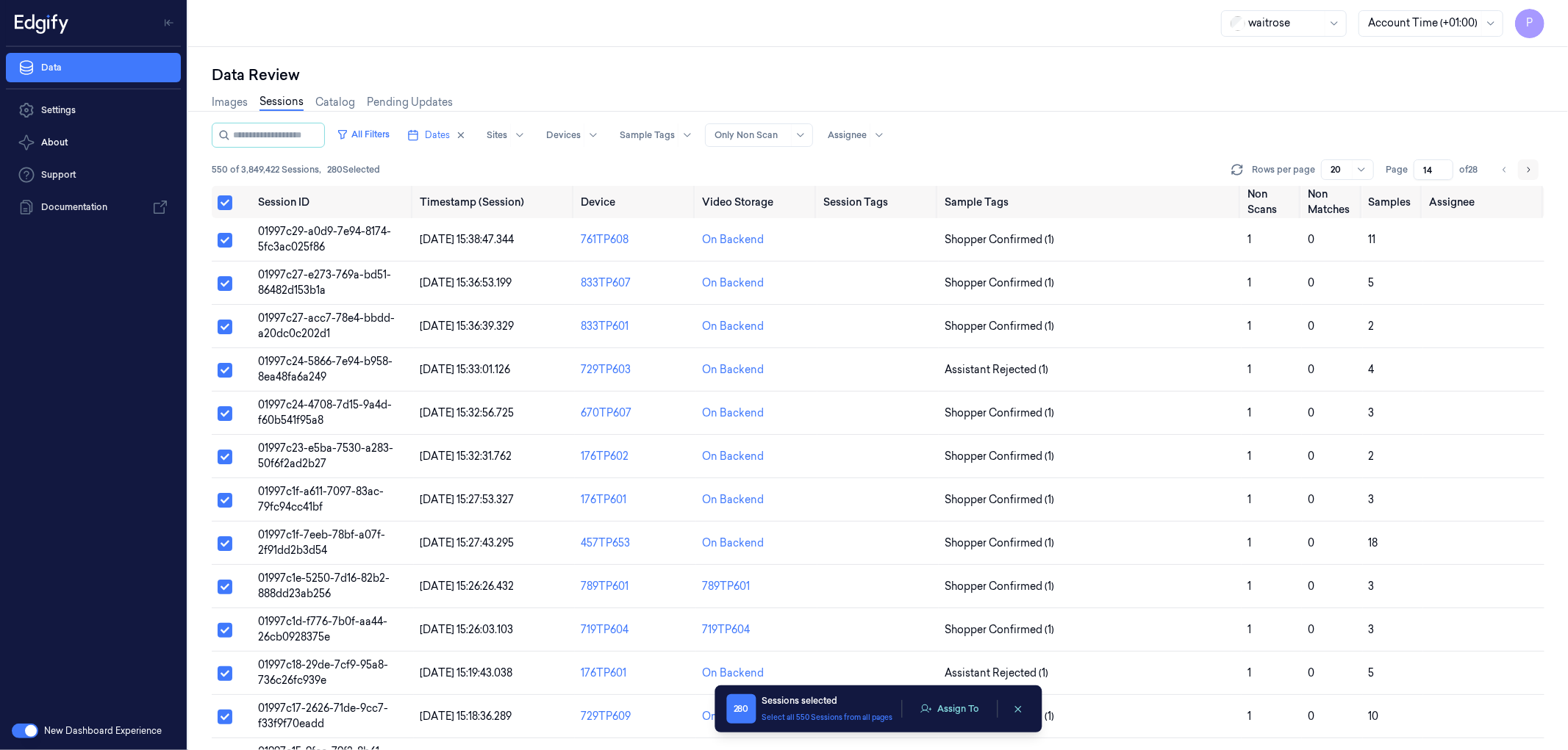
click at [1532, 165] on icon "Go to next page" at bounding box center [1528, 169] width 9 height 11
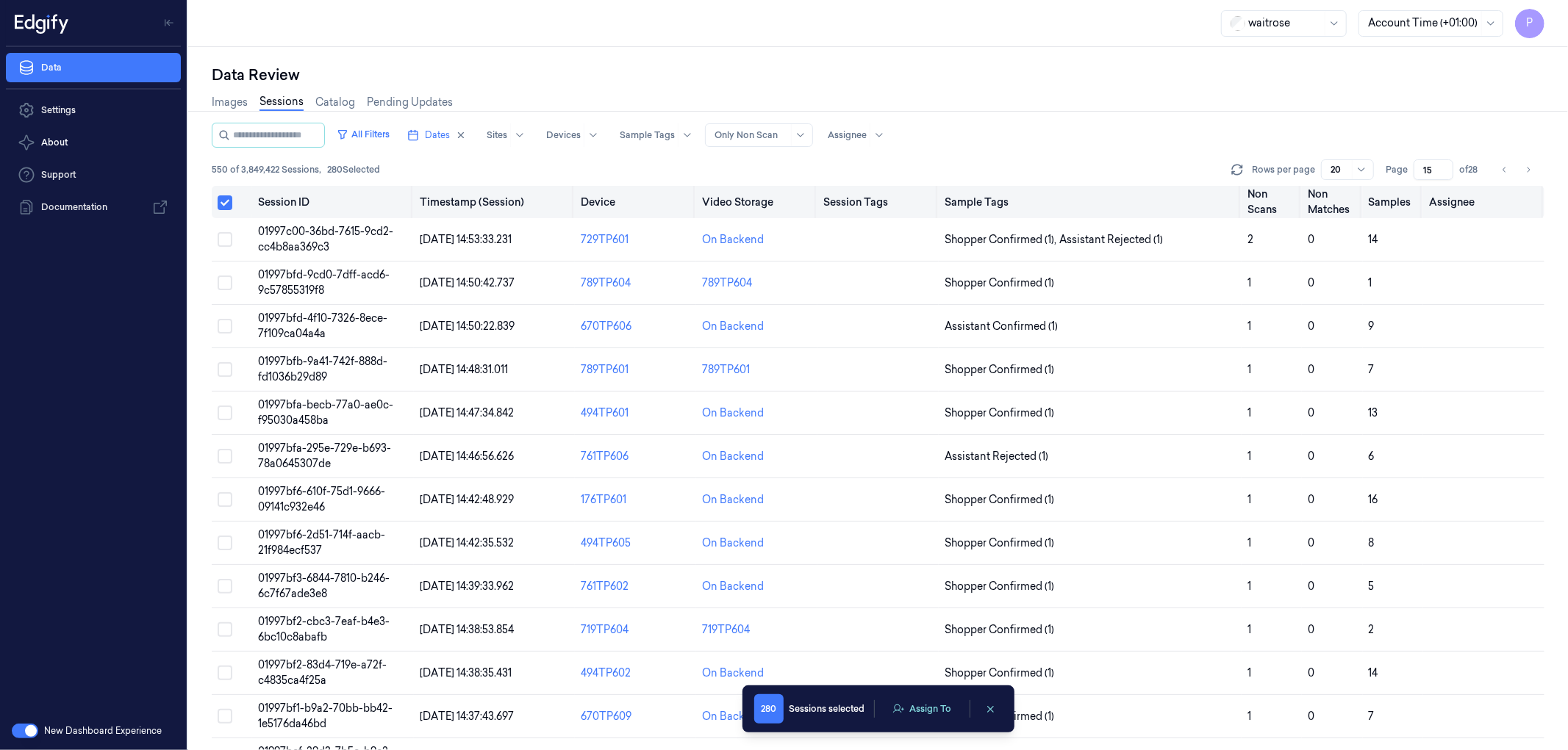
click at [226, 202] on button "Select all" at bounding box center [224, 203] width 15 height 15
click at [228, 202] on button "Select all" at bounding box center [224, 202] width 15 height 15
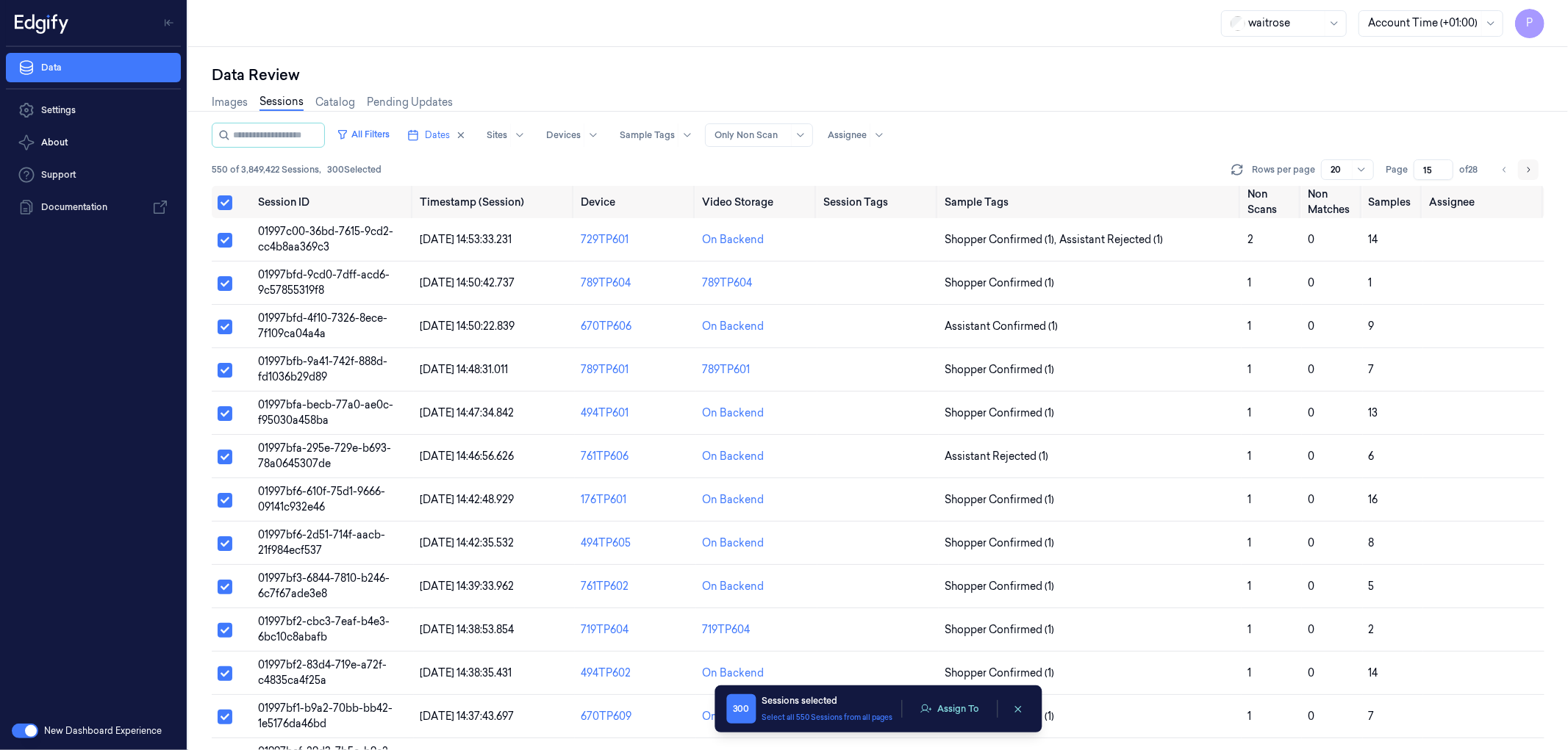
click at [1527, 168] on icon "Go to next page" at bounding box center [1528, 169] width 9 height 11
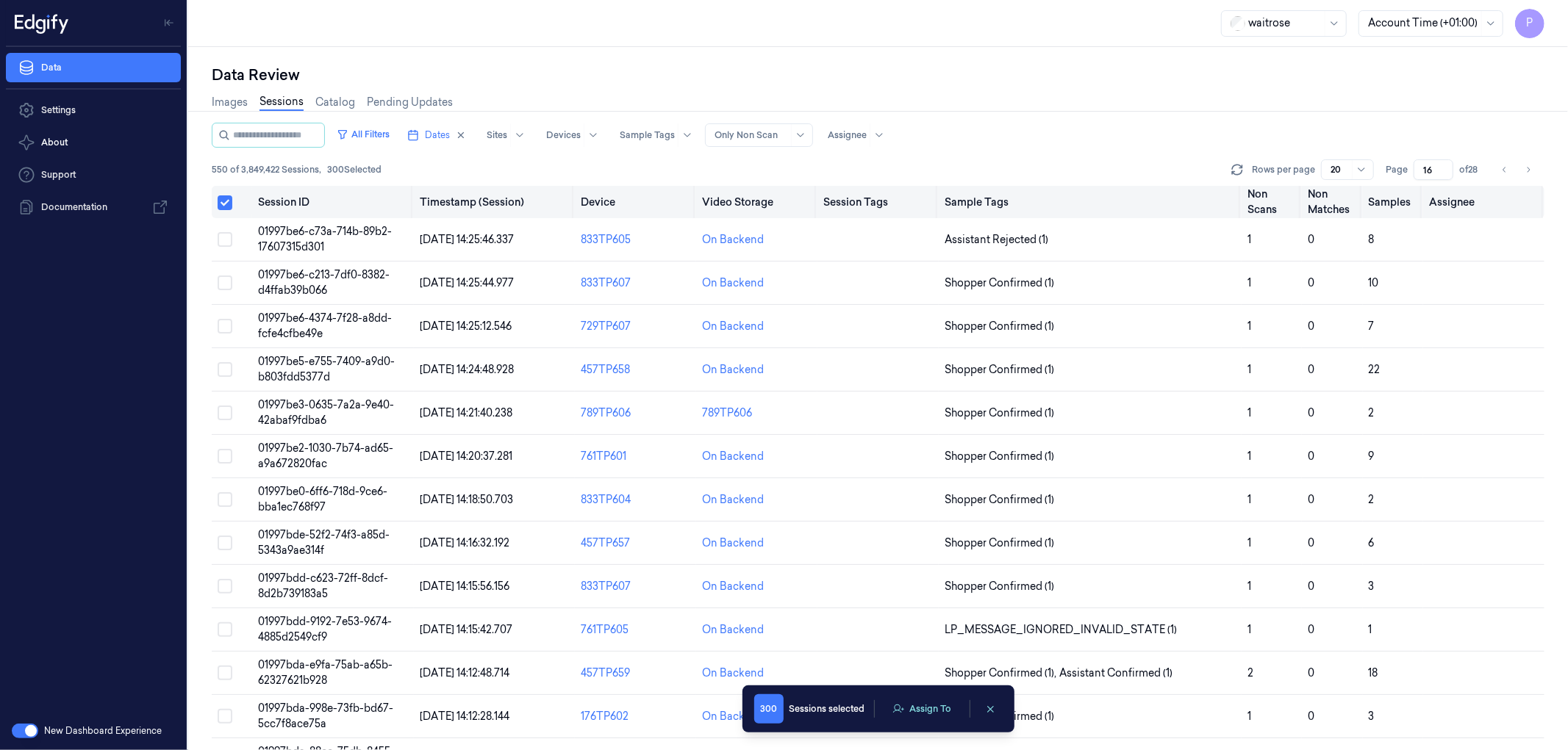
click at [225, 202] on button "Select all" at bounding box center [224, 203] width 15 height 15
click at [228, 202] on button "Select all" at bounding box center [224, 202] width 15 height 15
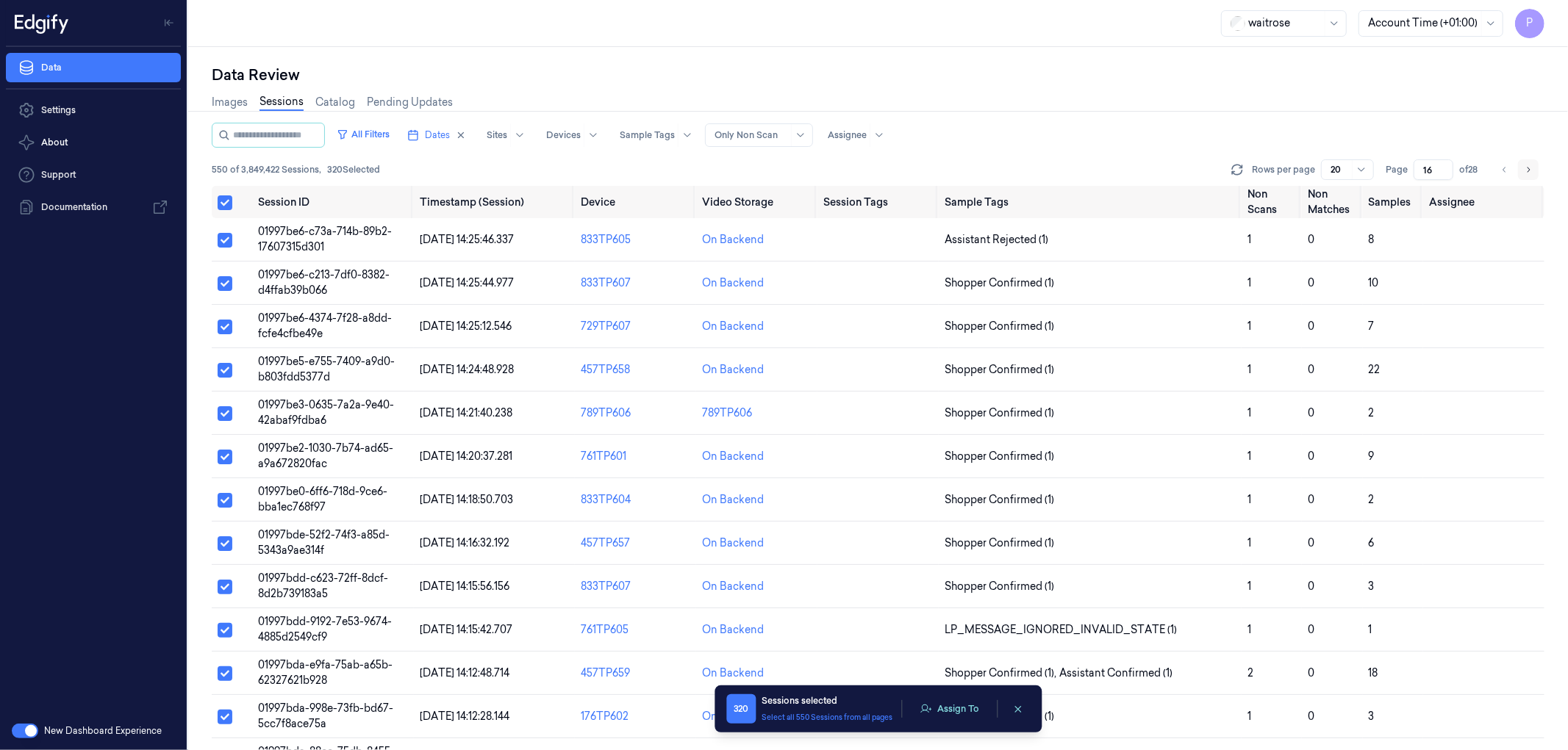
click at [1524, 170] on icon "Go to next page" at bounding box center [1528, 169] width 9 height 11
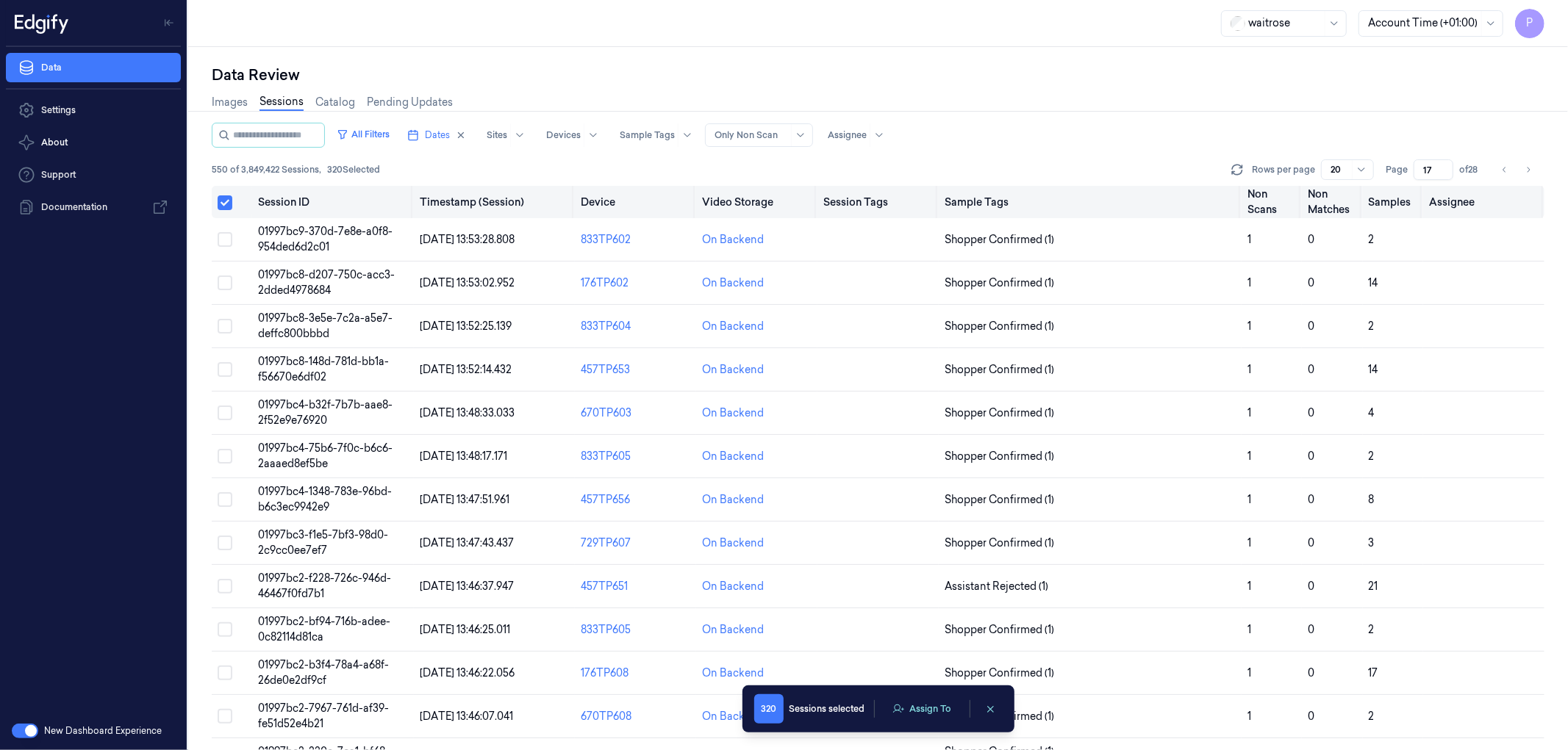
click at [218, 200] on button "Select all" at bounding box center [224, 203] width 15 height 15
click at [225, 203] on button "Select all" at bounding box center [224, 202] width 15 height 15
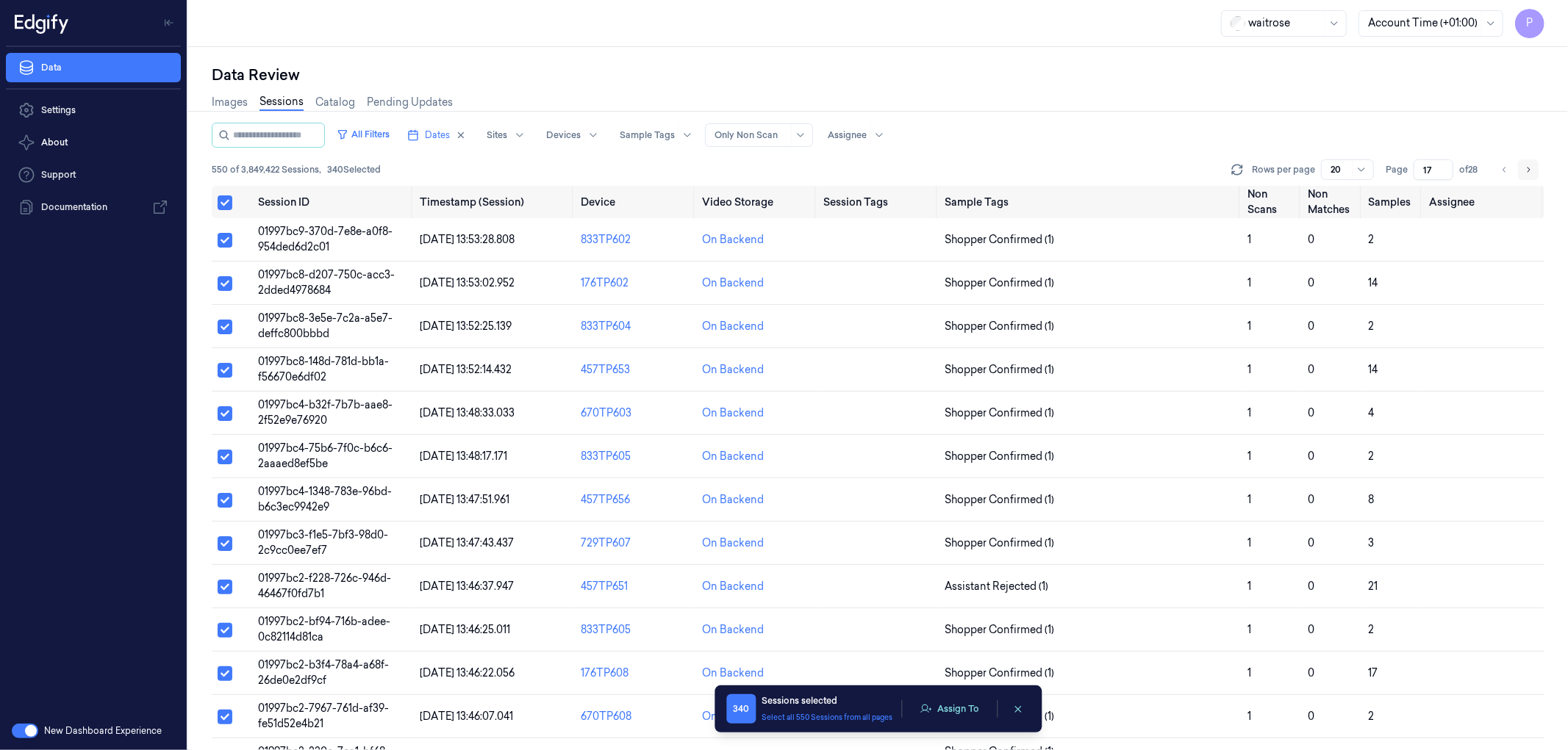
click at [1525, 169] on icon "Go to next page" at bounding box center [1528, 169] width 9 height 11
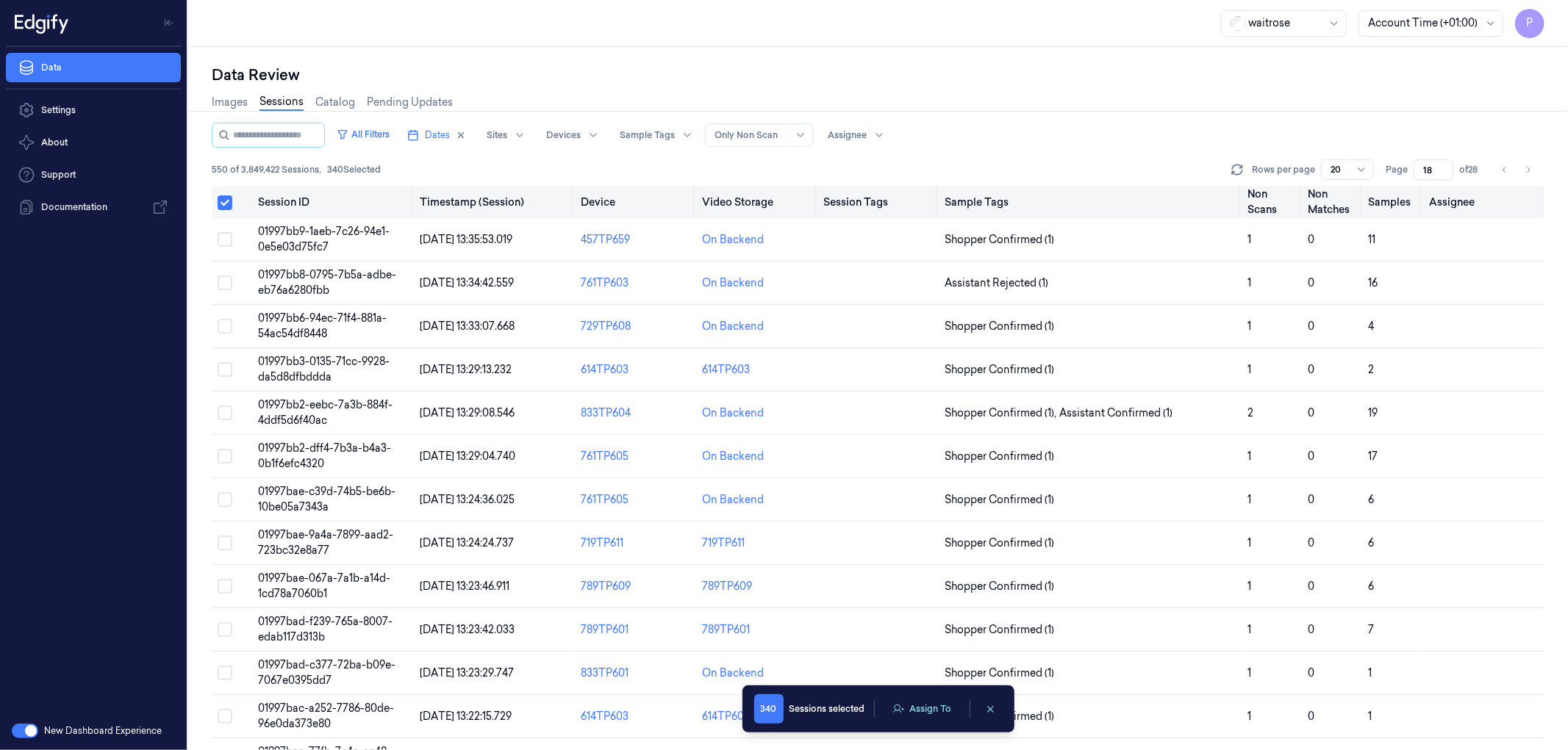
click at [222, 203] on button "Select all" at bounding box center [224, 203] width 15 height 15
click at [224, 202] on button "Select all" at bounding box center [224, 202] width 15 height 15
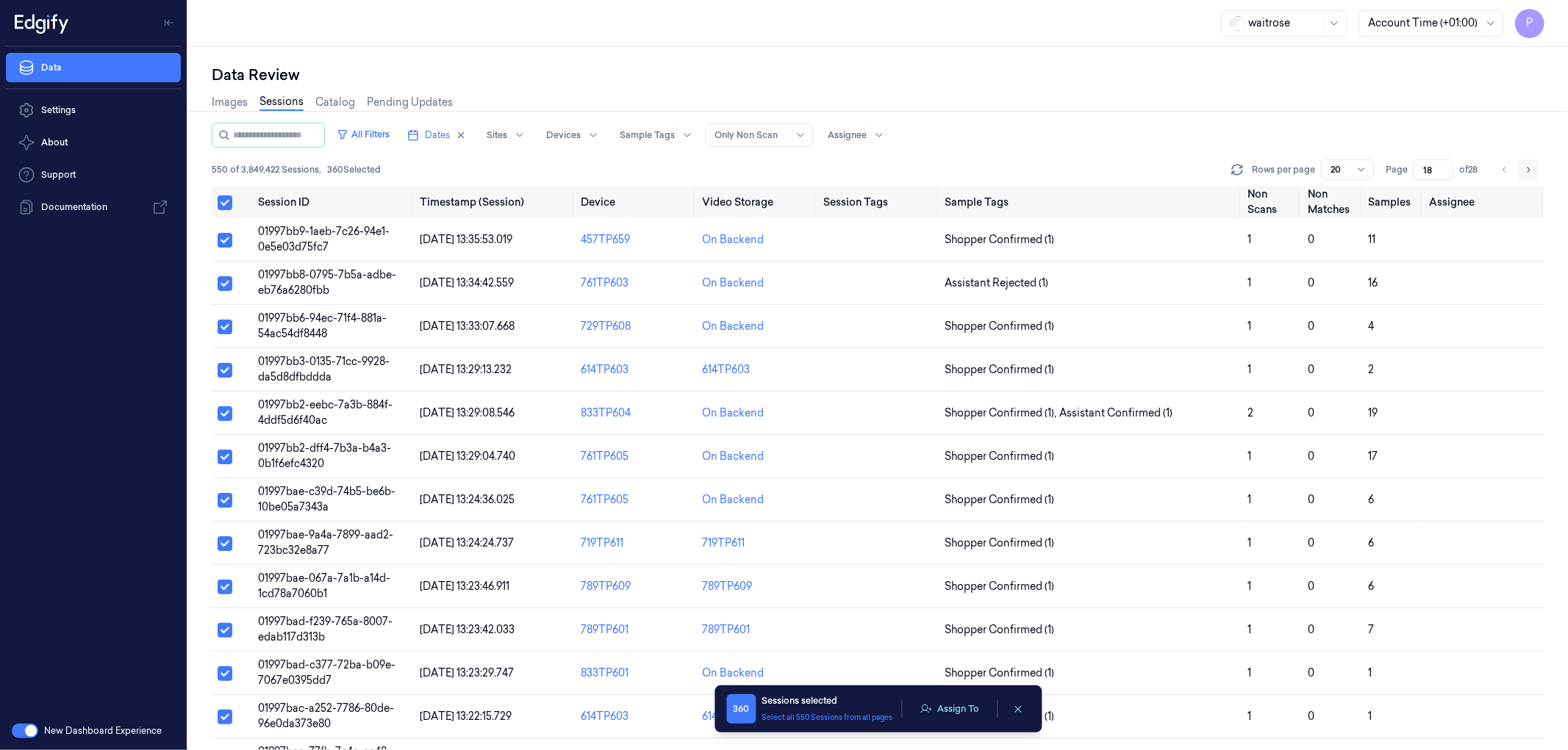
click at [1529, 166] on icon "Go to next page" at bounding box center [1528, 169] width 9 height 11
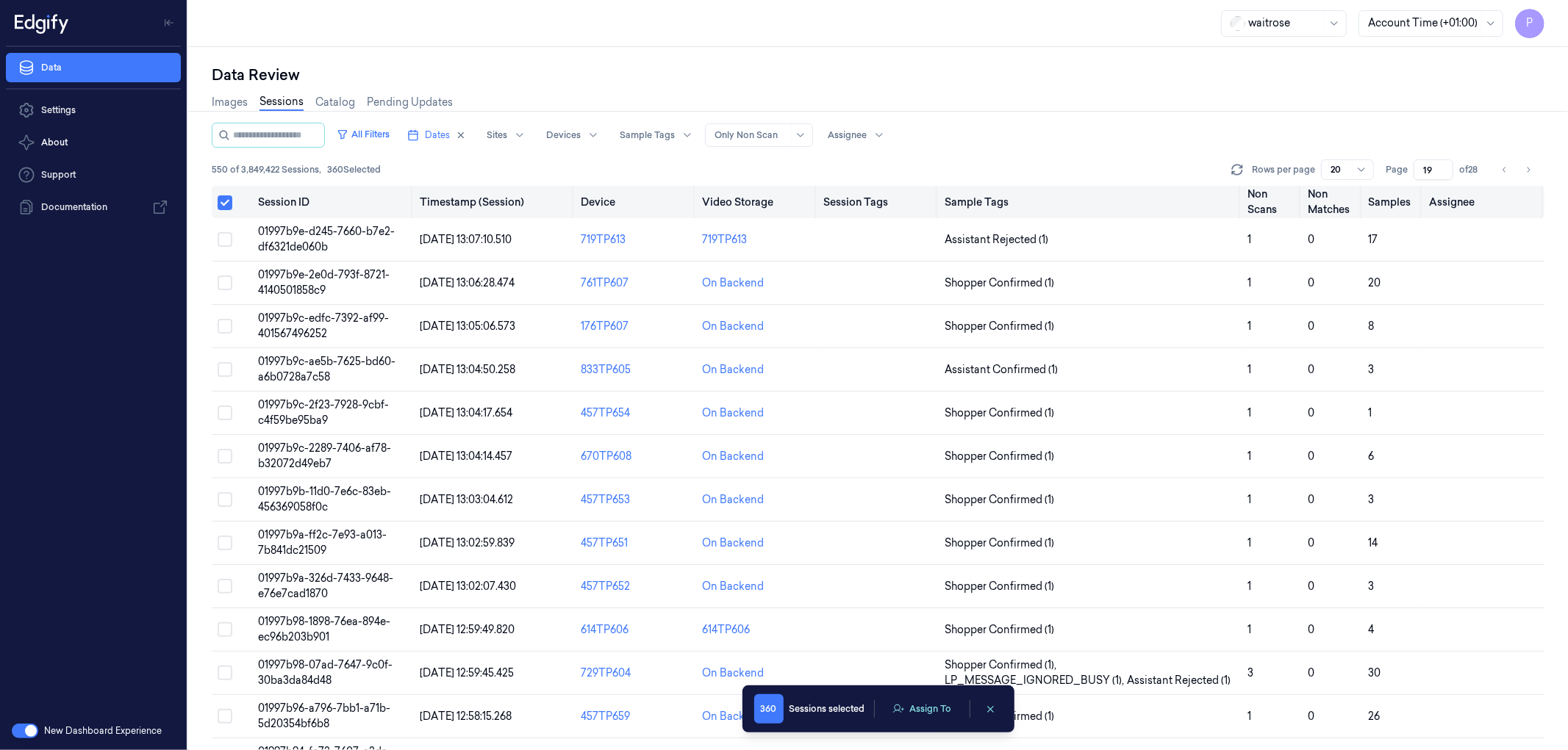
click at [219, 200] on button "Select all" at bounding box center [224, 203] width 15 height 15
click at [231, 202] on button "Select all" at bounding box center [224, 202] width 15 height 15
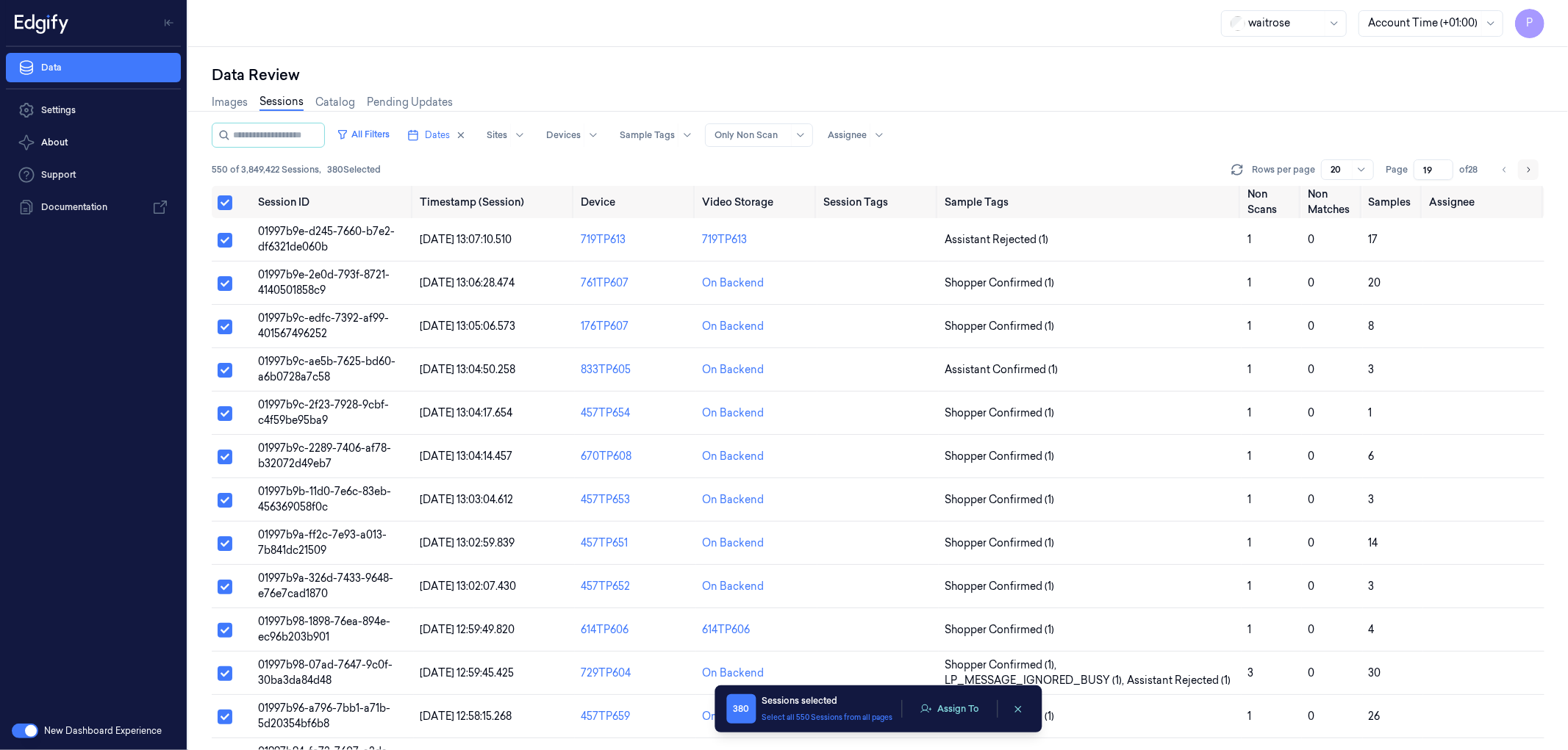
click at [1524, 167] on icon "Go to next page" at bounding box center [1528, 169] width 9 height 11
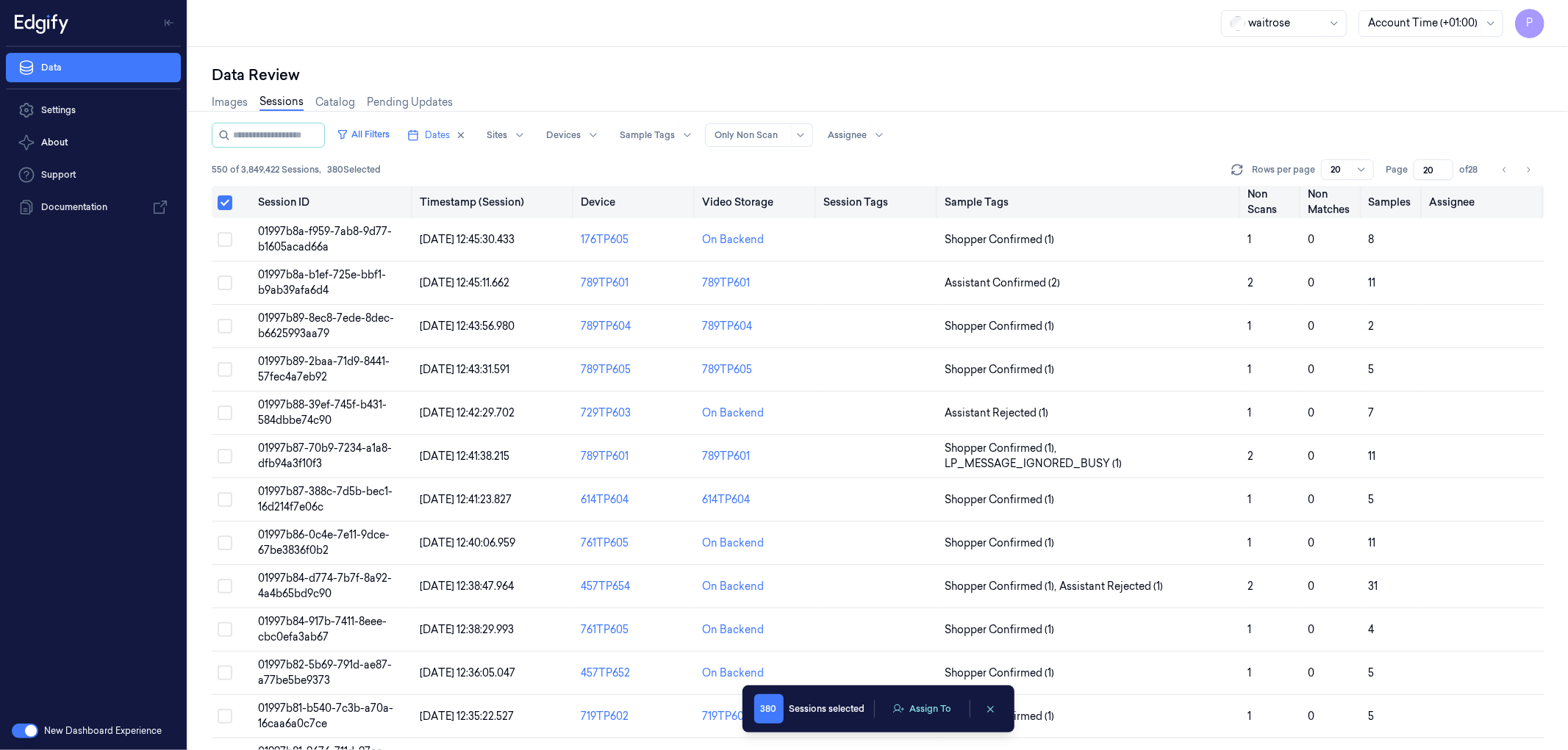
click at [224, 202] on button "Select all" at bounding box center [224, 203] width 15 height 15
click at [226, 201] on button "Select all" at bounding box center [224, 202] width 15 height 15
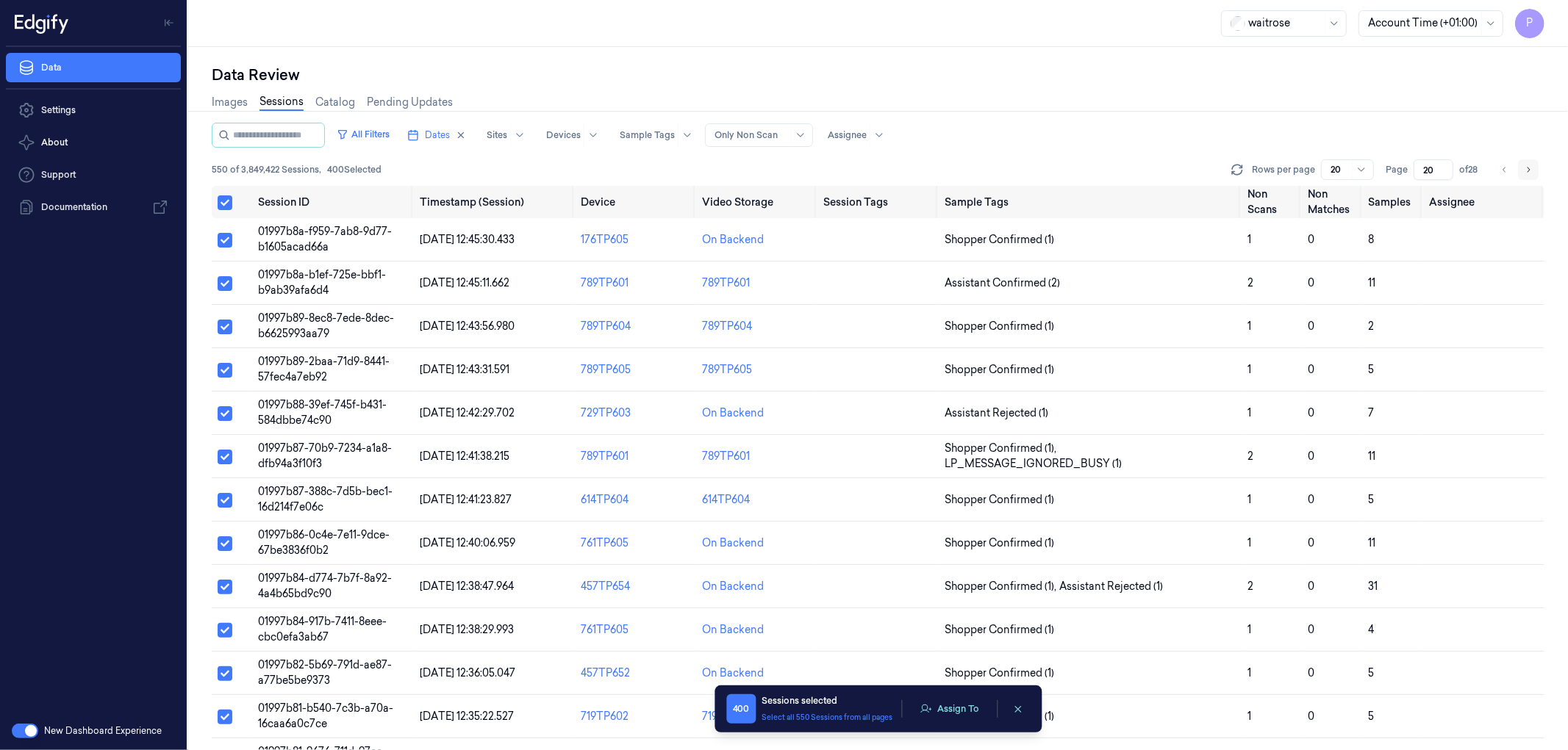
click at [1529, 170] on icon "Go to next page" at bounding box center [1529, 169] width 3 height 5
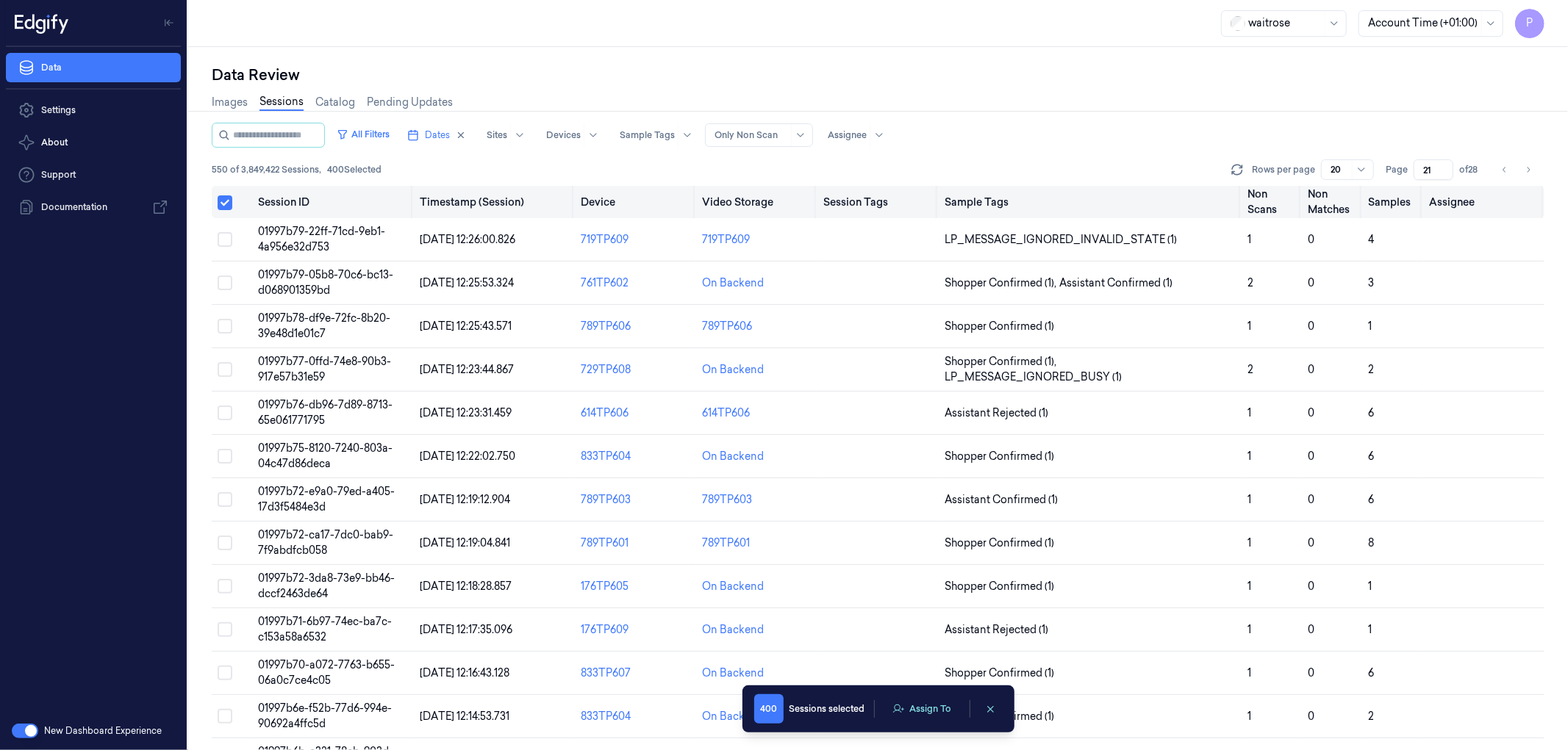
click at [225, 204] on button "Select all" at bounding box center [224, 203] width 15 height 15
click at [225, 202] on button "Select all" at bounding box center [224, 202] width 15 height 15
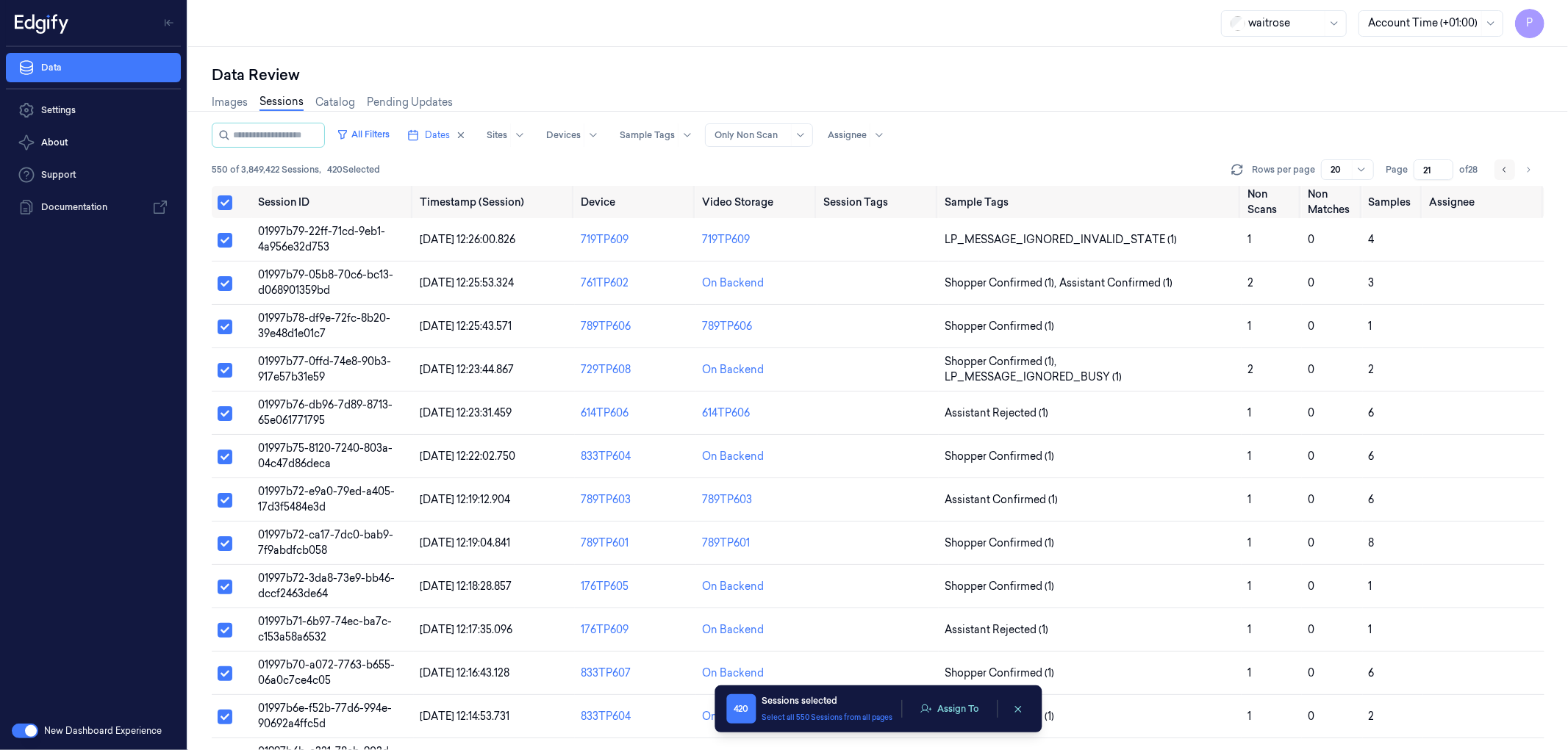
click at [1527, 170] on icon "Go to next page" at bounding box center [1528, 169] width 9 height 11
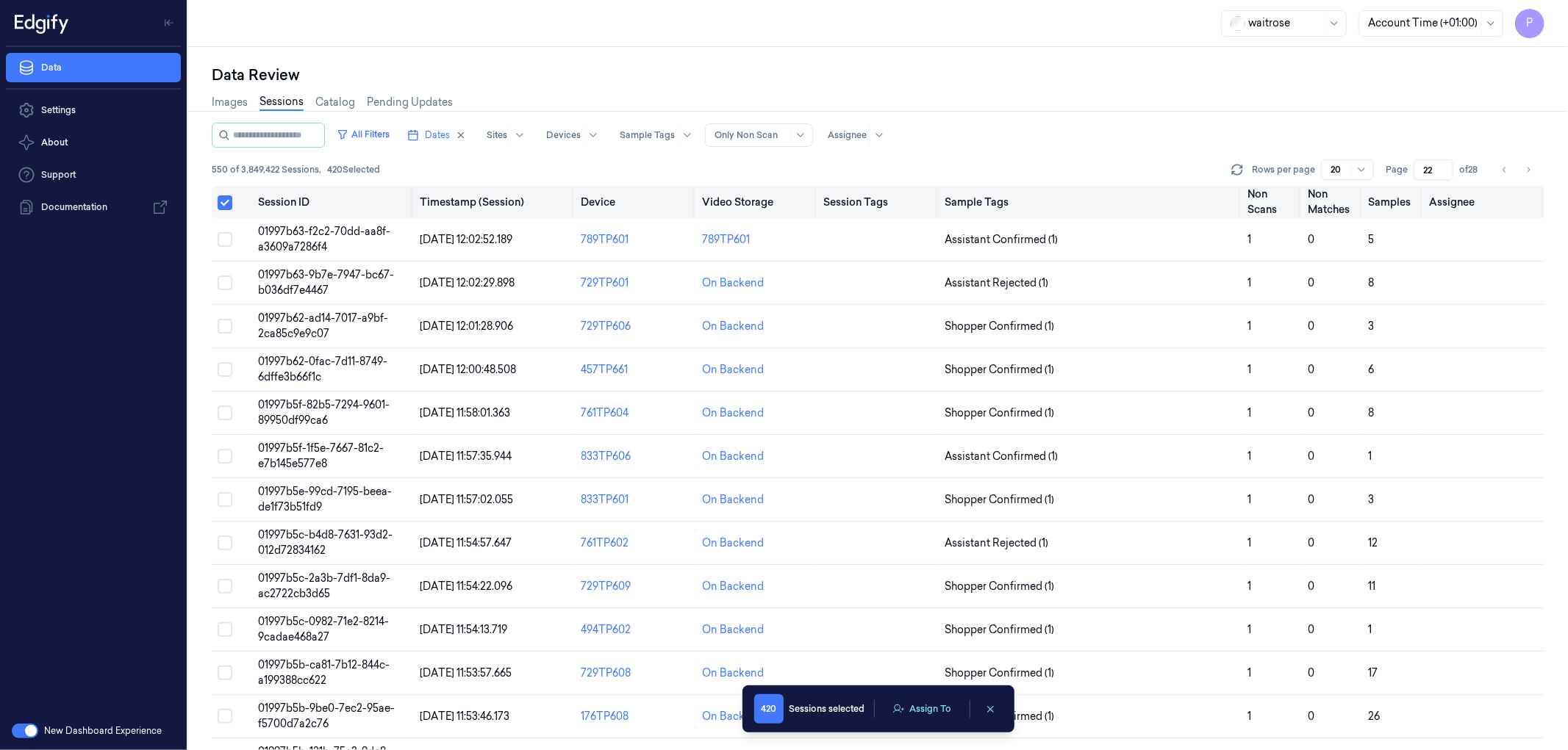
click at [224, 202] on button "Select all" at bounding box center [224, 203] width 15 height 15
click at [225, 202] on button "Select all" at bounding box center [224, 202] width 15 height 15
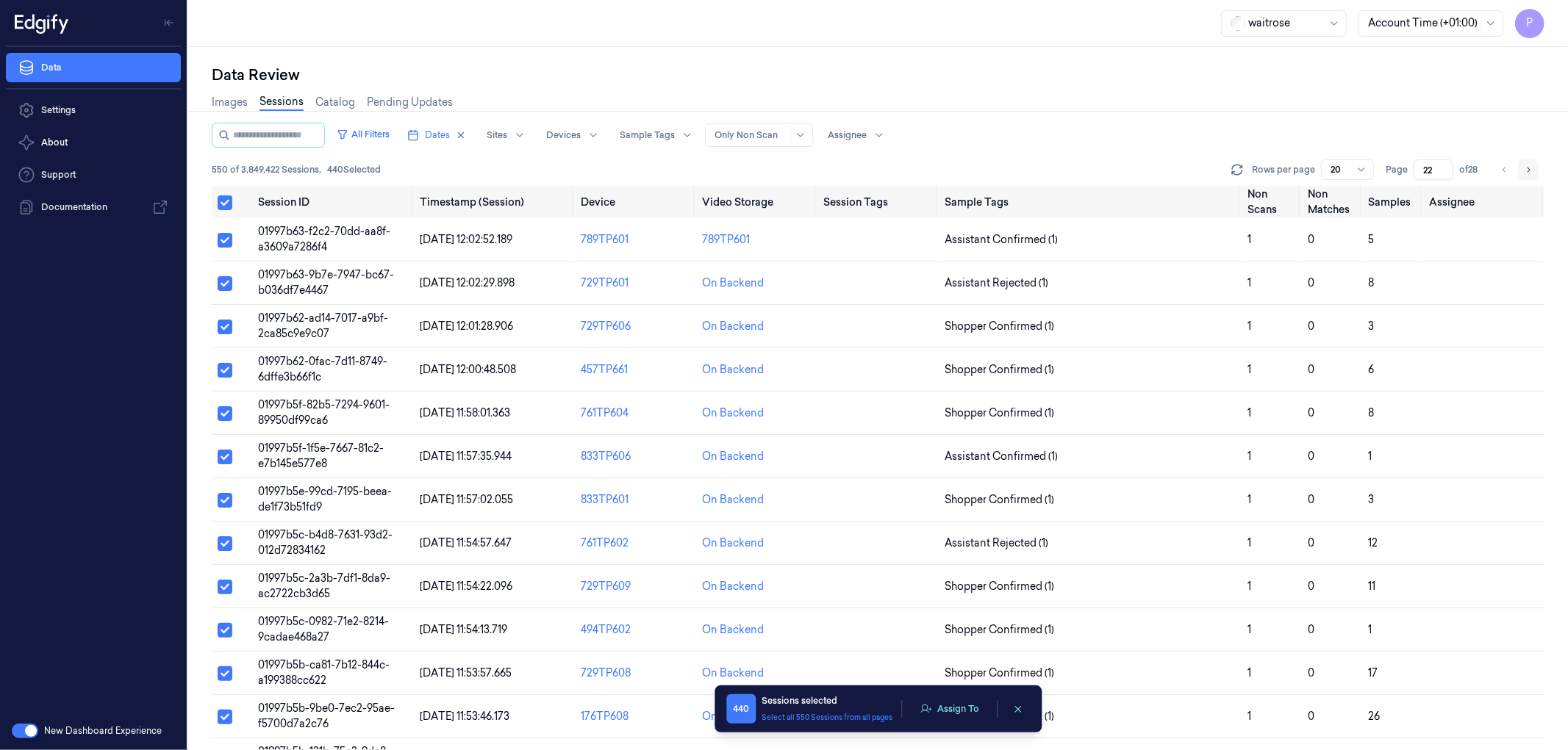
click at [1527, 169] on icon "Go to next page" at bounding box center [1528, 169] width 9 height 11
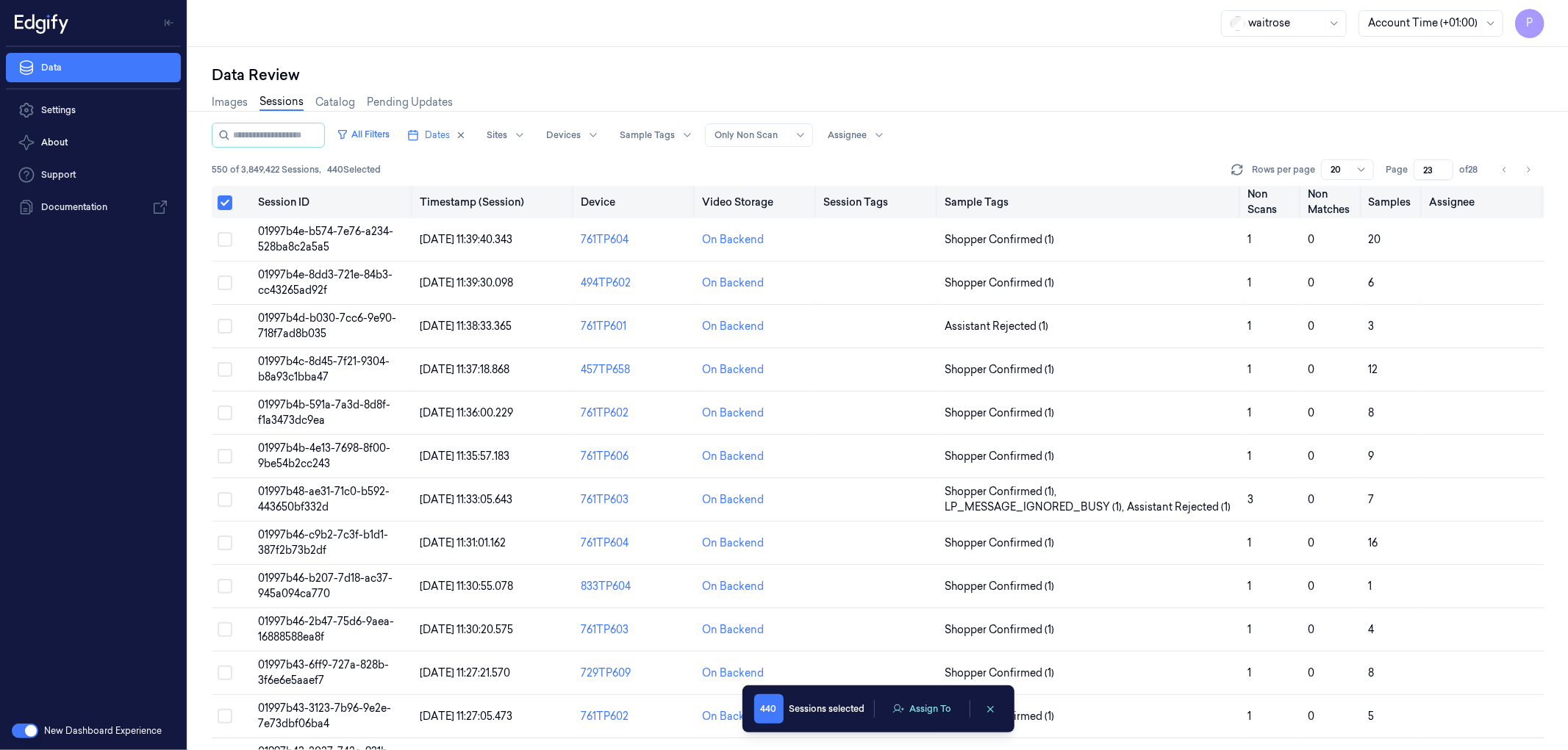
click at [226, 198] on button "Select all" at bounding box center [224, 203] width 15 height 15
click at [225, 203] on button "Select all" at bounding box center [224, 202] width 15 height 15
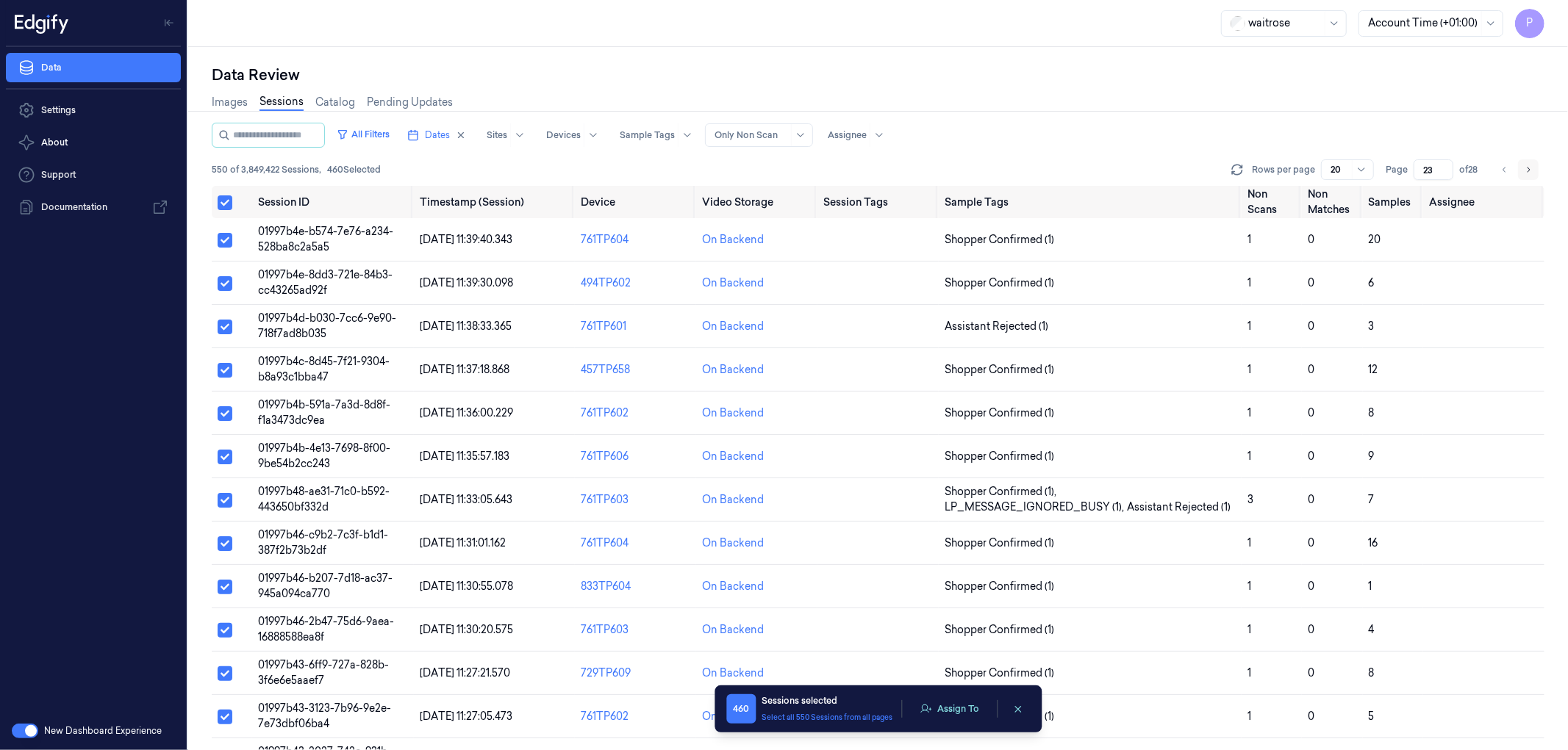
click at [1530, 170] on icon "Go to next page" at bounding box center [1528, 169] width 9 height 11
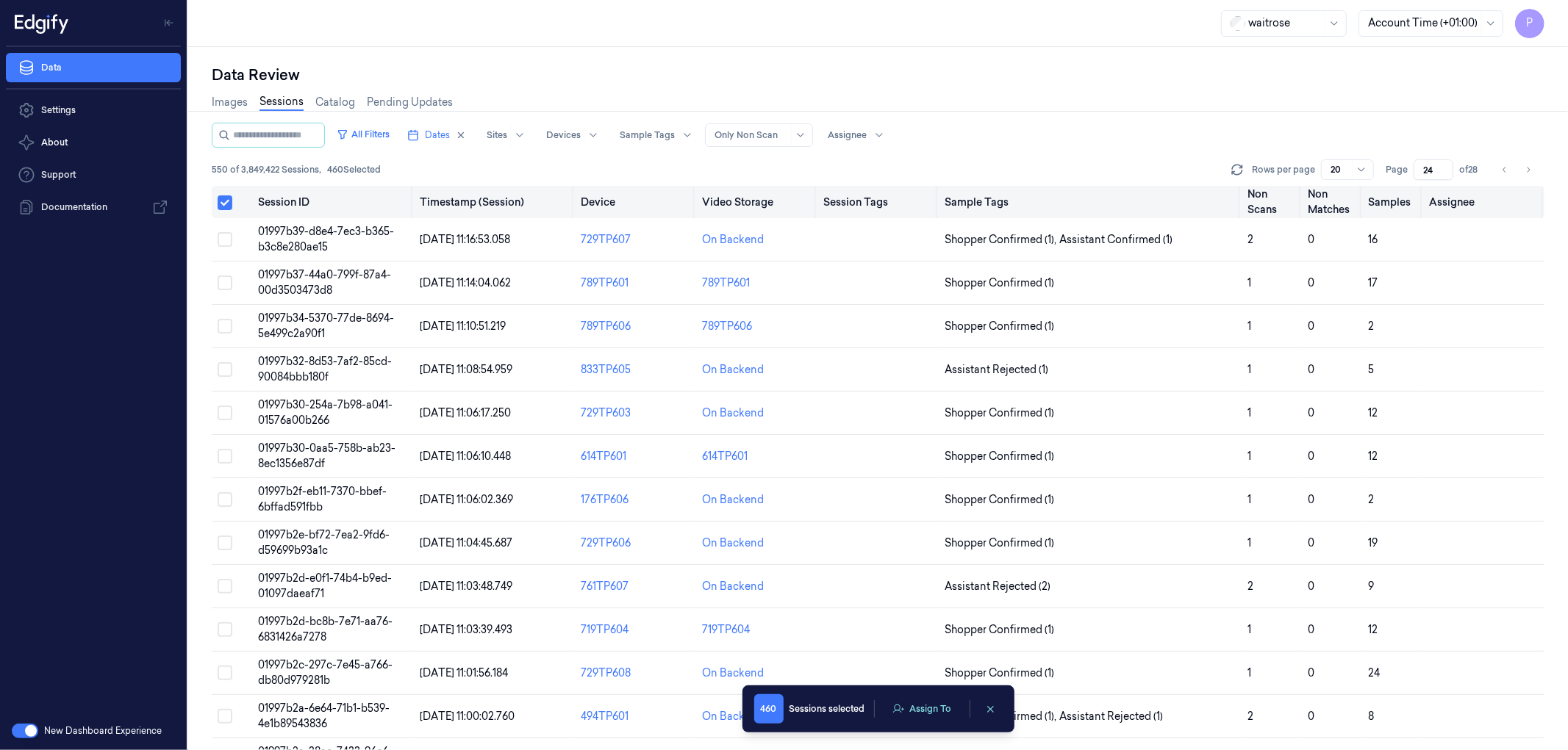
click at [225, 202] on button "Select all" at bounding box center [224, 203] width 15 height 15
click at [224, 201] on button "Select all" at bounding box center [224, 202] width 15 height 15
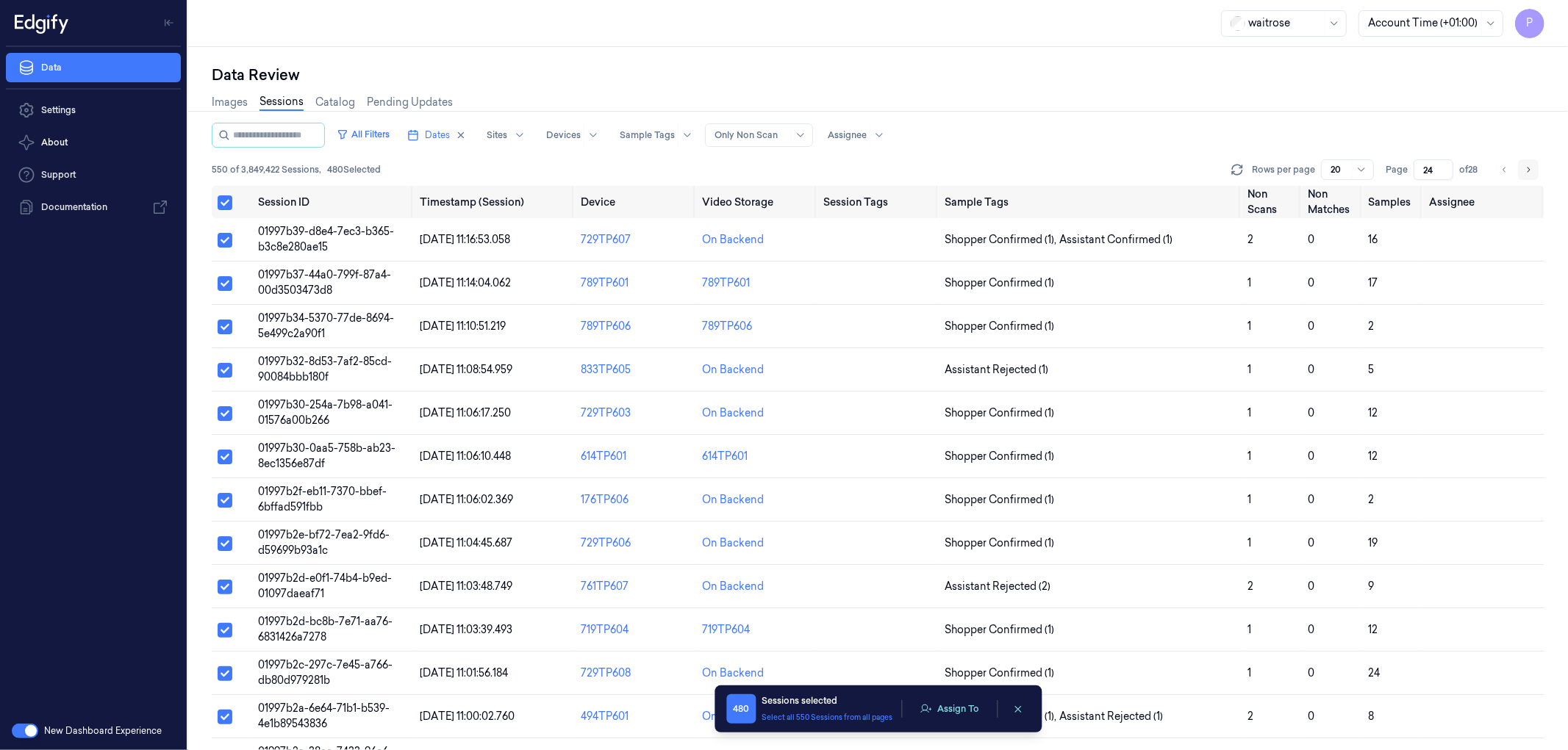
click at [1526, 167] on icon "Go to next page" at bounding box center [1528, 169] width 9 height 11
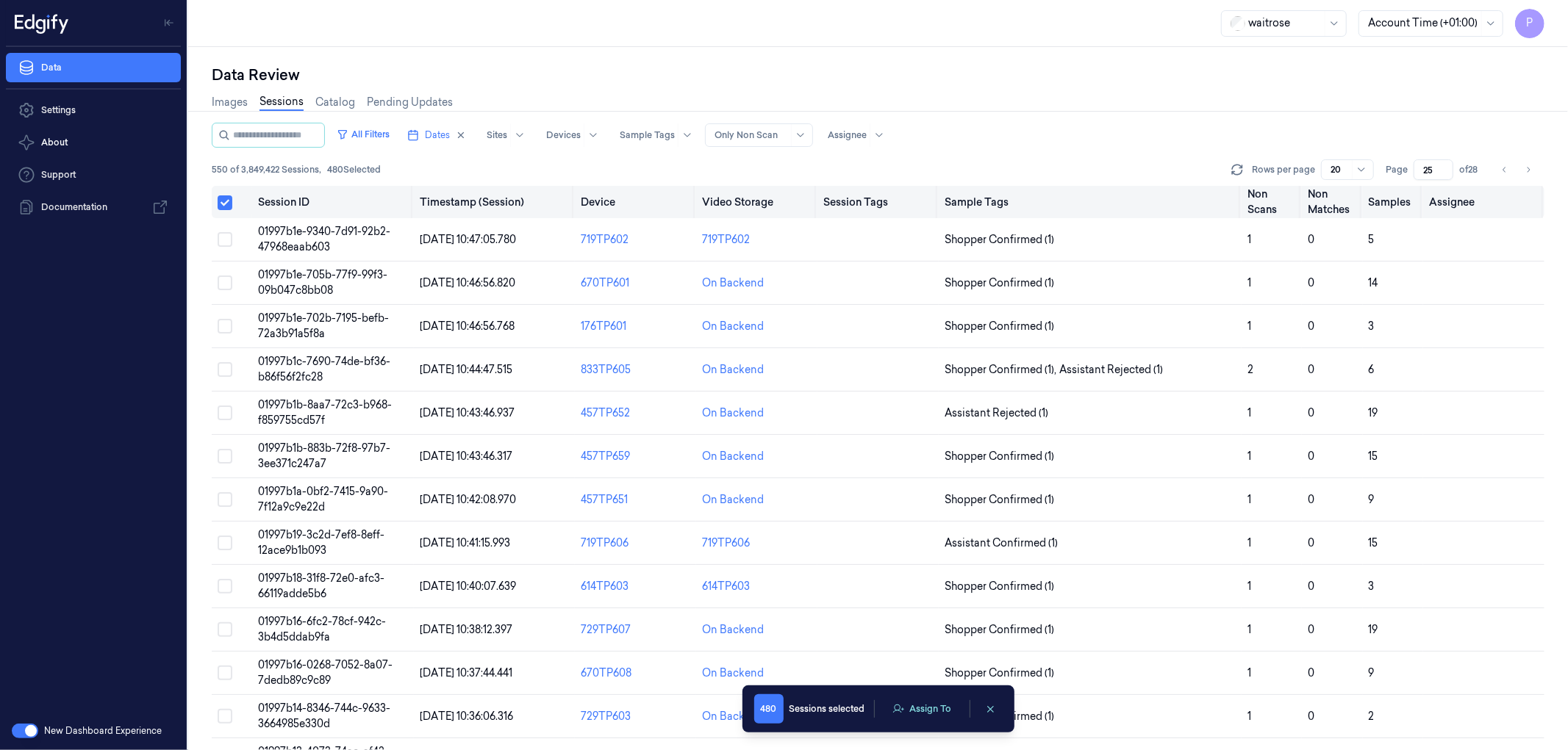
click at [222, 201] on button "Select all" at bounding box center [224, 203] width 15 height 15
click at [224, 202] on button "Select all" at bounding box center [224, 202] width 15 height 15
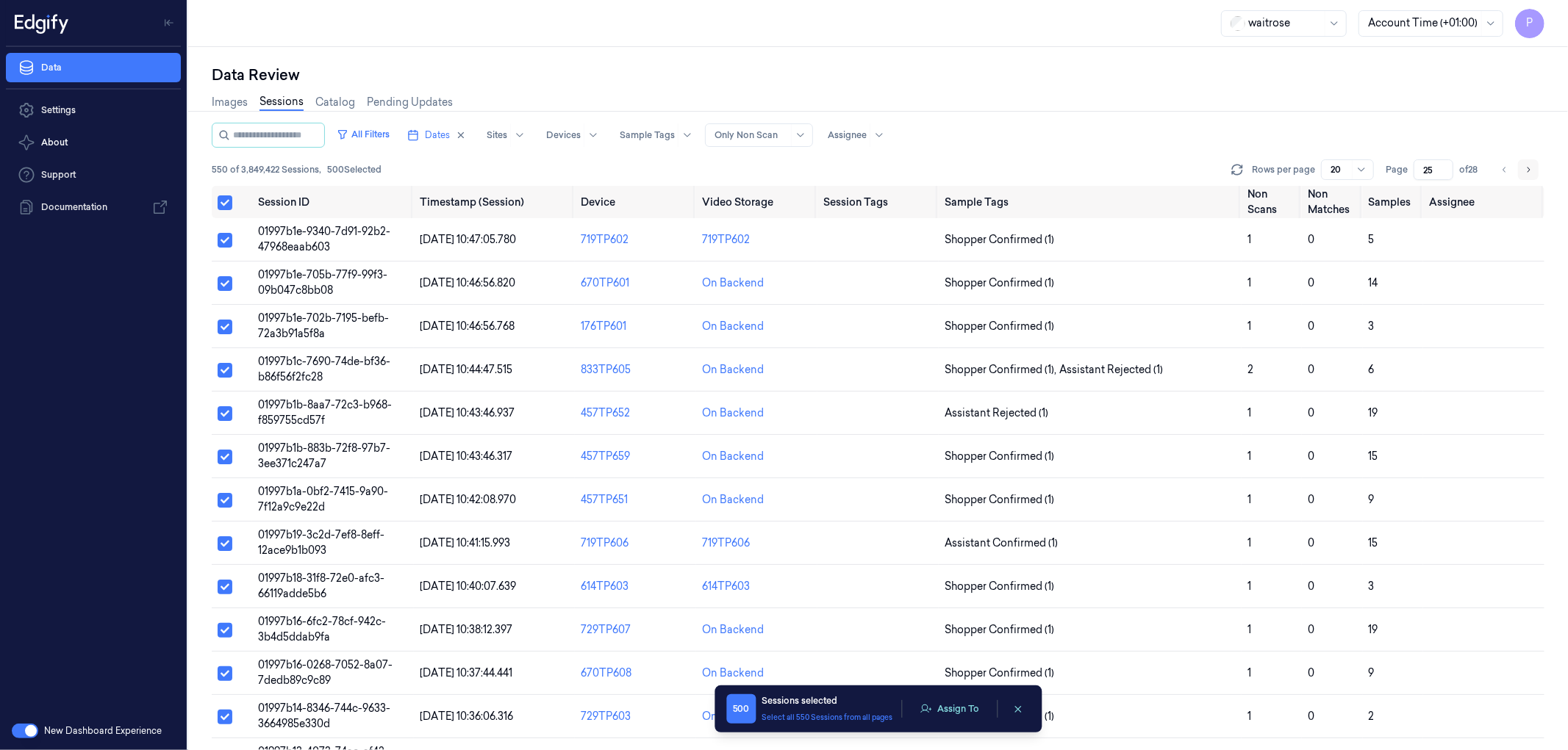
click at [1526, 169] on icon "Go to next page" at bounding box center [1528, 169] width 9 height 11
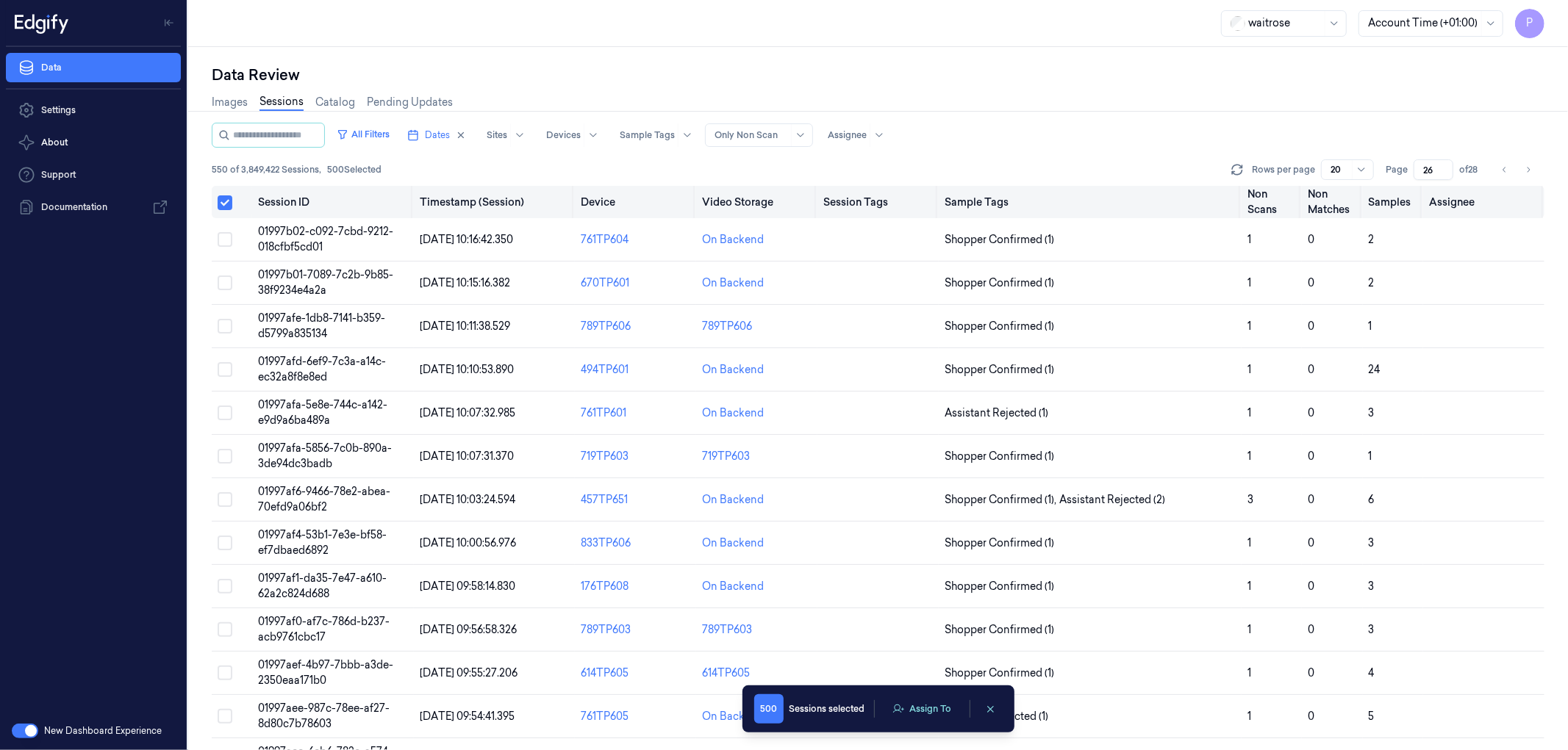
click at [230, 206] on button "Select all" at bounding box center [224, 203] width 15 height 15
click at [218, 203] on button "Select all" at bounding box center [224, 202] width 15 height 15
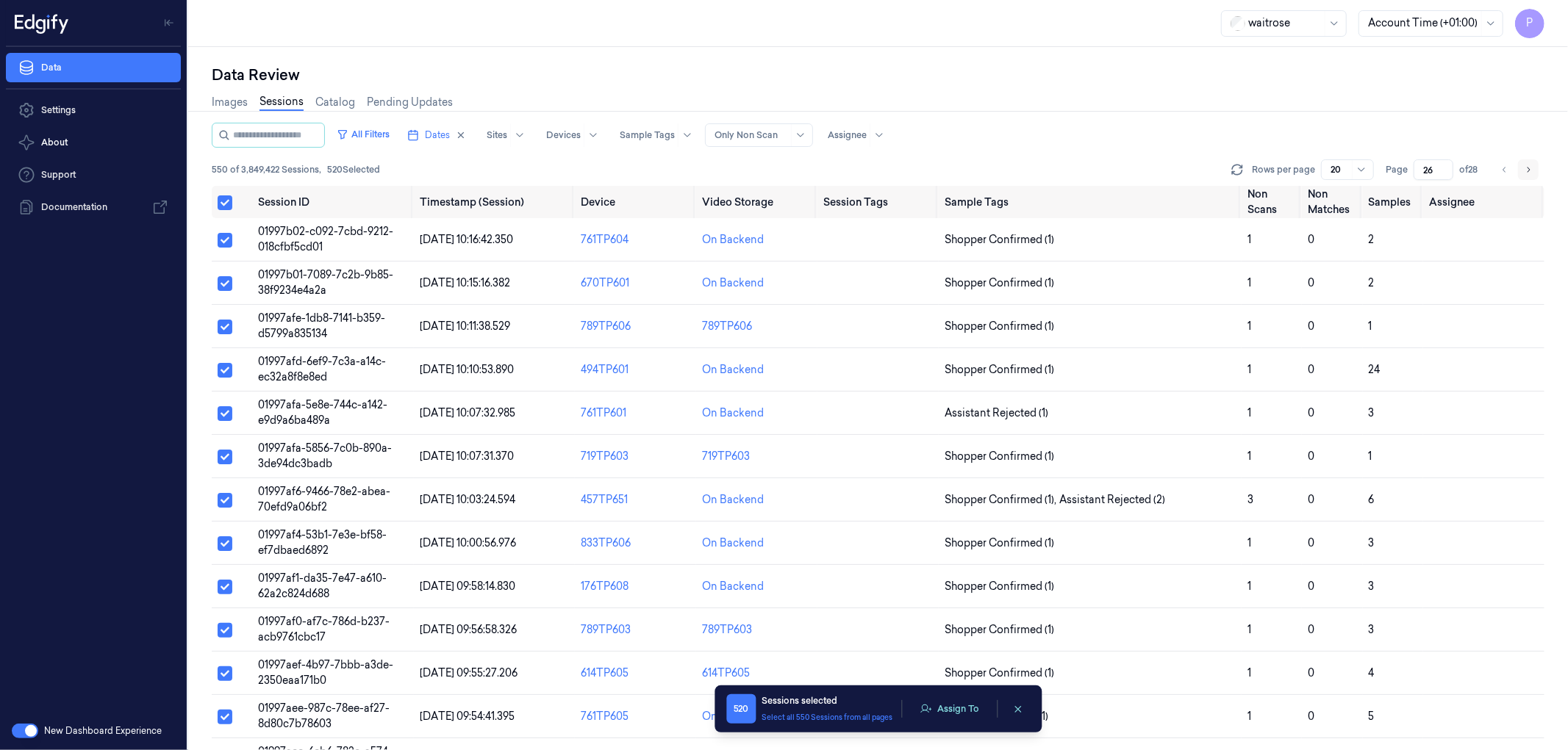
click at [1533, 165] on button "Go to next page" at bounding box center [1529, 170] width 21 height 21
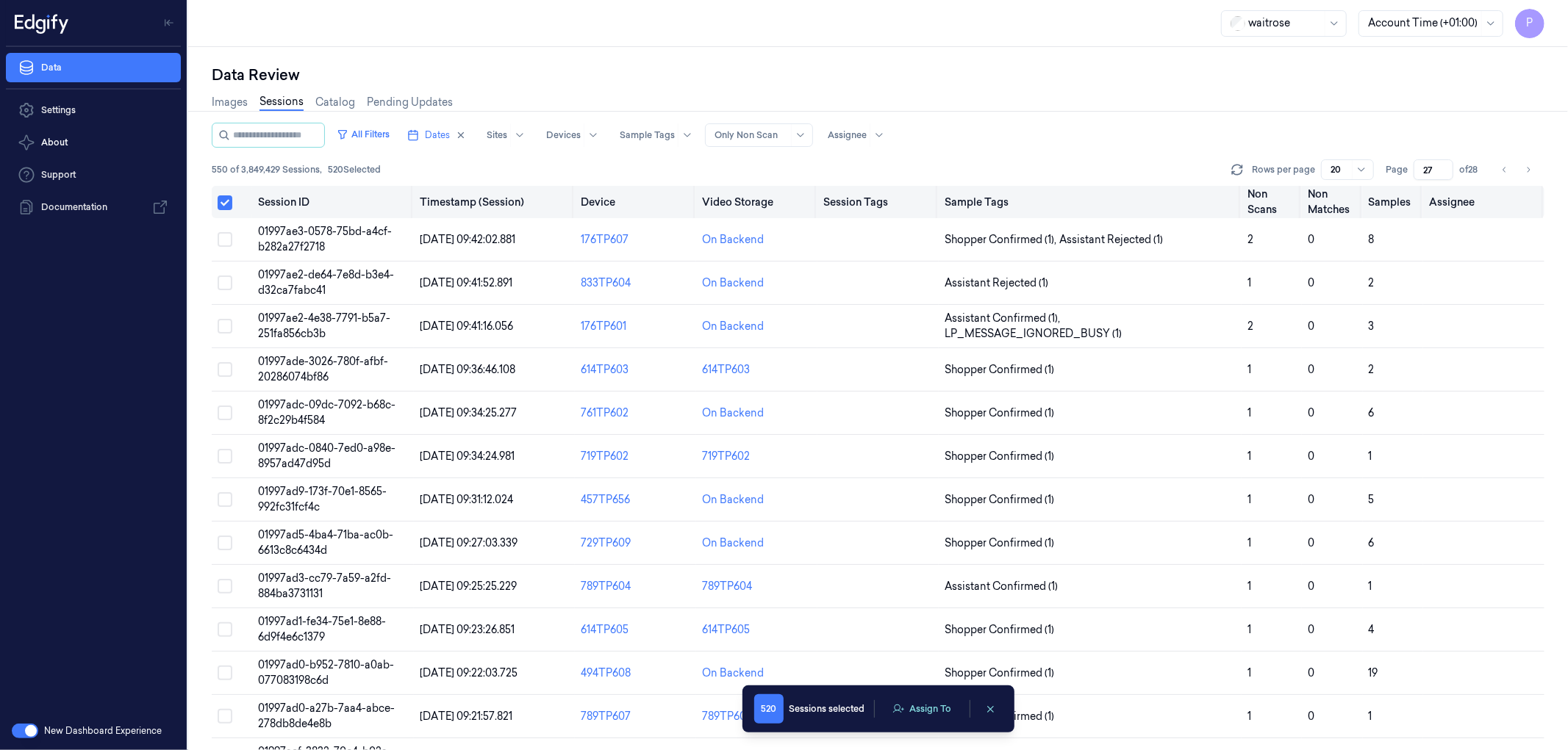
click at [224, 203] on button "Select all" at bounding box center [224, 203] width 15 height 15
click at [229, 203] on button "Select all" at bounding box center [224, 202] width 15 height 15
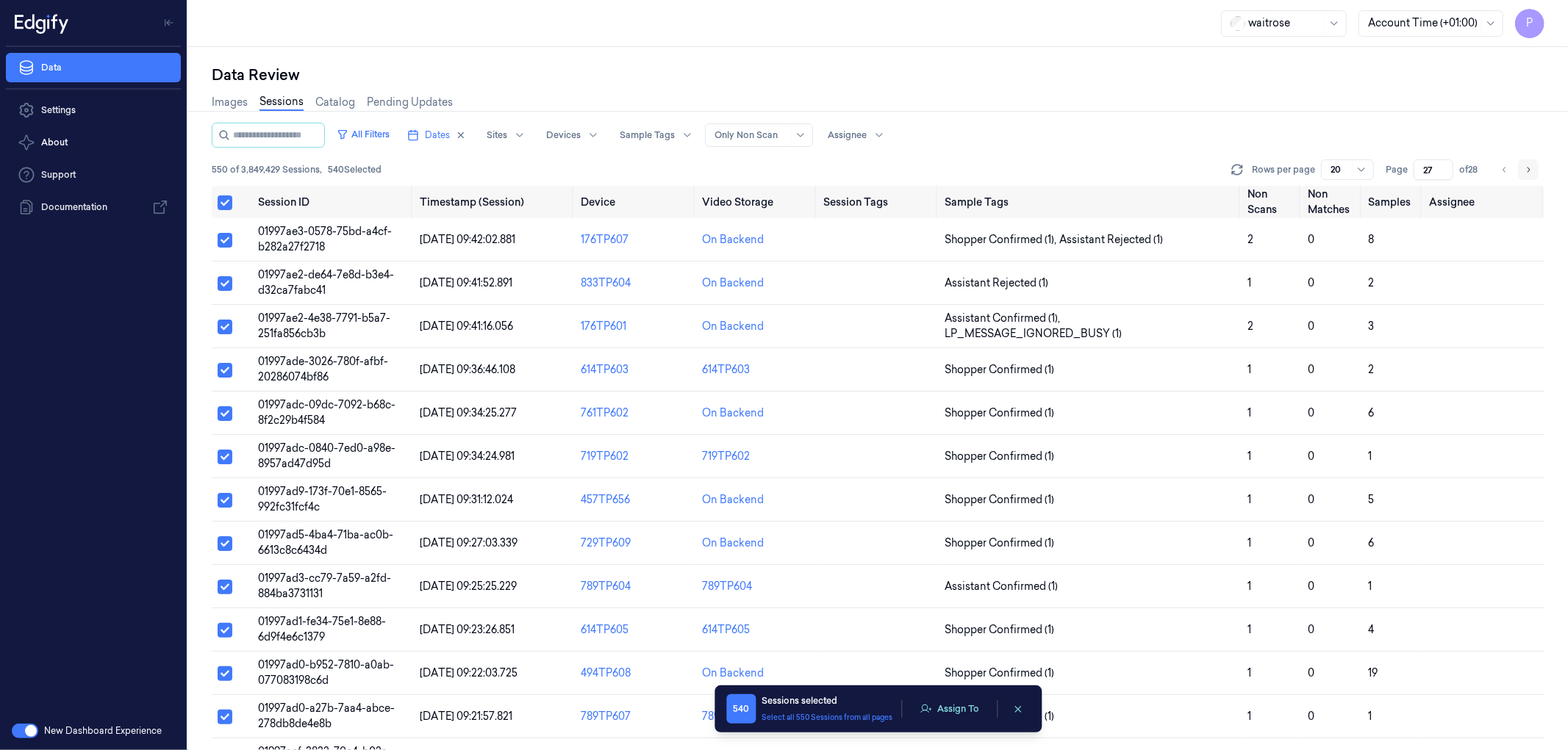
click at [1532, 169] on icon "Go to next page" at bounding box center [1528, 169] width 9 height 11
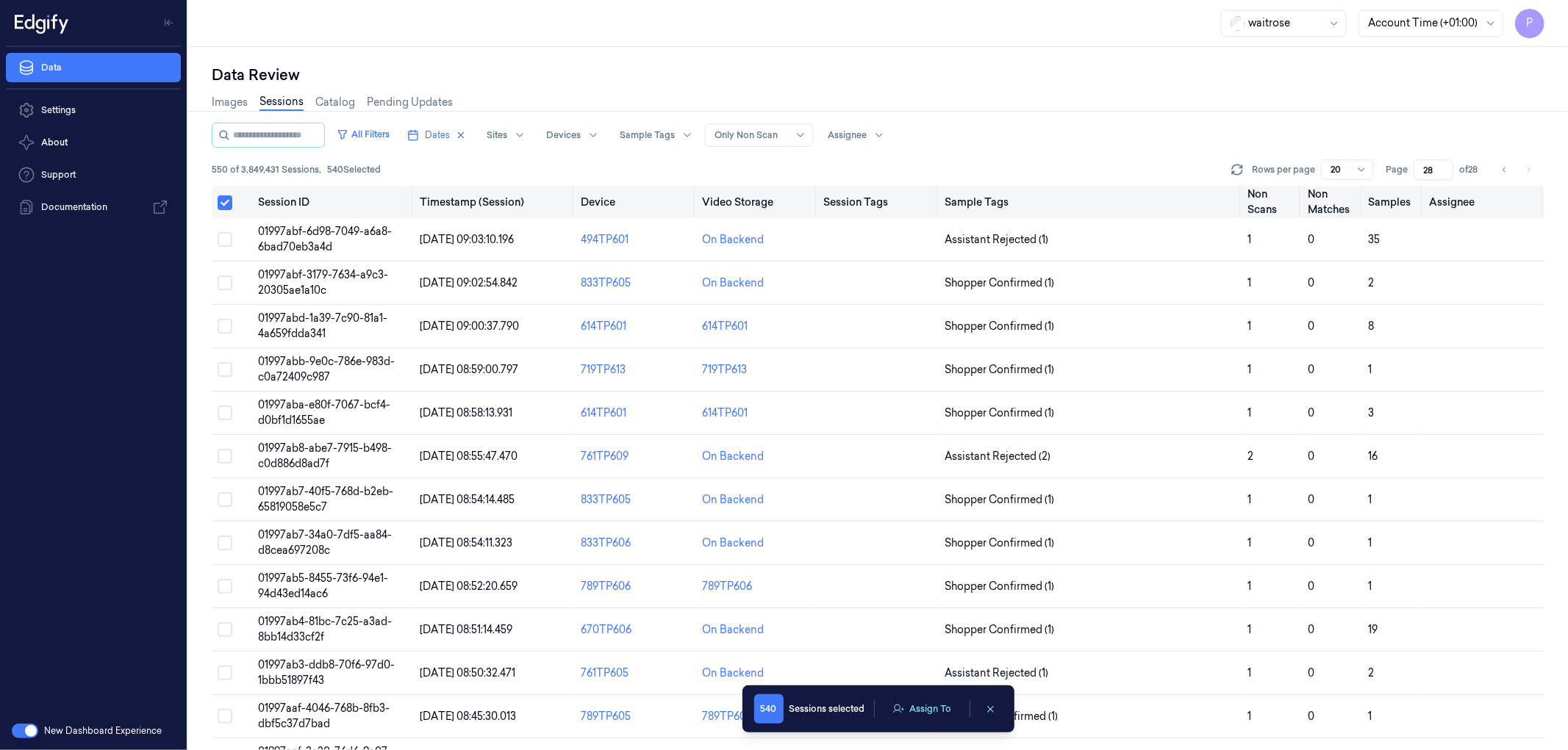
click at [225, 203] on button "Select all" at bounding box center [224, 203] width 15 height 15
click at [224, 199] on button "Select all" at bounding box center [224, 202] width 15 height 15
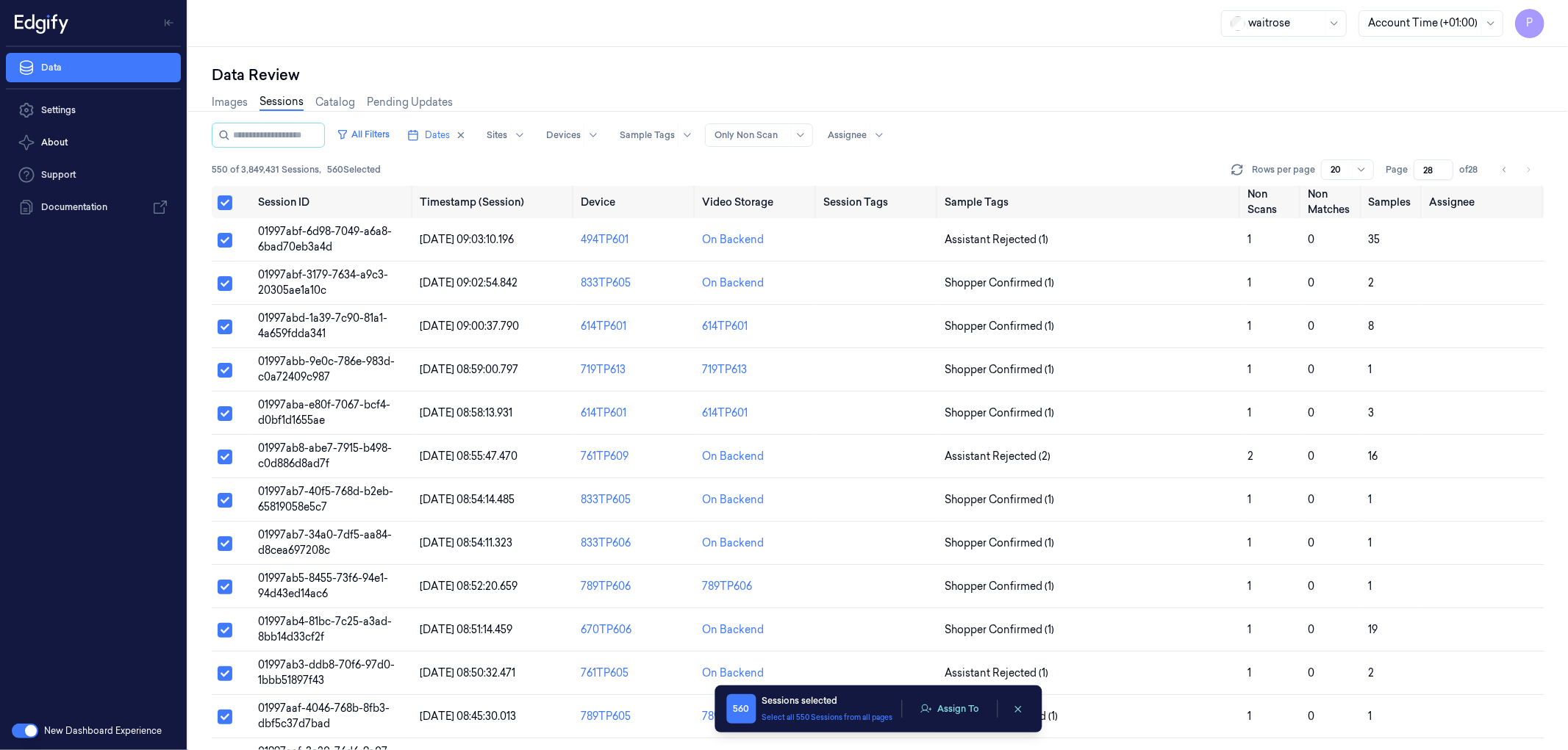
click at [1529, 170] on li "pagination" at bounding box center [1529, 170] width 21 height 21
click at [1529, 169] on li "pagination" at bounding box center [1529, 170] width 21 height 21
drag, startPoint x: 1019, startPoint y: 711, endPoint x: 1022, endPoint y: 702, distance: 9.5
click at [1019, 711] on icon "clearSelection" at bounding box center [1018, 709] width 6 height 6
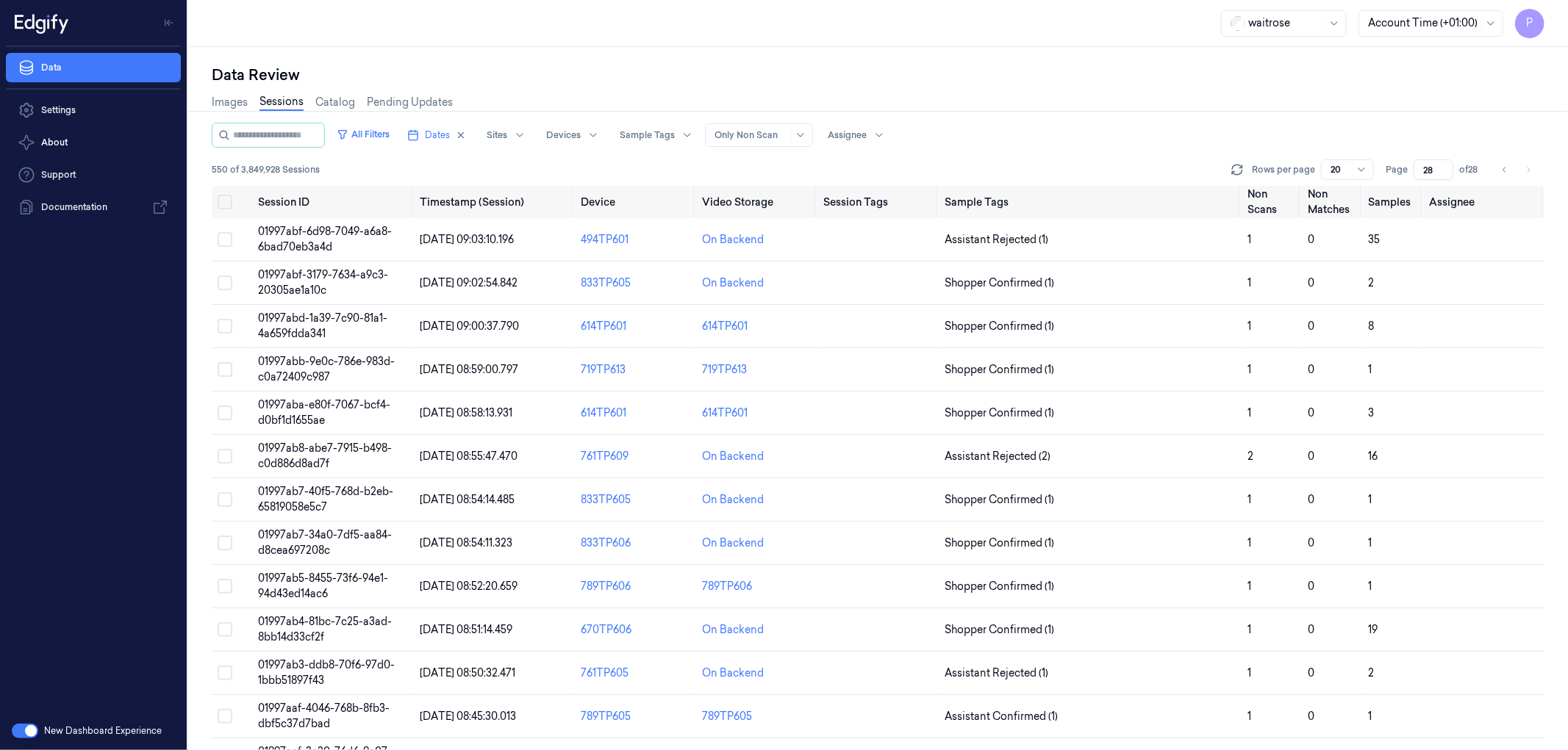
click at [1076, 132] on div "All Filters Dates Sites Devices Sample Tags Alert Type Only Non Scan Assignee" at bounding box center [878, 135] width 1333 height 25
click at [466, 131] on icon "button" at bounding box center [461, 135] width 10 height 10
type input "1"
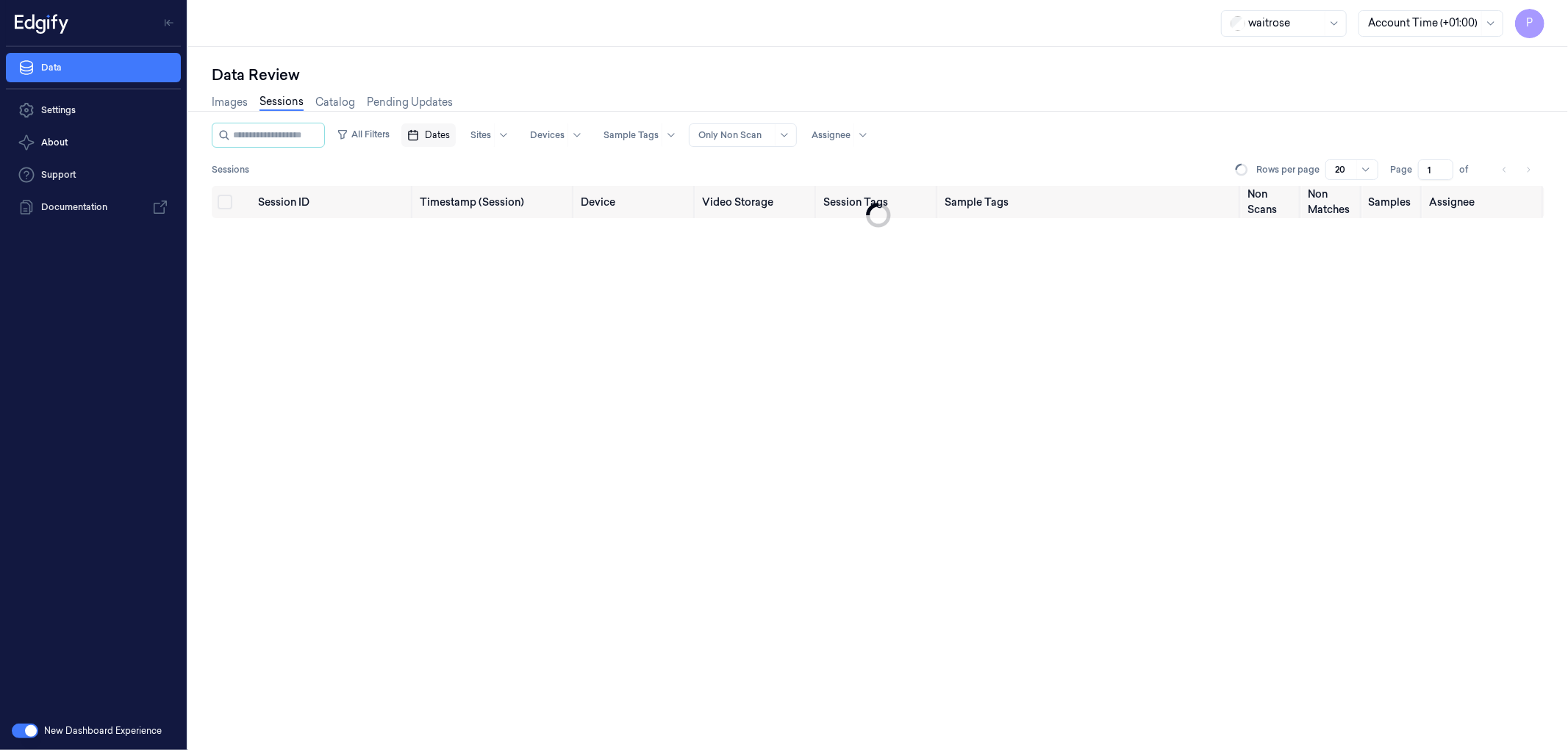
click at [450, 138] on span "Dates" at bounding box center [437, 134] width 25 height 13
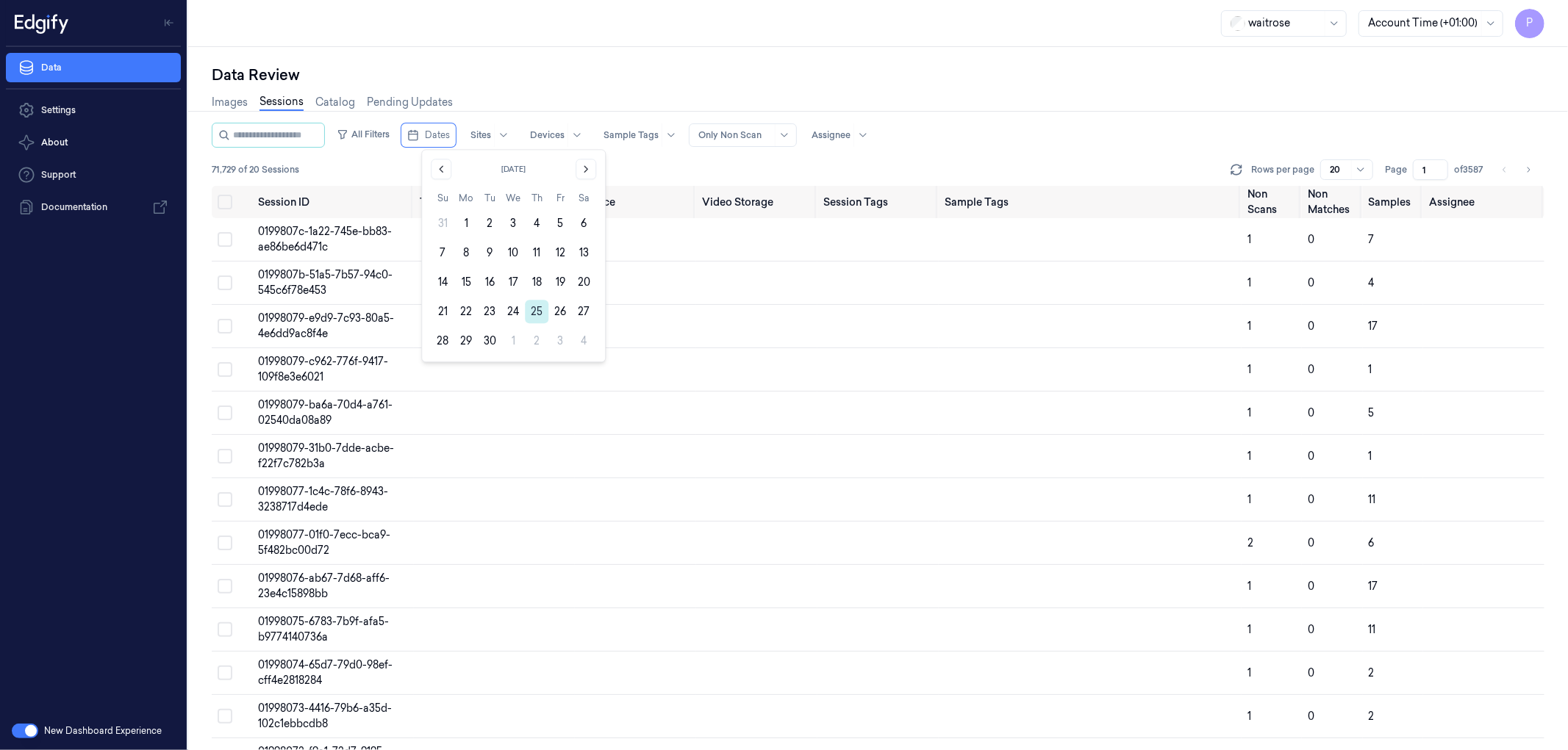
click at [538, 312] on button "25" at bounding box center [536, 311] width 24 height 24
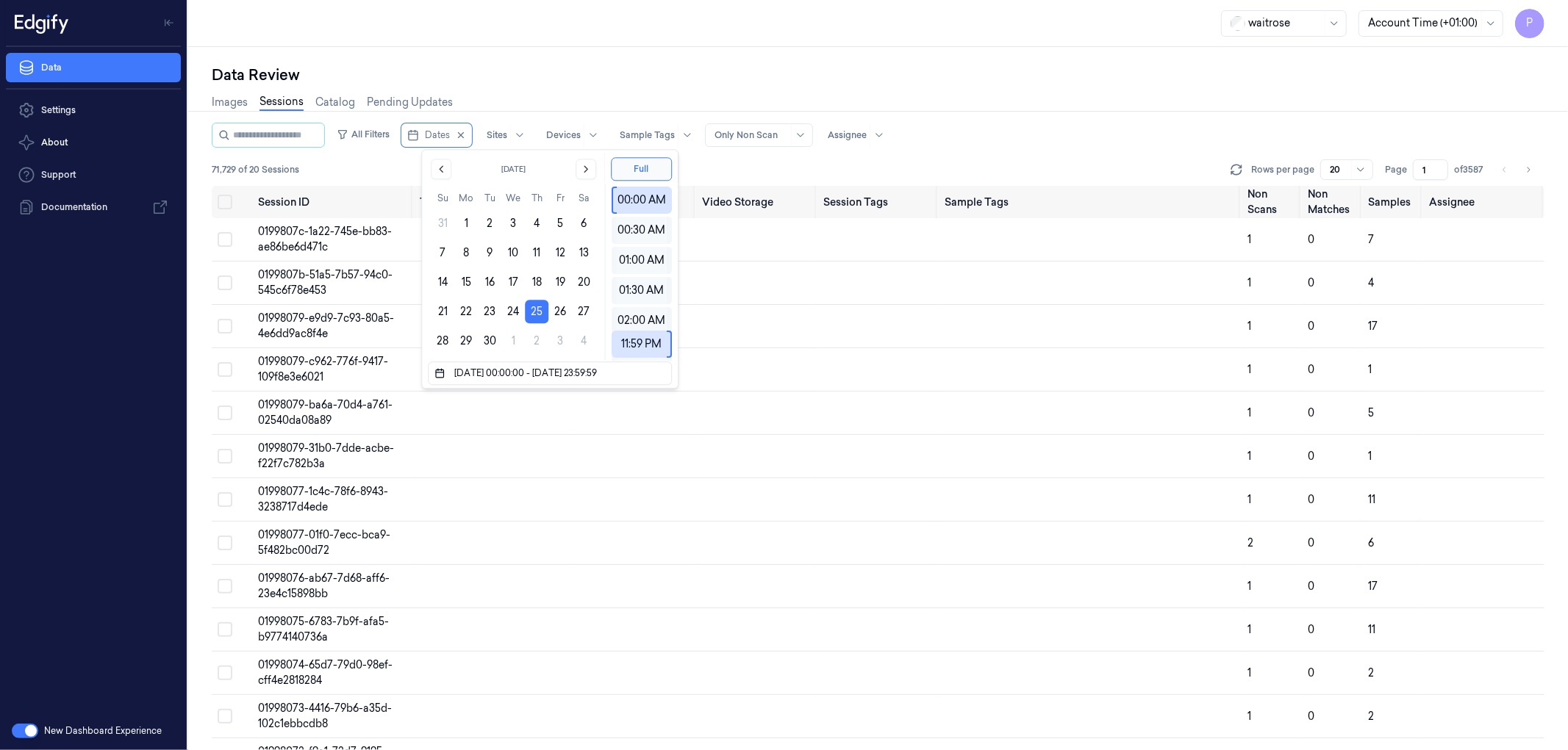
click at [736, 56] on div "Data Review Images Sessions Catalog Pending Updates All Filters Dates Sites Dev…" at bounding box center [878, 398] width 1380 height 703
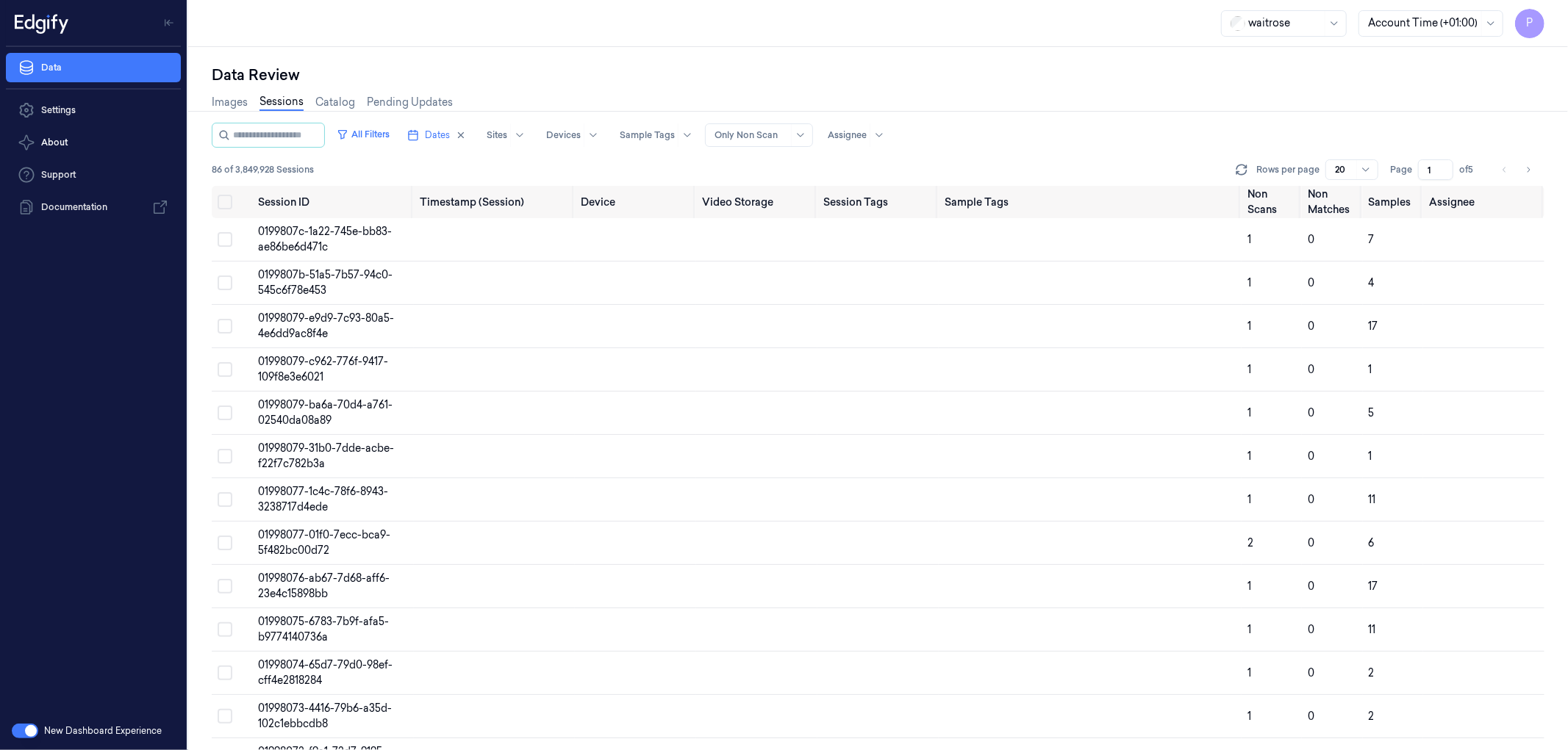
click at [1426, 172] on input "1" at bounding box center [1435, 170] width 35 height 21
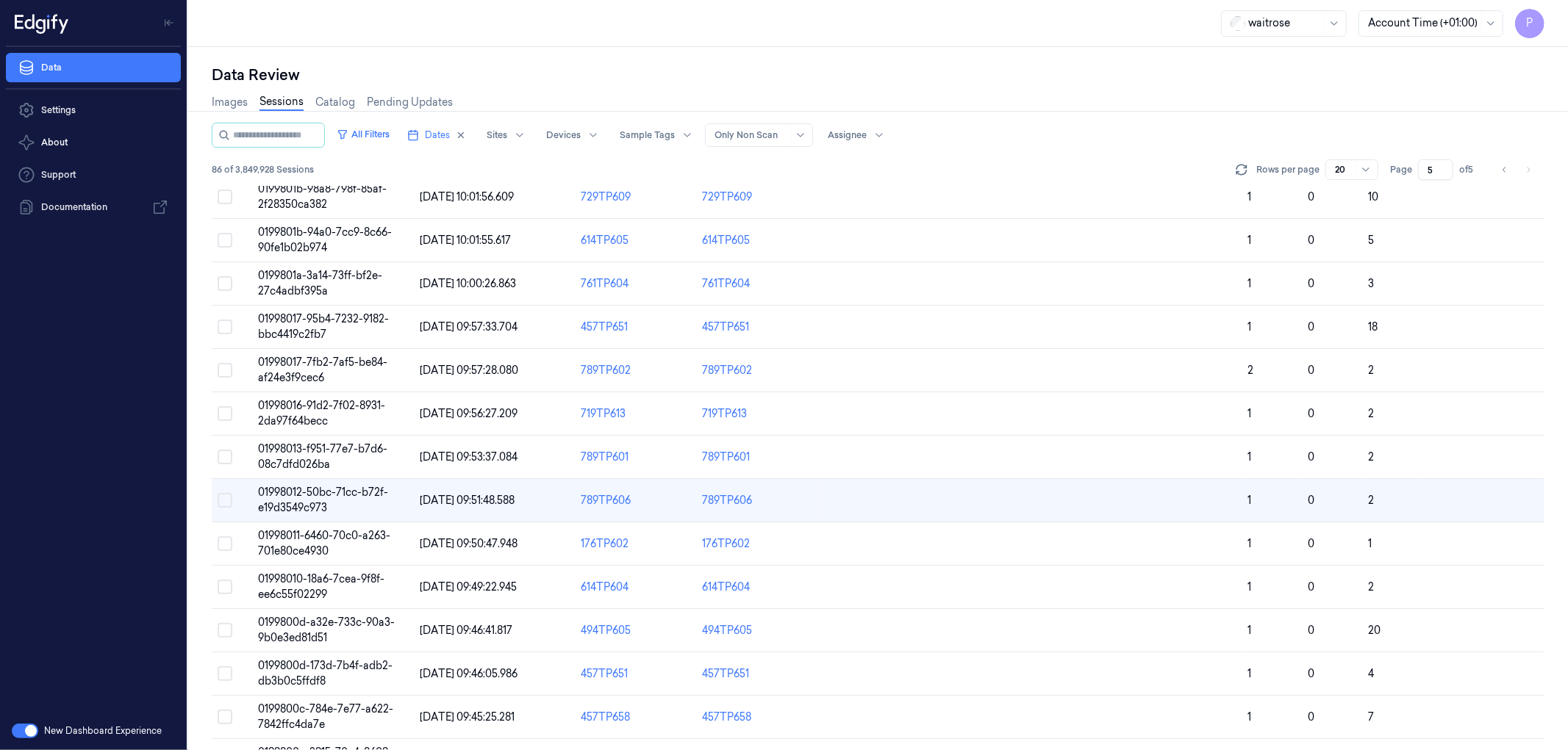
scroll to position [204, 0]
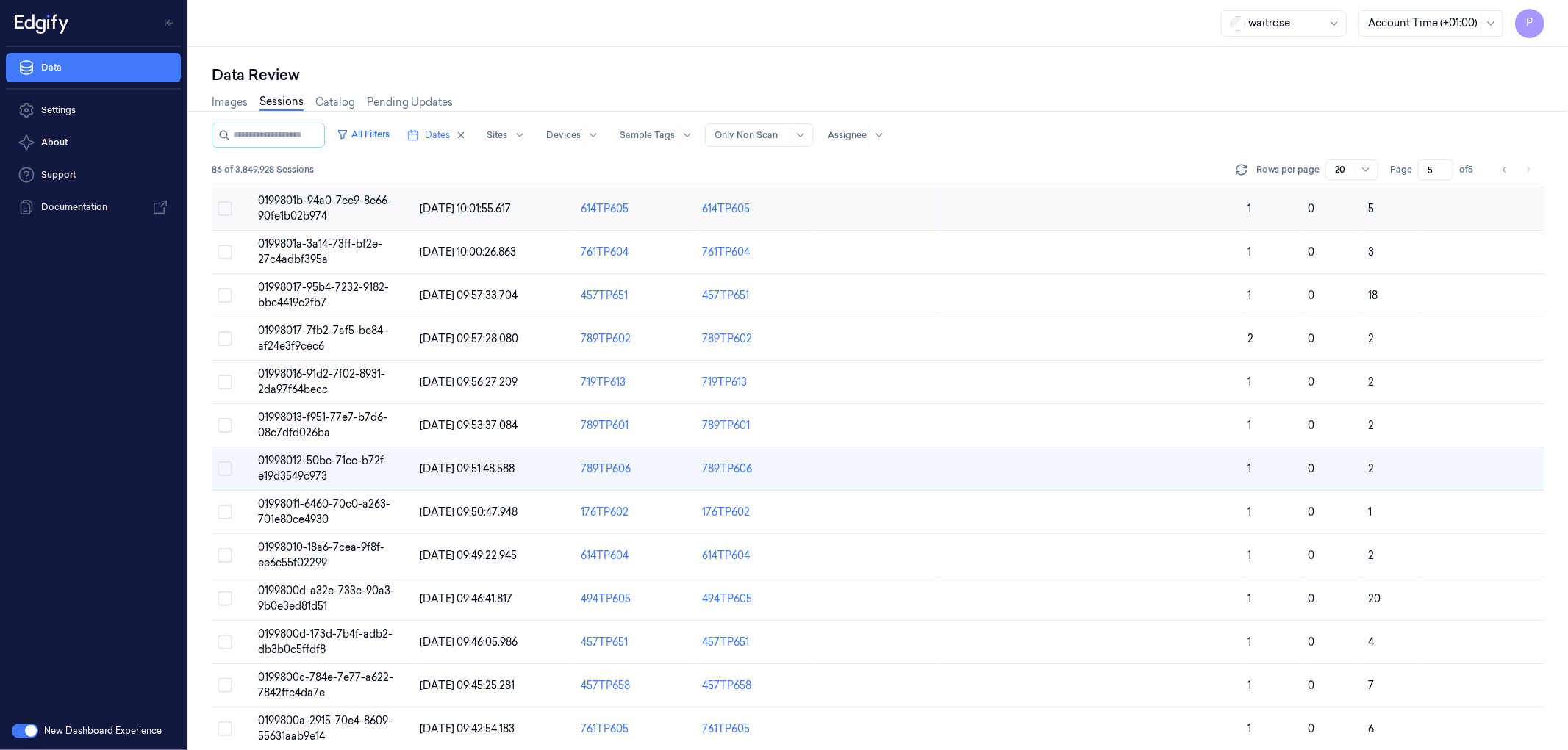
click at [228, 206] on button "Select row" at bounding box center [224, 209] width 15 height 15
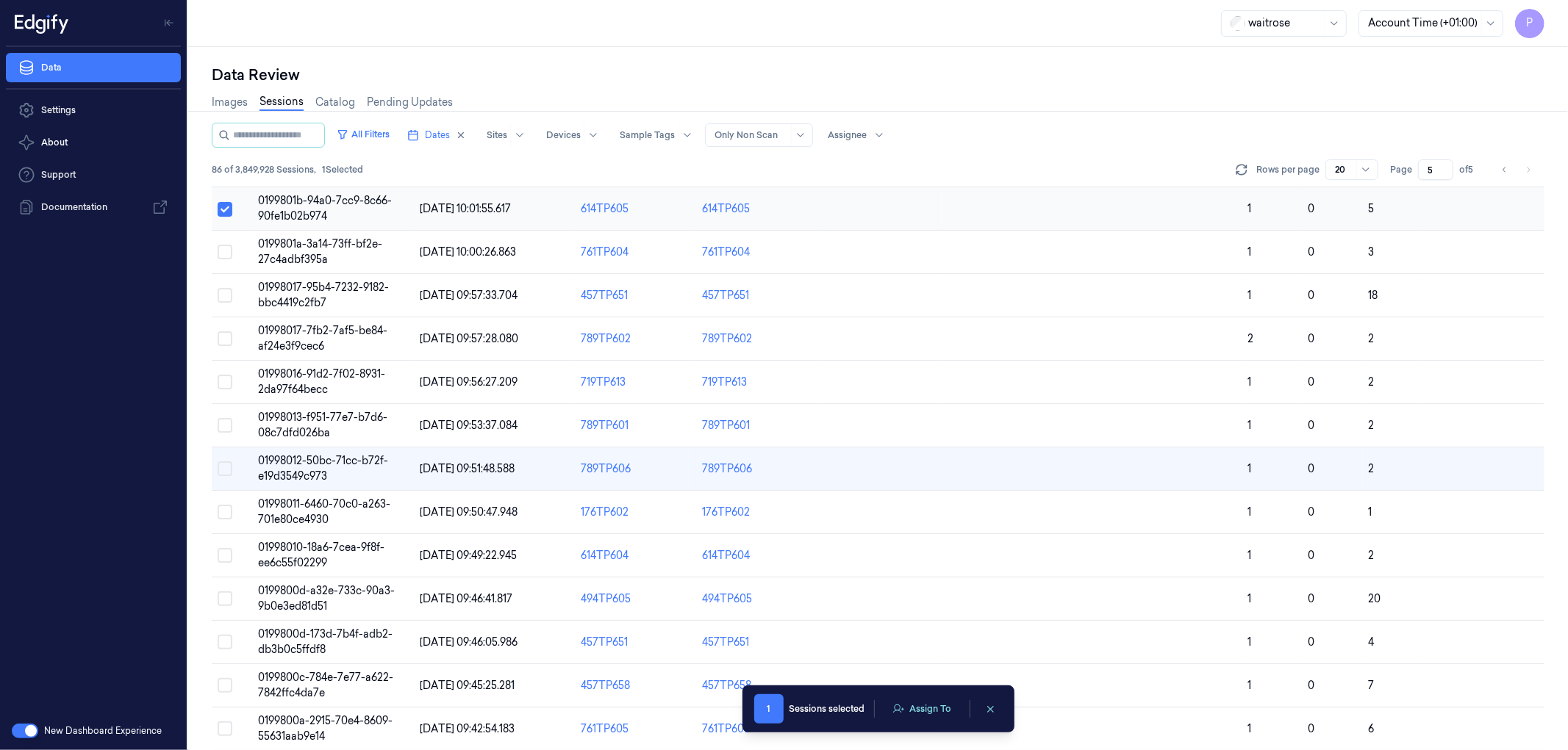
click at [228, 206] on button "Select row" at bounding box center [224, 209] width 15 height 15
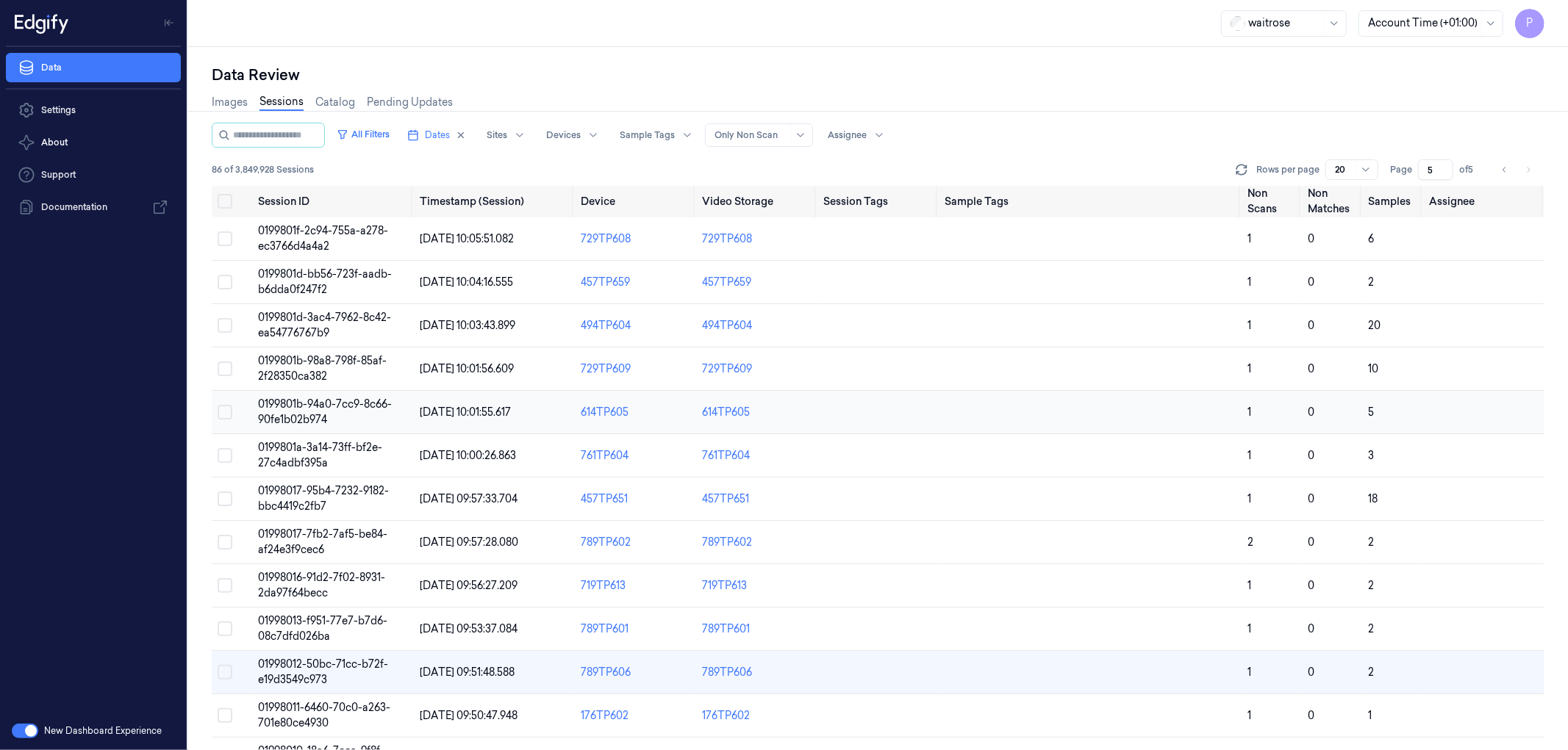
scroll to position [0, 0]
click at [224, 202] on button "Select all" at bounding box center [224, 202] width 15 height 15
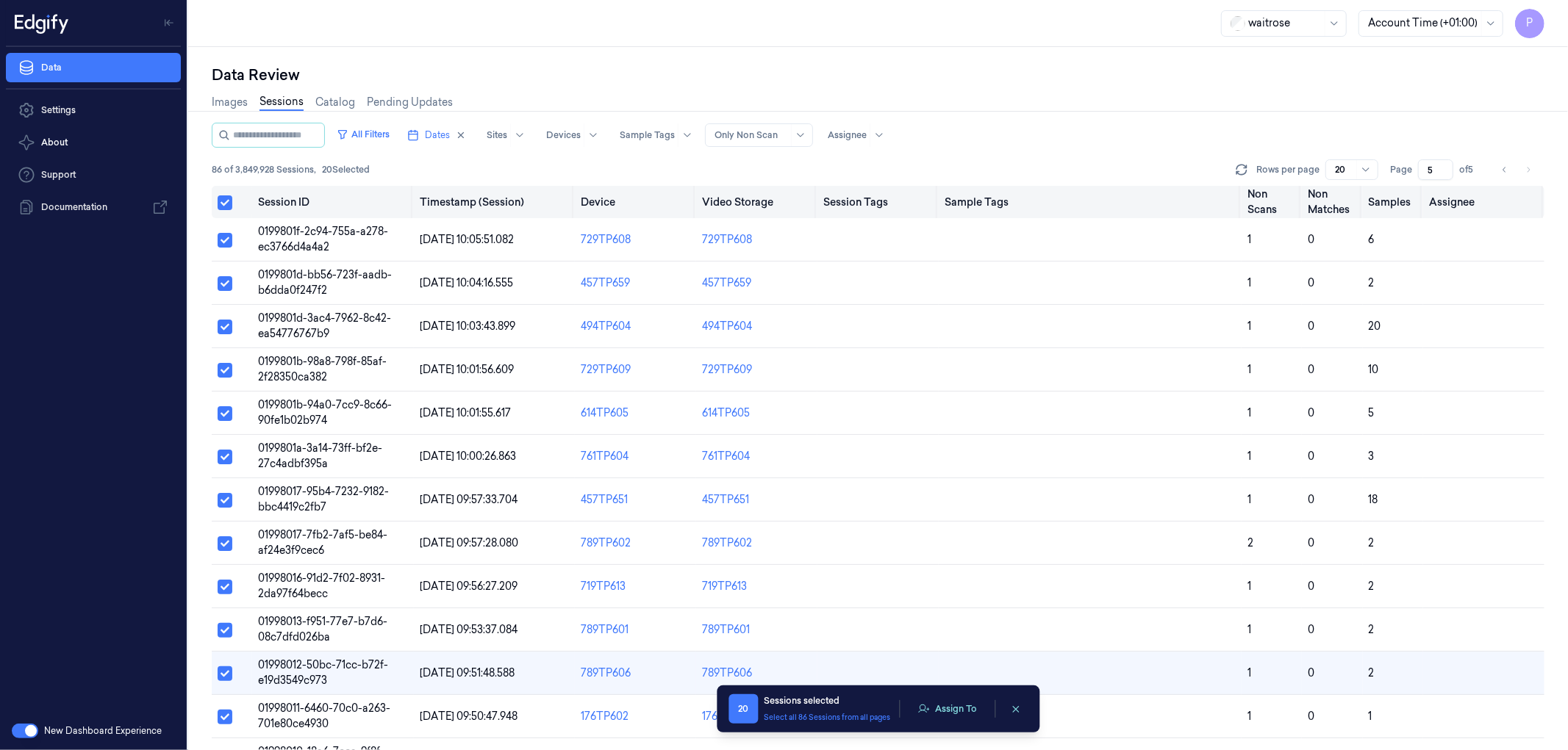
click at [225, 202] on button "Select all" at bounding box center [224, 203] width 15 height 15
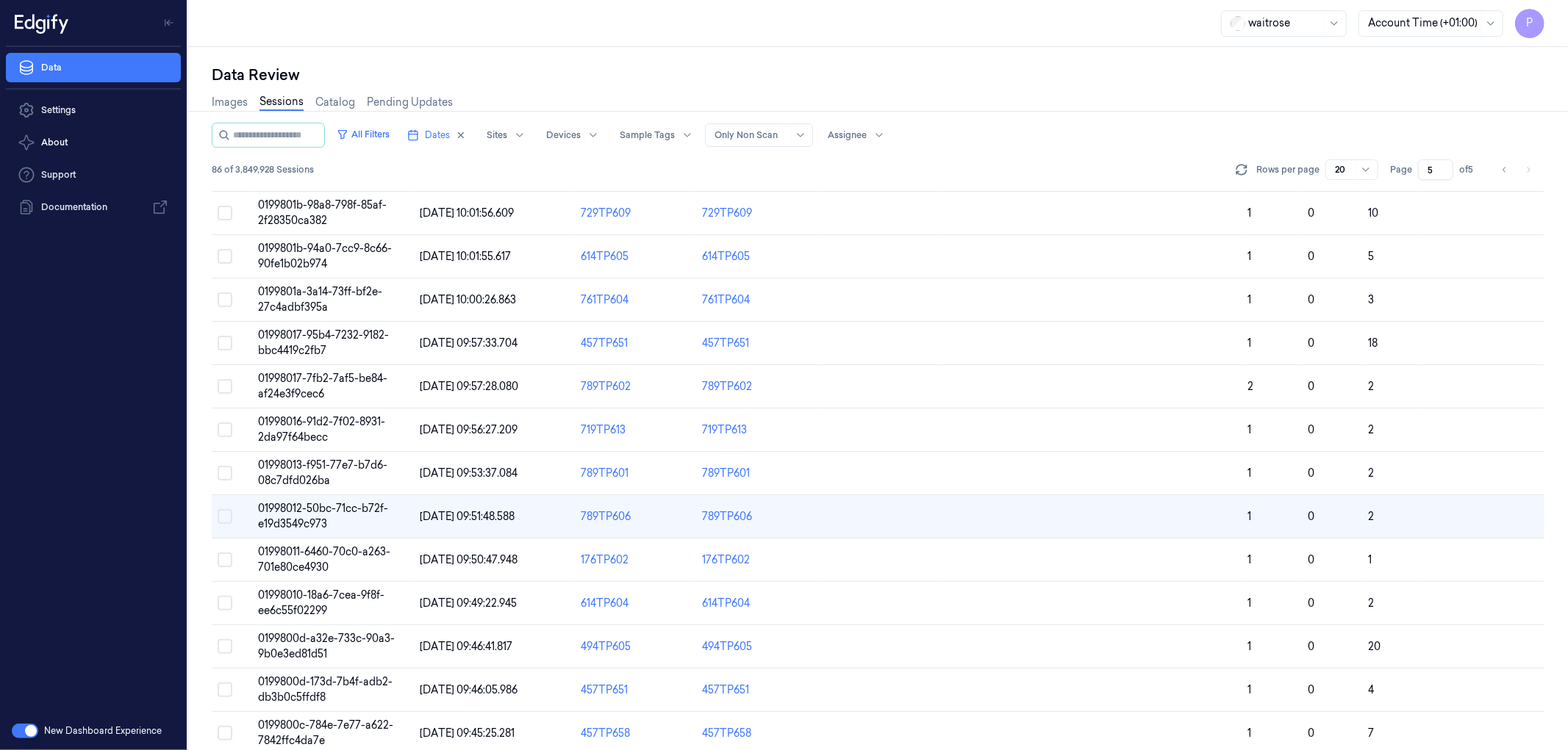
scroll to position [204, 0]
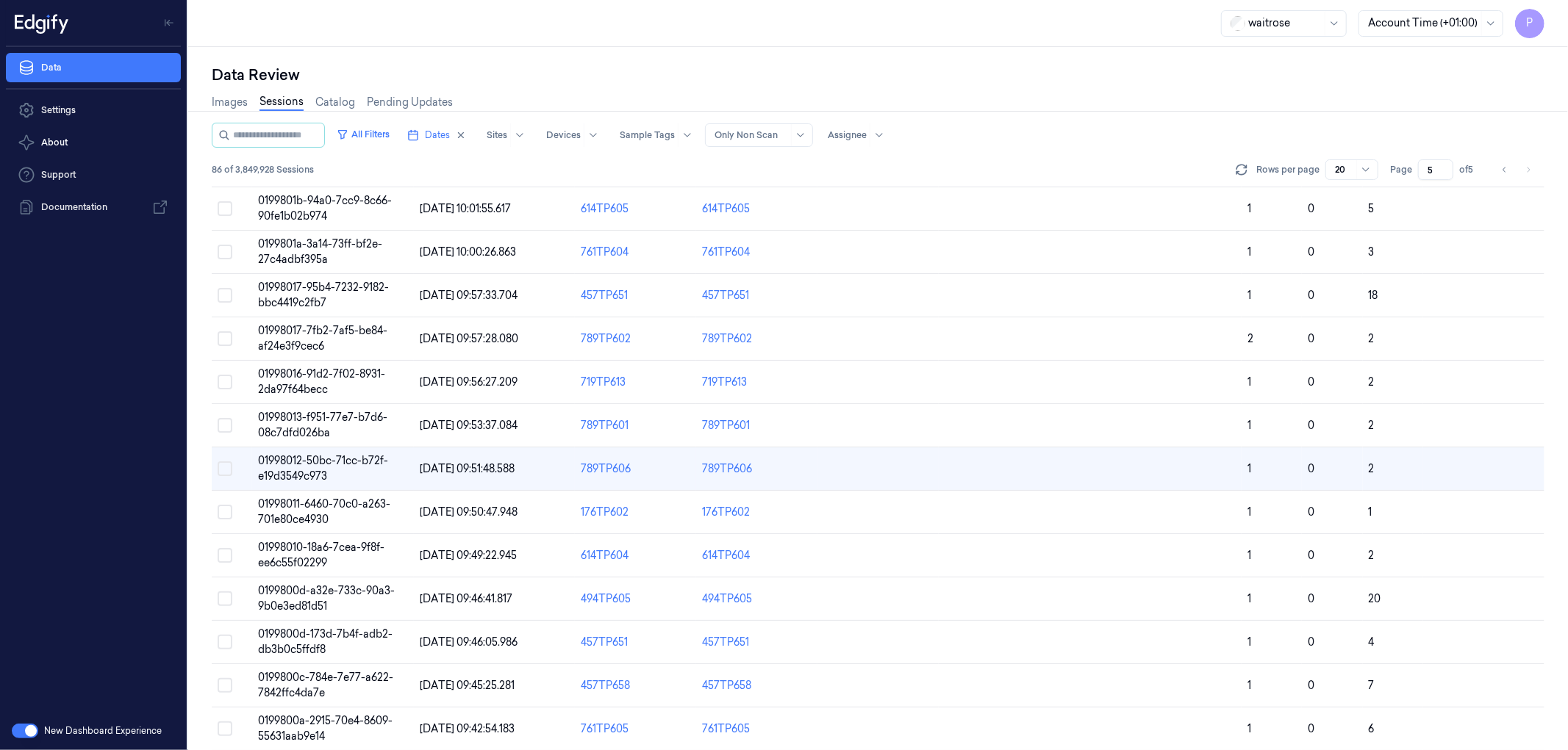
click at [1228, 92] on div "Images Sessions Catalog Pending Updates" at bounding box center [878, 104] width 1333 height 38
click at [466, 136] on icon "button" at bounding box center [461, 135] width 10 height 10
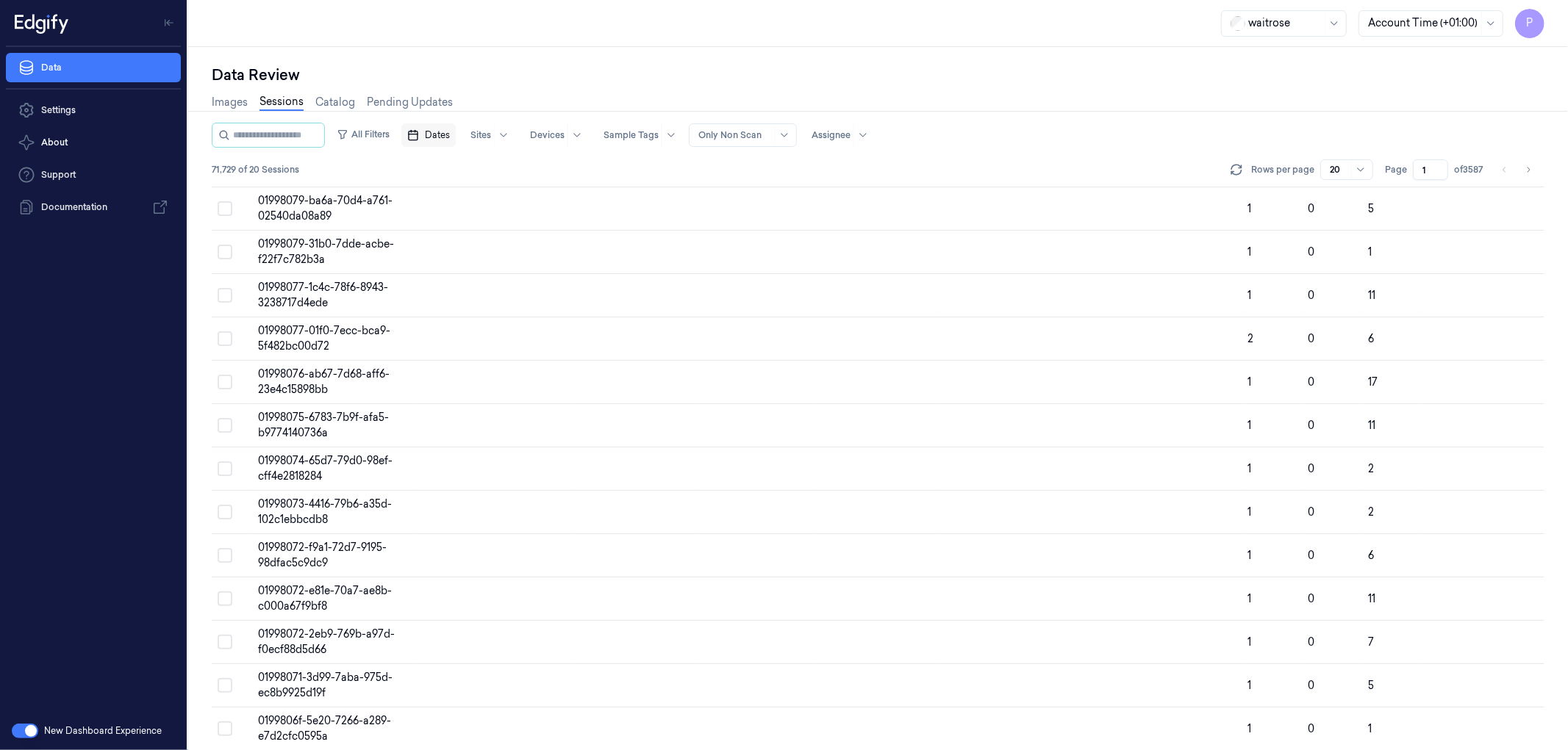
click at [526, 76] on div "Data Review" at bounding box center [878, 75] width 1333 height 21
click at [508, 49] on div "Data Review Images Sessions Catalog Pending Updates All Filters Dates Sites Dev…" at bounding box center [878, 398] width 1380 height 703
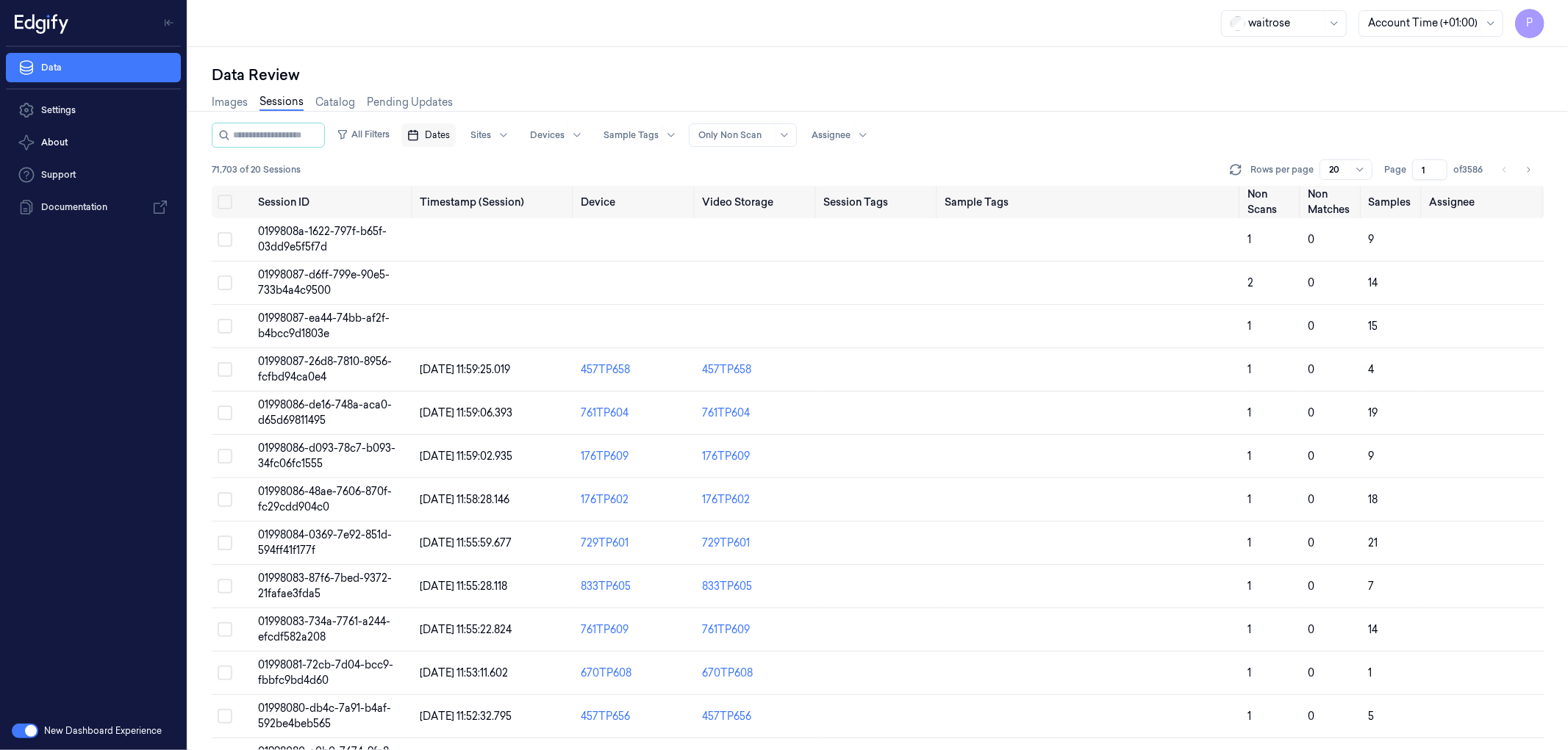
click at [450, 134] on span "Dates" at bounding box center [437, 134] width 25 height 13
click at [517, 309] on button "24" at bounding box center [513, 311] width 24 height 24
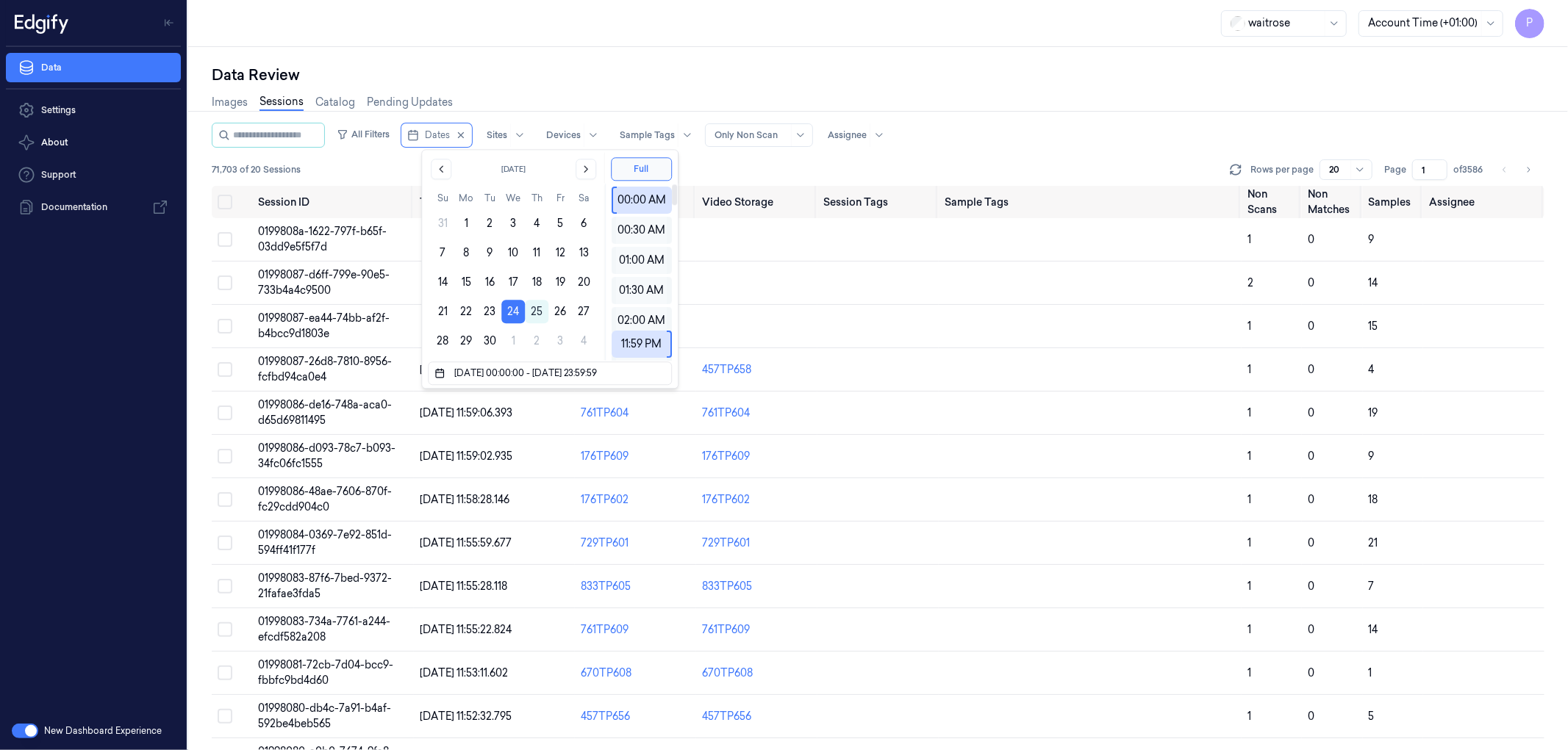
click at [709, 79] on div "Data Review" at bounding box center [878, 75] width 1333 height 21
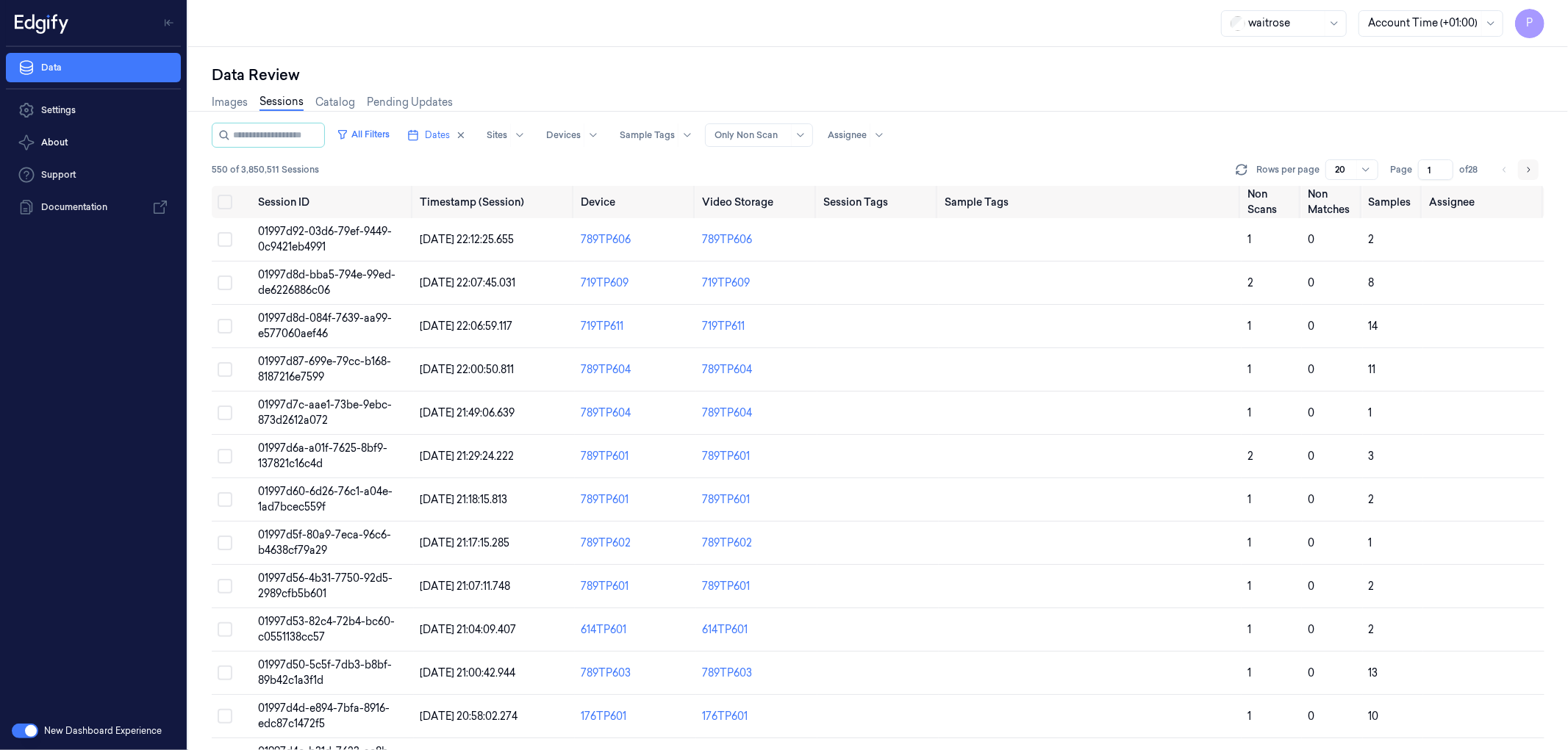
click at [1533, 165] on button "Go to next page" at bounding box center [1529, 170] width 21 height 21
click at [1528, 168] on icon "Go to next page" at bounding box center [1528, 169] width 9 height 11
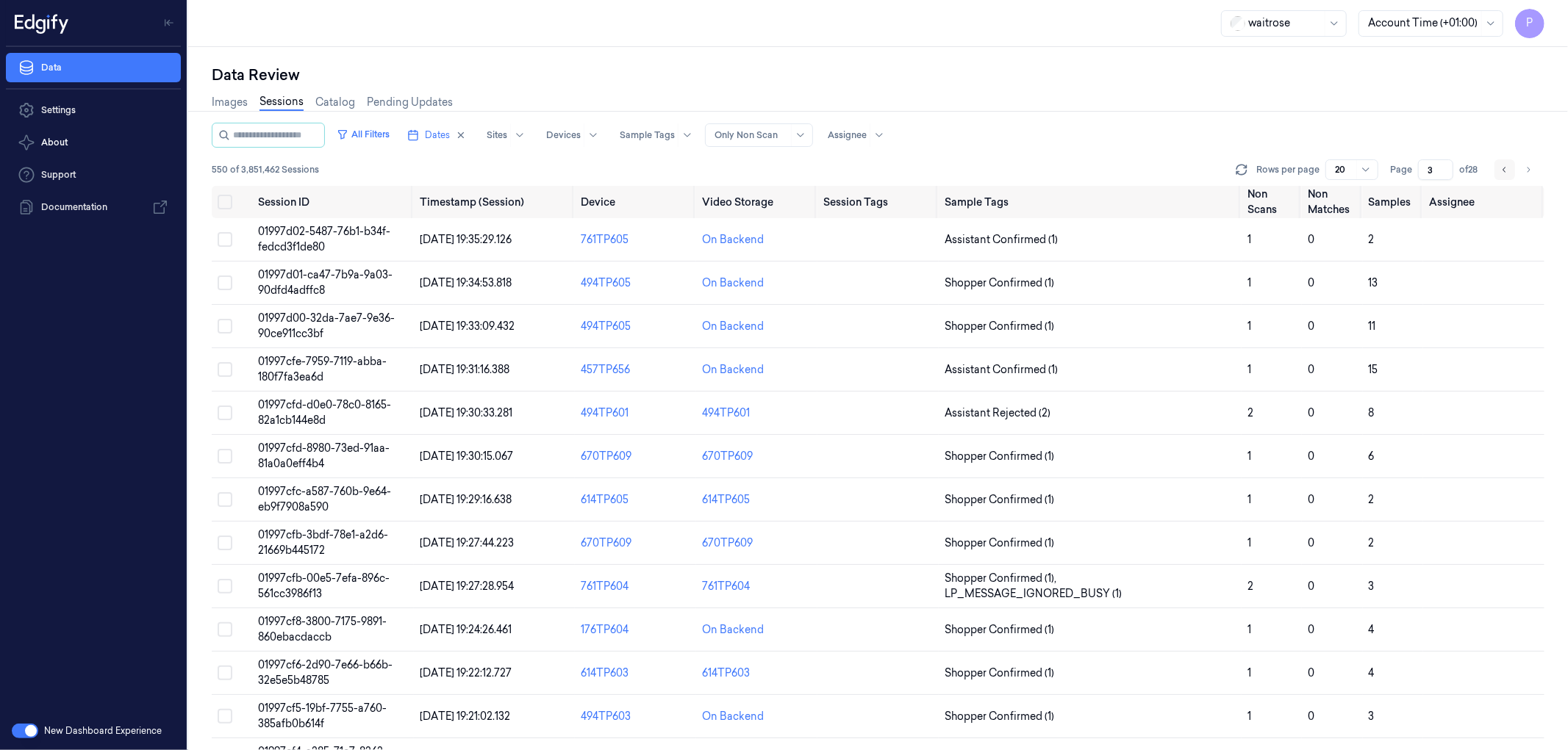
click at [1502, 166] on icon "Go to previous page" at bounding box center [1505, 169] width 9 height 11
click at [1505, 172] on icon "Go to previous page" at bounding box center [1505, 169] width 9 height 11
type input "1"
click at [466, 137] on icon "button" at bounding box center [461, 135] width 10 height 10
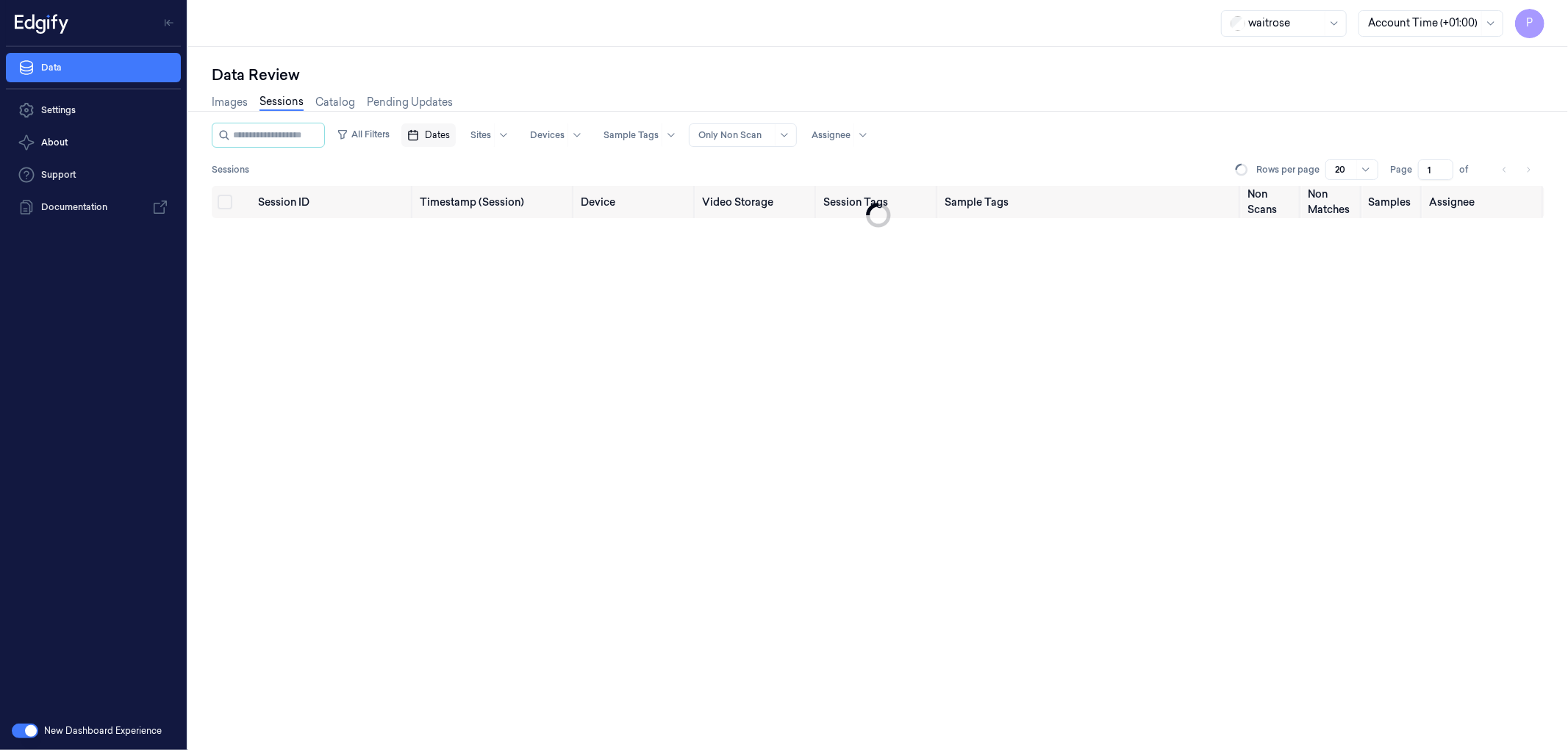
click at [450, 137] on span "Dates" at bounding box center [437, 134] width 25 height 13
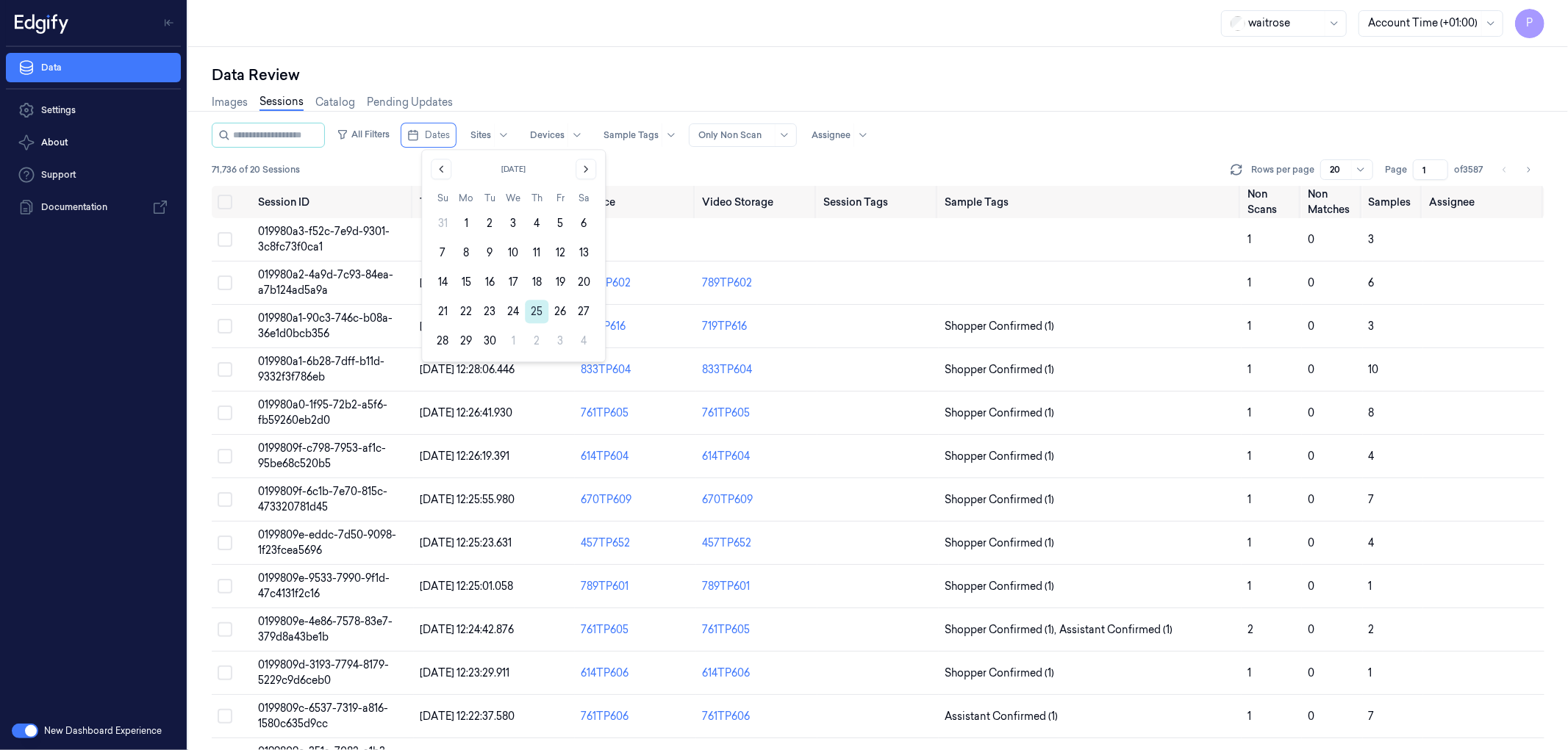
click at [538, 312] on button "25" at bounding box center [536, 311] width 24 height 24
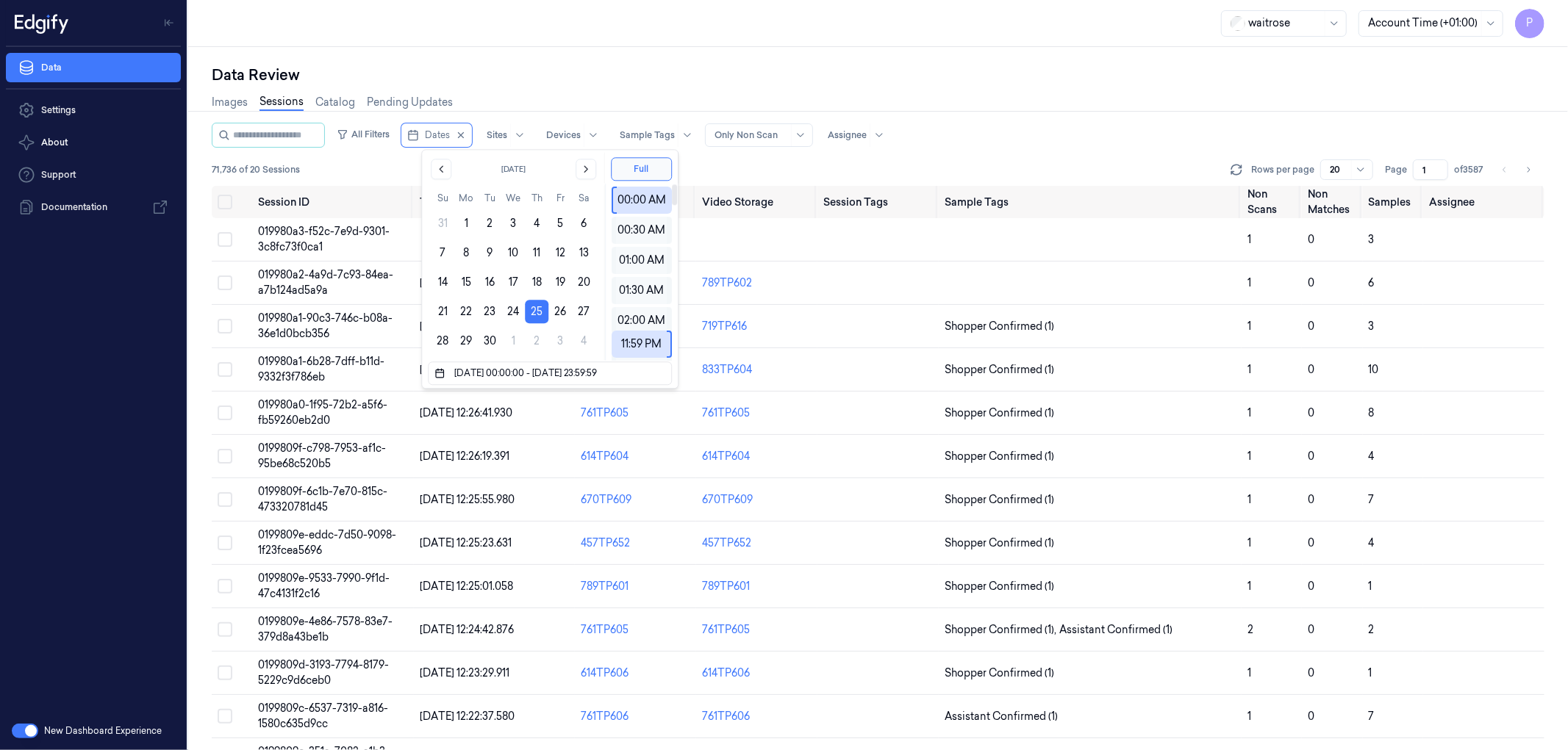
click at [758, 82] on div "Data Review" at bounding box center [878, 75] width 1333 height 21
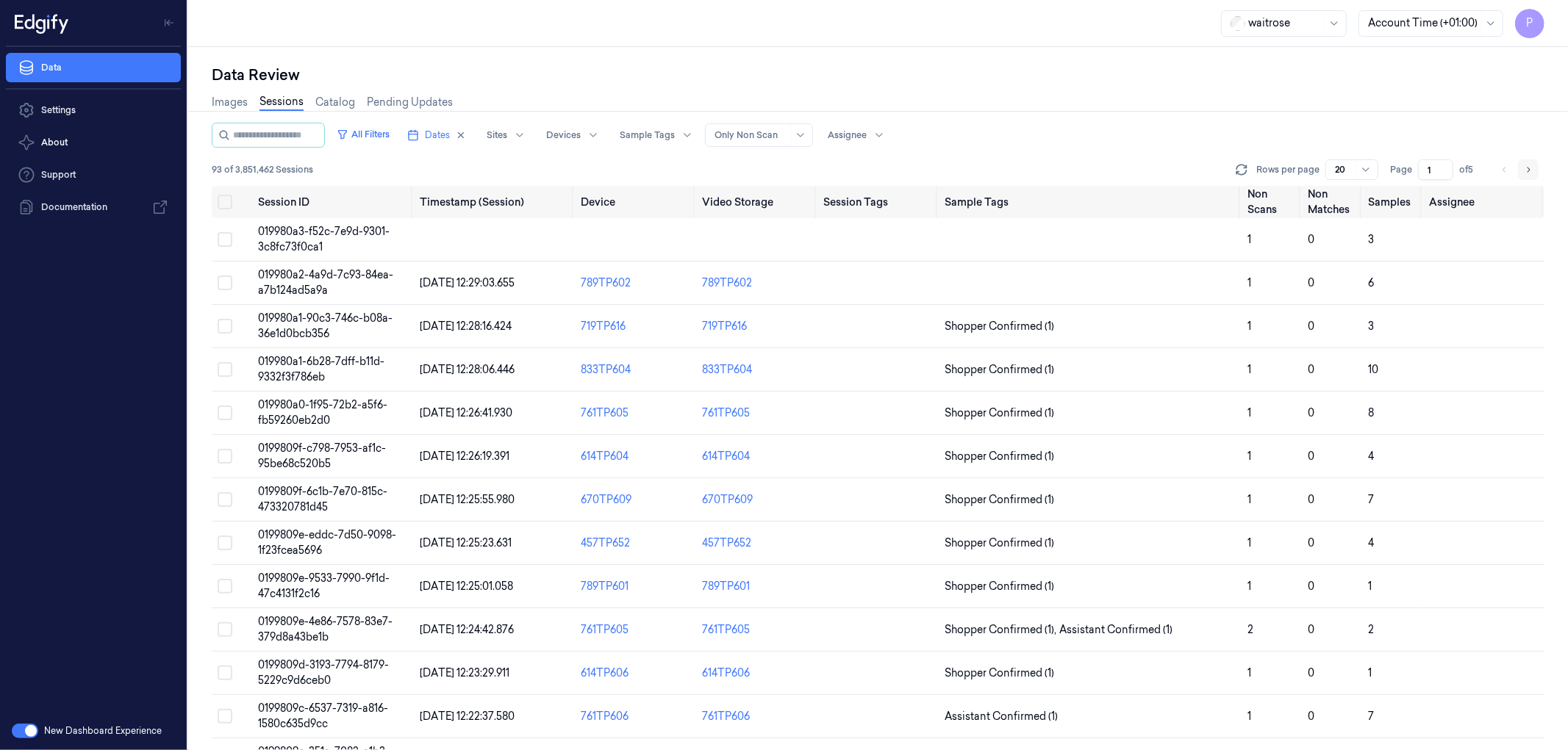
click at [1531, 173] on icon "Go to next page" at bounding box center [1528, 169] width 9 height 11
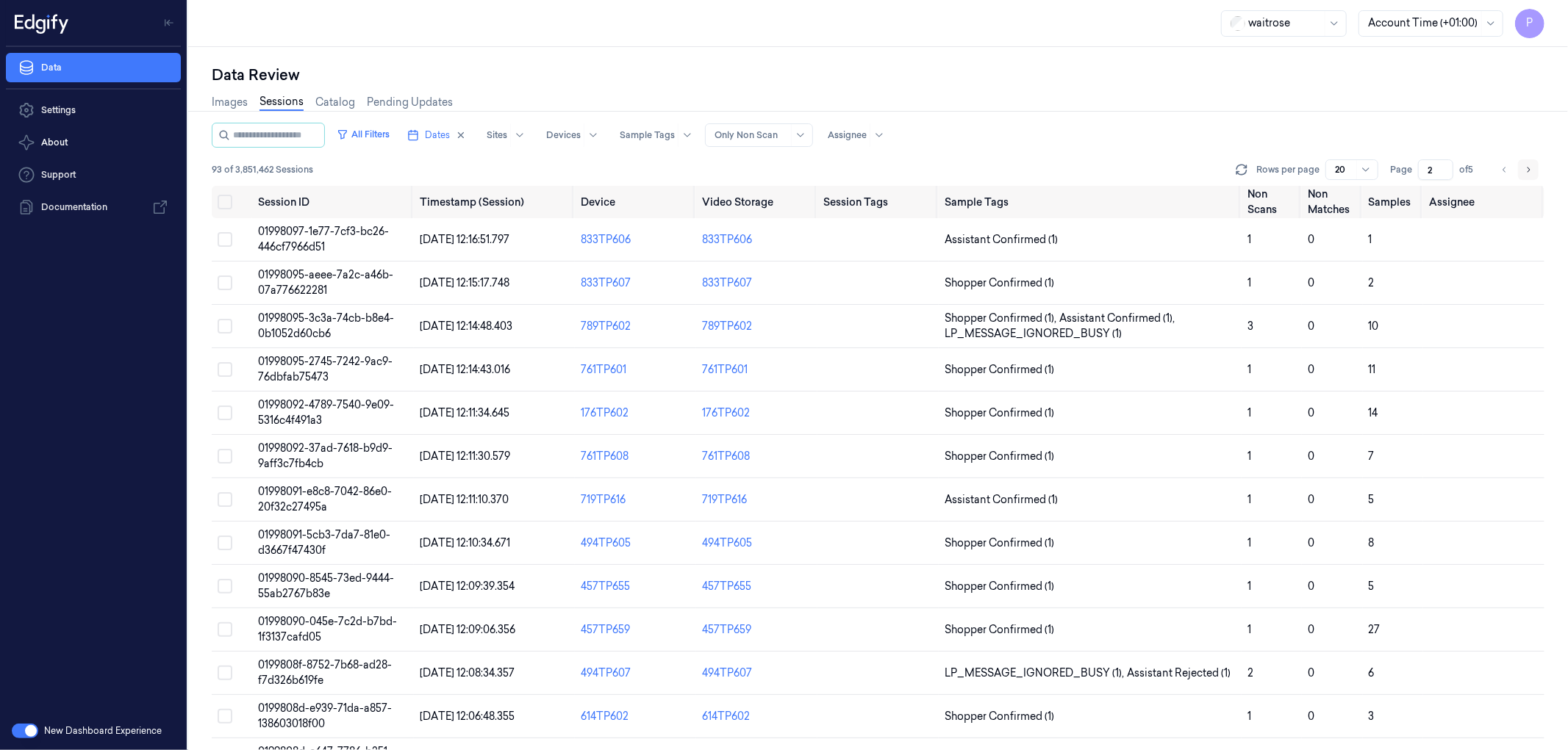
click at [1525, 172] on icon "Go to next page" at bounding box center [1528, 169] width 9 height 11
click at [1528, 169] on icon "Go to next page" at bounding box center [1528, 169] width 9 height 11
click at [1336, 114] on div "Images Sessions Catalog Pending Updates" at bounding box center [878, 104] width 1333 height 38
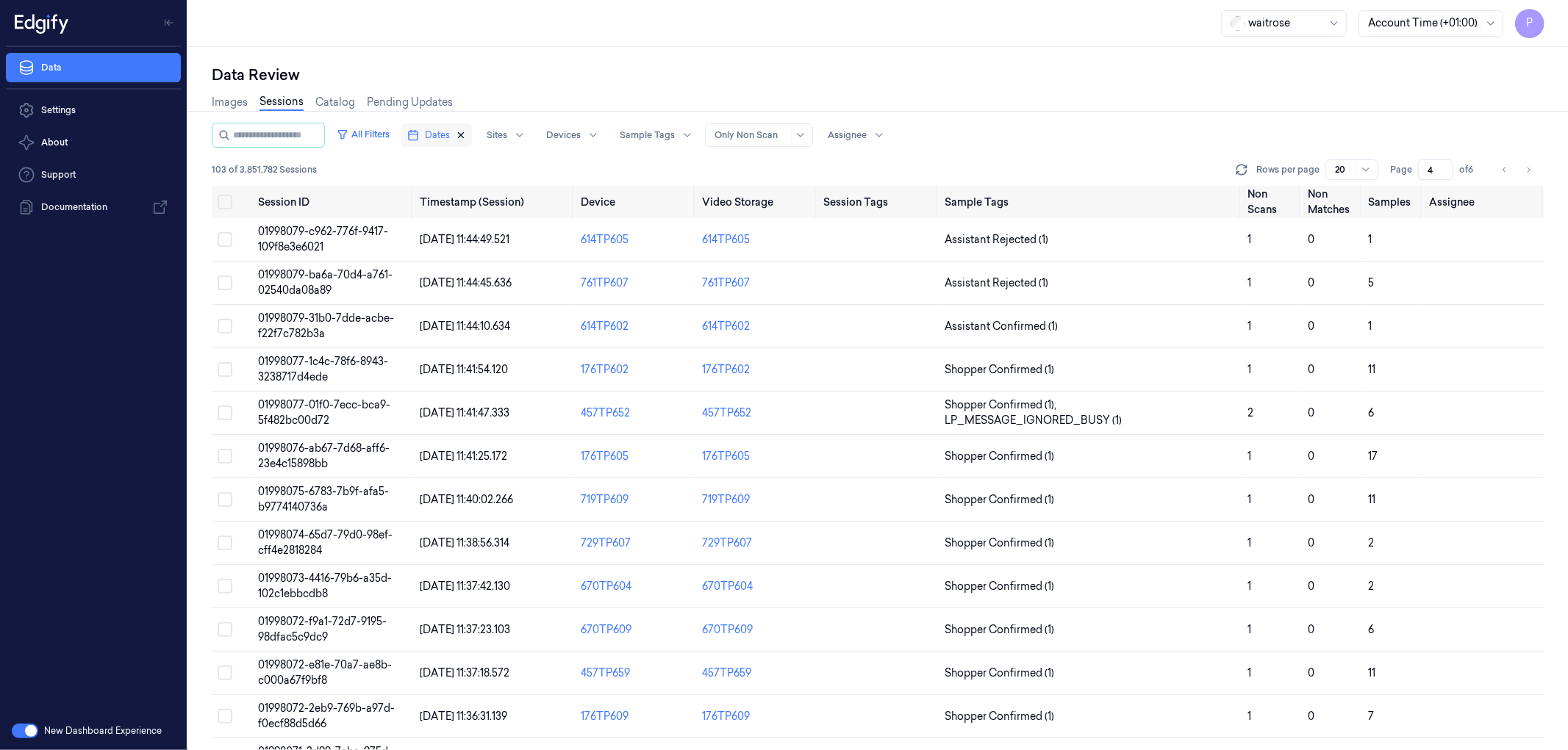
click at [466, 134] on icon "button" at bounding box center [461, 135] width 10 height 10
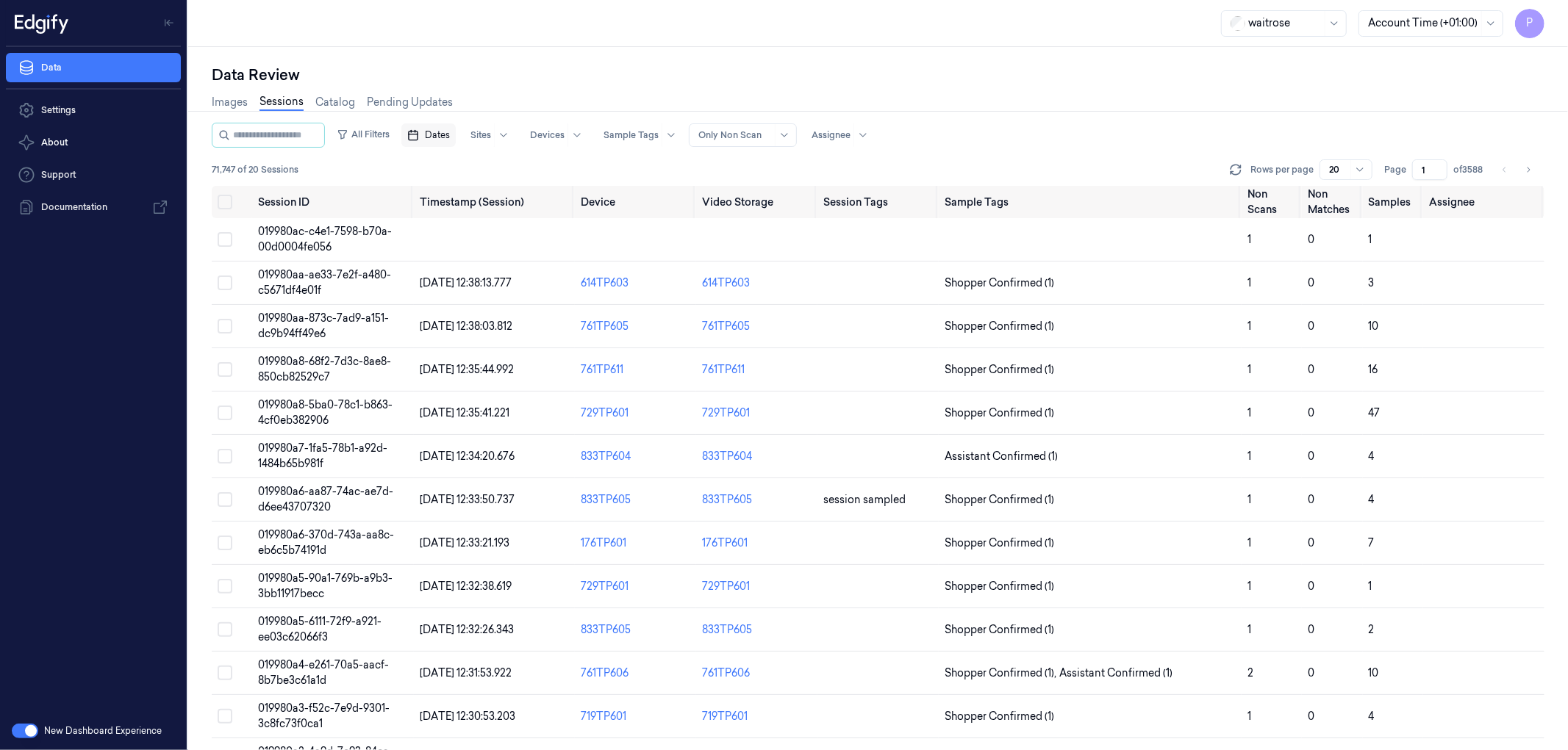
click at [450, 132] on span "Dates" at bounding box center [437, 134] width 25 height 13
click at [517, 309] on button "24" at bounding box center [513, 311] width 24 height 24
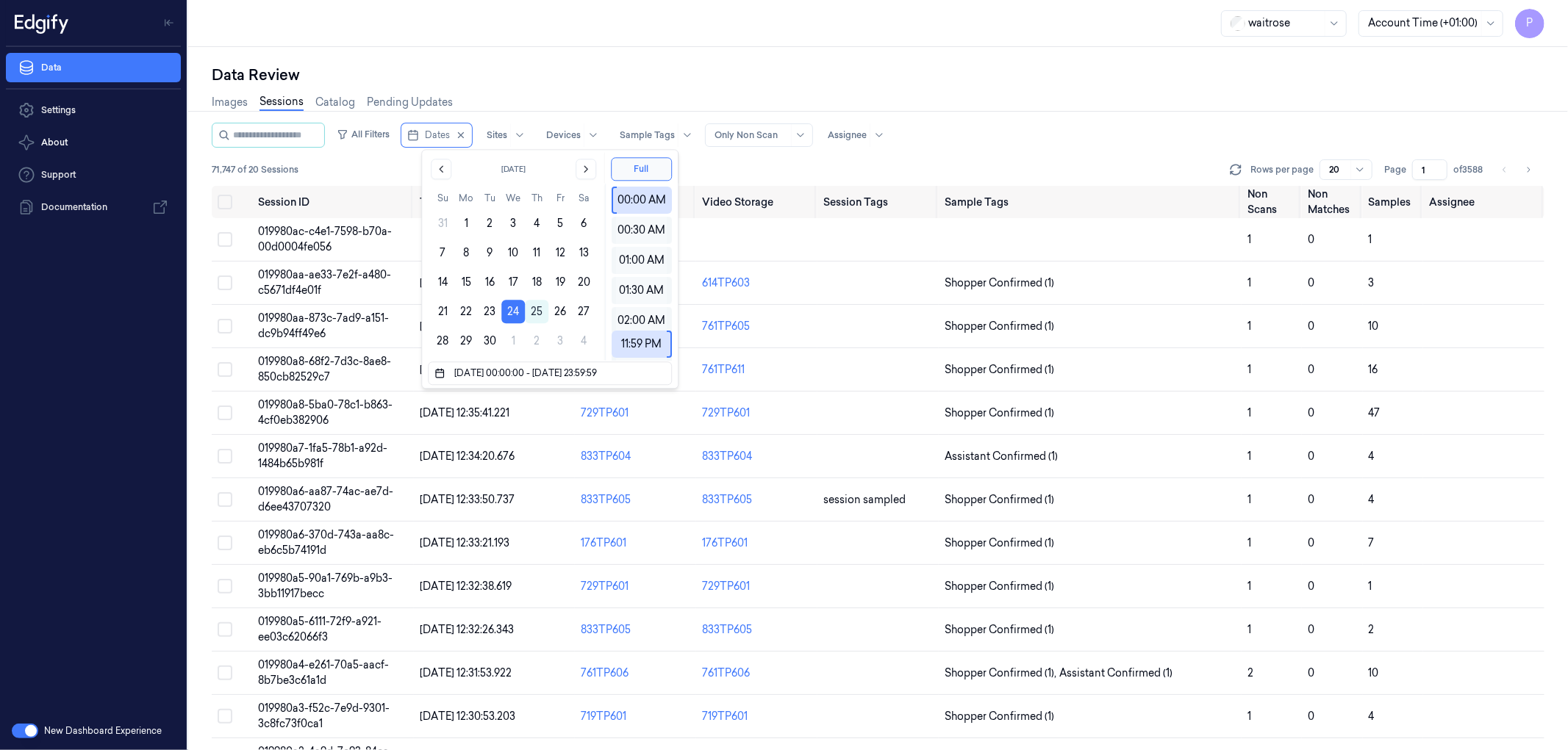
click at [674, 65] on div "Data Review" at bounding box center [878, 75] width 1333 height 21
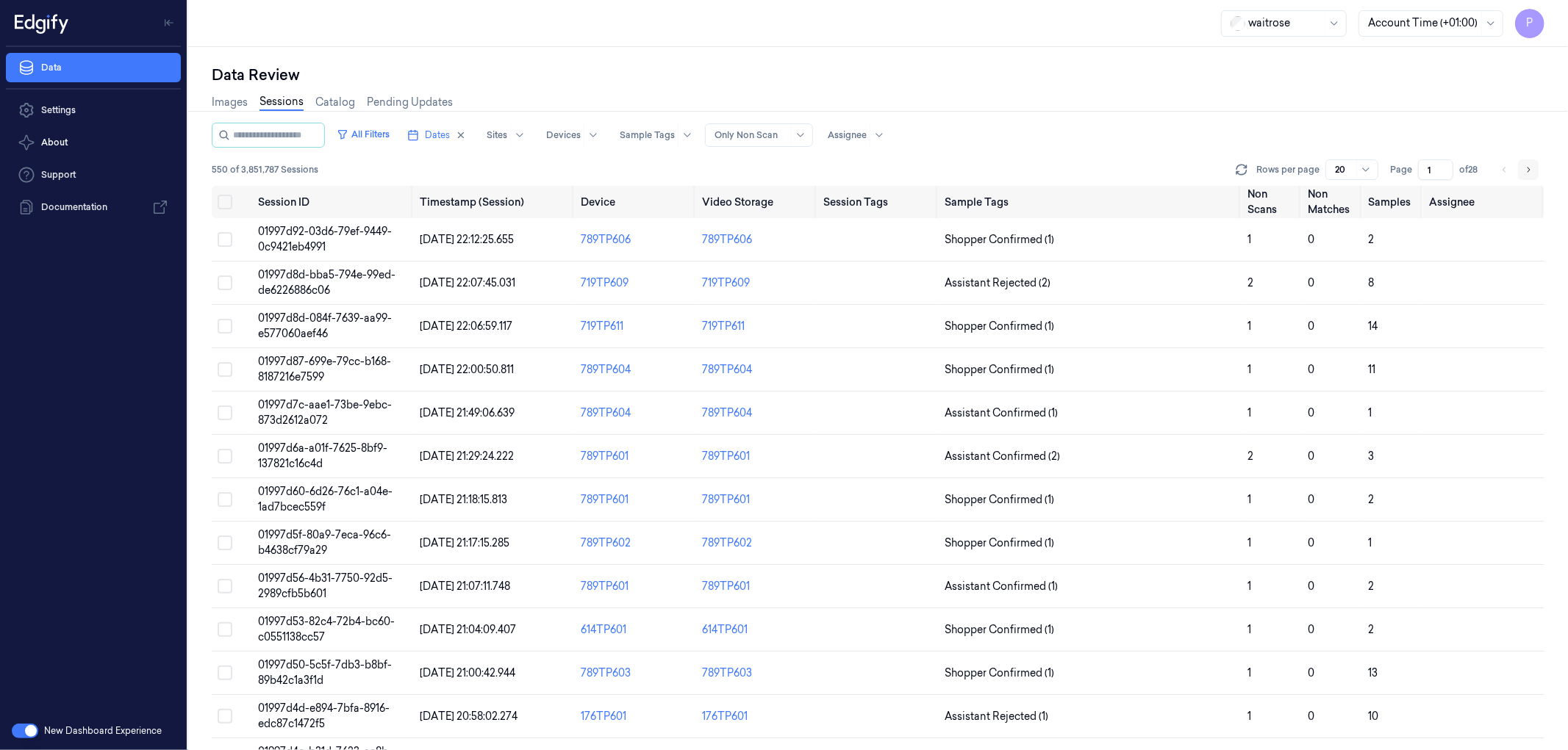
click at [1530, 166] on icon "Go to next page" at bounding box center [1528, 169] width 9 height 11
click at [388, 137] on button "All Filters" at bounding box center [363, 134] width 65 height 24
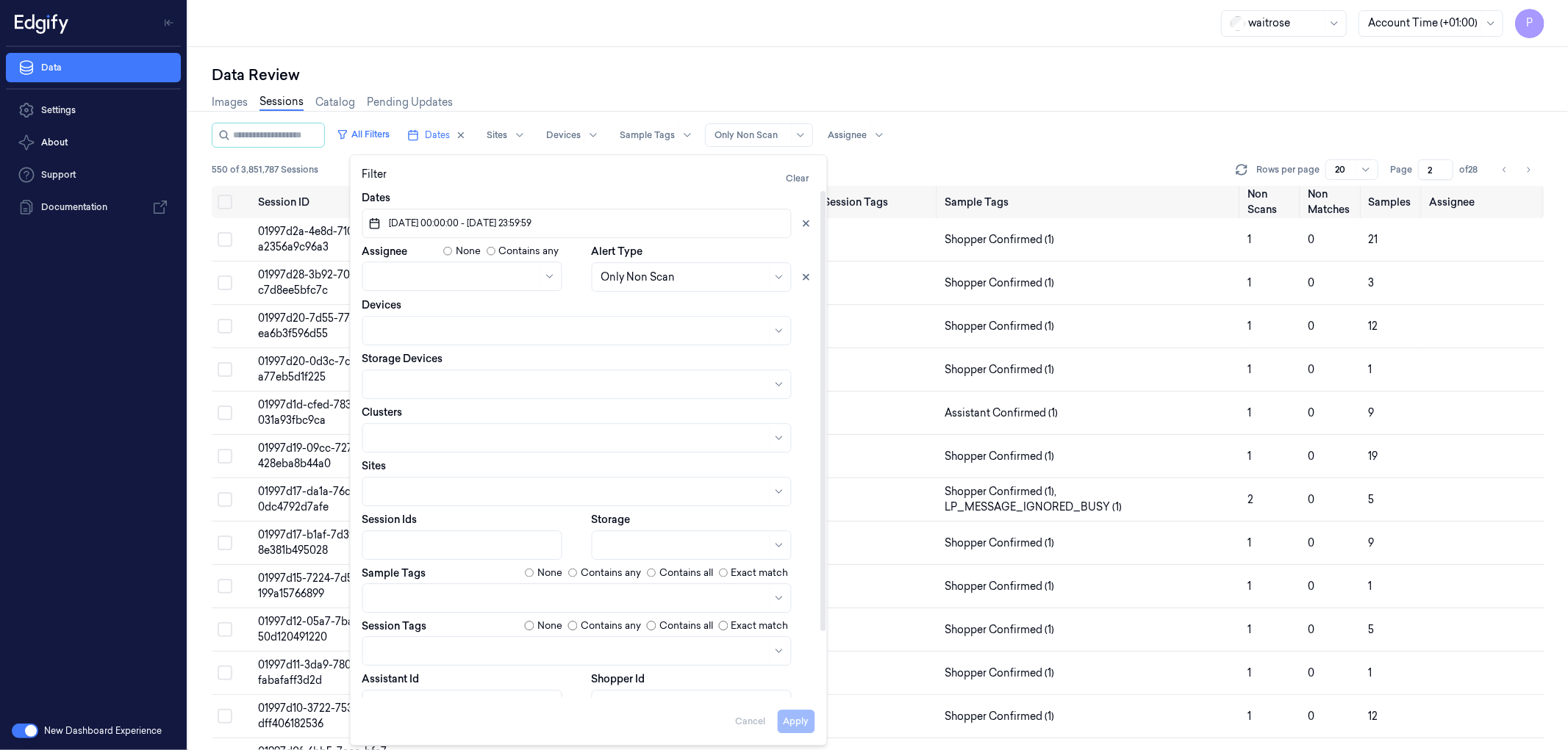
click at [665, 545] on div at bounding box center [683, 546] width 165 height 16
click at [639, 603] on div "Backend" at bounding box center [623, 603] width 44 height 16
click at [998, 128] on div "All Filters Dates Sites Devices Sample Tags Alert Type Only Non Scan Assignee" at bounding box center [878, 135] width 1333 height 25
type input "1"
